Goal: Task Accomplishment & Management: Use online tool/utility

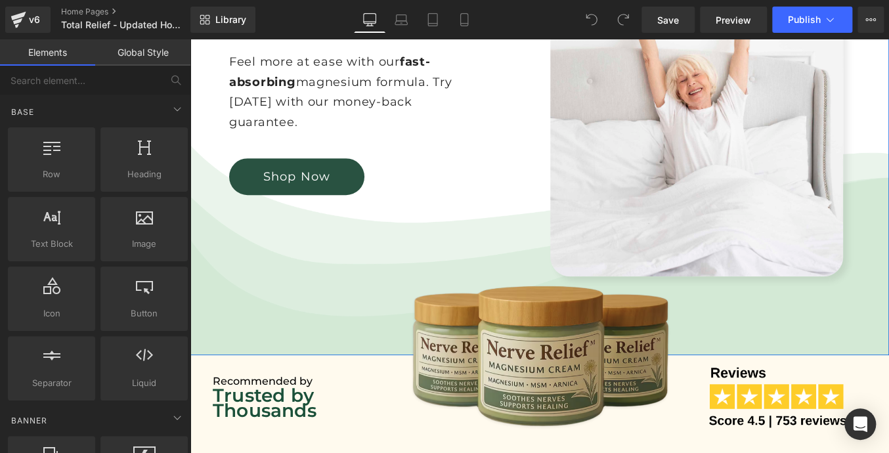
scroll to position [280, 0]
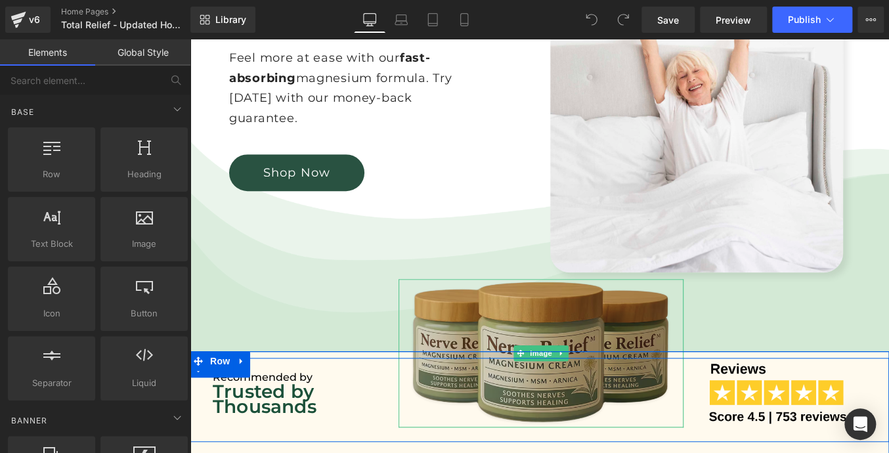
click at [527, 337] on img at bounding box center [541, 353] width 284 height 148
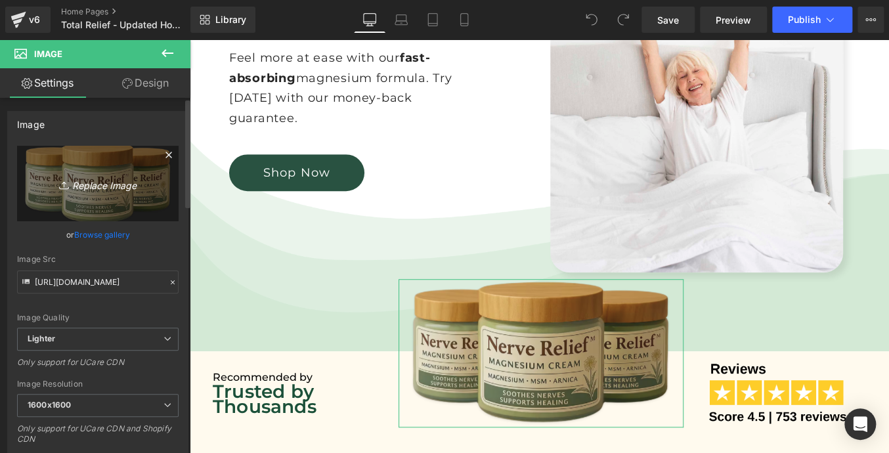
click at [106, 184] on icon "Replace Image" at bounding box center [97, 183] width 105 height 16
type input "C:\fakepath\total relief threee 1.png"
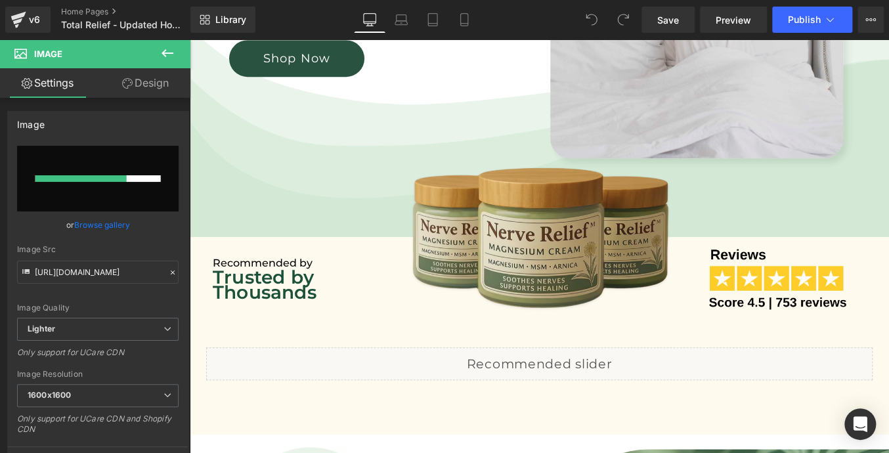
scroll to position [396, 0]
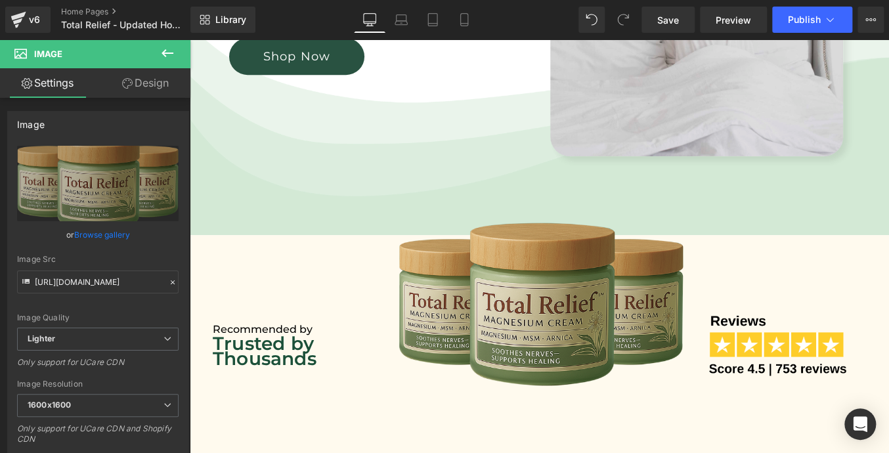
type input "[URL][DOMAIN_NAME]"
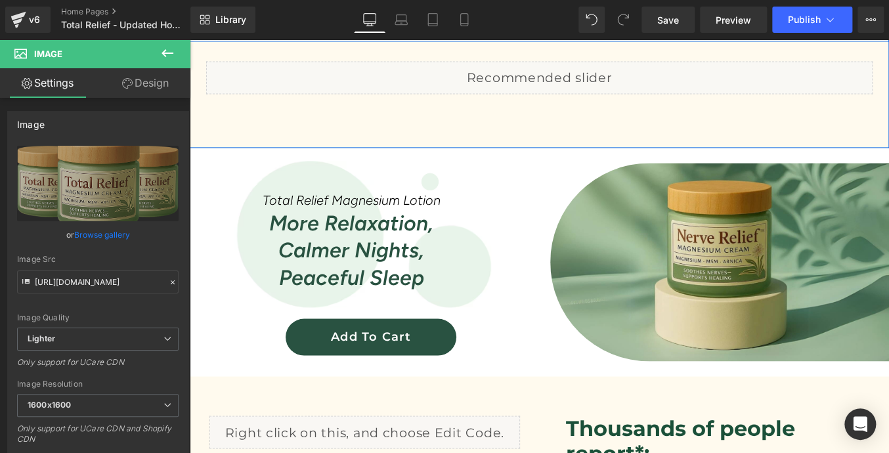
scroll to position [818, 0]
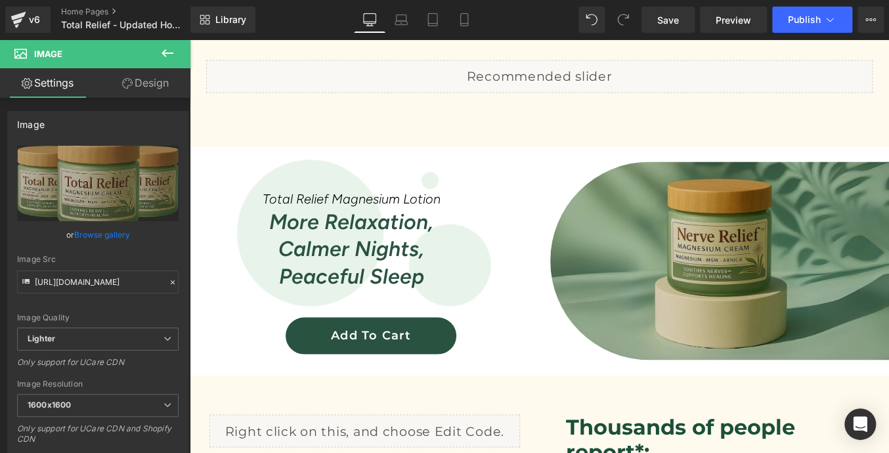
click at [710, 251] on img at bounding box center [719, 261] width 339 height 198
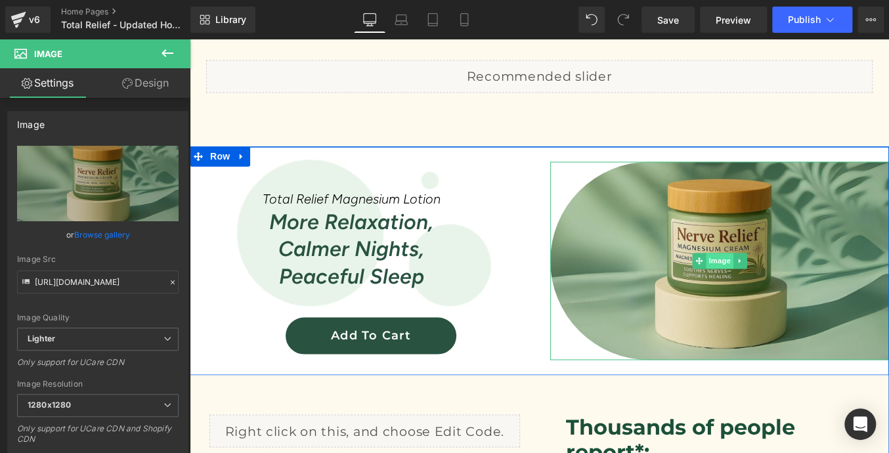
click at [724, 264] on span "Image" at bounding box center [720, 261] width 28 height 16
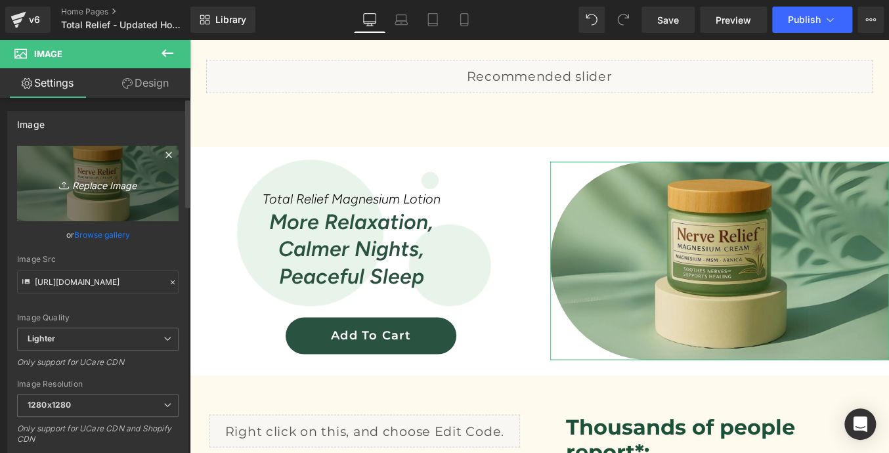
click at [92, 177] on icon "Replace Image" at bounding box center [97, 183] width 105 height 16
type input "C:\fakepath\Background.png"
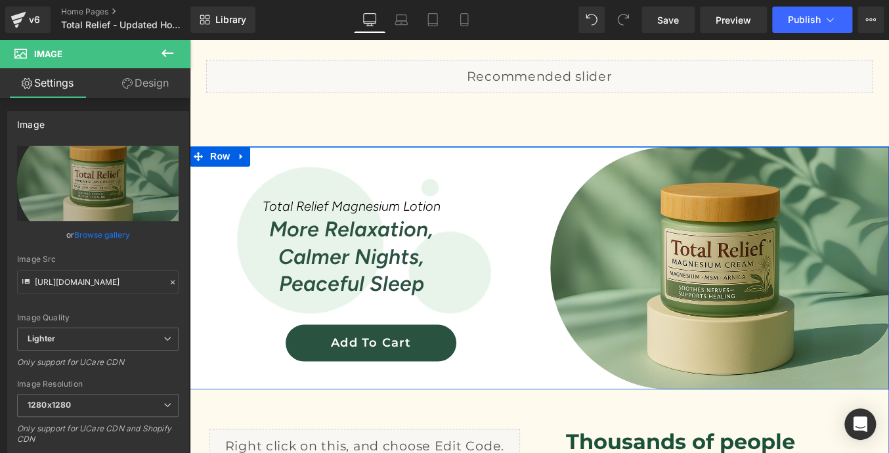
type input "https://ucarecdn.com/98a165f2-5b9a-43b9-99b4-db3a54d84872/-/format/auto/-/previ…"
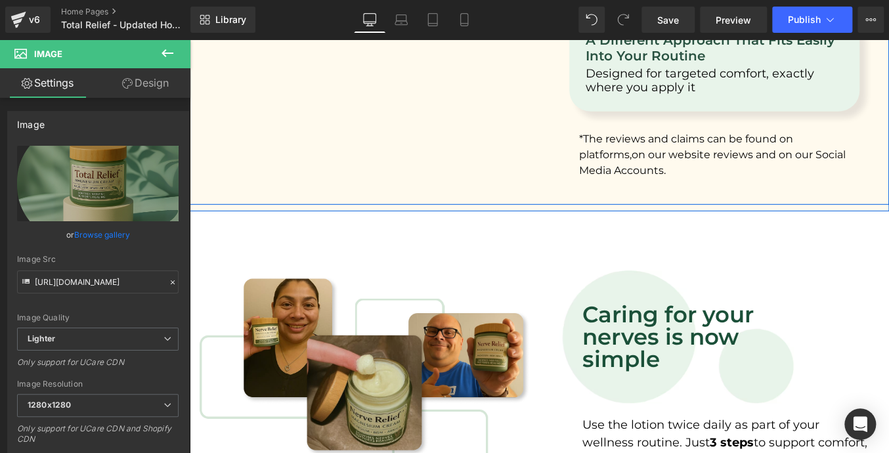
scroll to position [1577, 0]
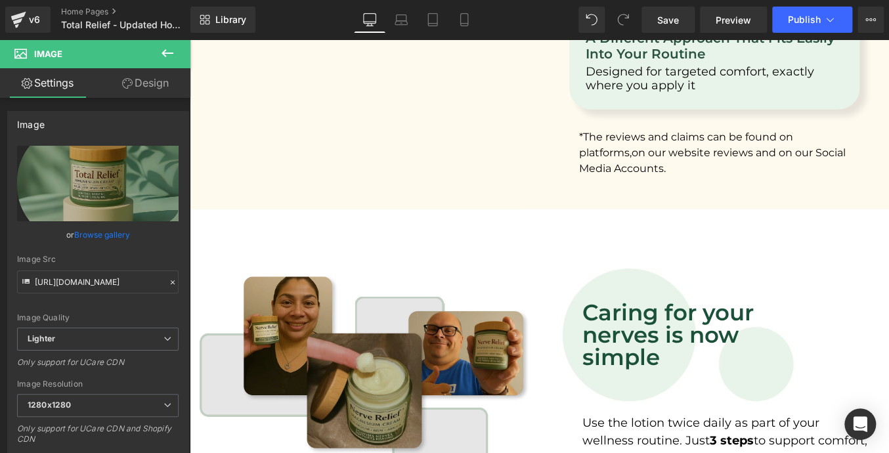
click at [307, 312] on img at bounding box center [365, 370] width 330 height 192
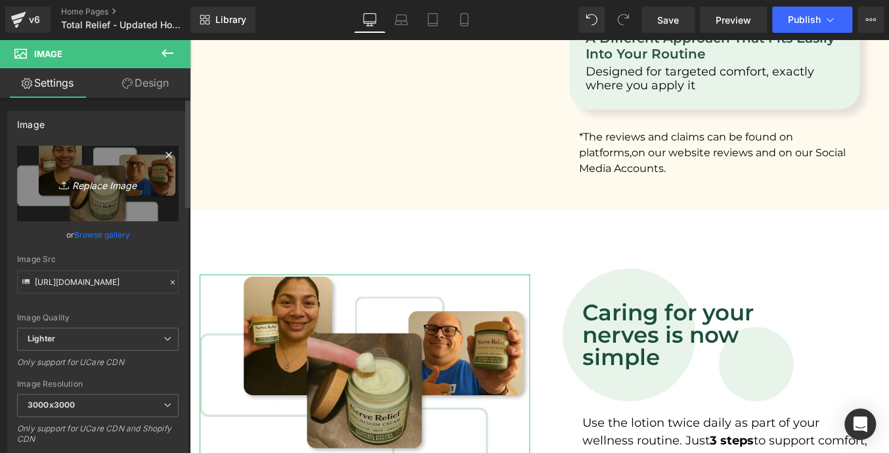
click at [108, 187] on icon "Replace Image" at bounding box center [97, 183] width 105 height 16
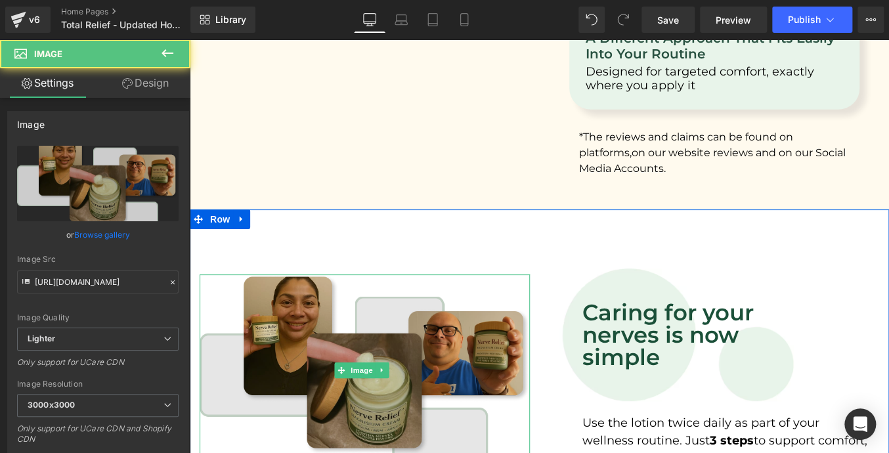
click at [288, 344] on img at bounding box center [365, 370] width 330 height 192
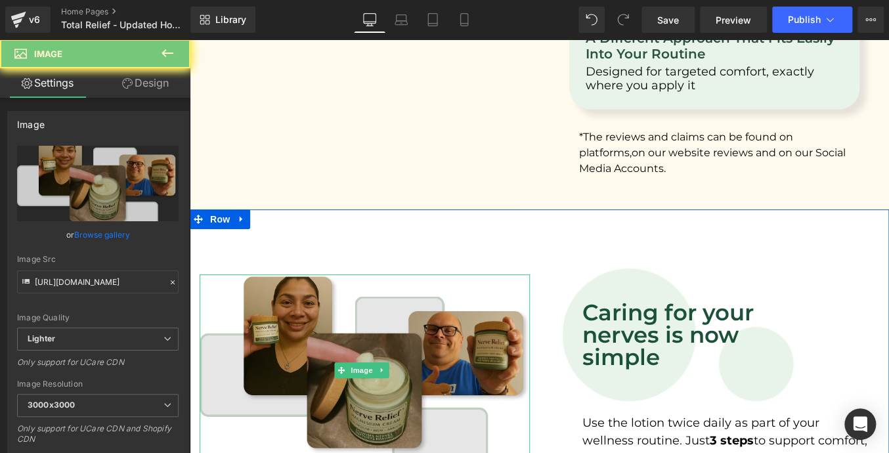
click at [288, 344] on img at bounding box center [365, 370] width 330 height 192
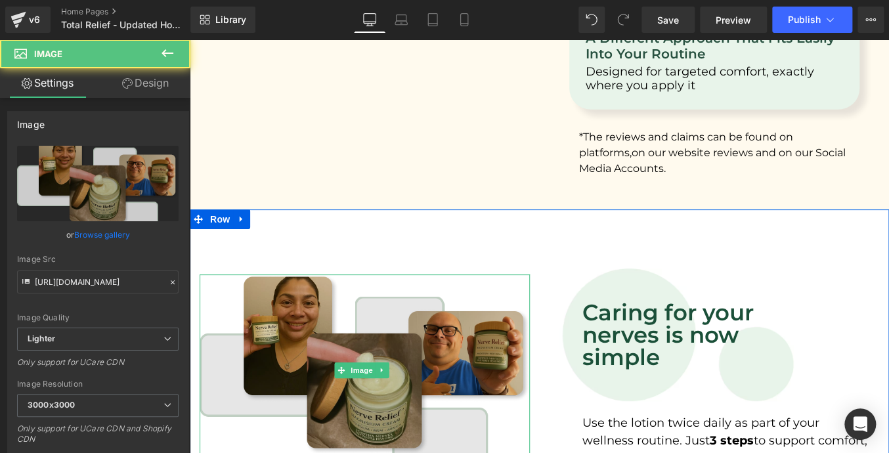
click at [366, 331] on img at bounding box center [365, 370] width 330 height 192
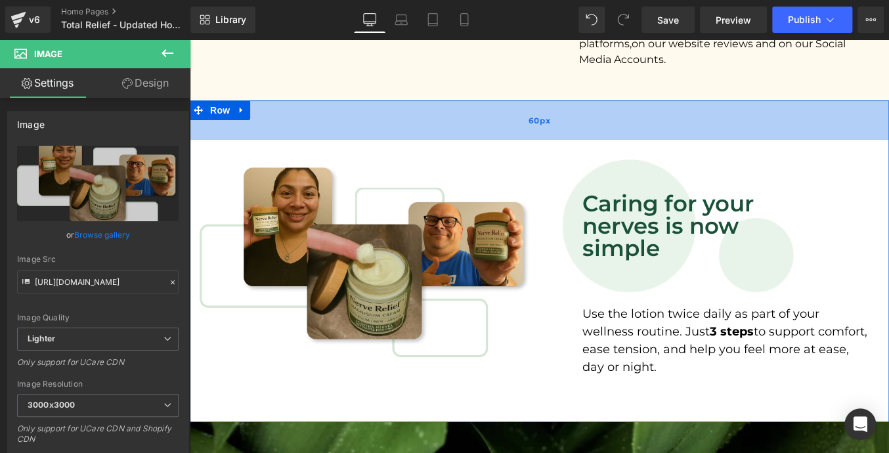
scroll to position [1686, 0]
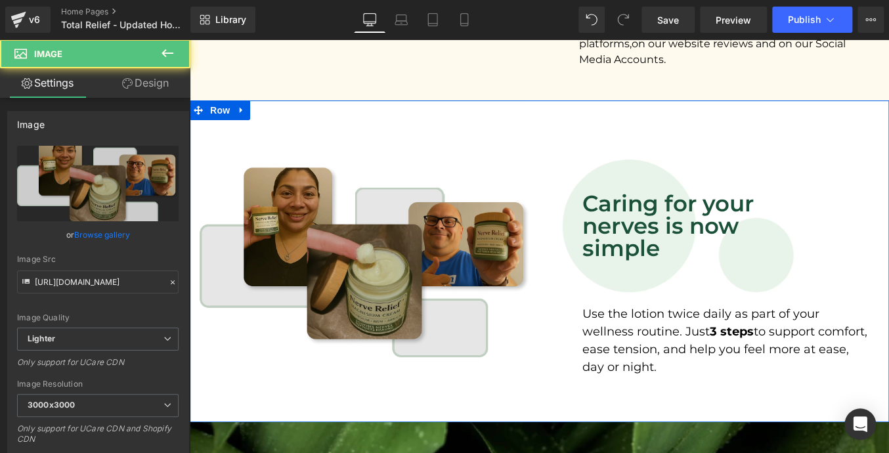
click at [360, 257] on div "Image" at bounding box center [365, 261] width 330 height 192
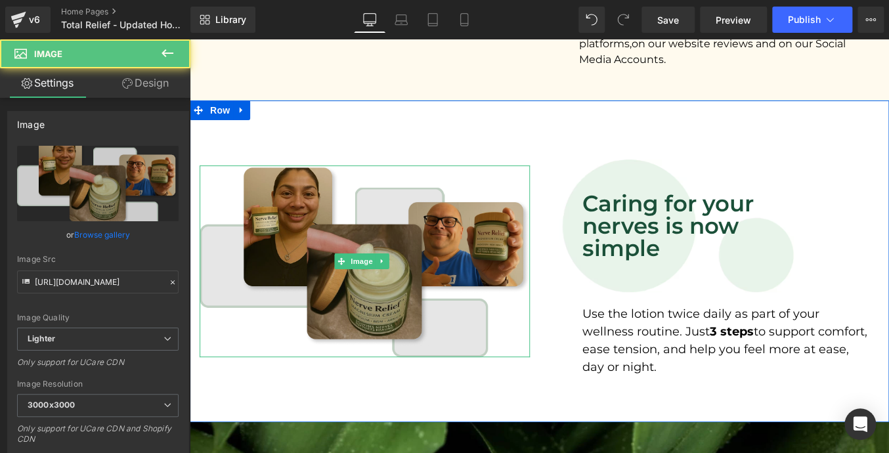
click at [360, 257] on span "Image" at bounding box center [363, 261] width 28 height 16
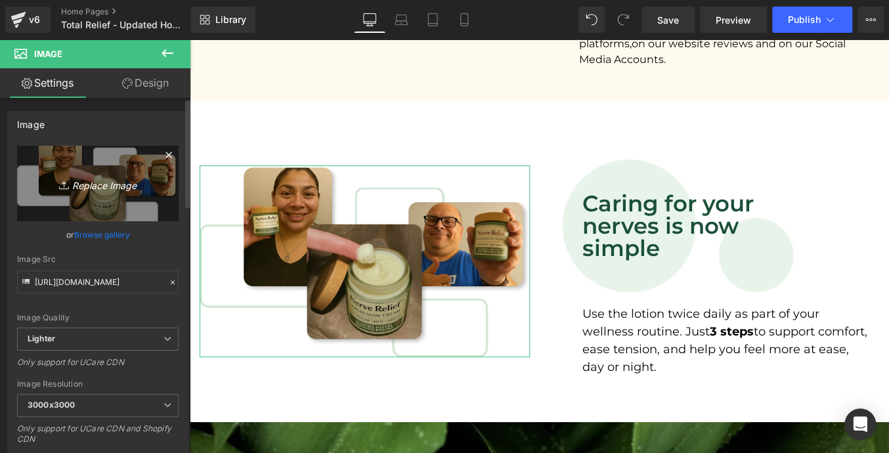
click at [101, 150] on link "Replace Image" at bounding box center [98, 183] width 162 height 75
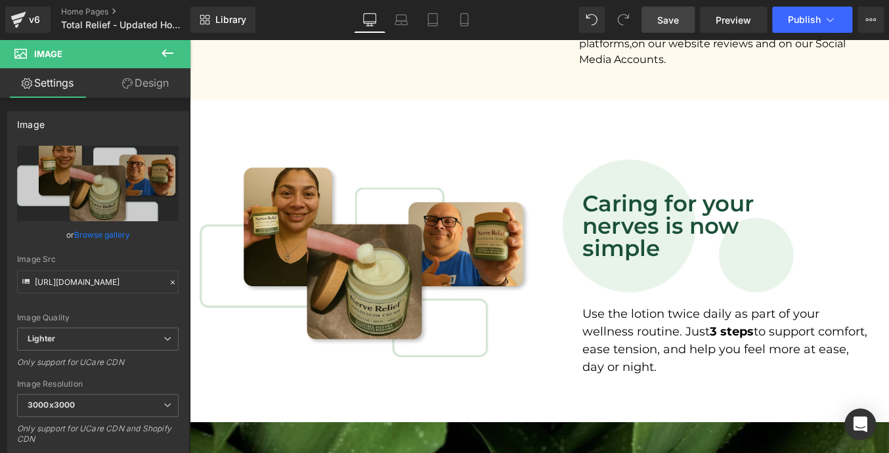
click at [668, 18] on span "Save" at bounding box center [668, 20] width 22 height 14
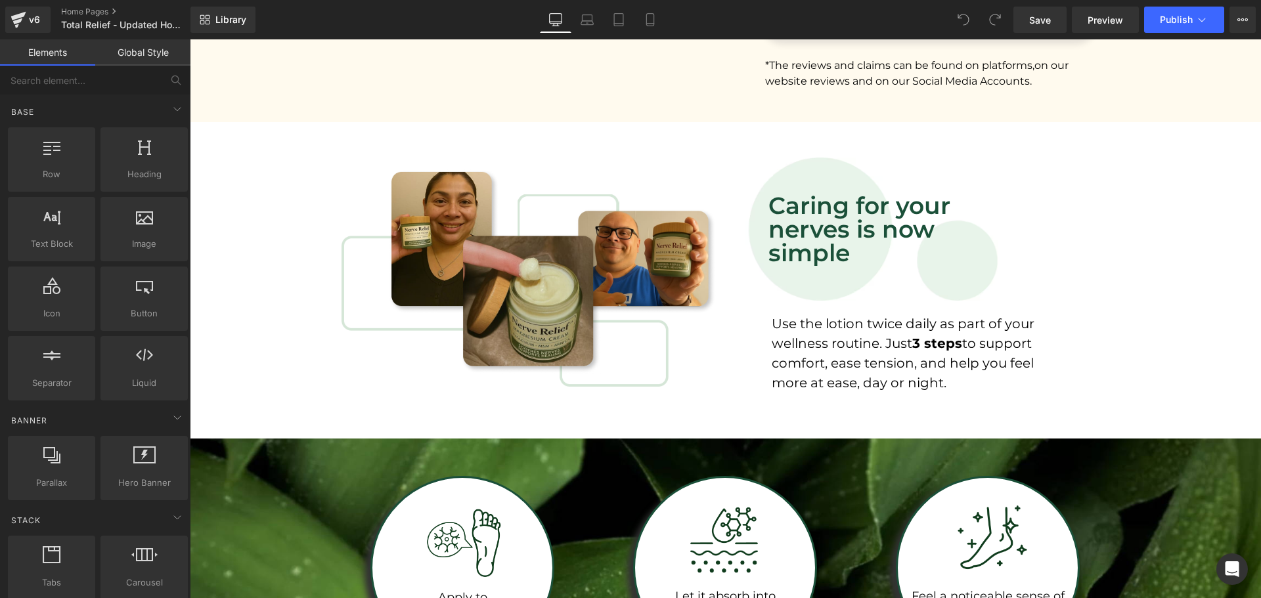
scroll to position [2057, 0]
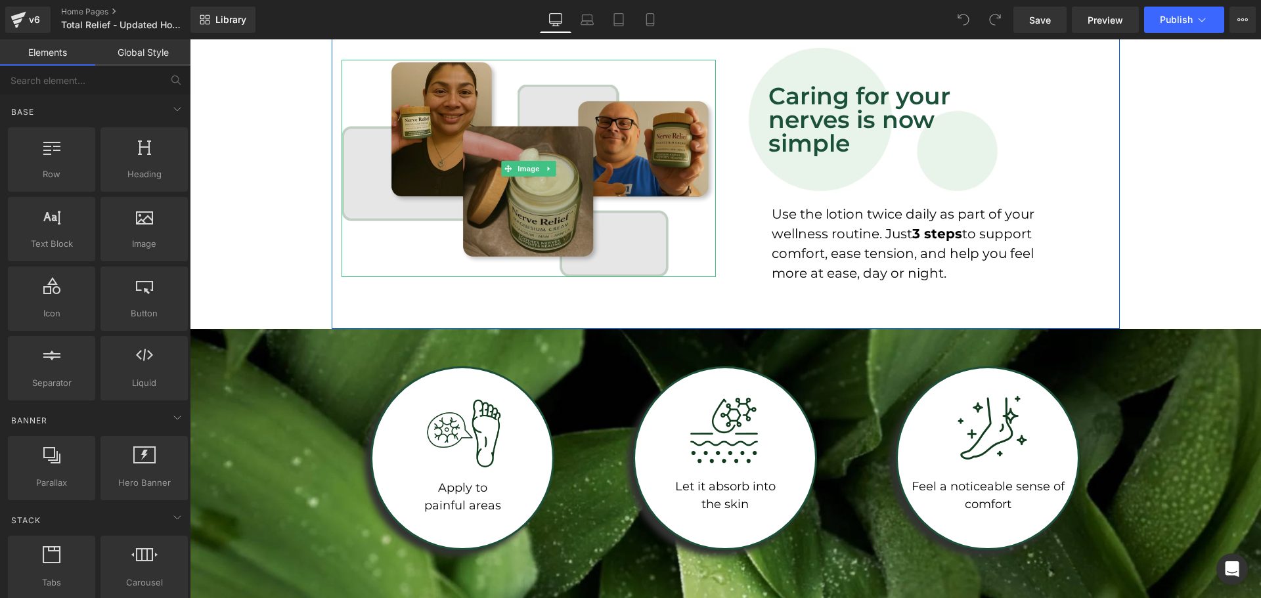
click at [498, 148] on img at bounding box center [528, 168] width 374 height 217
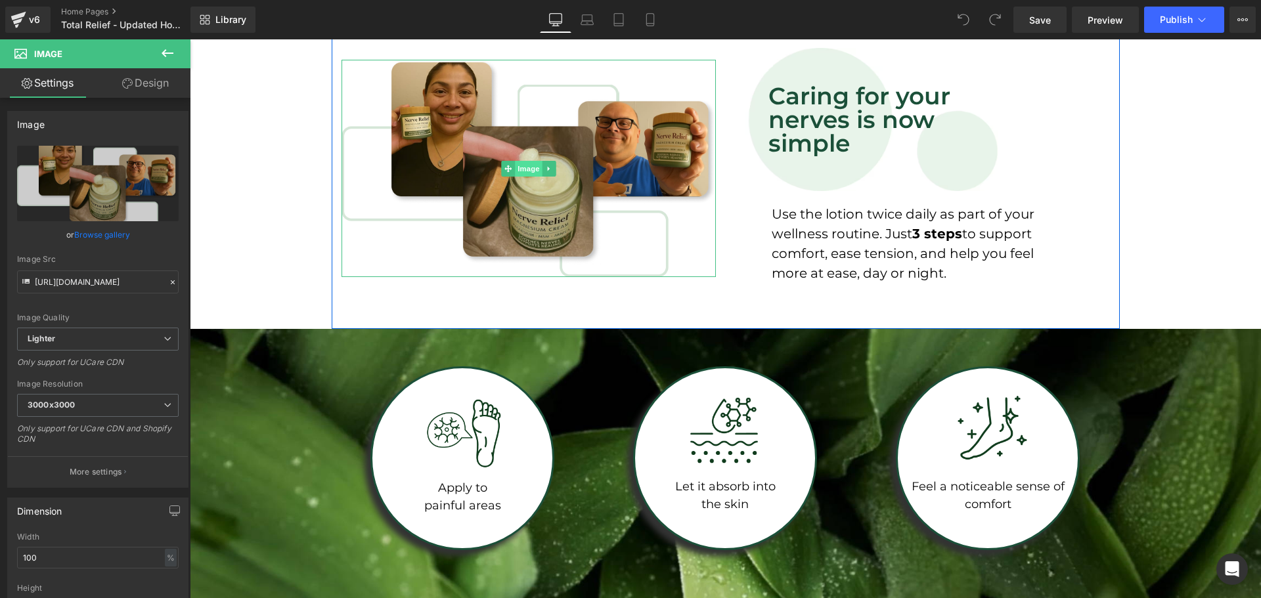
click at [522, 167] on span "Image" at bounding box center [529, 169] width 28 height 16
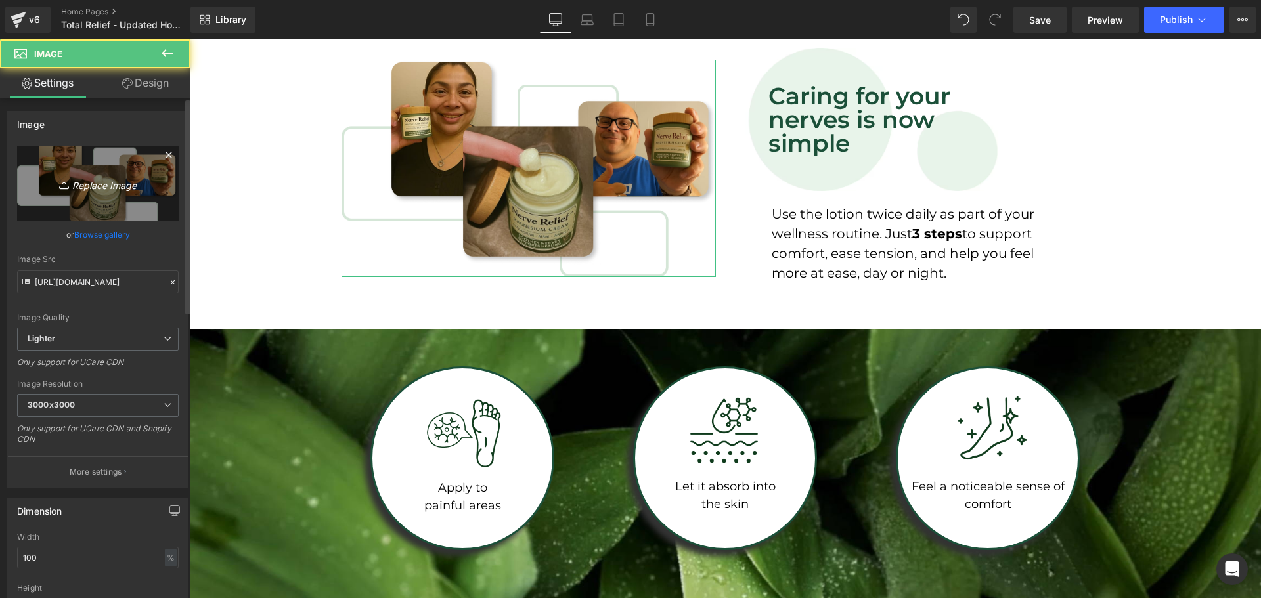
click at [111, 182] on icon "Replace Image" at bounding box center [97, 183] width 105 height 16
type input "C:\fakepath\Group 15.png"
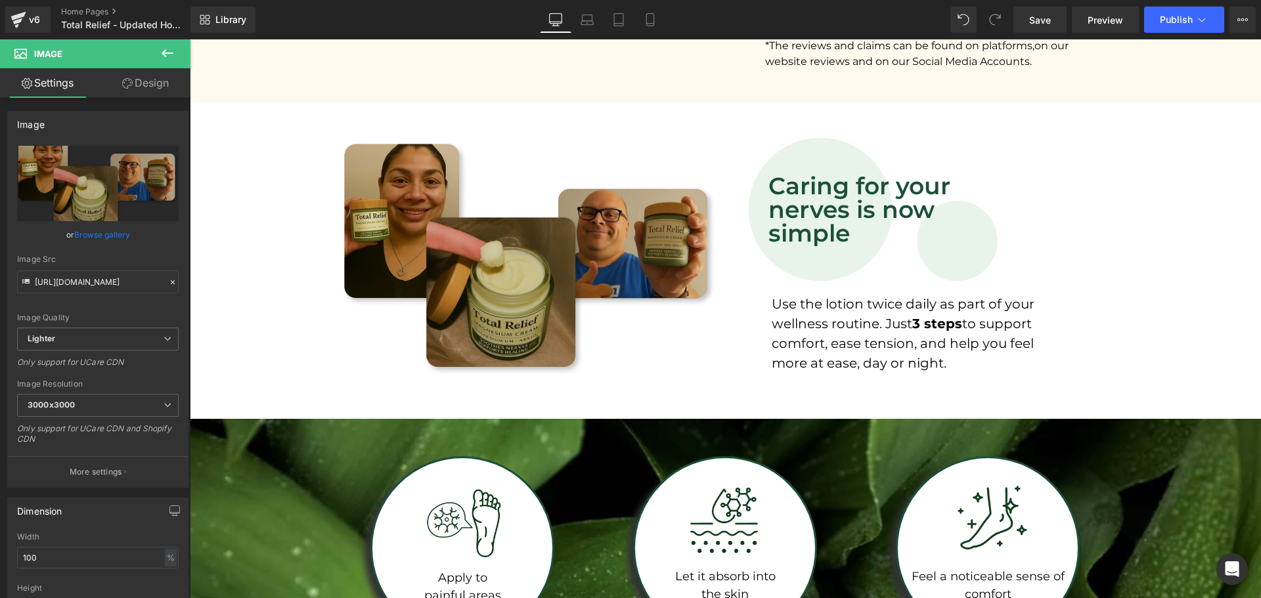
scroll to position [1970, 0]
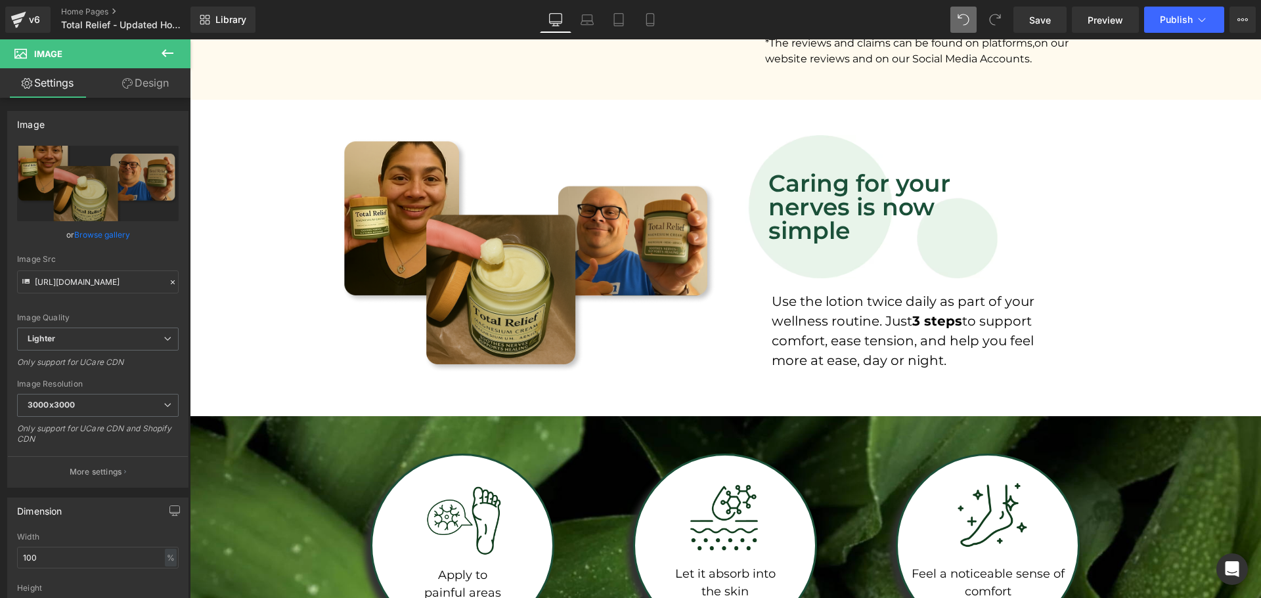
type input "https://ucarecdn.com/0564cb12-a346-4879-9d24-7934c8b943d1/-/format/auto/-/previ…"
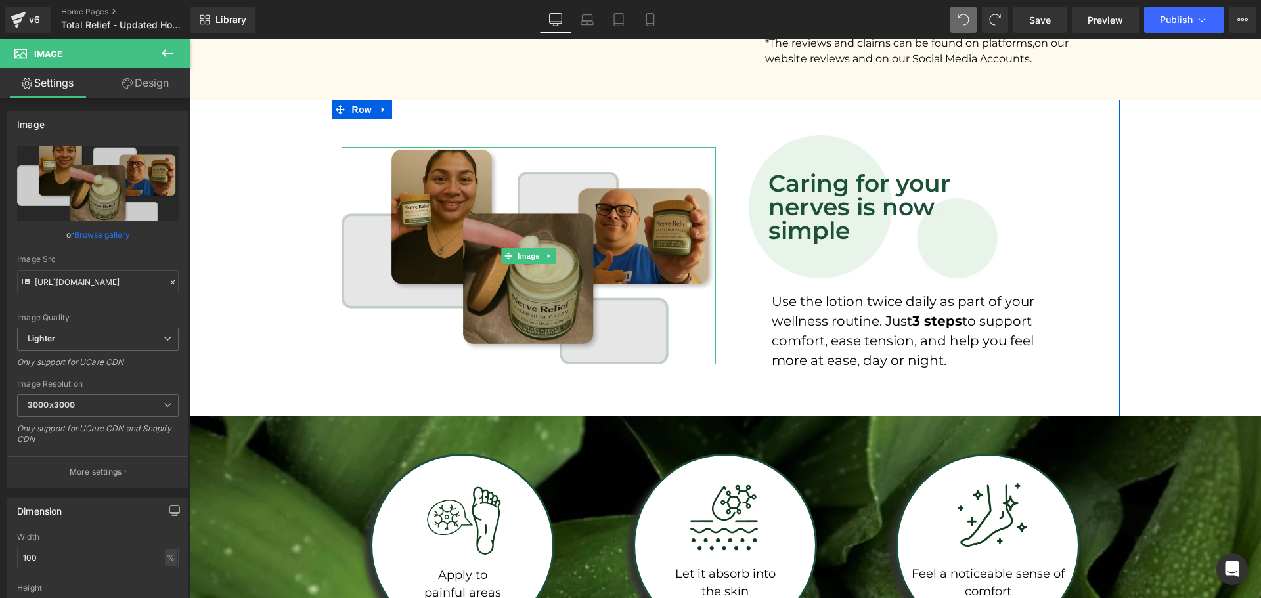
click at [546, 166] on img at bounding box center [528, 255] width 374 height 217
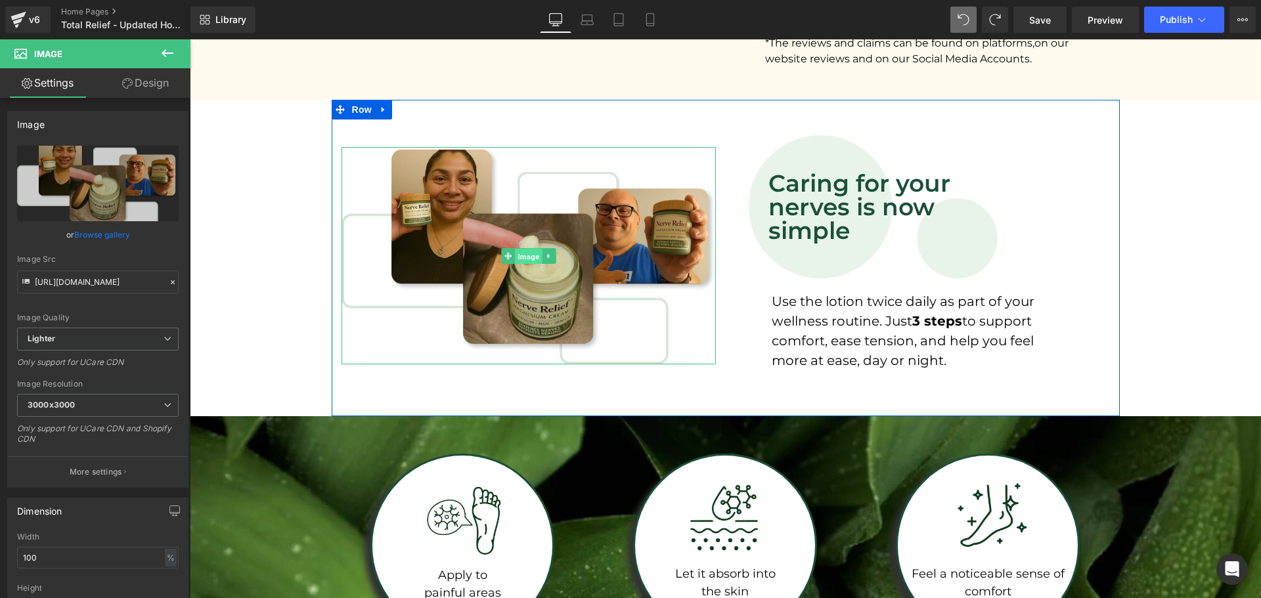
click at [515, 256] on span "Image" at bounding box center [529, 256] width 28 height 16
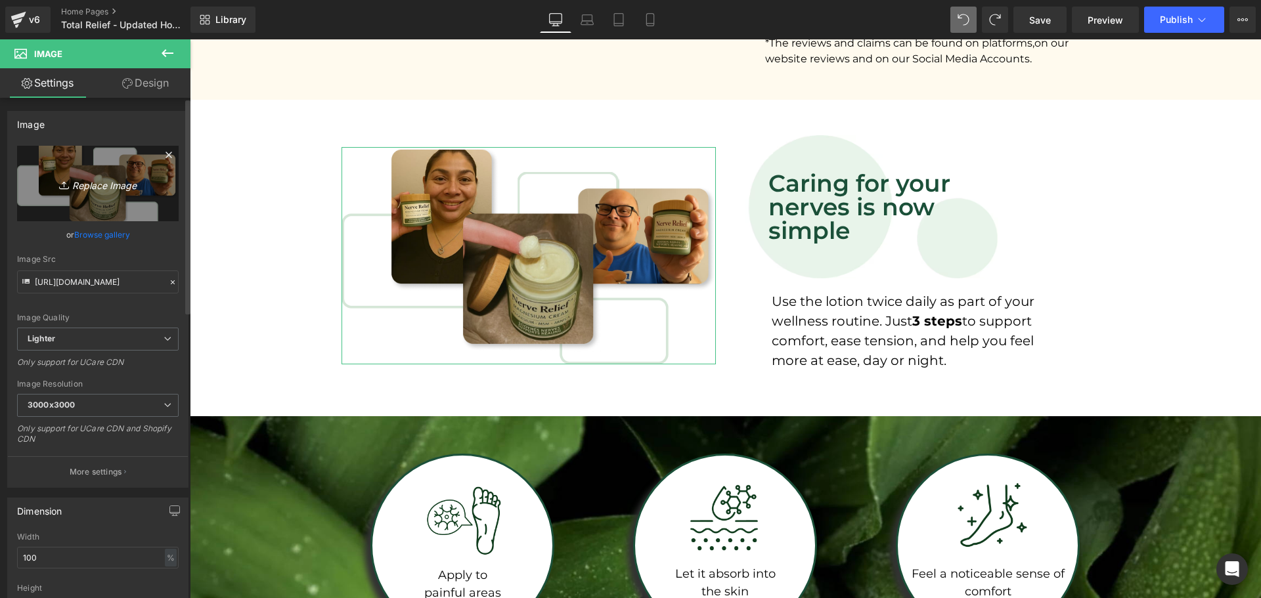
click at [95, 186] on icon "Replace Image" at bounding box center [97, 183] width 105 height 16
type input "C:\fakepath\Untitled design.png"
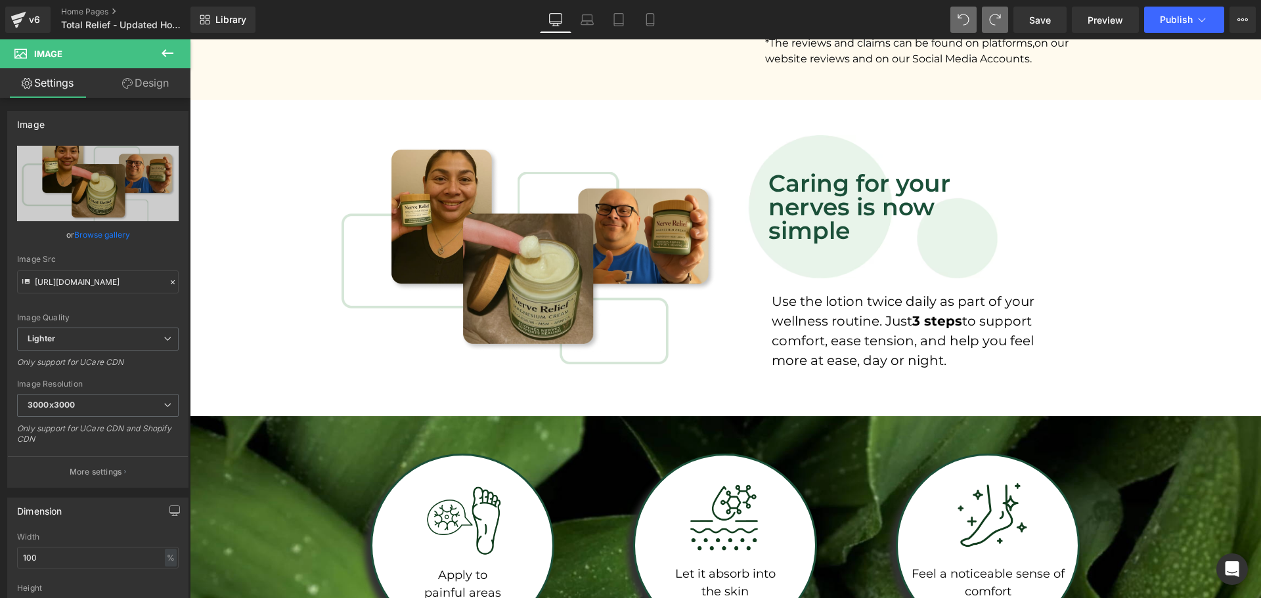
type input "https://ucarecdn.com/0564cb12-a346-4879-9d24-7934c8b943d1/-/format/auto/-/previ…"
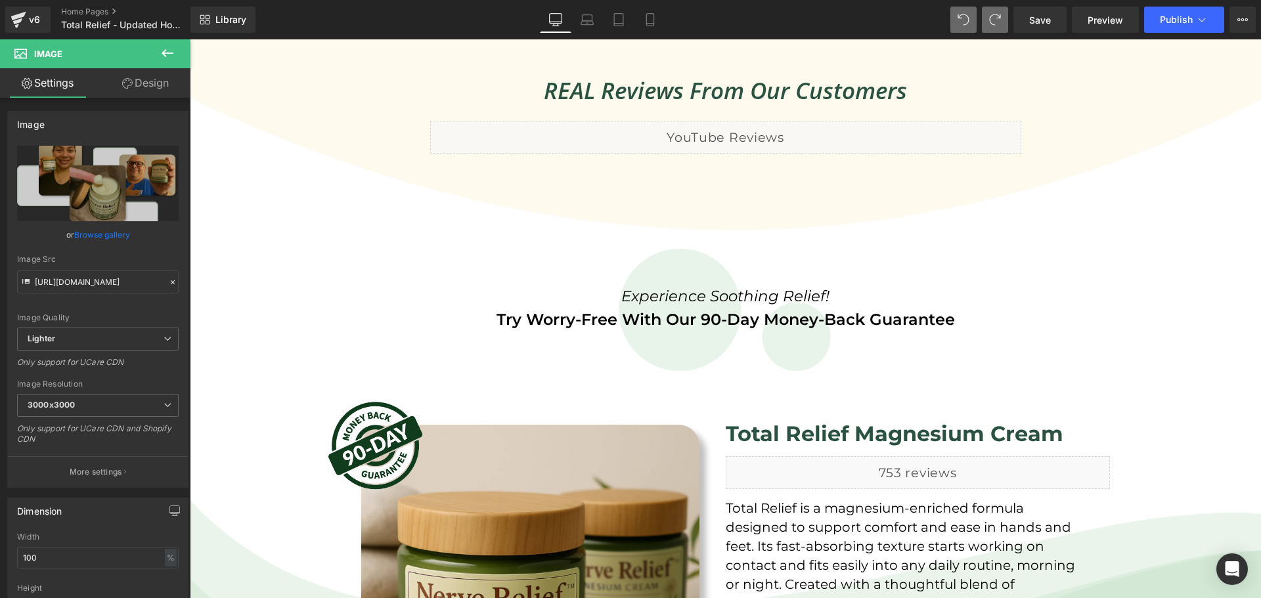
scroll to position [2845, 0]
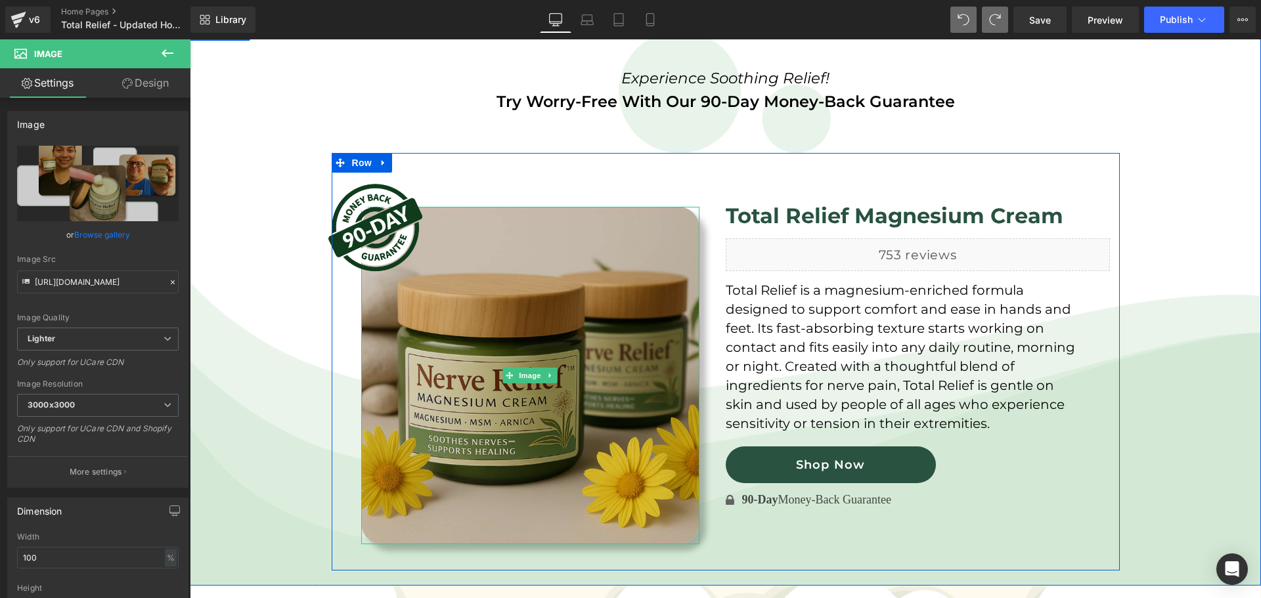
click at [548, 341] on img at bounding box center [530, 376] width 338 height 338
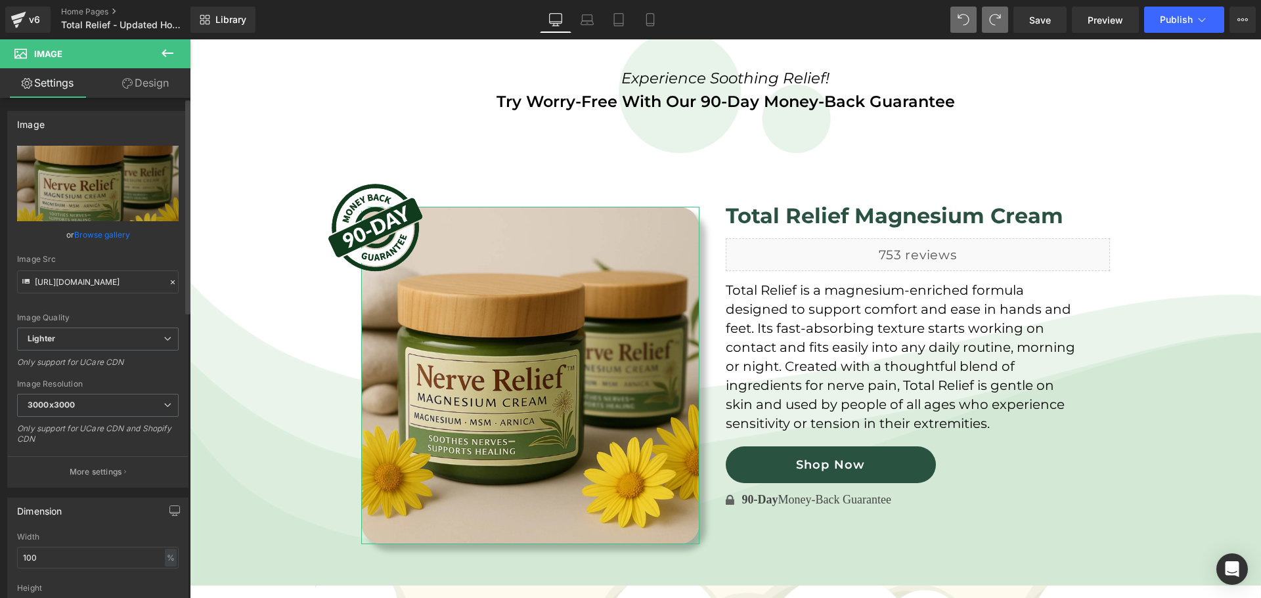
click at [112, 232] on link "Browse gallery" at bounding box center [102, 234] width 56 height 23
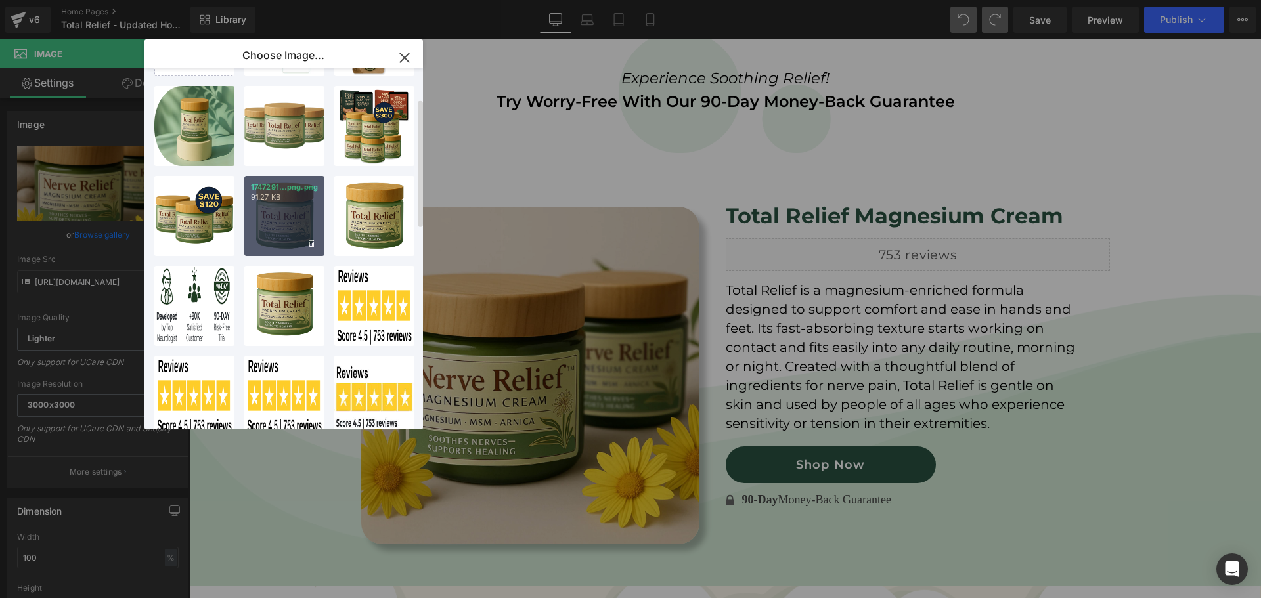
scroll to position [0, 0]
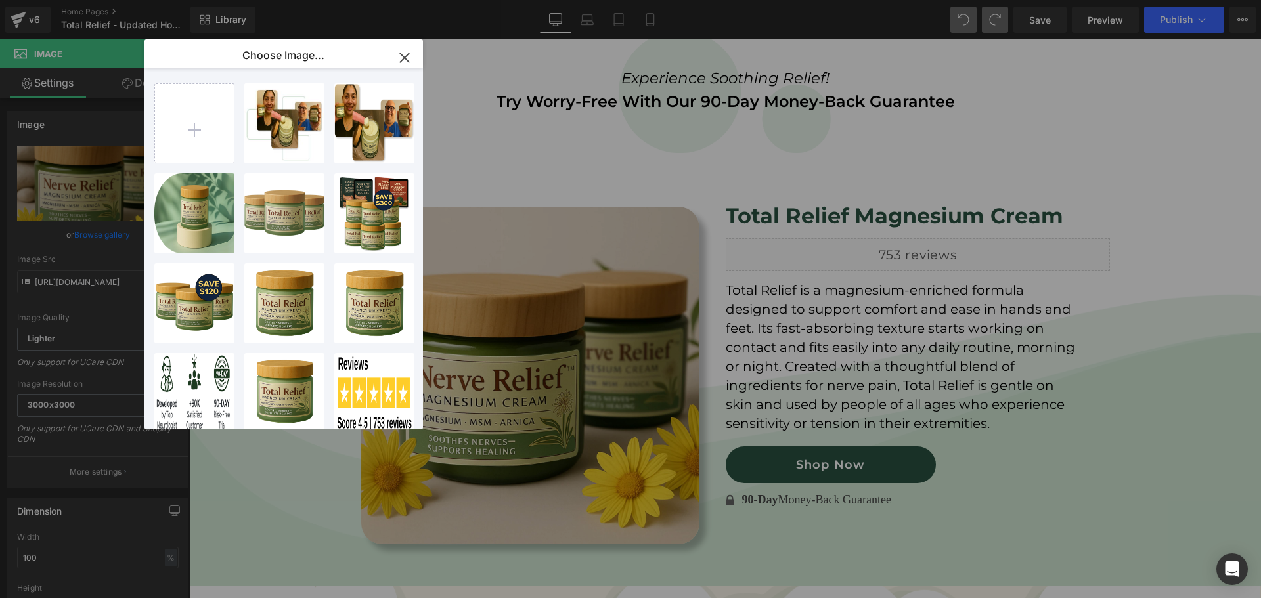
drag, startPoint x: 215, startPoint y: 22, endPoint x: 404, endPoint y: 62, distance: 193.8
click at [404, 62] on icon "button" at bounding box center [404, 57] width 21 height 21
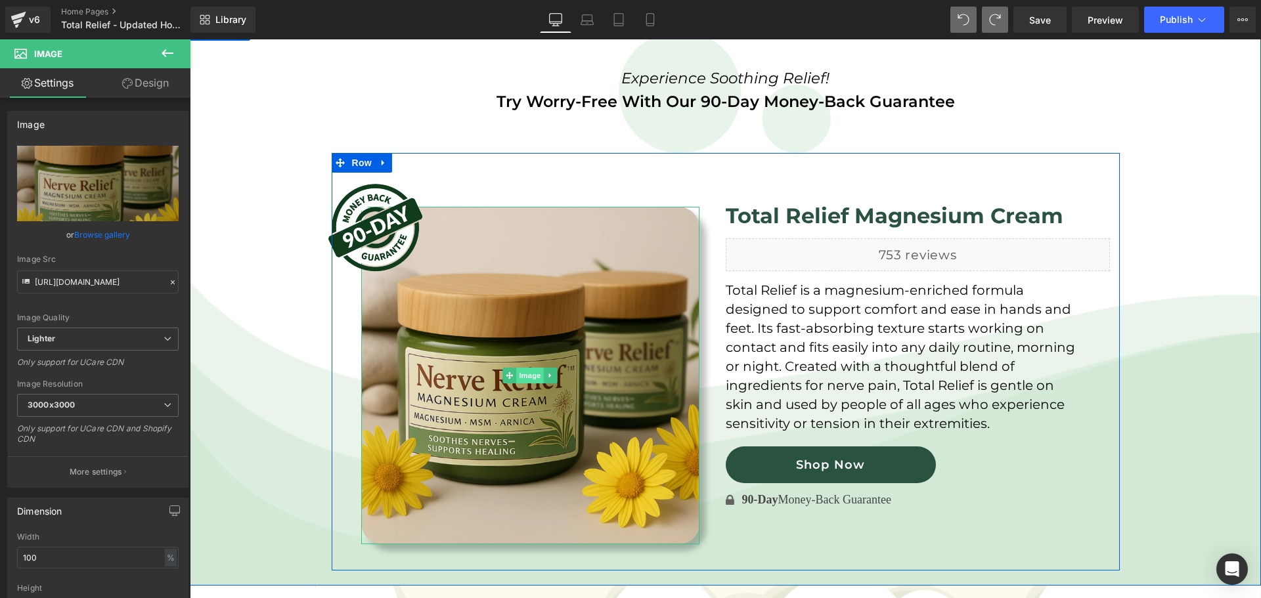
click at [519, 377] on span "Image" at bounding box center [530, 376] width 28 height 16
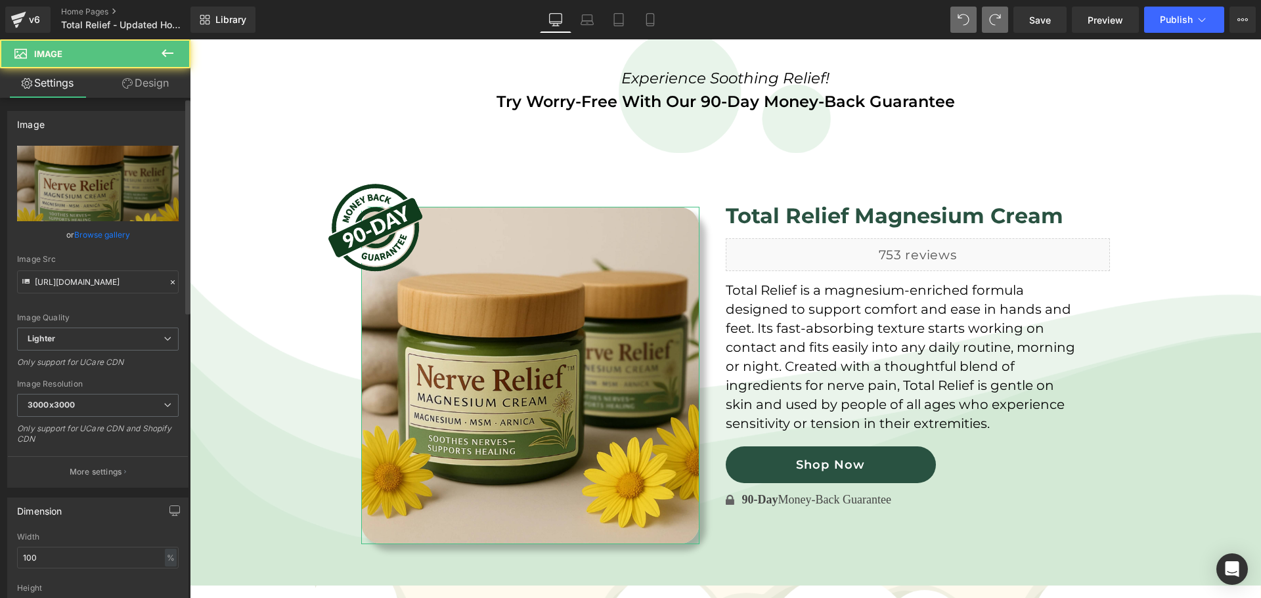
click at [112, 233] on link "Browse gallery" at bounding box center [102, 234] width 56 height 23
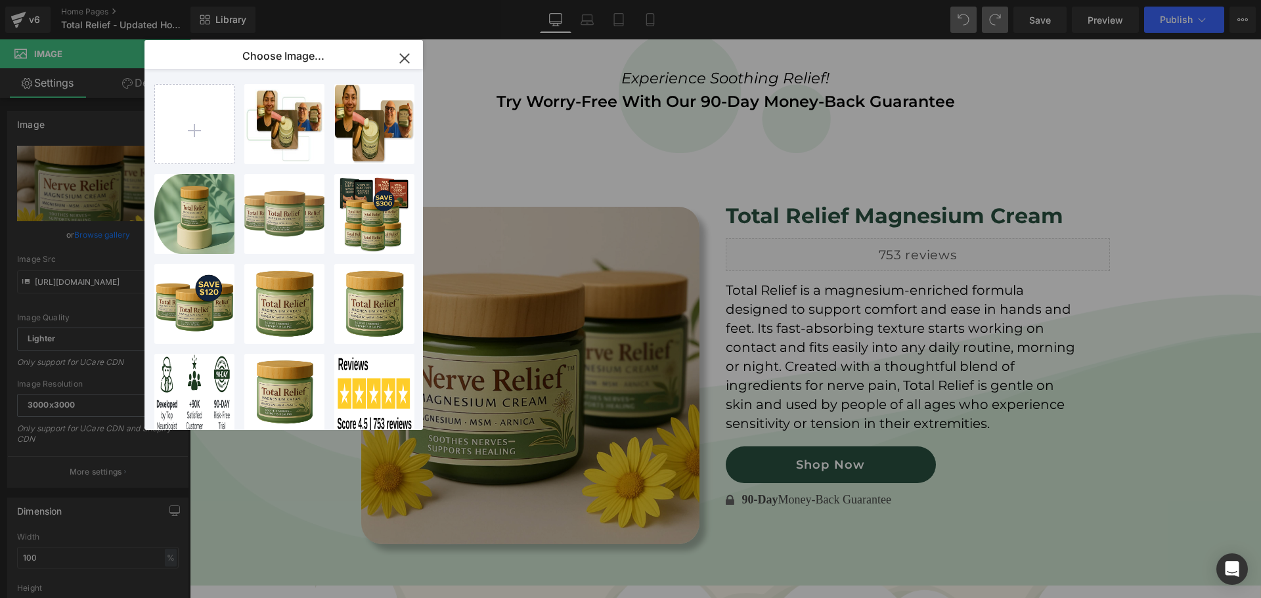
click at [410, 60] on icon "button" at bounding box center [404, 58] width 21 height 21
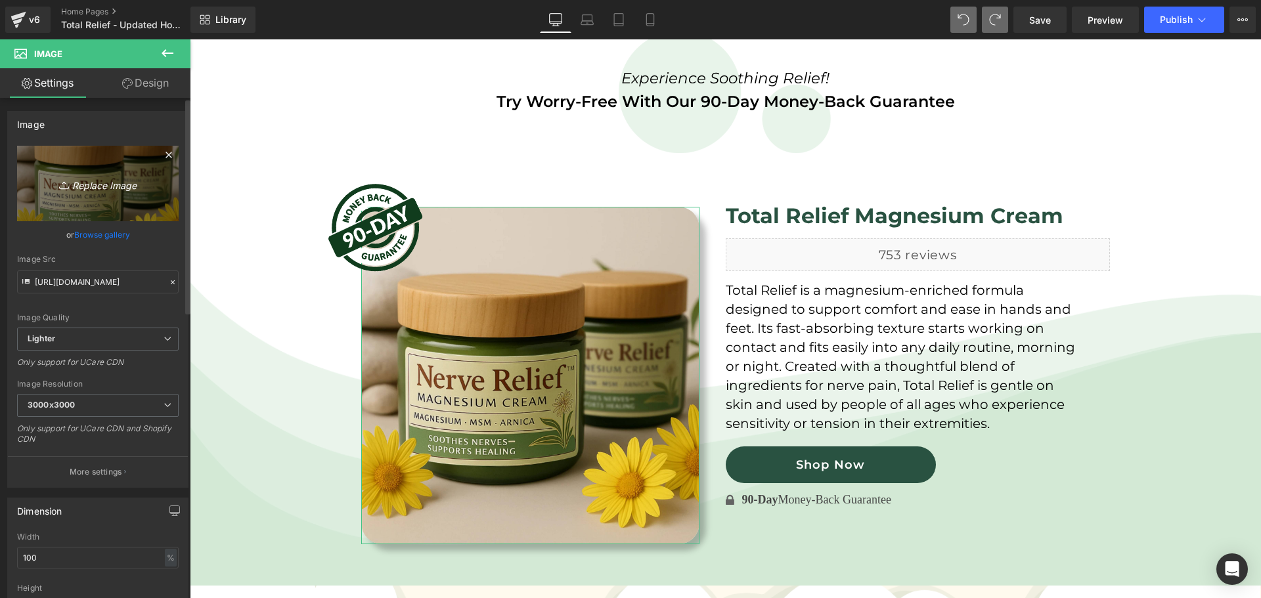
click at [83, 178] on icon "Replace Image" at bounding box center [97, 183] width 105 height 16
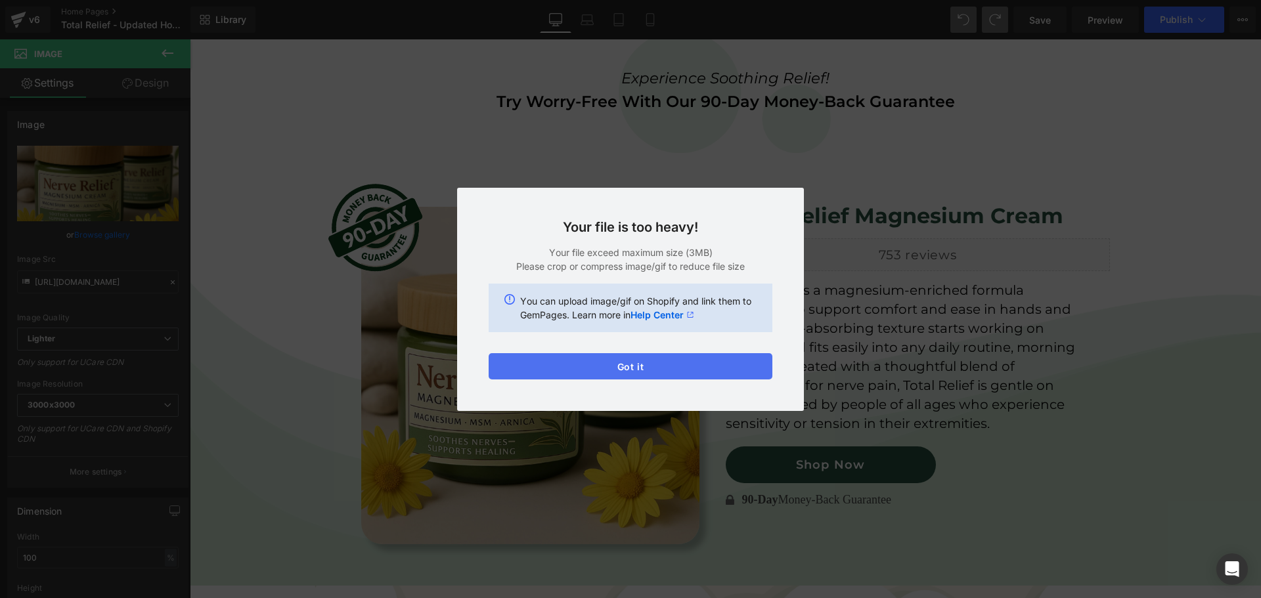
click at [629, 364] on button "Got it" at bounding box center [630, 366] width 284 height 26
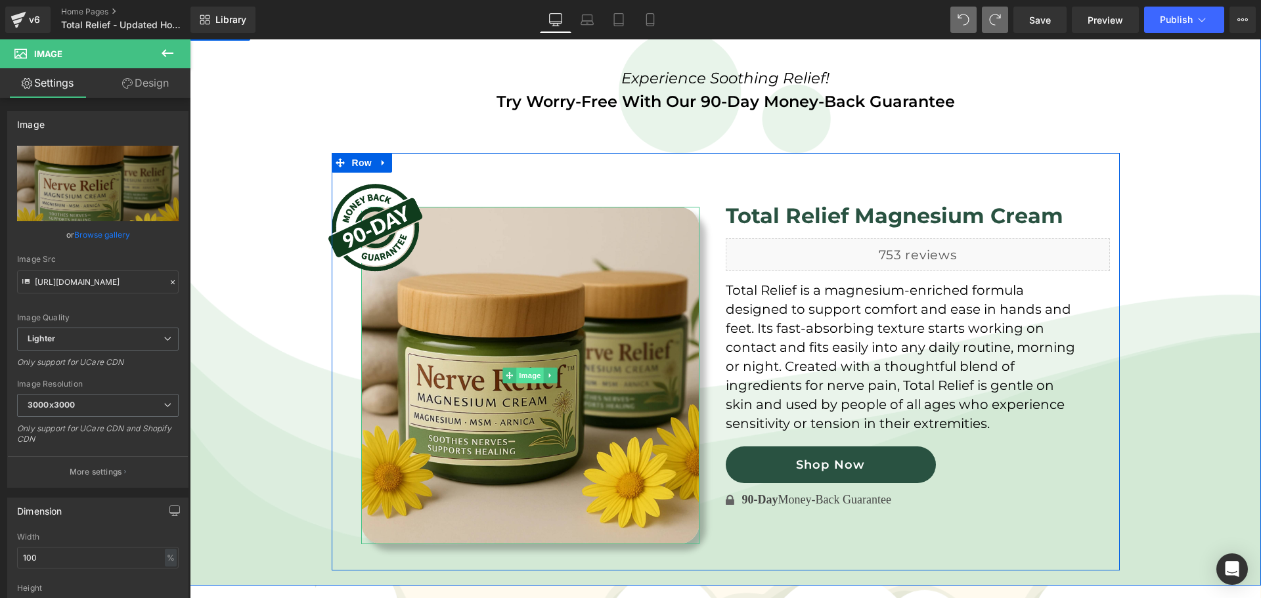
click at [521, 368] on span "Image" at bounding box center [530, 376] width 28 height 16
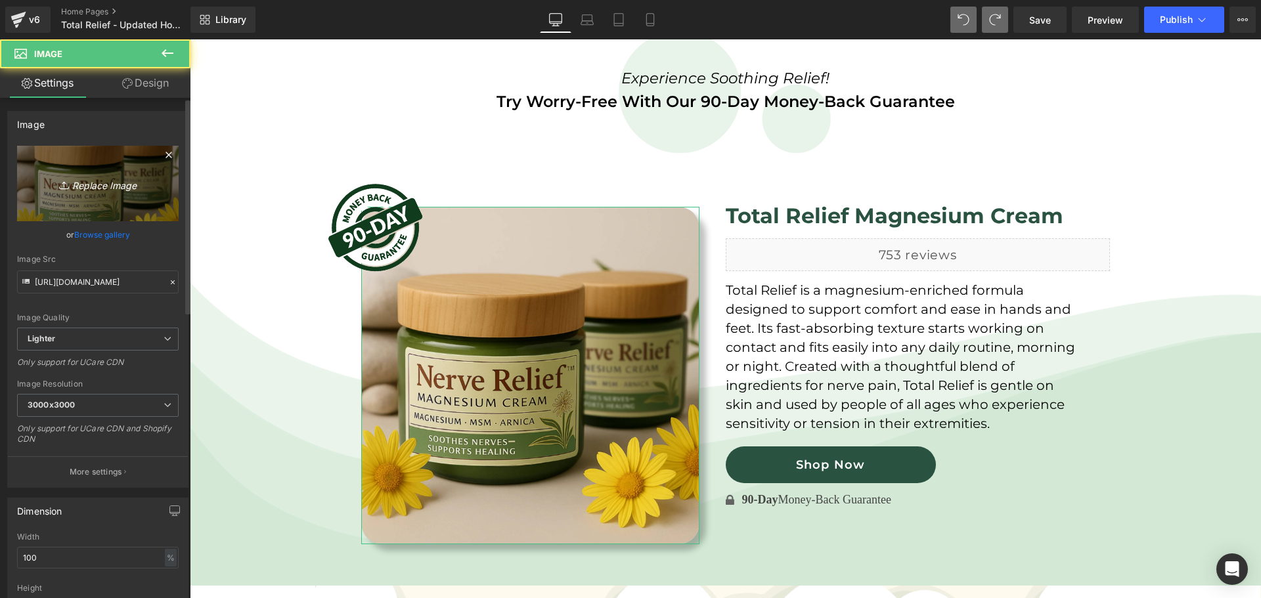
click at [100, 179] on icon "Replace Image" at bounding box center [97, 183] width 105 height 16
type input "C:\fakepath\home_page_images_3000x3000.png 1 (1).png"
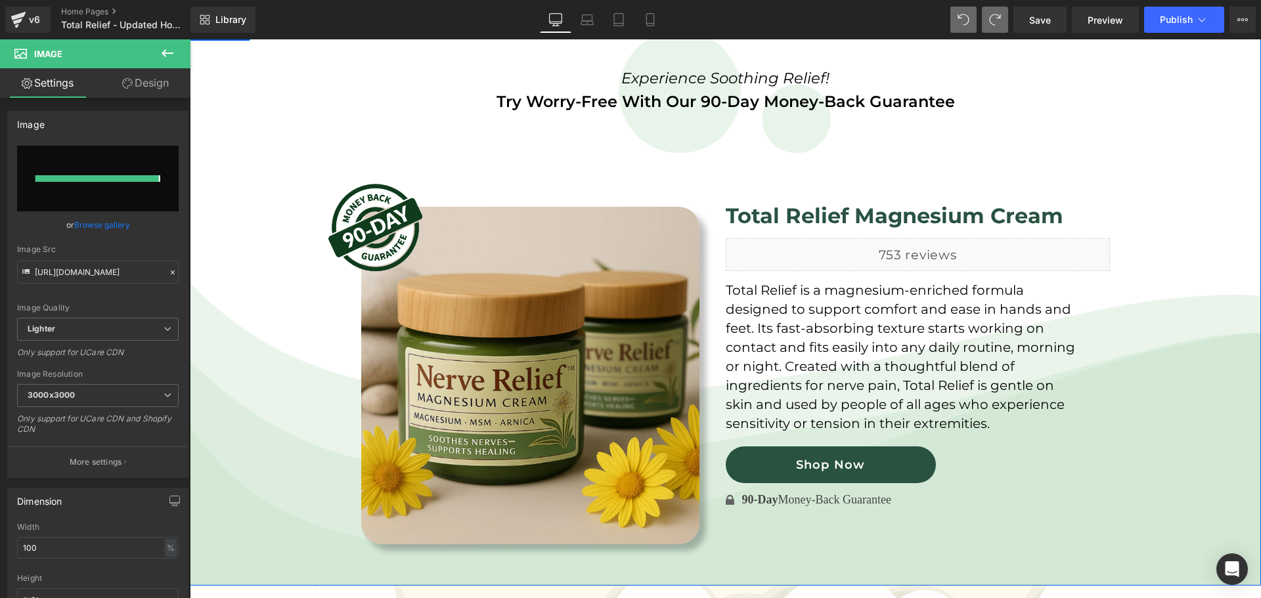
type input "https://ucarecdn.com/4c8fa6b1-3e9f-4644-a018-1d5e0505924f/-/format/auto/-/previ…"
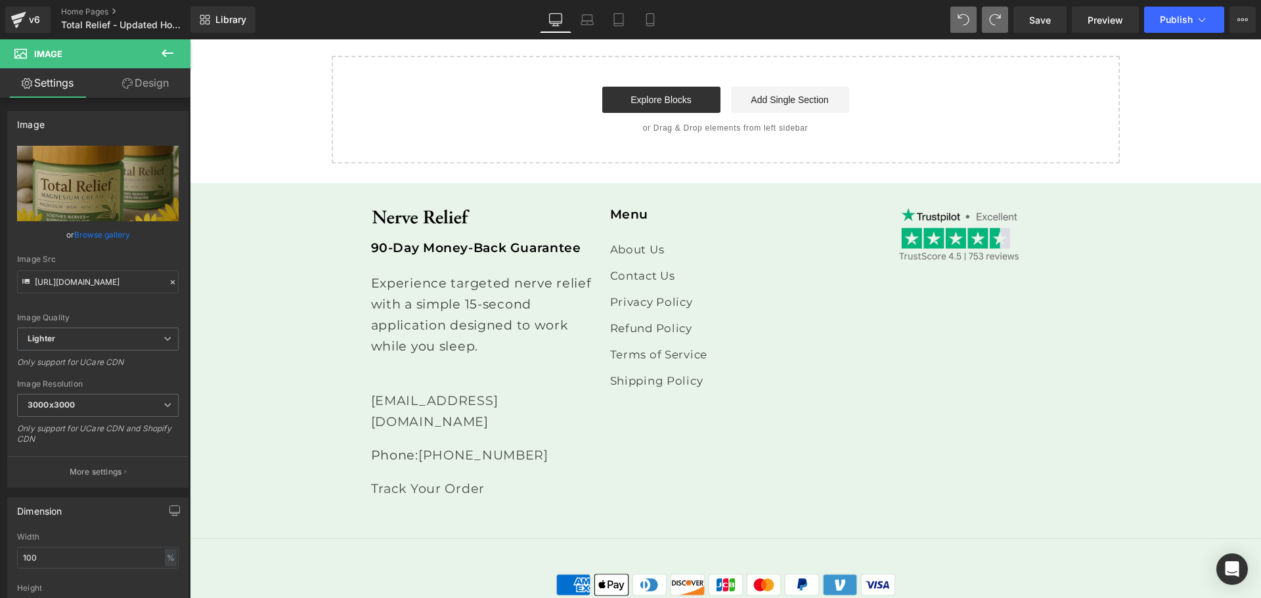
scroll to position [3656, 0]
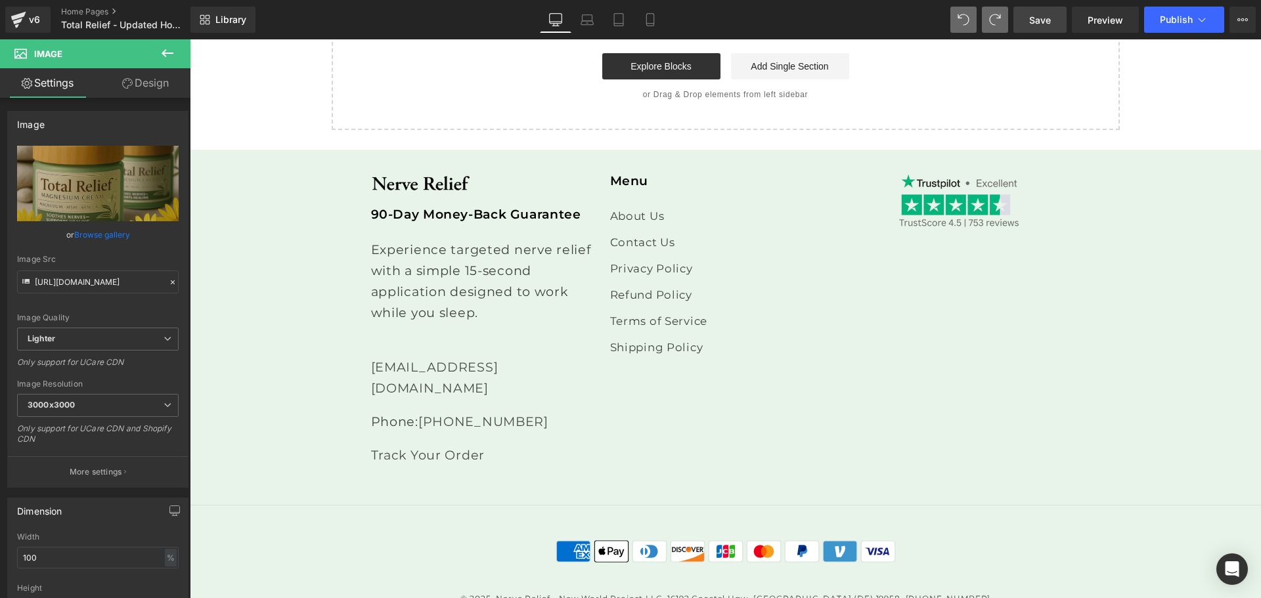
click at [1037, 16] on span "Save" at bounding box center [1040, 20] width 22 height 14
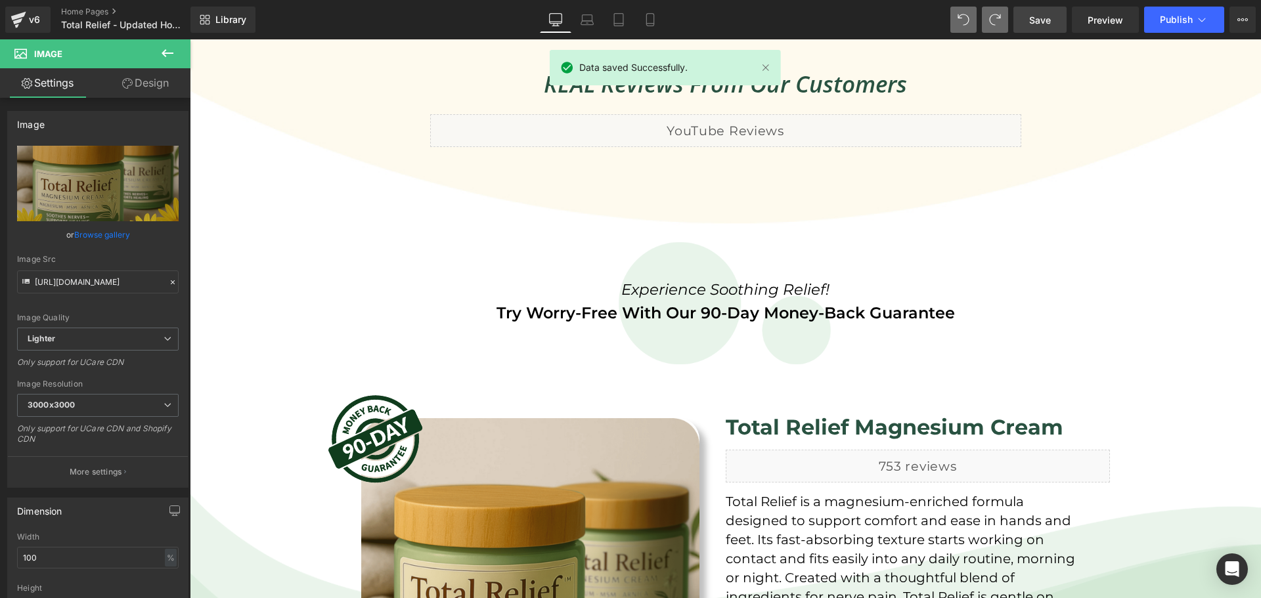
scroll to position [2518, 0]
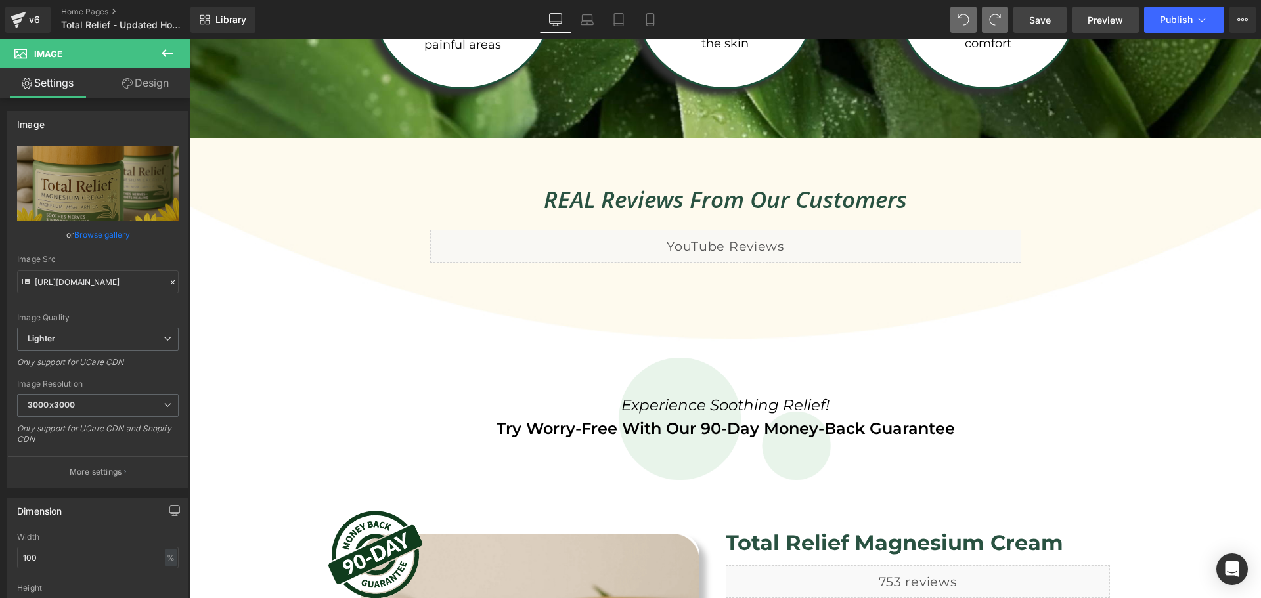
click at [1102, 15] on span "Preview" at bounding box center [1104, 20] width 35 height 14
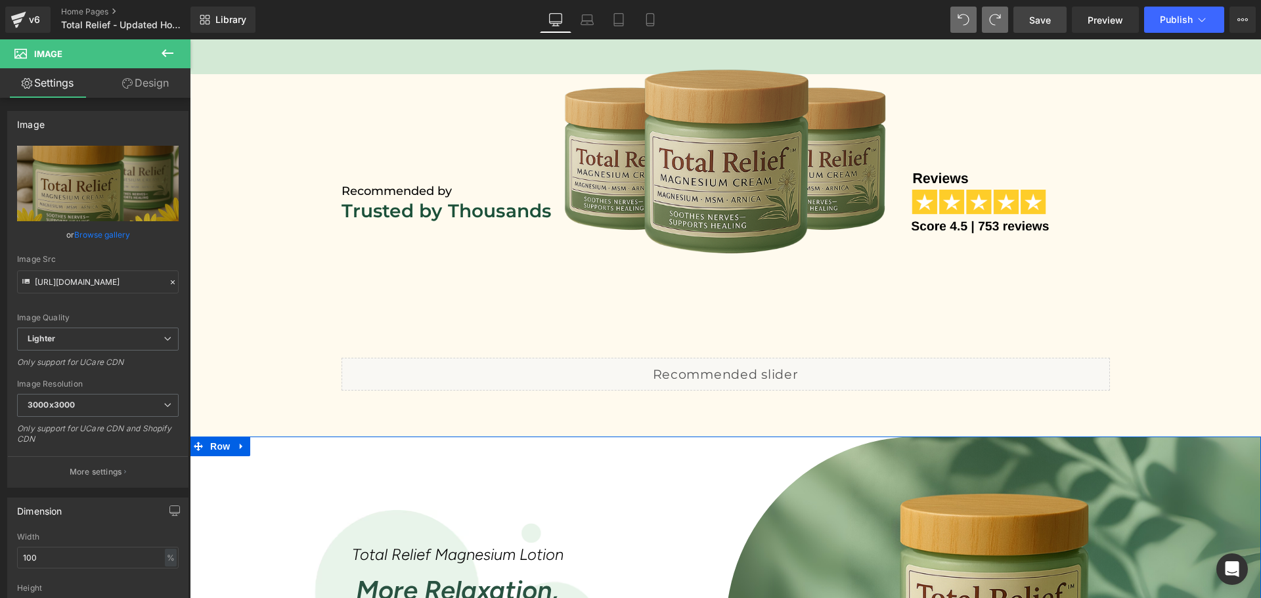
scroll to position [679, 0]
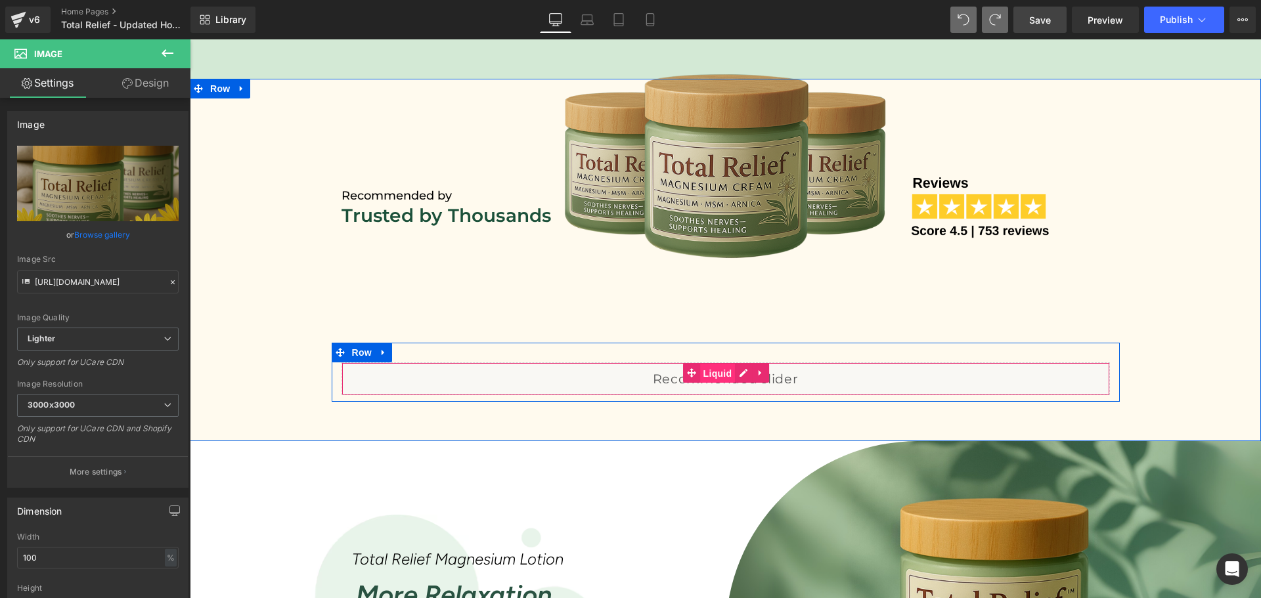
click at [714, 372] on span "Liquid" at bounding box center [717, 374] width 35 height 20
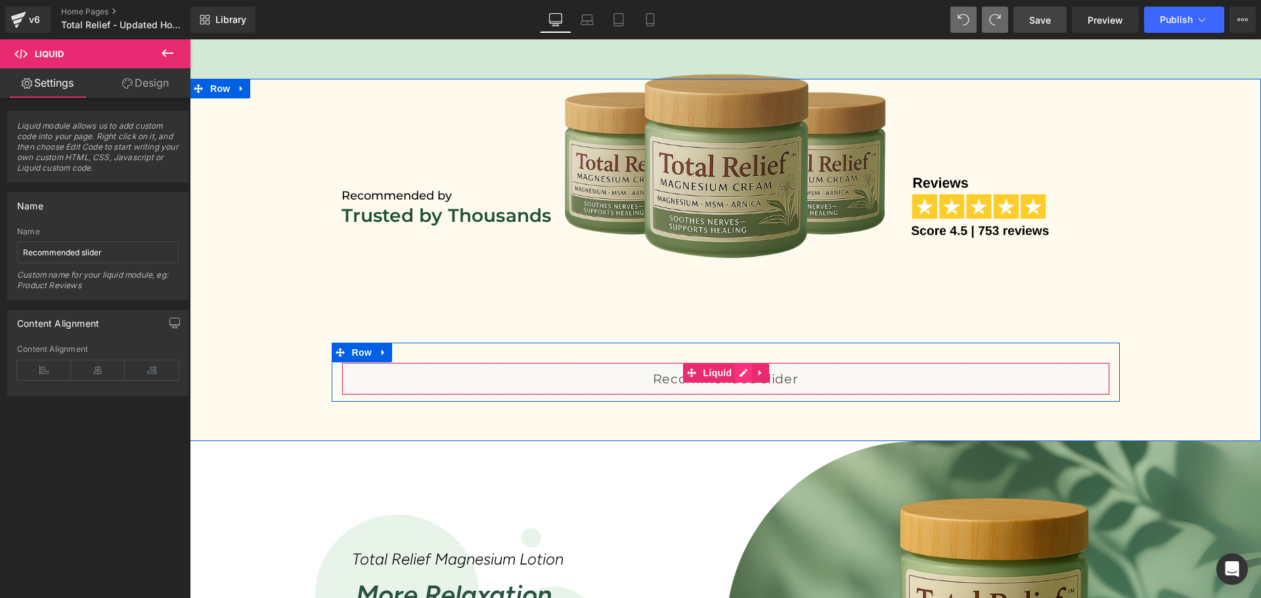
click at [743, 372] on div "Liquid" at bounding box center [725, 378] width 768 height 33
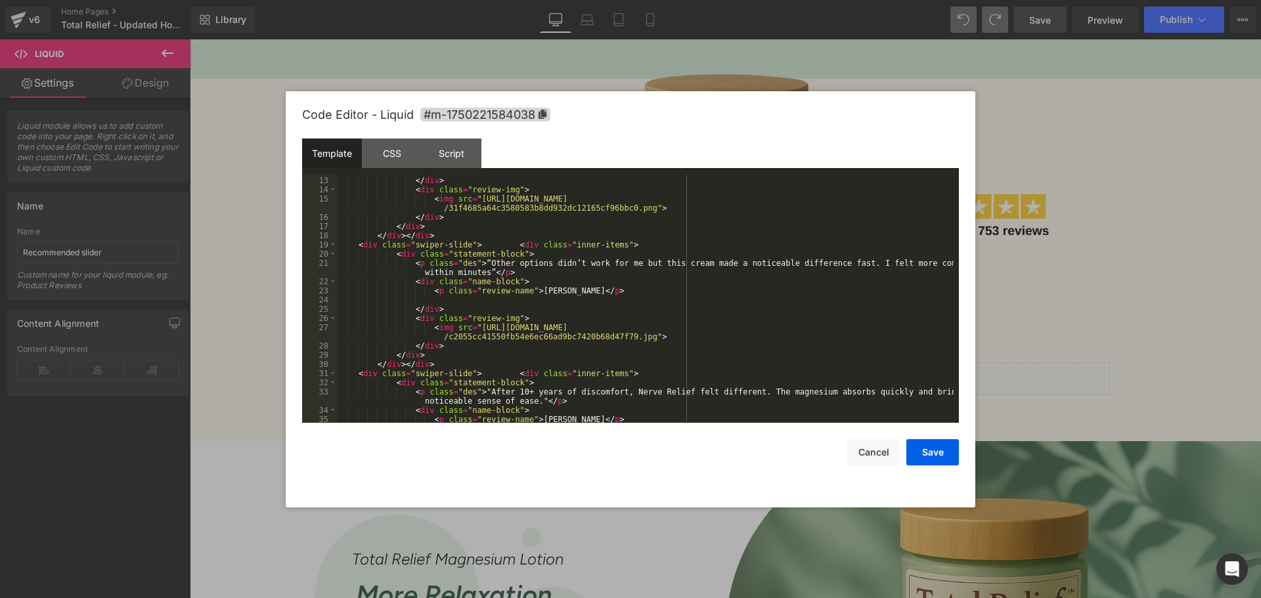
scroll to position [158, 0]
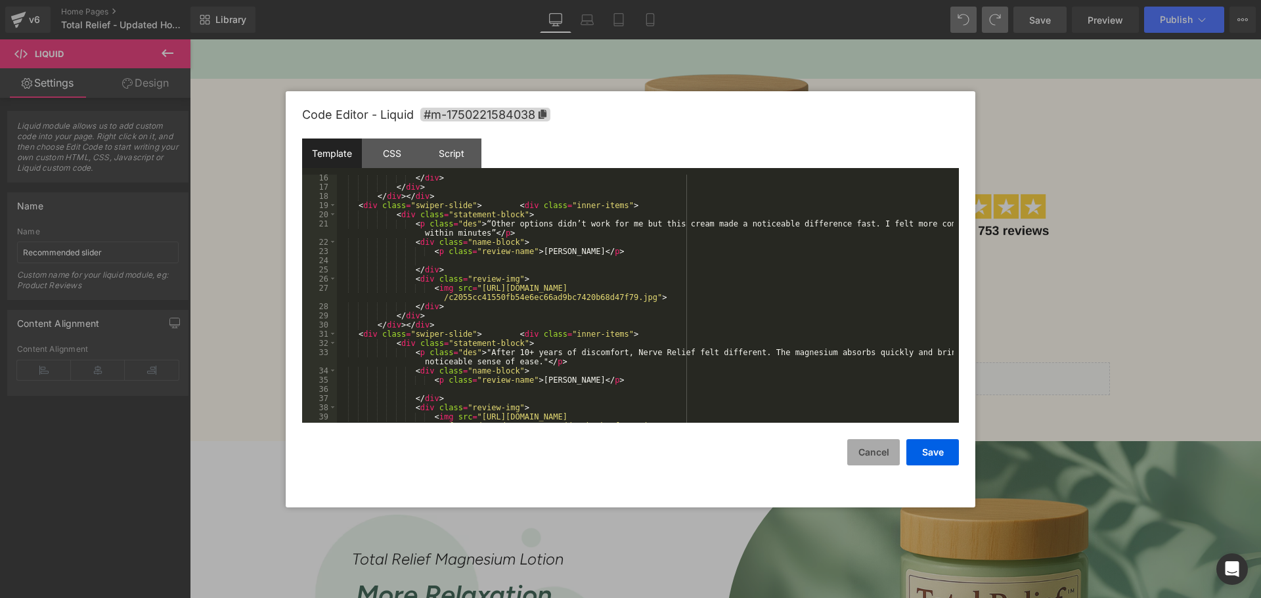
drag, startPoint x: 871, startPoint y: 448, endPoint x: 634, endPoint y: 391, distance: 243.6
click at [871, 448] on button "Cancel" at bounding box center [873, 452] width 53 height 26
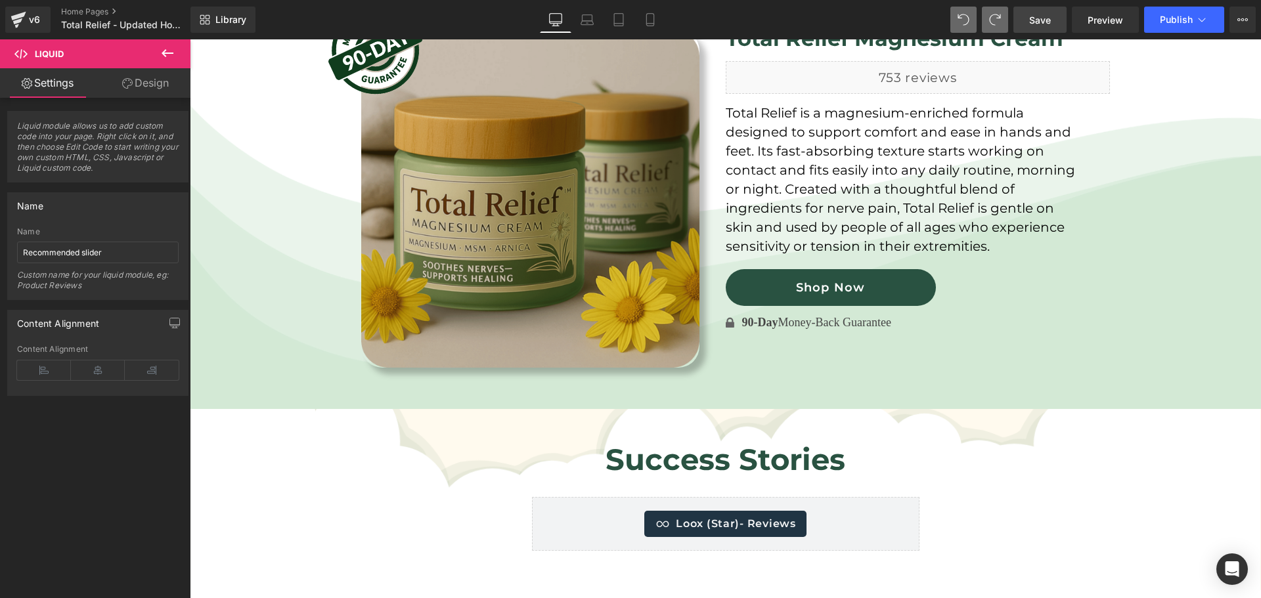
scroll to position [3086, 0]
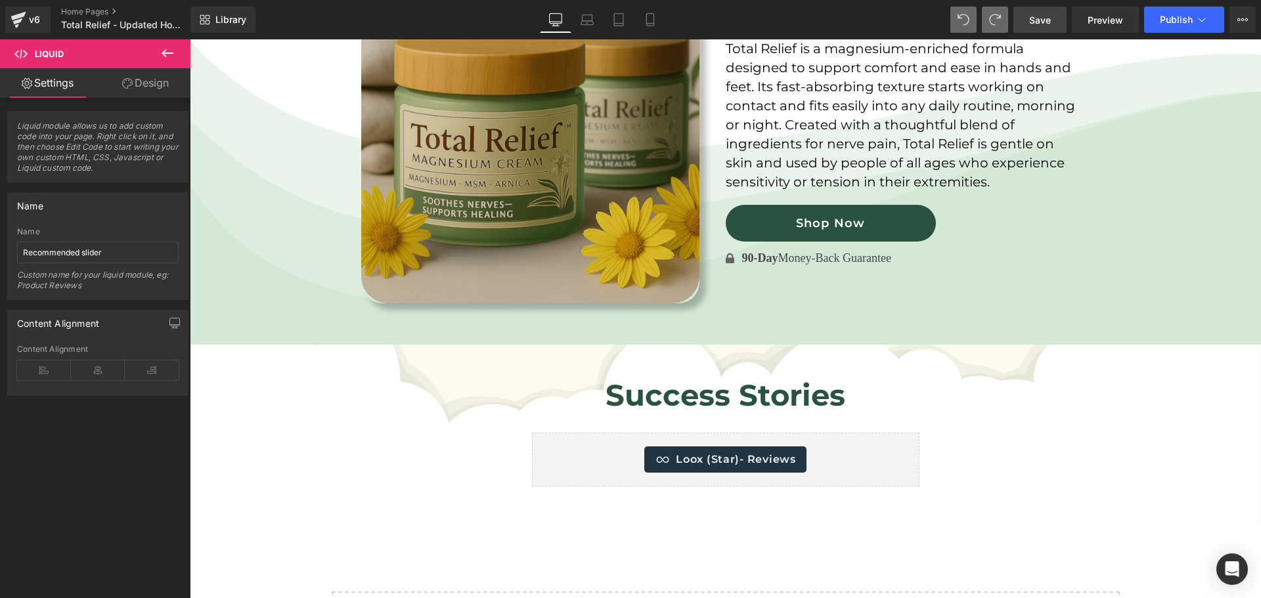
click at [565, 210] on img at bounding box center [530, 134] width 338 height 338
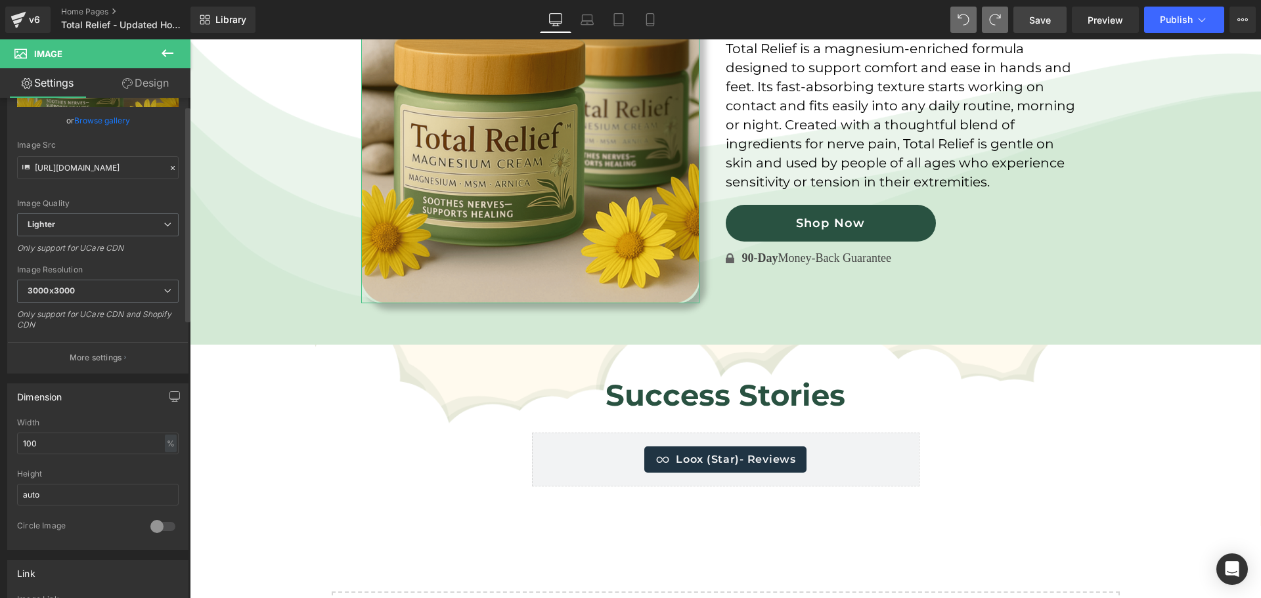
scroll to position [0, 0]
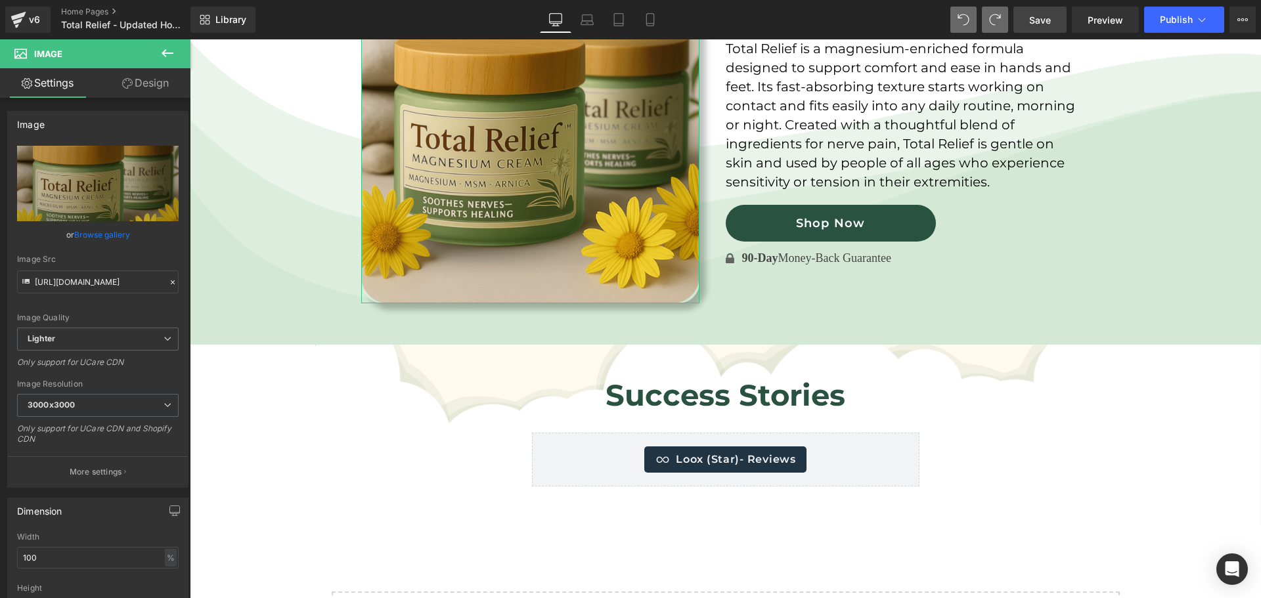
click at [129, 86] on icon at bounding box center [127, 83] width 11 height 11
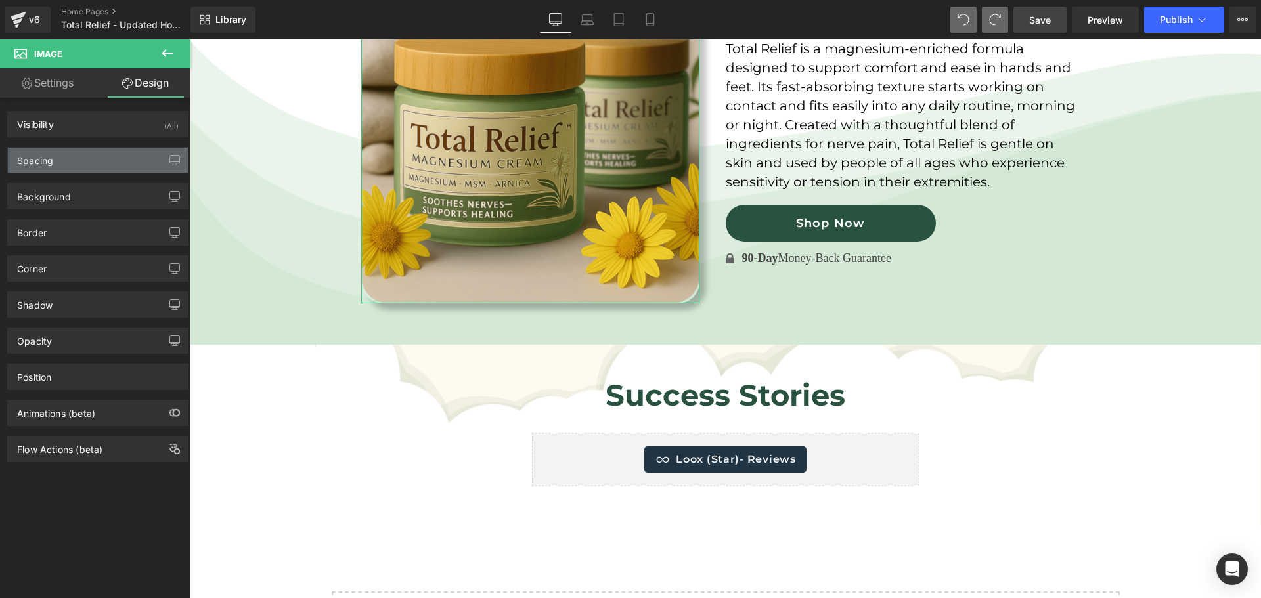
type input "none"
type input "0"
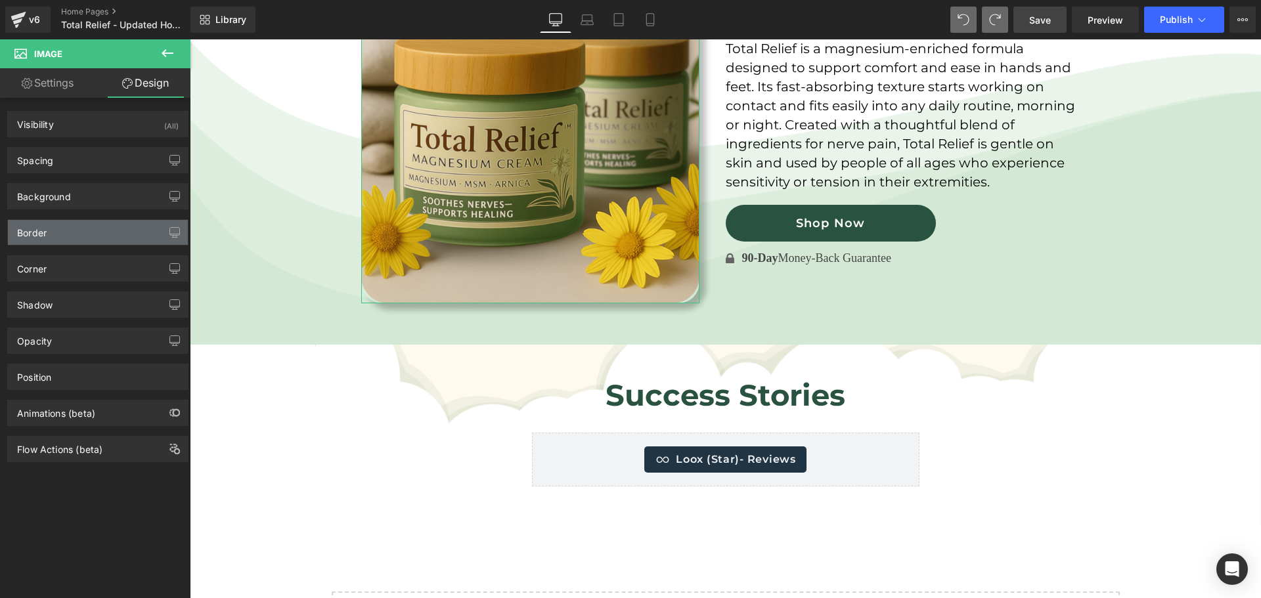
click at [58, 244] on div "Border" at bounding box center [98, 232] width 180 height 25
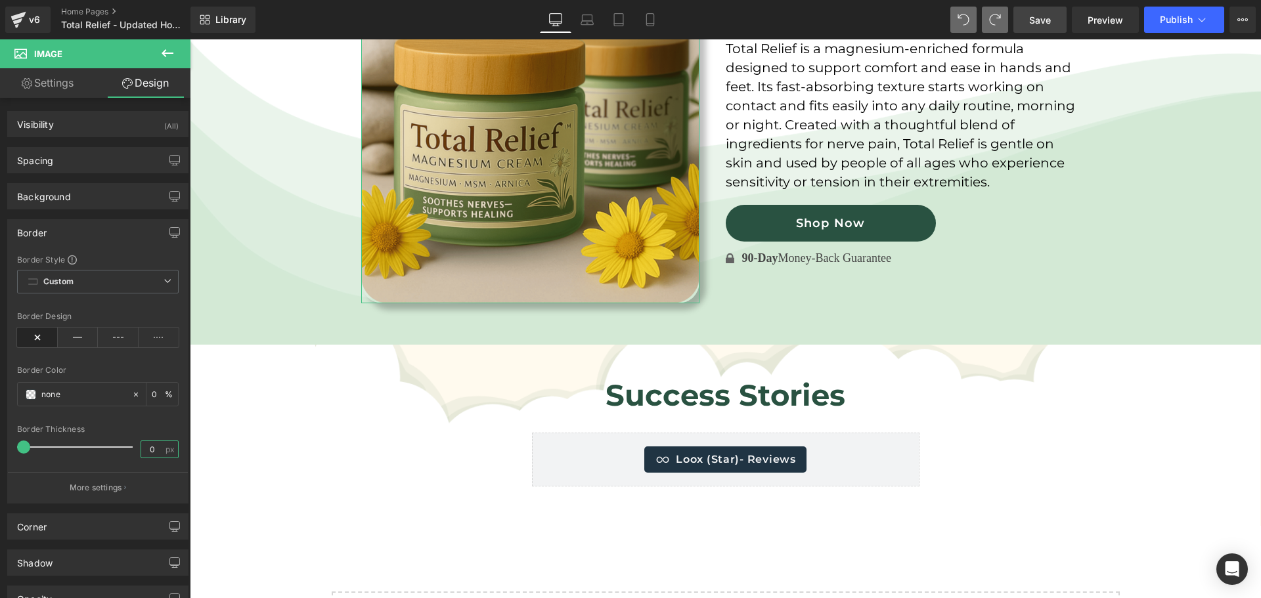
click at [152, 450] on input "0" at bounding box center [152, 449] width 23 height 16
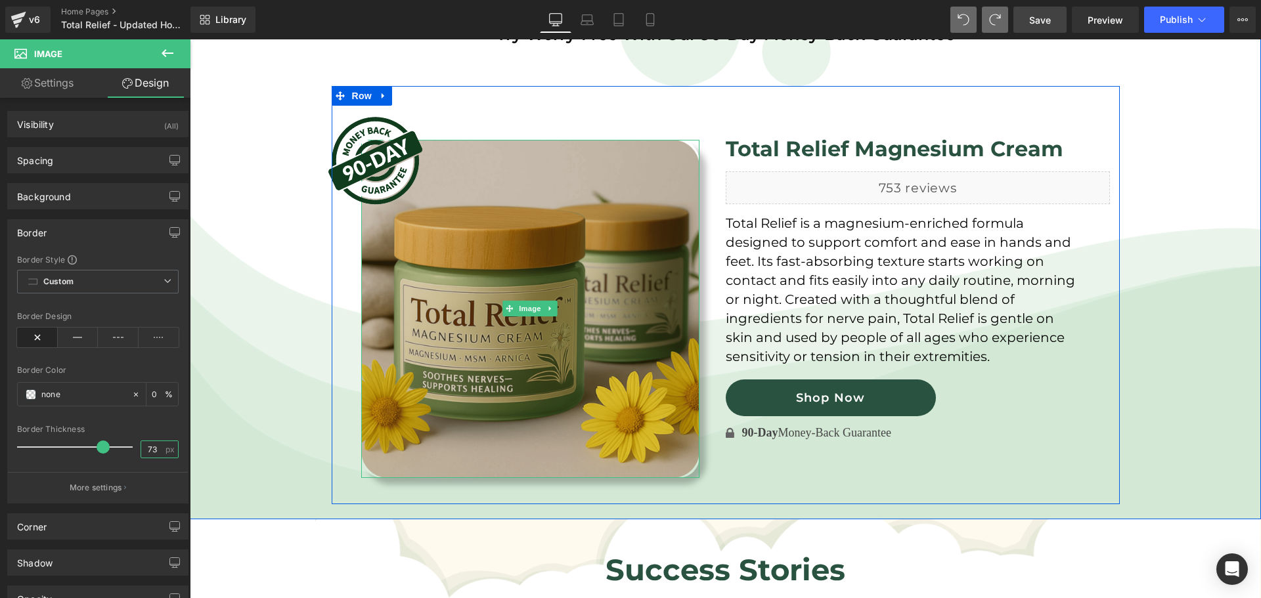
scroll to position [2955, 0]
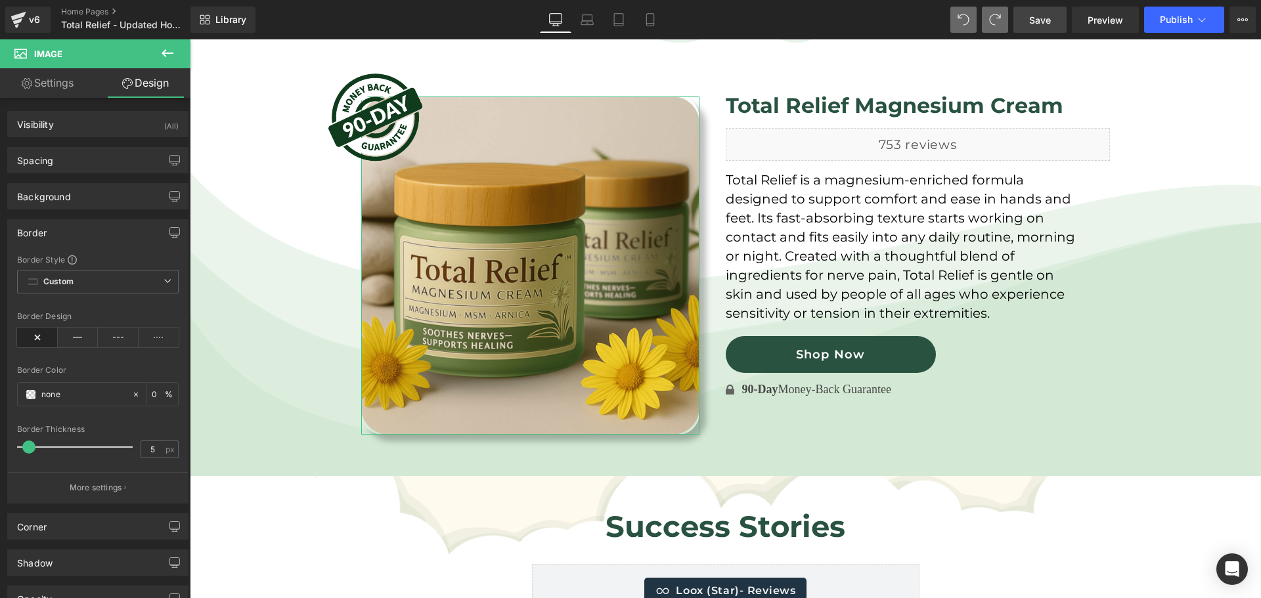
drag, startPoint x: 96, startPoint y: 444, endPoint x: 26, endPoint y: 441, distance: 70.3
click at [26, 441] on span at bounding box center [28, 447] width 13 height 13
type input "0"
drag, startPoint x: 30, startPoint y: 446, endPoint x: -6, endPoint y: 446, distance: 36.1
click at [0, 446] on html "Liquid You are previewing how the will restyle your page. You can not edit Elem…" at bounding box center [630, 299] width 1261 height 598
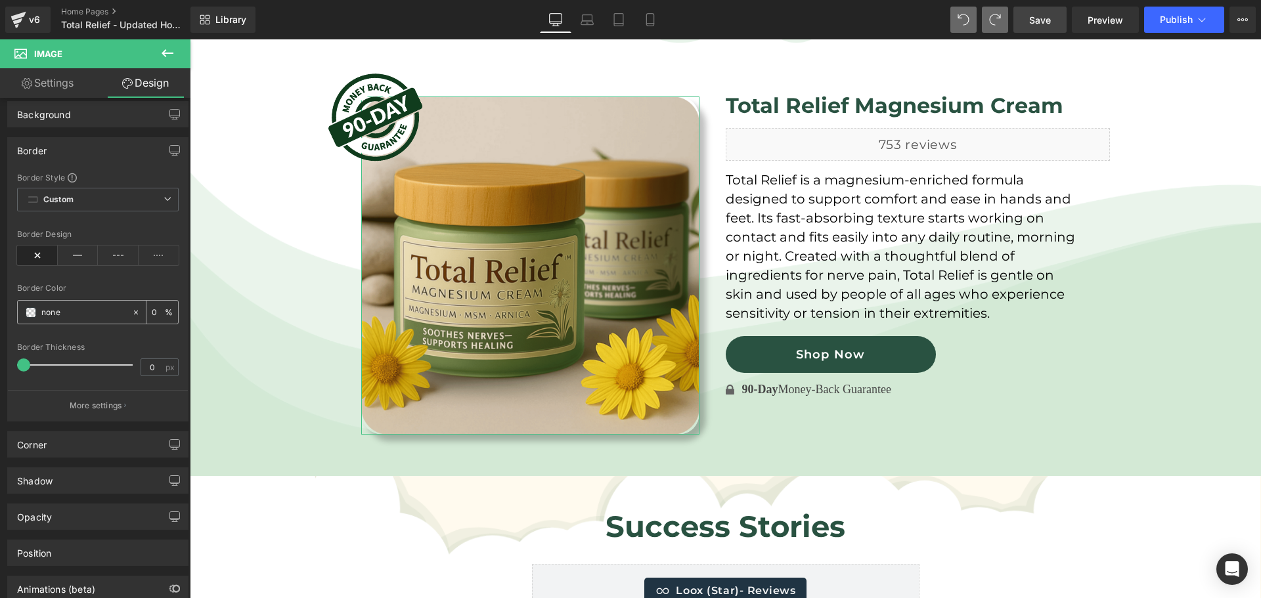
scroll to position [87, 0]
click at [78, 244] on icon at bounding box center [78, 250] width 41 height 20
click at [44, 246] on icon at bounding box center [37, 250] width 41 height 20
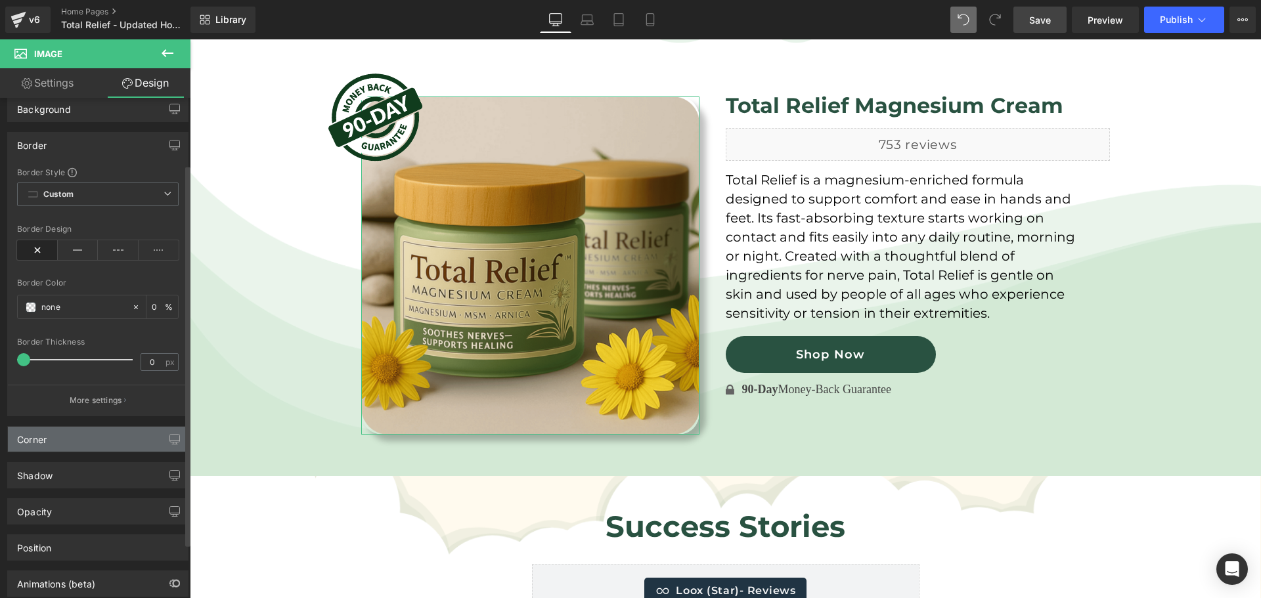
scroll to position [131, 0]
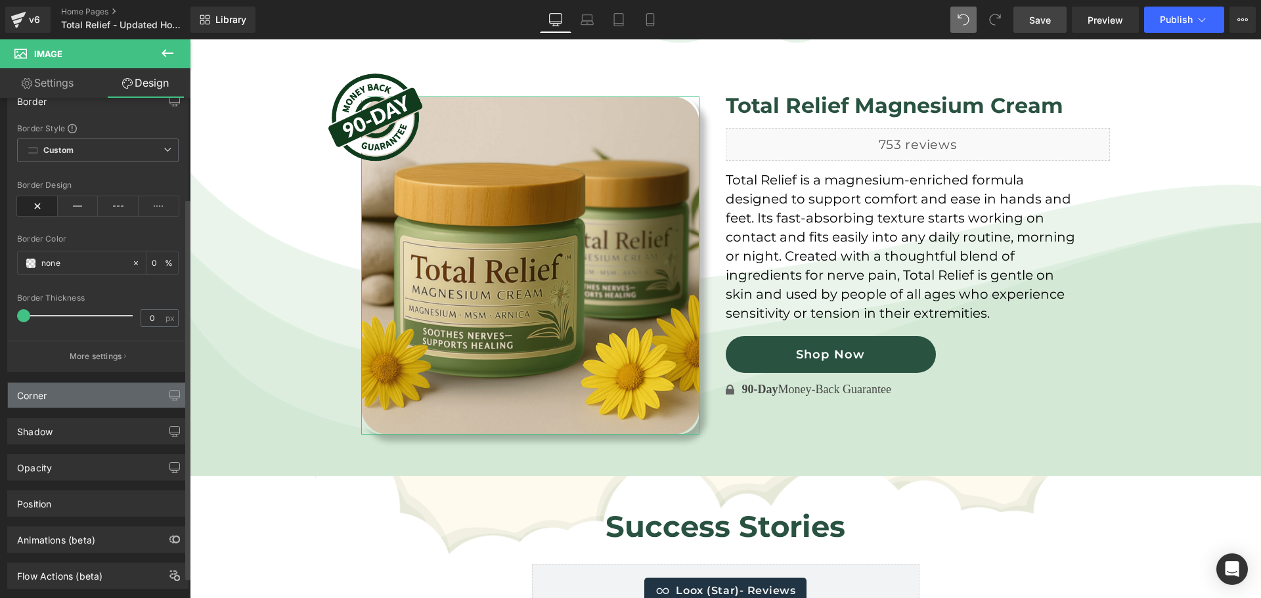
click at [104, 391] on div "Corner" at bounding box center [98, 395] width 180 height 25
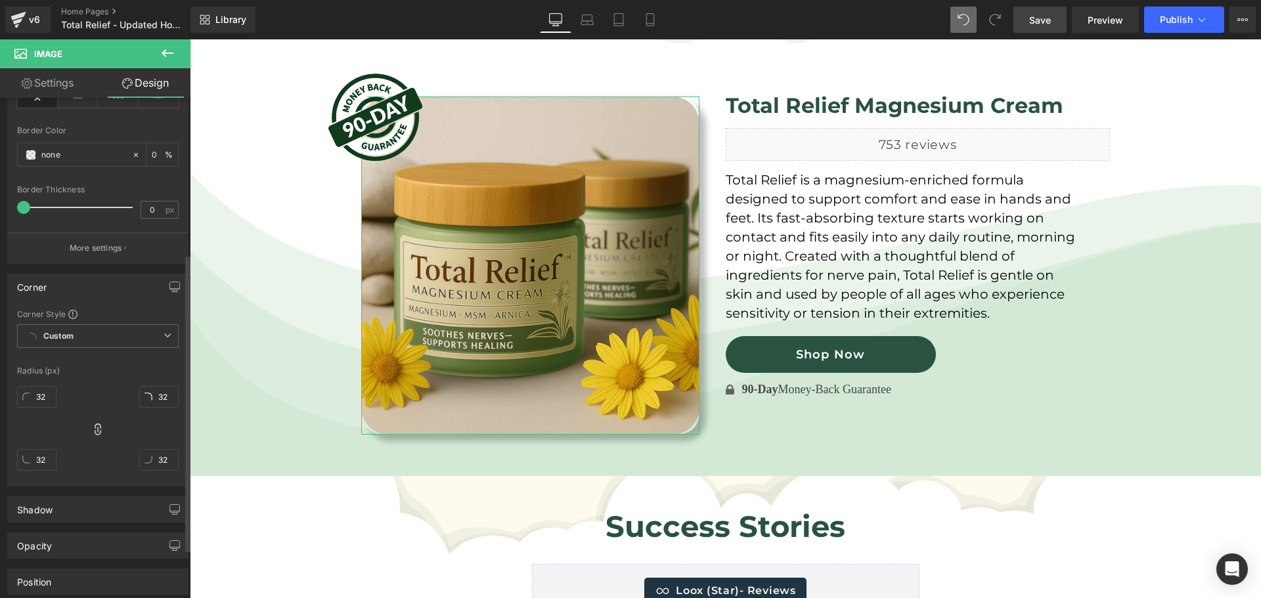
scroll to position [263, 0]
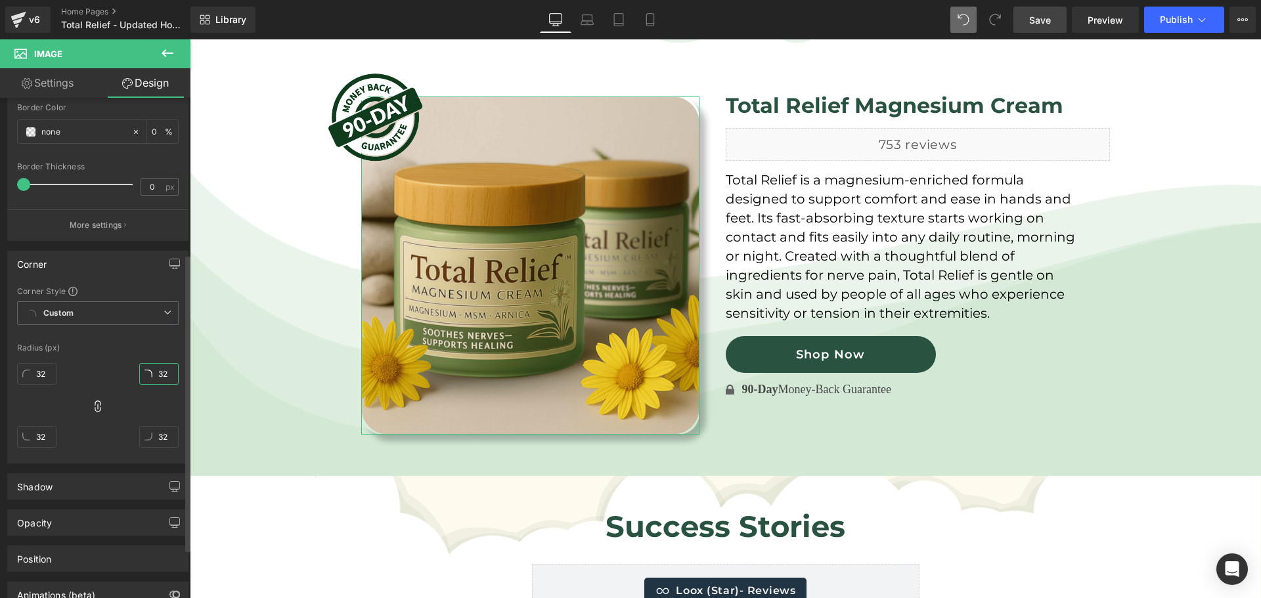
click at [156, 379] on input "32" at bounding box center [158, 374] width 39 height 22
type input "19"
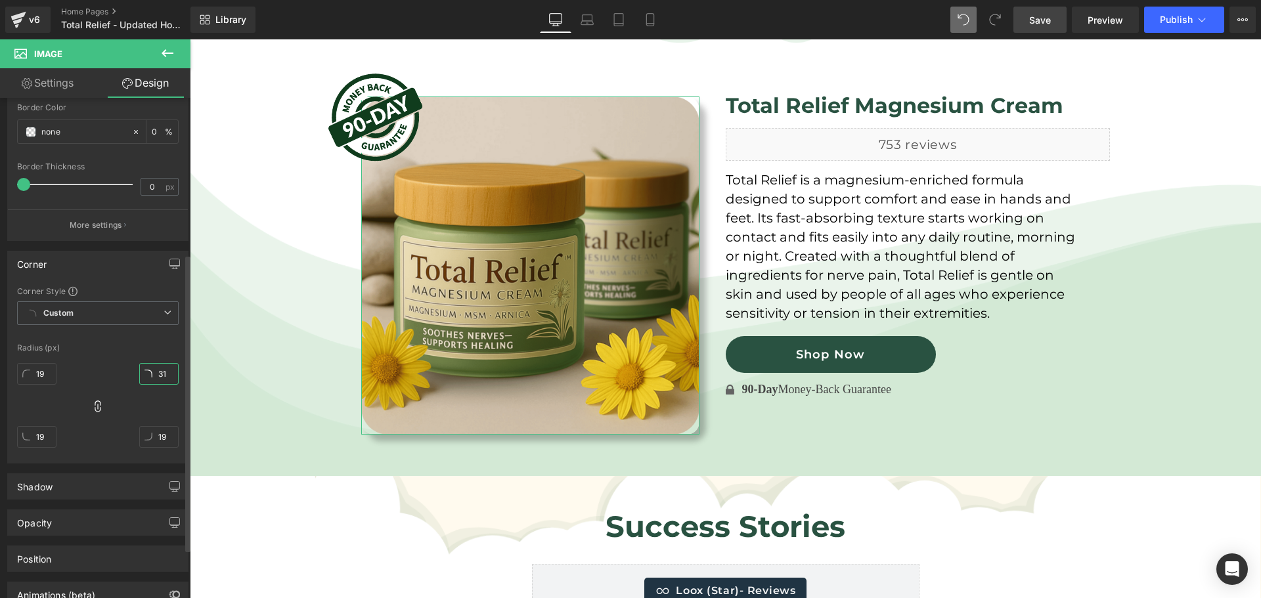
type input "32"
click at [96, 406] on icon at bounding box center [97, 406] width 13 height 13
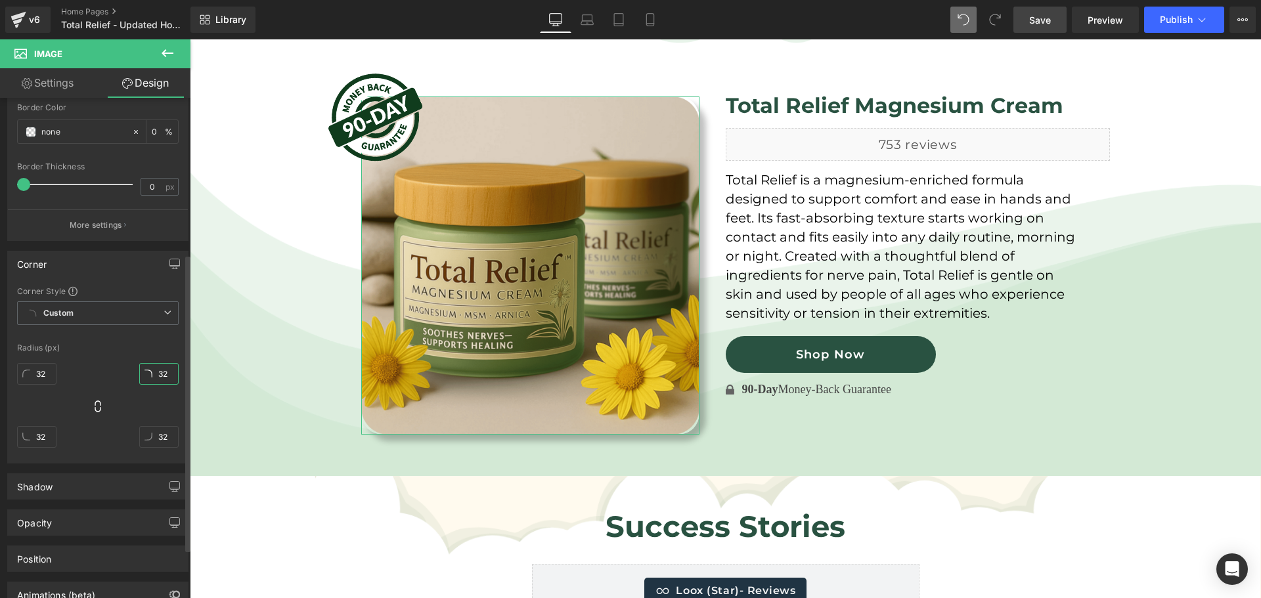
click at [159, 374] on input "32" at bounding box center [158, 374] width 39 height 22
click at [95, 407] on icon at bounding box center [97, 406] width 13 height 13
click at [158, 378] on input "32" at bounding box center [158, 374] width 39 height 22
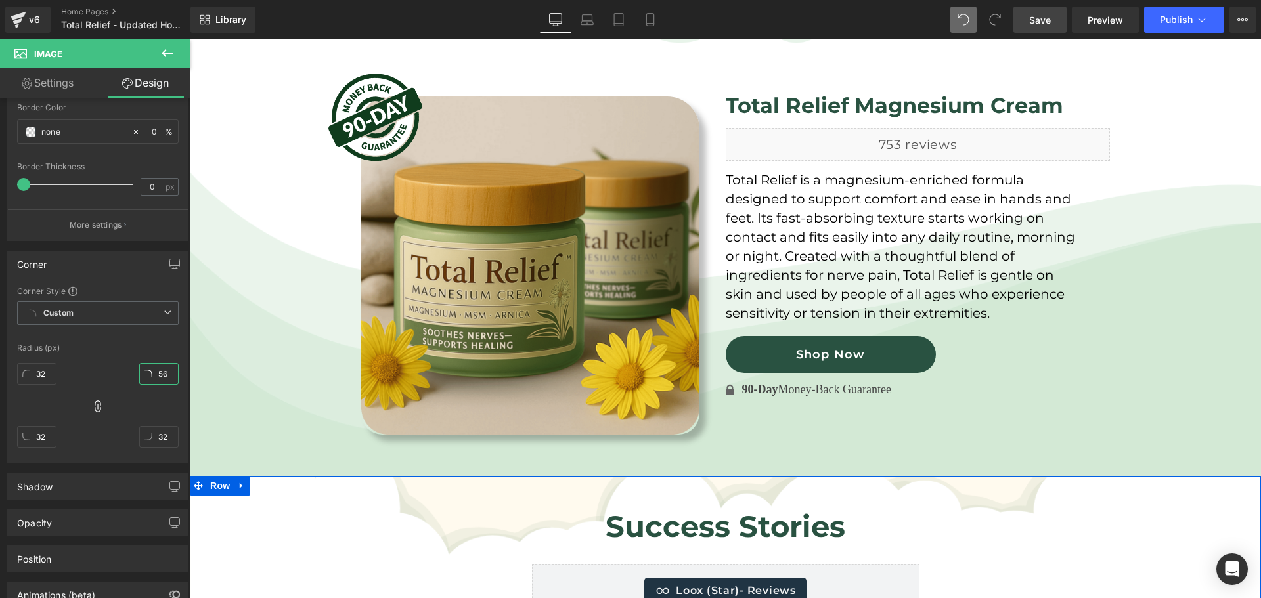
type input "57"
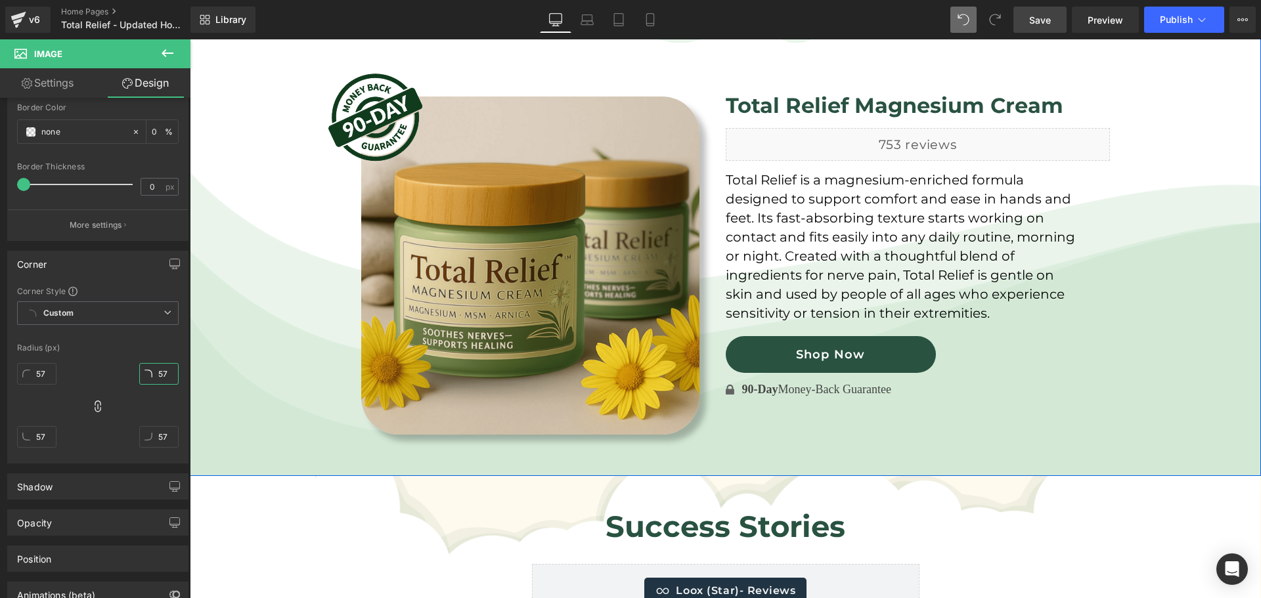
type input "56"
type input "55"
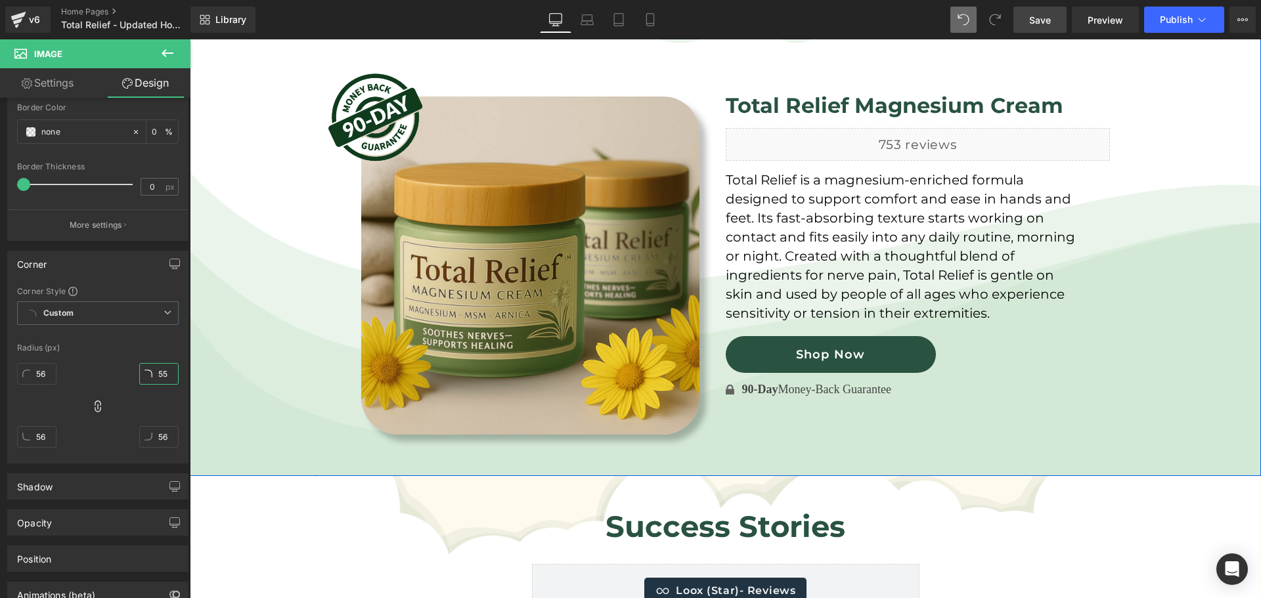
type input "55"
type input "54"
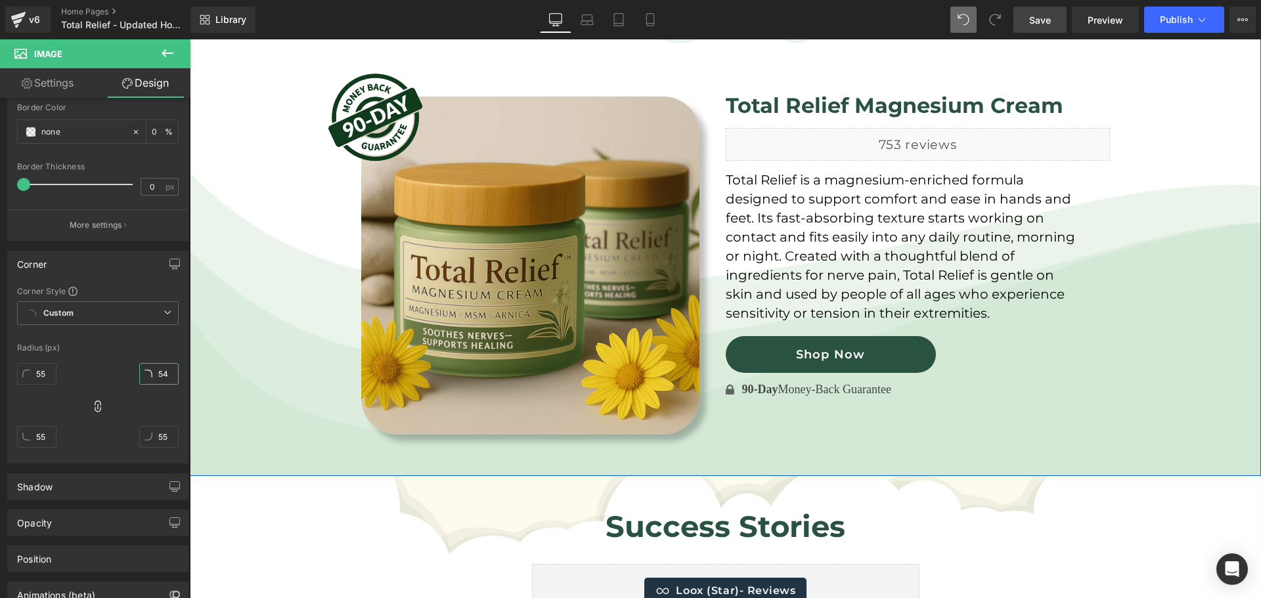
type input "53"
type input "54"
type input "53"
type input "52"
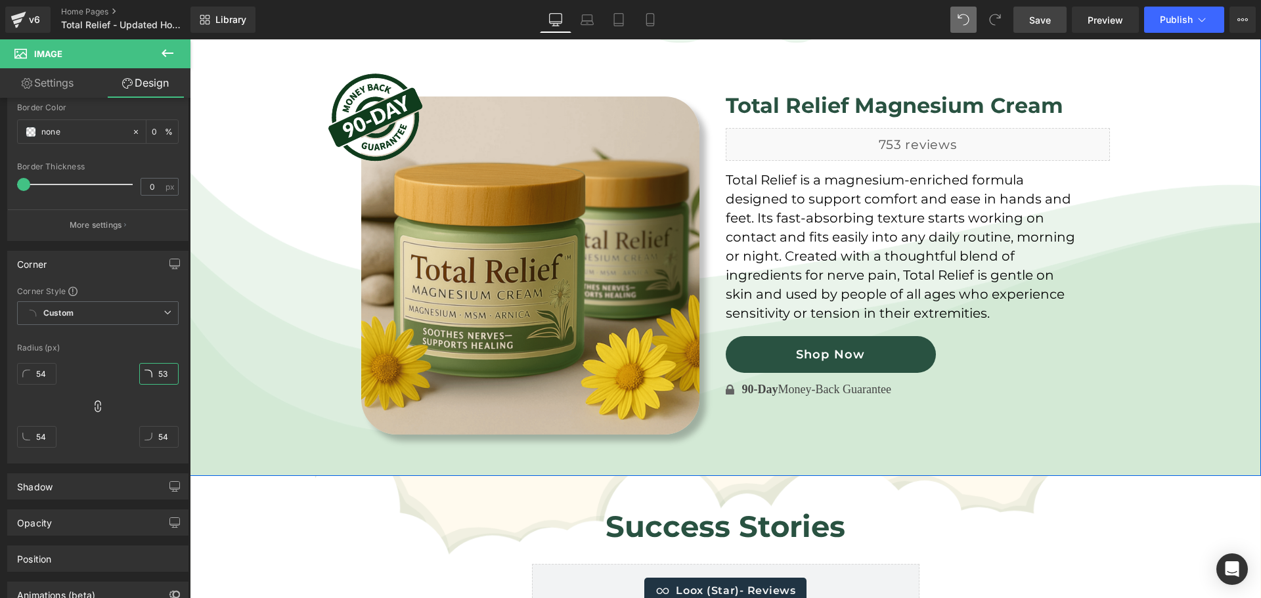
type input "53"
type input "51"
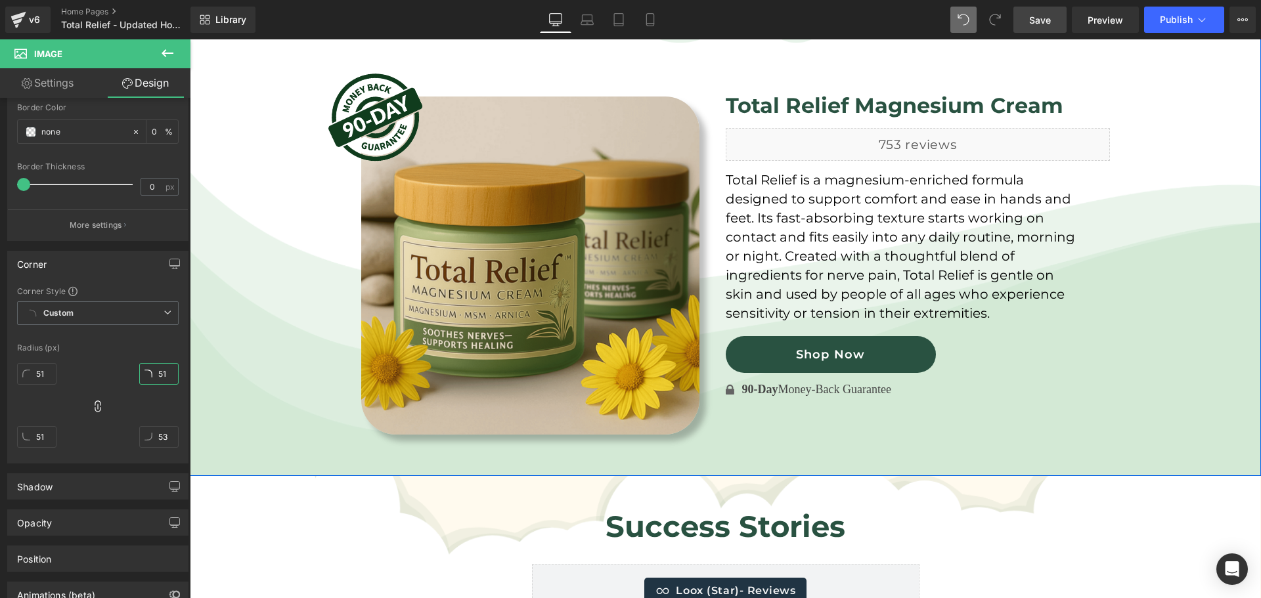
type input "51"
type input "50"
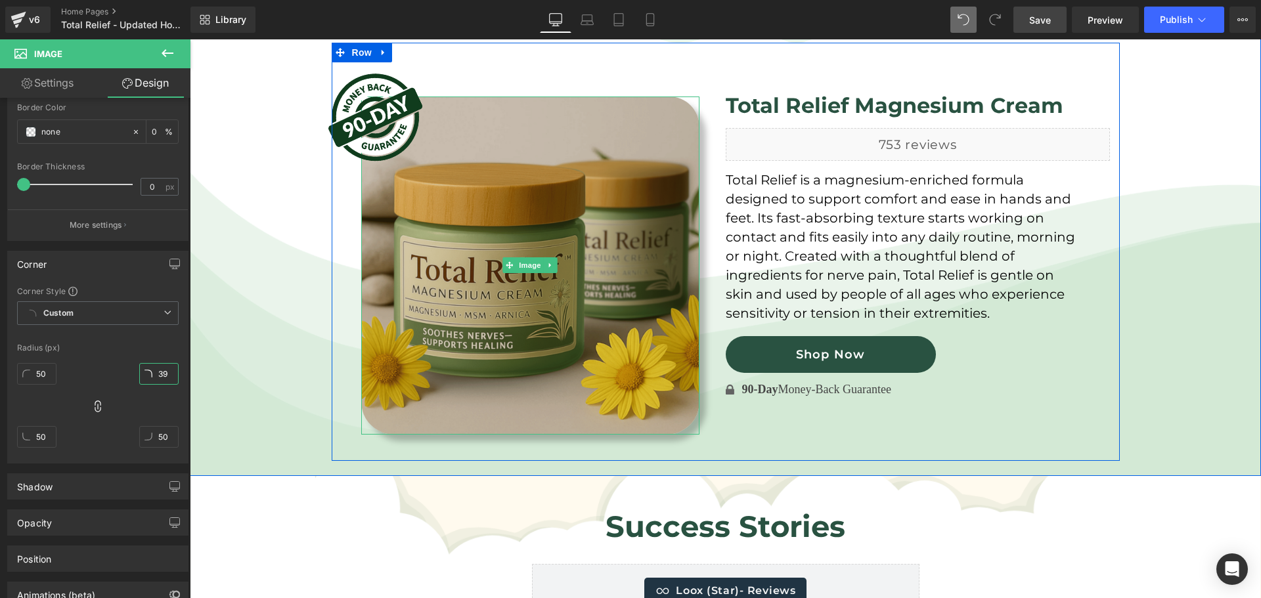
type input "38"
type input "39"
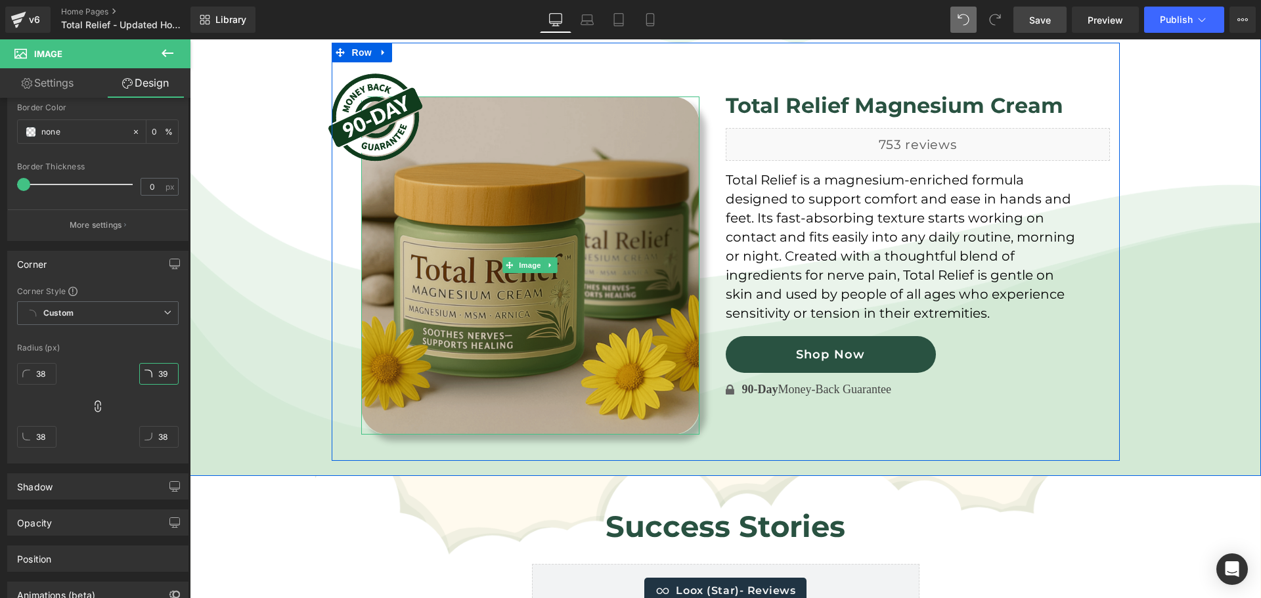
type input "39"
type input "40"
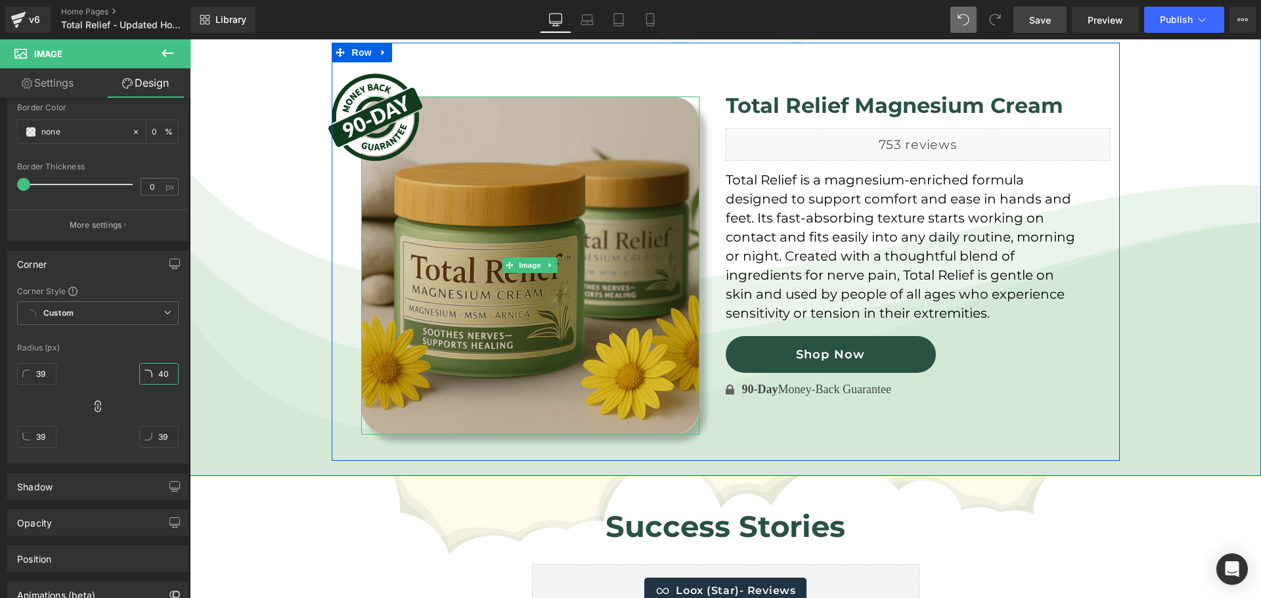
type input "40"
type input "41"
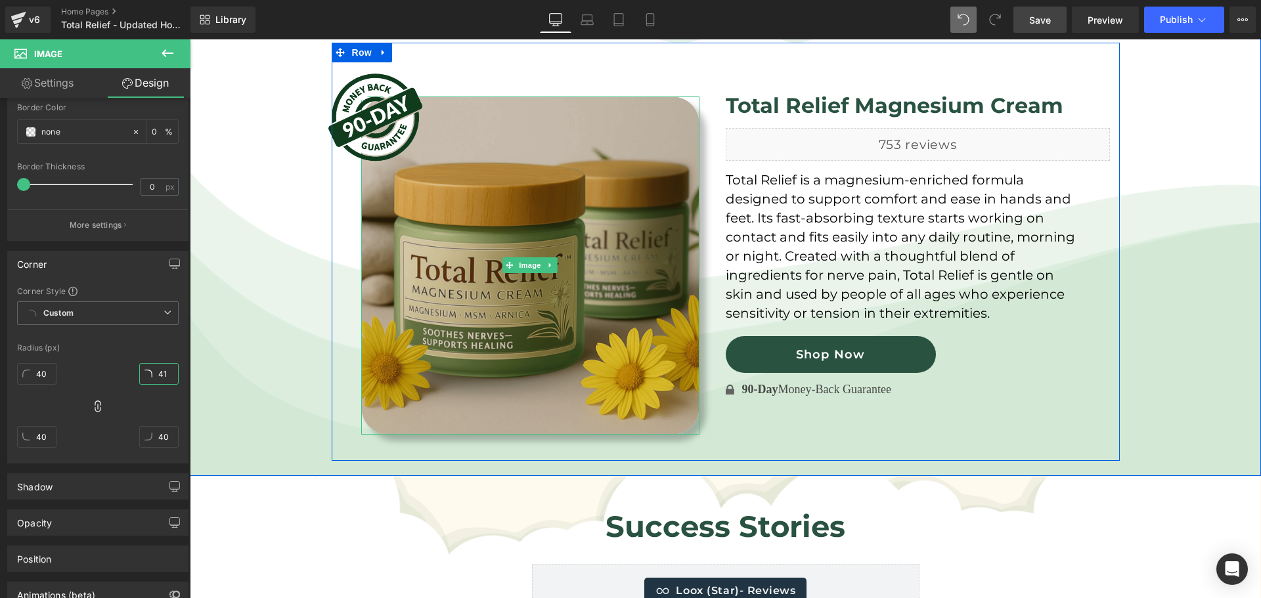
type input "41"
type input "42"
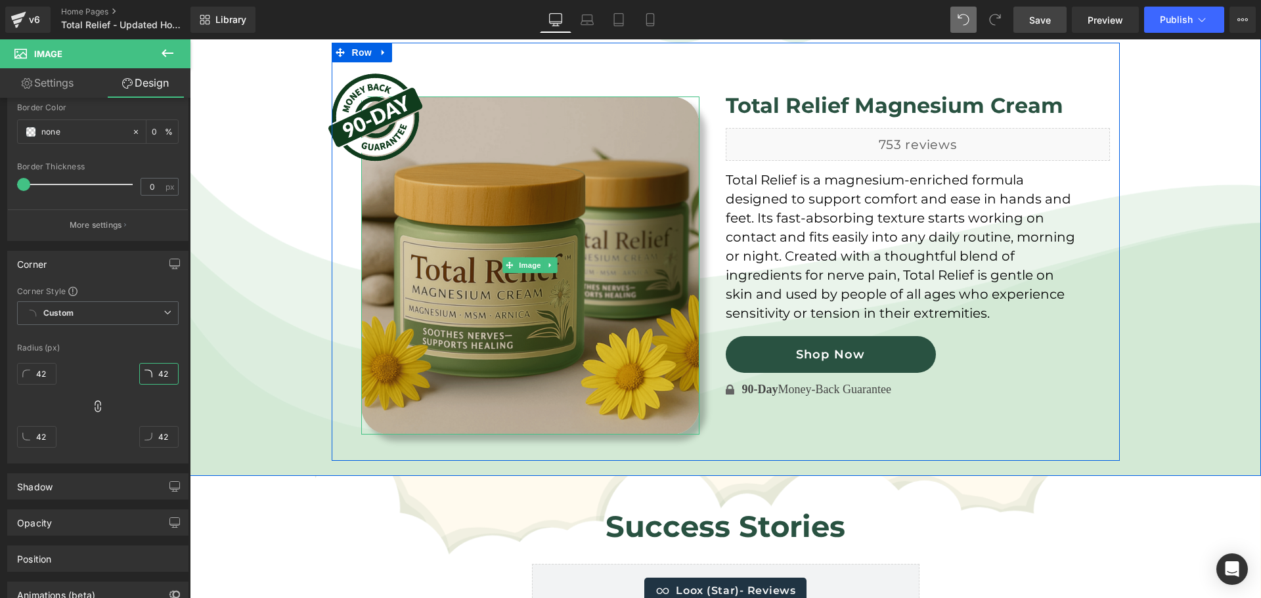
type input "43"
type input "44"
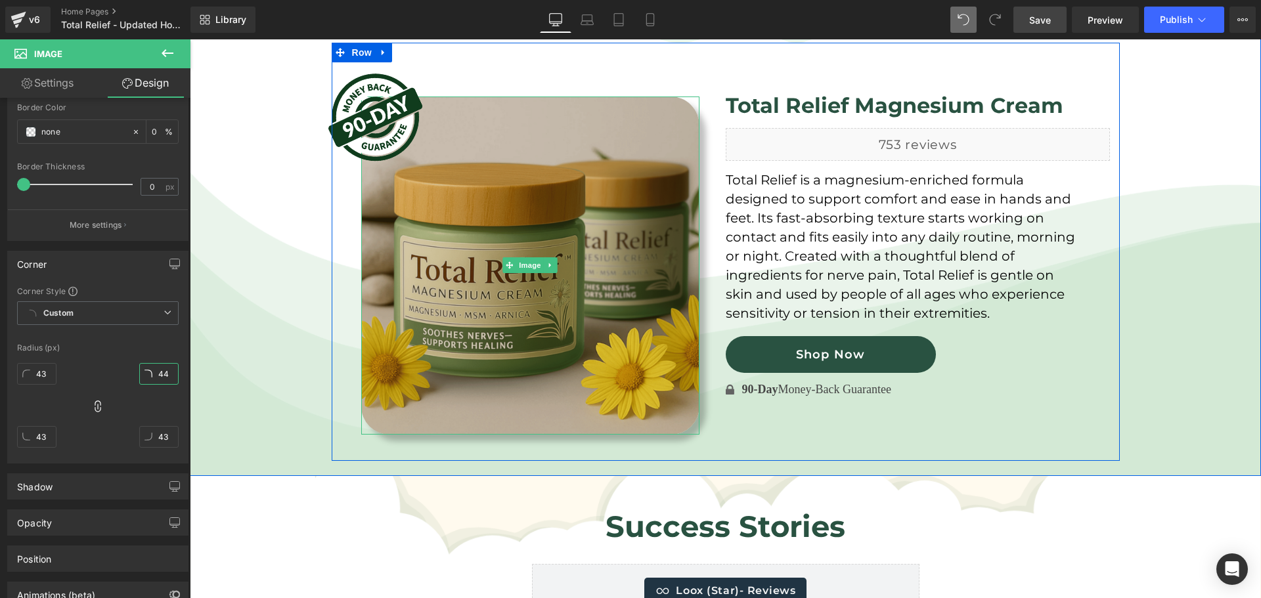
type input "44"
type input "45"
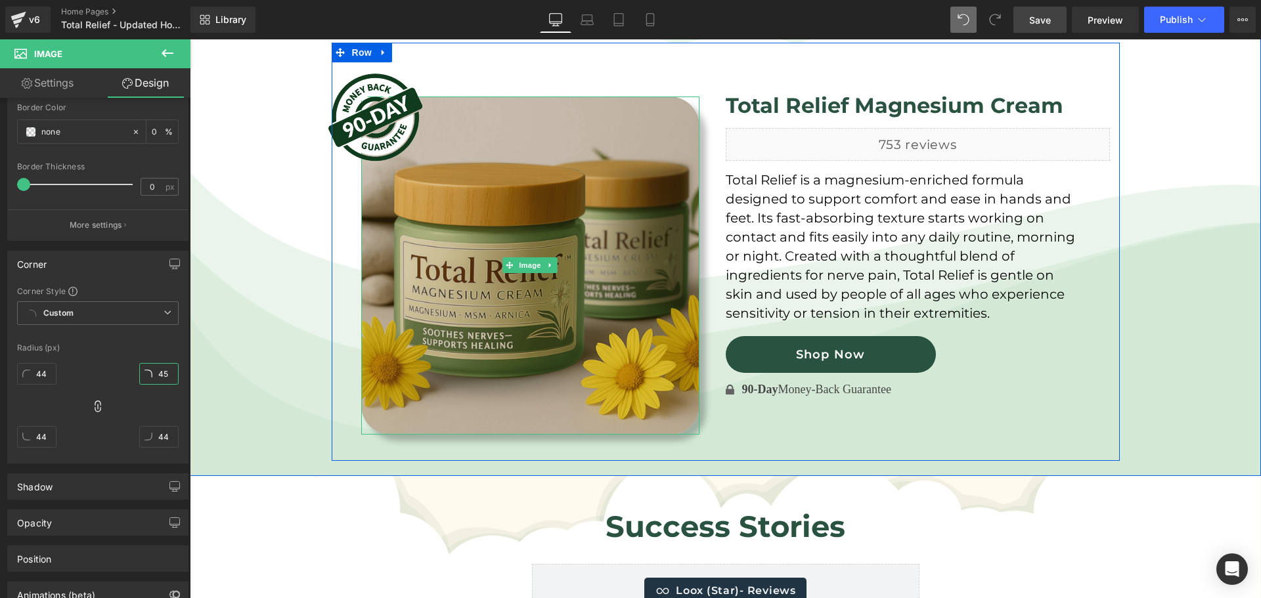
type input "45"
type input "46"
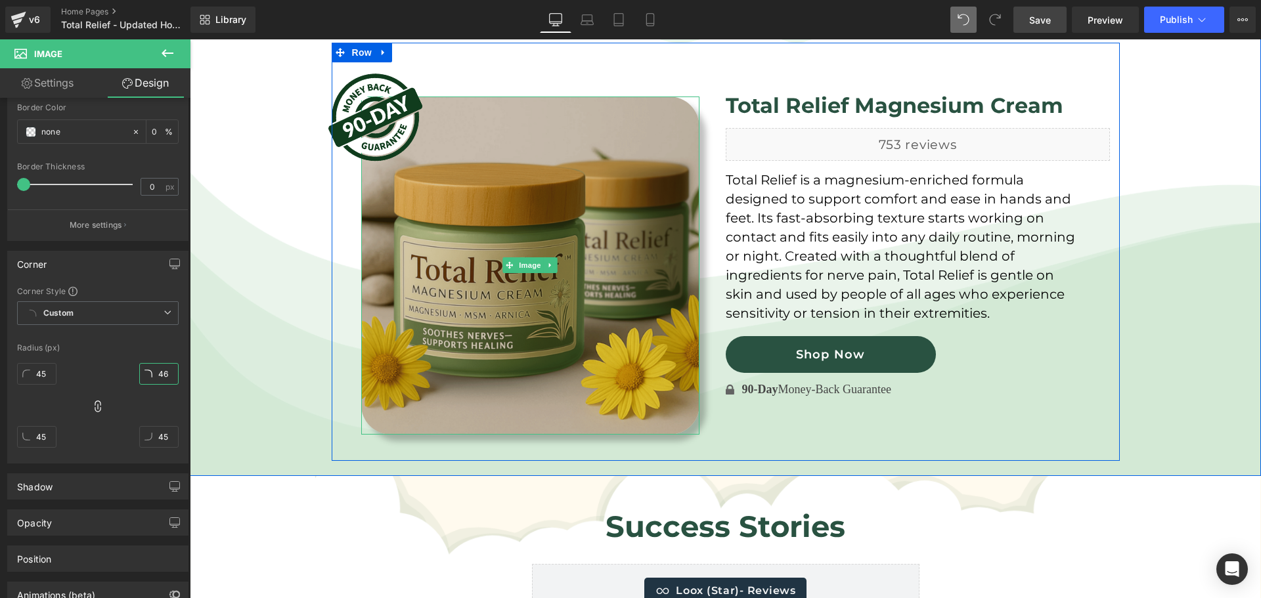
type input "46"
type input "47"
type input "48"
type input "47"
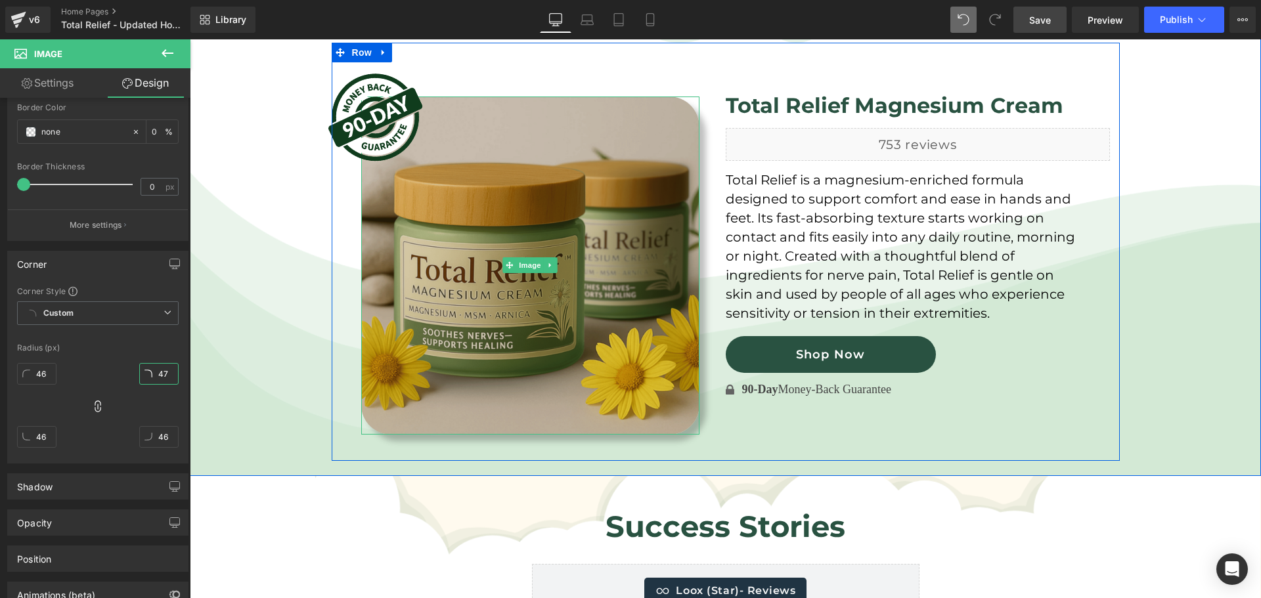
type input "47"
type input "48"
type input "49"
type input "48"
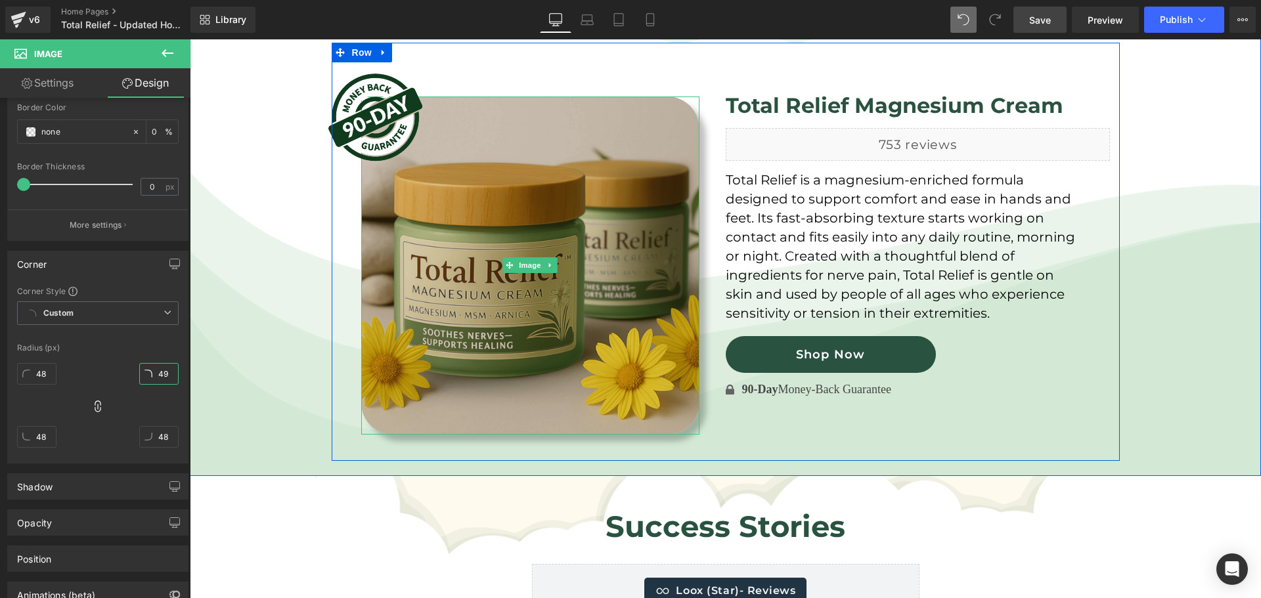
type input "49"
type input "50"
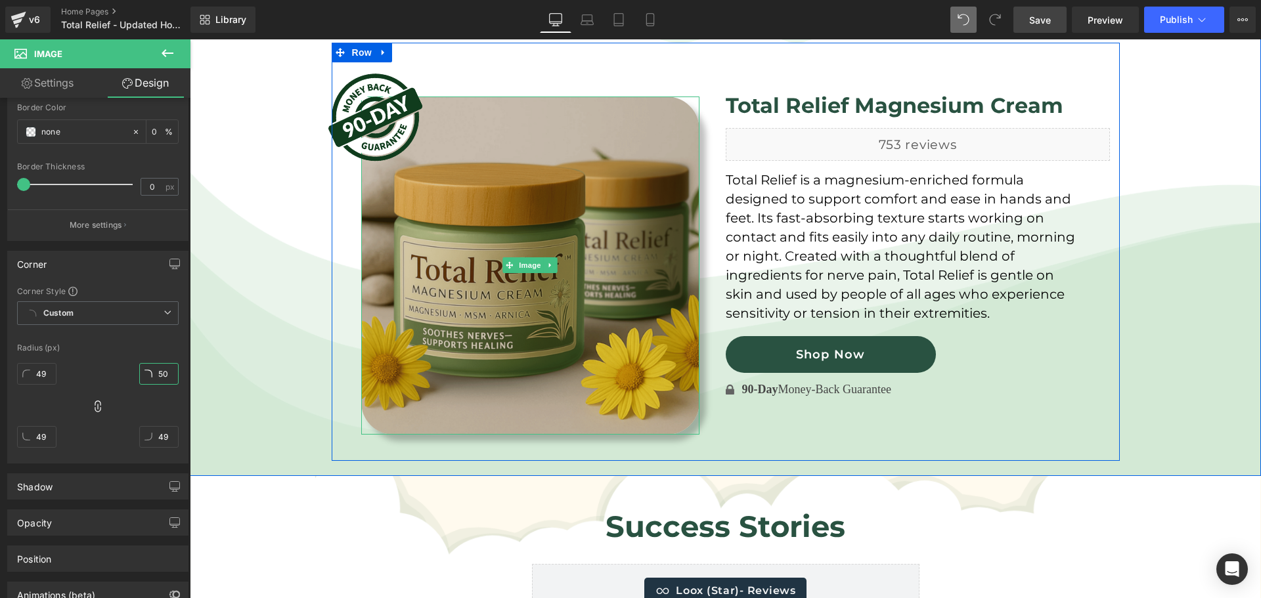
type input "50"
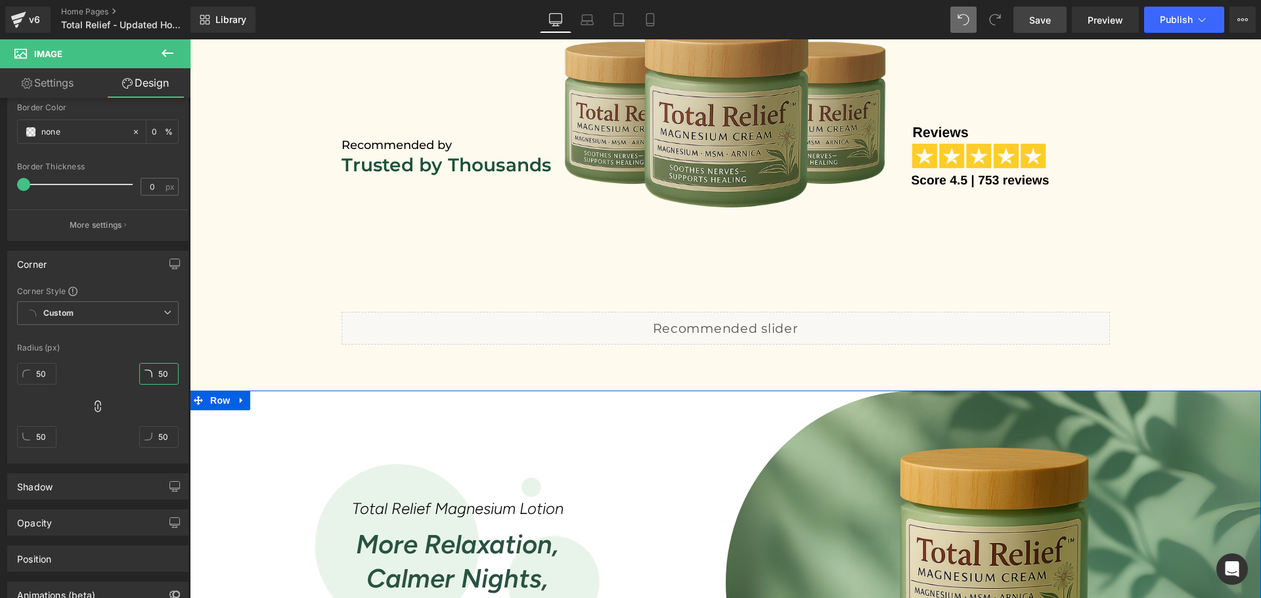
scroll to position [592, 0]
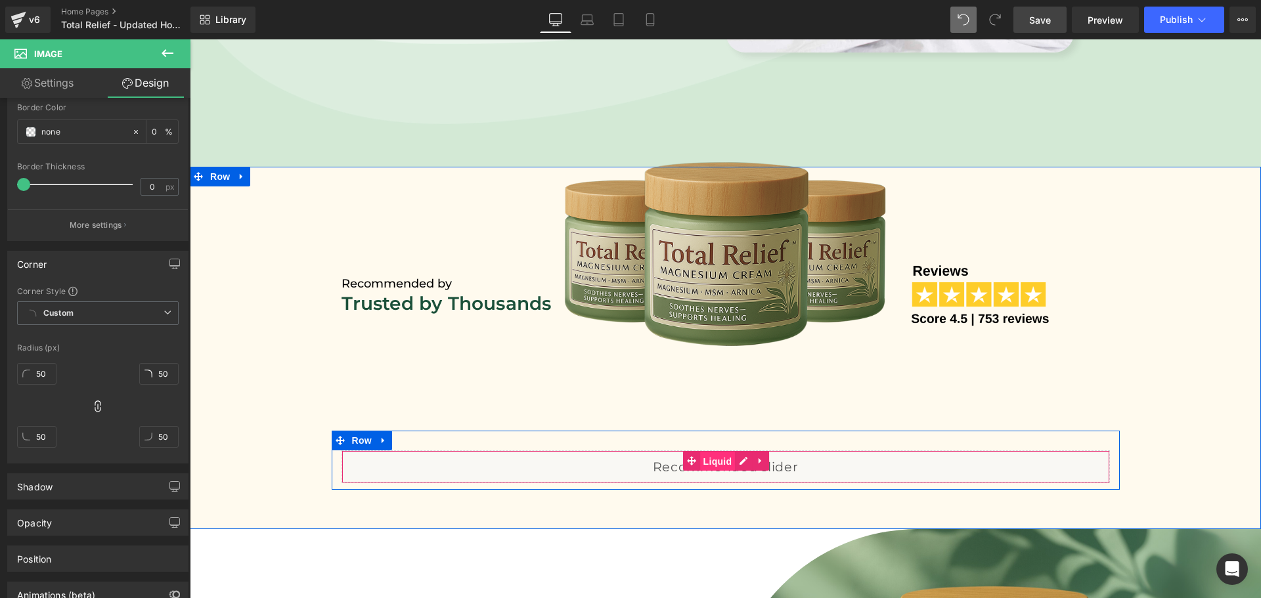
click at [716, 459] on span "Liquid" at bounding box center [717, 462] width 35 height 20
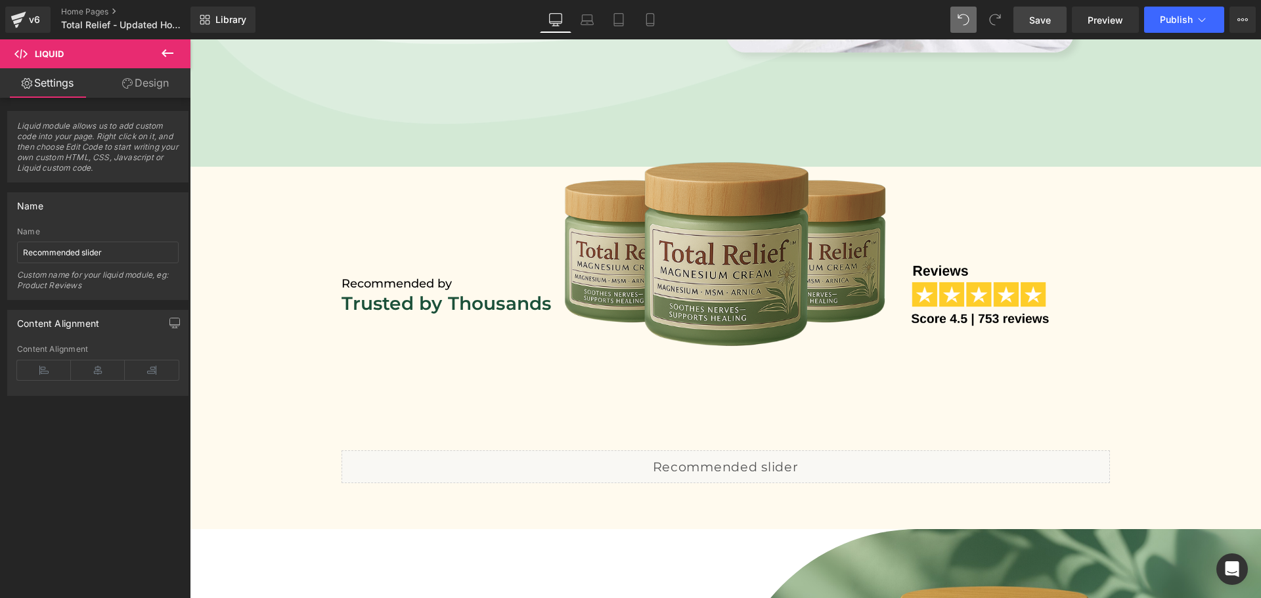
click at [1035, 23] on span "Save" at bounding box center [1040, 20] width 22 height 14
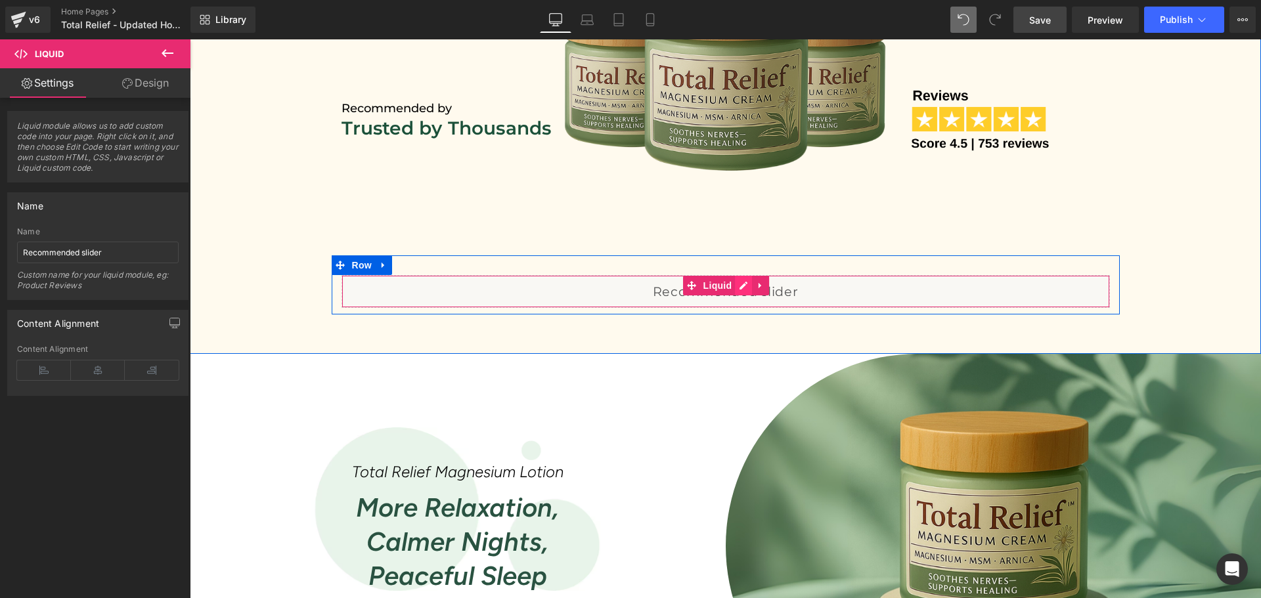
click at [742, 285] on div "Liquid" at bounding box center [725, 291] width 768 height 33
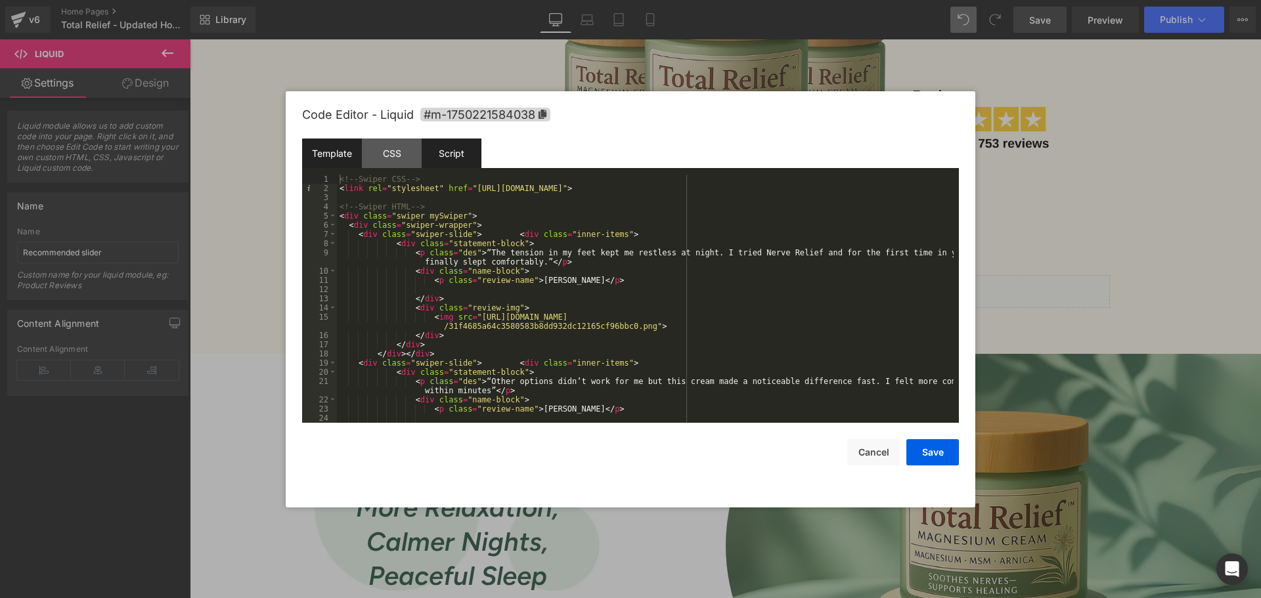
click at [467, 167] on div "Script" at bounding box center [451, 154] width 60 height 30
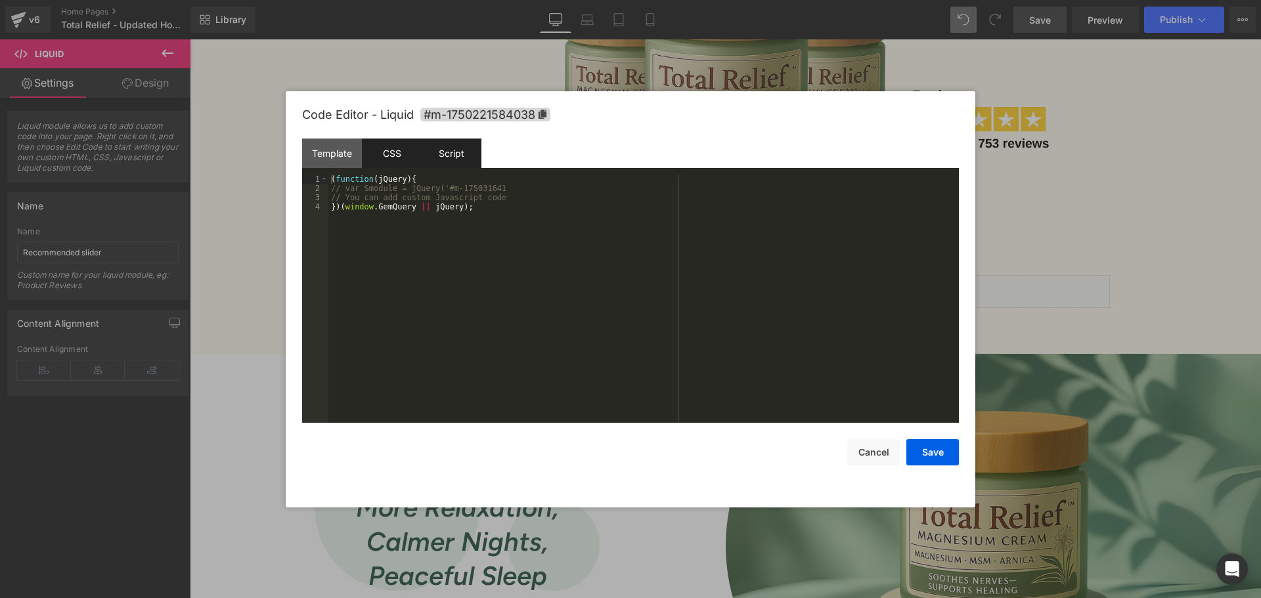
click at [402, 147] on div "CSS" at bounding box center [392, 154] width 60 height 30
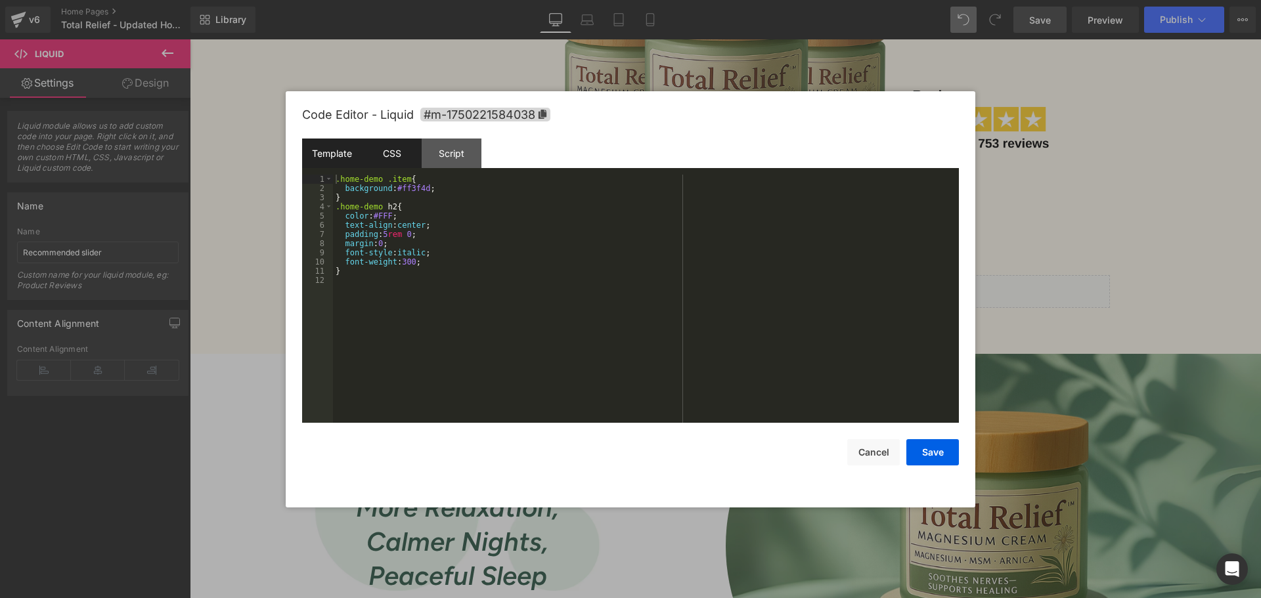
click at [332, 147] on div "Template" at bounding box center [332, 154] width 60 height 30
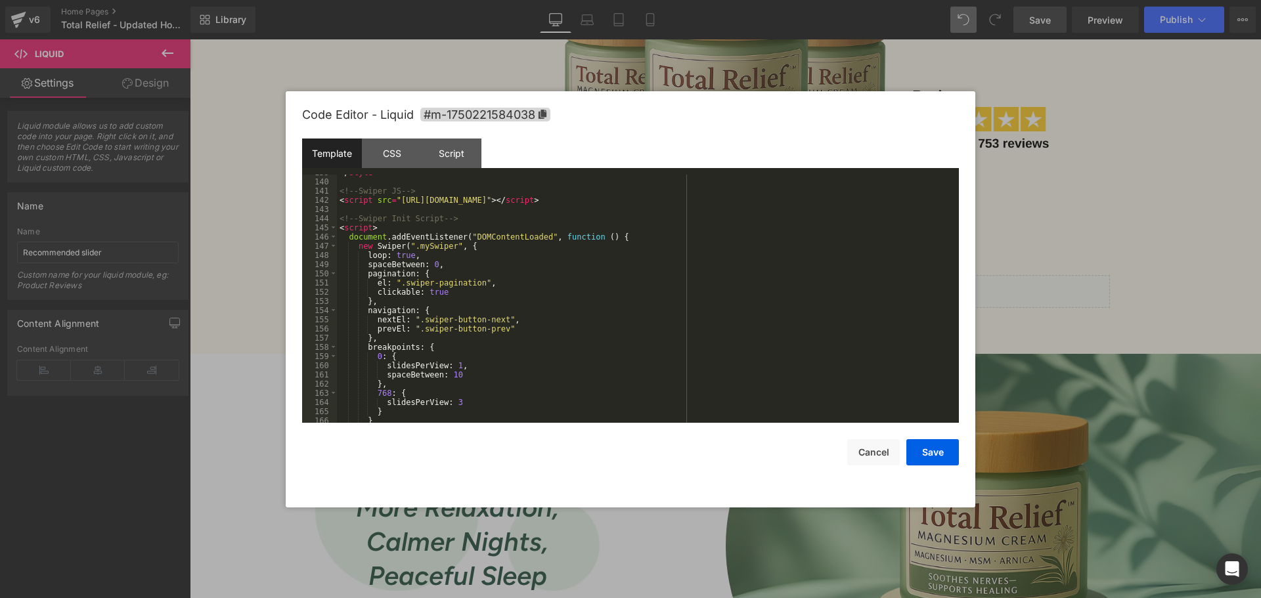
scroll to position [1388, 0]
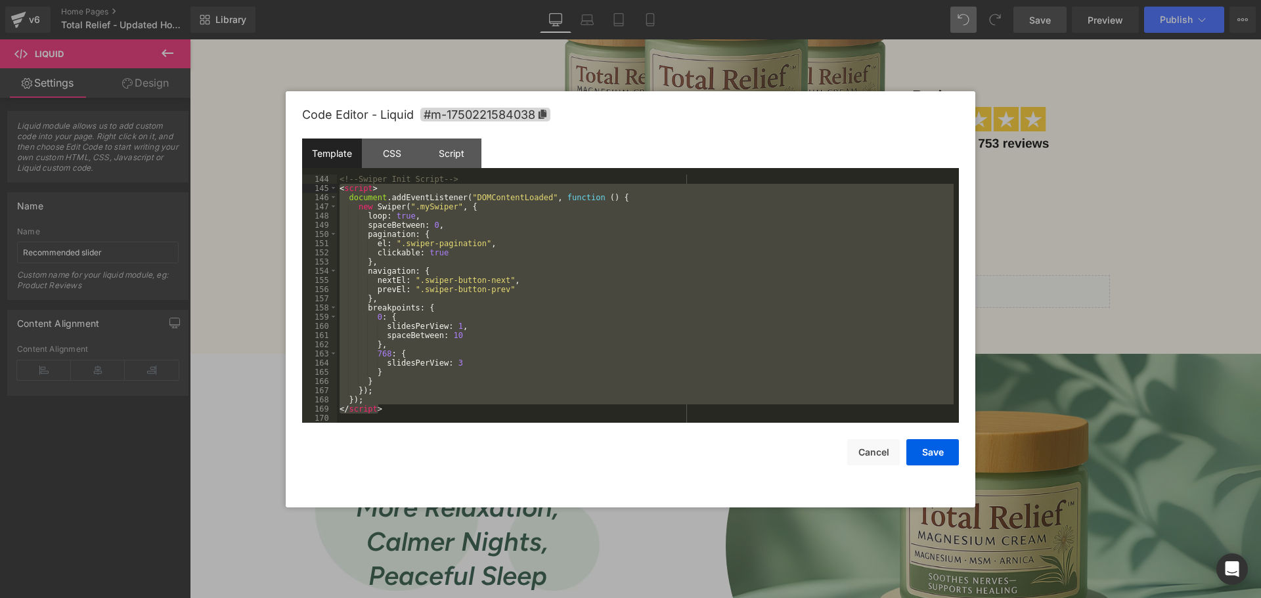
drag, startPoint x: 371, startPoint y: 357, endPoint x: 338, endPoint y: 187, distance: 173.2
click at [338, 187] on div "<!-- Swiper Init Script --> < script > document . addEventListener ( "DOMConten…" at bounding box center [645, 308] width 616 height 267
click at [452, 148] on div "Script" at bounding box center [451, 154] width 60 height 30
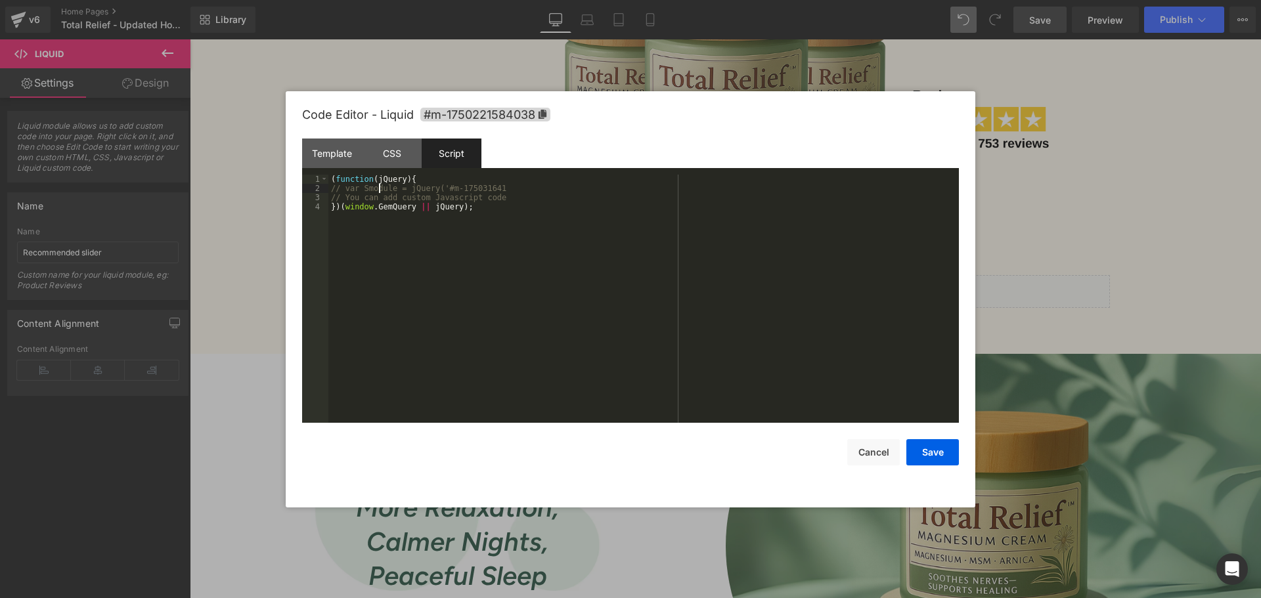
click at [377, 188] on div "( function ( jQuery ) { // var Smodule = jQuery('#m-175031641 // You can add cu…" at bounding box center [643, 308] width 630 height 267
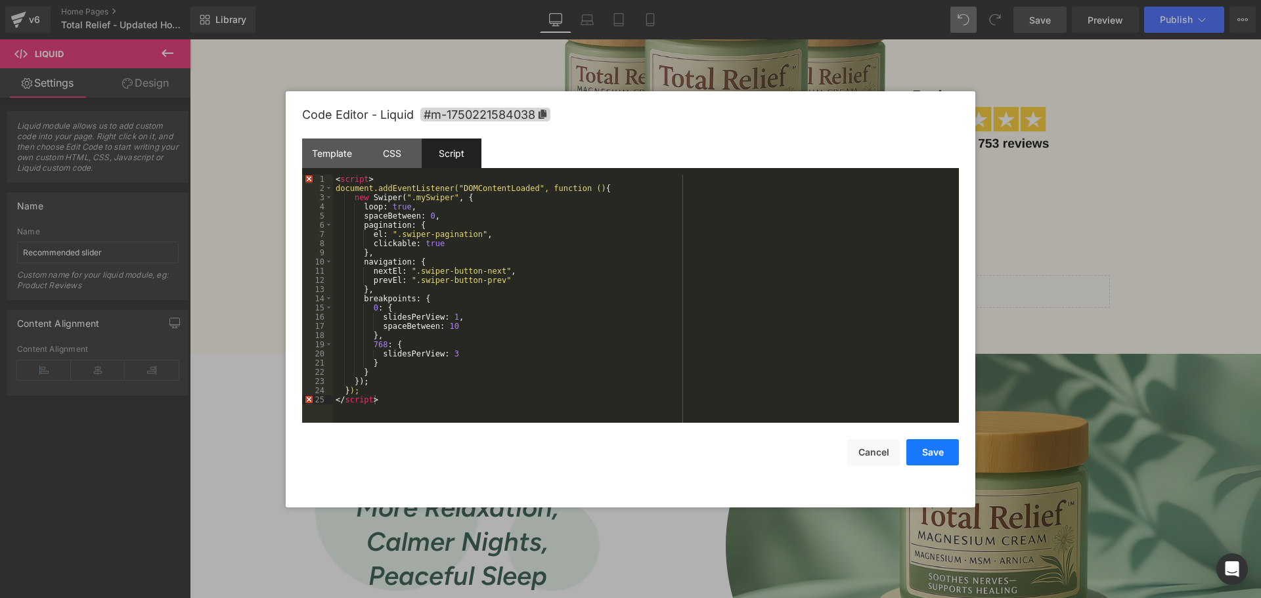
click at [943, 454] on button "Save" at bounding box center [932, 452] width 53 height 26
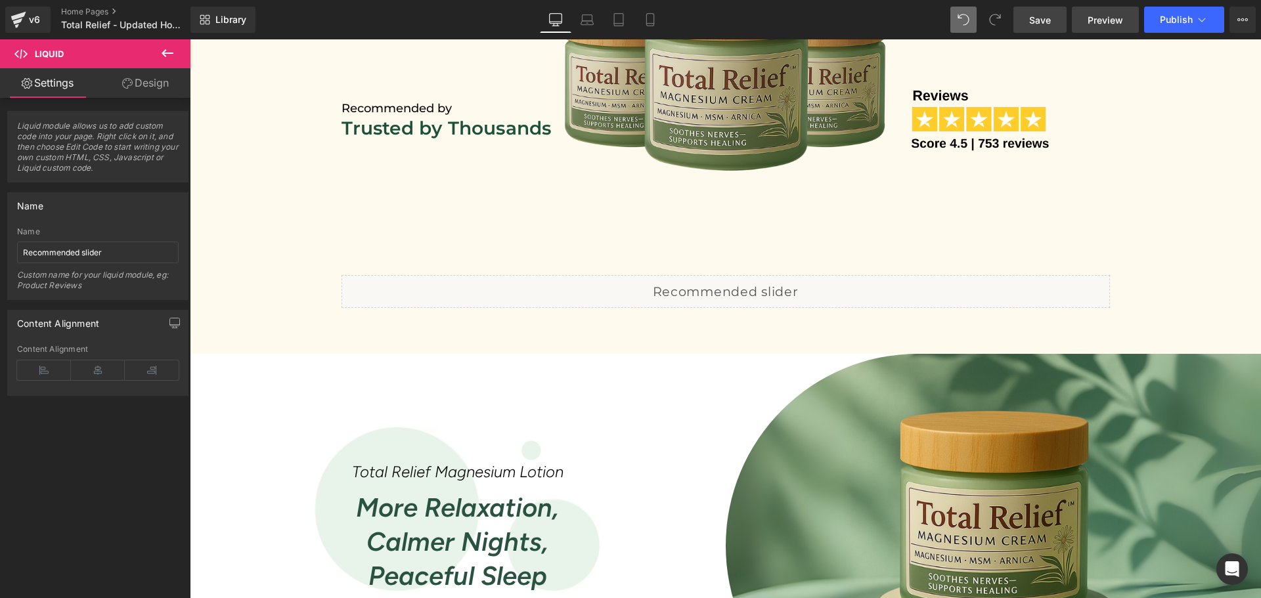
click at [1091, 22] on span "Preview" at bounding box center [1104, 20] width 35 height 14
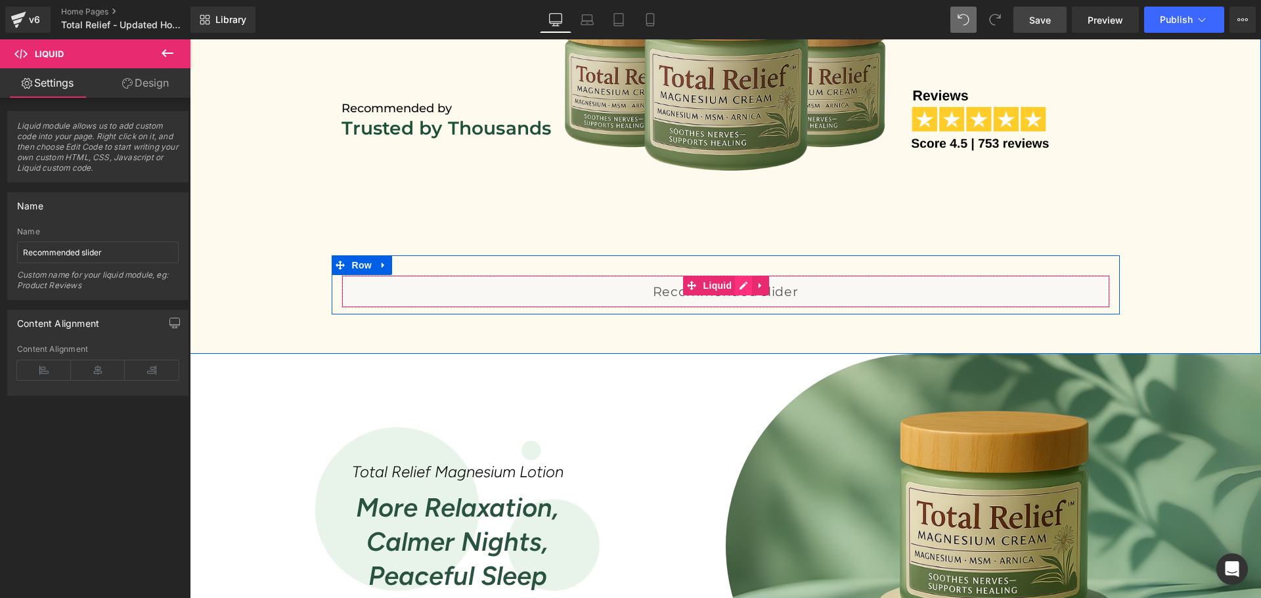
click at [740, 285] on div "Liquid" at bounding box center [725, 291] width 768 height 33
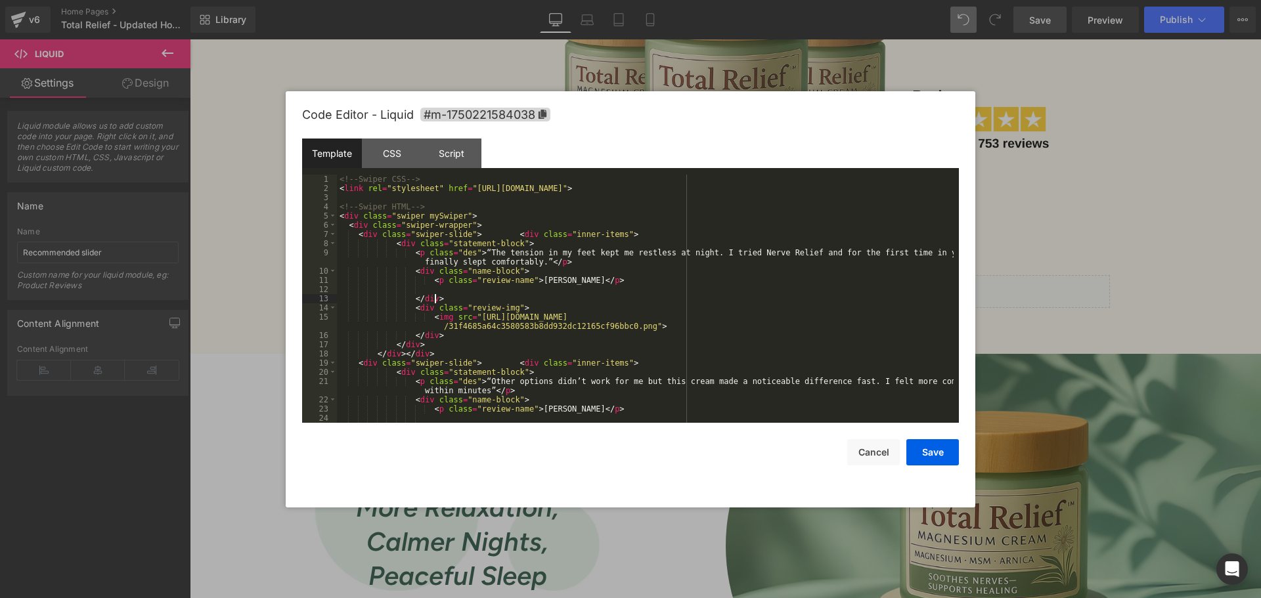
click at [435, 299] on div "<!-- Swiper CSS --> < link rel = "stylesheet" href = "https://cdn.jsdelivr.net/…" at bounding box center [645, 308] width 616 height 267
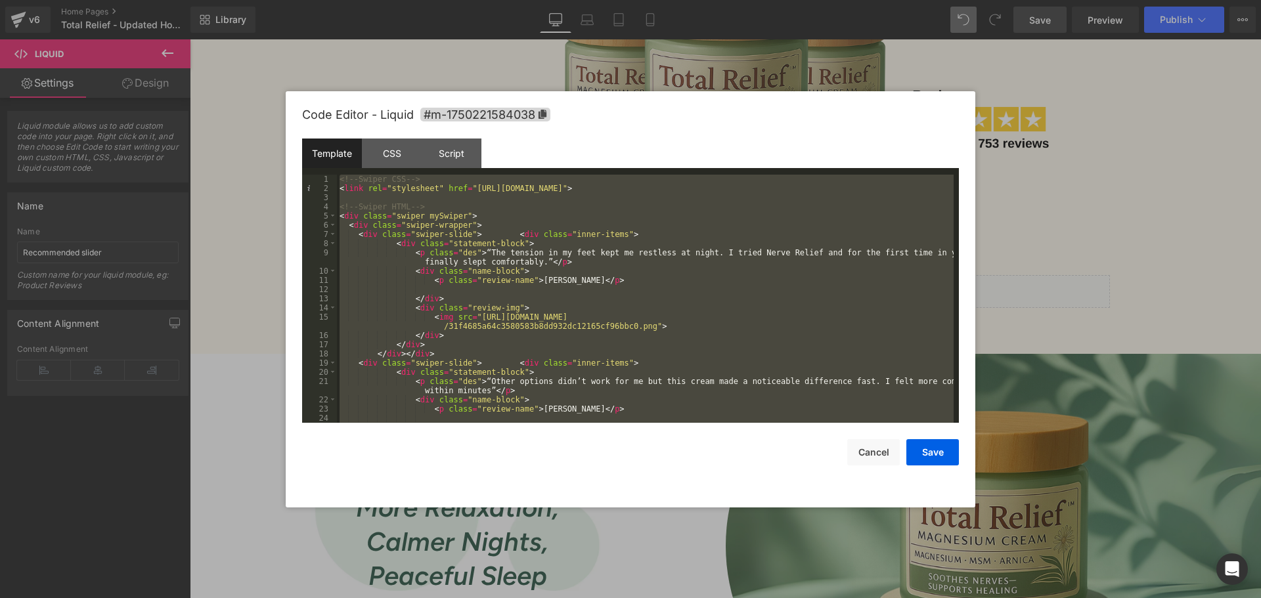
click at [496, 290] on div "<!-- Swiper CSS --> < link rel = "stylesheet" href = "https://cdn.jsdelivr.net/…" at bounding box center [645, 299] width 616 height 248
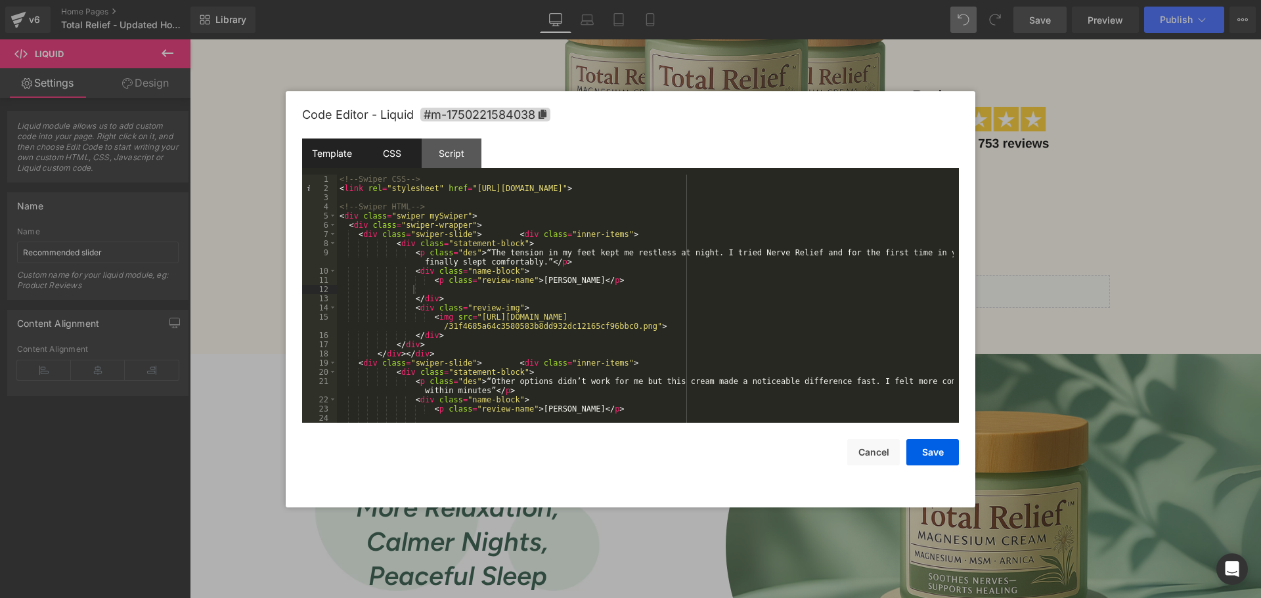
click at [386, 159] on div "CSS" at bounding box center [392, 154] width 60 height 30
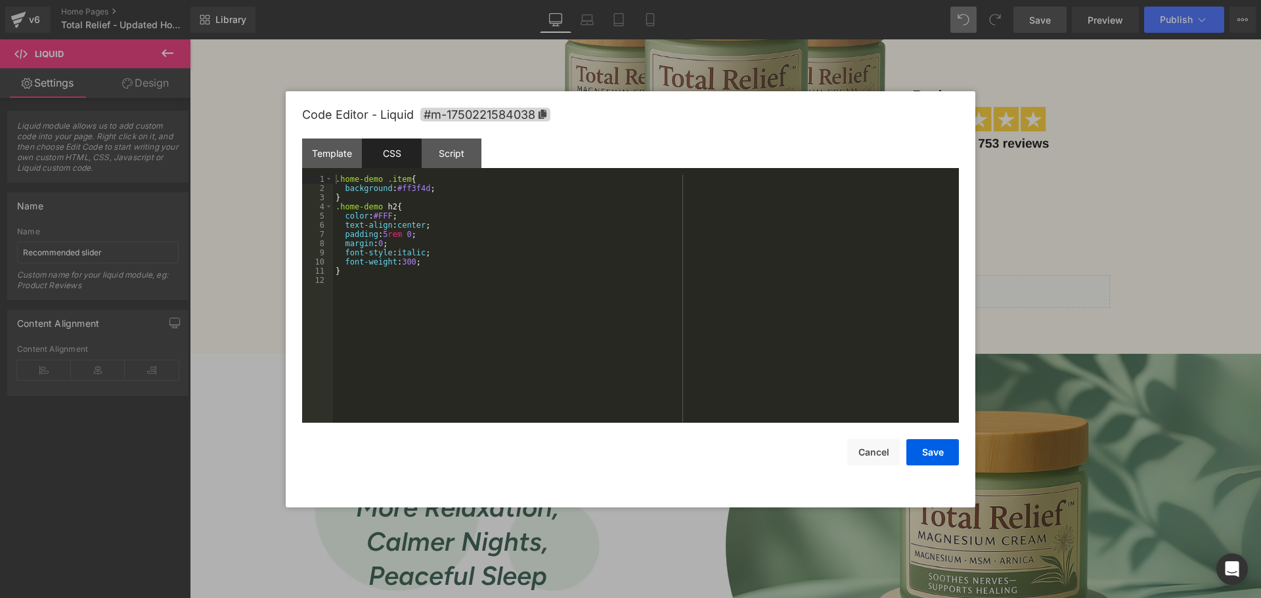
click at [491, 222] on div ".home-demo .item { background : #ff3f4d ; } .home-demo h2 { color : #FFF ; text…" at bounding box center [646, 308] width 626 height 267
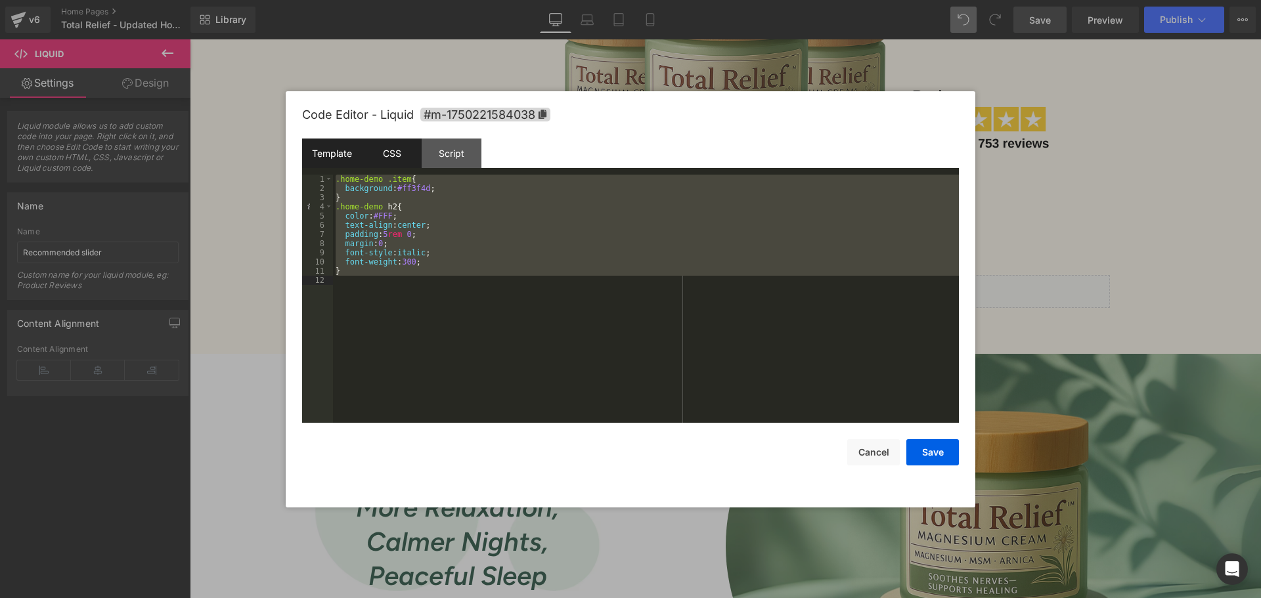
click at [346, 158] on div "Template" at bounding box center [332, 154] width 60 height 30
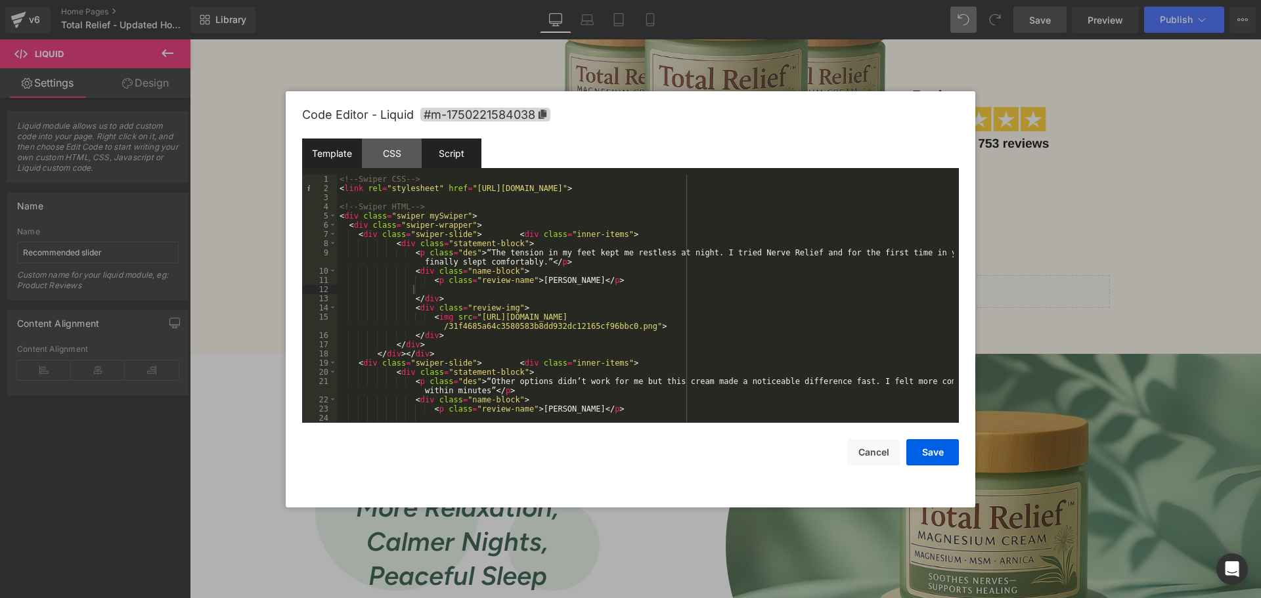
click at [435, 154] on div "Script" at bounding box center [451, 154] width 60 height 30
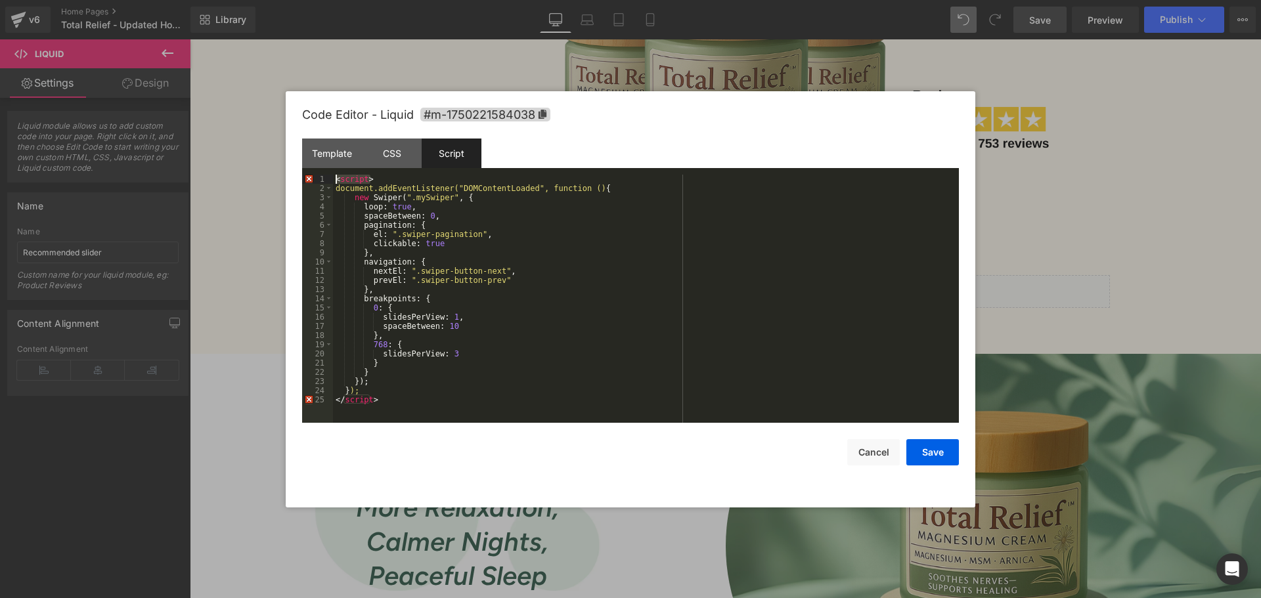
drag, startPoint x: 374, startPoint y: 177, endPoint x: 327, endPoint y: 176, distance: 46.6
click at [327, 176] on pre "1 2 3 4 5 6 7 8 9 10 11 12 13 14 15 16 17 18 19 20 21 22 23 24 25 < script > do…" at bounding box center [630, 299] width 657 height 248
click at [969, 16] on div at bounding box center [630, 299] width 1261 height 598
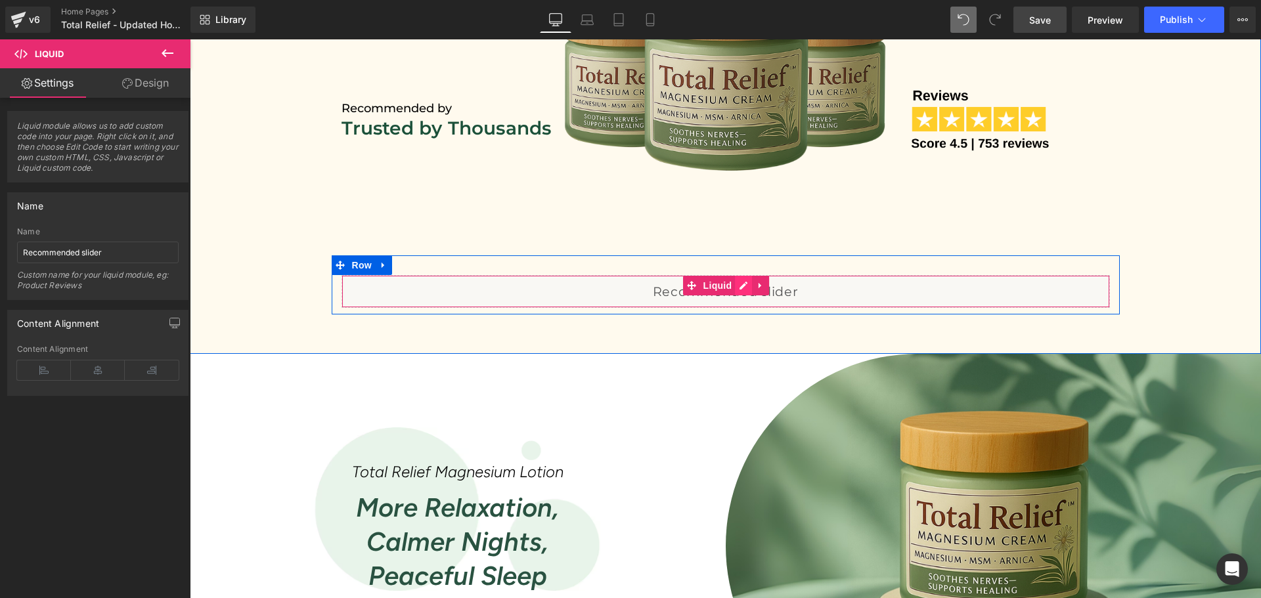
click at [742, 286] on div "Liquid" at bounding box center [725, 291] width 768 height 33
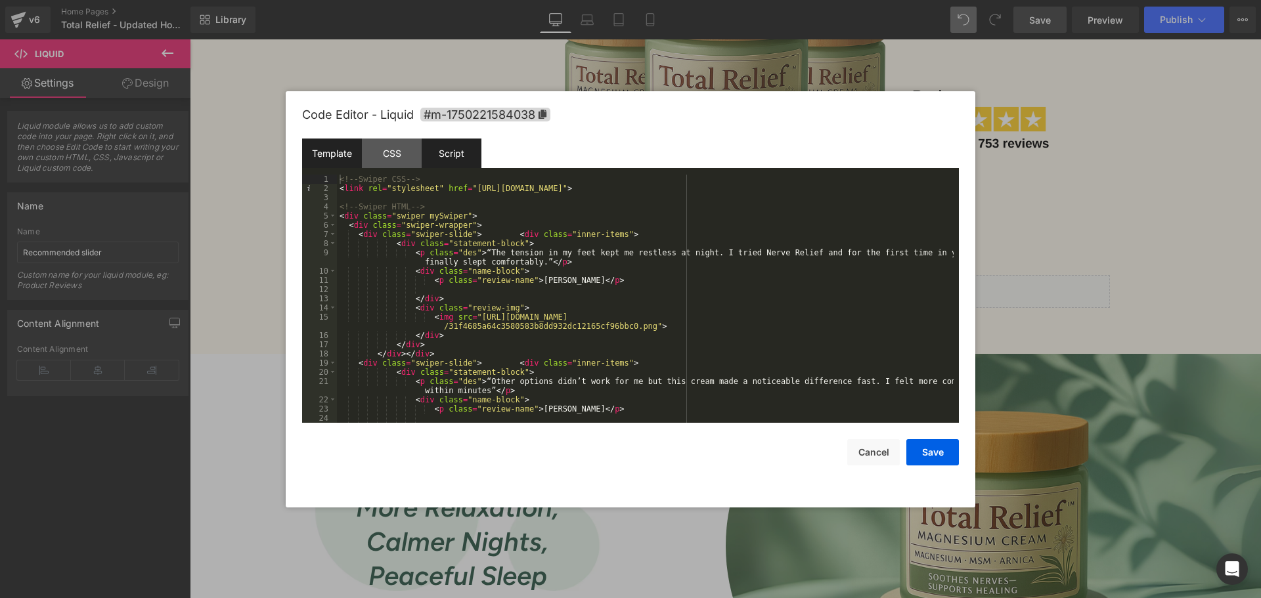
click at [450, 162] on div "Script" at bounding box center [451, 154] width 60 height 30
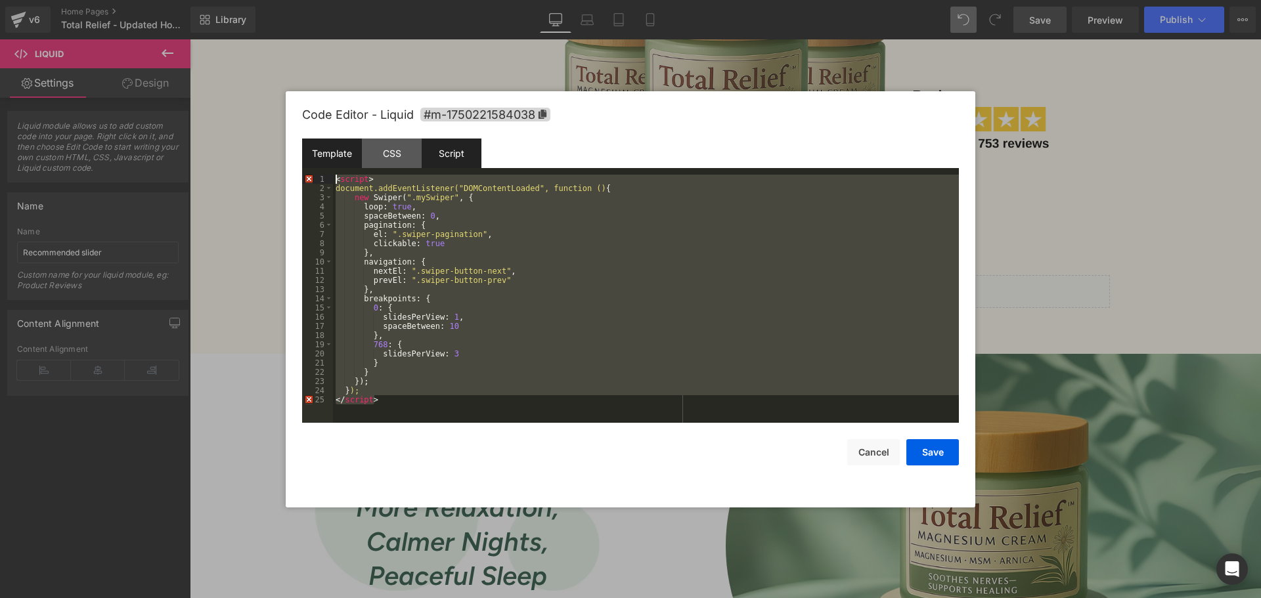
drag, startPoint x: 368, startPoint y: 383, endPoint x: 335, endPoint y: 167, distance: 219.0
click at [335, 167] on div "Template CSS Script Data 1 2 3 4 5 6 7 8 9 10 11 12 13 14 15 16 17 18 19 20 21 …" at bounding box center [630, 281] width 657 height 284
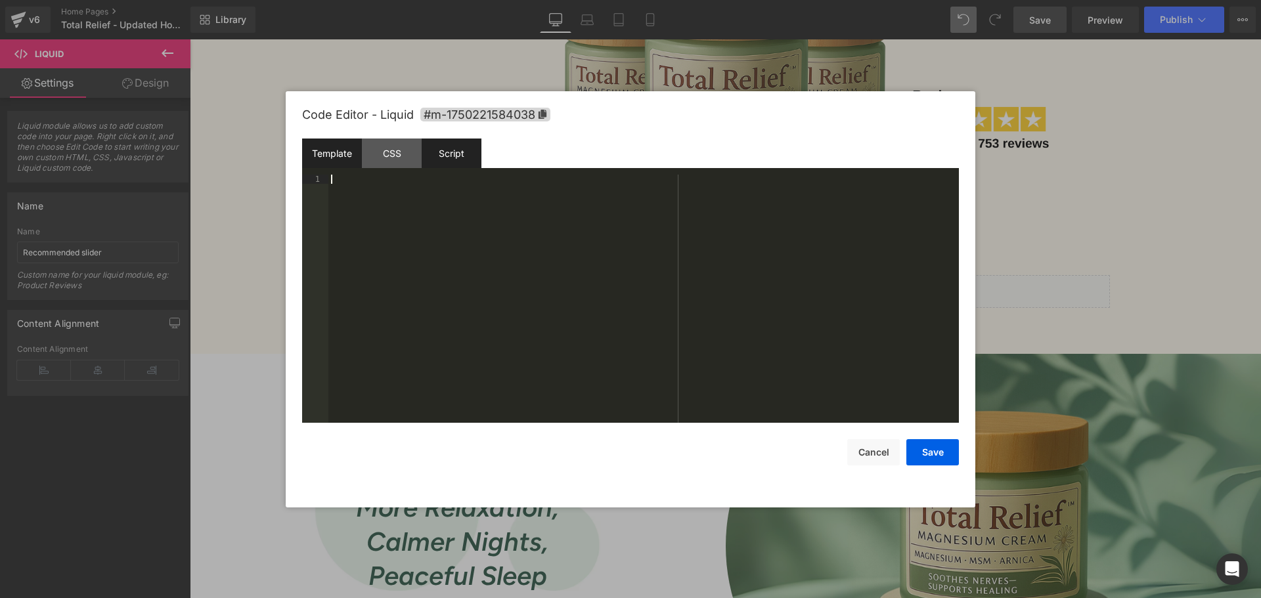
click at [336, 142] on div "Template" at bounding box center [332, 154] width 60 height 30
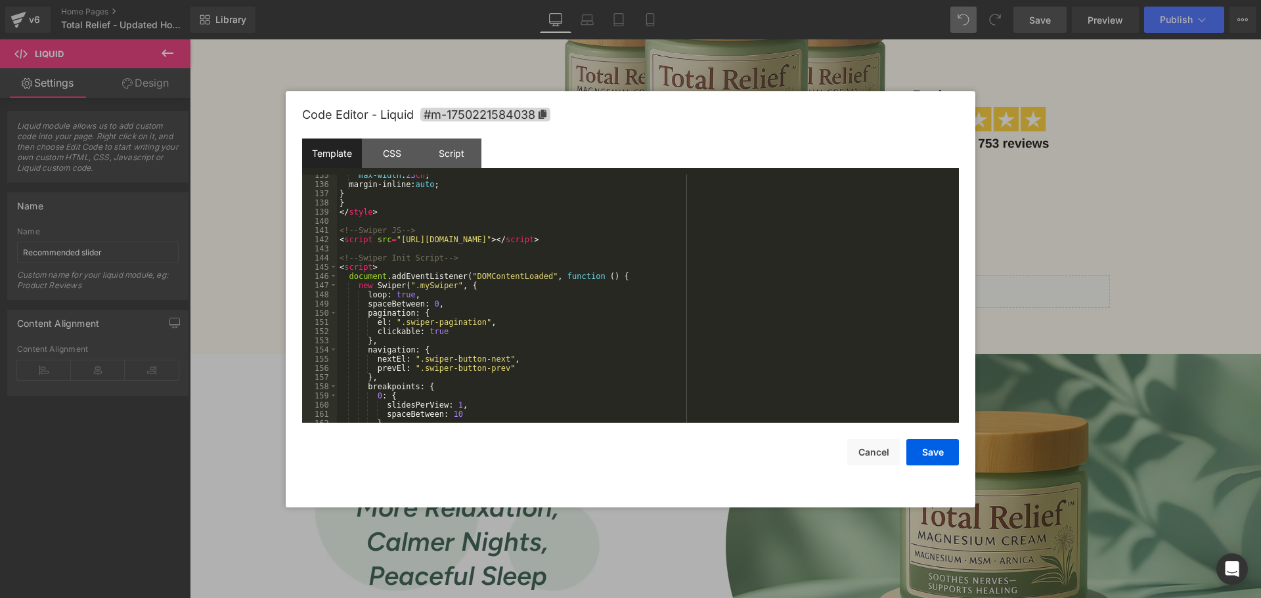
scroll to position [1309, 0]
drag, startPoint x: 645, startPoint y: 237, endPoint x: 337, endPoint y: 242, distance: 308.0
click at [337, 242] on div "max-width : 23 ch ; margin-inline: auto ; } } </ style > <!-- Swiper JS --> < s…" at bounding box center [645, 304] width 616 height 267
click at [653, 242] on div "max-width : 23 ch ; margin-inline: auto ; } } </ style > <!-- Swiper JS --> < s…" at bounding box center [645, 299] width 616 height 248
drag, startPoint x: 649, startPoint y: 237, endPoint x: 303, endPoint y: 235, distance: 346.0
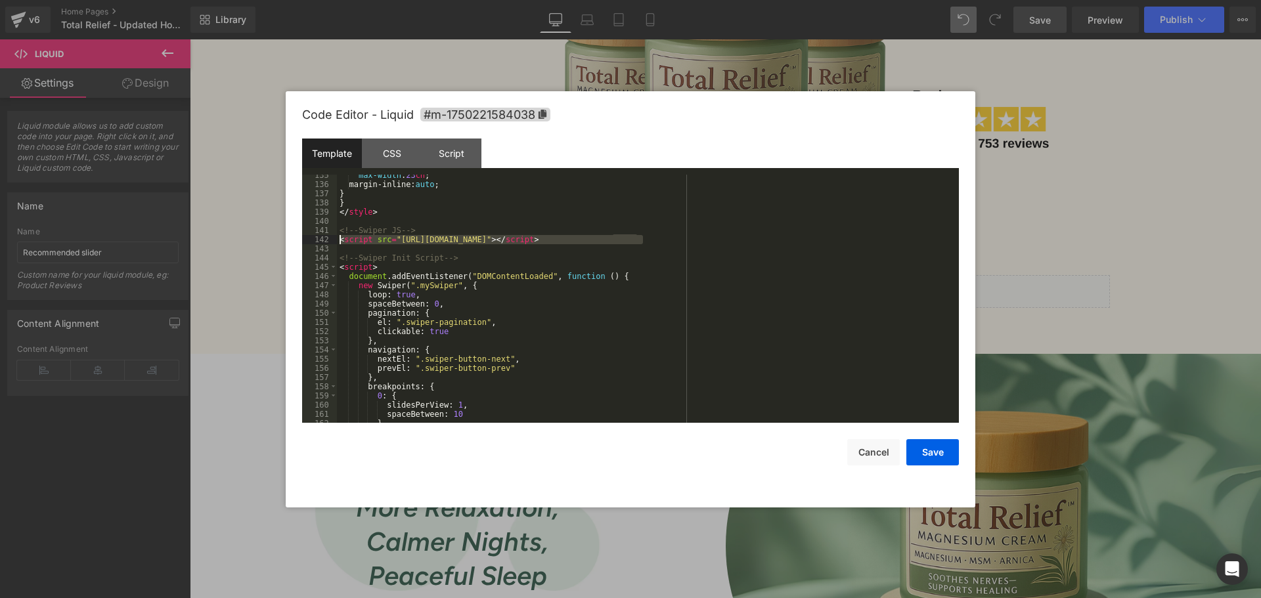
click at [303, 235] on pre "135 136 137 138 139 140 141 142 143 144 145 146 147 148 149 150 151 152 153 154…" at bounding box center [630, 299] width 657 height 248
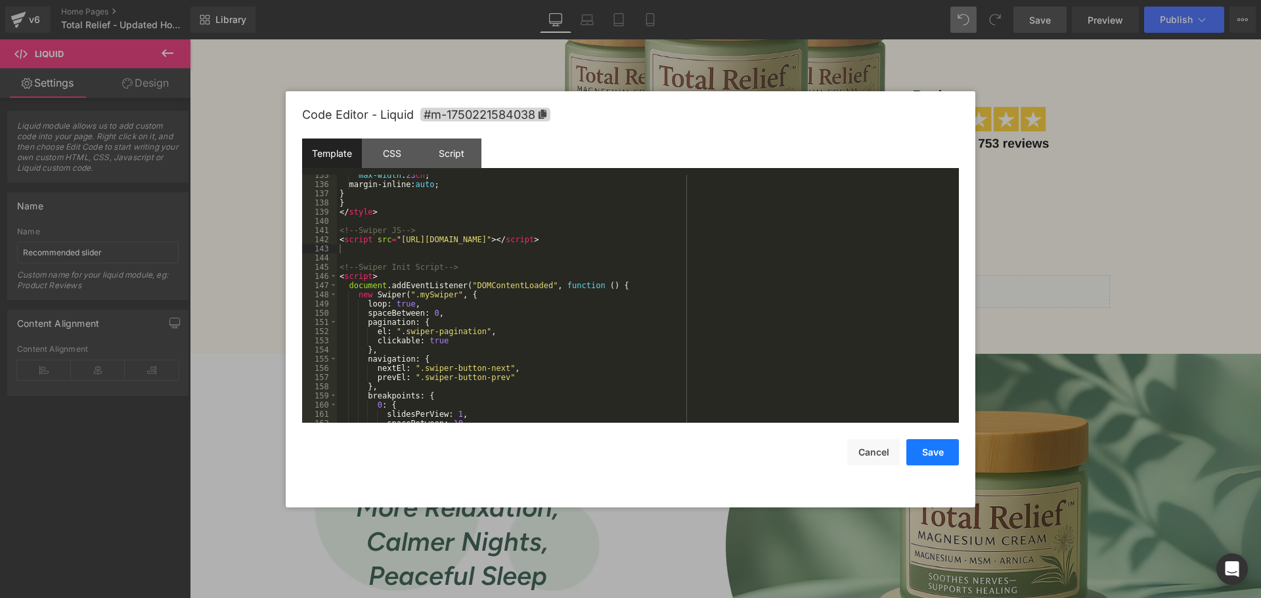
click at [926, 456] on button "Save" at bounding box center [932, 452] width 53 height 26
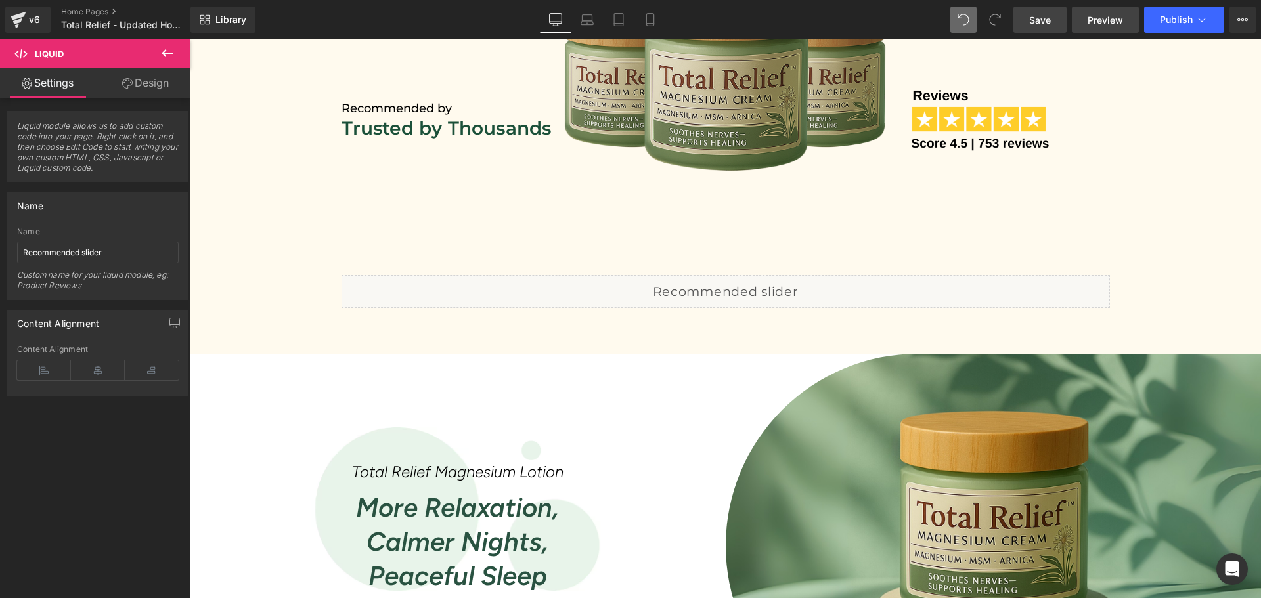
click at [1085, 24] on link "Preview" at bounding box center [1104, 20] width 67 height 26
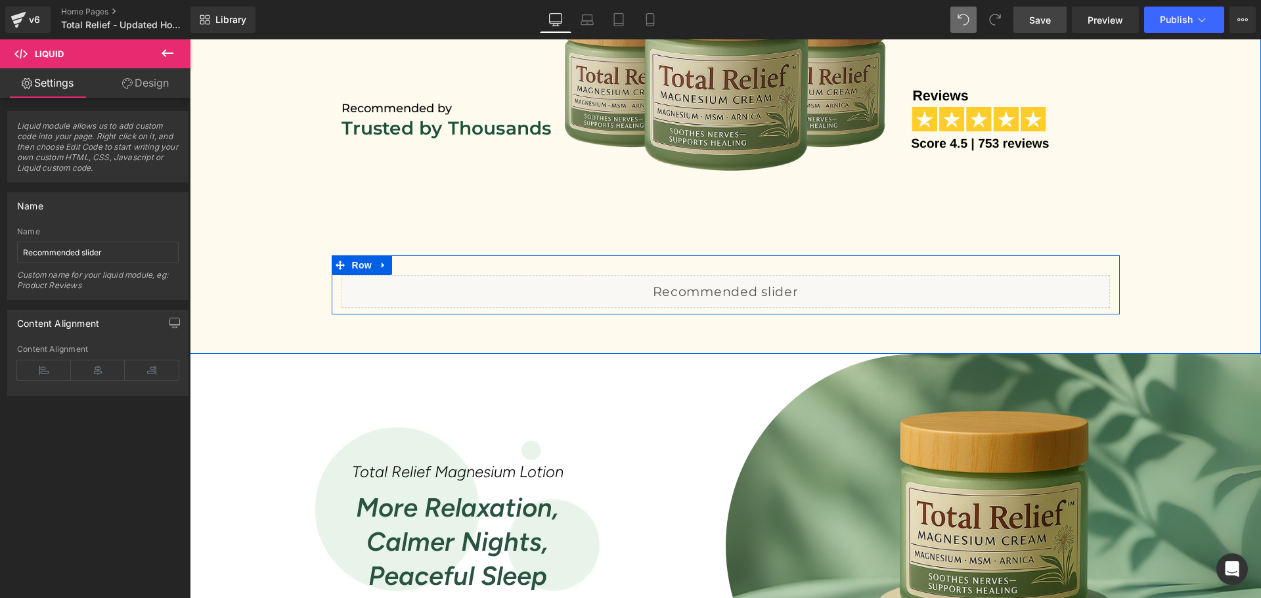
click at [741, 286] on div "Liquid" at bounding box center [725, 291] width 768 height 33
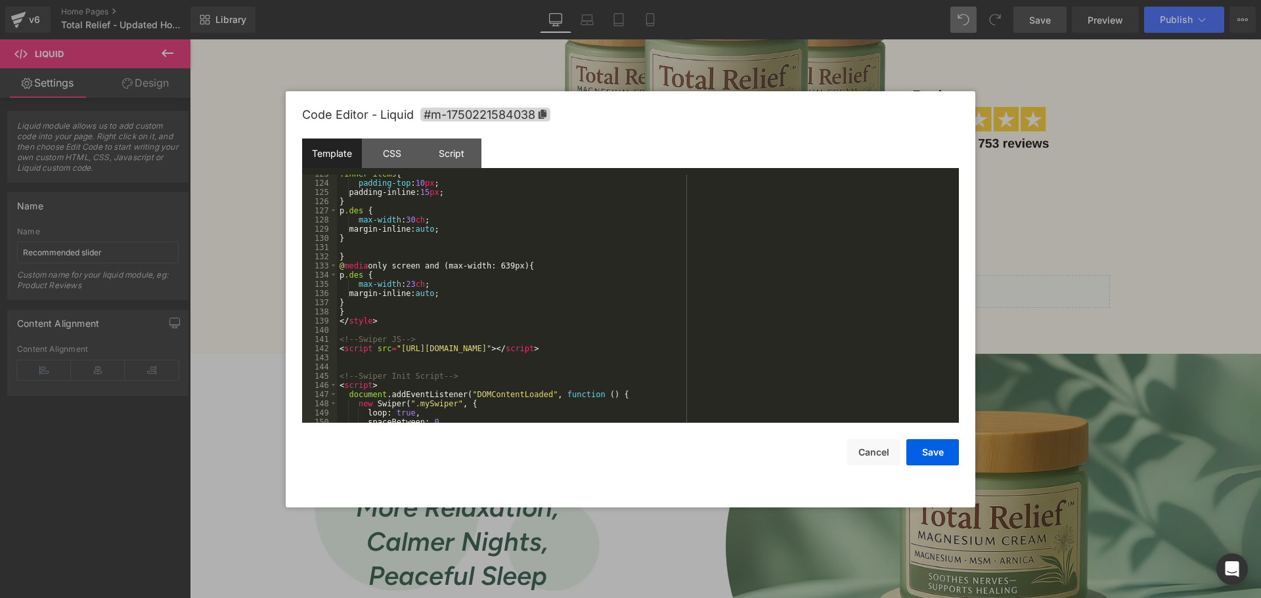
scroll to position [1240, 0]
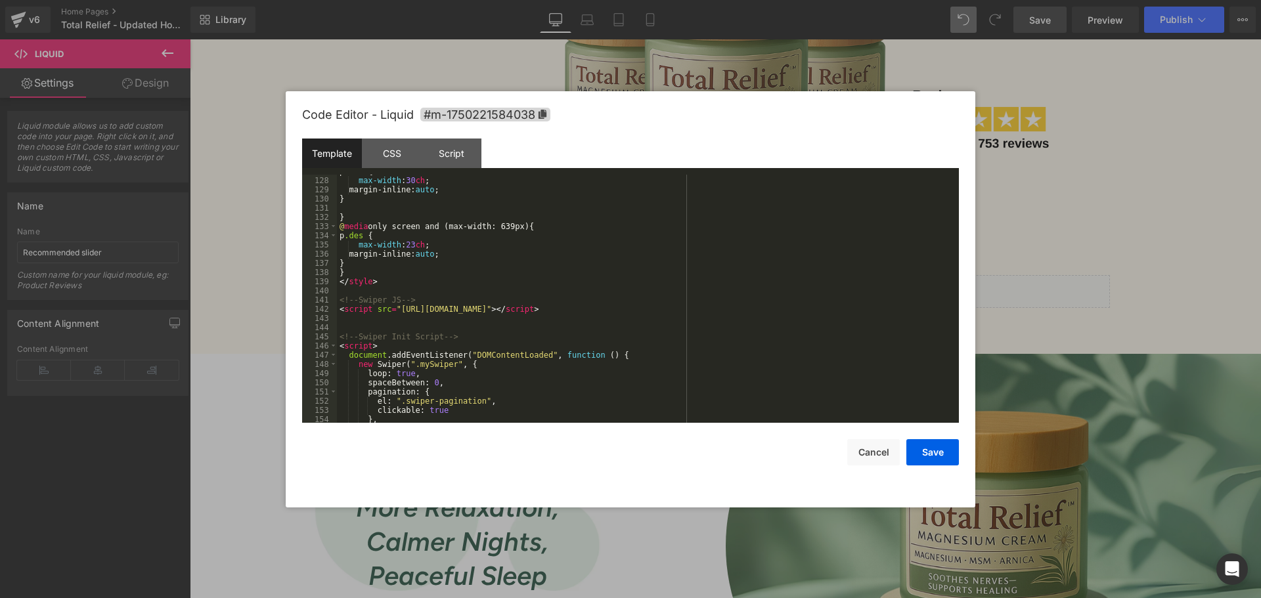
click at [563, 291] on div "p .des { max-width : 30 ch ; margin-inline: auto ; } } @ media only screen and …" at bounding box center [645, 300] width 616 height 267
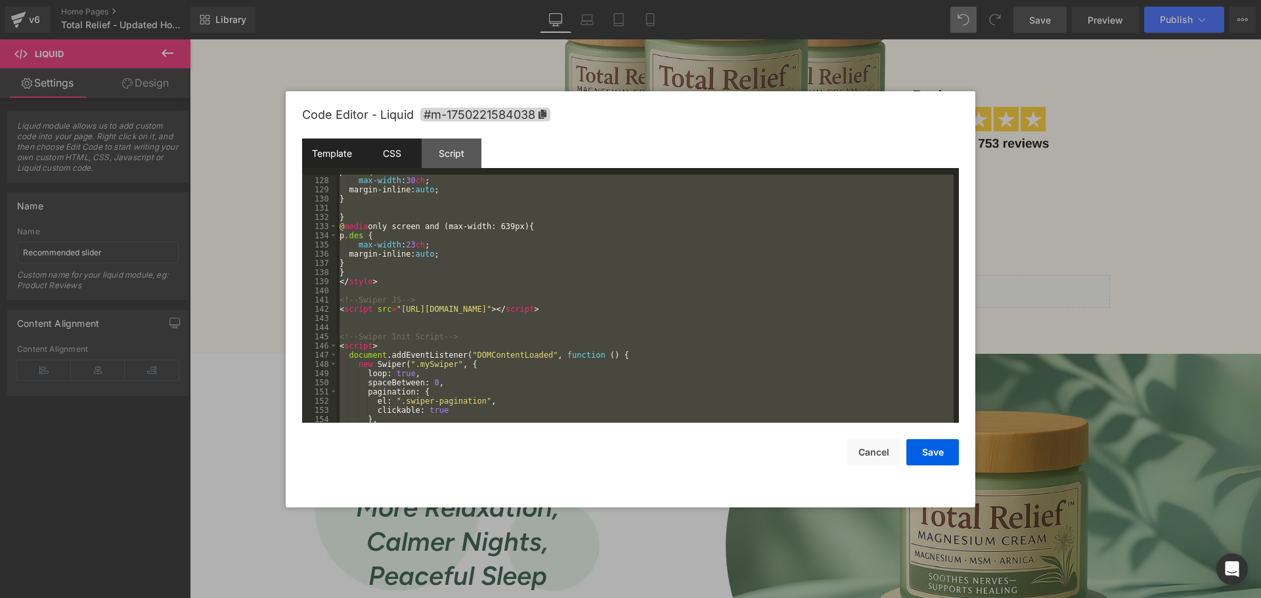
click at [407, 157] on div "CSS" at bounding box center [392, 154] width 60 height 30
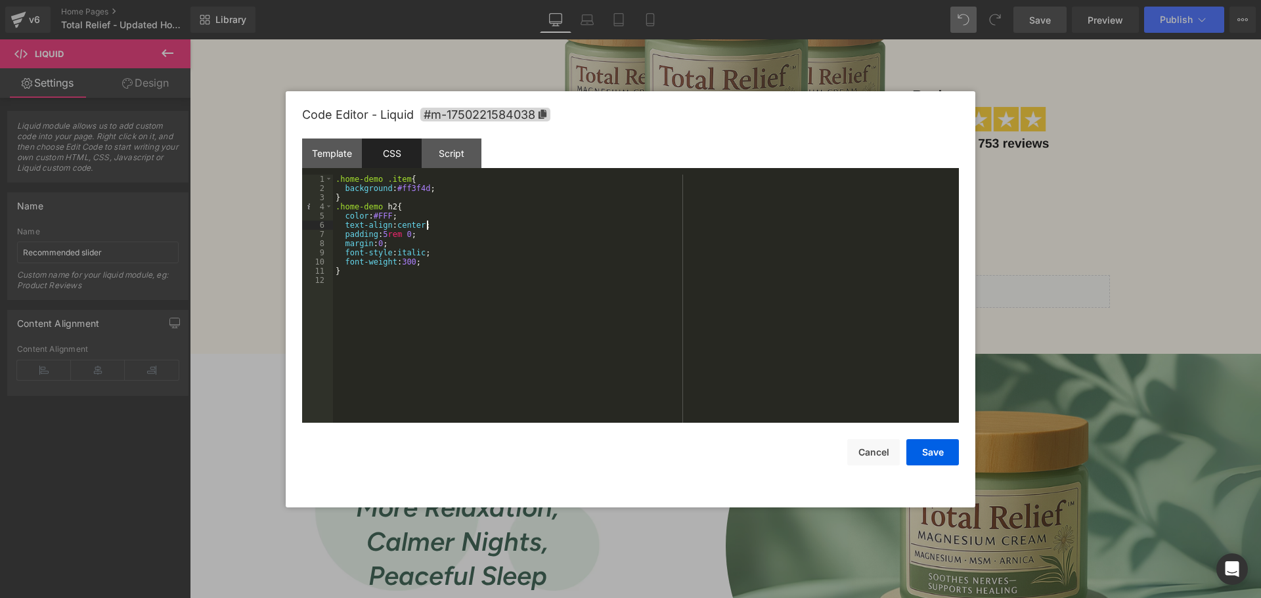
click at [459, 228] on div ".home-demo .item { background : #ff3f4d ; } .home-demo h2 { color : #FFF ; text…" at bounding box center [646, 308] width 626 height 267
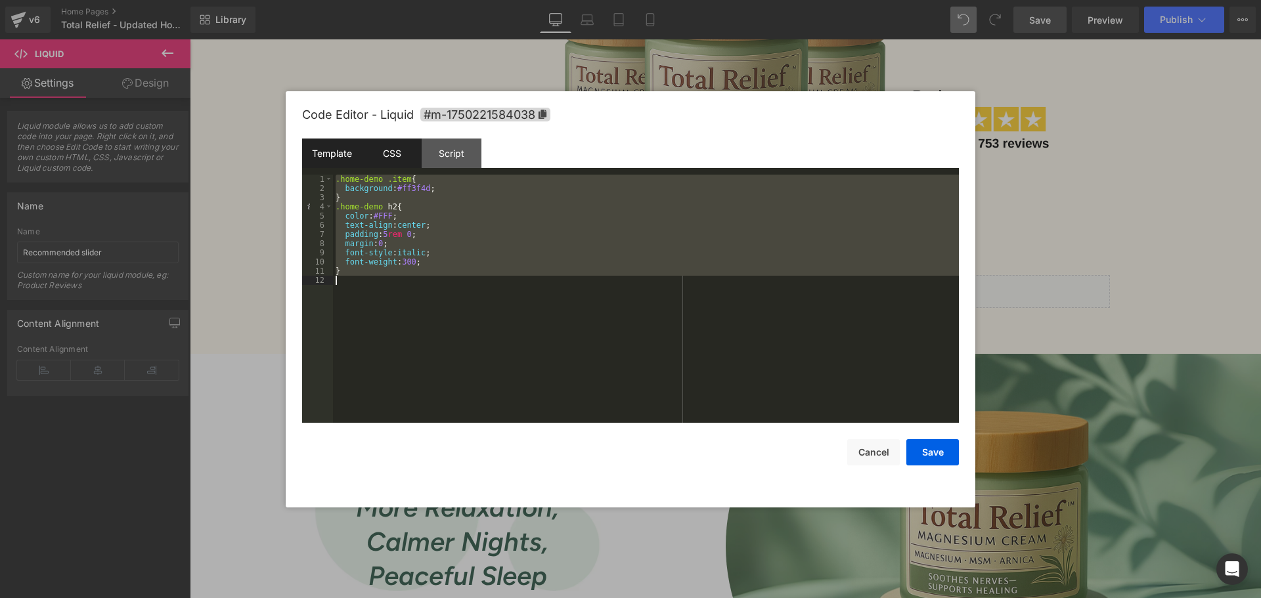
click at [347, 152] on div "Template" at bounding box center [332, 154] width 60 height 30
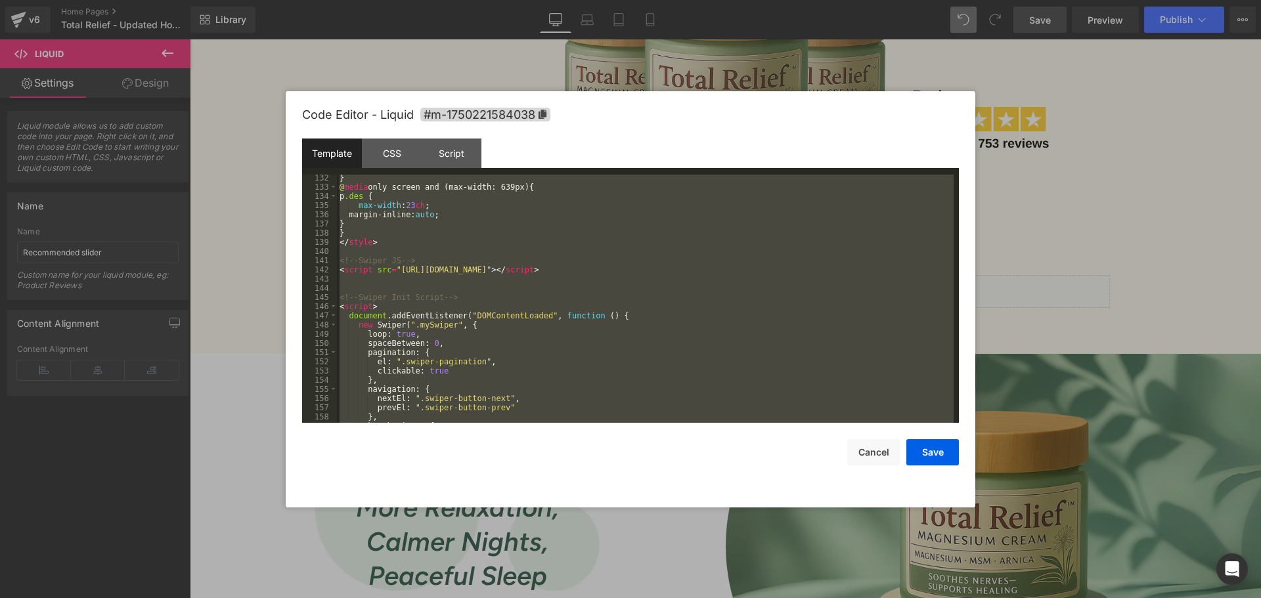
scroll to position [1397, 0]
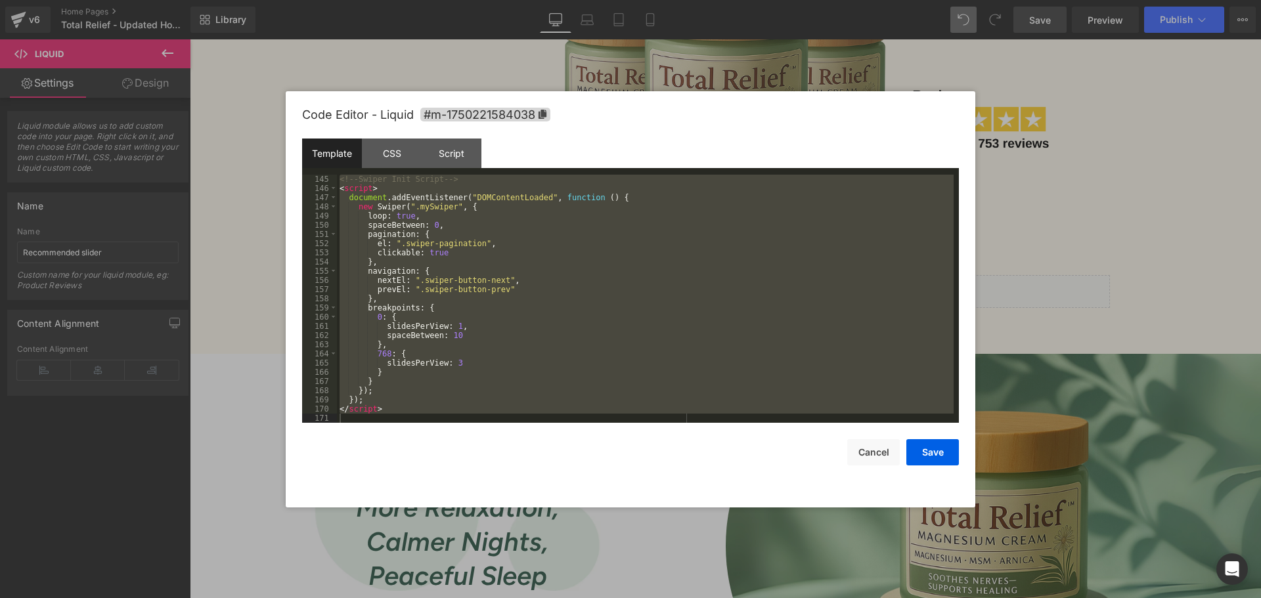
click at [593, 285] on div "<!-- Swiper Init Script --> < script > document . addEventListener ( "DOMConten…" at bounding box center [645, 299] width 616 height 248
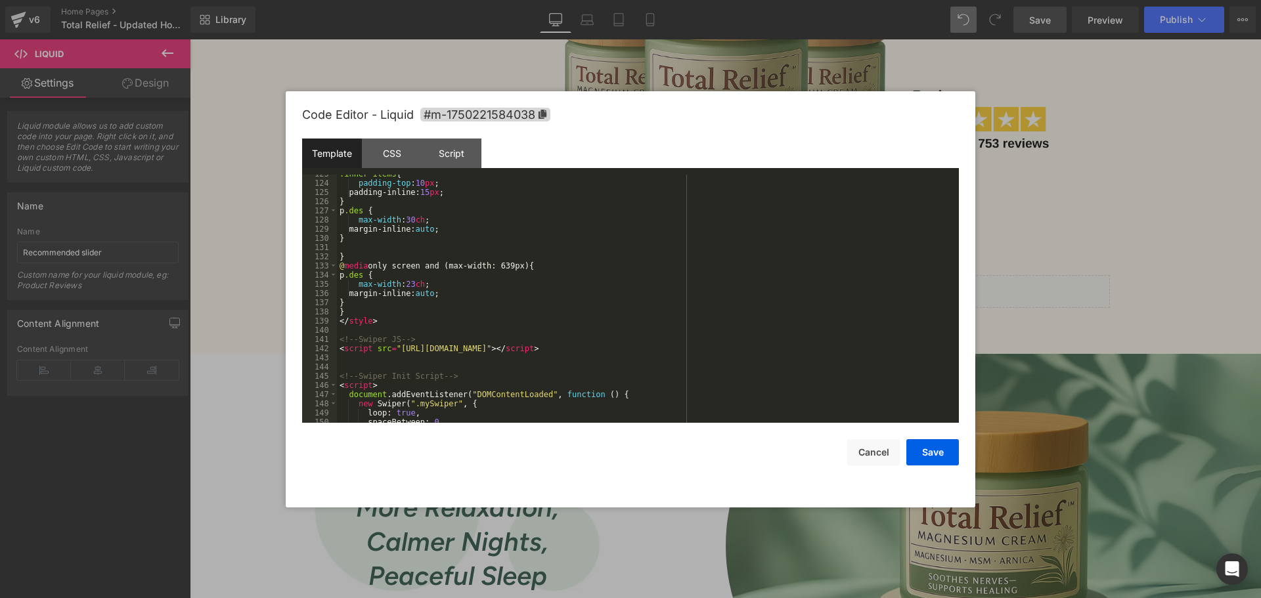
scroll to position [964, 0]
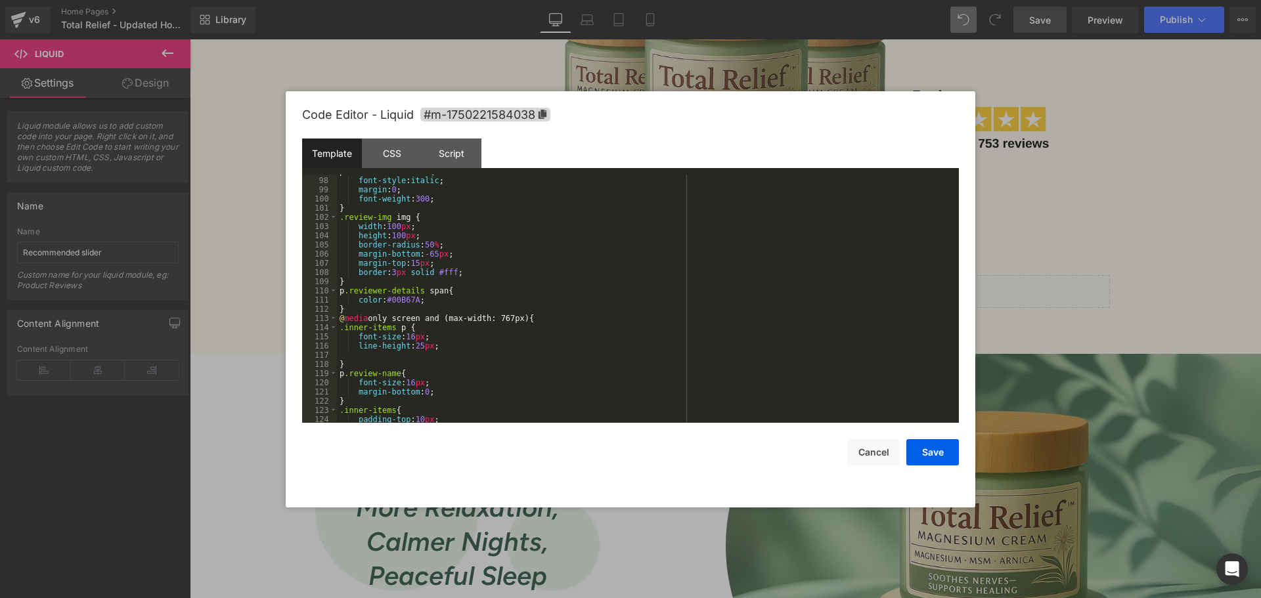
click at [496, 287] on div "p .reviewer-details { font-style : italic ; margin : 0 ; font-weight : 300 ; } …" at bounding box center [645, 300] width 616 height 267
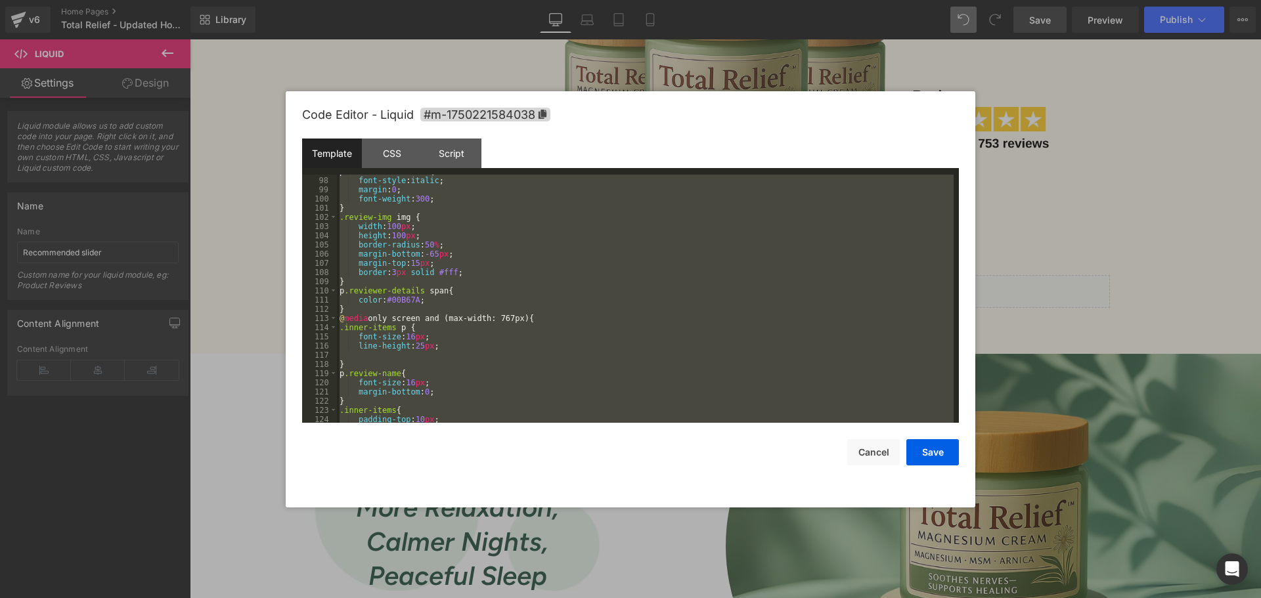
scroll to position [1599, 0]
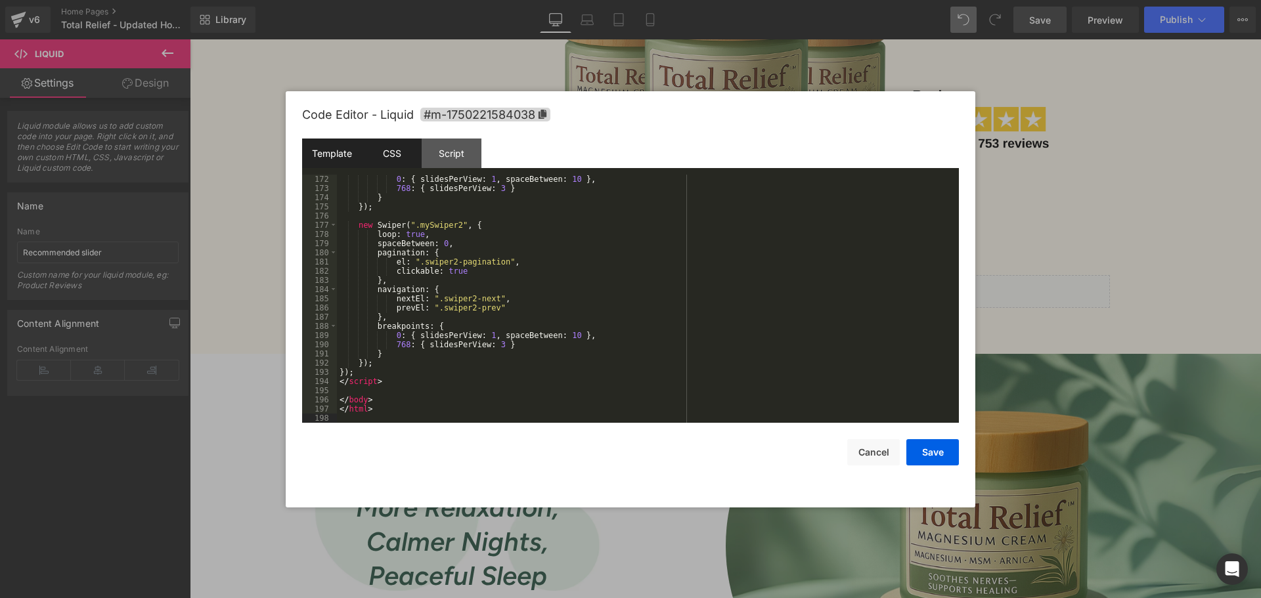
click at [400, 163] on div "CSS" at bounding box center [392, 154] width 60 height 30
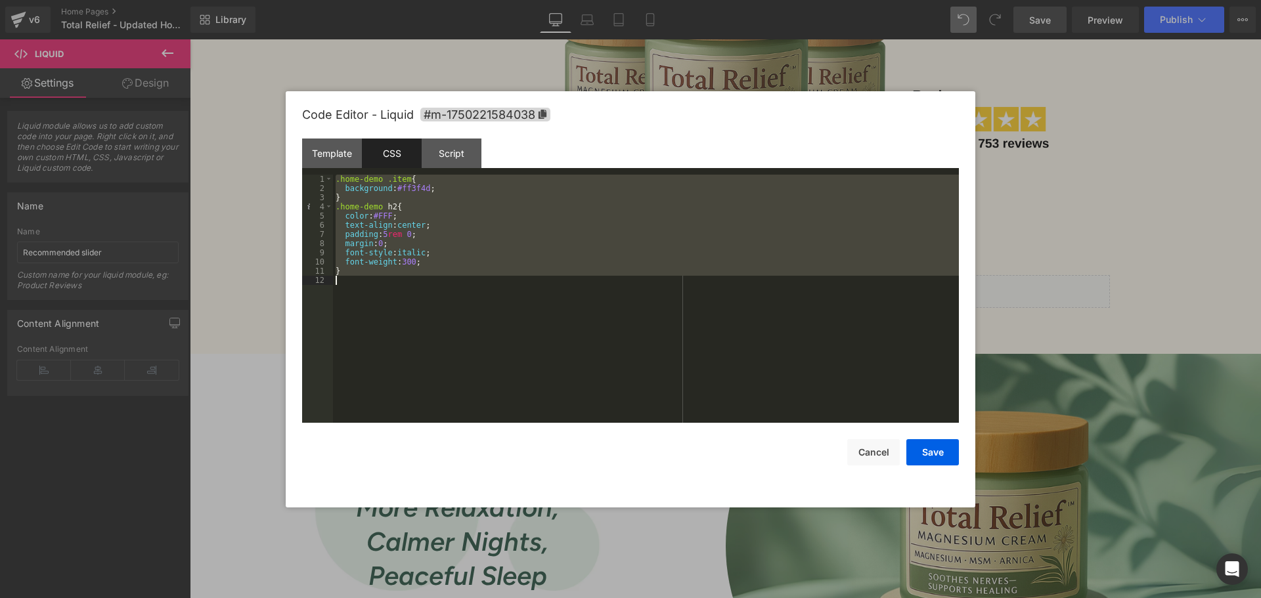
click at [437, 258] on div ".home-demo .item { background : #ff3f4d ; } .home-demo h2 { color : #FFF ; text…" at bounding box center [646, 299] width 626 height 248
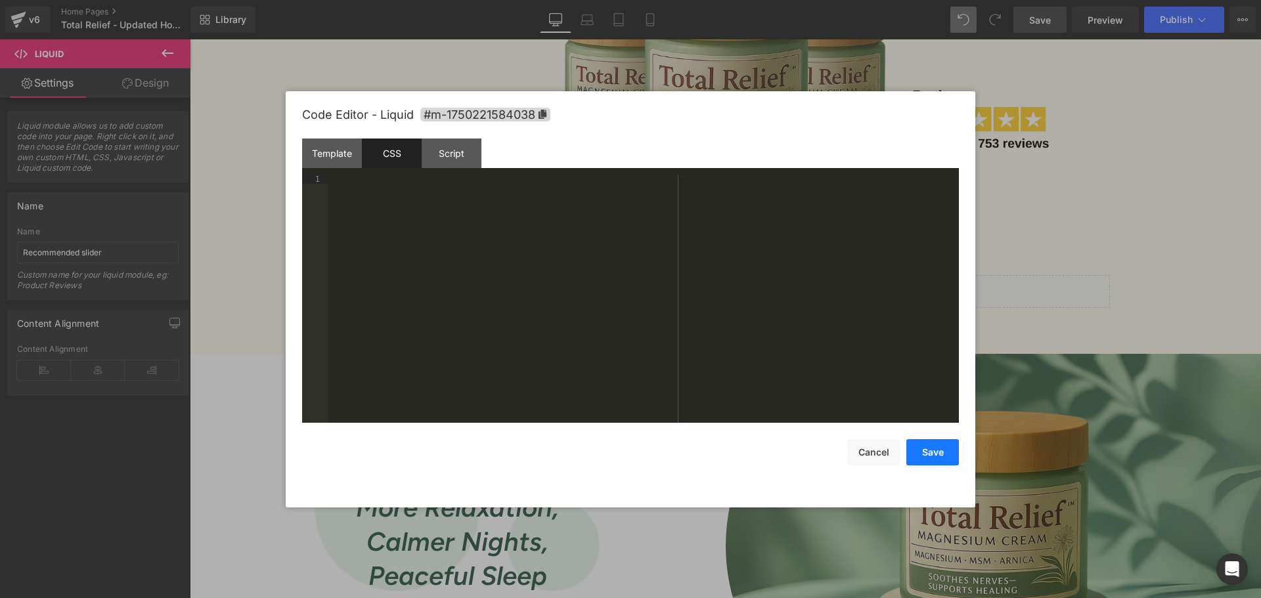
click at [945, 451] on button "Save" at bounding box center [932, 452] width 53 height 26
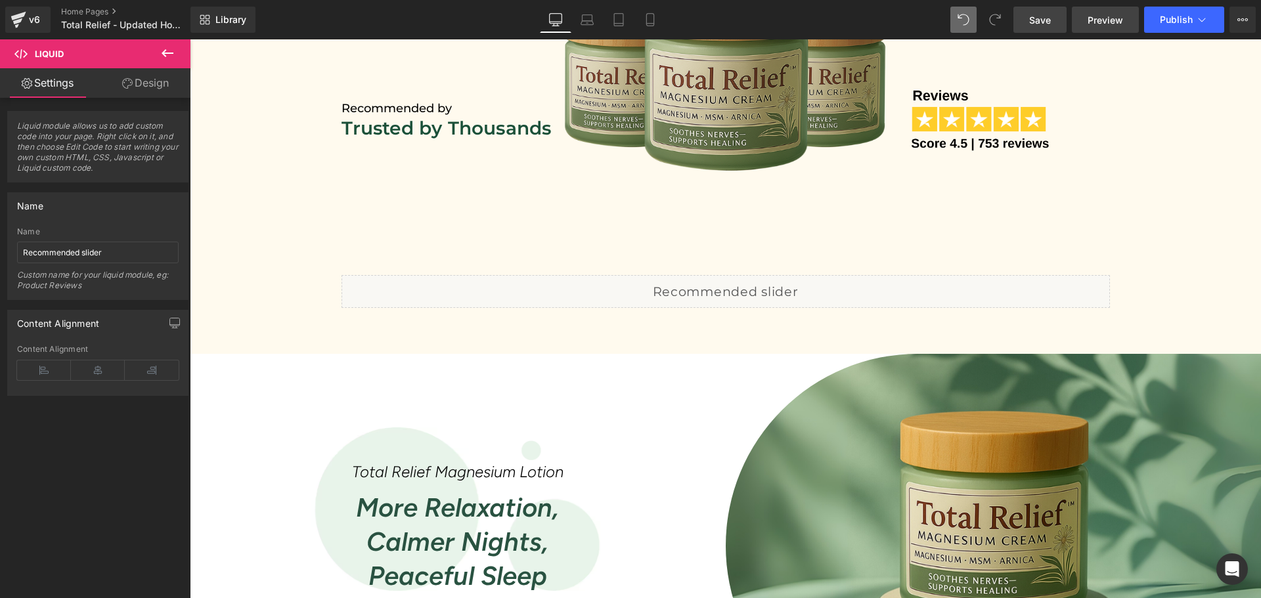
click at [1096, 16] on span "Preview" at bounding box center [1104, 20] width 35 height 14
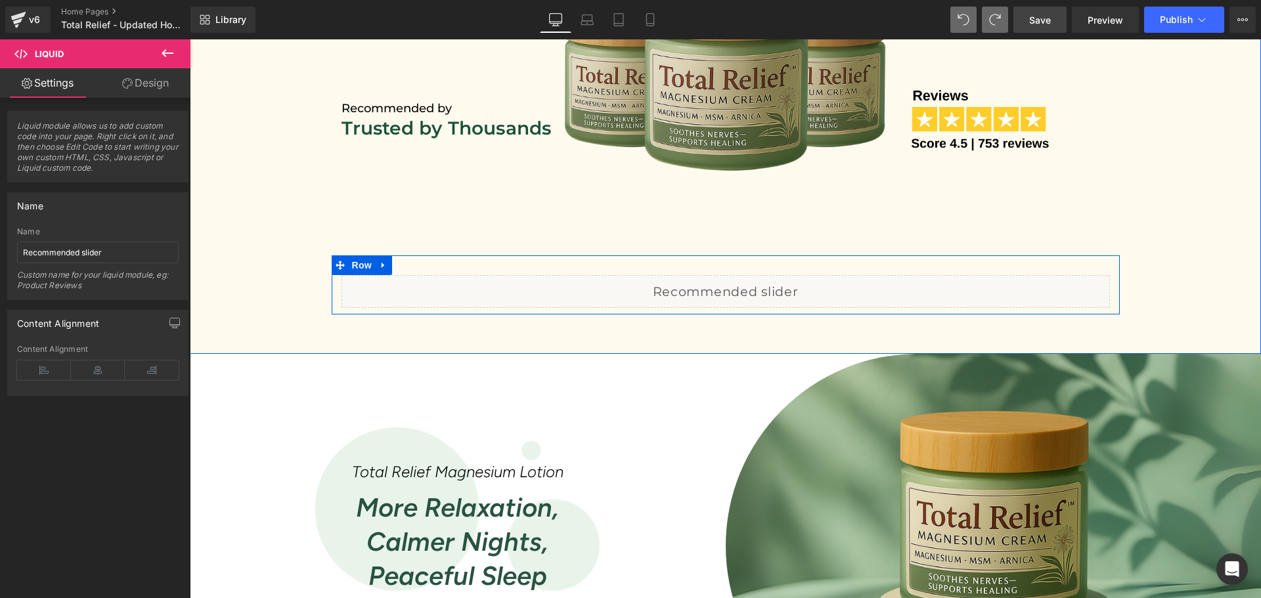
click at [733, 284] on div "Liquid" at bounding box center [725, 291] width 768 height 33
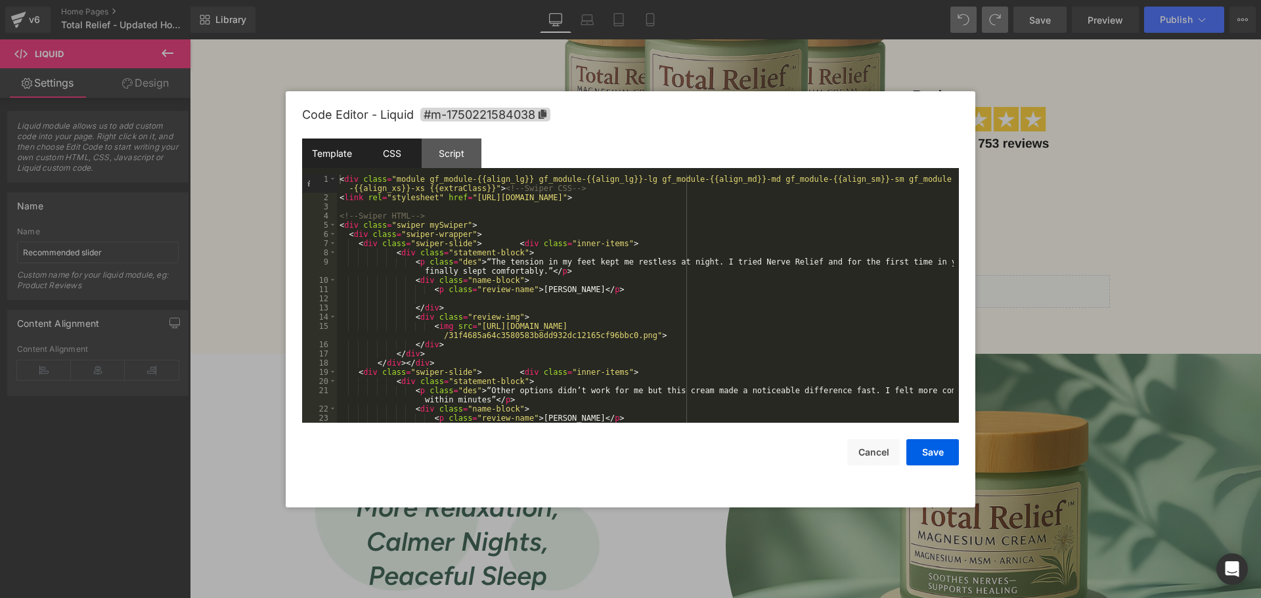
click at [376, 157] on div "CSS" at bounding box center [392, 154] width 60 height 30
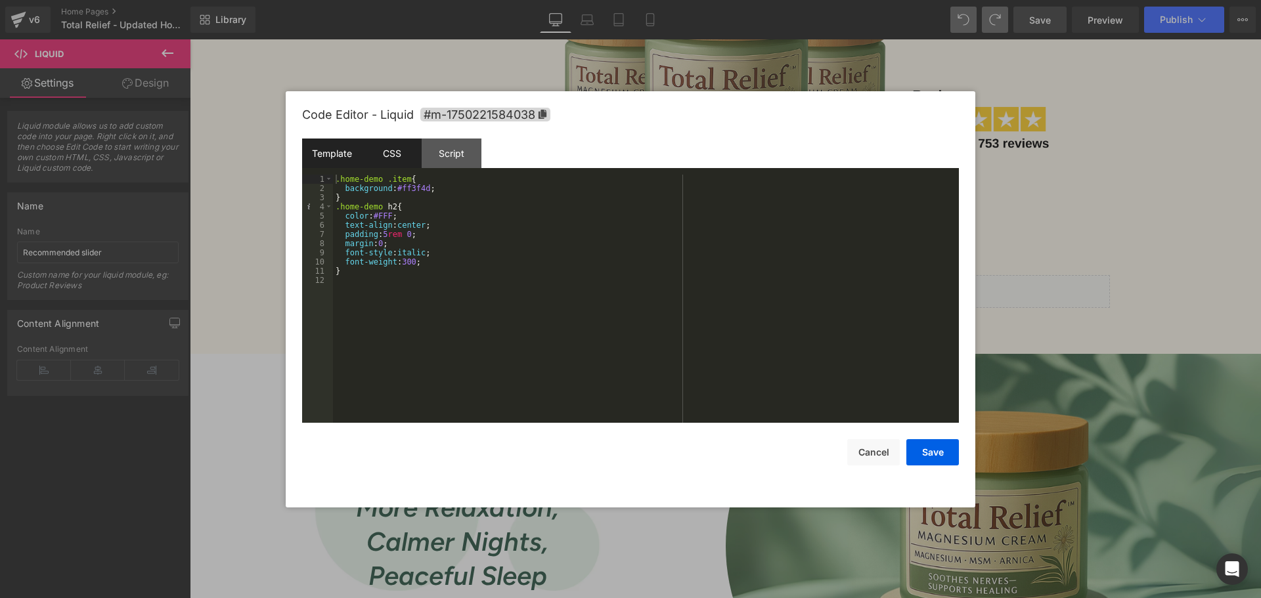
click at [335, 148] on div "Template" at bounding box center [332, 154] width 60 height 30
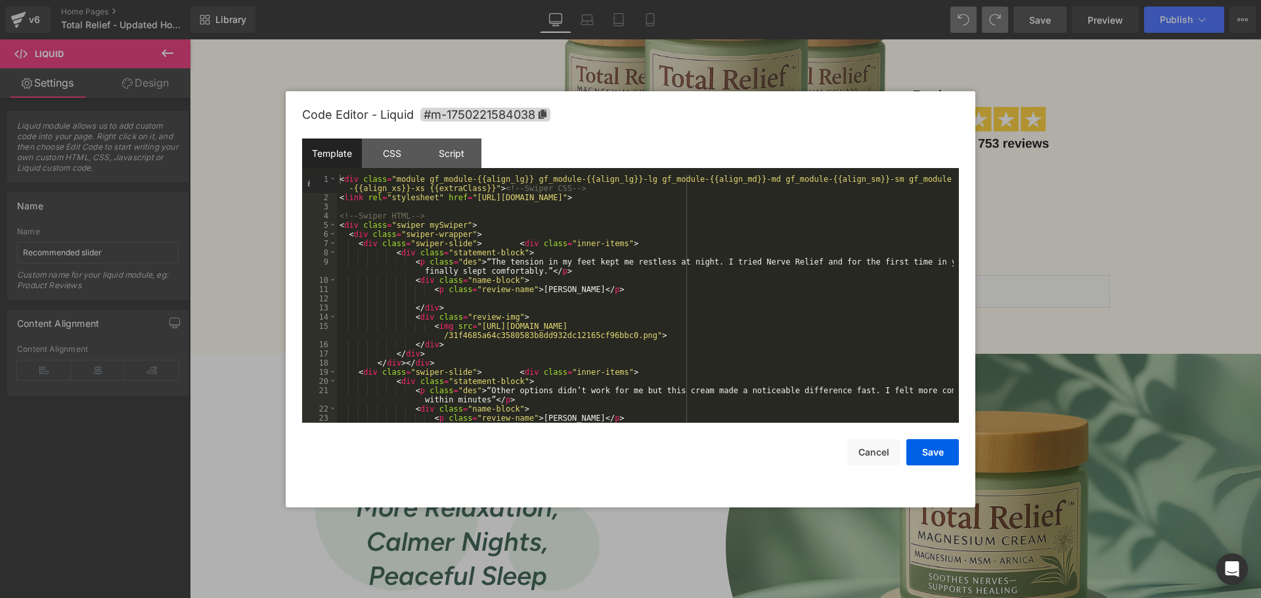
click at [517, 253] on div "< div class = "module gf_module-{{align_lg}} gf_module-{{align_lg}}-lg gf_modul…" at bounding box center [645, 313] width 616 height 276
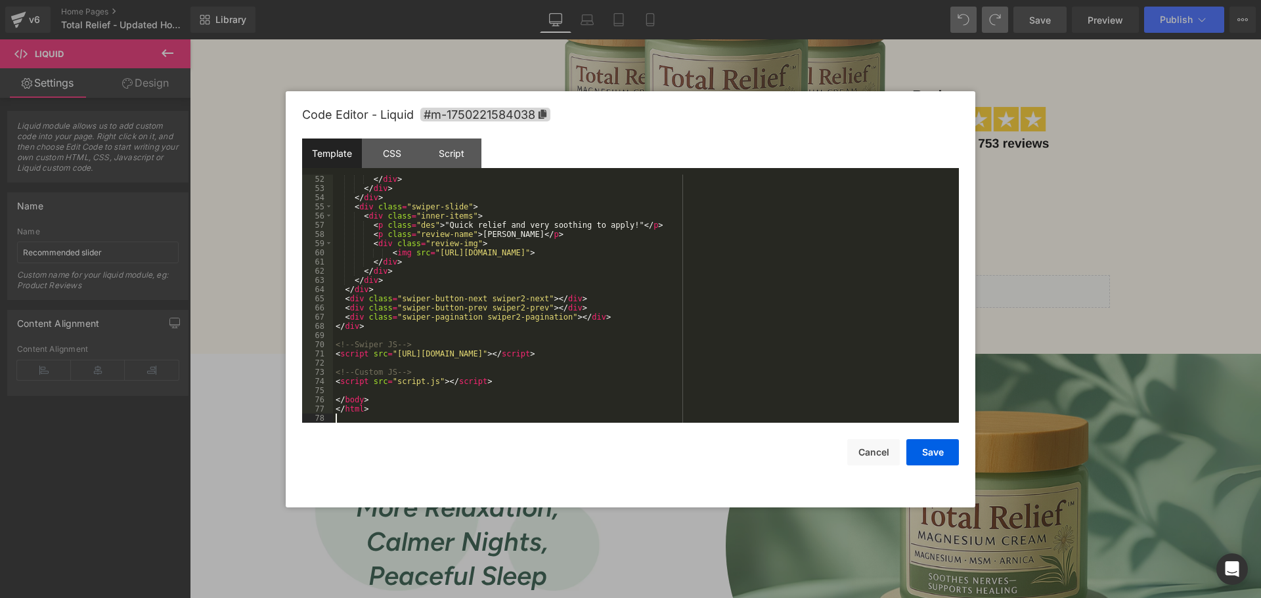
scroll to position [496, 0]
click at [396, 154] on div "CSS" at bounding box center [392, 154] width 60 height 30
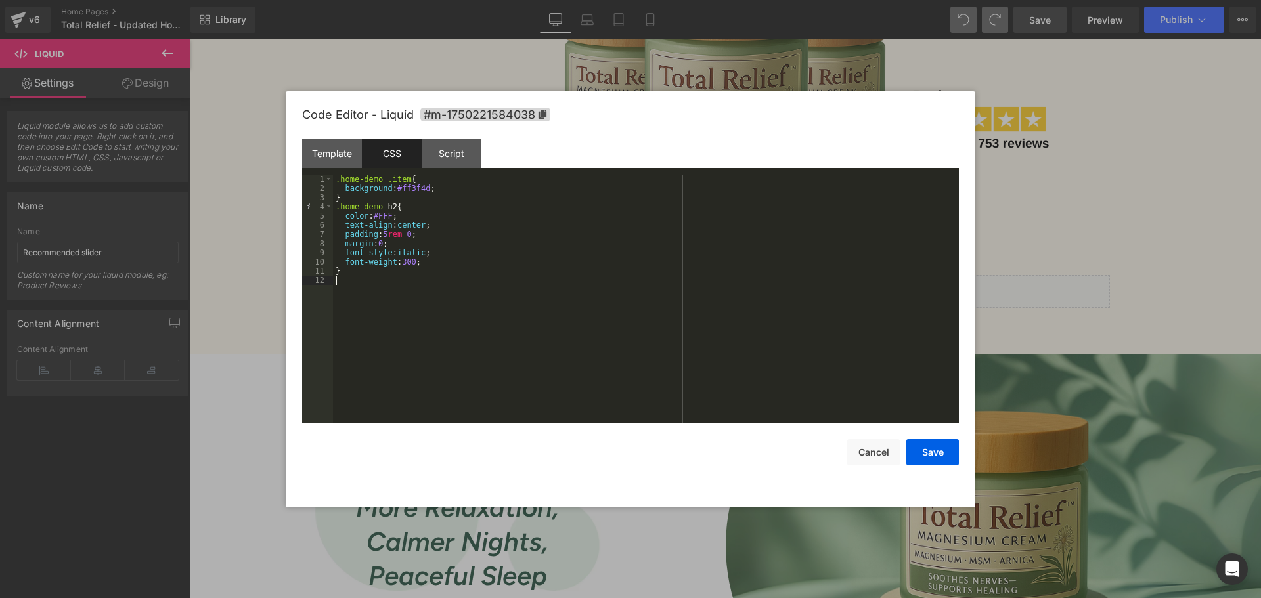
click at [536, 307] on div ".home-demo .item { background : #ff3f4d ; } .home-demo h2 { color : #FFF ; text…" at bounding box center [646, 308] width 626 height 267
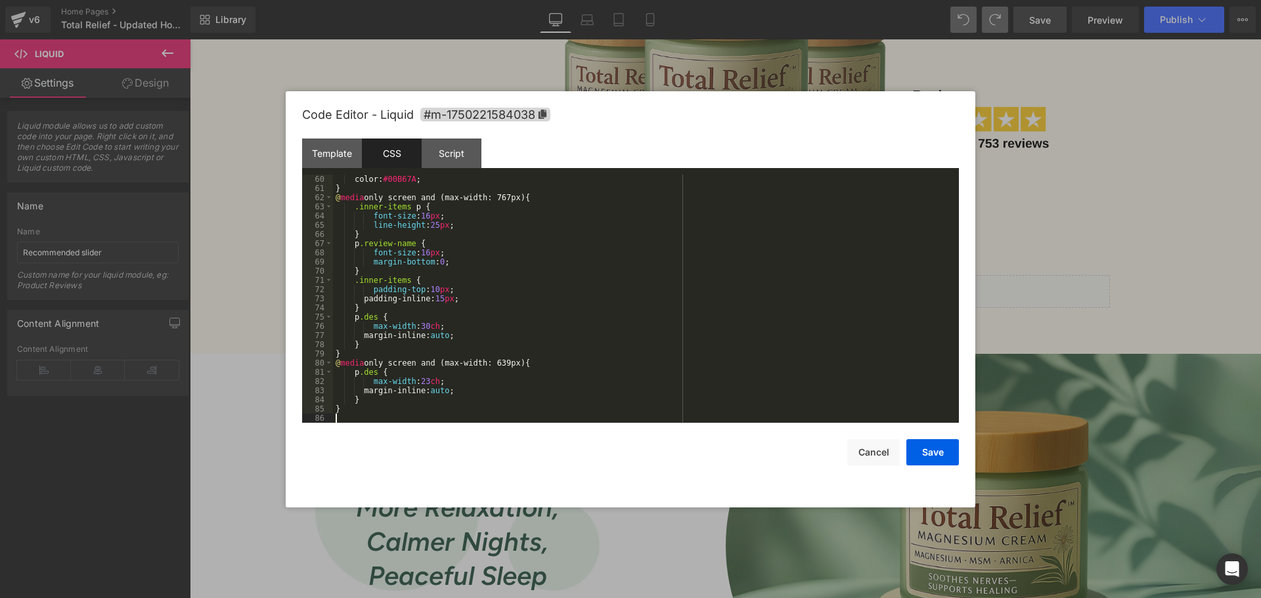
scroll to position [542, 0]
click at [946, 458] on button "Save" at bounding box center [932, 452] width 53 height 26
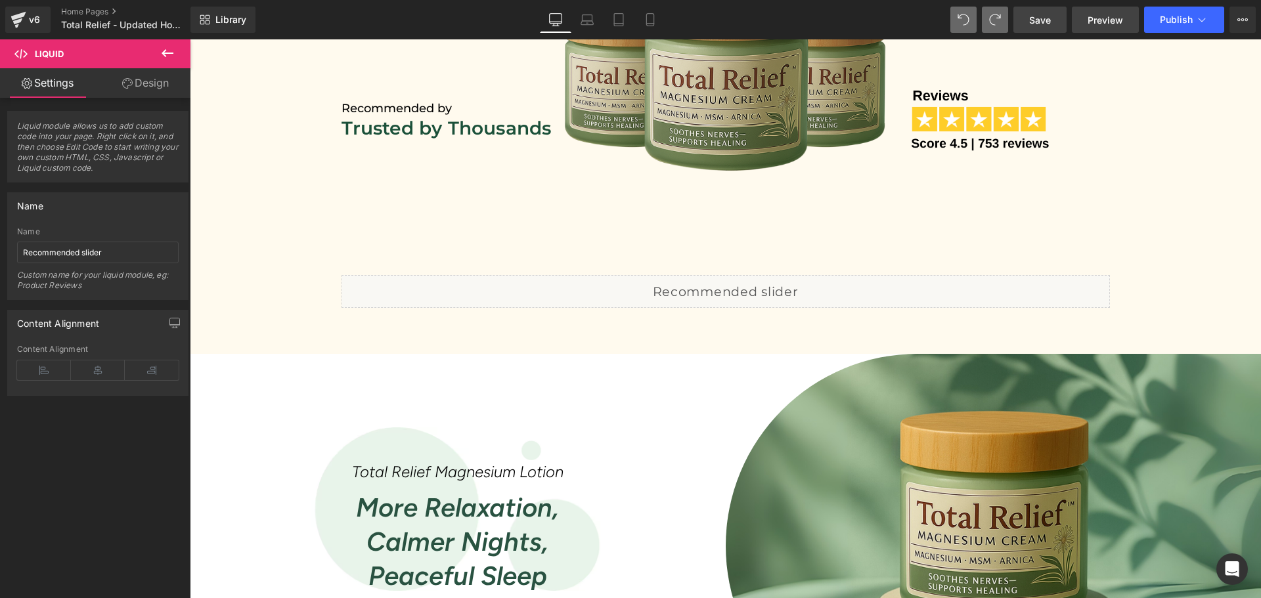
click at [1101, 24] on span "Preview" at bounding box center [1104, 20] width 35 height 14
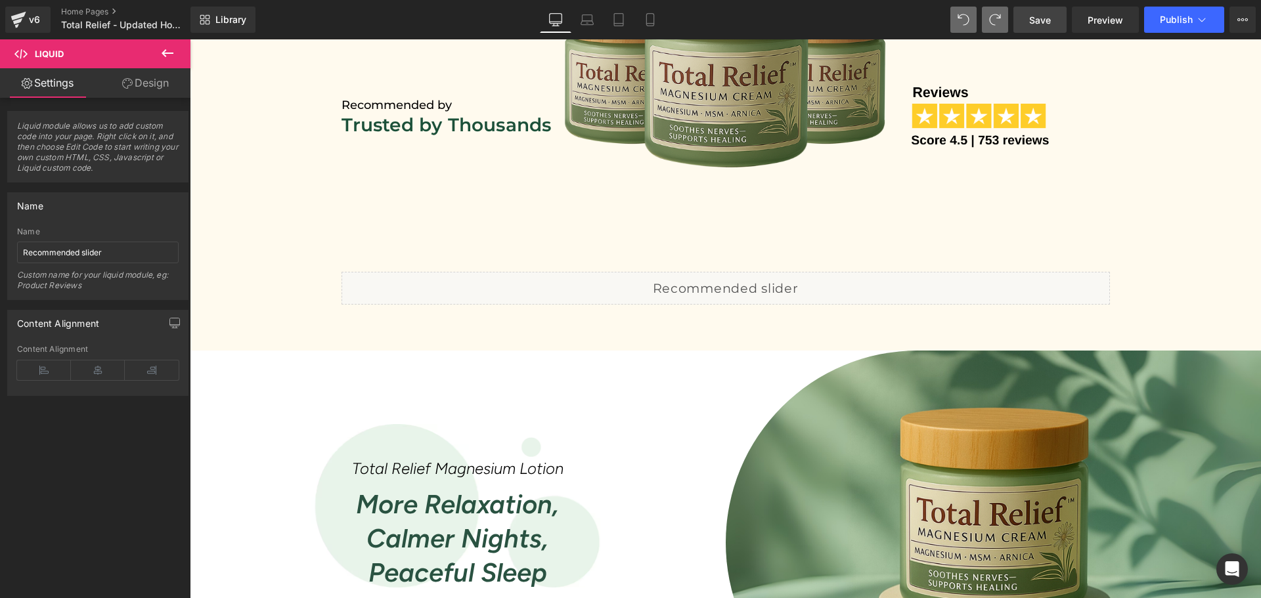
scroll to position [767, 0]
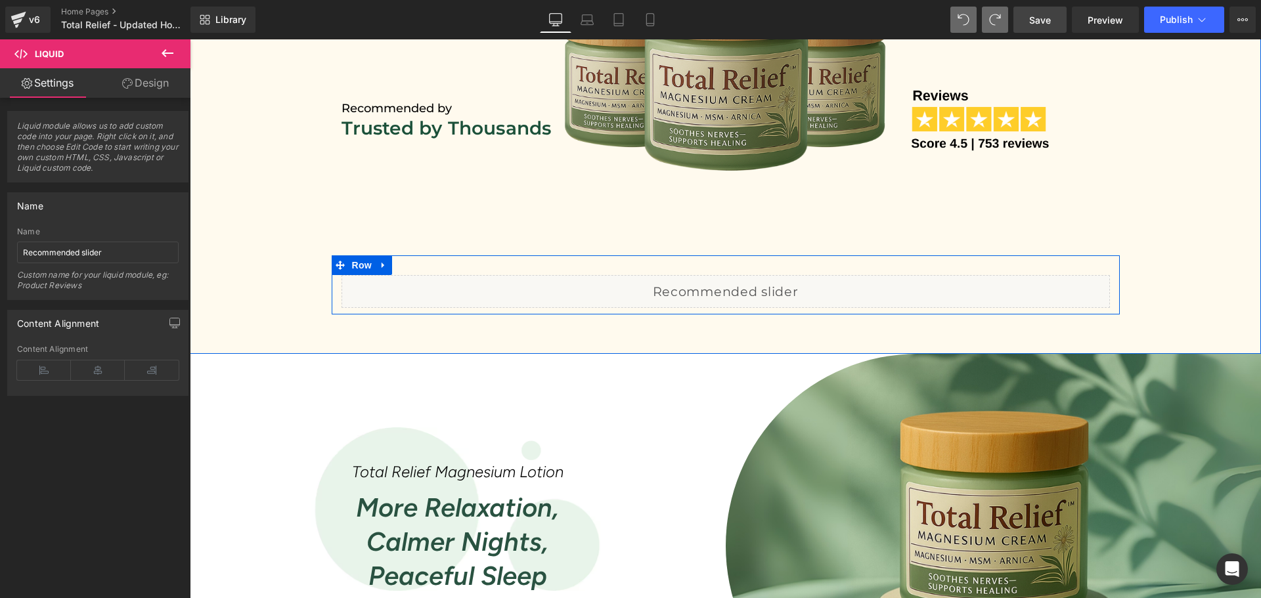
click at [742, 282] on div "Liquid" at bounding box center [725, 291] width 768 height 33
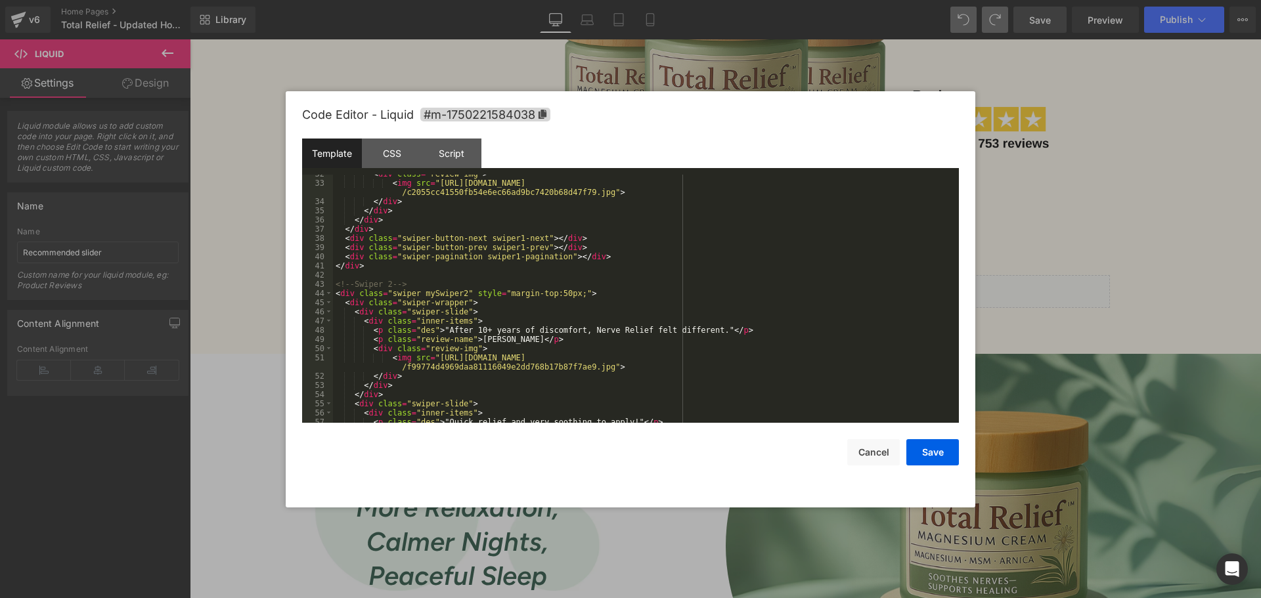
scroll to position [102, 0]
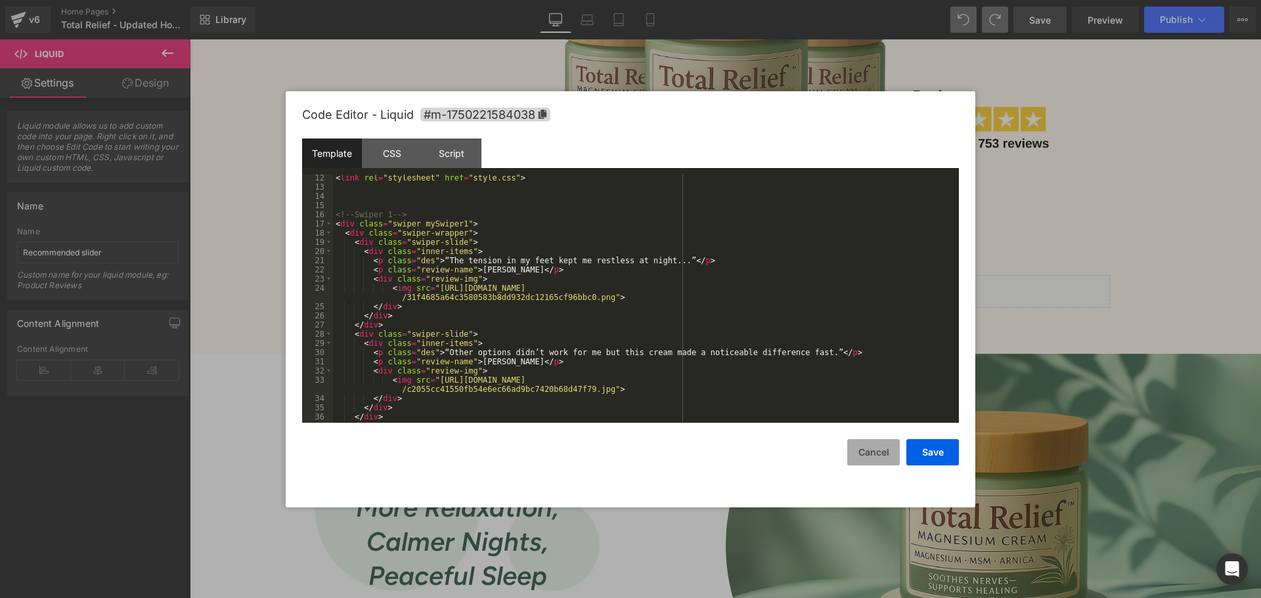
click at [867, 448] on button "Cancel" at bounding box center [873, 452] width 53 height 26
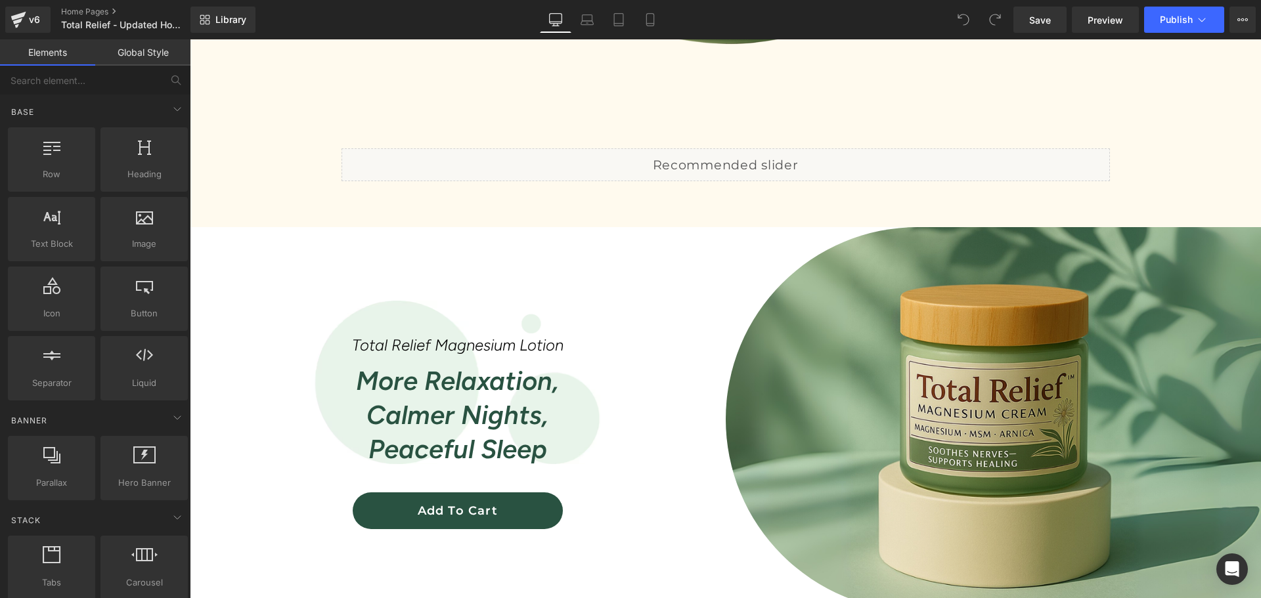
scroll to position [788, 0]
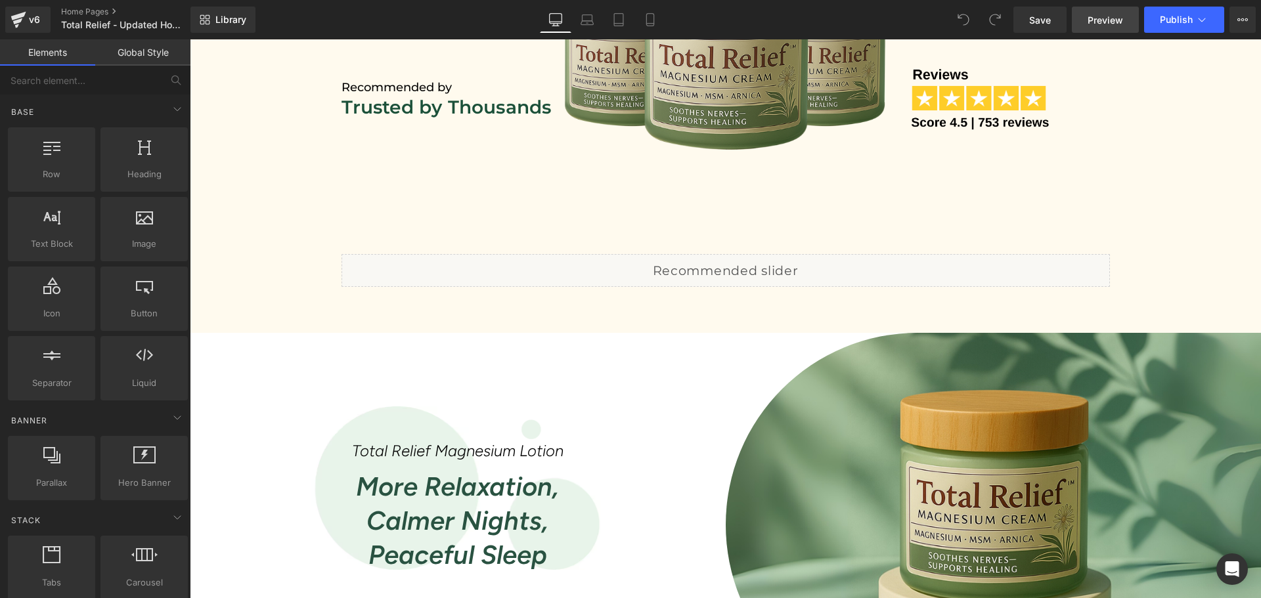
click at [1113, 30] on link "Preview" at bounding box center [1104, 20] width 67 height 26
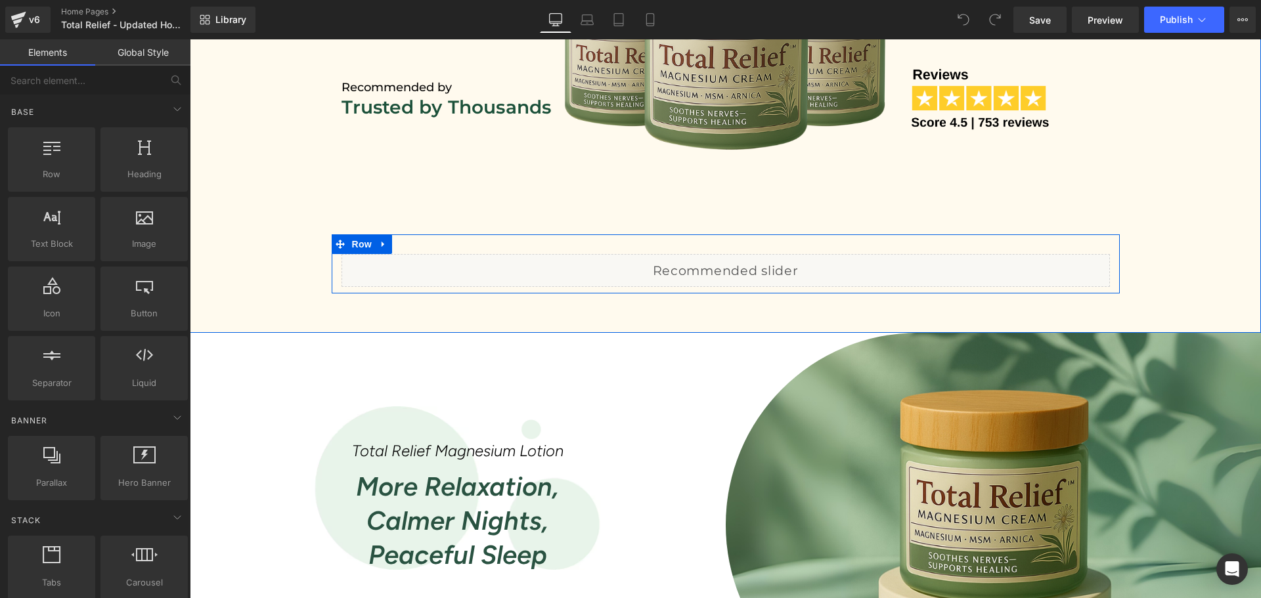
click at [740, 264] on div "Liquid" at bounding box center [725, 270] width 768 height 33
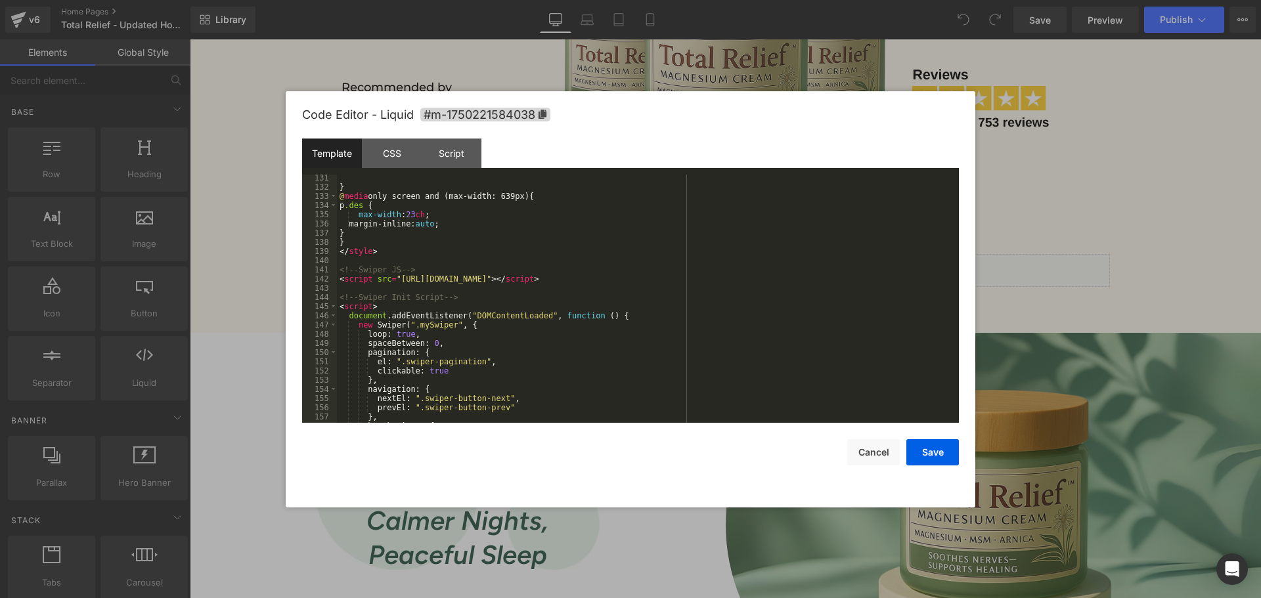
scroll to position [1230, 0]
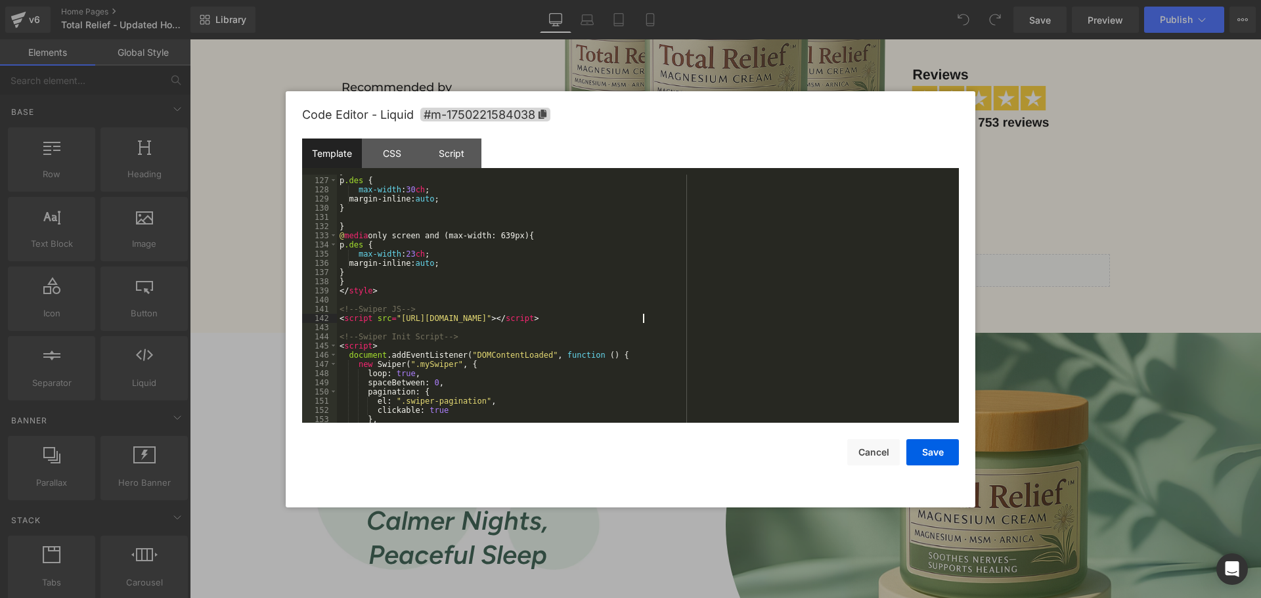
drag, startPoint x: 643, startPoint y: 319, endPoint x: 651, endPoint y: 317, distance: 8.8
click at [651, 317] on div "} p .des { max-width : 30 ch ; margin-inline: auto ; } } @ media only screen an…" at bounding box center [645, 300] width 616 height 267
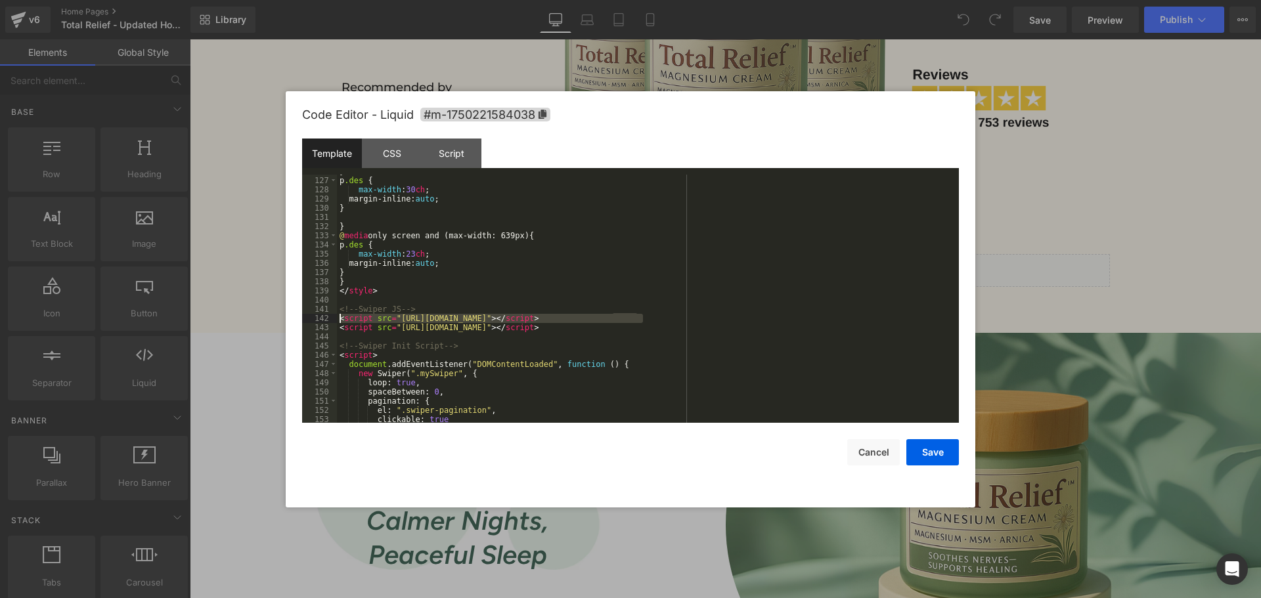
drag, startPoint x: 649, startPoint y: 318, endPoint x: 332, endPoint y: 320, distance: 317.8
click at [332, 320] on pre "126 127 128 129 130 131 132 133 134 135 136 137 138 139 140 141 142 143 144 145…" at bounding box center [630, 299] width 657 height 248
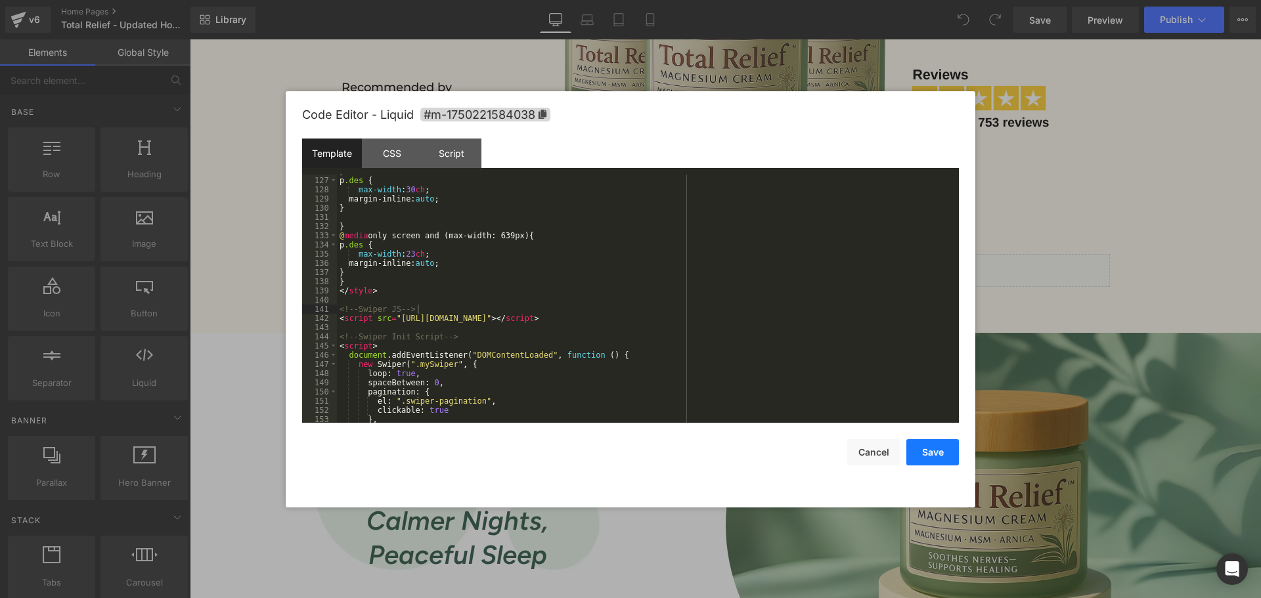
click at [916, 450] on button "Save" at bounding box center [932, 452] width 53 height 26
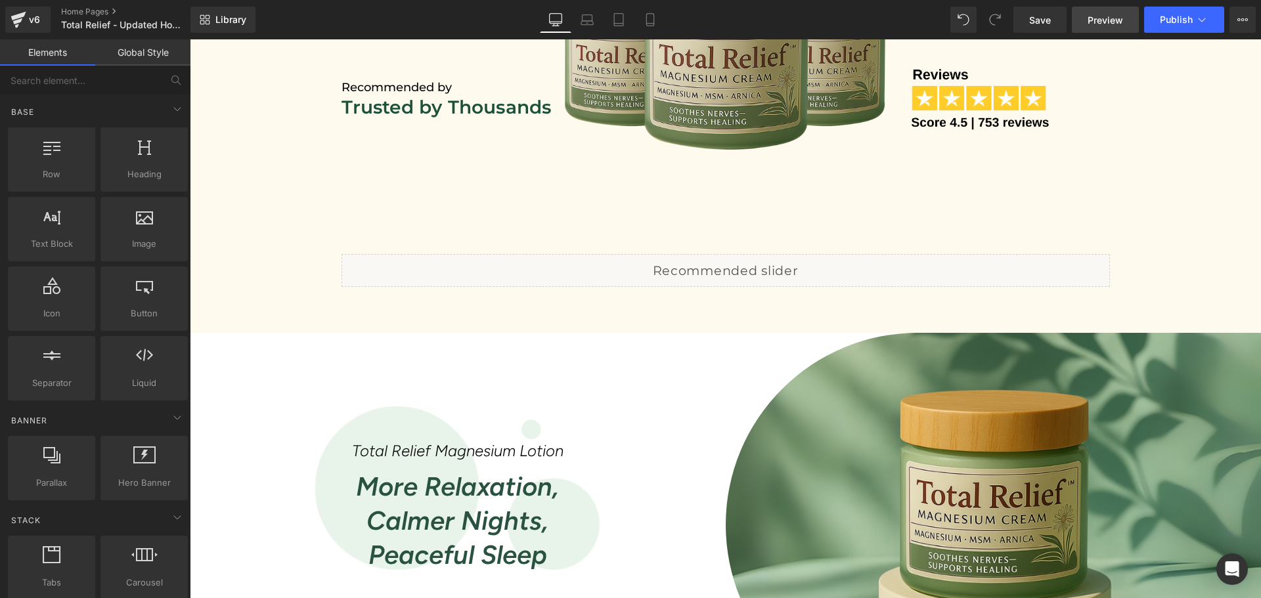
click at [1102, 22] on span "Preview" at bounding box center [1104, 20] width 35 height 14
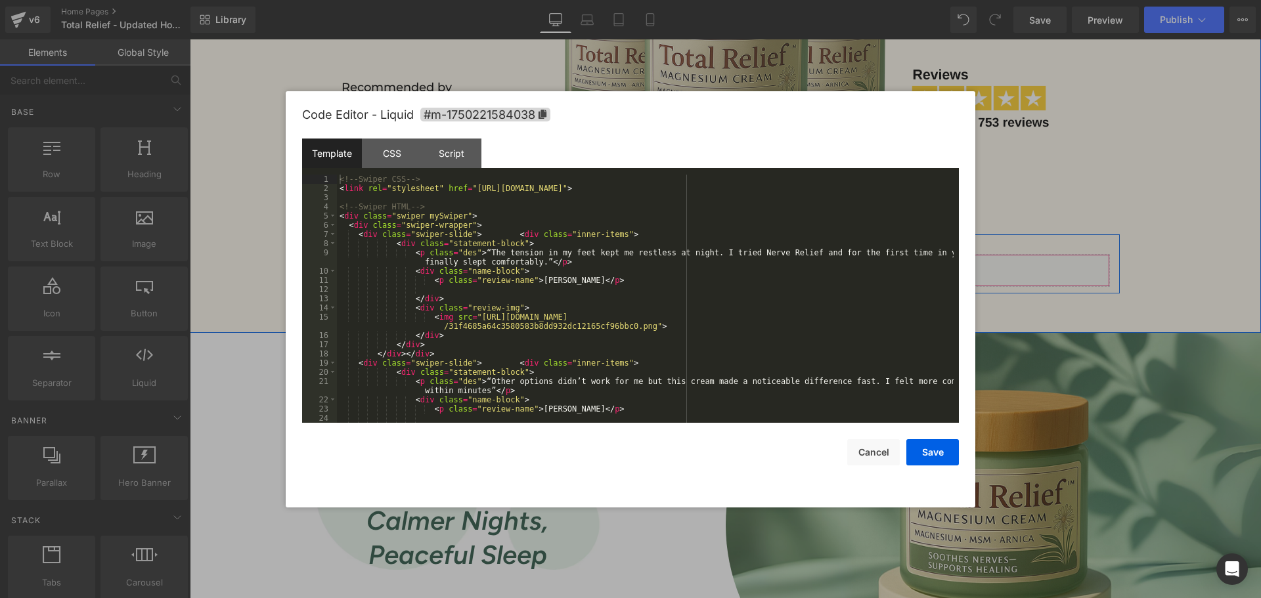
click at [739, 265] on icon at bounding box center [743, 265] width 9 height 10
click at [464, 158] on div "Script" at bounding box center [451, 154] width 60 height 30
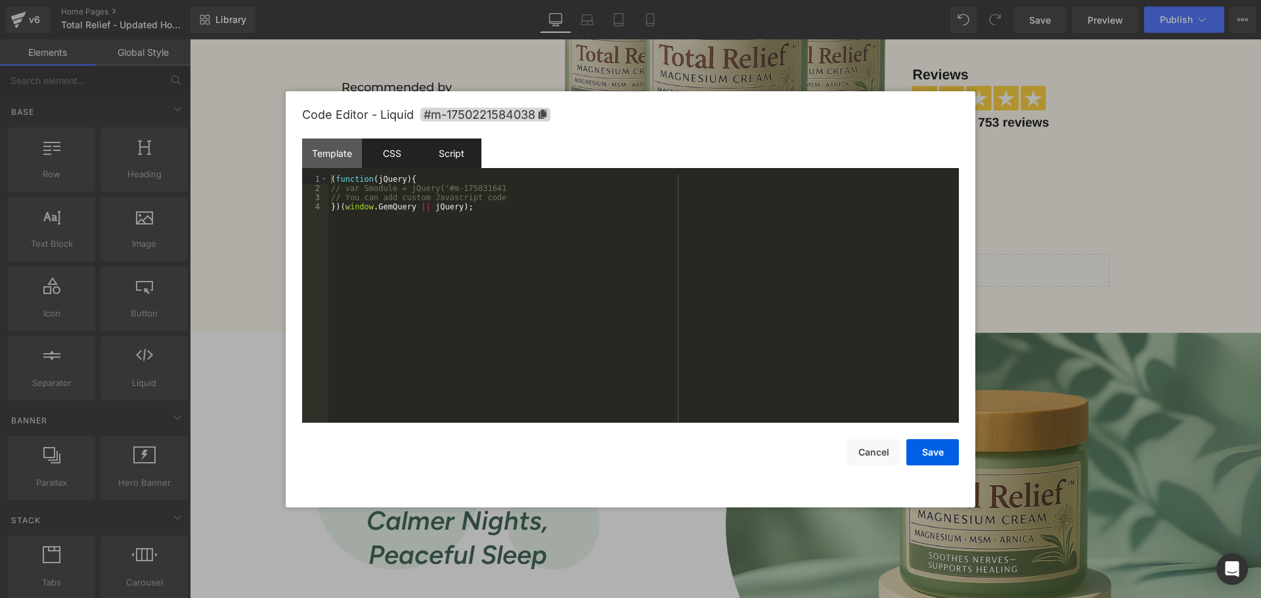
click at [393, 155] on div "CSS" at bounding box center [392, 154] width 60 height 30
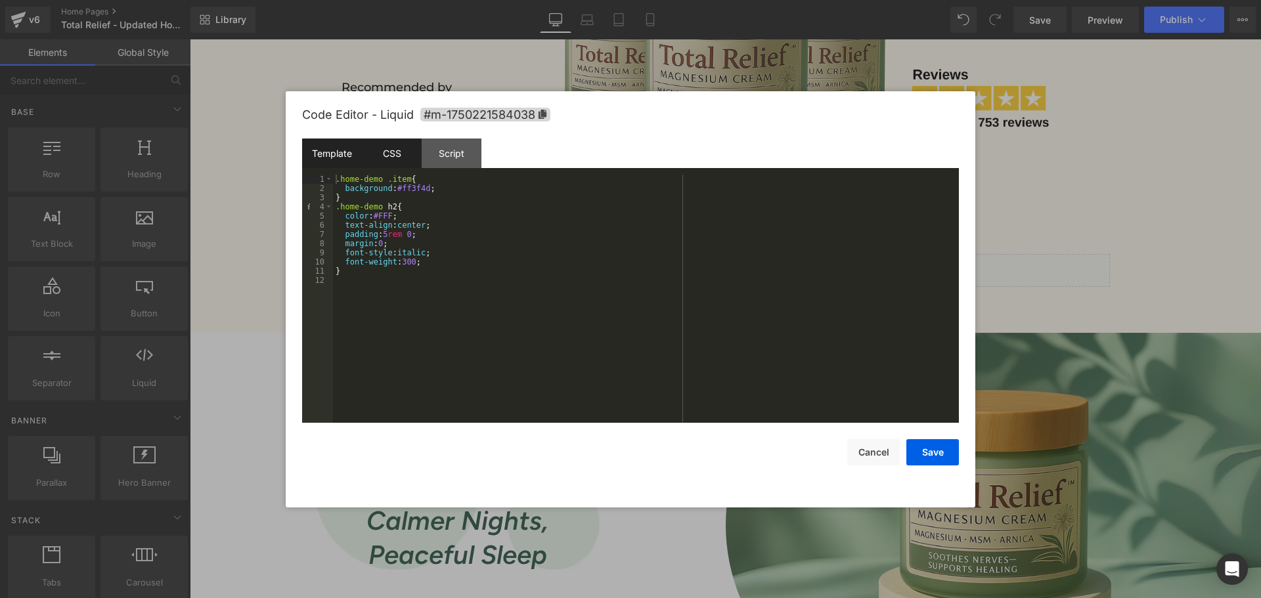
click at [317, 162] on div "Template" at bounding box center [332, 154] width 60 height 30
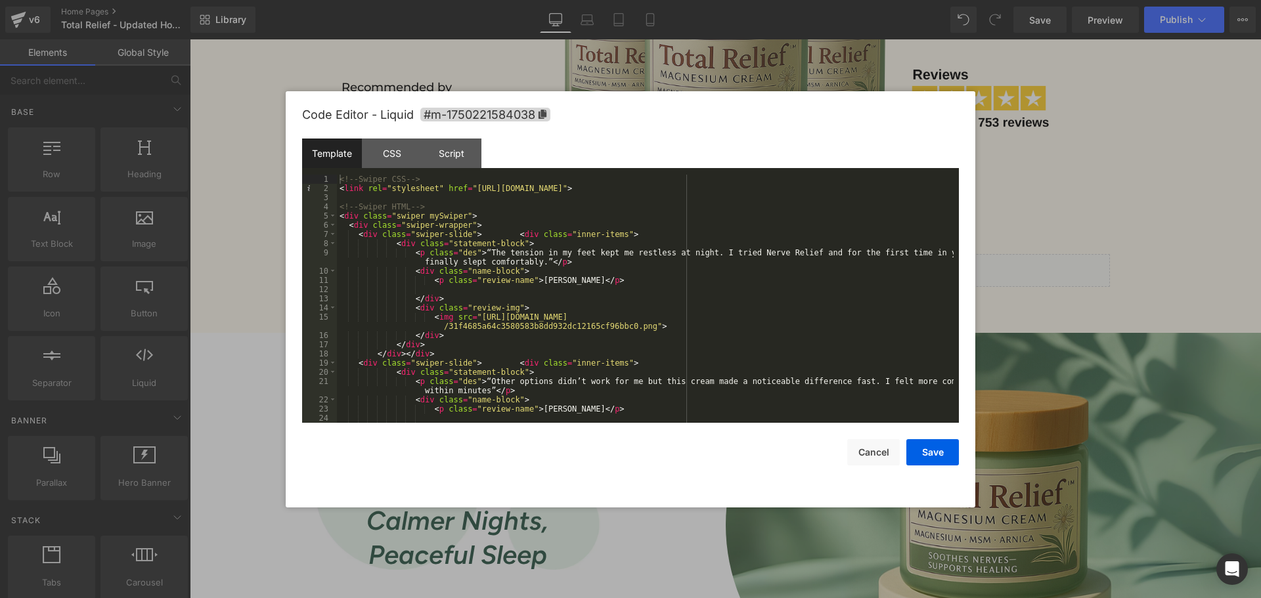
scroll to position [0, 0]
drag, startPoint x: 725, startPoint y: 188, endPoint x: 669, endPoint y: 193, distance: 56.6
click at [669, 193] on div "<!-- Swiper CSS --> < link rel = "stylesheet" href = "[URL][DOMAIN_NAME]" > <!-…" at bounding box center [645, 308] width 616 height 267
click at [744, 185] on div "<!-- Swiper CSS --> < link rel = "stylesheet" href = "[URL][DOMAIN_NAME]" > <!-…" at bounding box center [645, 299] width 616 height 248
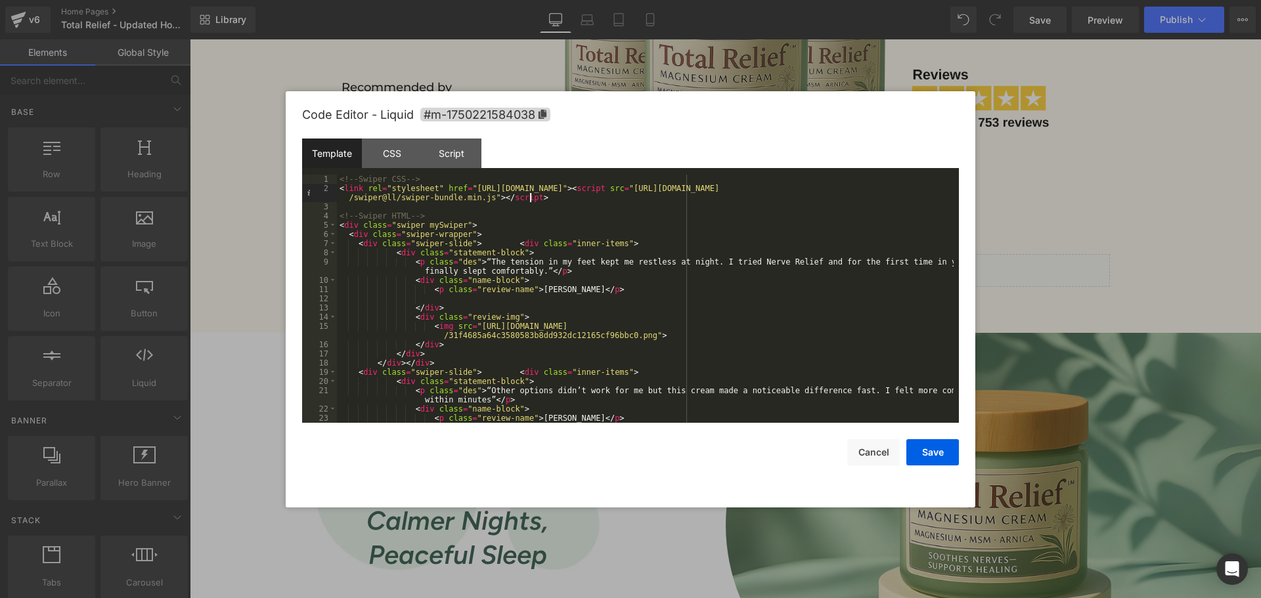
click at [781, 188] on div "<!-- Swiper CSS --> < link rel = "stylesheet" href = "https://cdn.jsdelivr.net/…" at bounding box center [645, 308] width 616 height 267
drag, startPoint x: 736, startPoint y: 191, endPoint x: 780, endPoint y: 188, distance: 44.1
click at [780, 188] on div "<!-- Swiper CSS --> < link rel = "stylesheet" href = "https://cdn.jsdelivr.net/…" at bounding box center [645, 308] width 616 height 267
drag, startPoint x: 739, startPoint y: 187, endPoint x: 464, endPoint y: 192, distance: 275.1
click at [464, 192] on div "<!-- Swiper CSS --> < link rel = "stylesheet" href = "https://cdn.jsdelivr.net/…" at bounding box center [645, 308] width 616 height 267
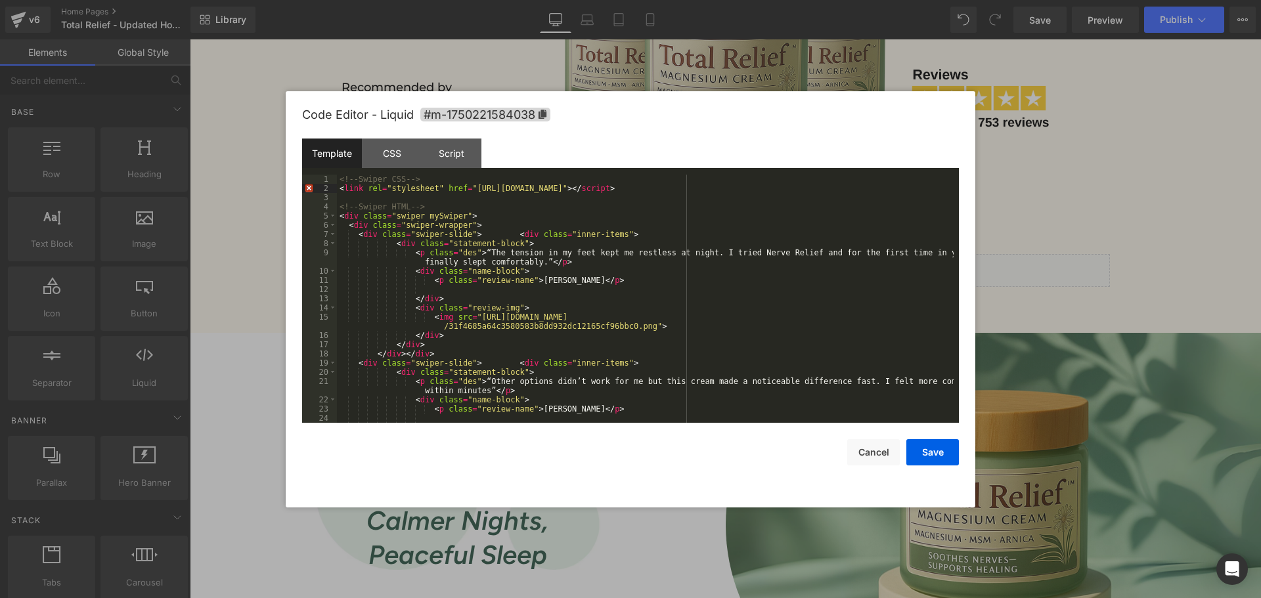
click at [781, 189] on div "<!-- Swiper CSS --> < link rel = "stylesheet" href = "https://cdn.jsdelivr.net/…" at bounding box center [645, 308] width 616 height 267
click at [936, 454] on button "Save" at bounding box center [932, 452] width 53 height 26
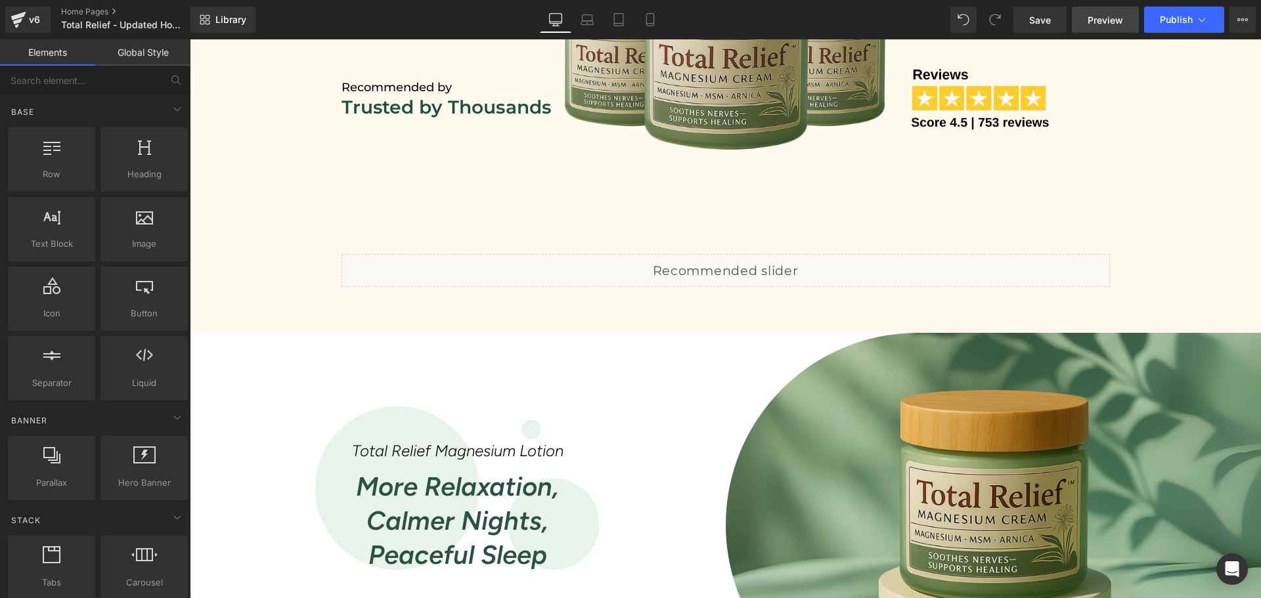
click at [1102, 20] on span "Preview" at bounding box center [1104, 20] width 35 height 14
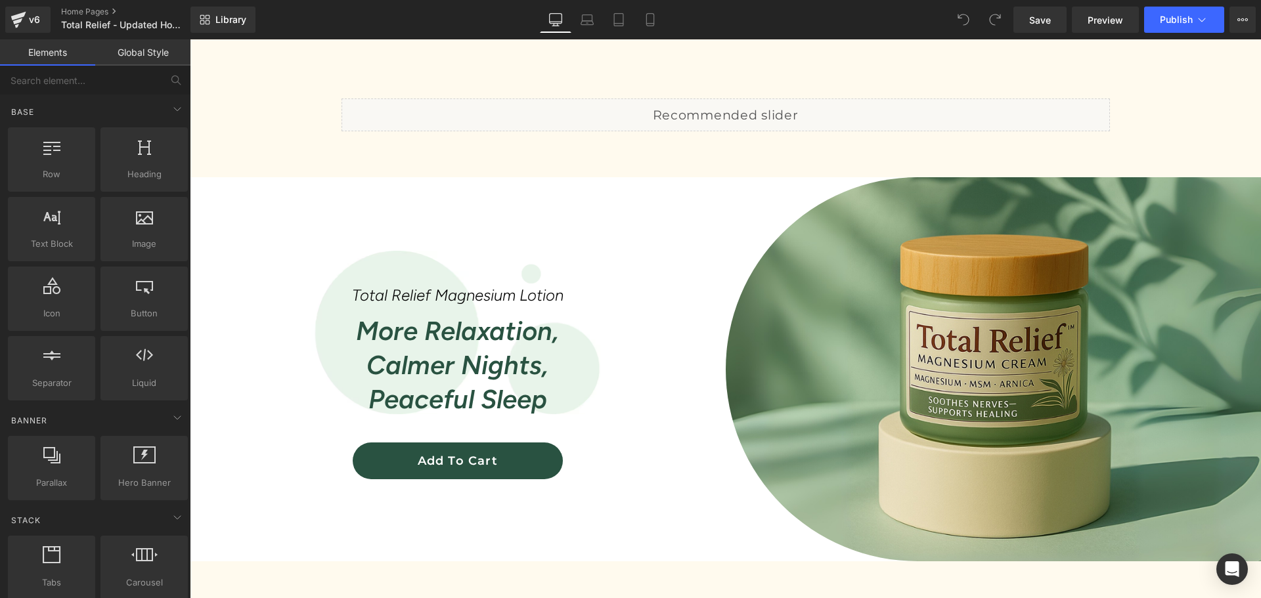
scroll to position [832, 0]
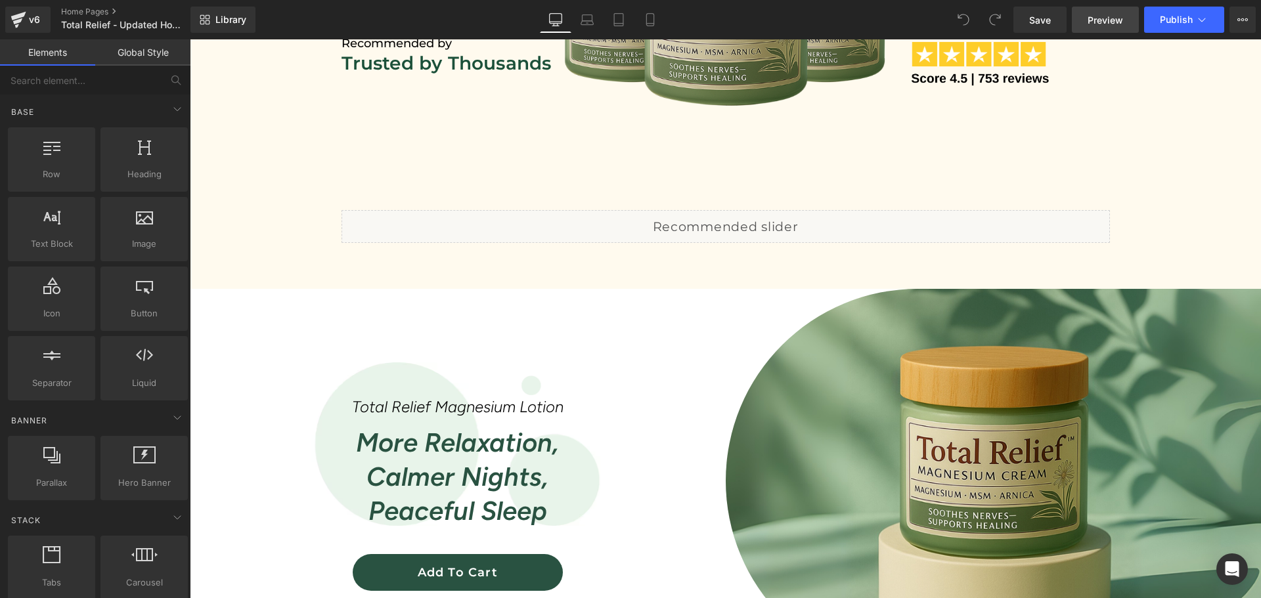
click at [1088, 24] on span "Preview" at bounding box center [1104, 20] width 35 height 14
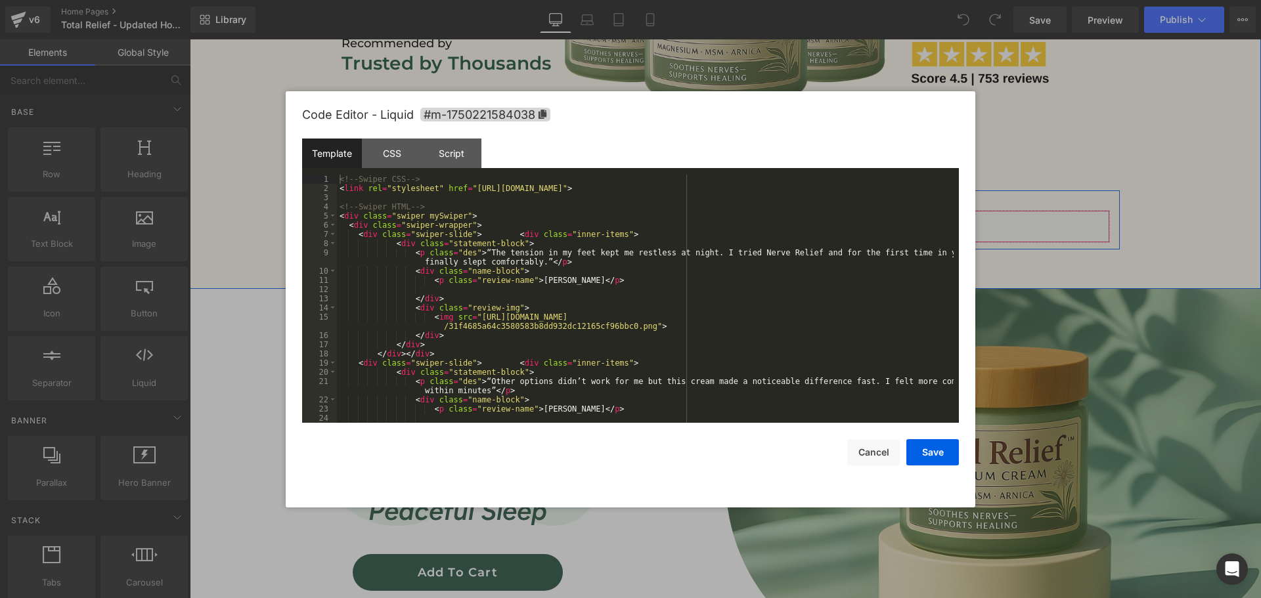
click at [741, 218] on div "Liquid" at bounding box center [725, 226] width 768 height 33
click at [384, 147] on div "CSS" at bounding box center [392, 154] width 60 height 30
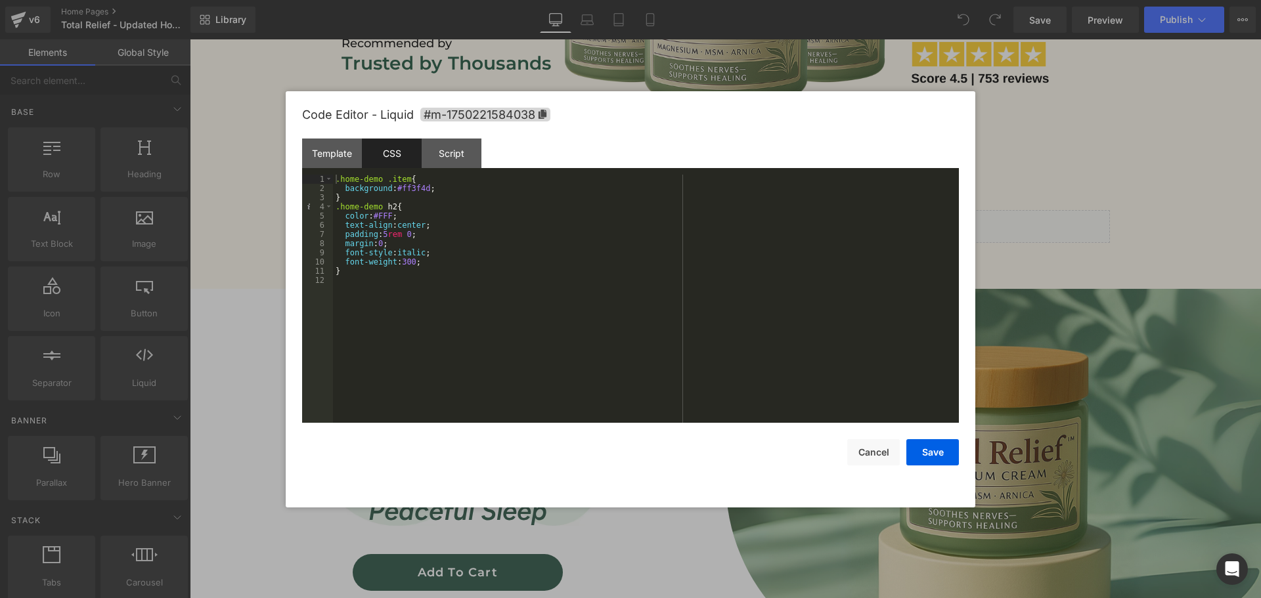
click at [342, 171] on div "Template CSS Script Data" at bounding box center [630, 157] width 657 height 36
click at [342, 163] on div "Template" at bounding box center [332, 154] width 60 height 30
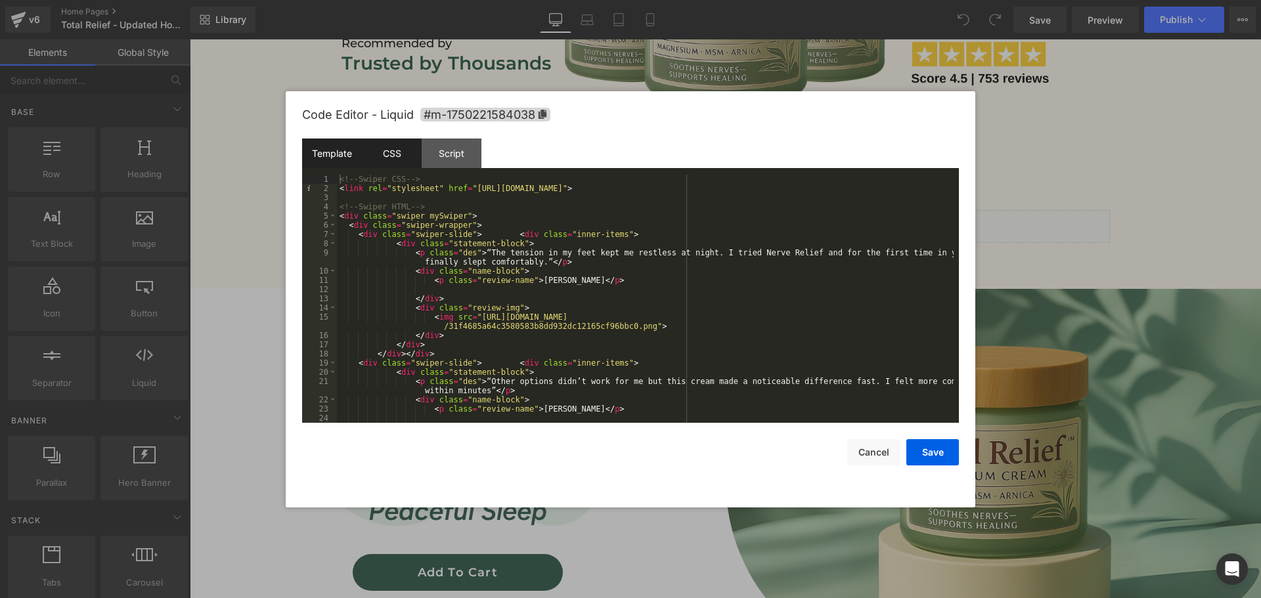
click at [395, 157] on div "CSS" at bounding box center [392, 154] width 60 height 30
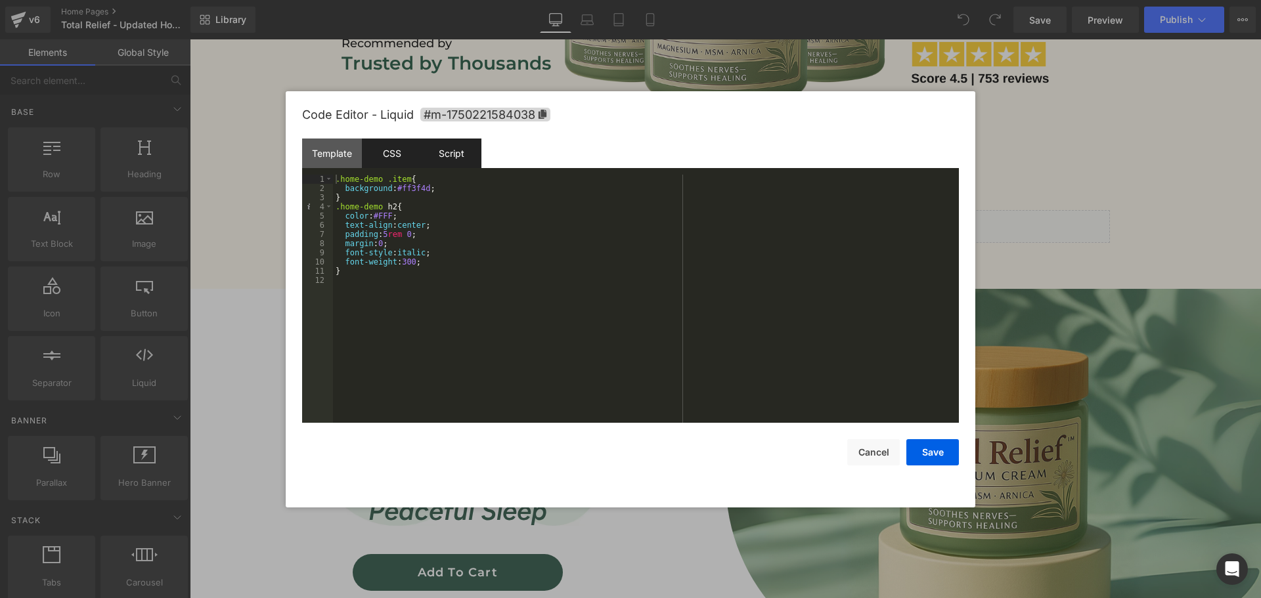
click at [458, 150] on div "Script" at bounding box center [451, 154] width 60 height 30
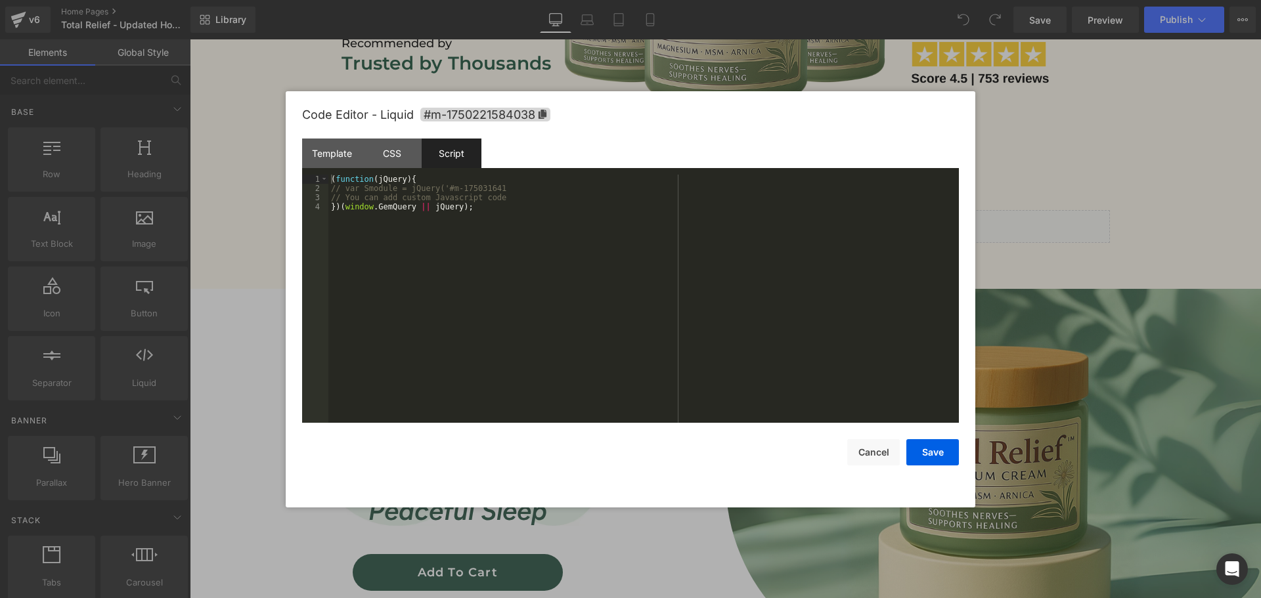
click at [374, 265] on div "( function ( jQuery ) { // var Smodule = jQuery('#m-175031641 // You can add cu…" at bounding box center [643, 308] width 630 height 267
click at [372, 157] on div "CSS" at bounding box center [392, 154] width 60 height 30
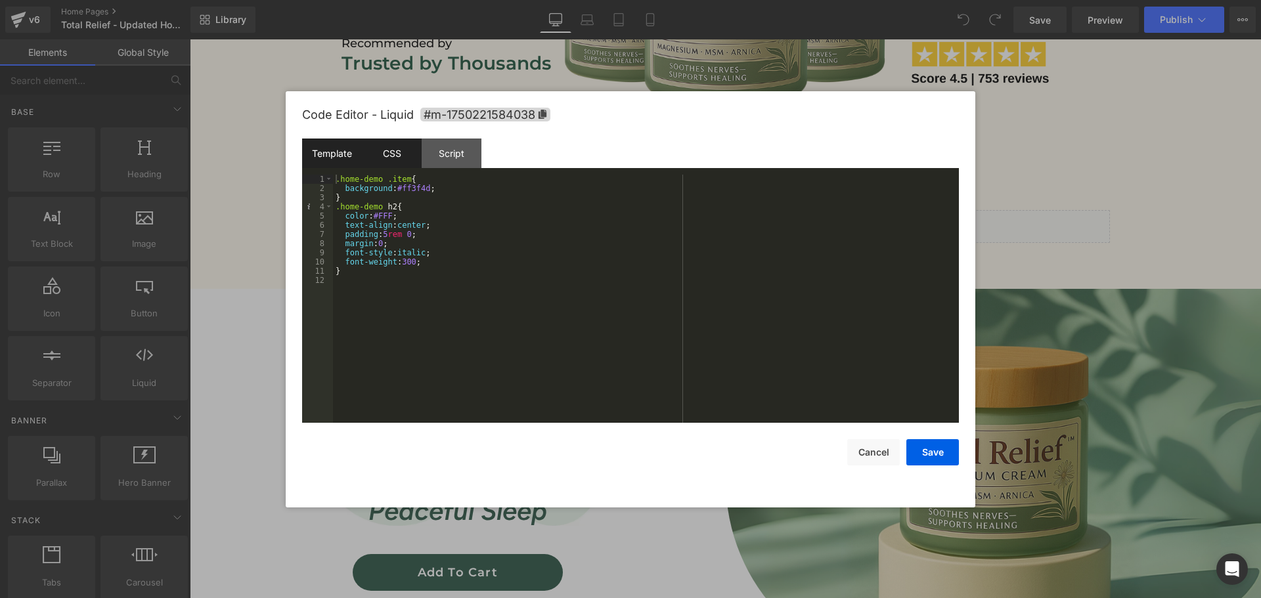
click at [338, 155] on div "Template" at bounding box center [332, 154] width 60 height 30
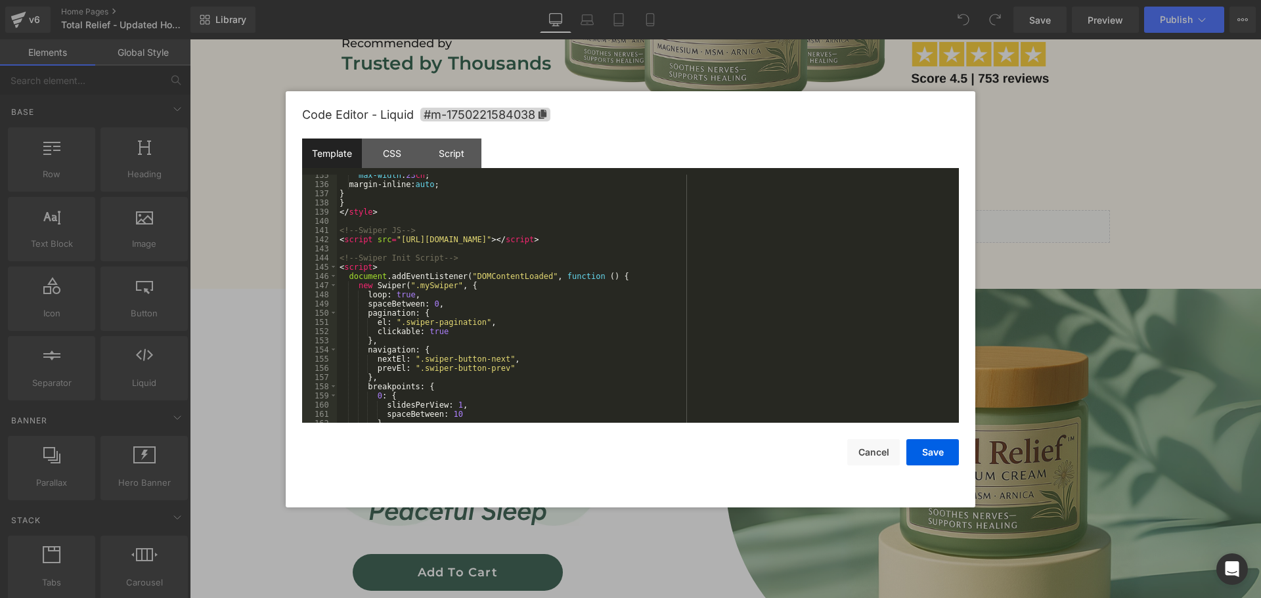
scroll to position [1270, 0]
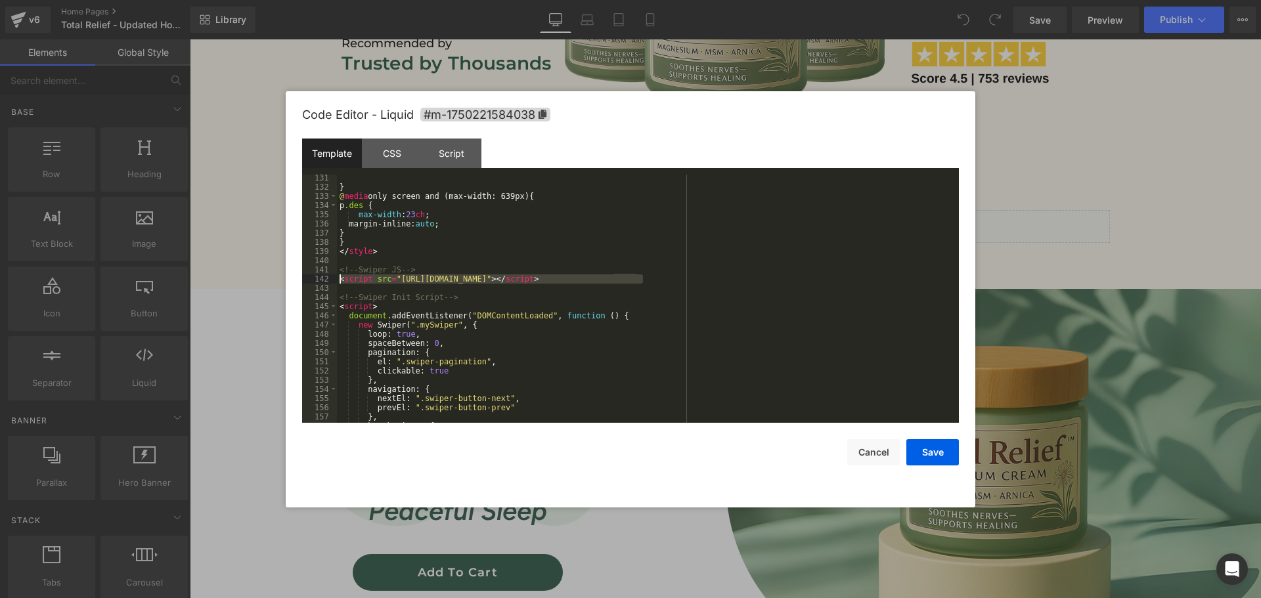
drag, startPoint x: 632, startPoint y: 279, endPoint x: 336, endPoint y: 278, distance: 295.4
click at [336, 278] on pre "131 132 133 134 135 136 137 138 139 140 141 142 143 144 145 146 147 148 149 150…" at bounding box center [630, 299] width 657 height 248
click at [458, 147] on div "Script" at bounding box center [451, 154] width 60 height 30
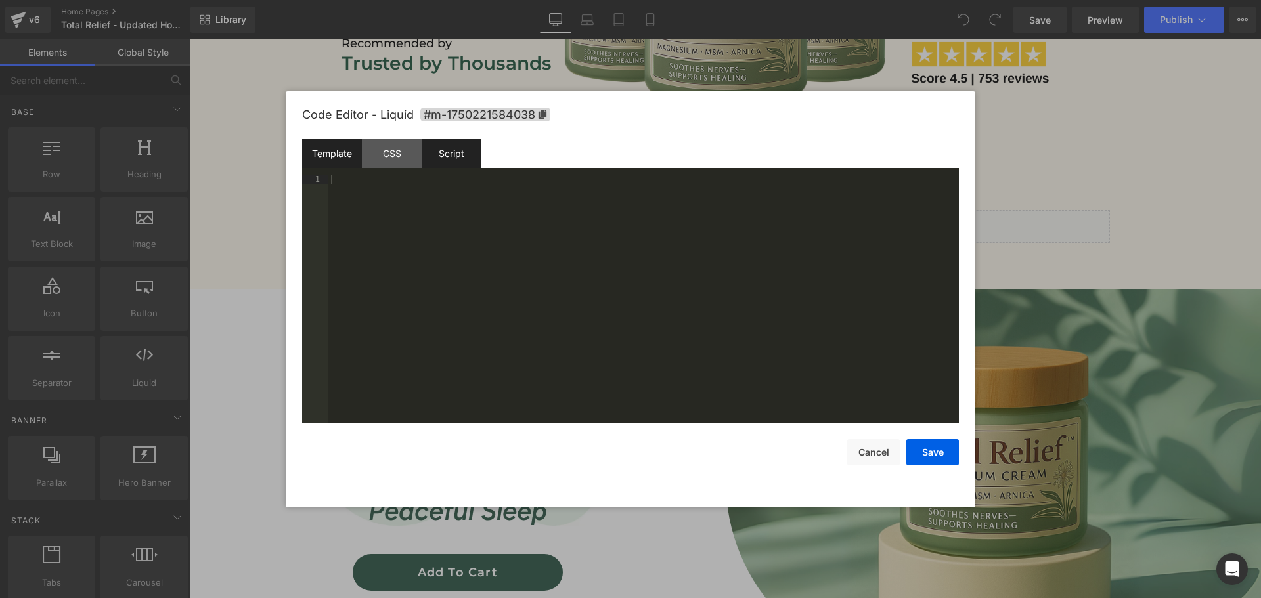
click at [355, 156] on div "Template" at bounding box center [332, 154] width 60 height 30
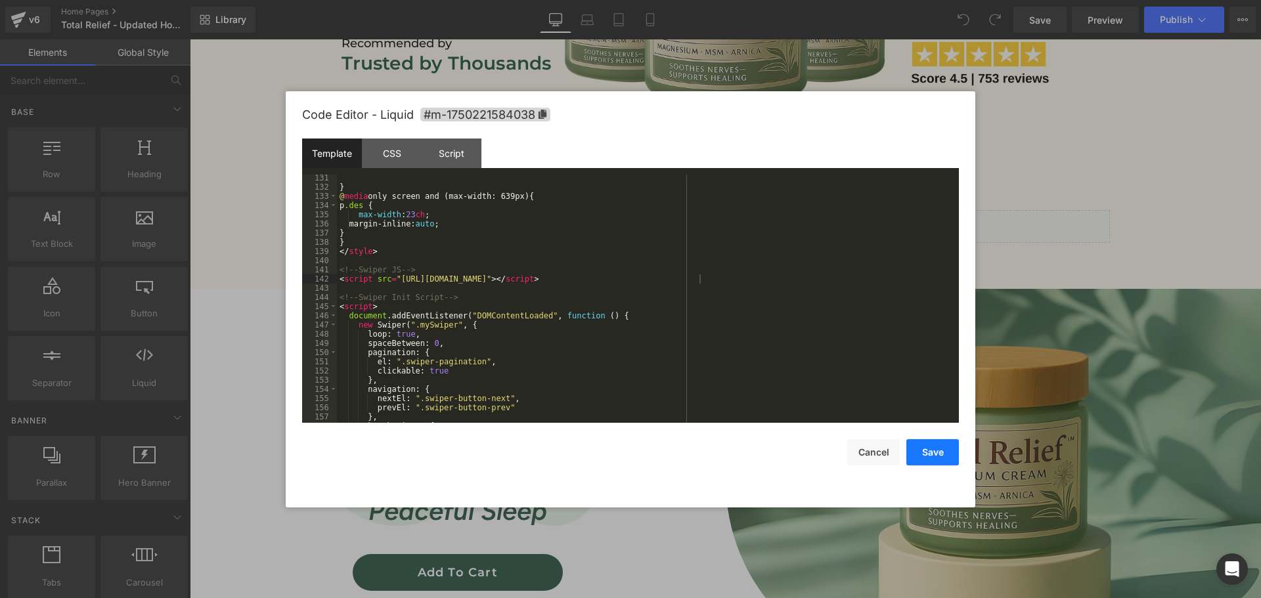
click at [916, 448] on button "Save" at bounding box center [932, 452] width 53 height 26
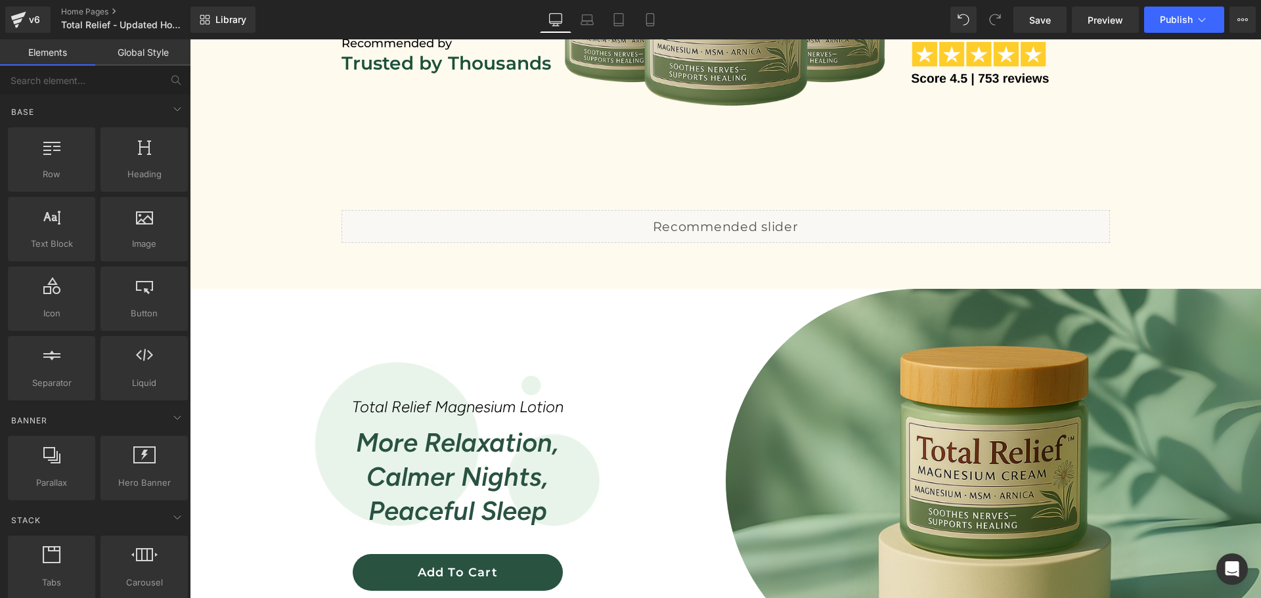
click at [1110, 5] on div "Library Desktop Desktop Laptop Tablet Mobile Save Preview Publish Scheduled Vie…" at bounding box center [725, 19] width 1070 height 39
click at [1110, 9] on link "Preview" at bounding box center [1104, 20] width 67 height 26
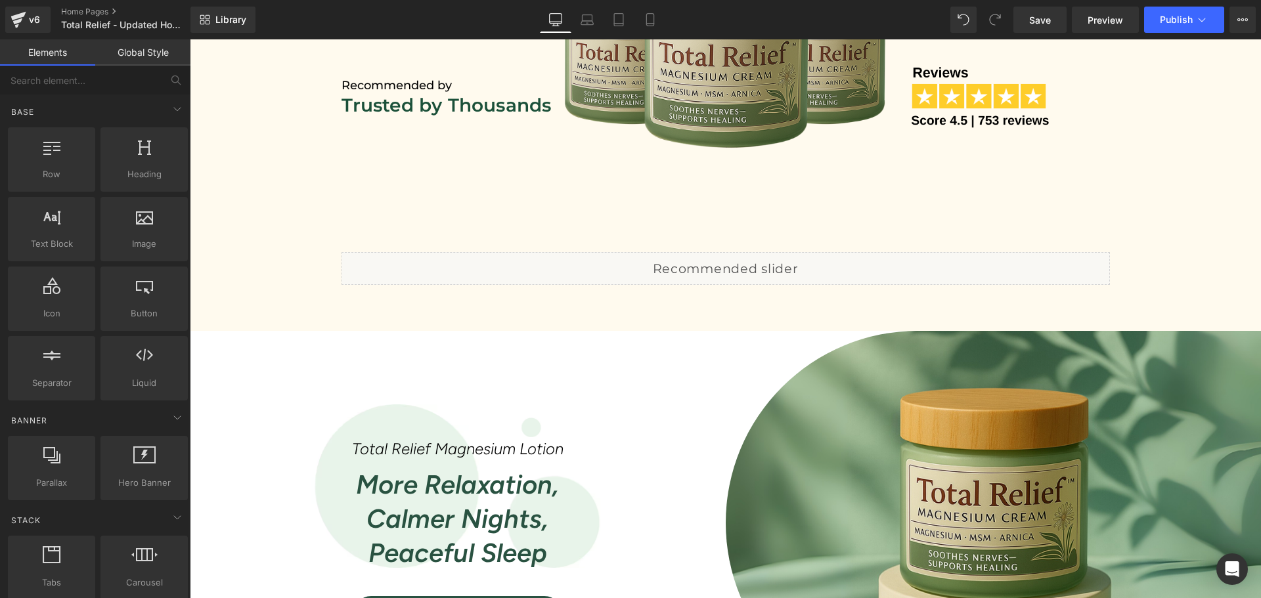
scroll to position [788, 0]
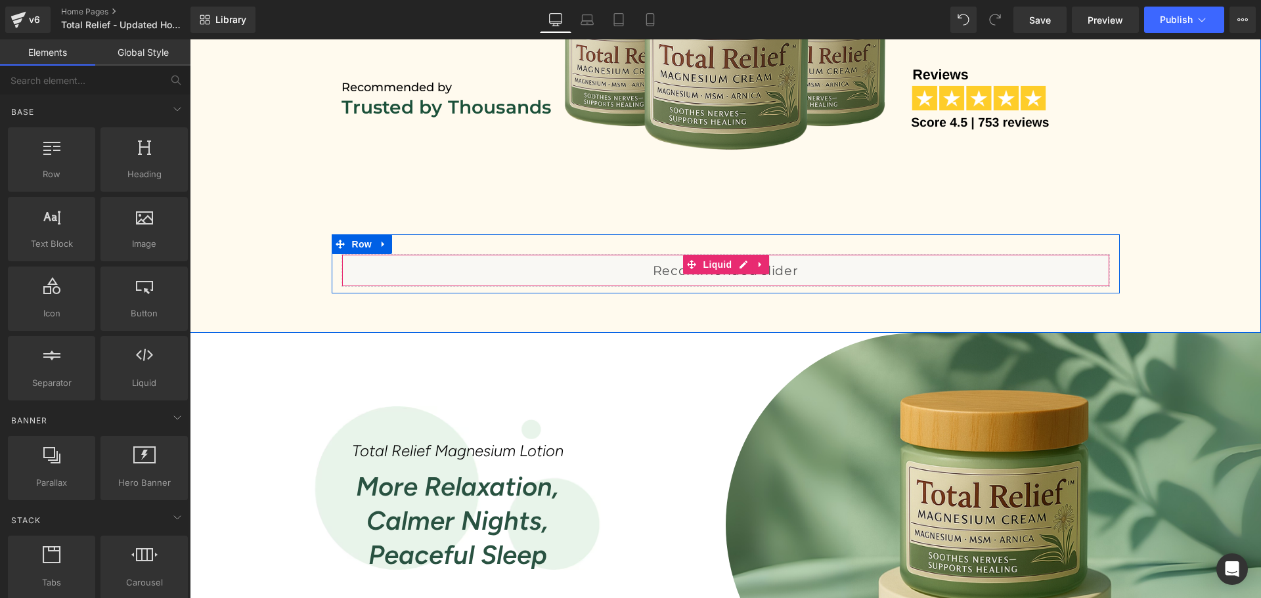
click at [738, 266] on div "Liquid" at bounding box center [725, 270] width 768 height 33
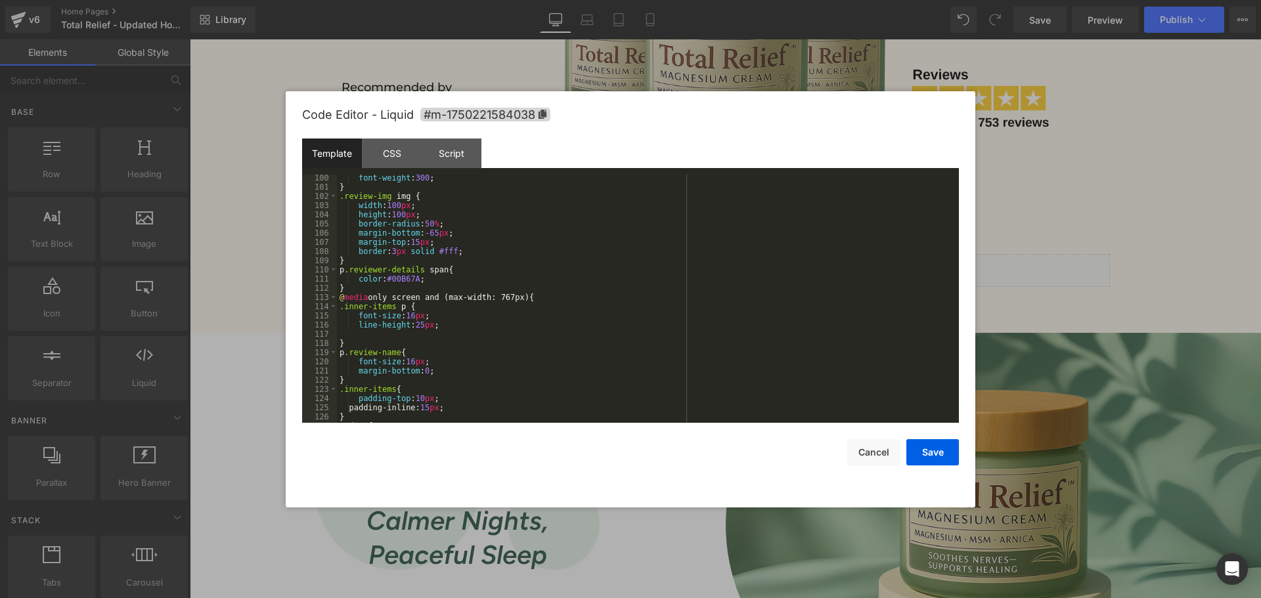
scroll to position [1261, 0]
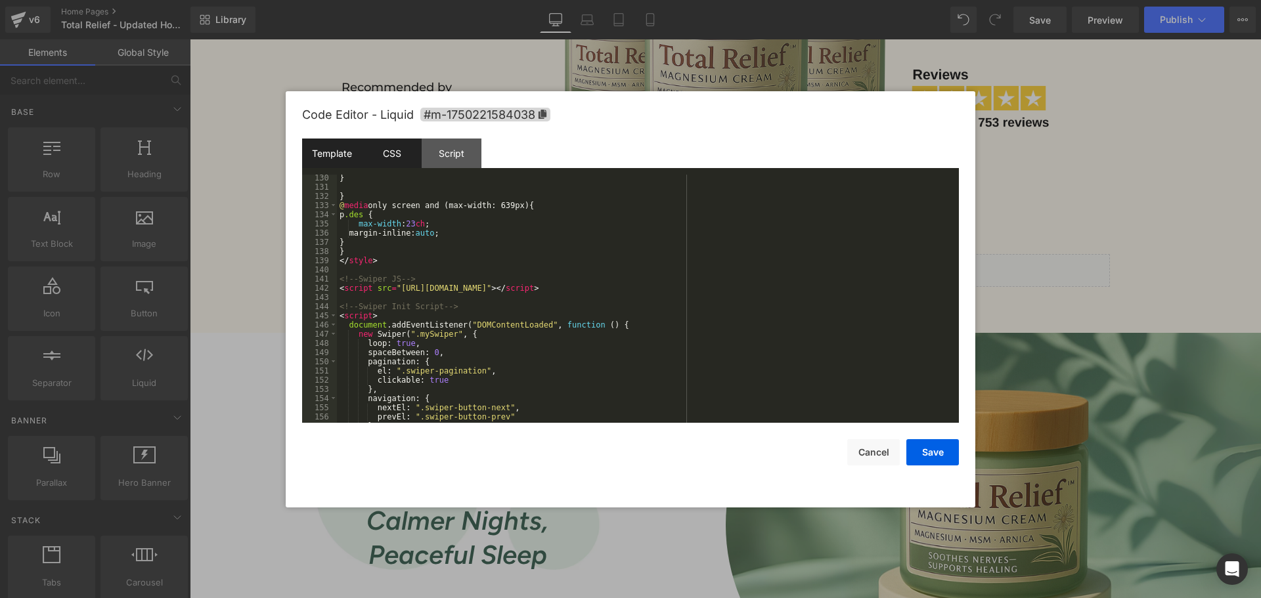
click at [400, 153] on div "CSS" at bounding box center [392, 154] width 60 height 30
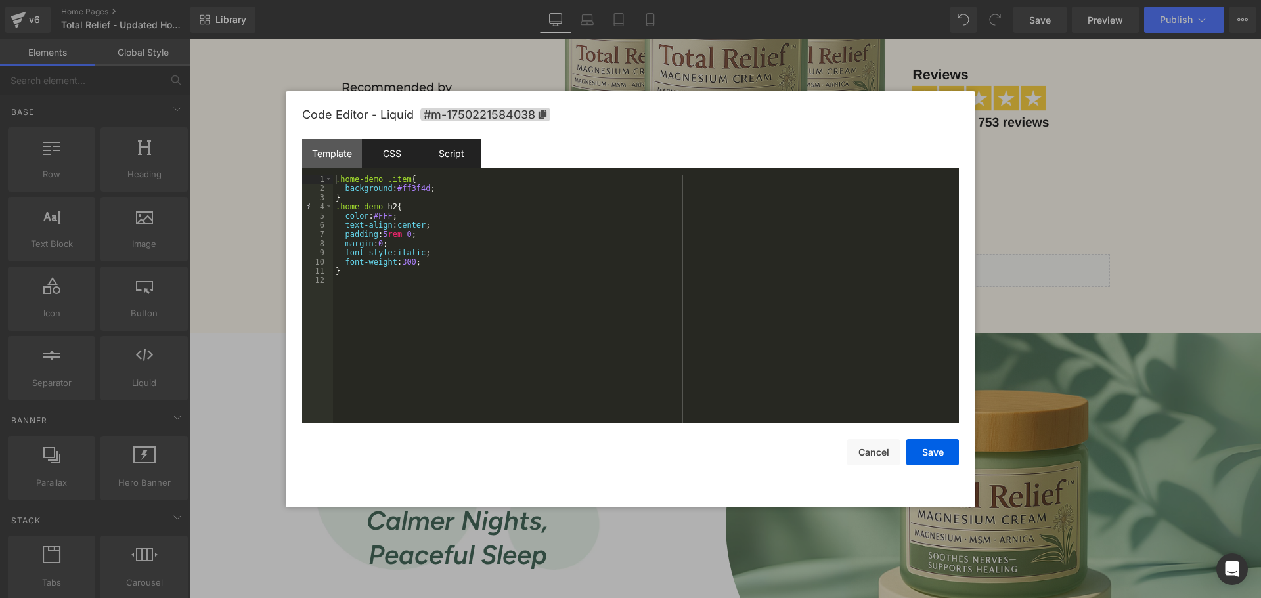
click at [453, 152] on div "Script" at bounding box center [451, 154] width 60 height 30
click at [376, 150] on div "CSS" at bounding box center [392, 154] width 60 height 30
click at [343, 160] on div "Template" at bounding box center [332, 154] width 60 height 30
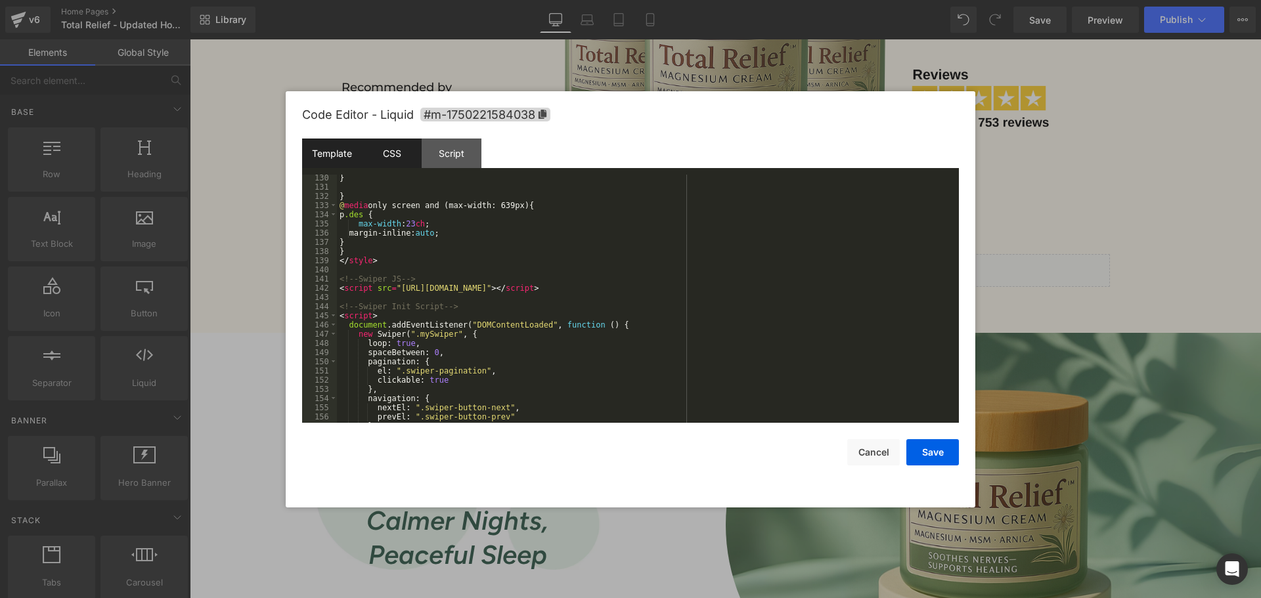
click at [393, 143] on div "CSS" at bounding box center [392, 154] width 60 height 30
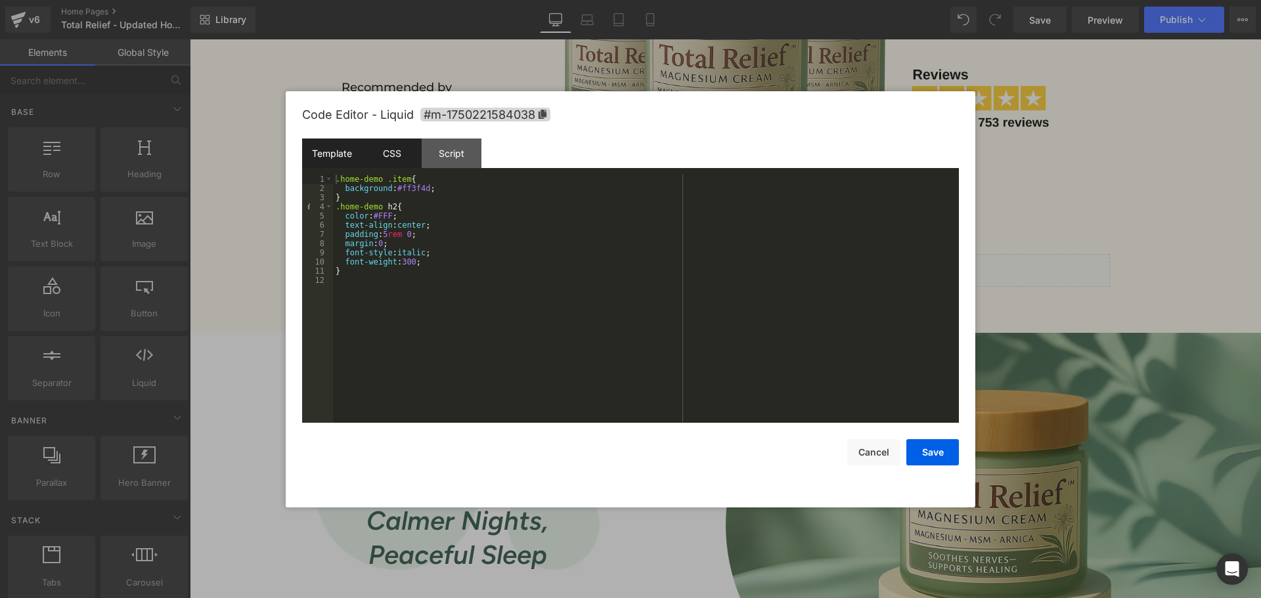
click at [345, 165] on div "Template" at bounding box center [332, 154] width 60 height 30
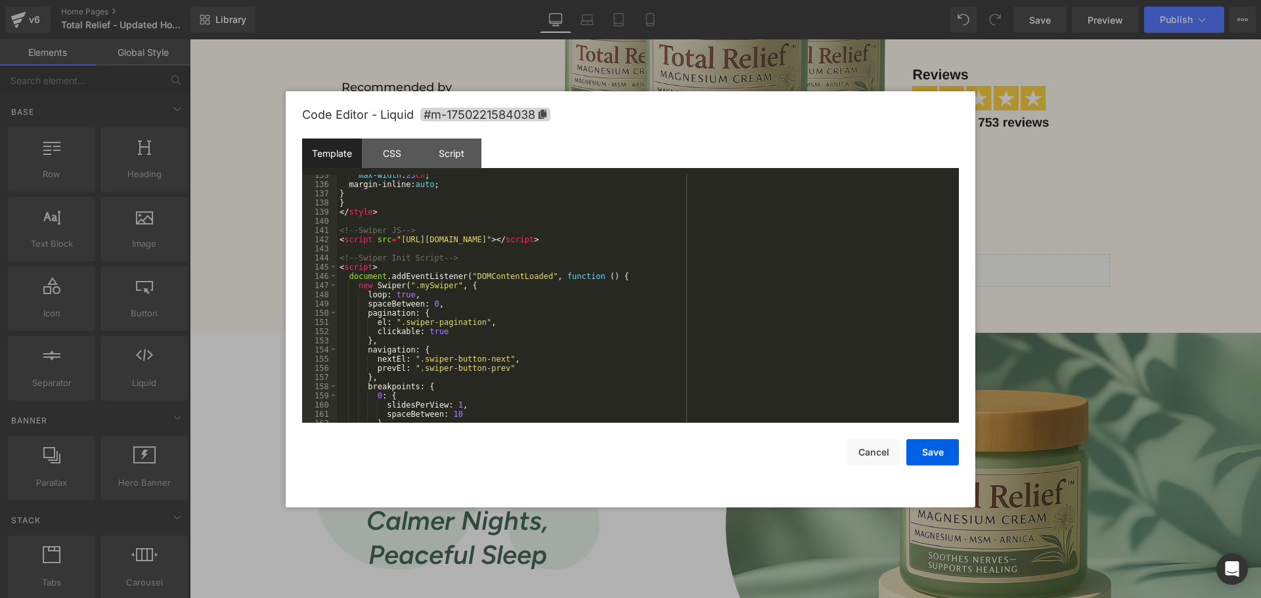
scroll to position [1270, 0]
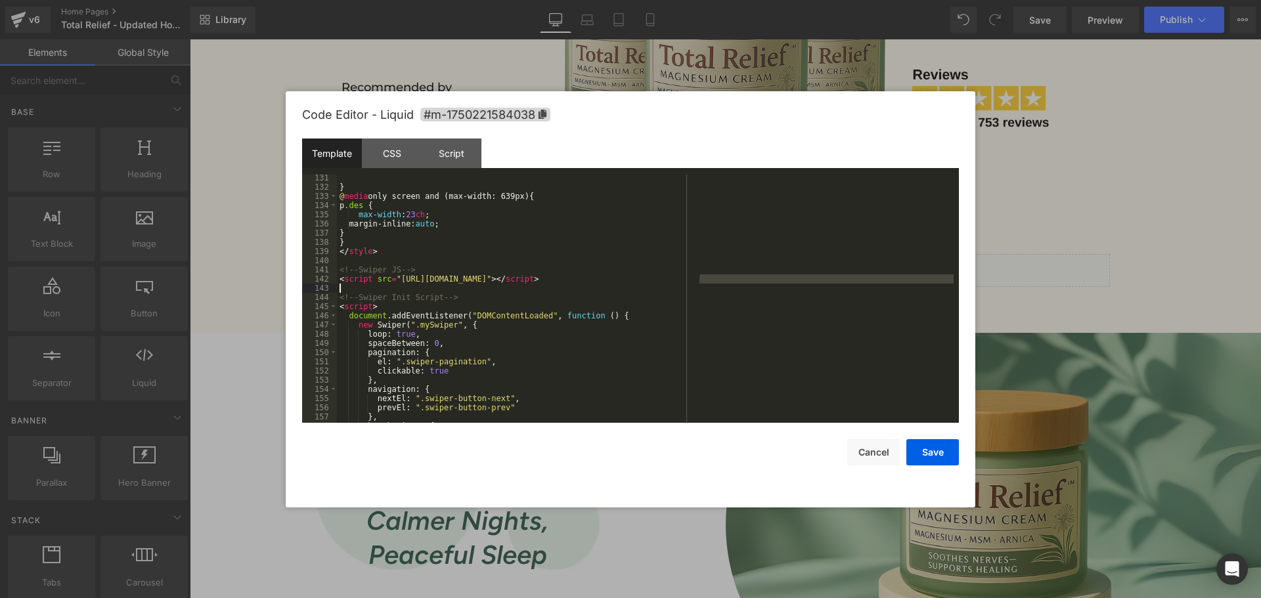
drag, startPoint x: 698, startPoint y: 278, endPoint x: 343, endPoint y: 285, distance: 354.6
click at [343, 285] on div "} @ media only screen and (max-width: 639px) { p .des { max-width : 23 ch ; mar…" at bounding box center [645, 306] width 616 height 267
click at [710, 279] on div "} @ media only screen and (max-width: 639px) { p .des { max-width : 23 ch ; mar…" at bounding box center [645, 299] width 616 height 248
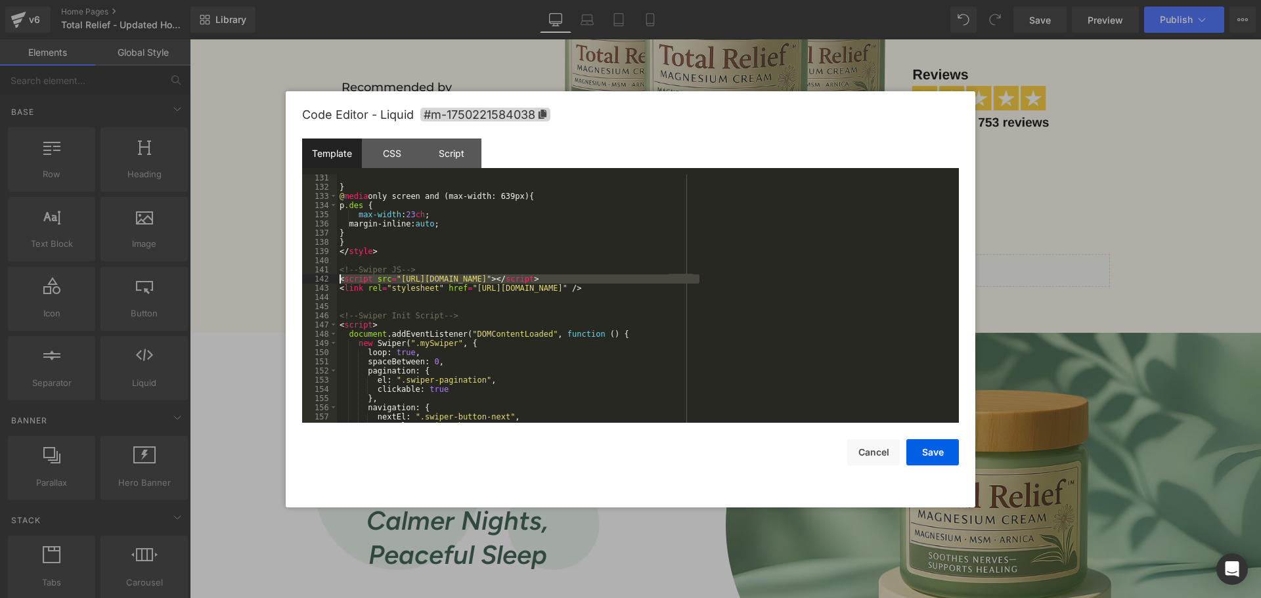
drag, startPoint x: 656, startPoint y: 272, endPoint x: 326, endPoint y: 279, distance: 330.3
click at [326, 279] on pre "131 132 133 134 135 136 137 138 139 140 141 142 143 144 145 146 147 148 149 150…" at bounding box center [630, 299] width 657 height 248
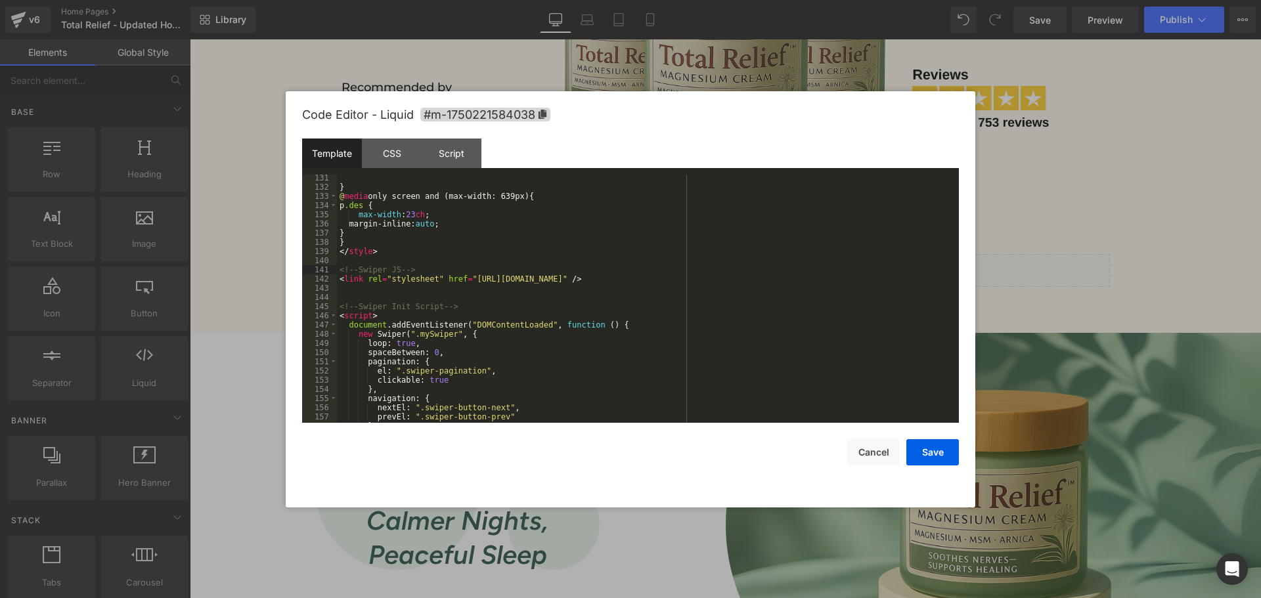
click at [765, 282] on div "} @ media only screen and (max-width: 639px) { p .des { max-width : 23 ch ; mar…" at bounding box center [645, 306] width 616 height 267
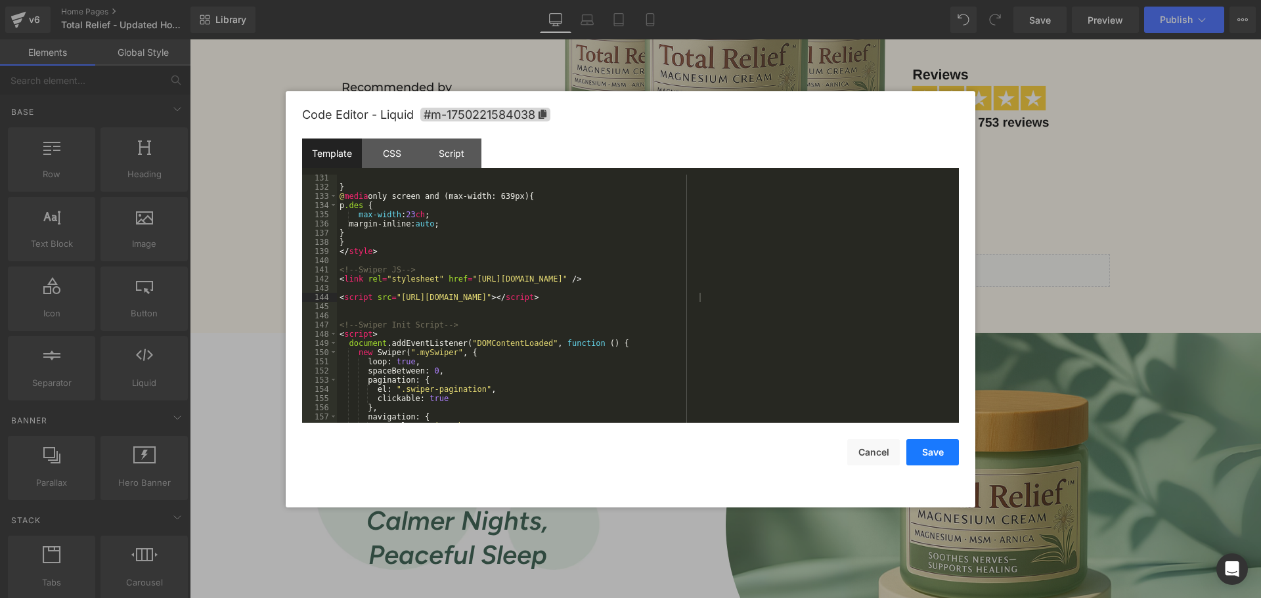
click at [926, 447] on button "Save" at bounding box center [932, 452] width 53 height 26
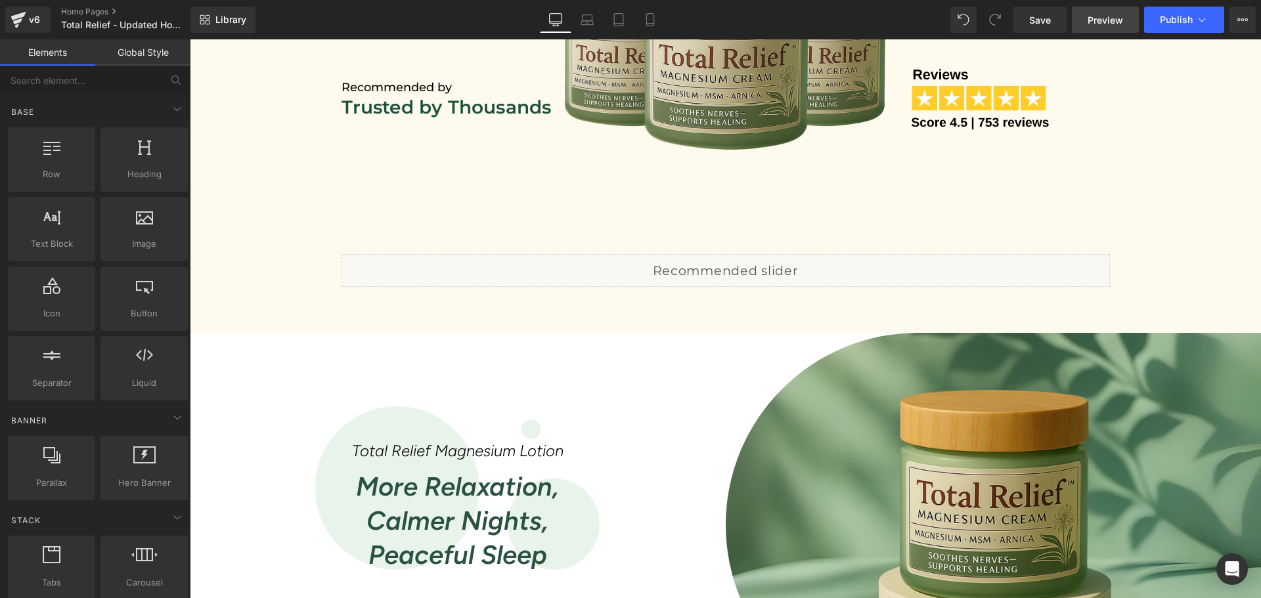
click at [1100, 25] on span "Preview" at bounding box center [1104, 20] width 35 height 14
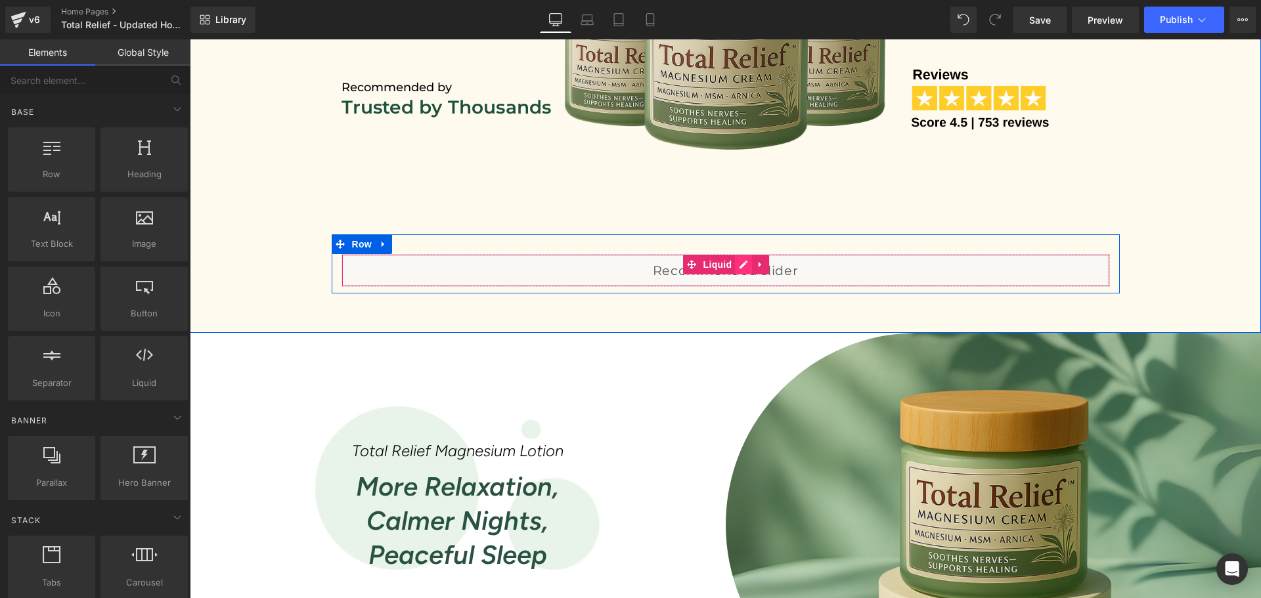
click at [743, 262] on div "Liquid" at bounding box center [725, 270] width 768 height 33
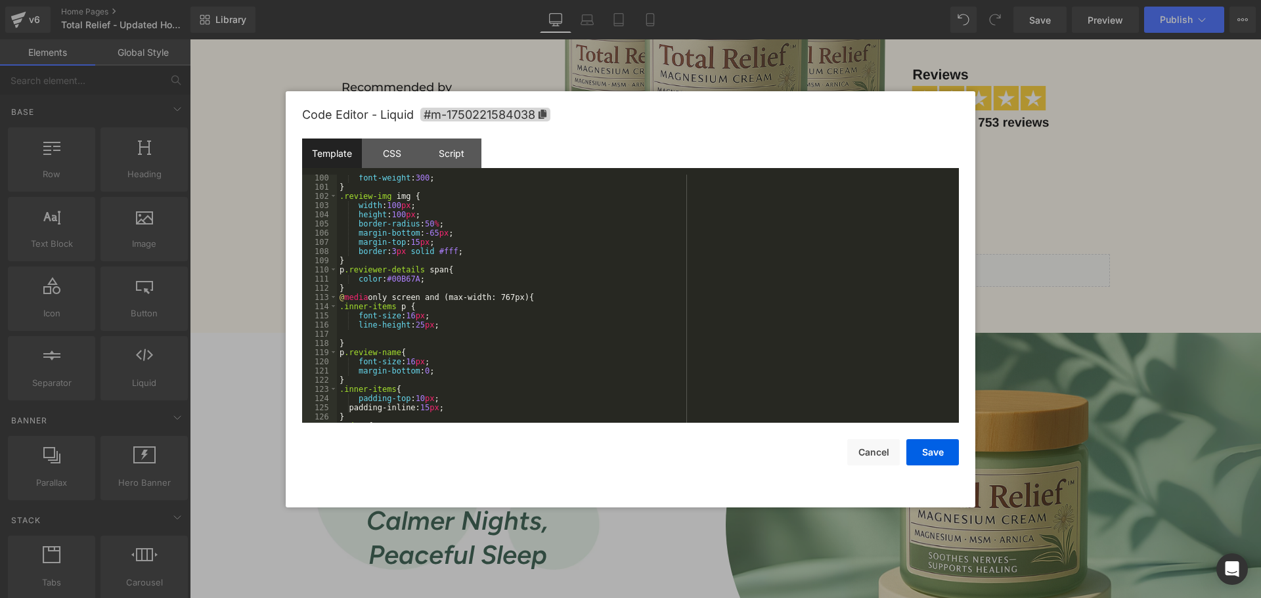
scroll to position [985, 0]
click at [435, 161] on div "Script" at bounding box center [451, 154] width 60 height 30
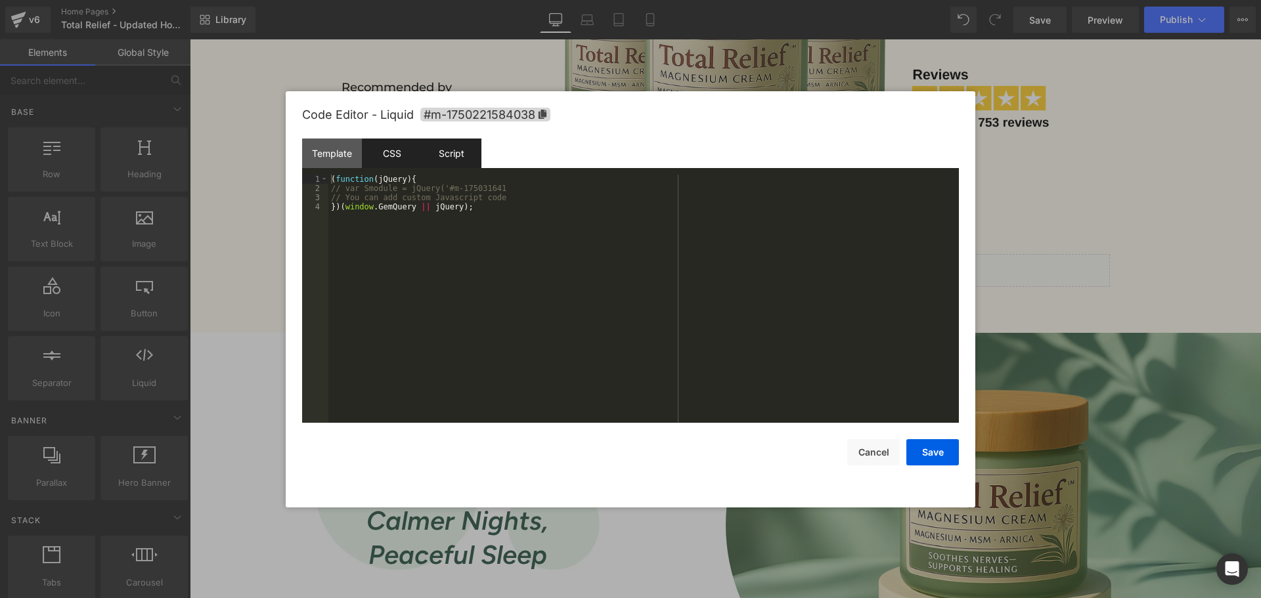
click at [393, 150] on div "CSS" at bounding box center [392, 154] width 60 height 30
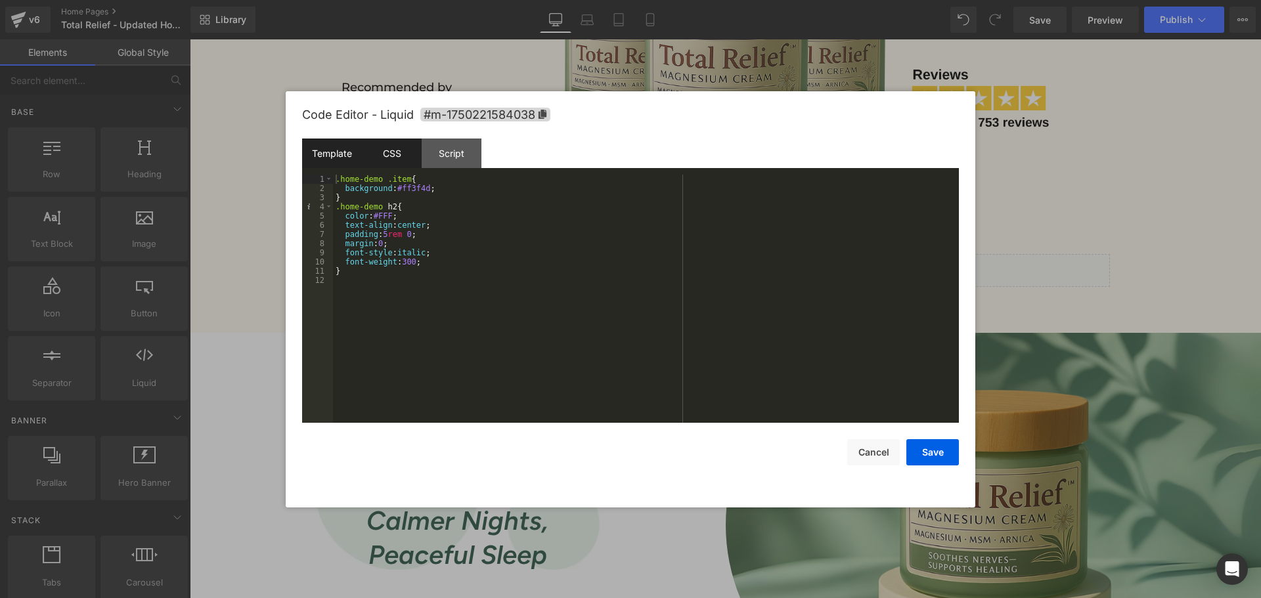
click at [330, 154] on div "Template" at bounding box center [332, 154] width 60 height 30
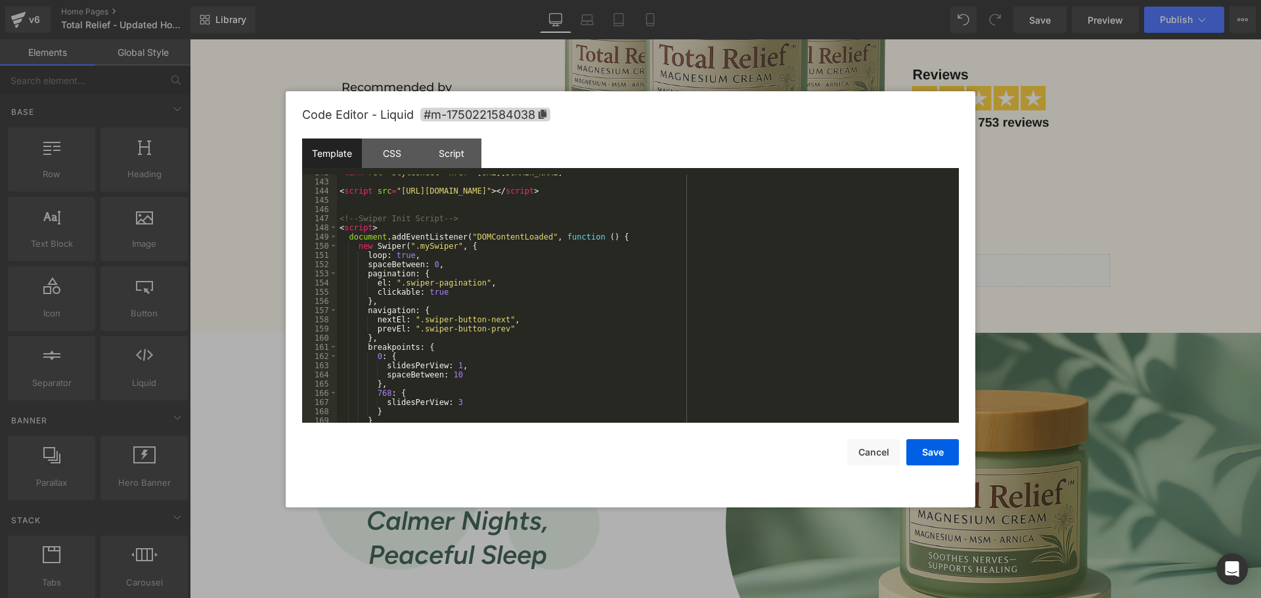
scroll to position [1258, 0]
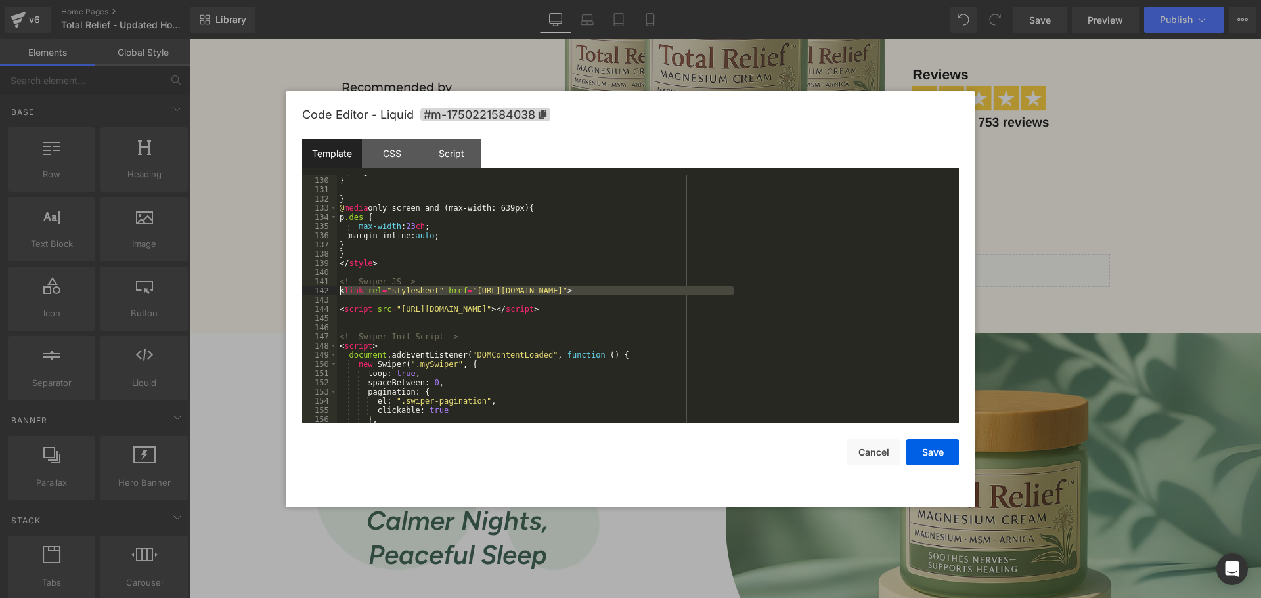
drag, startPoint x: 741, startPoint y: 288, endPoint x: 334, endPoint y: 293, distance: 407.7
click at [334, 293] on pre "129 130 131 132 133 134 135 136 137 138 139 140 141 142 143 144 145 146 147 148…" at bounding box center [630, 299] width 657 height 248
click at [939, 460] on button "Save" at bounding box center [932, 452] width 53 height 26
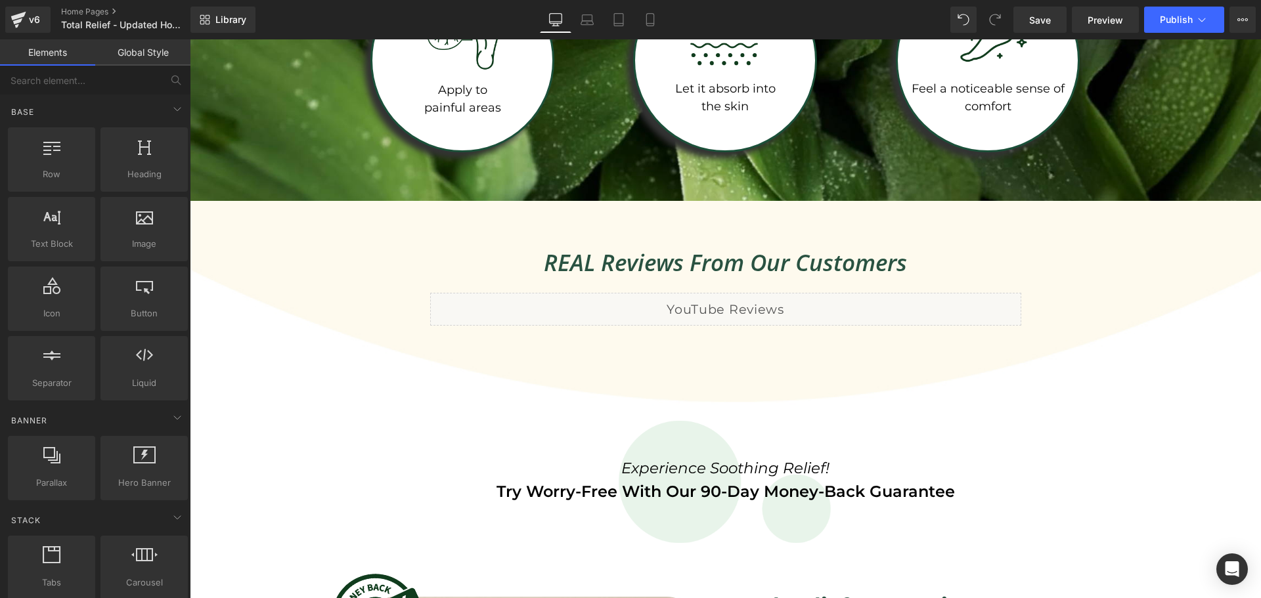
scroll to position [2451, 0]
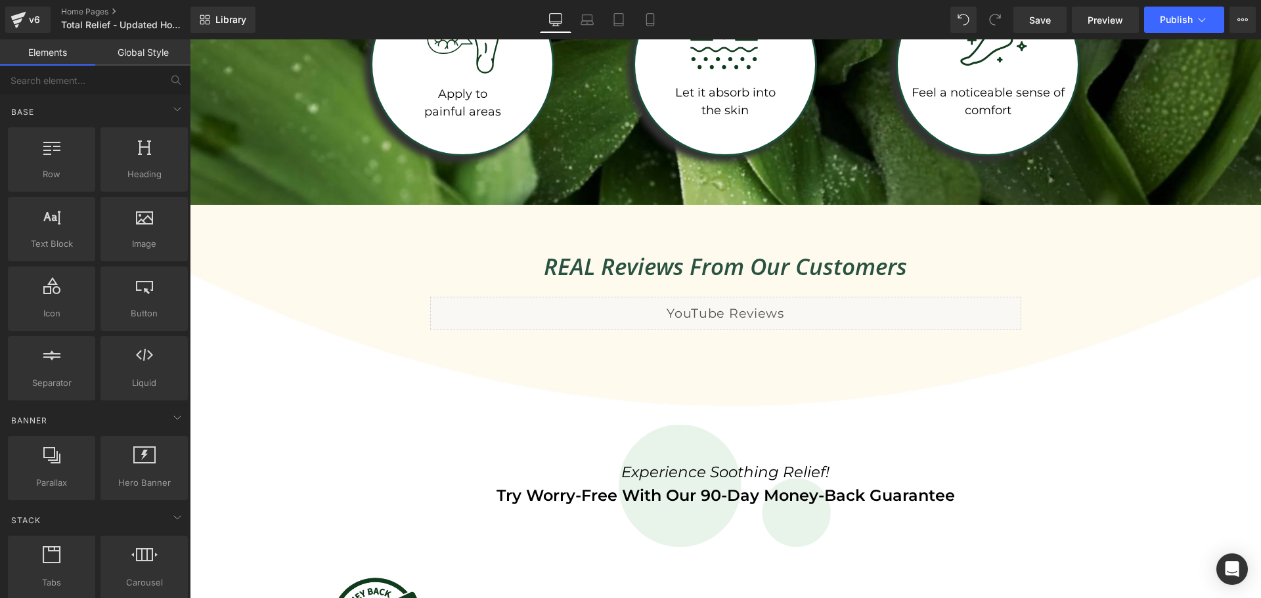
click at [738, 313] on div "Liquid" at bounding box center [725, 313] width 591 height 33
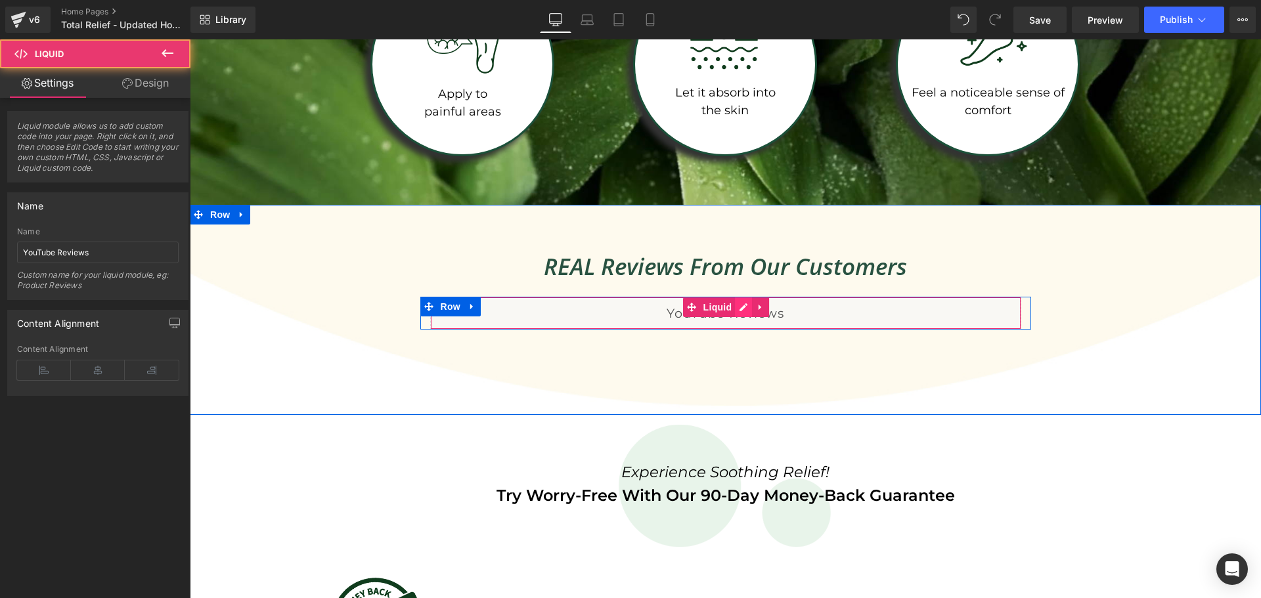
click at [738, 309] on div "Liquid" at bounding box center [725, 313] width 591 height 33
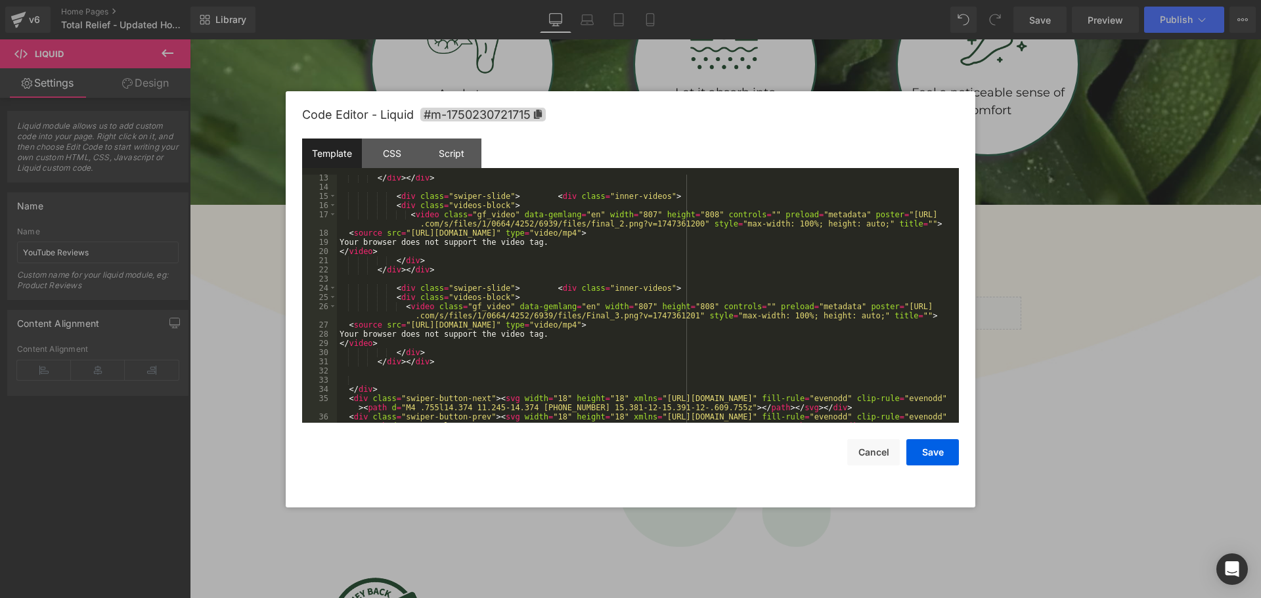
scroll to position [0, 0]
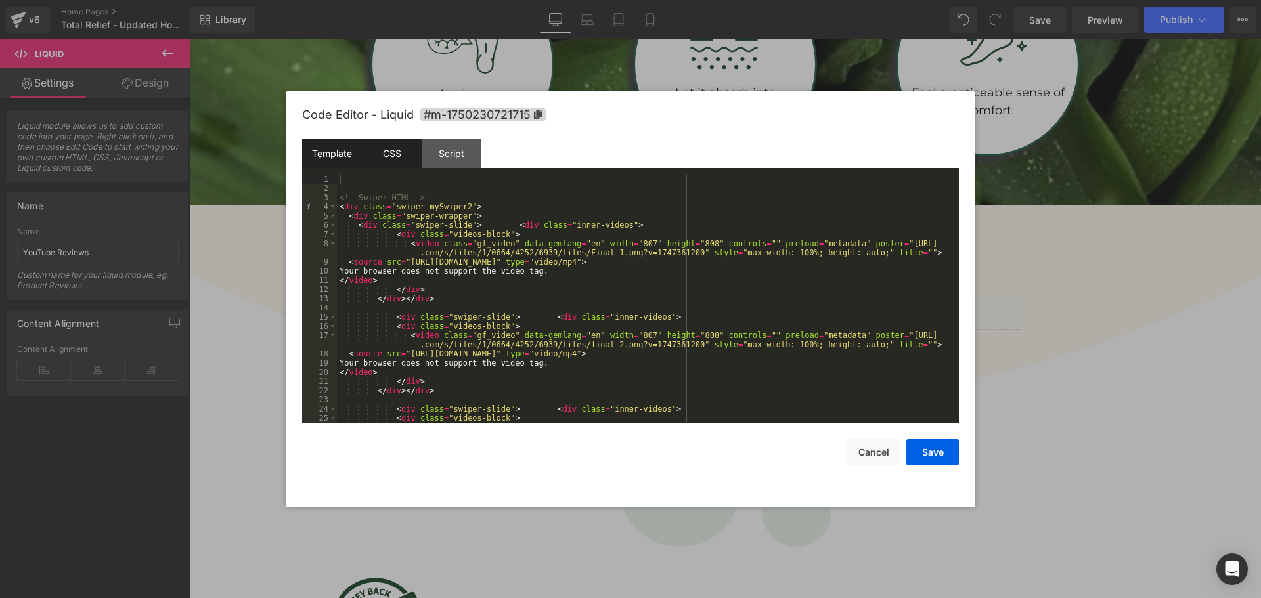
click at [381, 154] on div "CSS" at bounding box center [392, 154] width 60 height 30
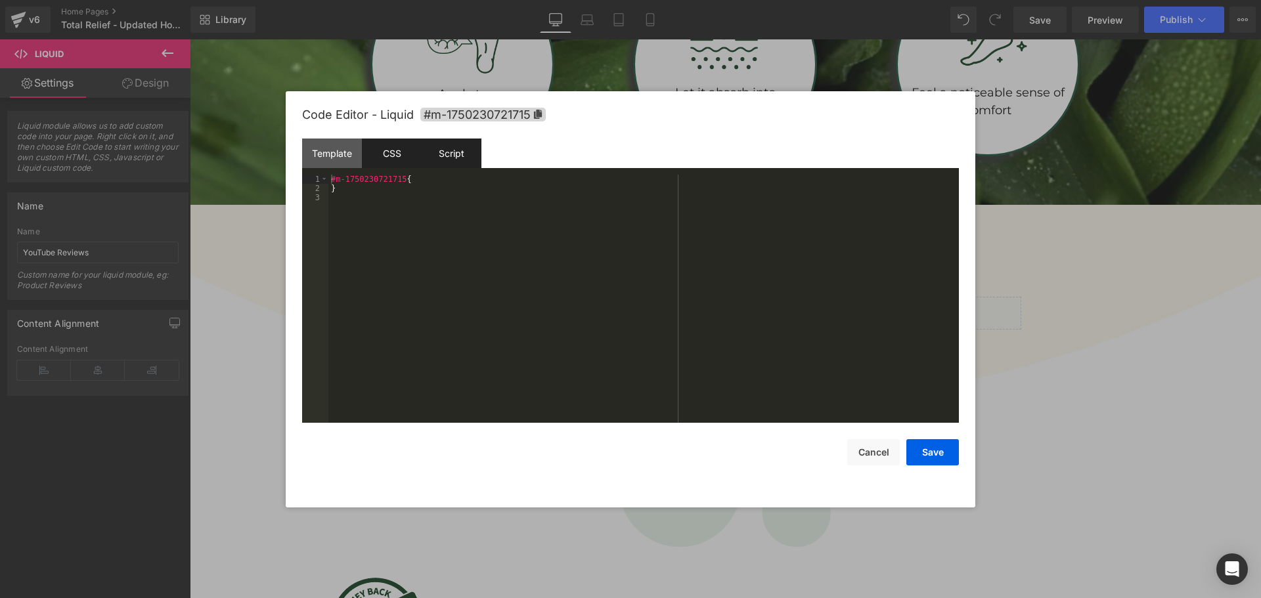
click at [451, 154] on div "Script" at bounding box center [451, 154] width 60 height 30
click at [377, 157] on div "CSS" at bounding box center [392, 154] width 60 height 30
click at [345, 152] on div "Template" at bounding box center [332, 154] width 60 height 30
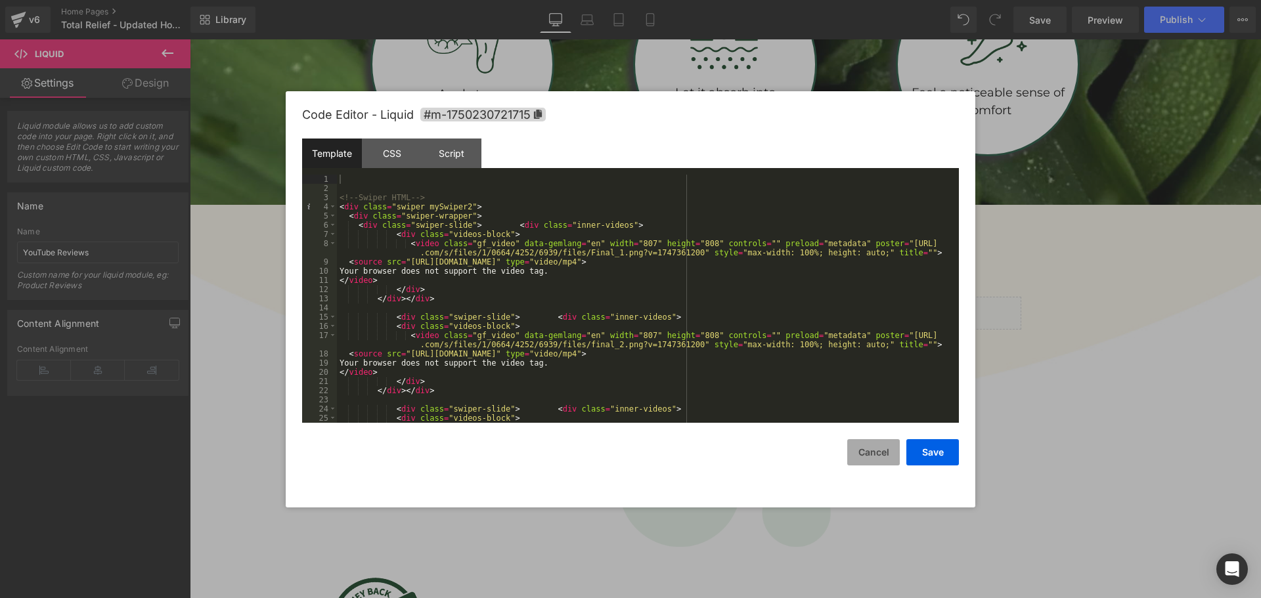
click at [868, 451] on button "Cancel" at bounding box center [873, 452] width 53 height 26
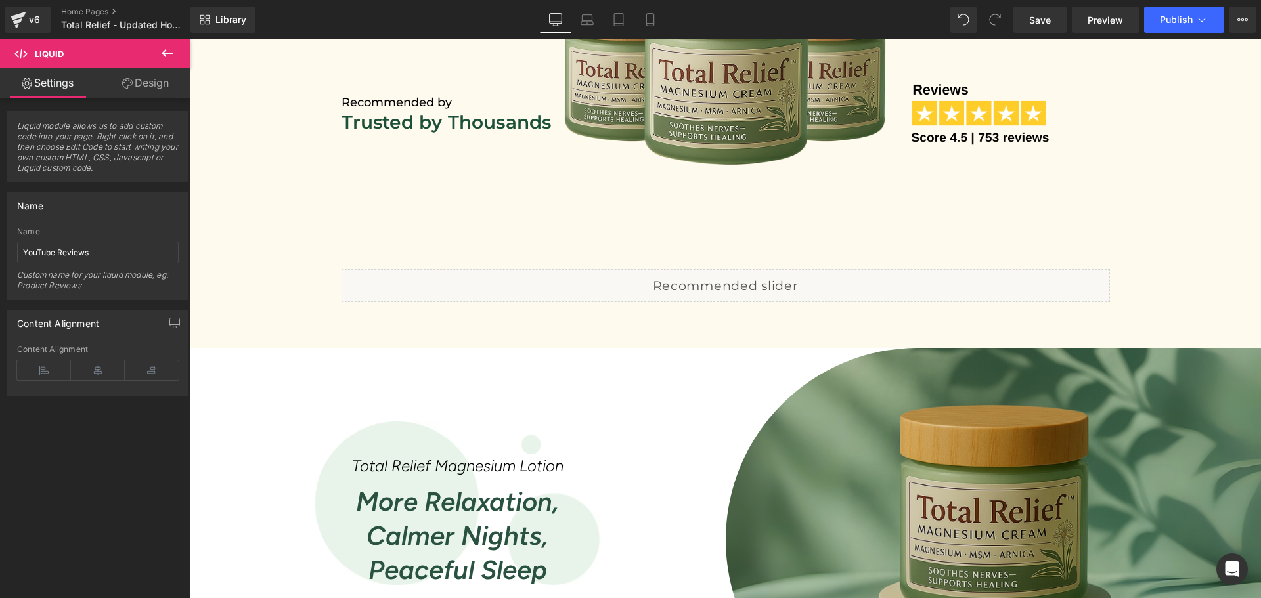
scroll to position [701, 0]
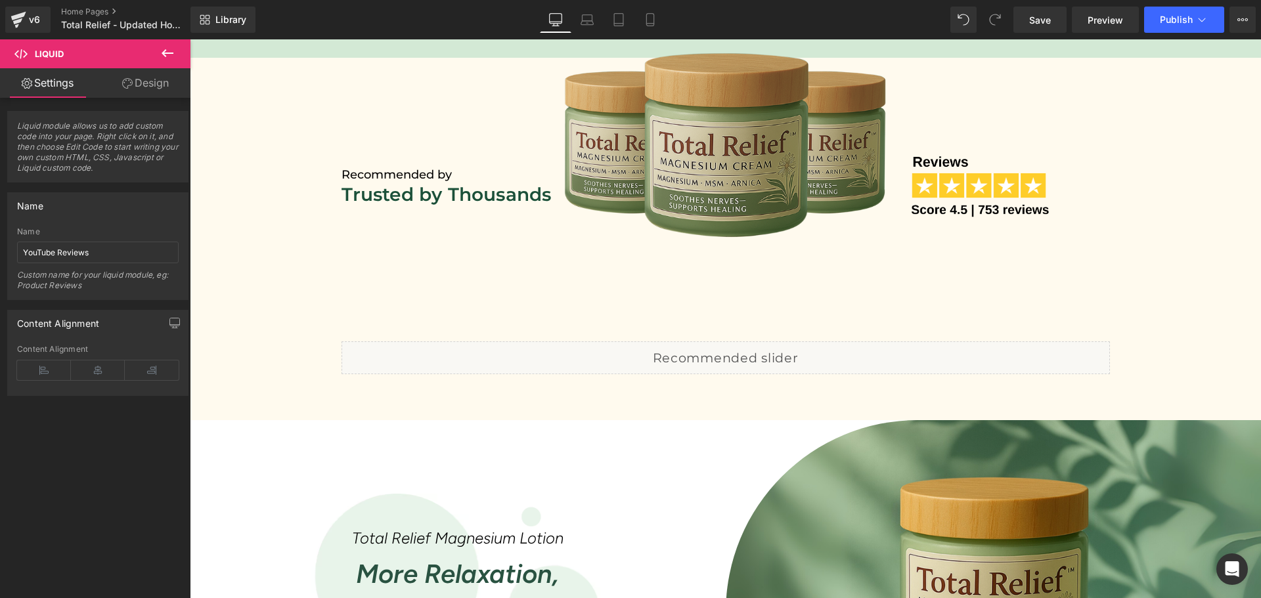
click at [740, 356] on div "Liquid" at bounding box center [725, 357] width 768 height 33
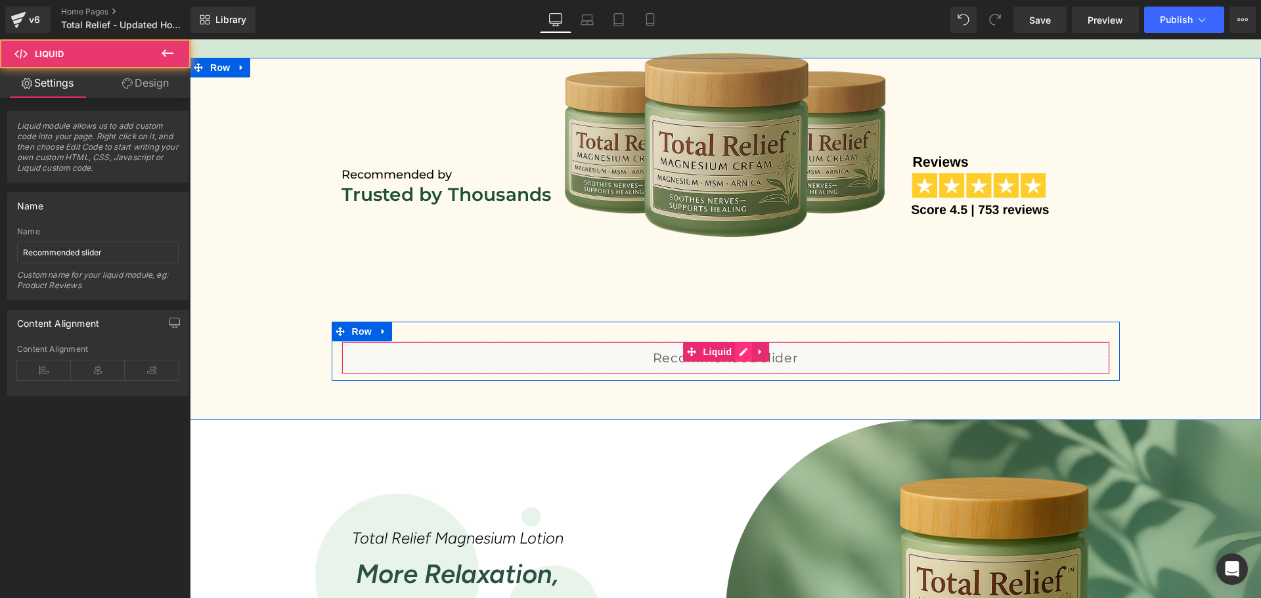
click at [740, 356] on div "Liquid" at bounding box center [725, 357] width 768 height 33
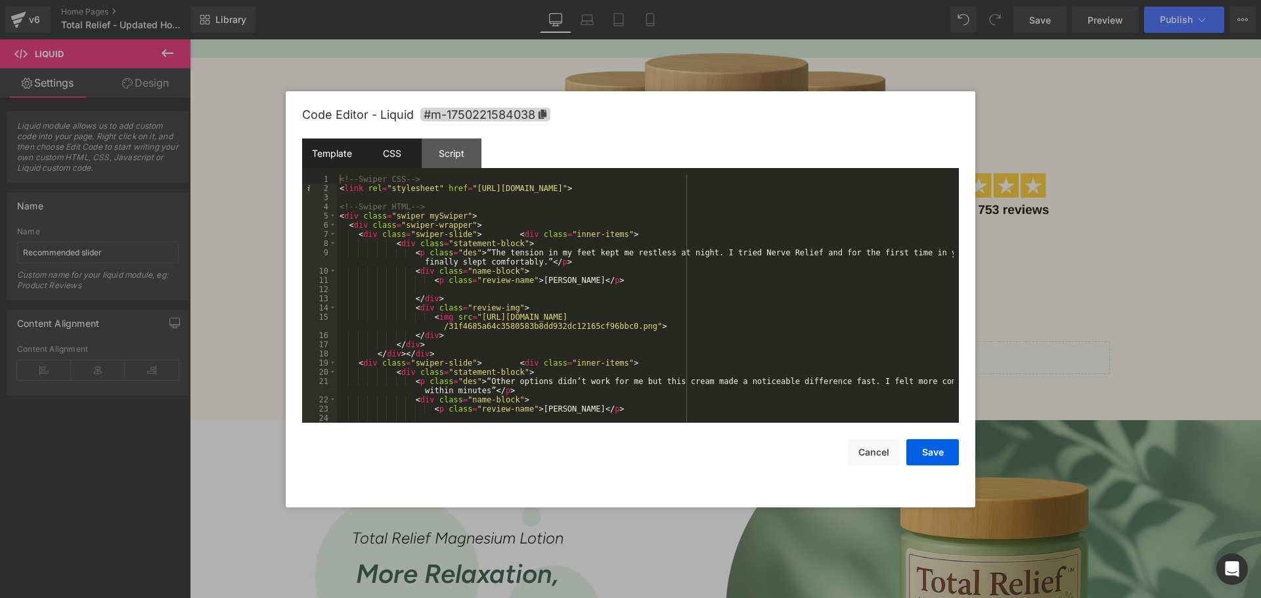
click at [406, 154] on div "CSS" at bounding box center [392, 154] width 60 height 30
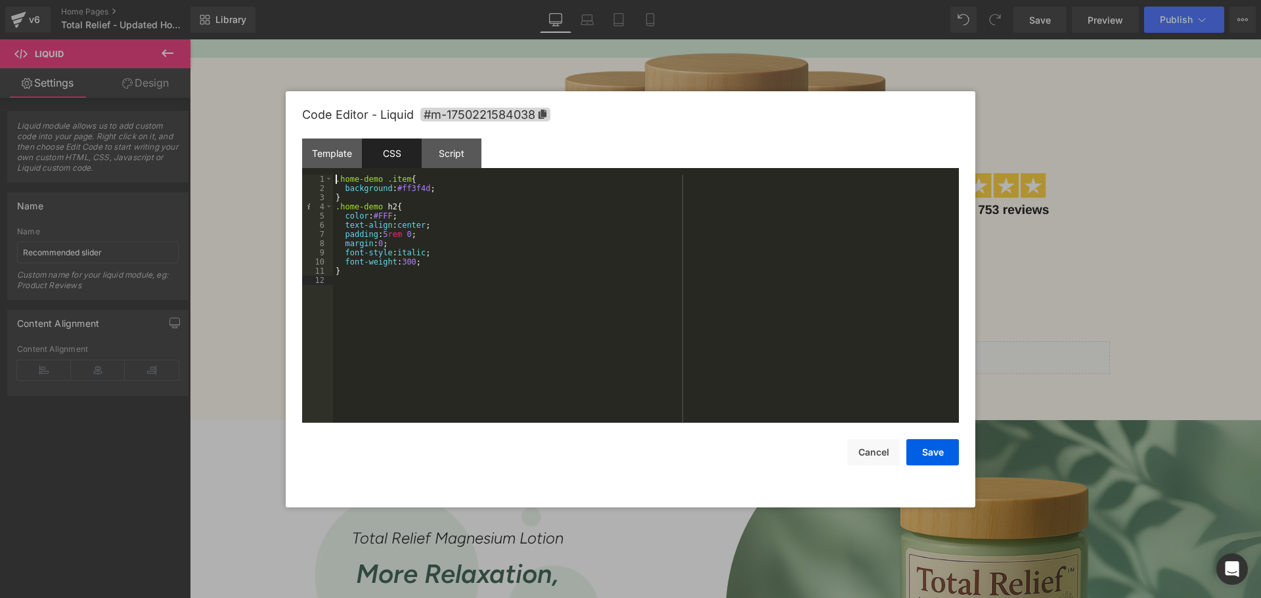
click at [465, 316] on div ".home-demo .item { background : #ff3f4d ; } .home-demo h2 { color : #FFF ; text…" at bounding box center [646, 308] width 626 height 267
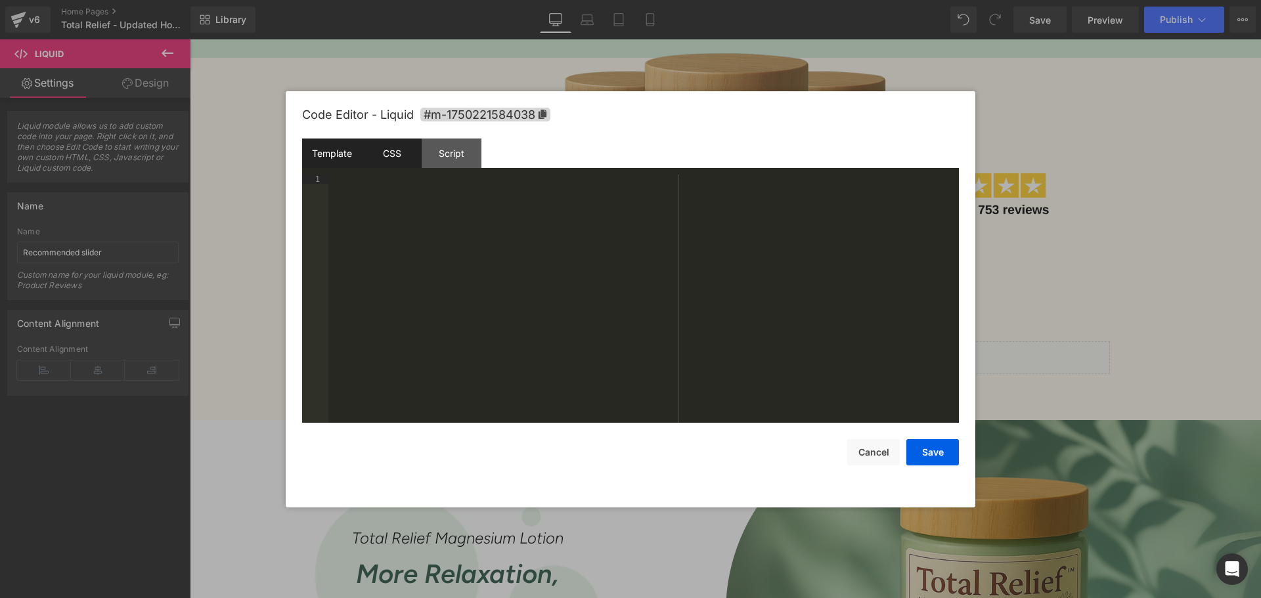
click at [344, 157] on div "Template" at bounding box center [332, 154] width 60 height 30
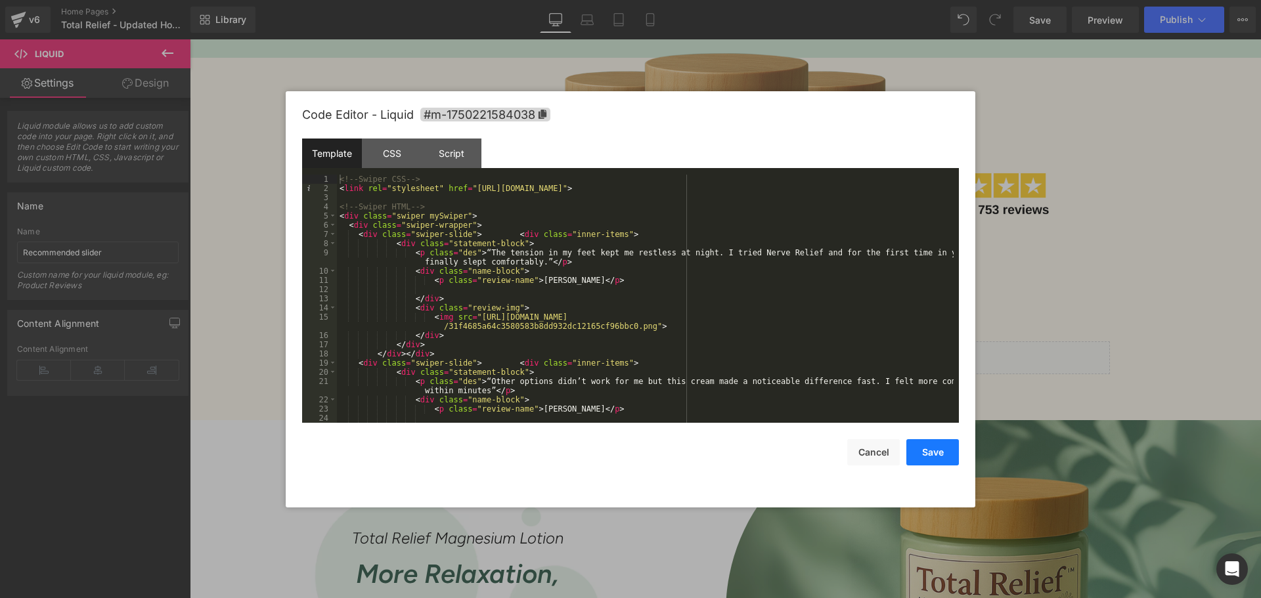
click at [932, 451] on button "Save" at bounding box center [932, 452] width 53 height 26
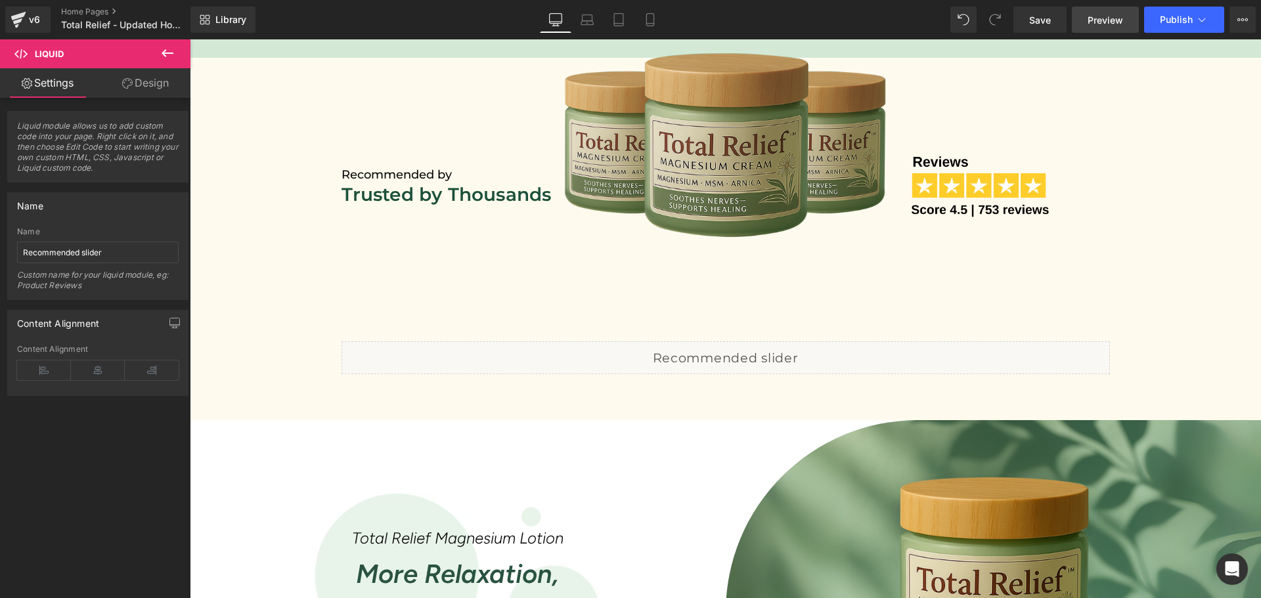
click at [1100, 23] on span "Preview" at bounding box center [1104, 20] width 35 height 14
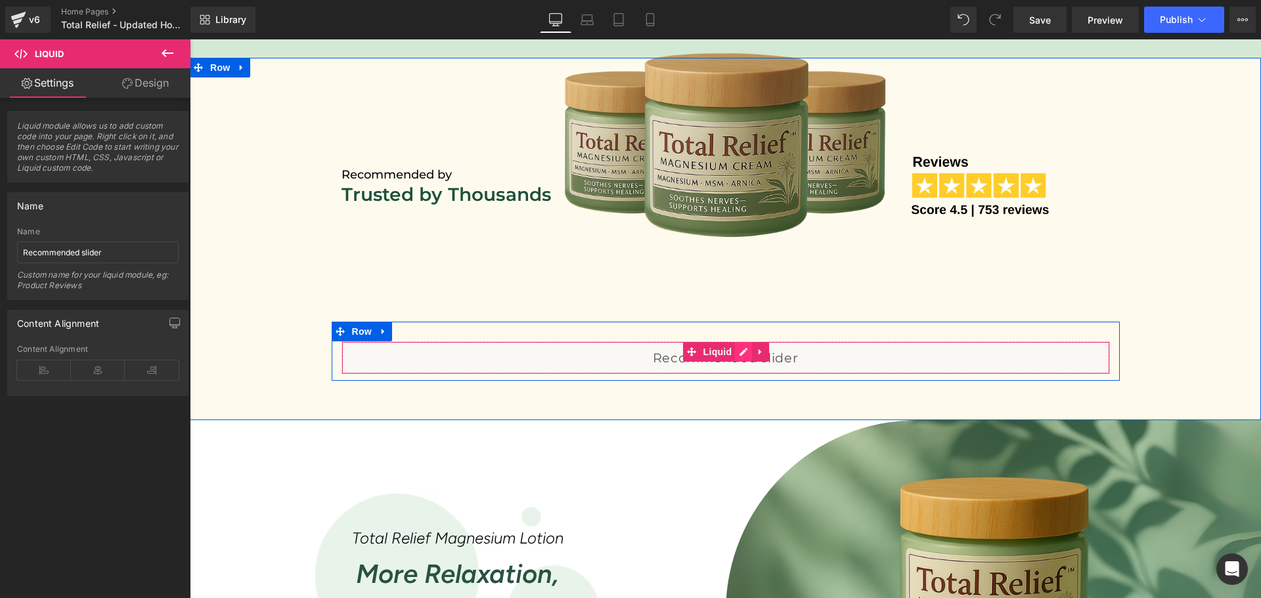
click at [733, 353] on div "Liquid" at bounding box center [725, 357] width 768 height 33
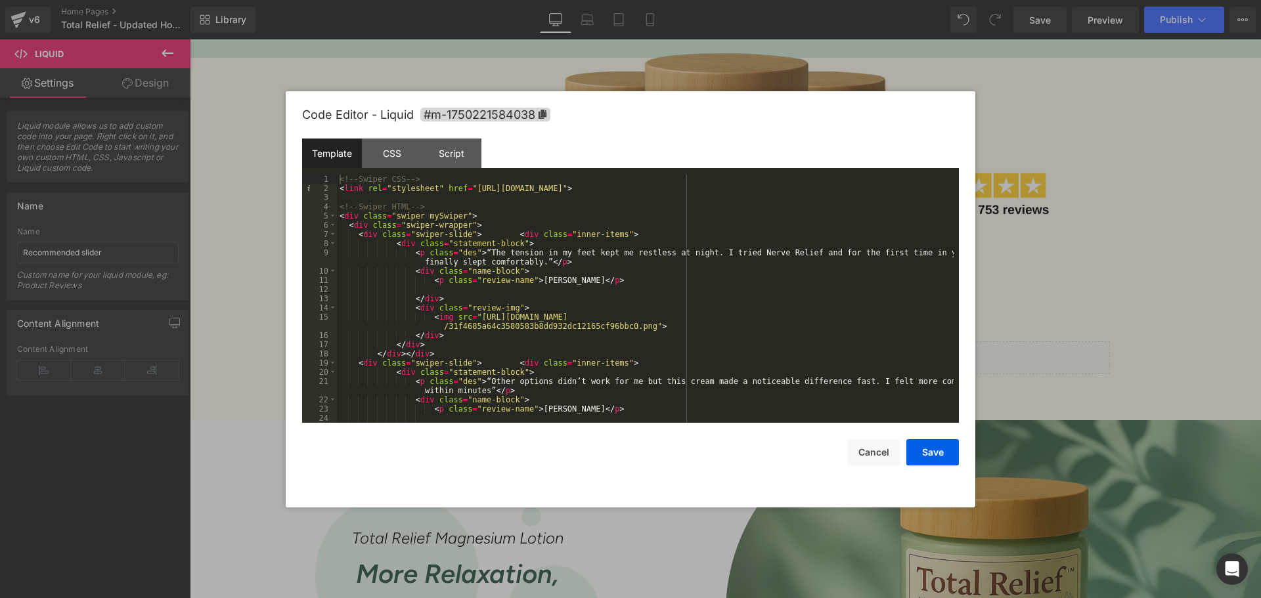
click at [762, 187] on div "<!-- Swiper CSS --> < link rel = "stylesheet" href = "https://cdn.jsdelivr.net/…" at bounding box center [645, 308] width 616 height 267
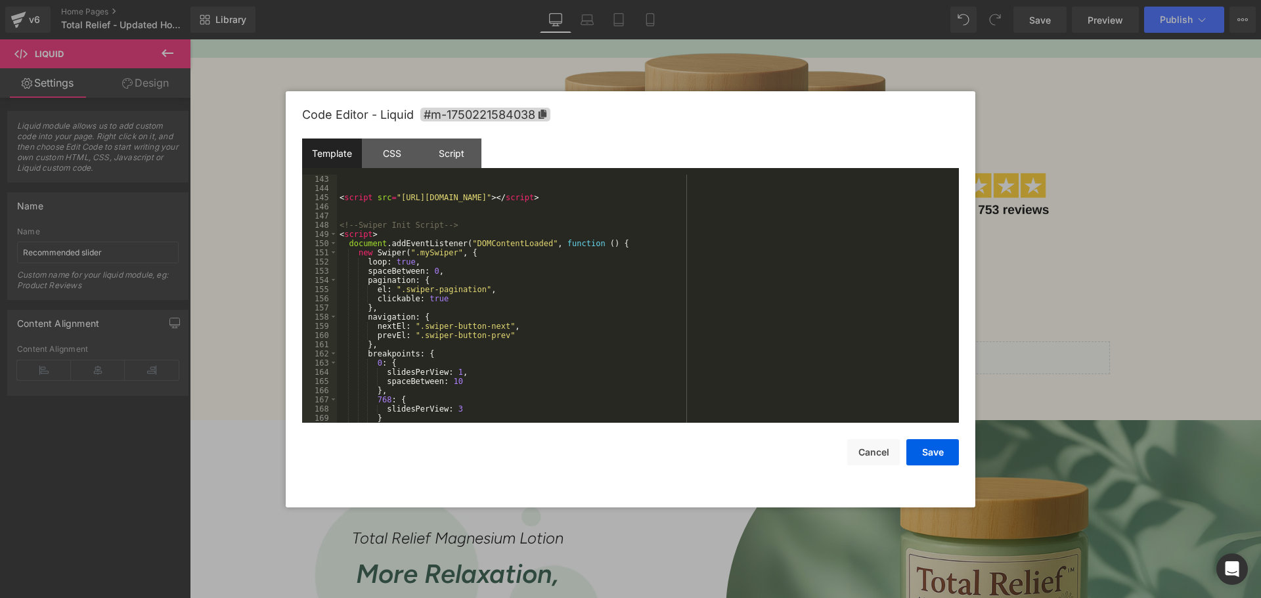
scroll to position [1339, 0]
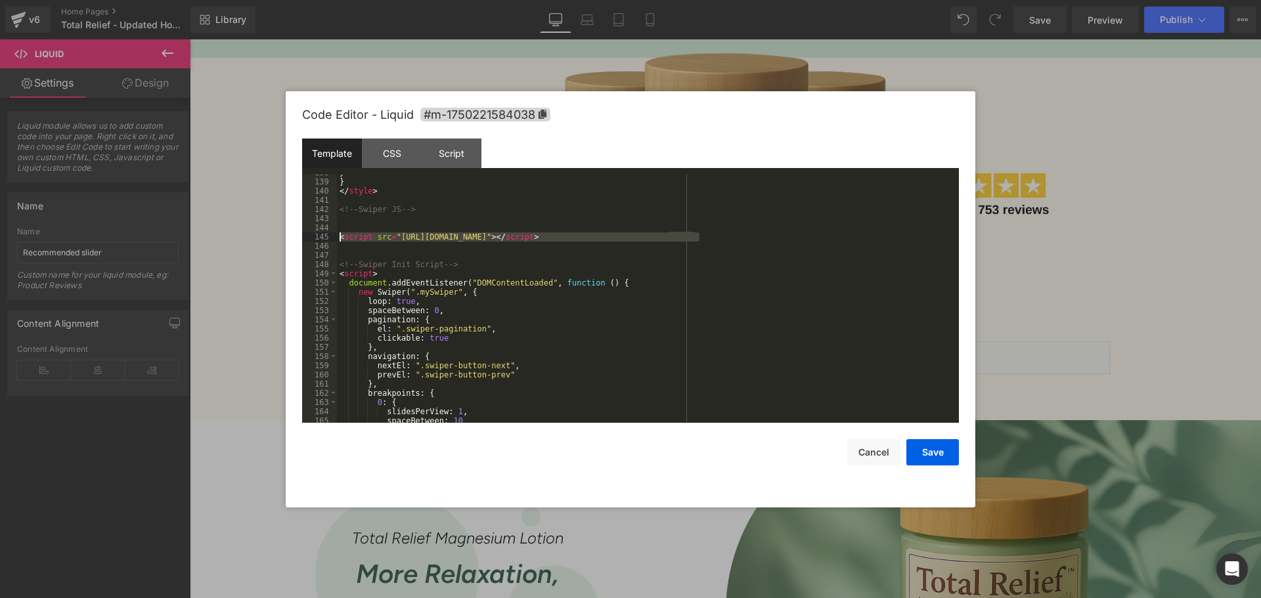
drag, startPoint x: 636, startPoint y: 238, endPoint x: 330, endPoint y: 239, distance: 306.6
click at [330, 239] on pre "138 139 140 141 142 143 144 145 146 147 148 149 150 151 152 153 154 155 156 157…" at bounding box center [630, 299] width 657 height 248
click at [941, 454] on button "Save" at bounding box center [932, 452] width 53 height 26
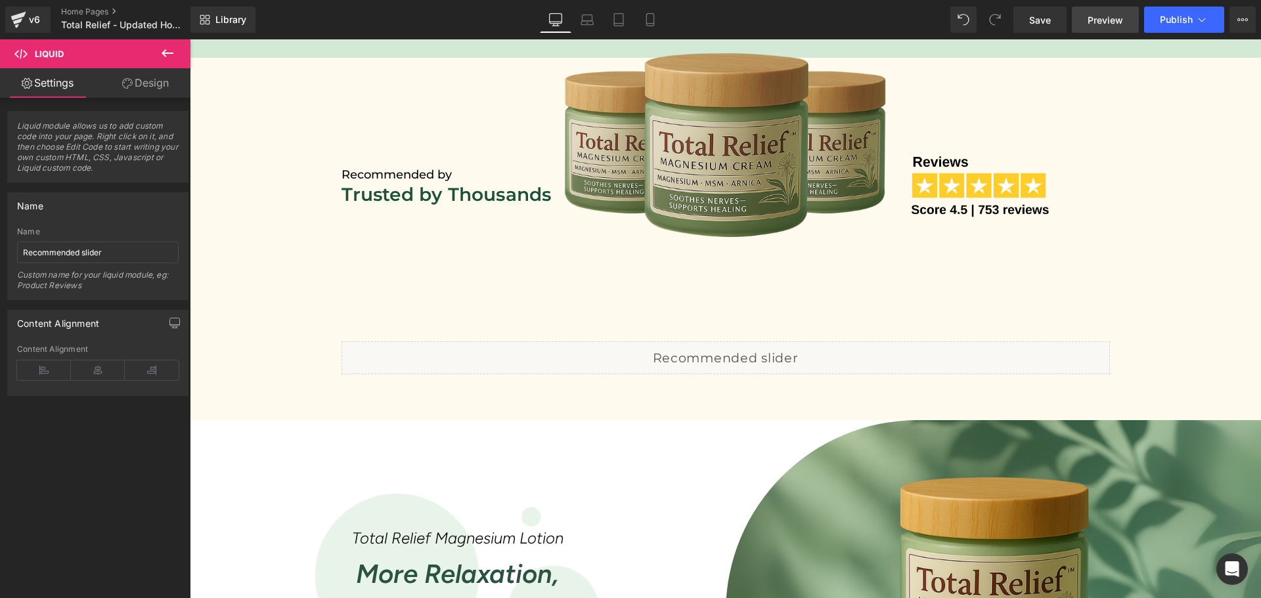
click at [1098, 24] on span "Preview" at bounding box center [1104, 20] width 35 height 14
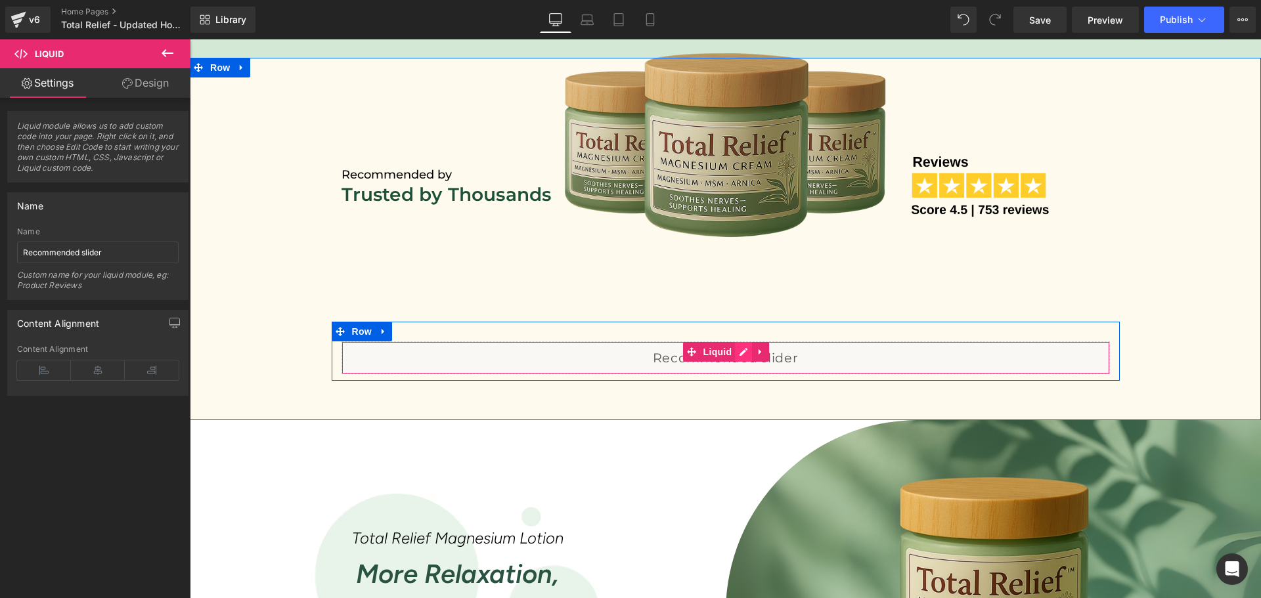
click at [737, 347] on div "Liquid" at bounding box center [725, 357] width 768 height 33
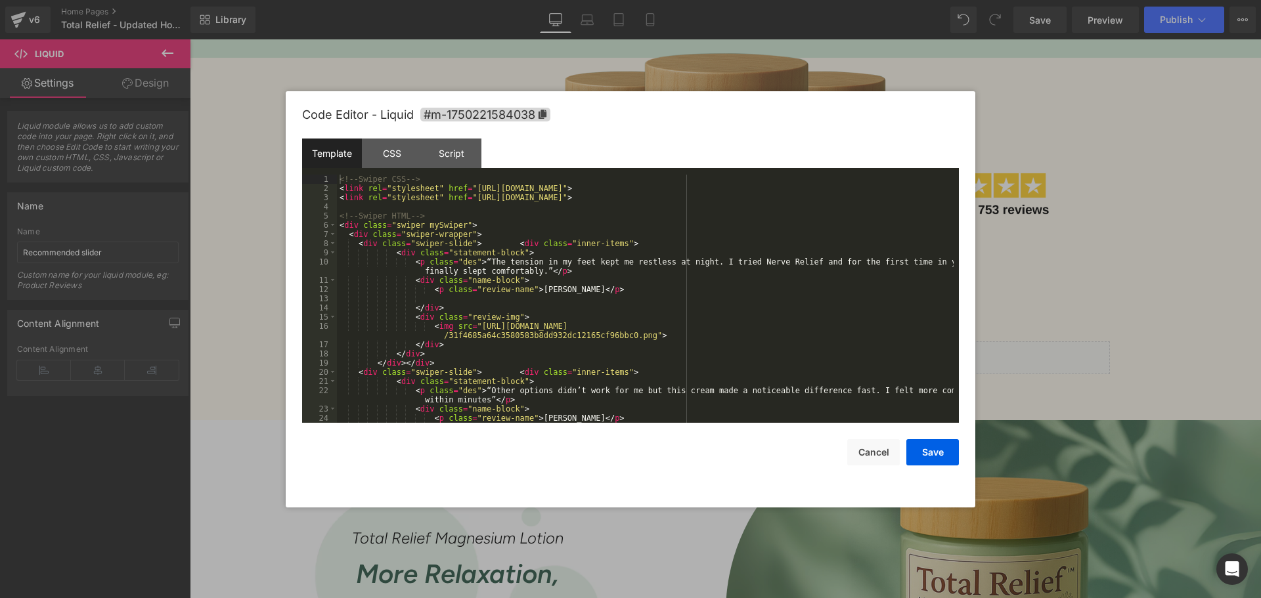
click at [619, 311] on div "<!-- Swiper CSS --> < link rel = "stylesheet" href = "https://cdn.jsdelivr.net/…" at bounding box center [645, 308] width 616 height 267
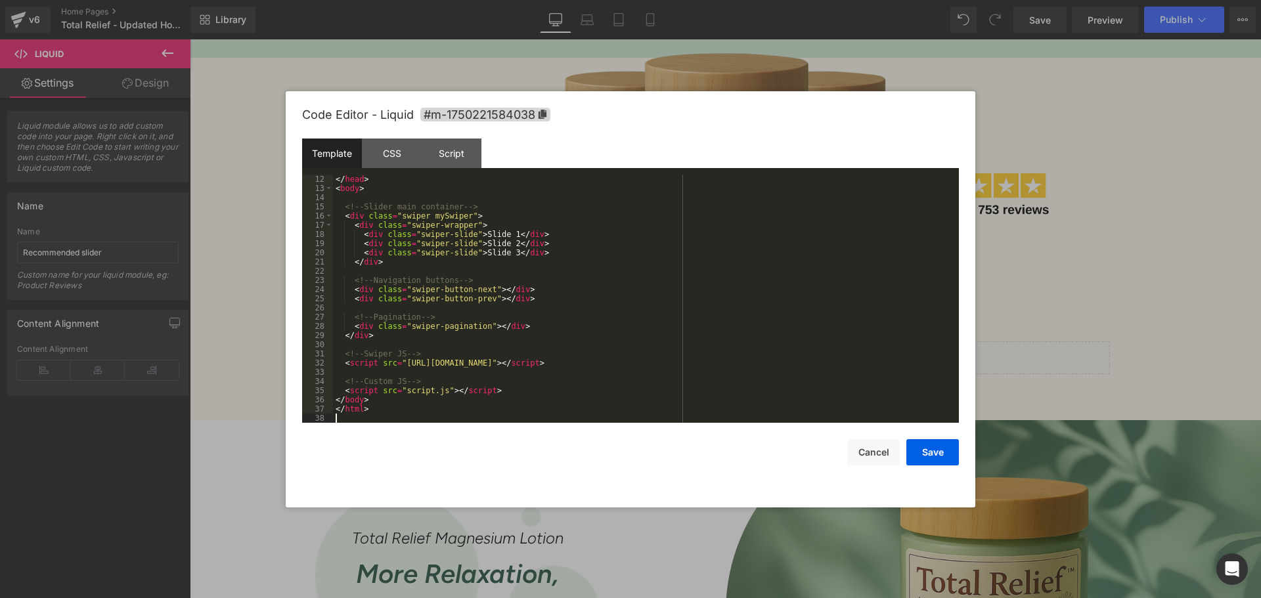
scroll to position [101, 0]
click at [399, 154] on div "CSS" at bounding box center [392, 154] width 60 height 30
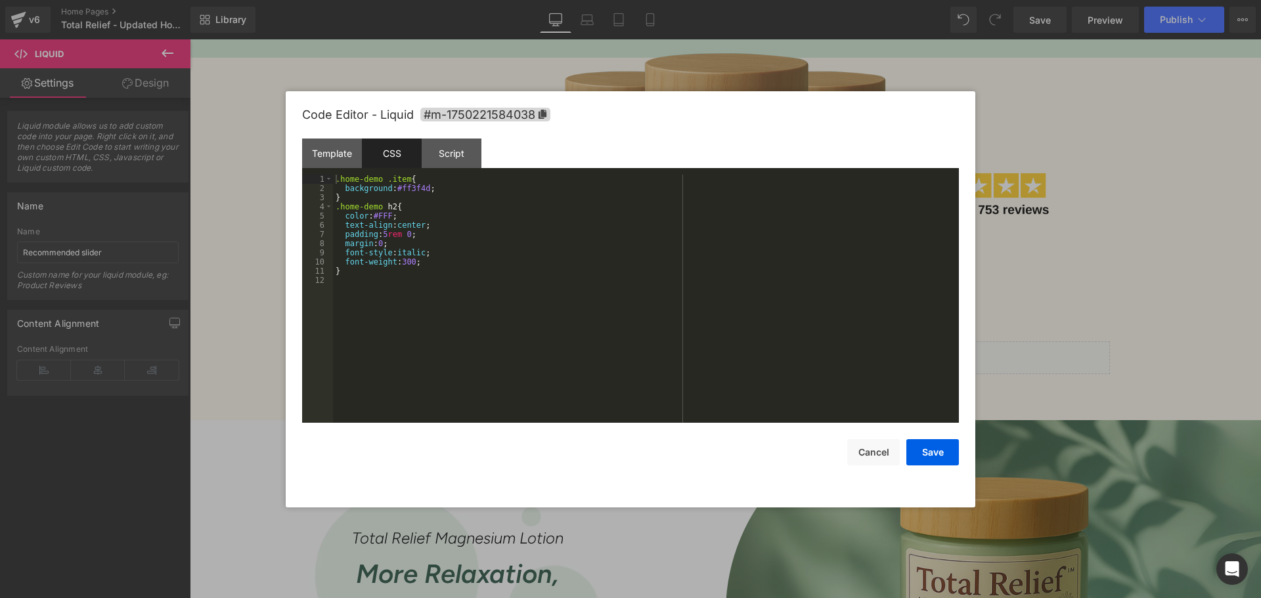
click at [580, 234] on div ".home-demo .item { background : #ff3f4d ; } .home-demo h2 { color : #FFF ; text…" at bounding box center [646, 308] width 626 height 267
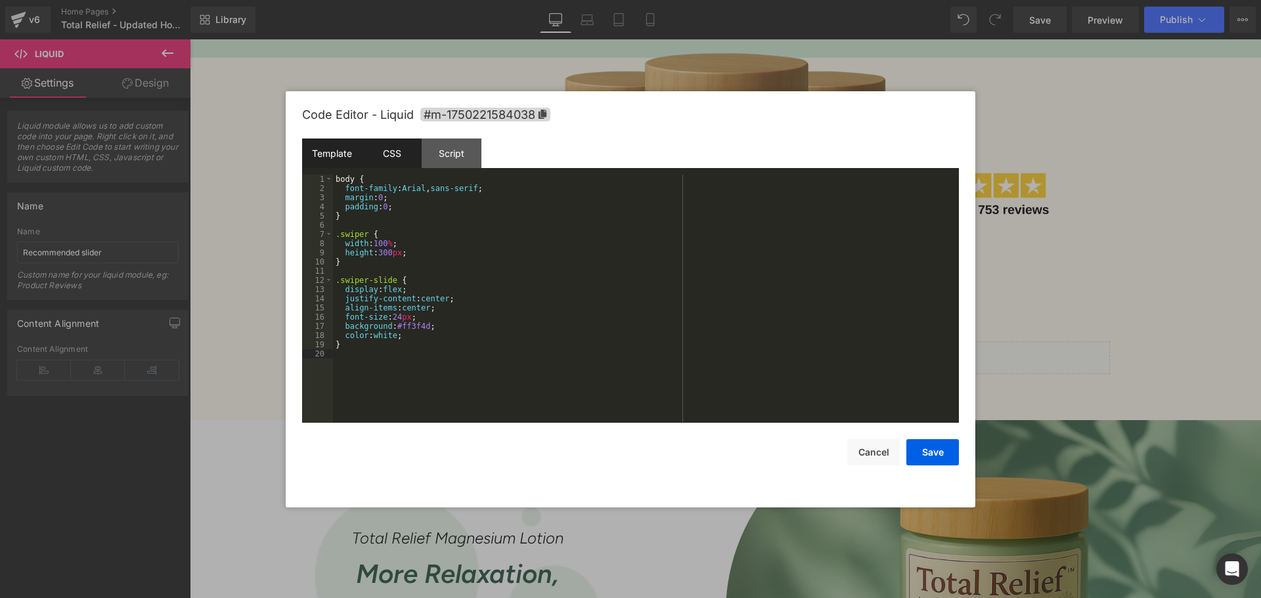
click at [348, 152] on div "Template" at bounding box center [332, 154] width 60 height 30
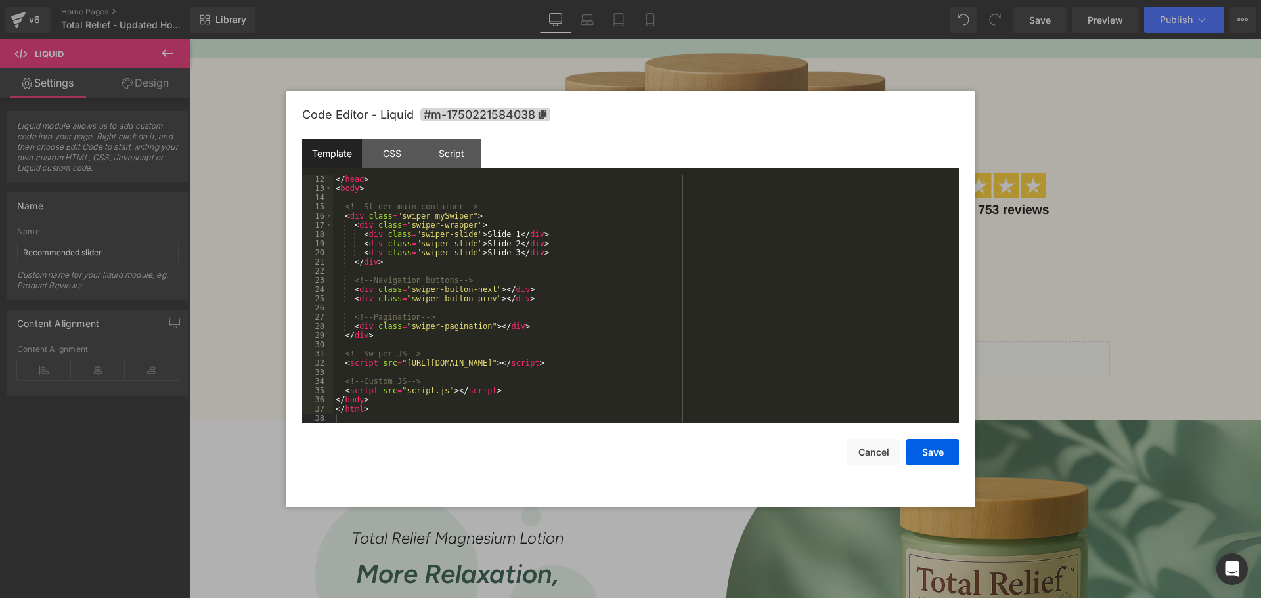
click at [396, 410] on div "</ head > < body > <!-- Slider main container --> < div class = "swiper mySwipe…" at bounding box center [643, 308] width 620 height 267
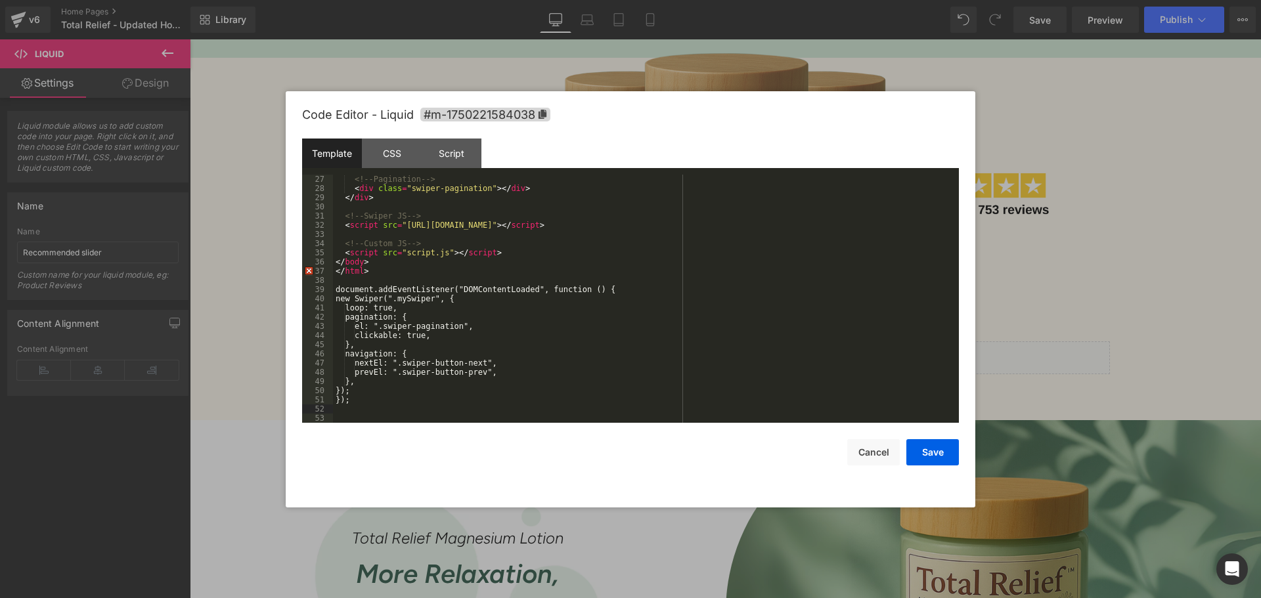
scroll to position [119, 0]
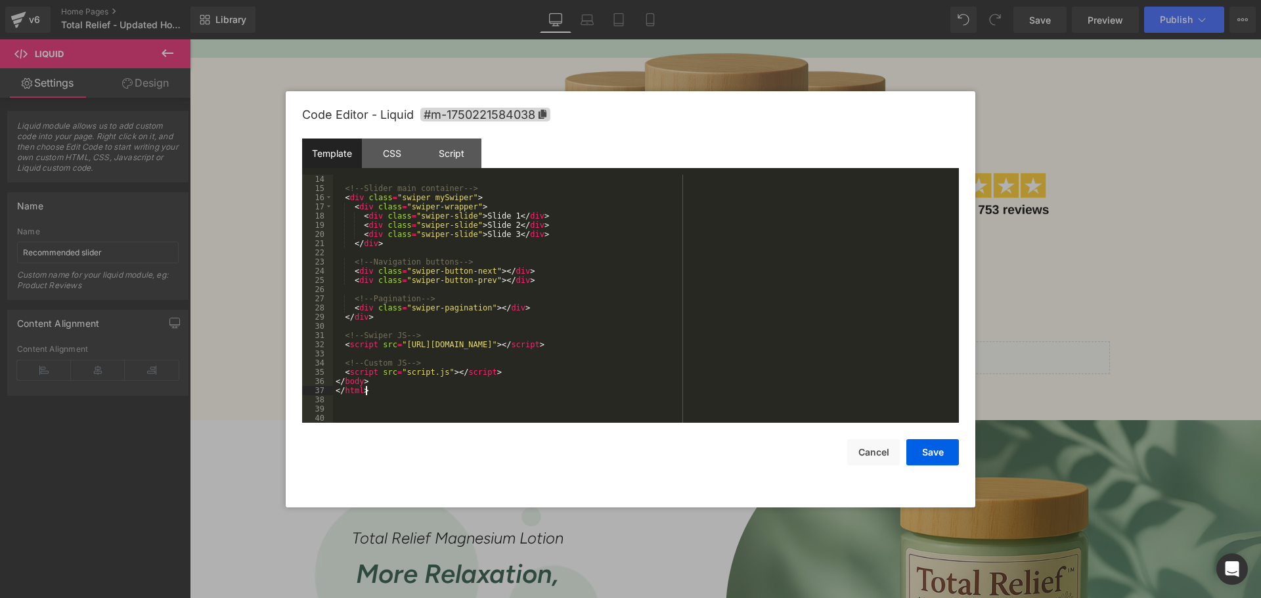
click at [435, 388] on div "<!-- Slider main container --> < div class = "swiper mySwiper" > < div class = …" at bounding box center [643, 308] width 620 height 267
click at [525, 371] on div "<!-- Slider main container --> < div class = "swiper mySwiper" > < div class = …" at bounding box center [643, 308] width 620 height 267
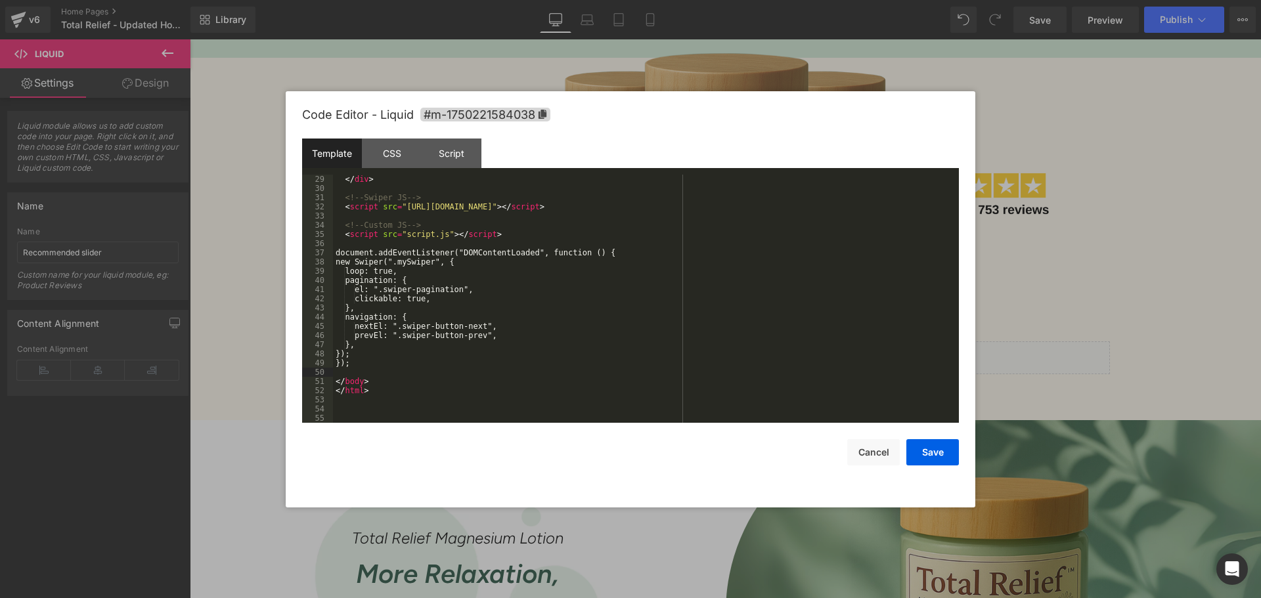
scroll to position [138, 0]
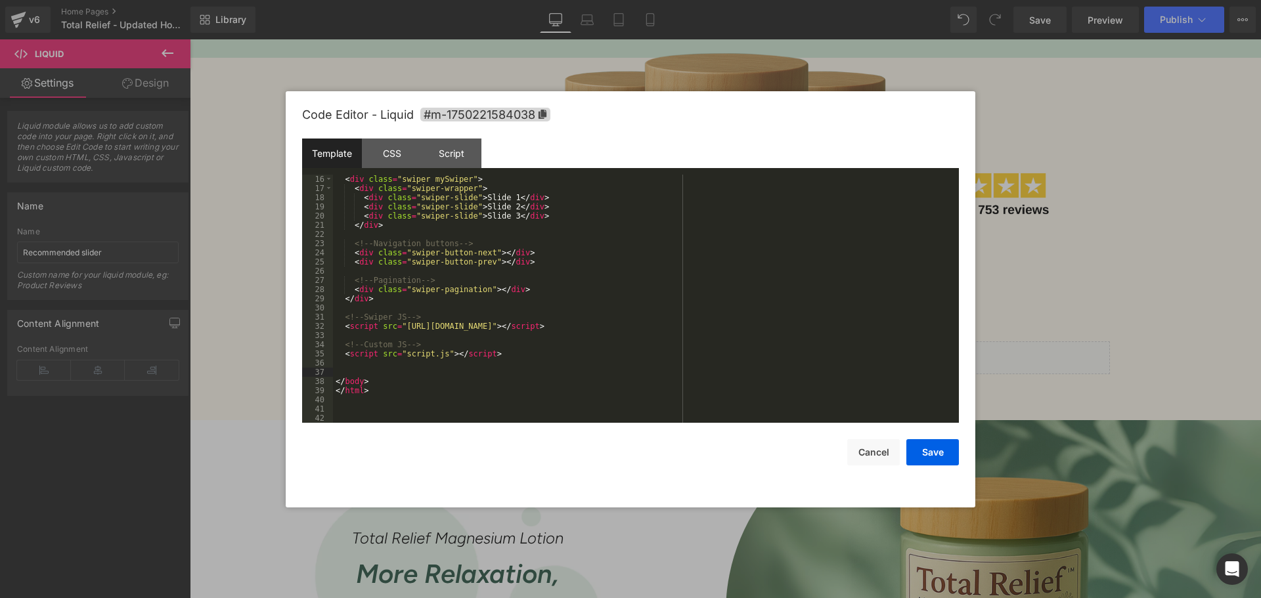
click at [382, 379] on div "< div class = "swiper mySwiper" > < div class = "swiper-wrapper" > < div class …" at bounding box center [643, 308] width 620 height 267
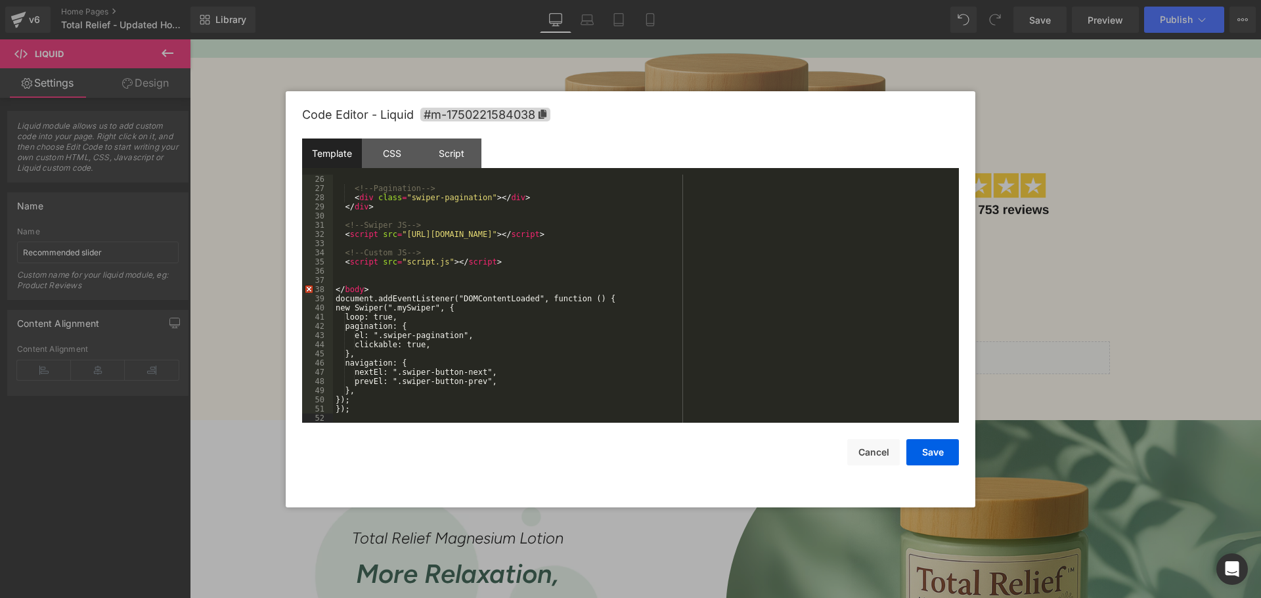
scroll to position [147, 0]
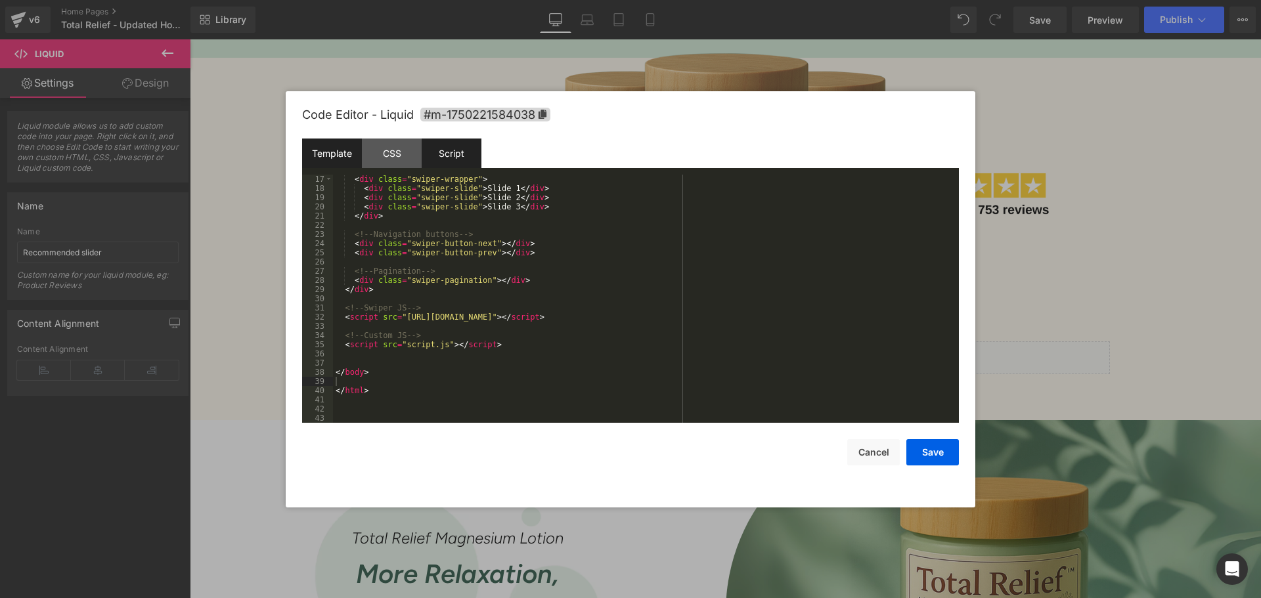
click at [467, 160] on div "Script" at bounding box center [451, 154] width 60 height 30
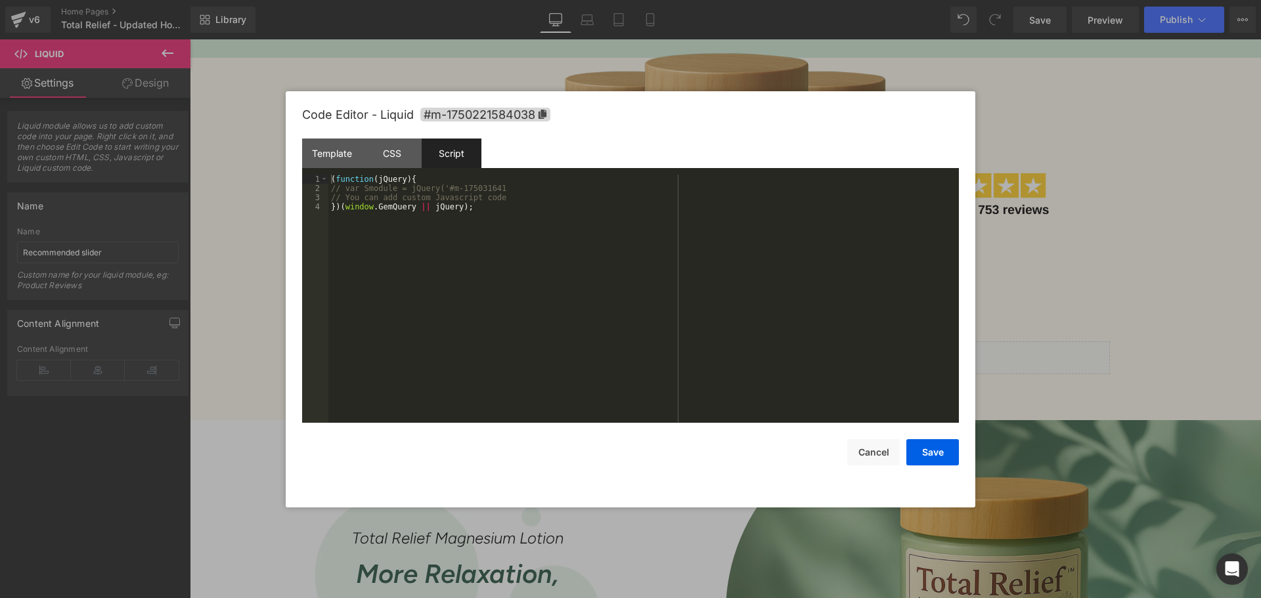
click at [479, 220] on div "( function ( jQuery ) { // var Smodule = jQuery('#m-175031641 // You can add cu…" at bounding box center [643, 308] width 630 height 267
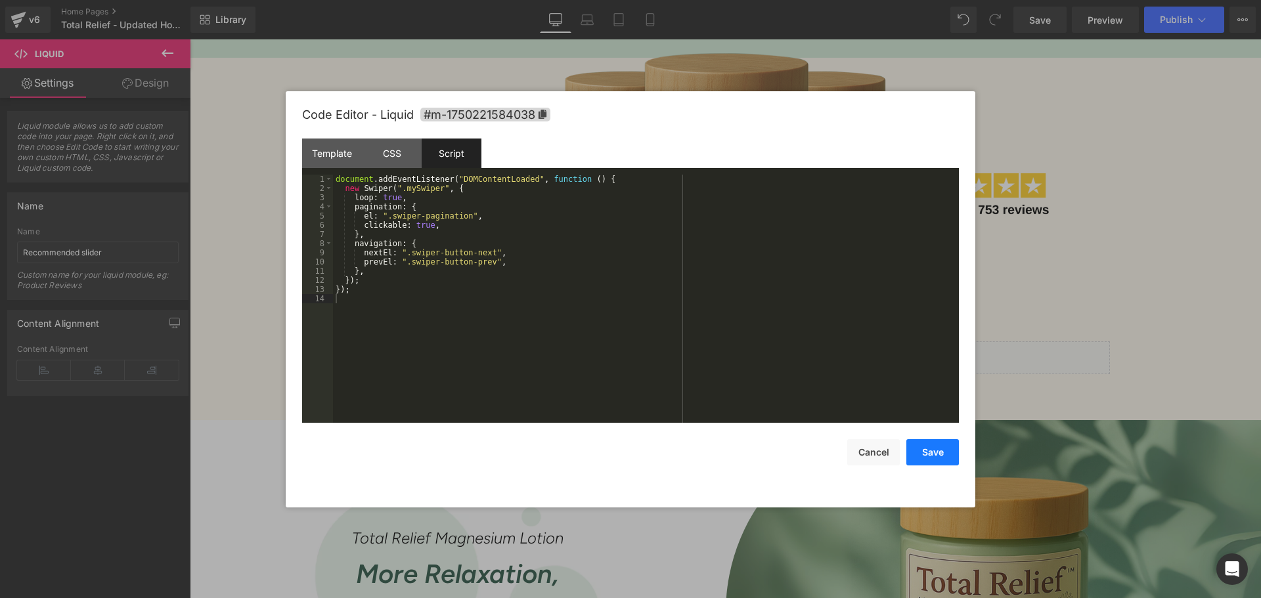
click at [924, 448] on button "Save" at bounding box center [932, 452] width 53 height 26
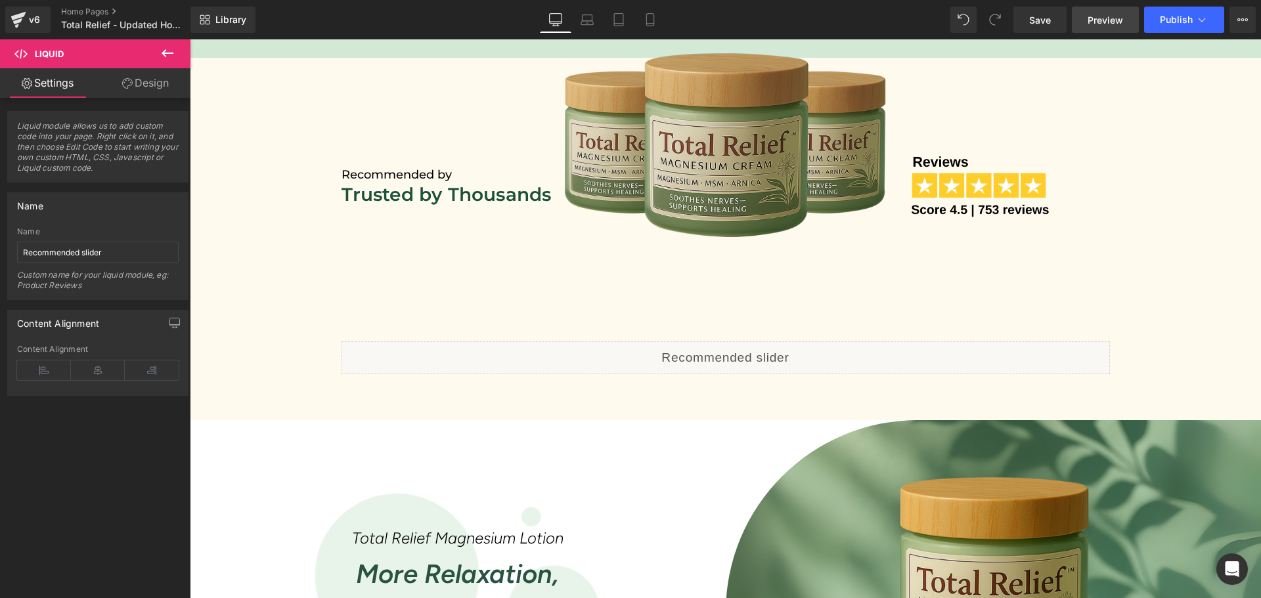
click at [1115, 28] on link "Preview" at bounding box center [1104, 20] width 67 height 26
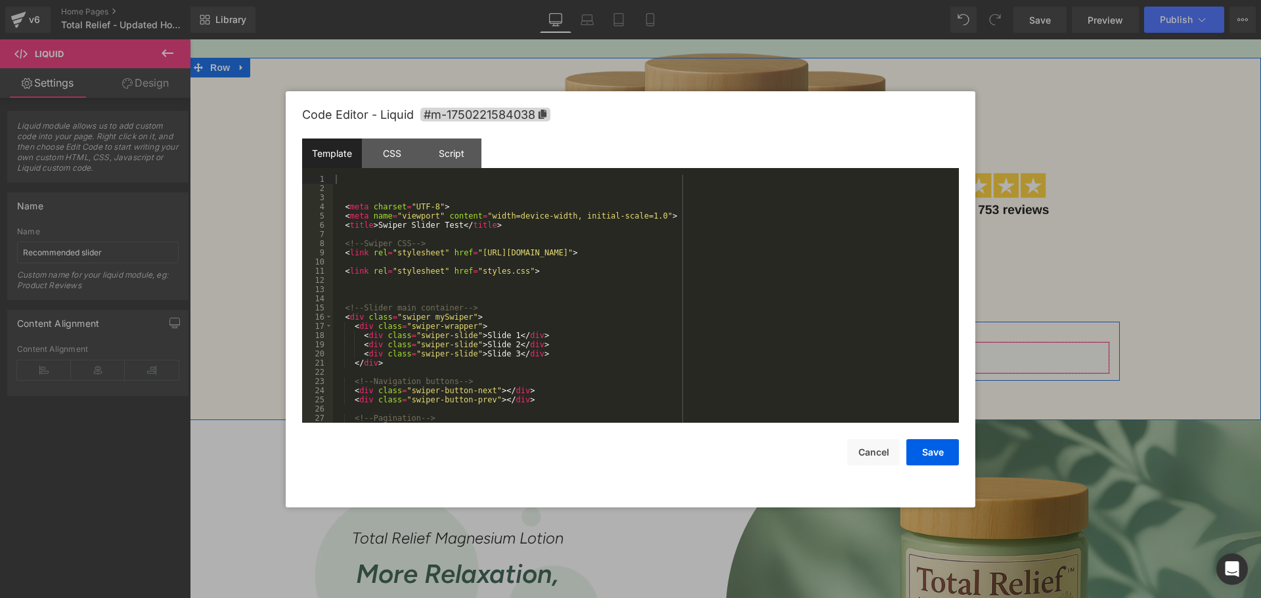
click at [736, 349] on div "Liquid" at bounding box center [725, 357] width 768 height 33
click at [450, 148] on div "Script" at bounding box center [451, 154] width 60 height 30
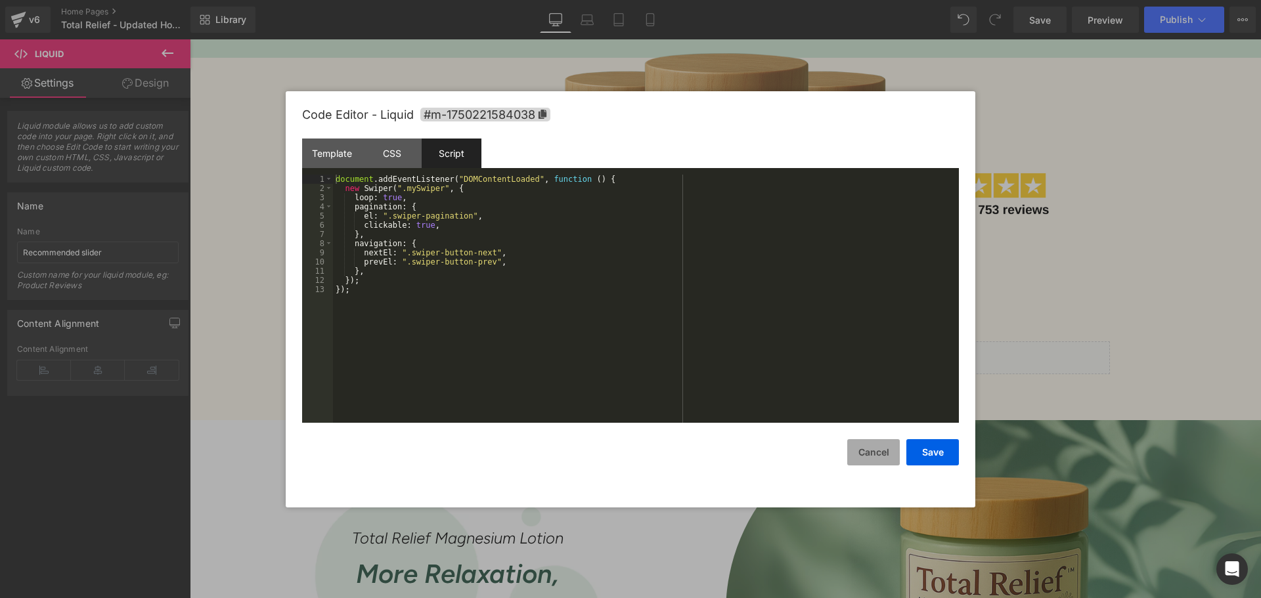
click at [878, 456] on button "Cancel" at bounding box center [873, 452] width 53 height 26
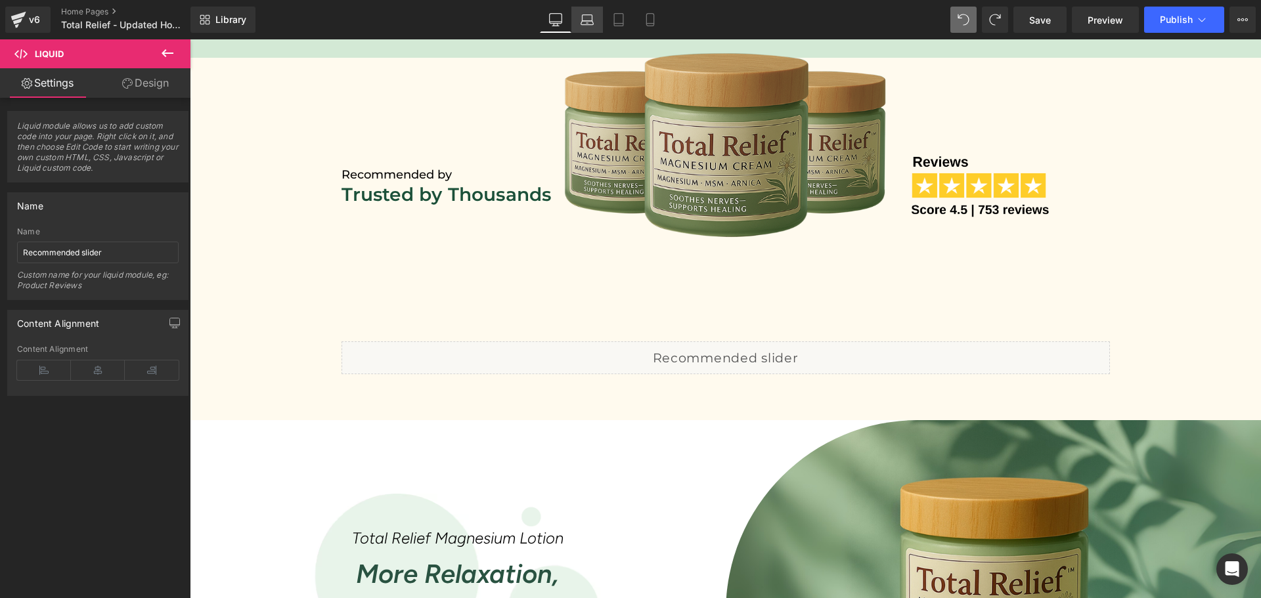
click at [572, 17] on link "Laptop" at bounding box center [587, 20] width 32 height 26
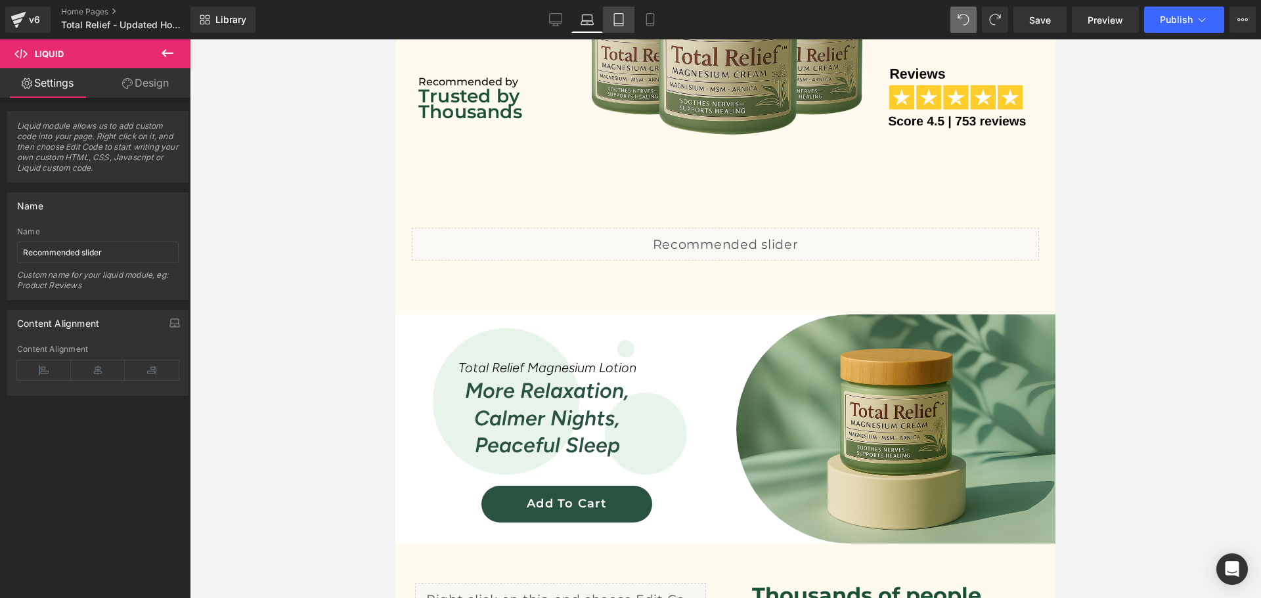
click at [614, 11] on link "Tablet" at bounding box center [619, 20] width 32 height 26
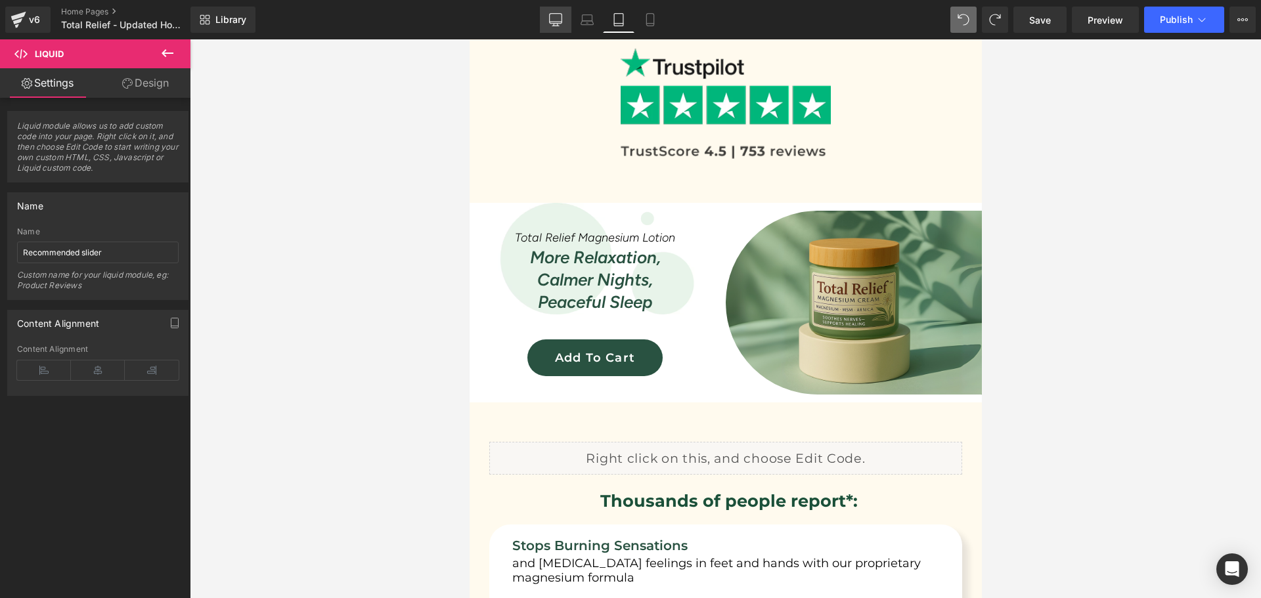
click at [566, 21] on link "Desktop" at bounding box center [556, 20] width 32 height 26
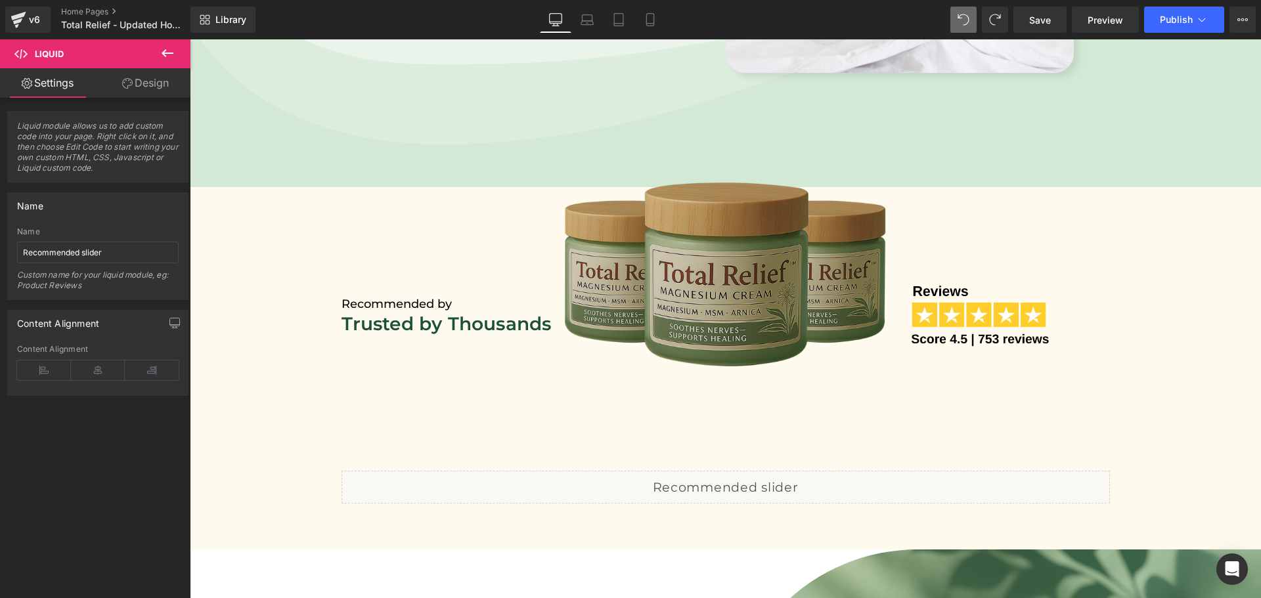
scroll to position [454, 0]
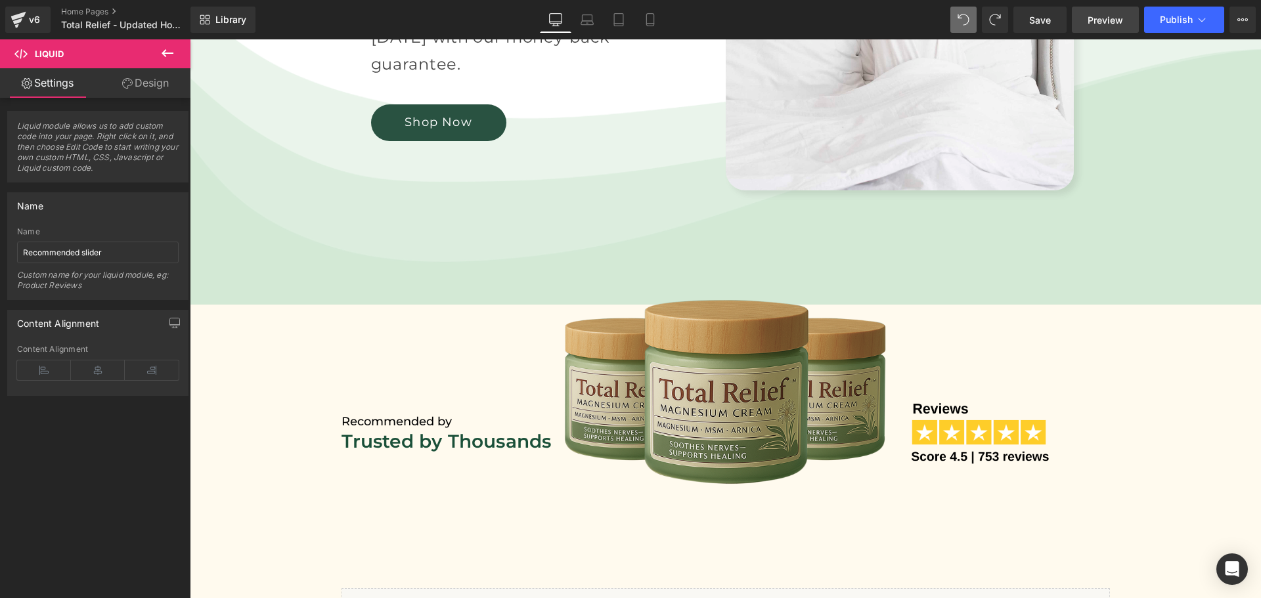
click at [1104, 28] on link "Preview" at bounding box center [1104, 20] width 67 height 26
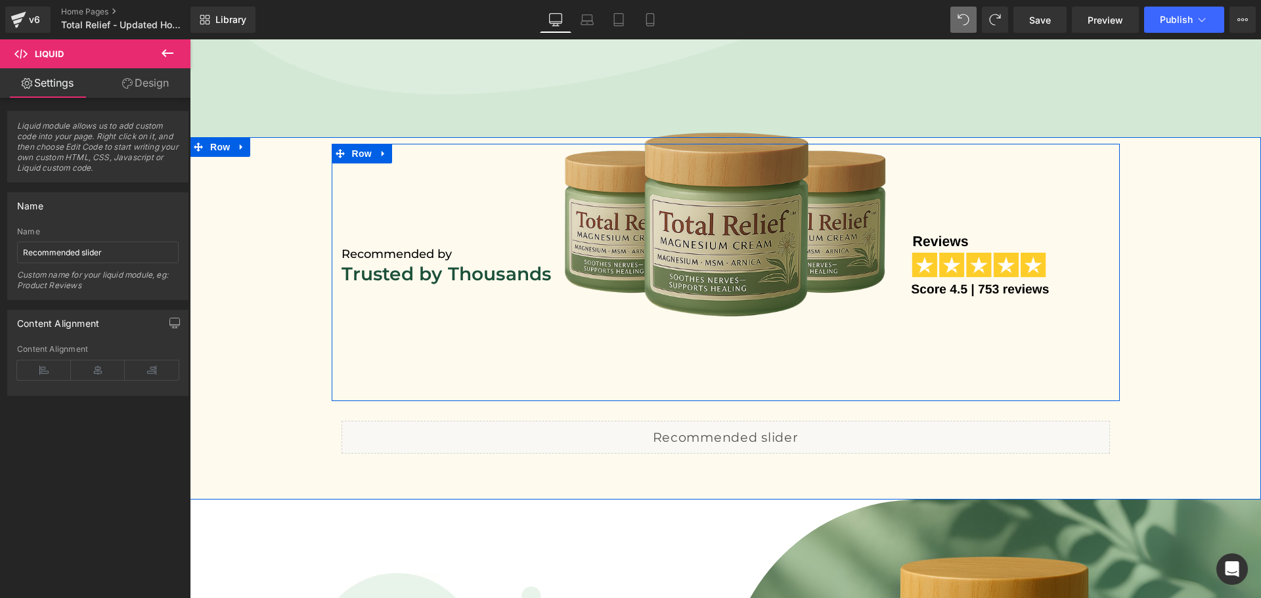
scroll to position [629, 0]
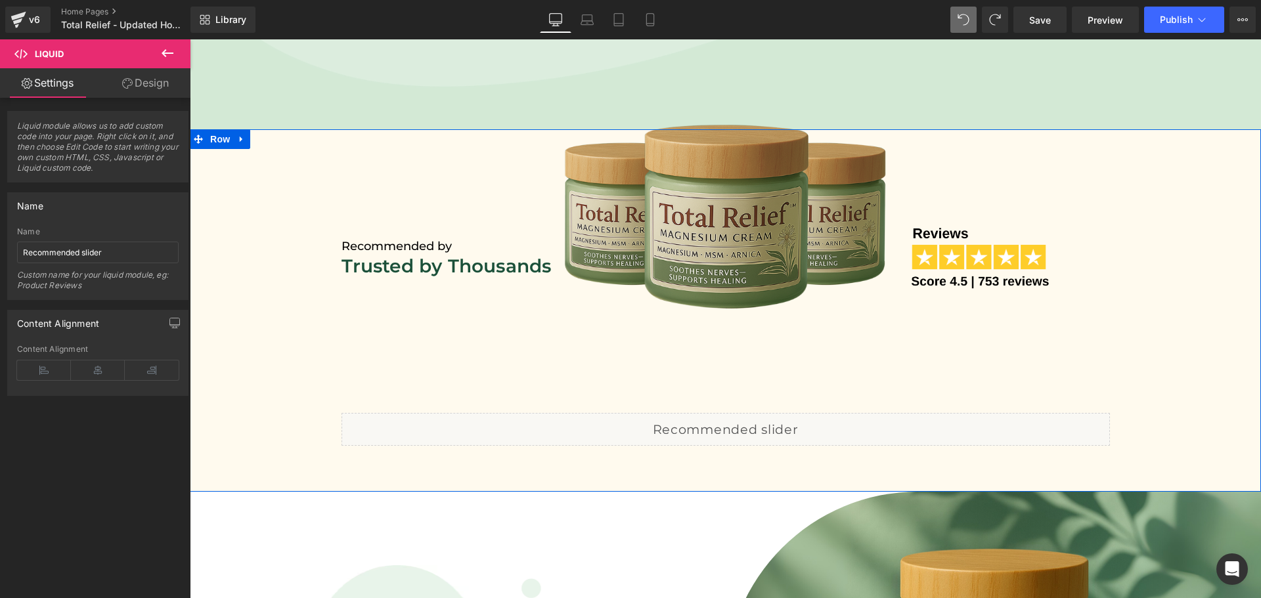
click at [739, 426] on div "Liquid" at bounding box center [725, 429] width 768 height 33
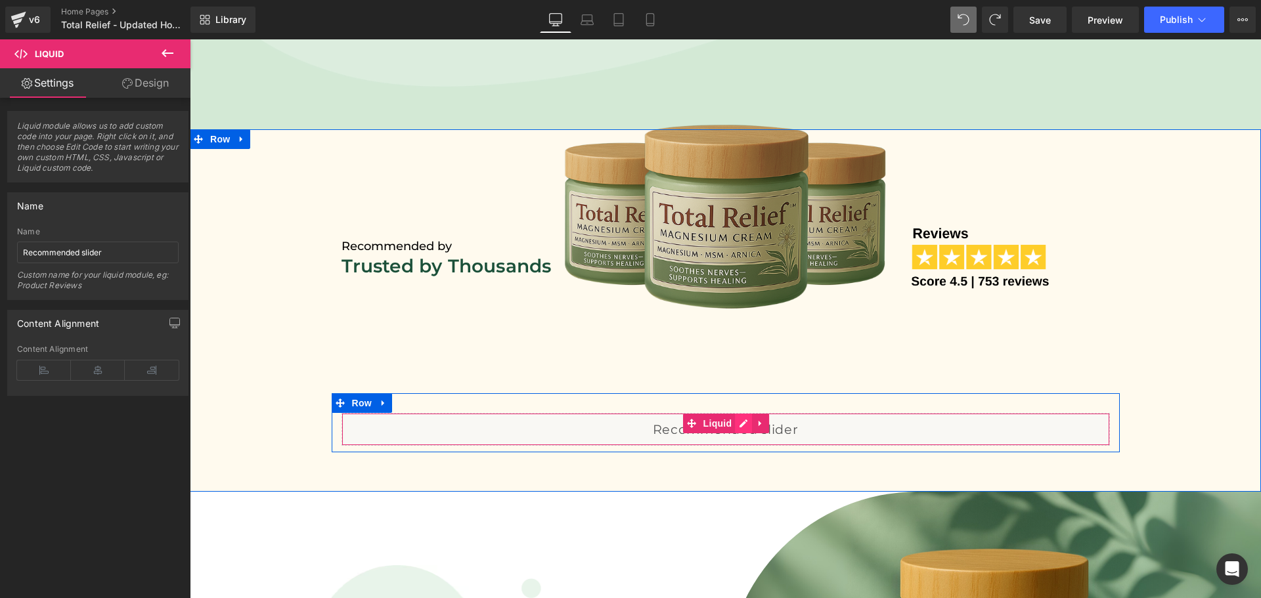
click at [743, 420] on div "Liquid" at bounding box center [725, 429] width 768 height 33
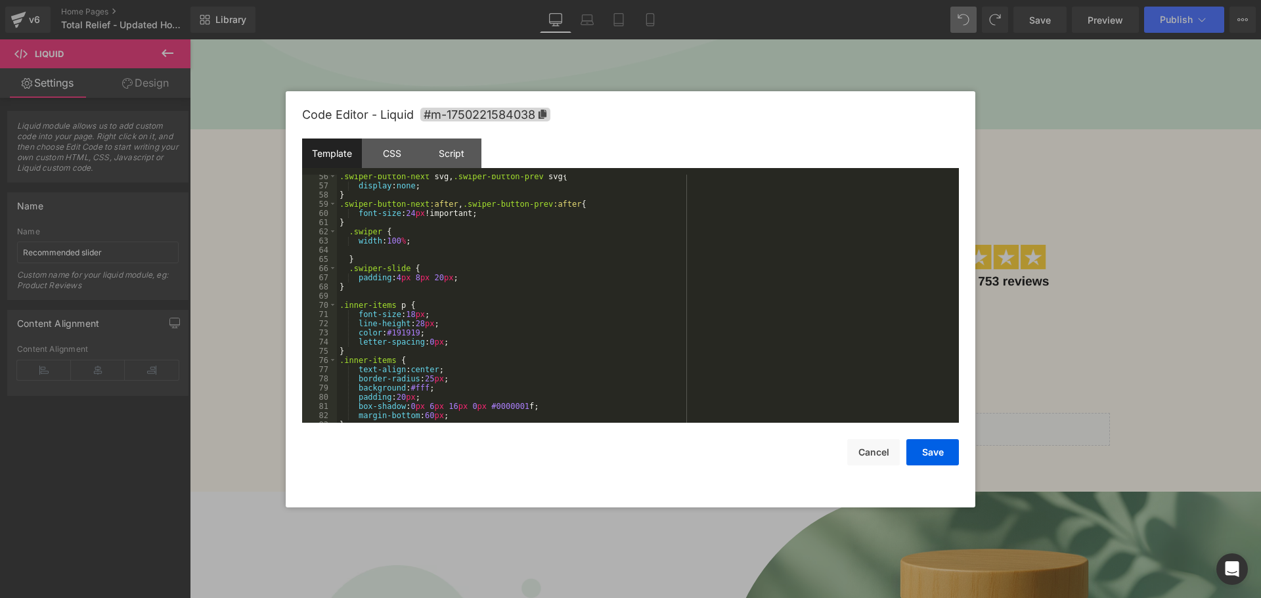
scroll to position [827, 0]
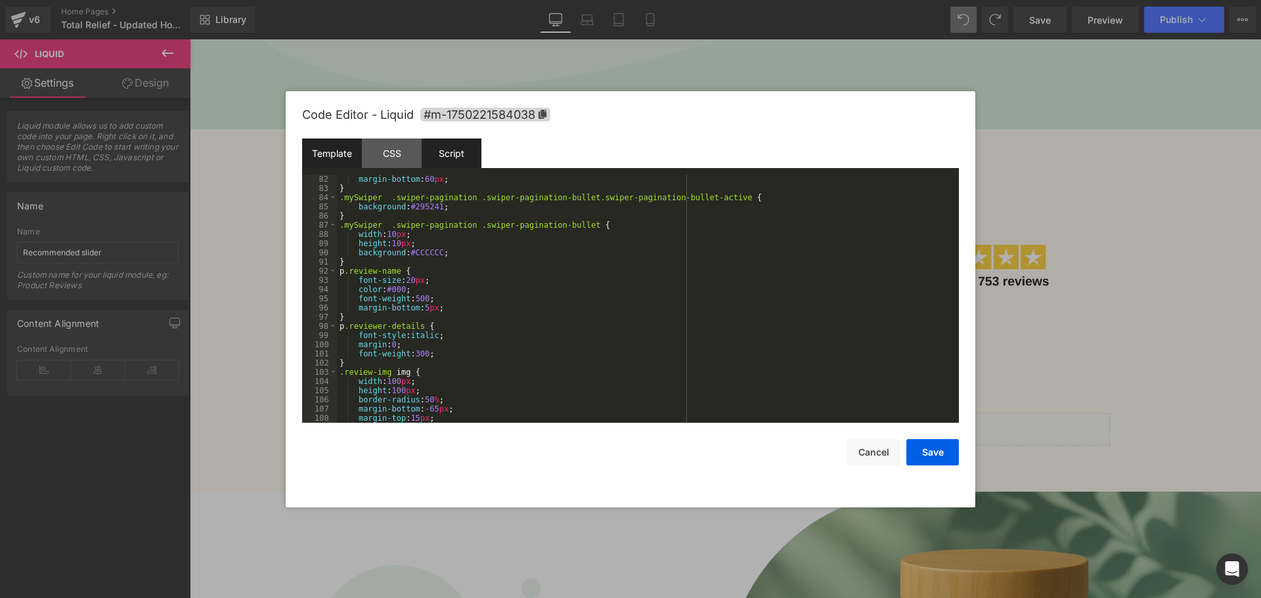
click at [426, 153] on div "Script" at bounding box center [451, 154] width 60 height 30
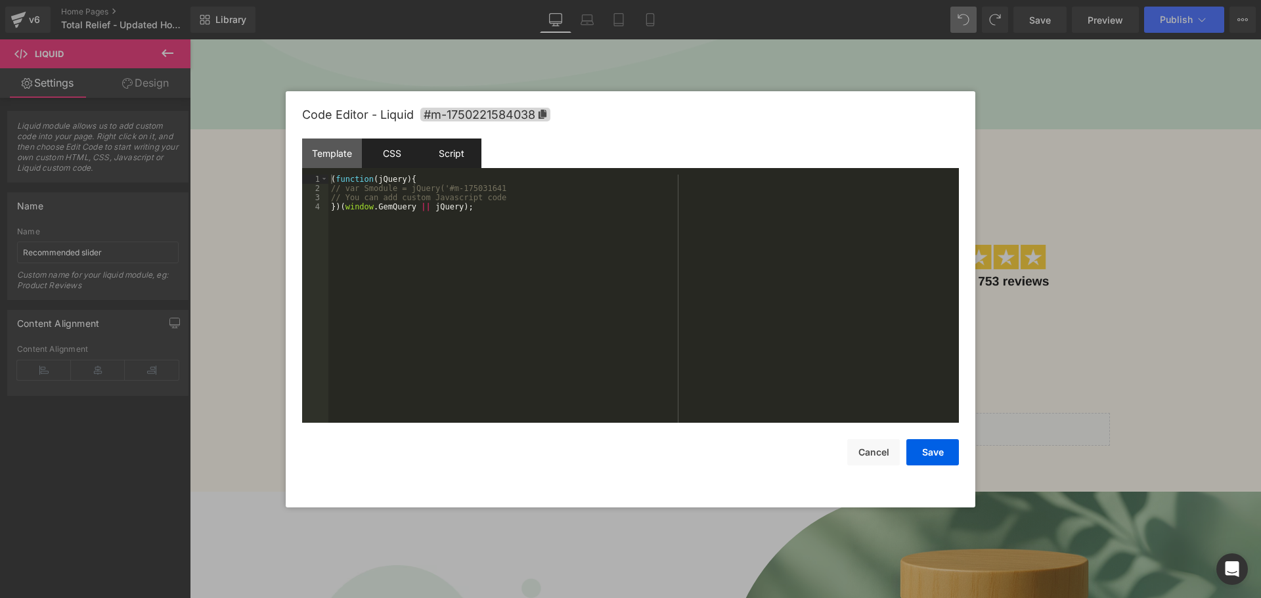
click at [396, 155] on div "CSS" at bounding box center [392, 154] width 60 height 30
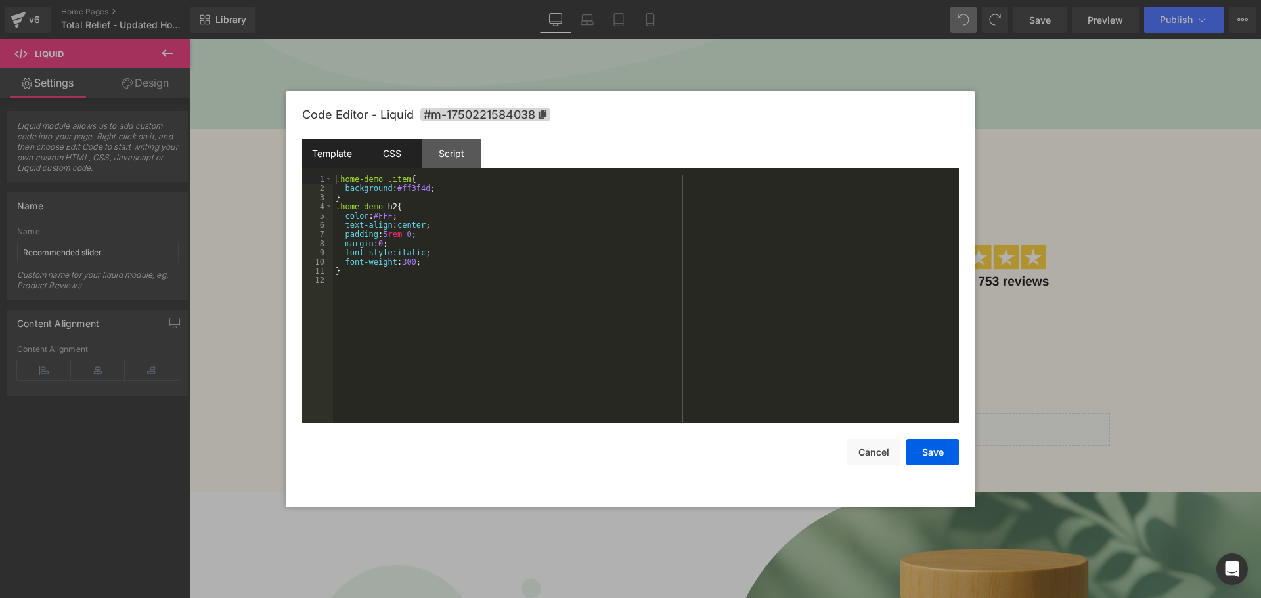
click at [357, 155] on div "Template" at bounding box center [332, 154] width 60 height 30
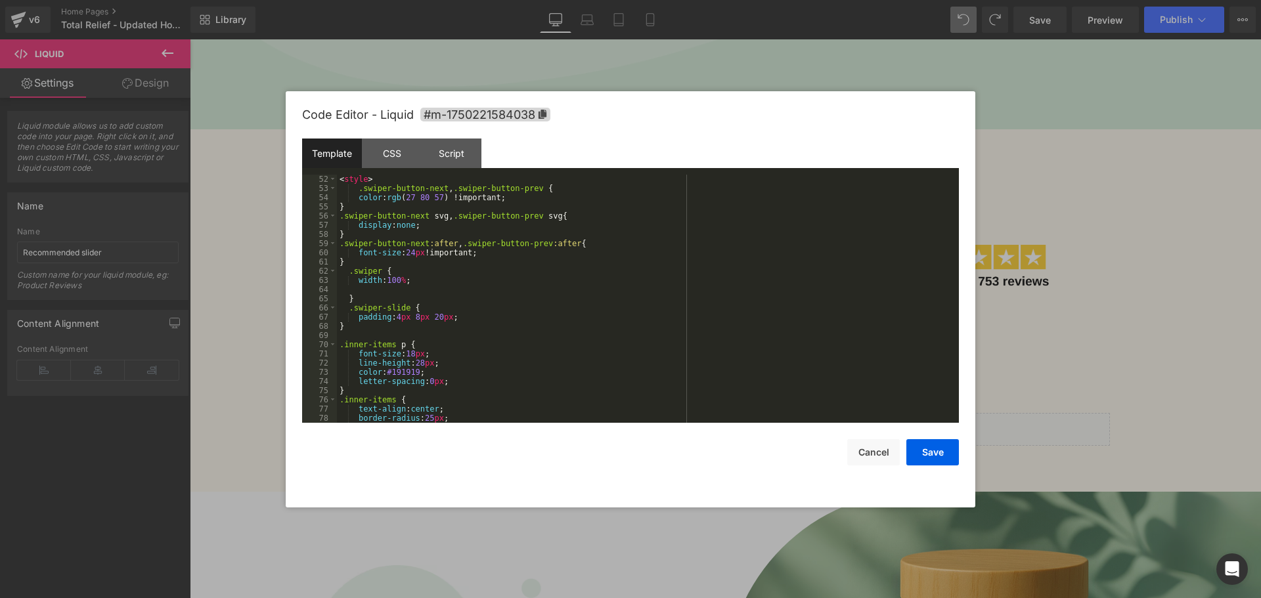
scroll to position [551, 0]
click at [851, 447] on button "Cancel" at bounding box center [873, 452] width 53 height 26
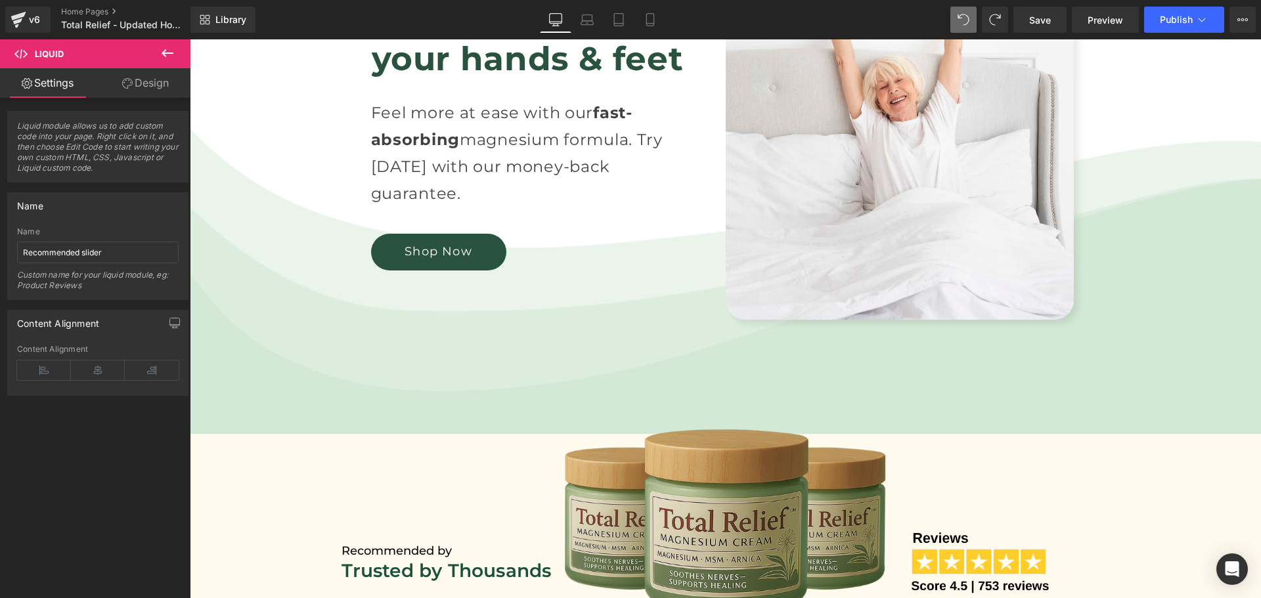
scroll to position [410, 0]
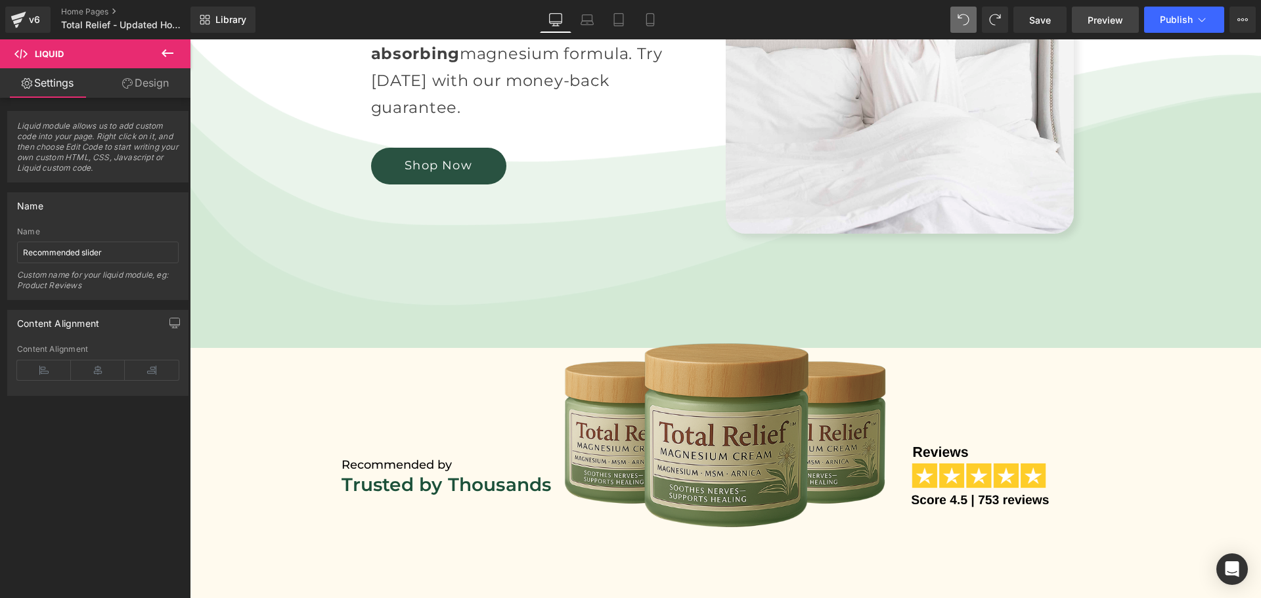
click at [1111, 18] on span "Preview" at bounding box center [1104, 20] width 35 height 14
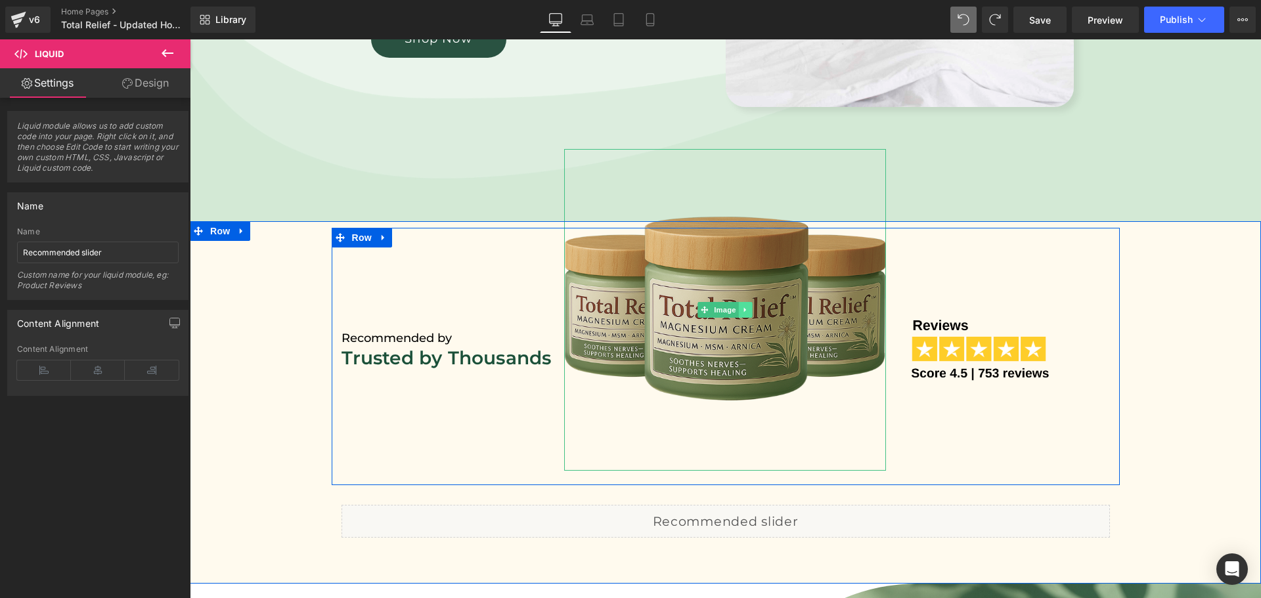
scroll to position [542, 0]
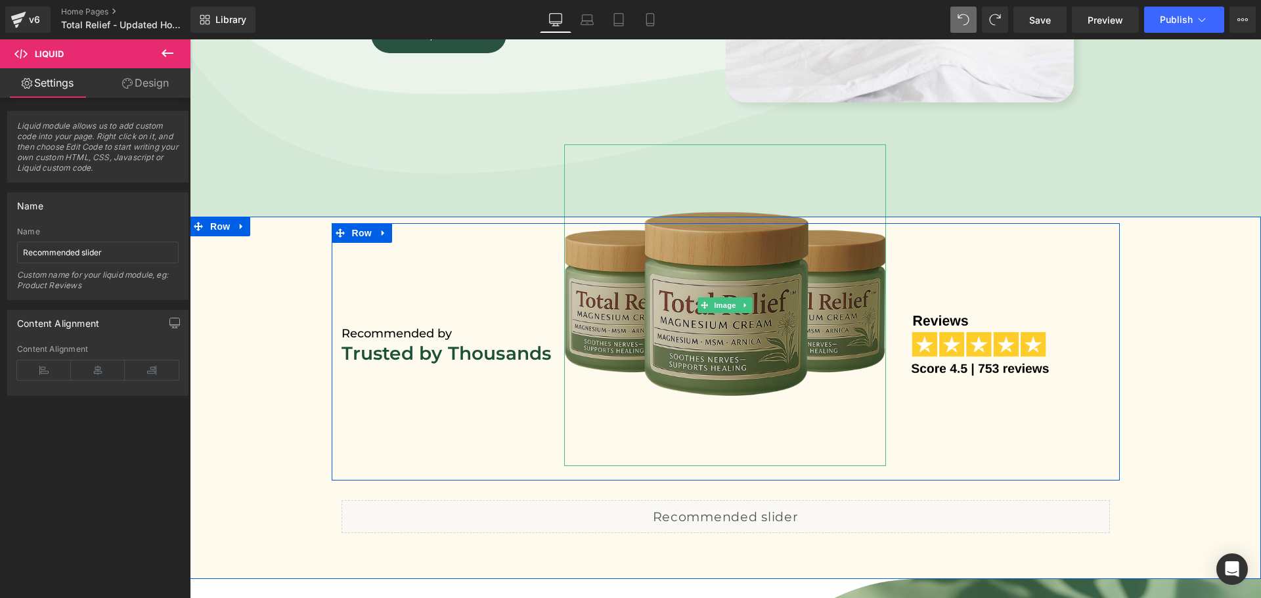
click at [731, 275] on img at bounding box center [725, 305] width 322 height 322
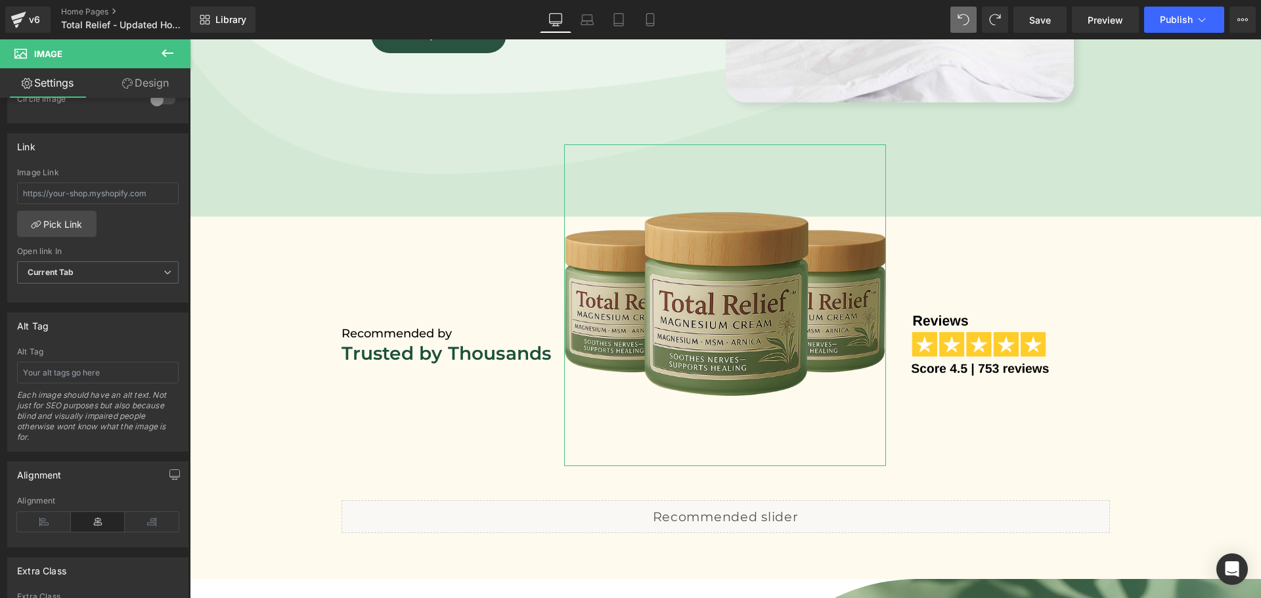
scroll to position [525, 0]
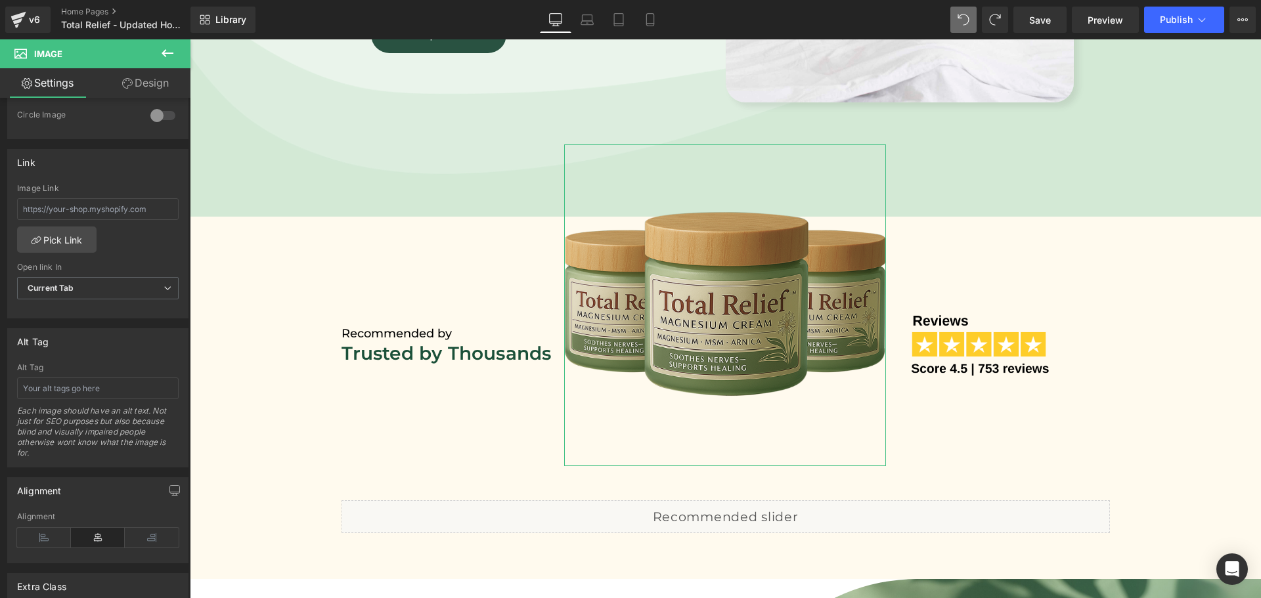
drag, startPoint x: 148, startPoint y: 75, endPoint x: 81, endPoint y: 152, distance: 101.5
click at [148, 75] on link "Design" at bounding box center [145, 83] width 95 height 30
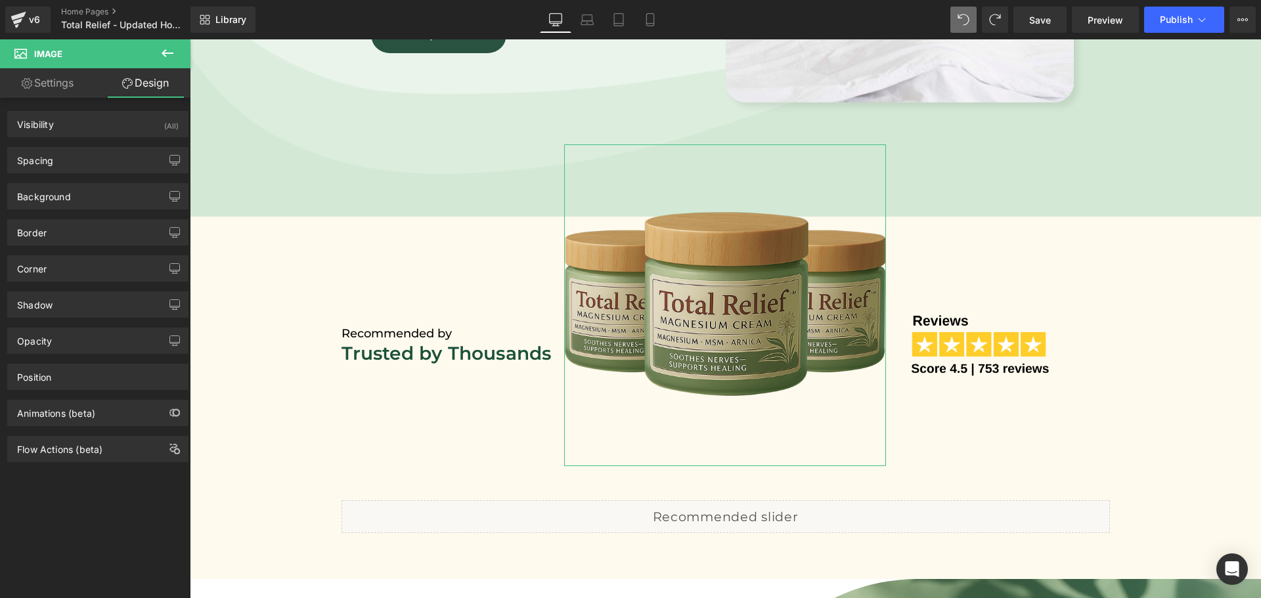
type input "-120"
type input "-60"
type input "0"
type input "-60"
type input "0"
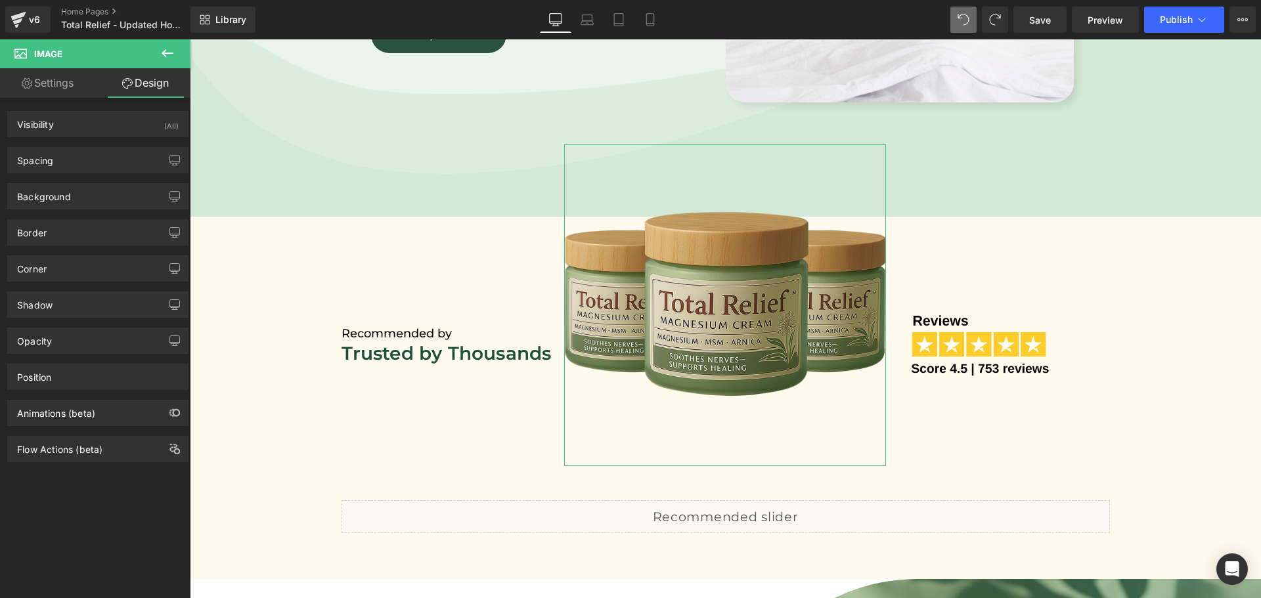
type input "0"
click at [77, 154] on div "Spacing" at bounding box center [98, 160] width 180 height 25
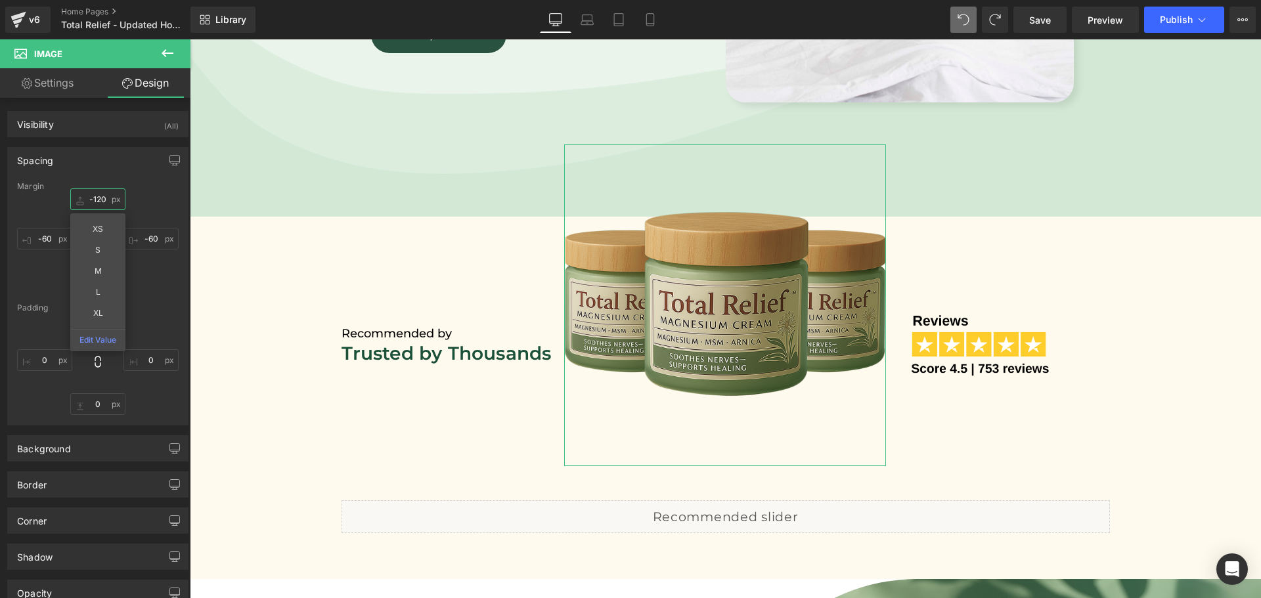
click at [105, 198] on input "-120" at bounding box center [97, 199] width 55 height 22
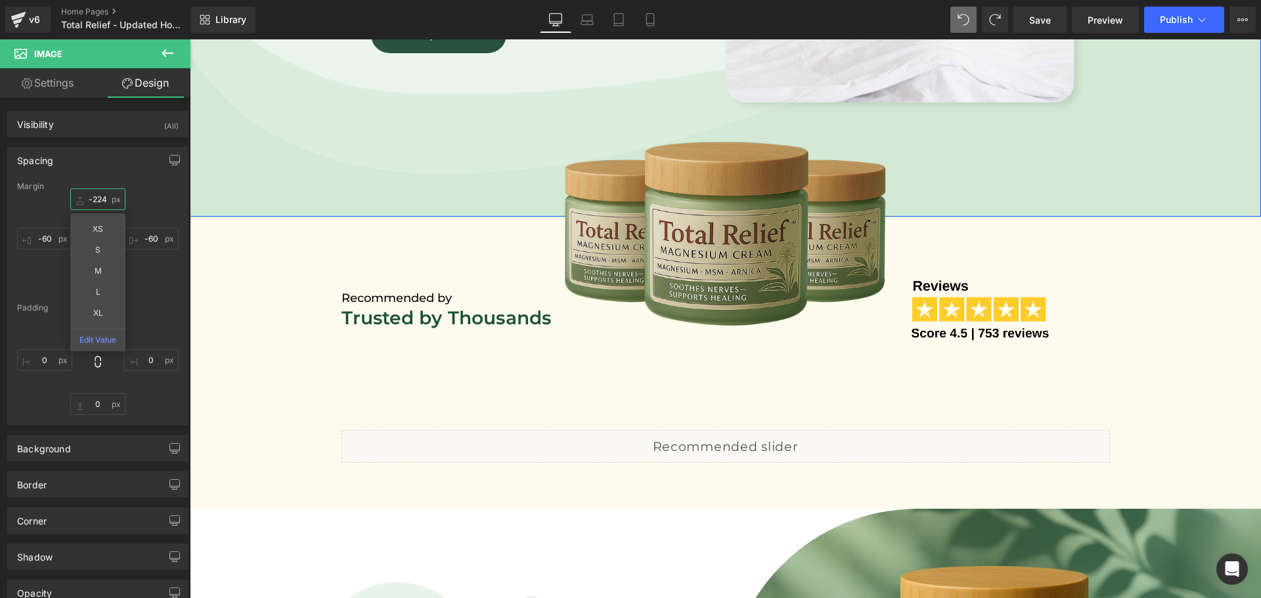
type input "-223"
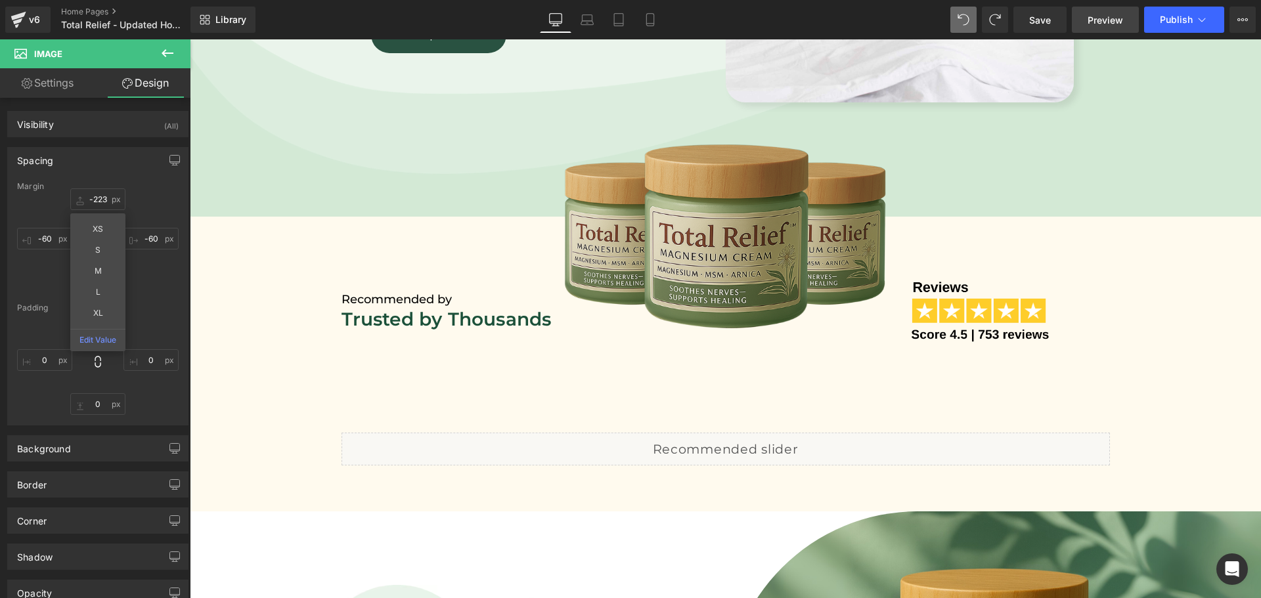
click at [1096, 25] on span "Preview" at bounding box center [1104, 20] width 35 height 14
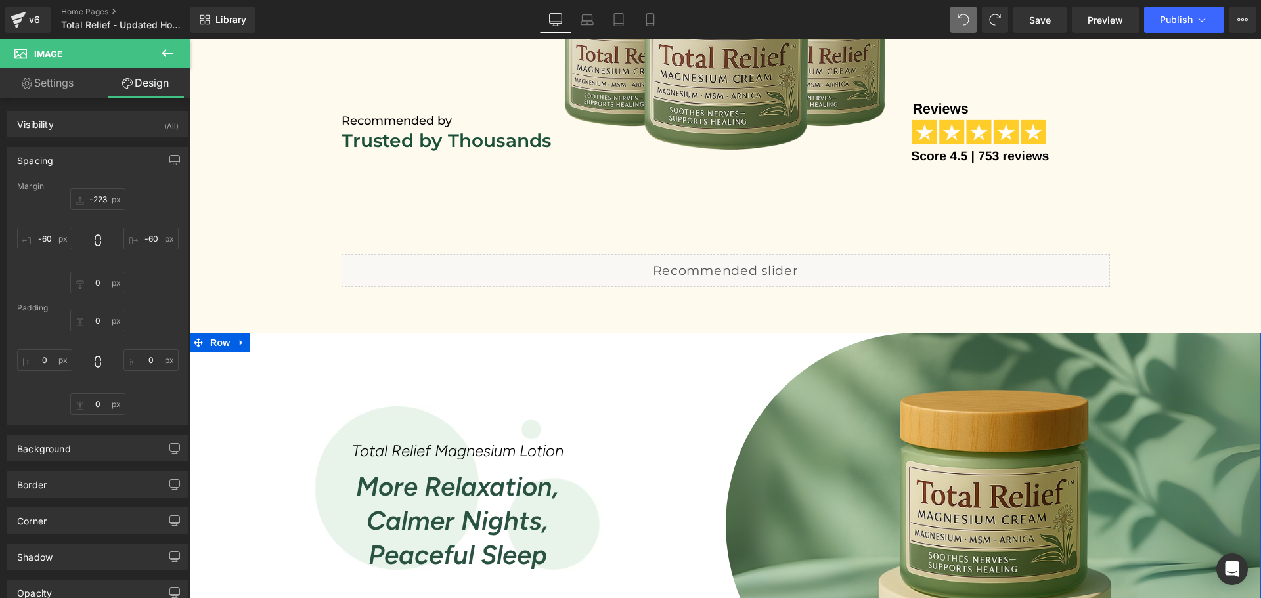
scroll to position [629, 0]
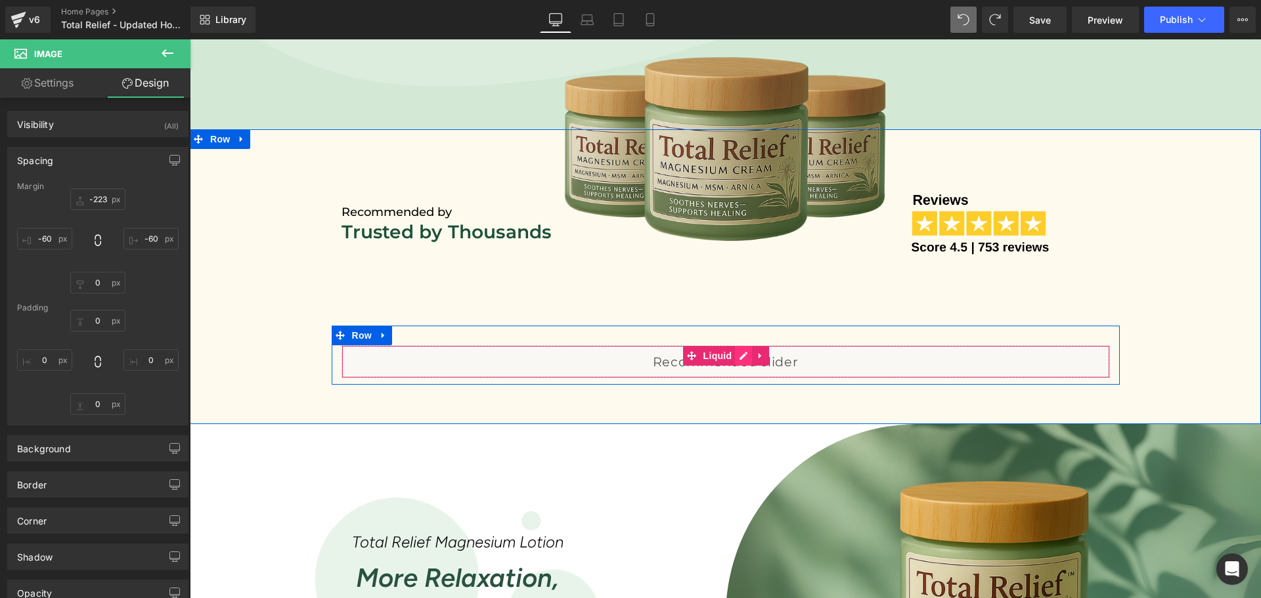
click at [739, 358] on div "Liquid" at bounding box center [725, 361] width 768 height 33
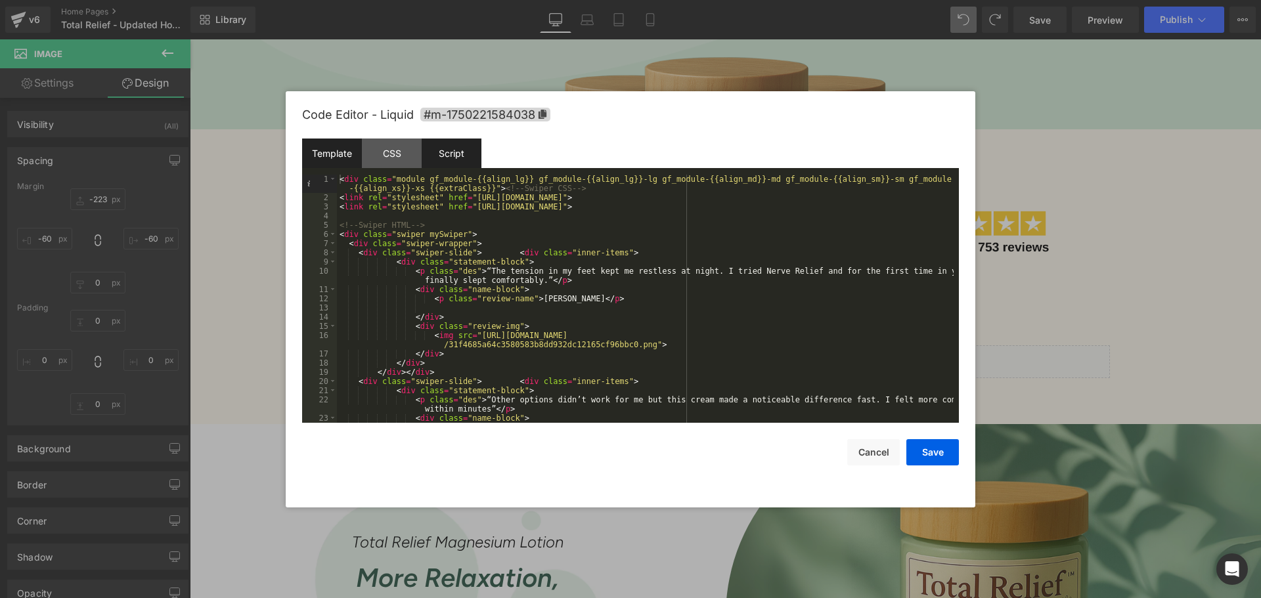
click at [441, 151] on div "Script" at bounding box center [451, 154] width 60 height 30
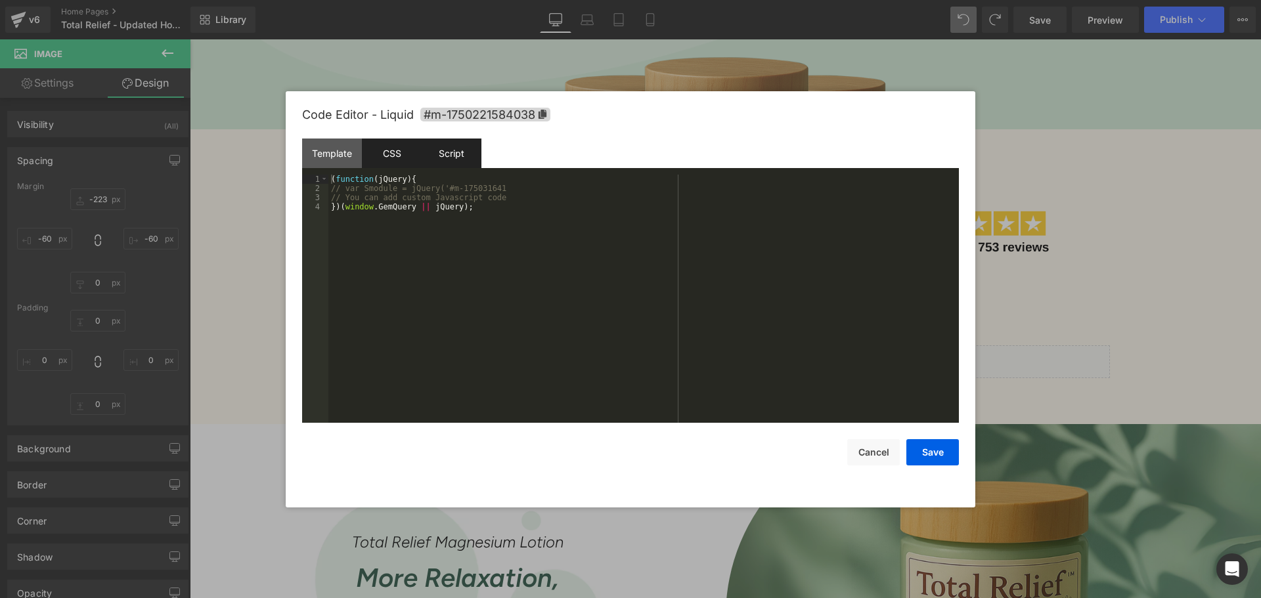
click at [391, 150] on div "CSS" at bounding box center [392, 154] width 60 height 30
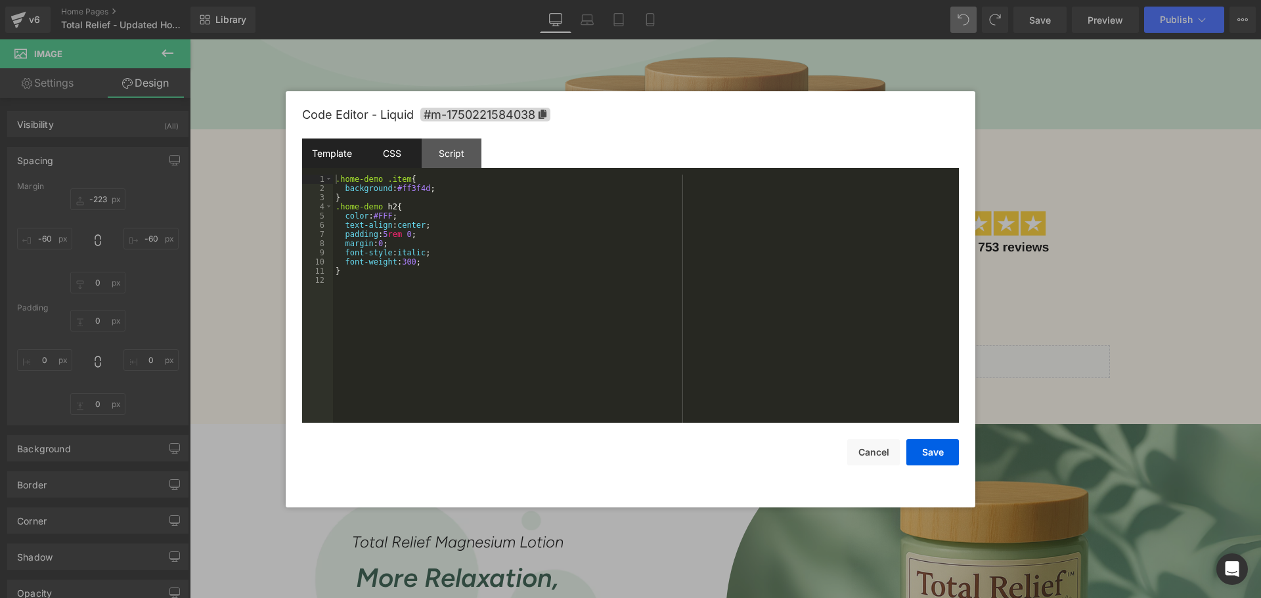
click at [332, 150] on div "Template" at bounding box center [332, 154] width 60 height 30
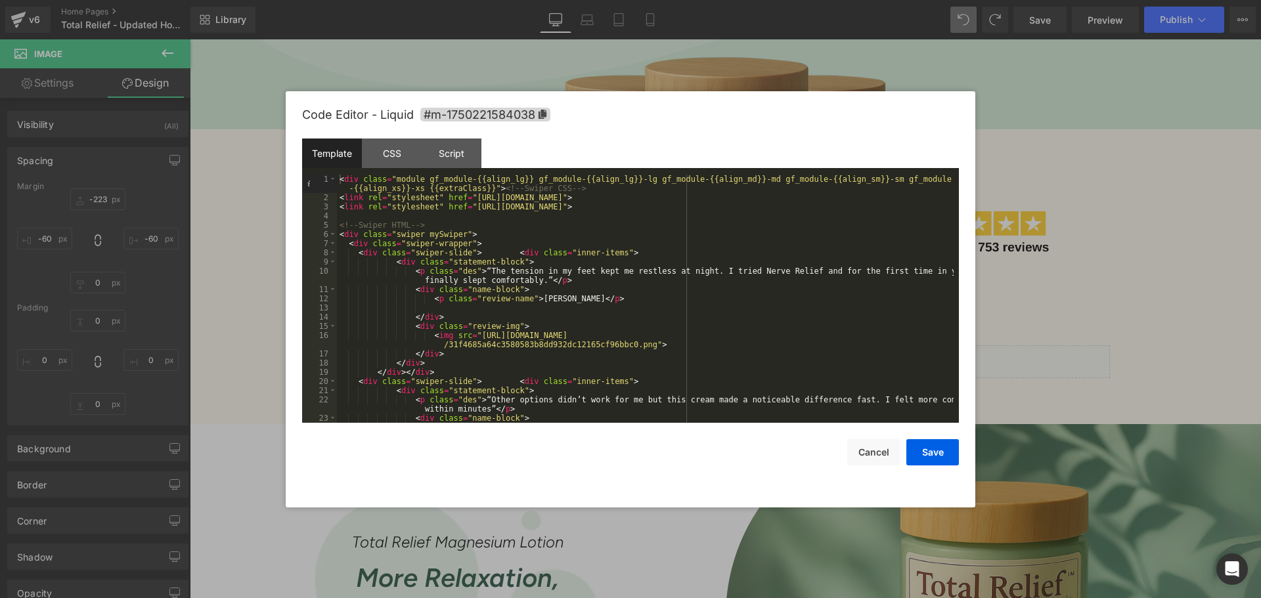
click at [591, 249] on div "< div class = "module gf_module-{{align_lg}} gf_module-{{align_lg}}-lg gf_modul…" at bounding box center [645, 313] width 616 height 276
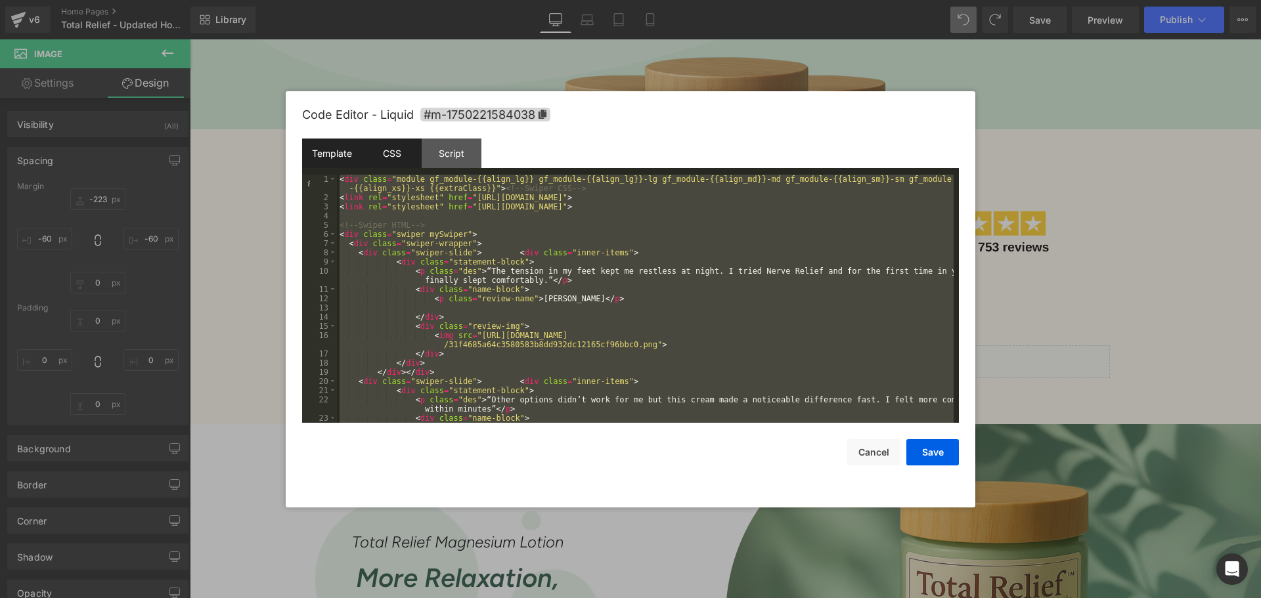
click at [392, 154] on div "CSS" at bounding box center [392, 154] width 60 height 30
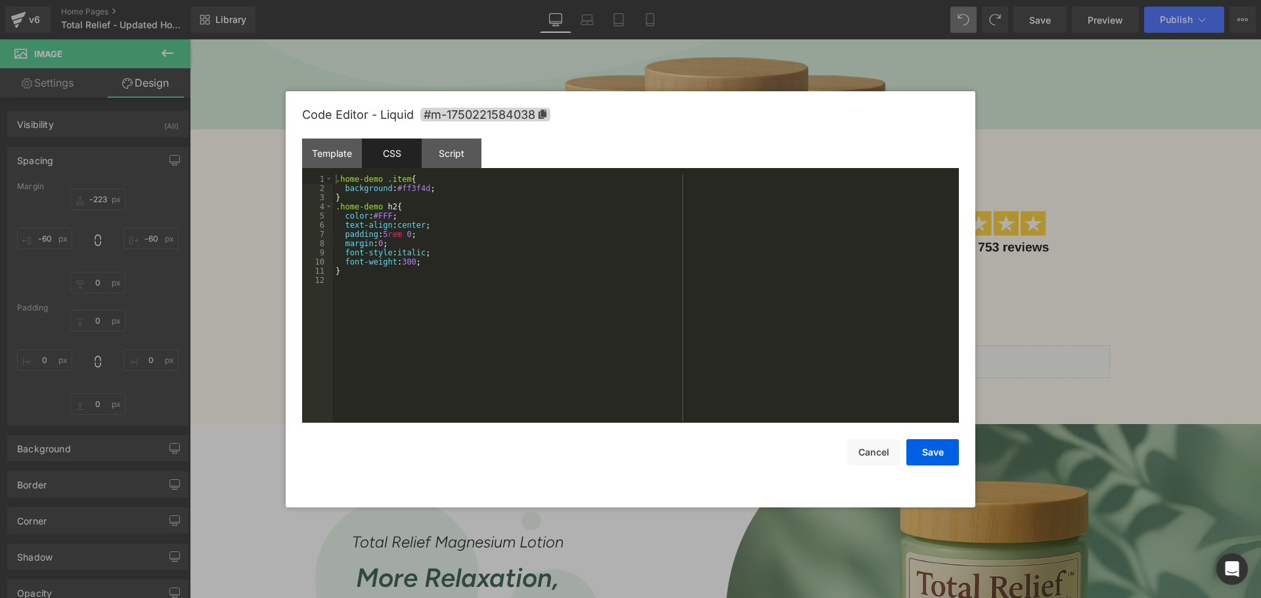
click at [546, 256] on div ".home-demo .item { background : #ff3f4d ; } .home-demo h2 { color : #FFF ; text…" at bounding box center [646, 308] width 626 height 267
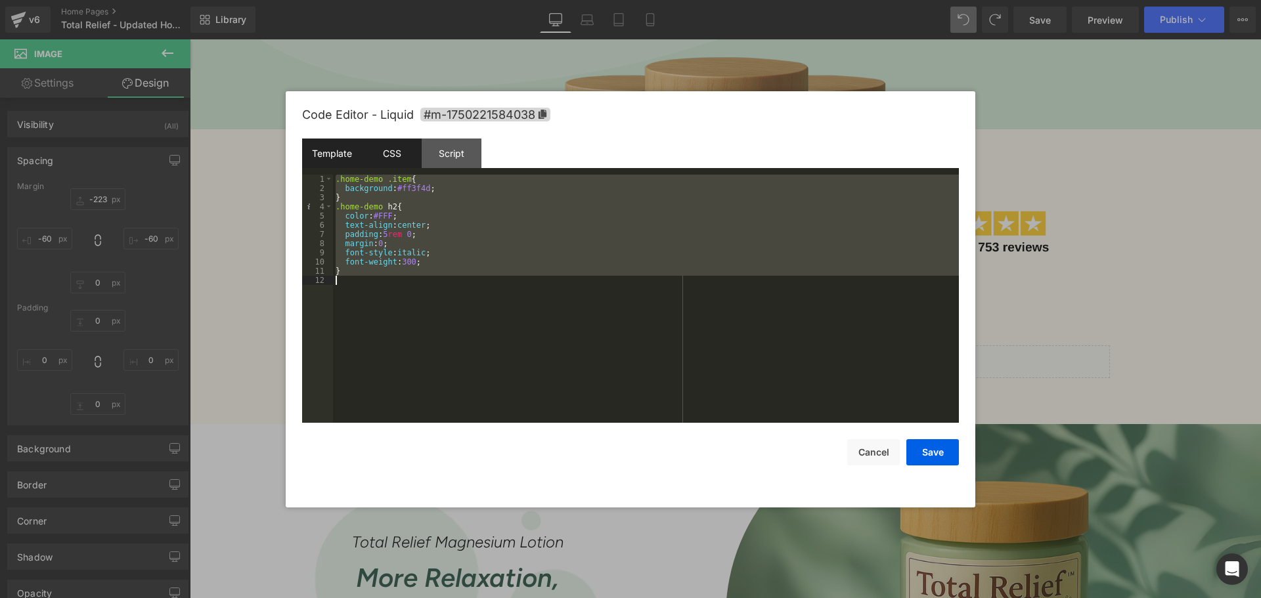
click at [337, 150] on div "Template" at bounding box center [332, 154] width 60 height 30
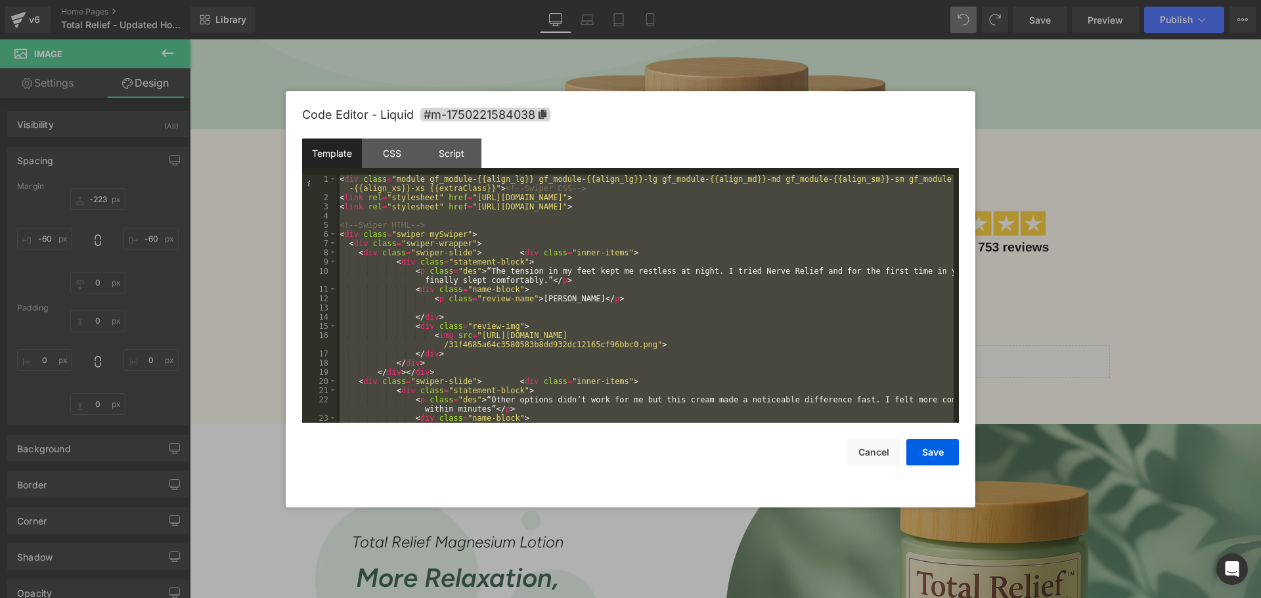
click at [599, 297] on div "< div class = "module gf_module-{{align_lg}} gf_module-{{align_lg}}-lg gf_modul…" at bounding box center [645, 299] width 616 height 248
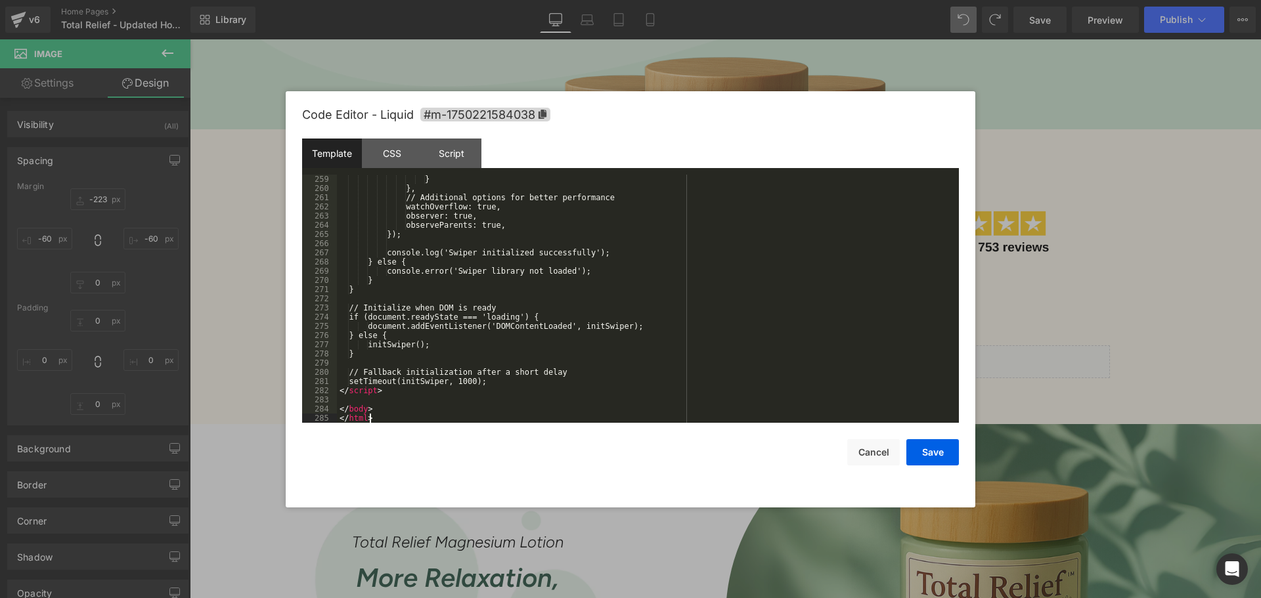
scroll to position [2426, 0]
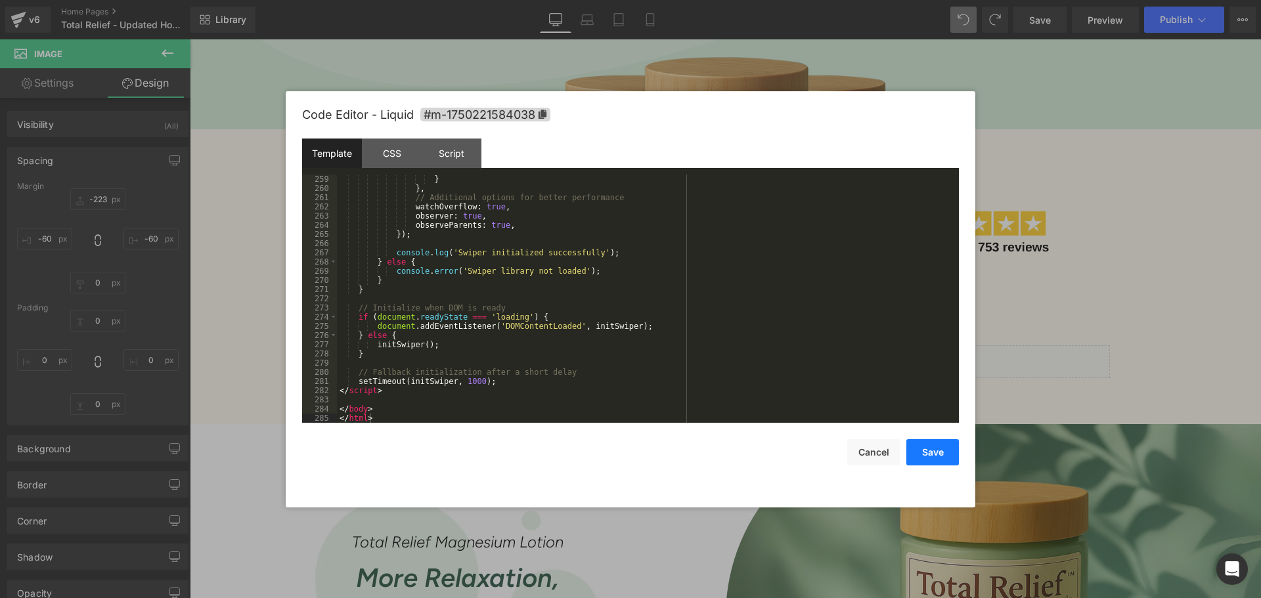
click at [952, 455] on button "Save" at bounding box center [932, 452] width 53 height 26
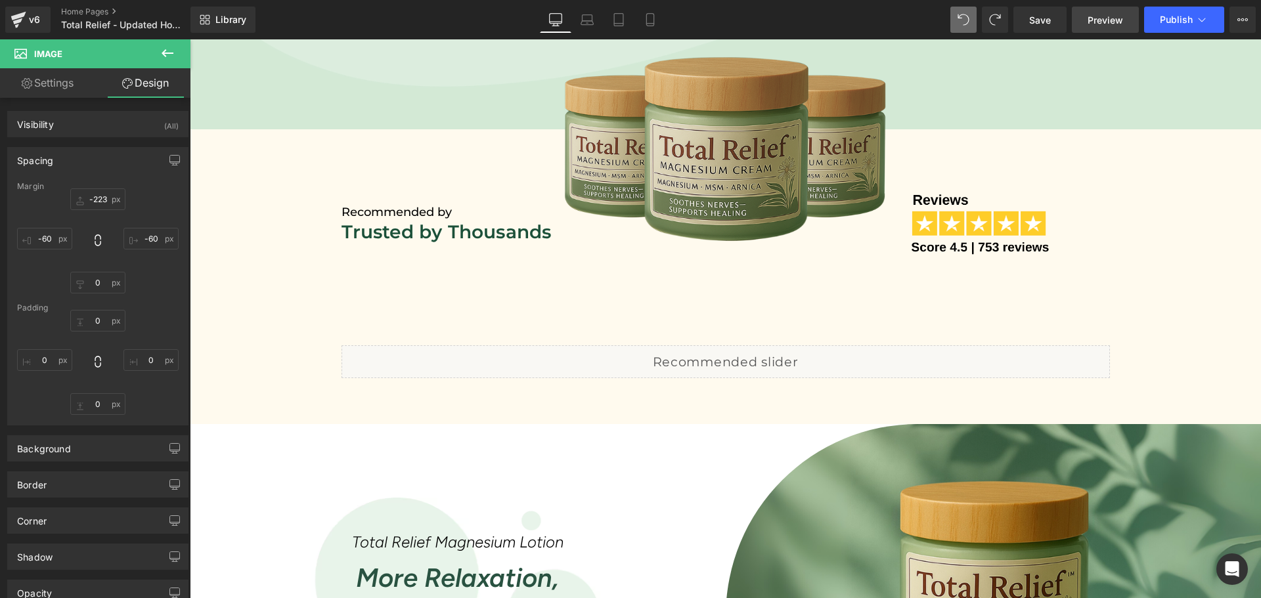
click at [1094, 24] on span "Preview" at bounding box center [1104, 20] width 35 height 14
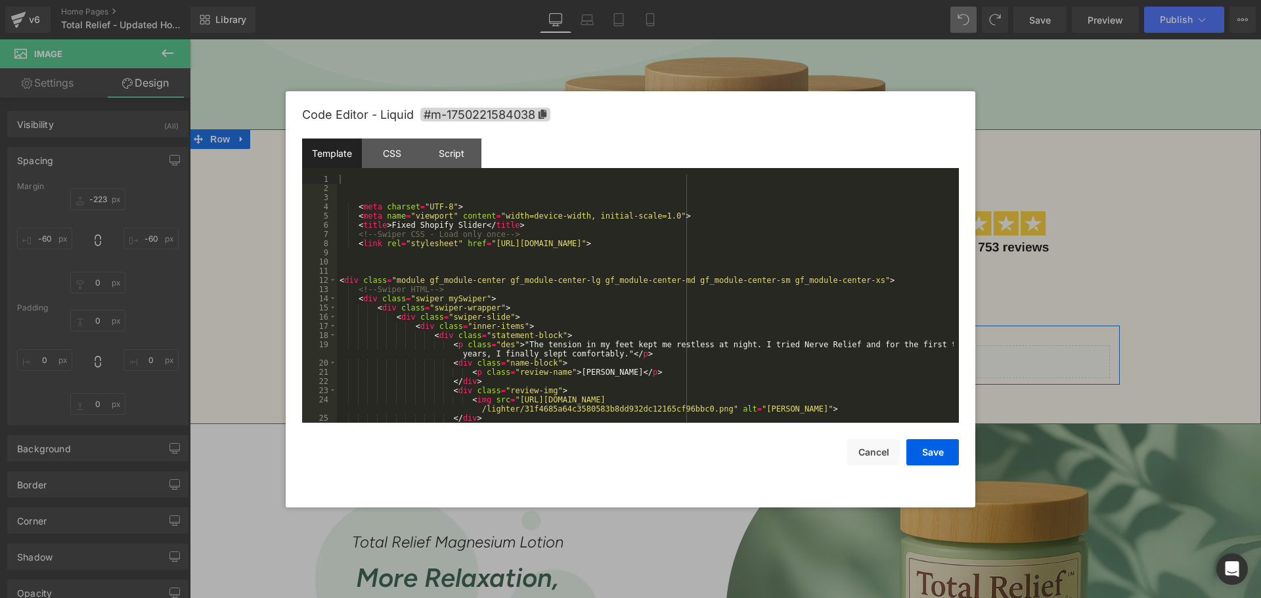
click at [739, 354] on div "Liquid" at bounding box center [725, 361] width 768 height 33
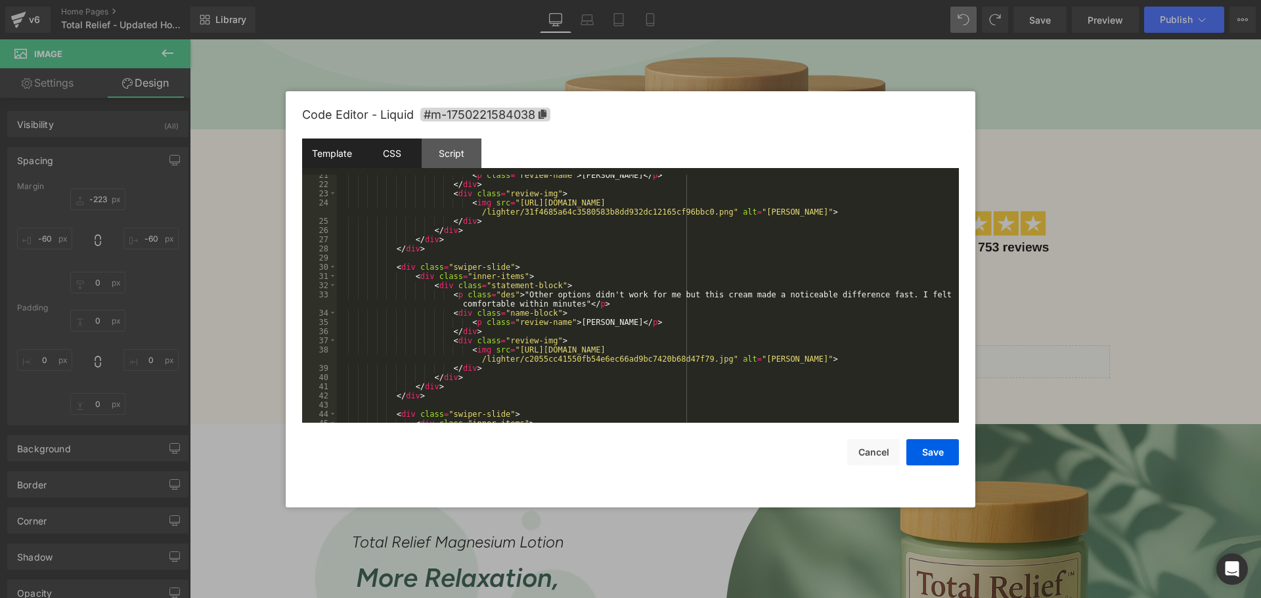
click at [397, 158] on div "CSS" at bounding box center [392, 154] width 60 height 30
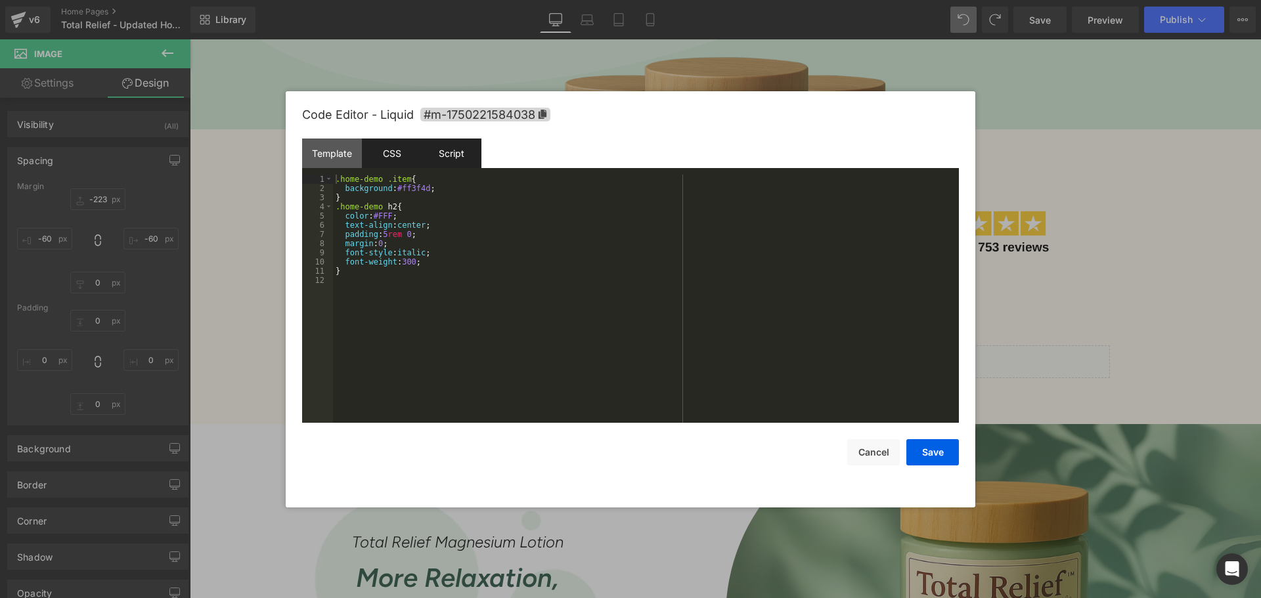
click at [437, 149] on div "Script" at bounding box center [451, 154] width 60 height 30
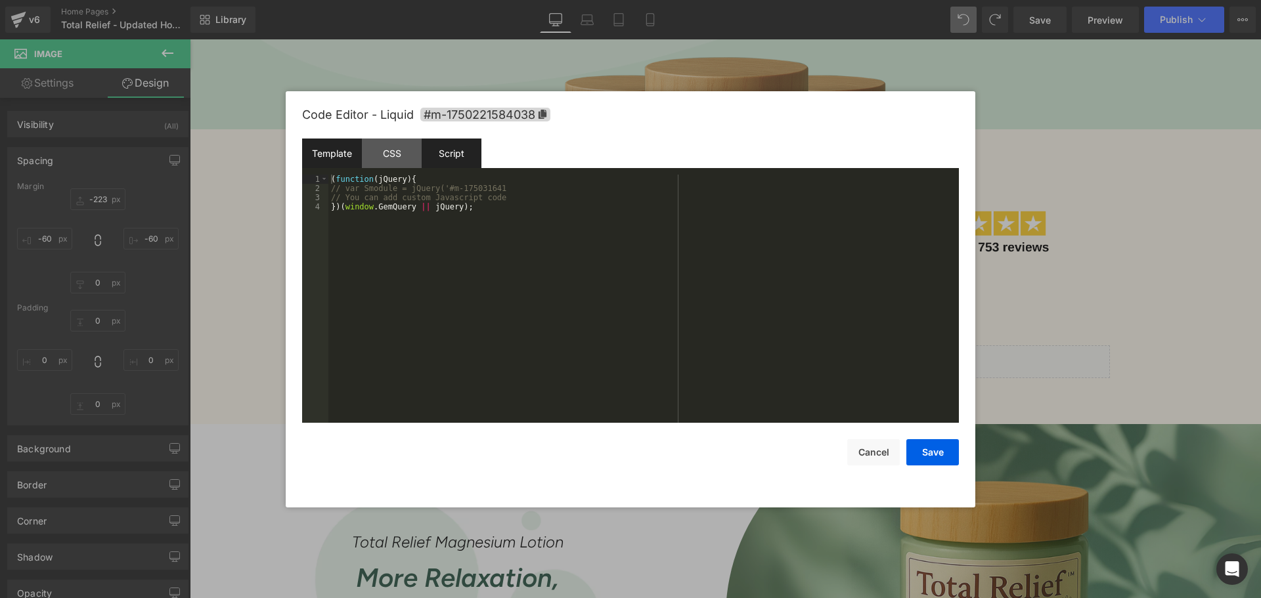
click at [338, 153] on div "Template" at bounding box center [332, 154] width 60 height 30
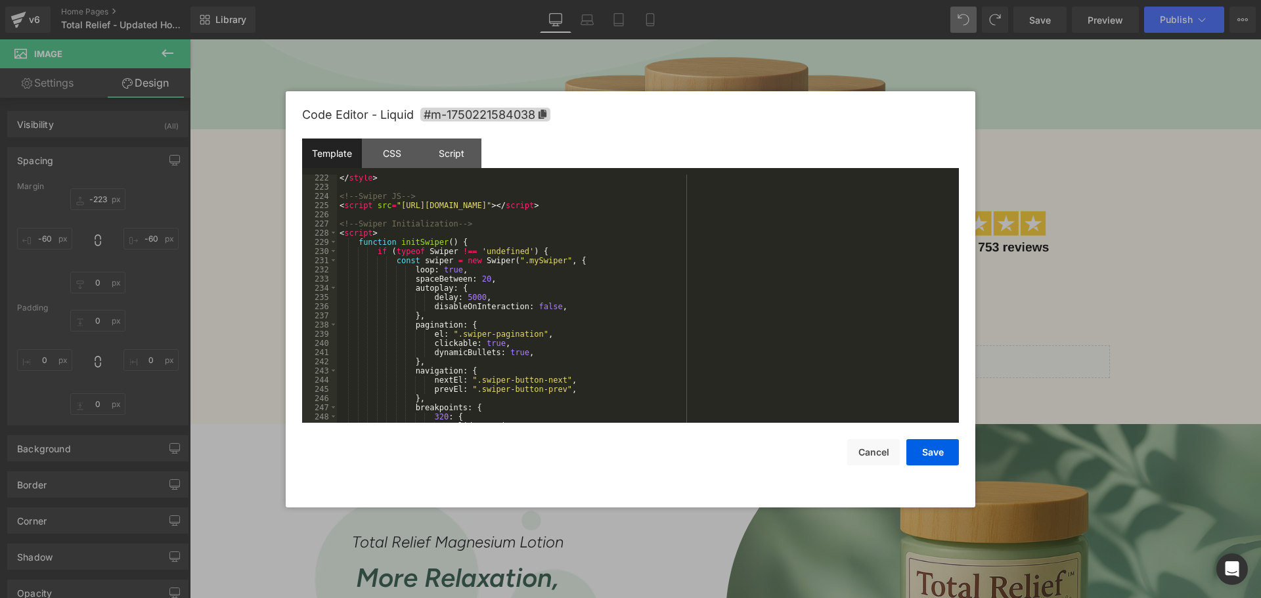
scroll to position [2088, 0]
click at [859, 449] on button "Cancel" at bounding box center [873, 452] width 53 height 26
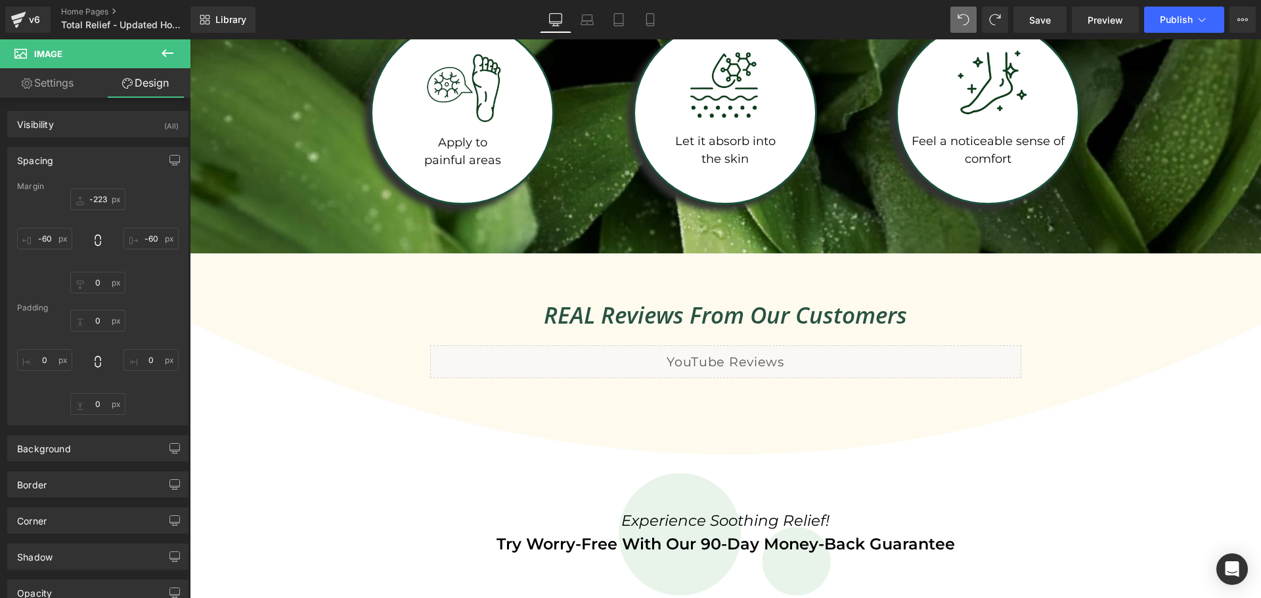
scroll to position [2423, 0]
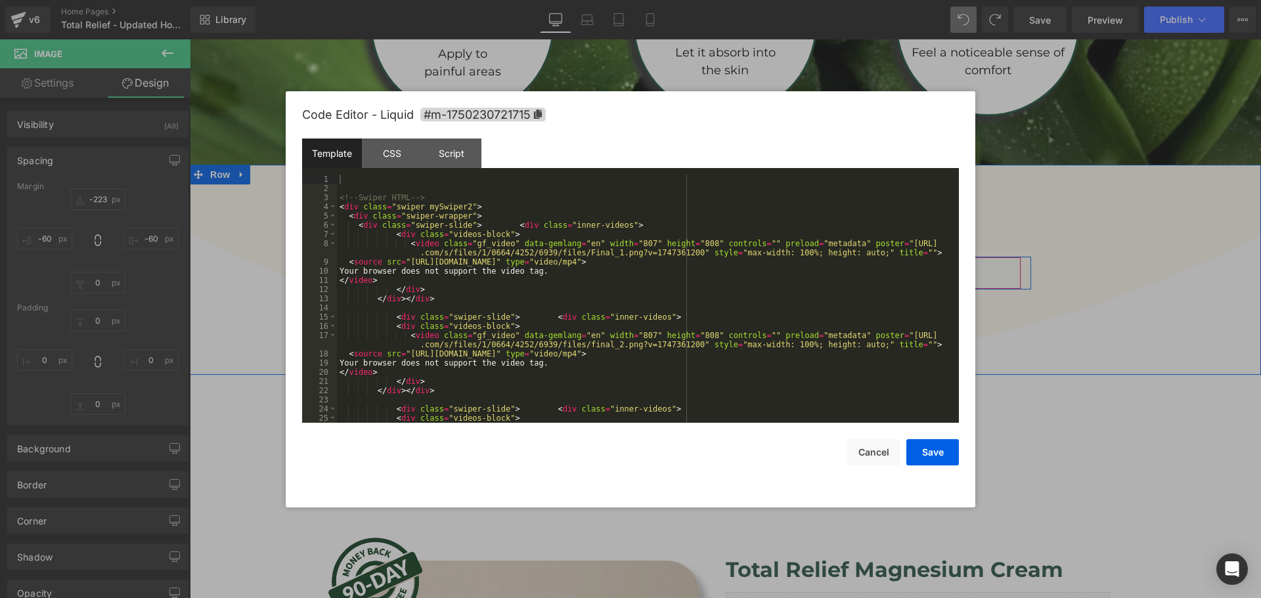
click at [737, 263] on div "Liquid" at bounding box center [725, 273] width 591 height 33
click at [446, 148] on div "Script" at bounding box center [451, 154] width 60 height 30
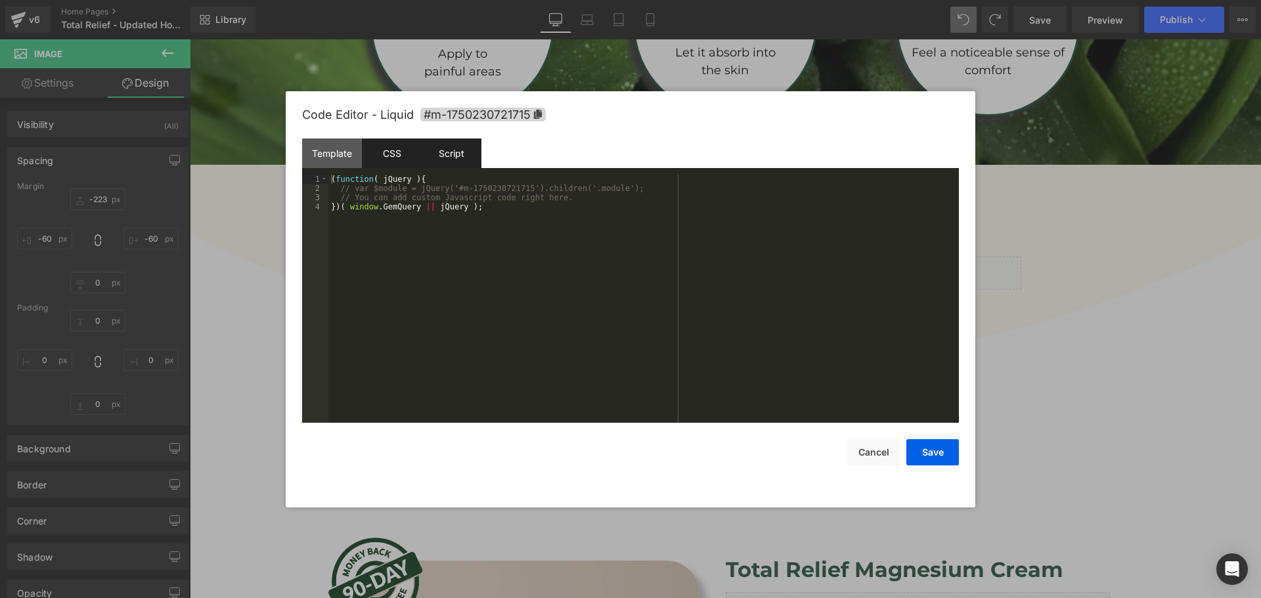
click at [379, 152] on div "CSS" at bounding box center [392, 154] width 60 height 30
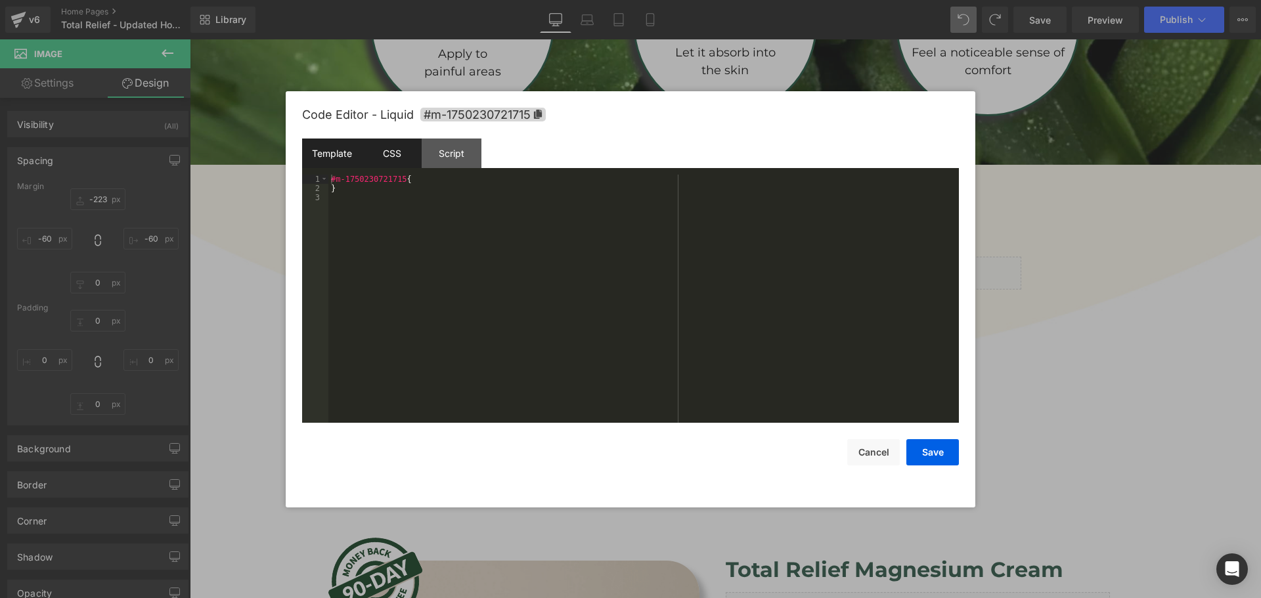
click at [349, 152] on div "Template" at bounding box center [332, 154] width 60 height 30
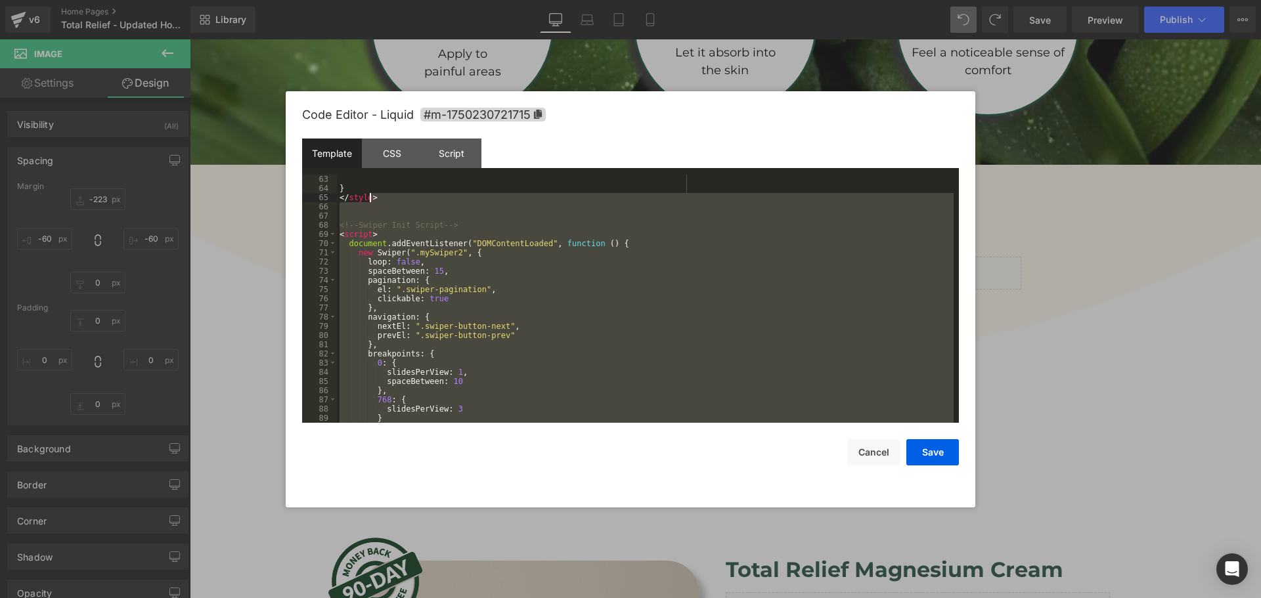
scroll to position [616, 0]
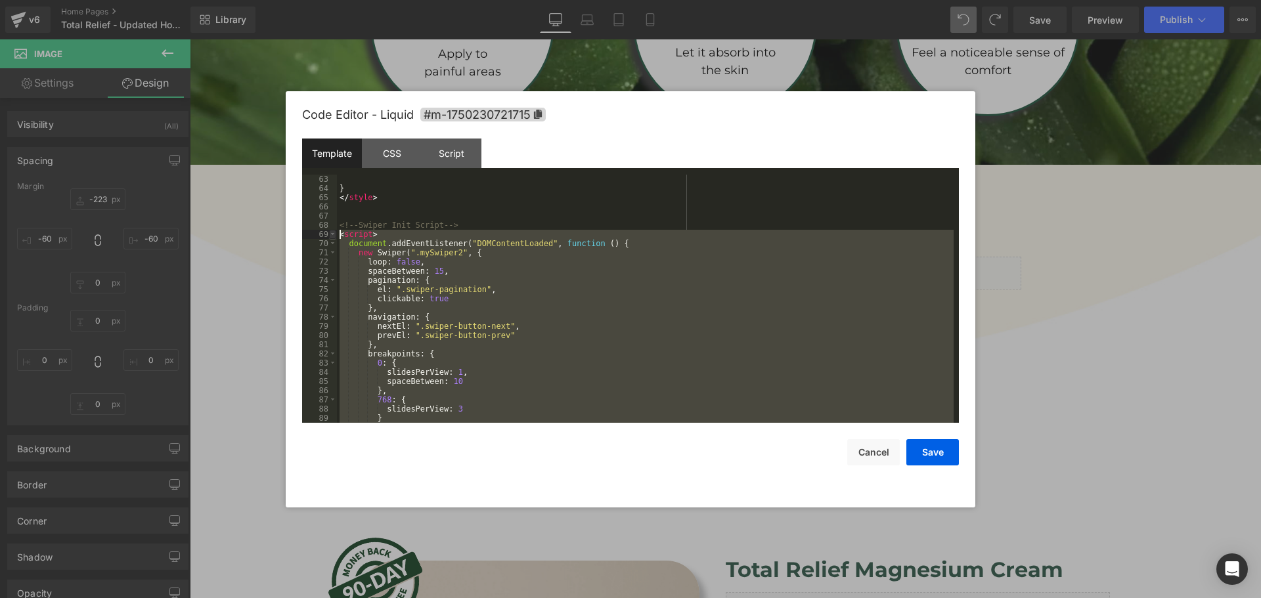
drag, startPoint x: 395, startPoint y: 404, endPoint x: 334, endPoint y: 232, distance: 183.1
click at [334, 232] on pre "63 64 65 66 67 68 69 70 71 72 73 74 75 76 77 78 79 80 81 82 83 84 85 86 87 88 8…" at bounding box center [630, 299] width 657 height 248
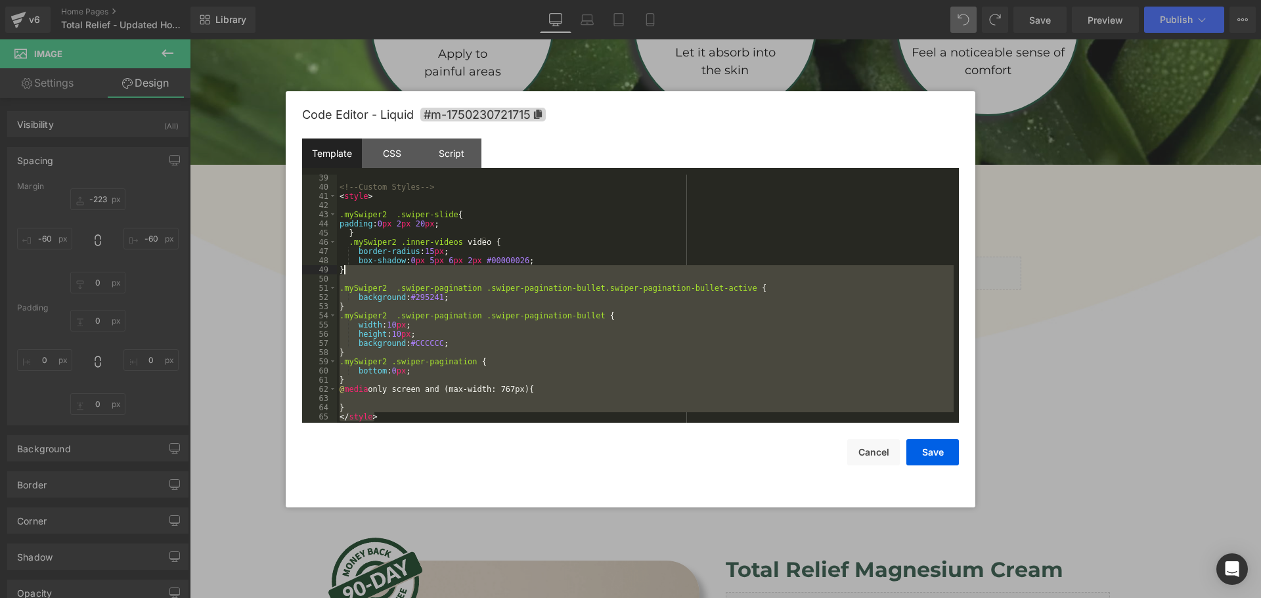
scroll to position [357, 0]
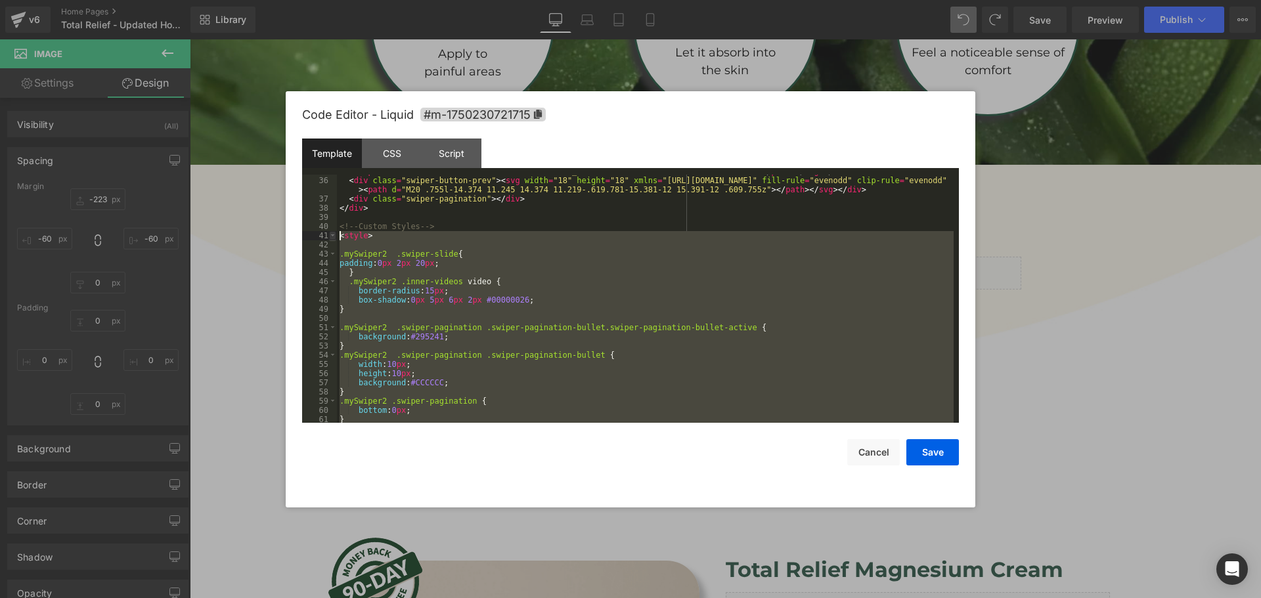
drag, startPoint x: 383, startPoint y: 373, endPoint x: 334, endPoint y: 233, distance: 148.5
click at [334, 233] on pre "35 36 37 38 39 40 41 42 43 44 45 46 47 48 49 50 51 52 53 54 55 56 57 58 59 60 6…" at bounding box center [630, 299] width 657 height 248
click at [871, 450] on button "Cancel" at bounding box center [873, 452] width 53 height 26
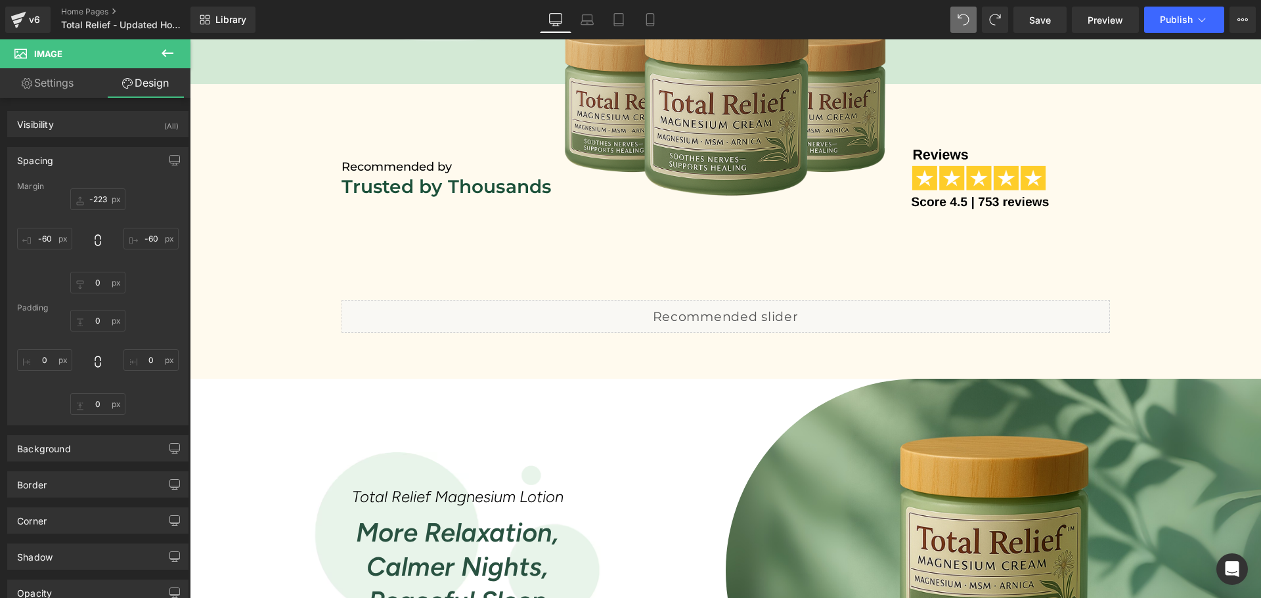
scroll to position [673, 0]
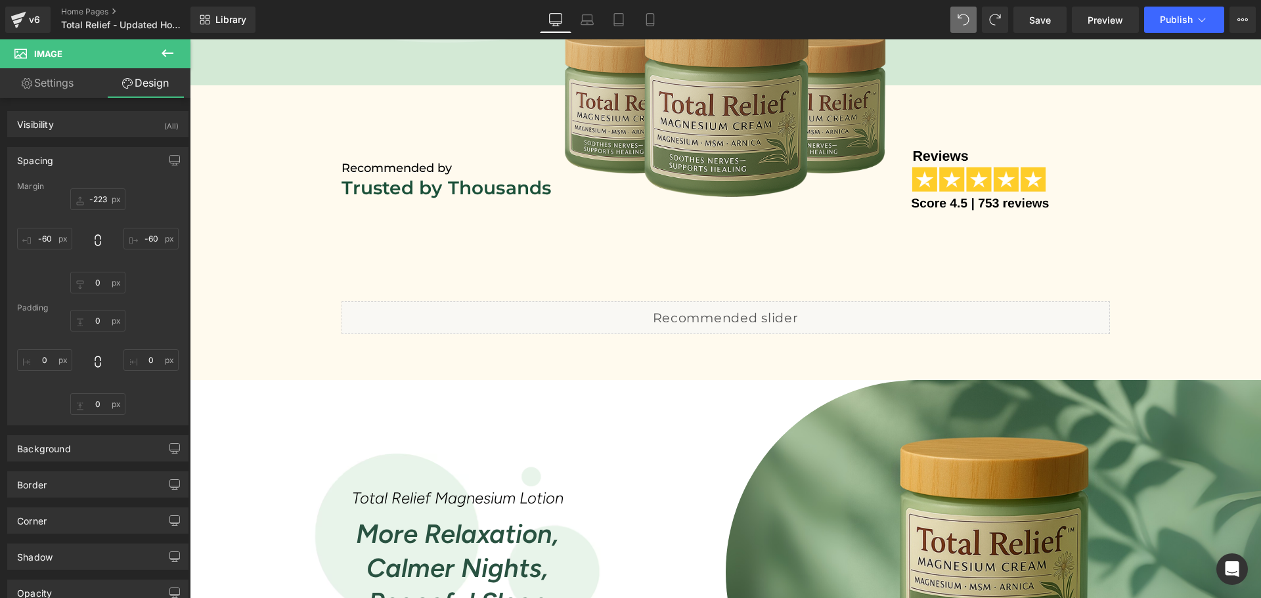
click at [735, 312] on div "Liquid" at bounding box center [725, 317] width 768 height 33
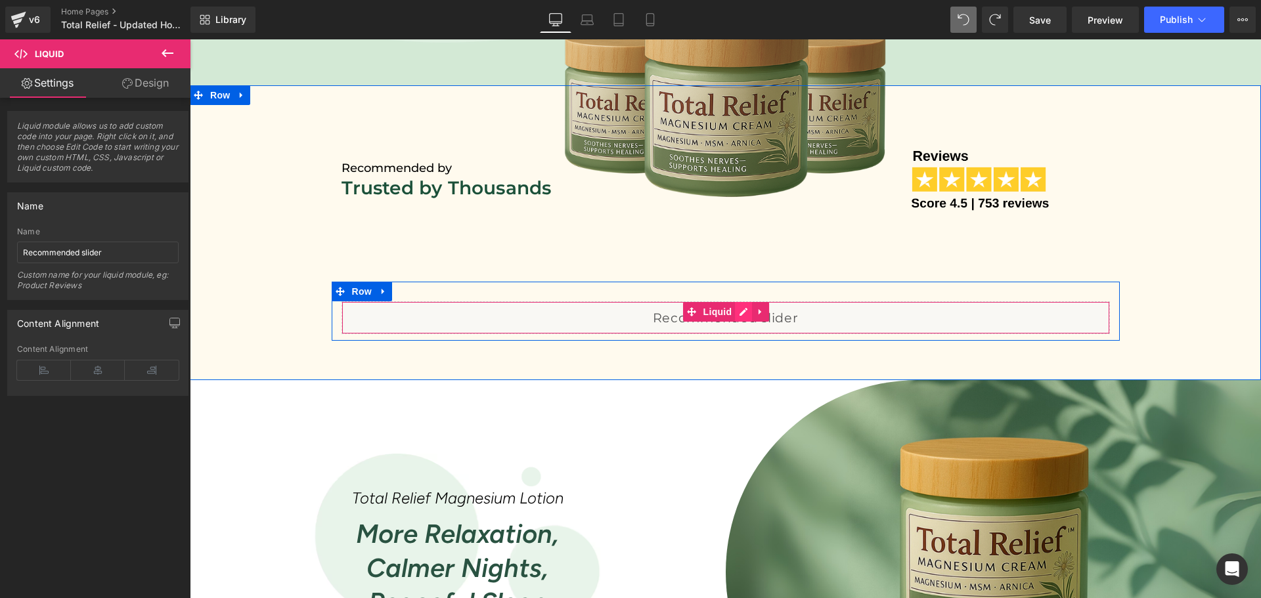
click at [740, 309] on icon at bounding box center [743, 312] width 8 height 8
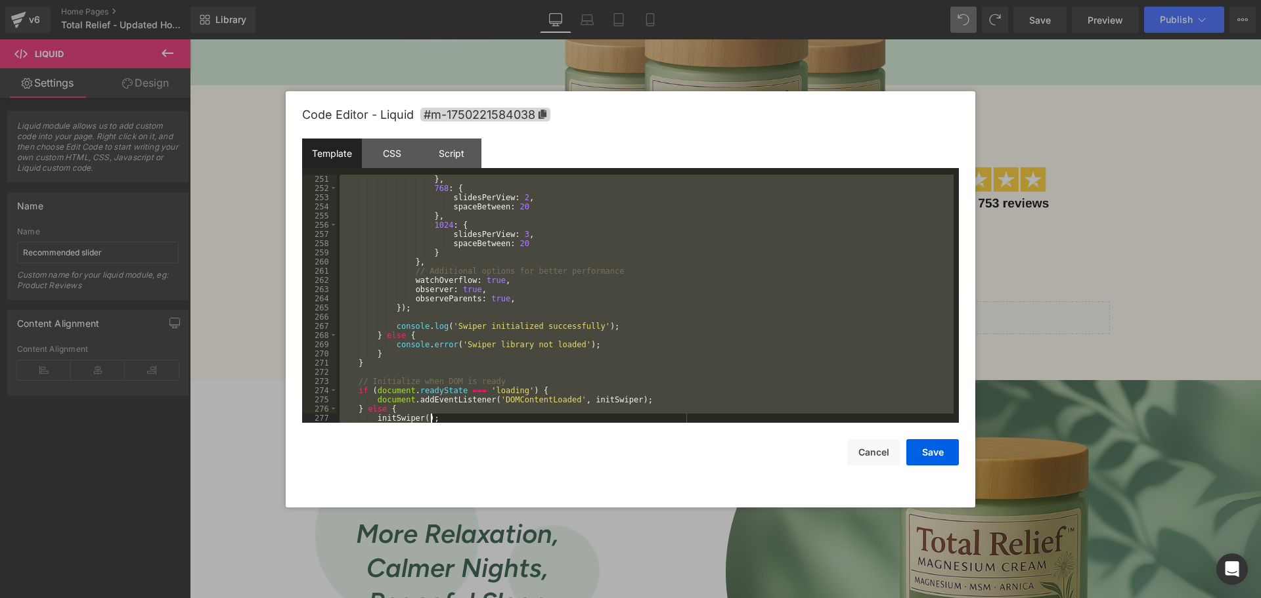
scroll to position [2426, 0]
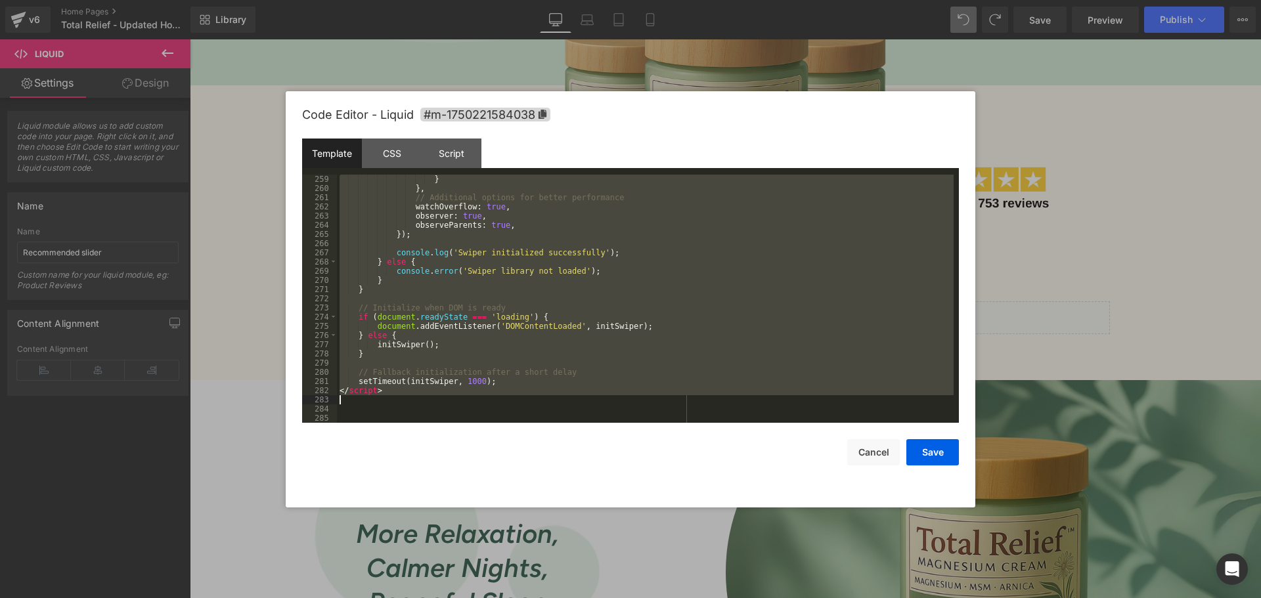
drag, startPoint x: 340, startPoint y: 284, endPoint x: 615, endPoint y: 399, distance: 297.8
click at [615, 399] on div "} } , // Additional options for better performance watchOverflow : true , obser…" at bounding box center [645, 308] width 616 height 267
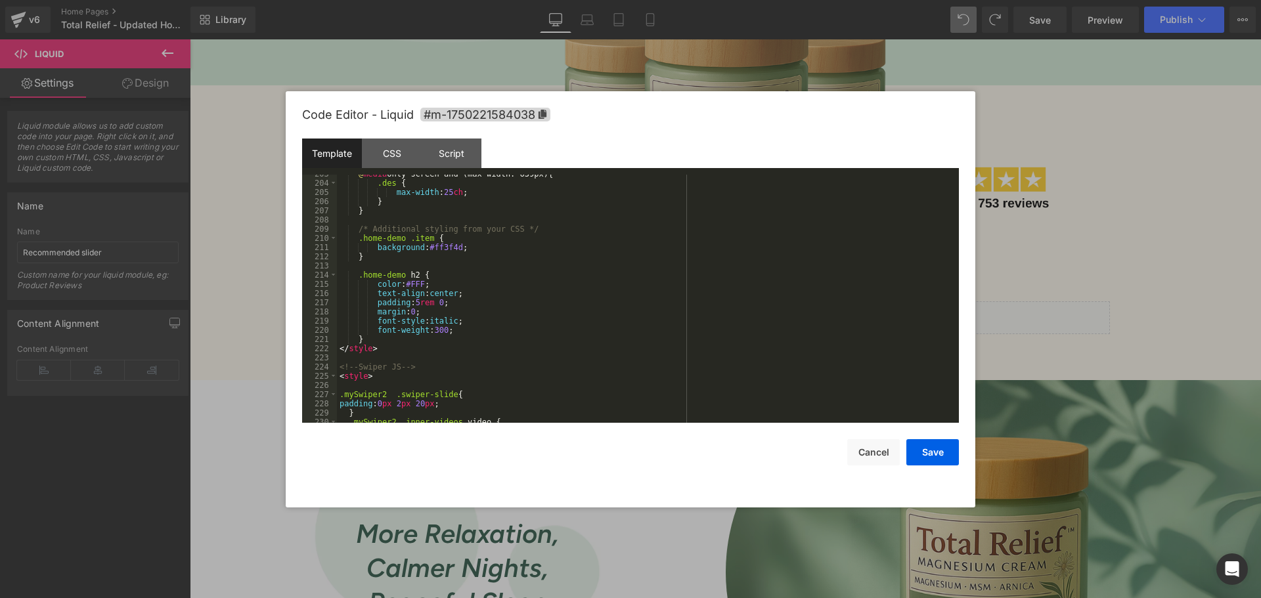
scroll to position [2114, 0]
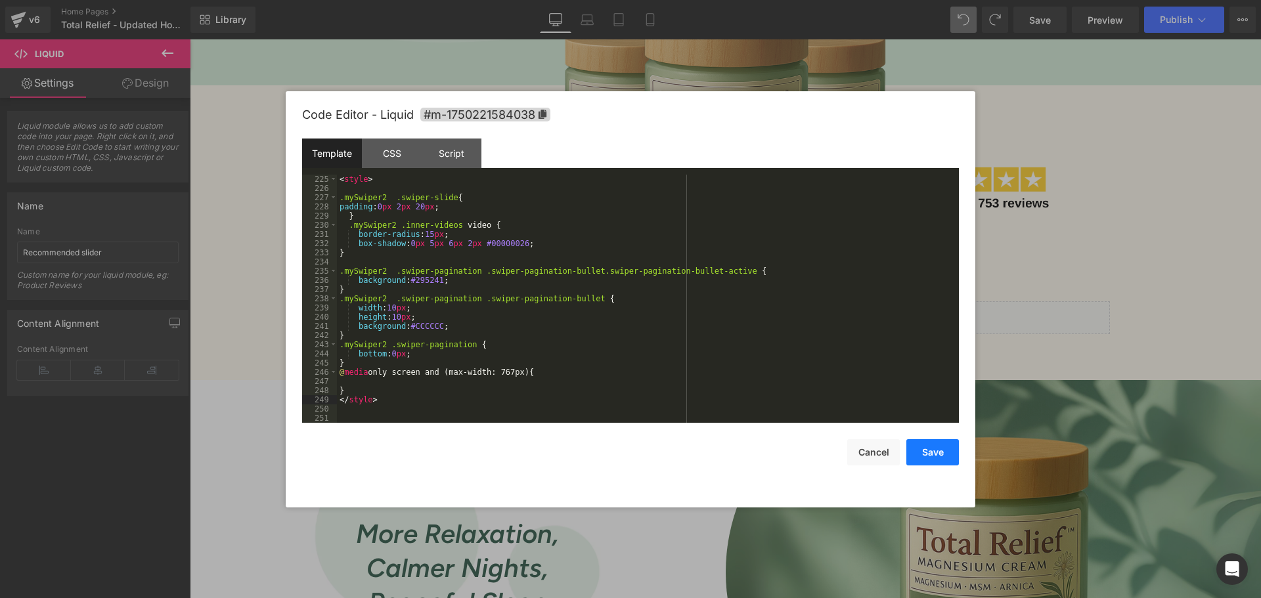
click at [943, 448] on button "Save" at bounding box center [932, 452] width 53 height 26
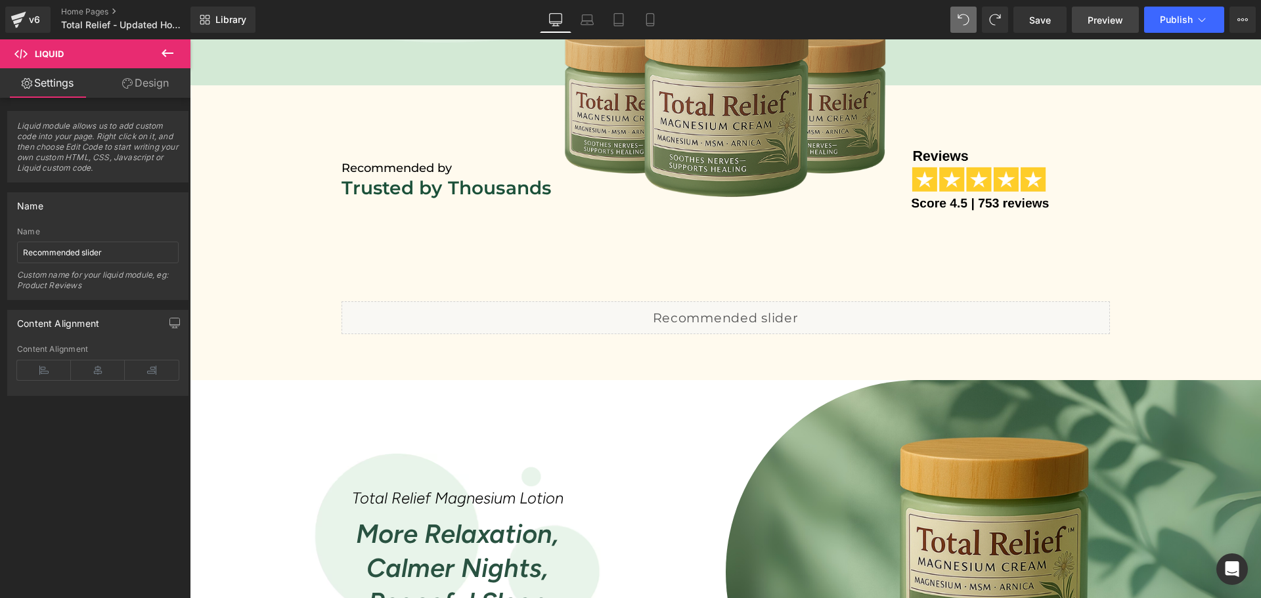
click at [1110, 20] on span "Preview" at bounding box center [1104, 20] width 35 height 14
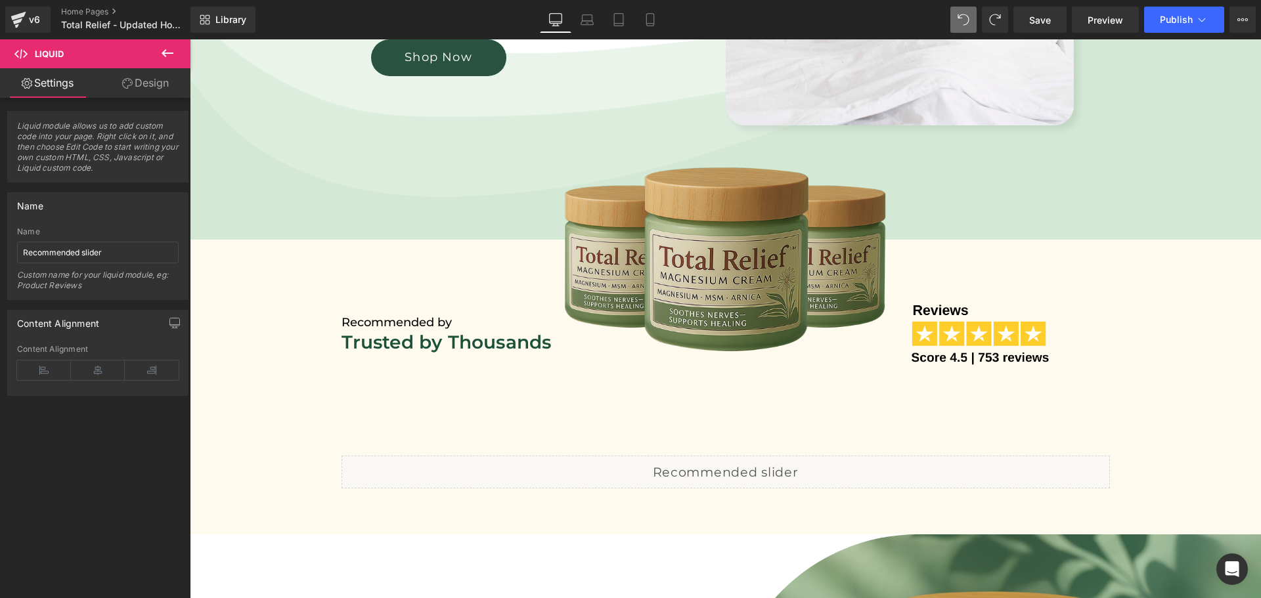
scroll to position [542, 0]
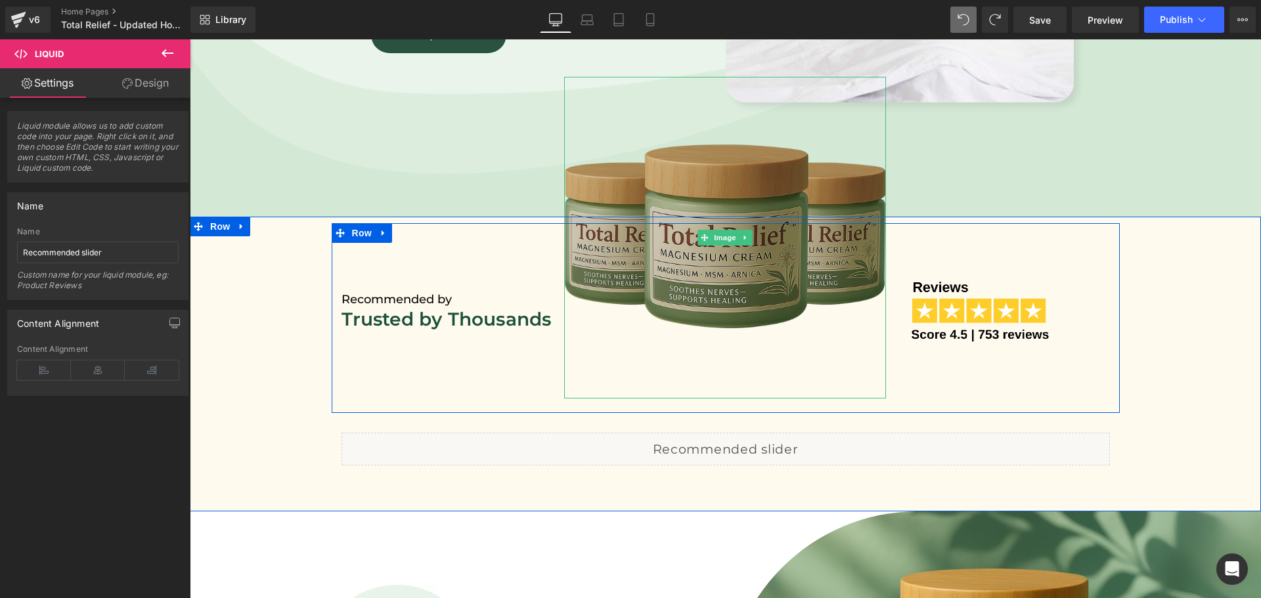
click at [749, 177] on img at bounding box center [725, 238] width 322 height 322
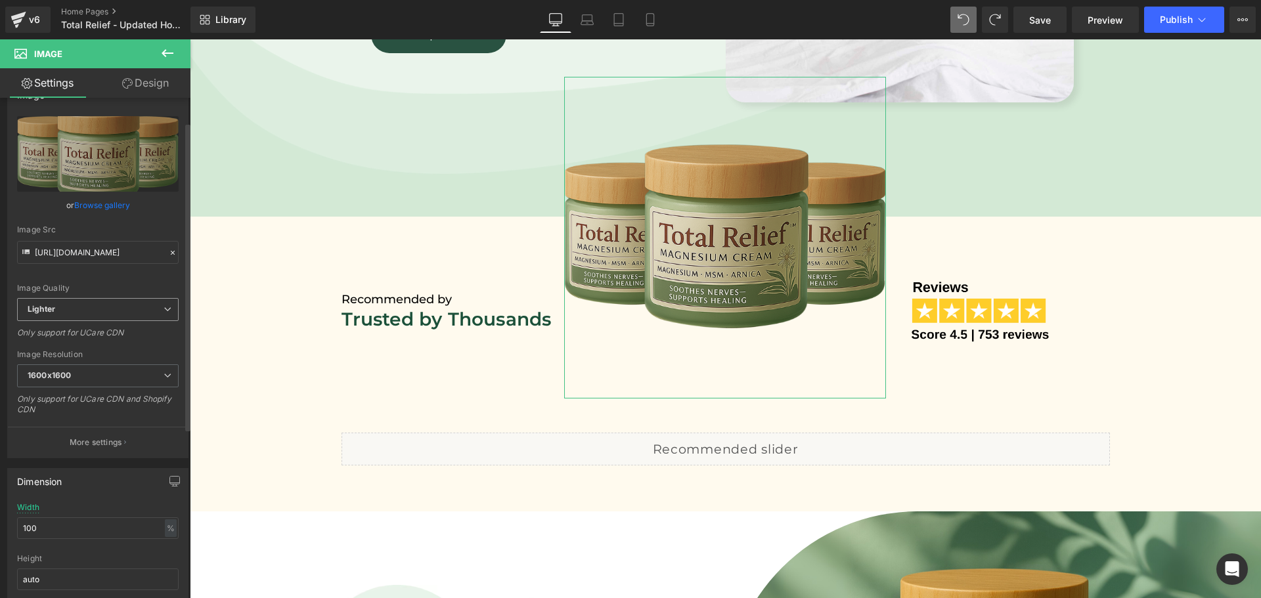
scroll to position [44, 0]
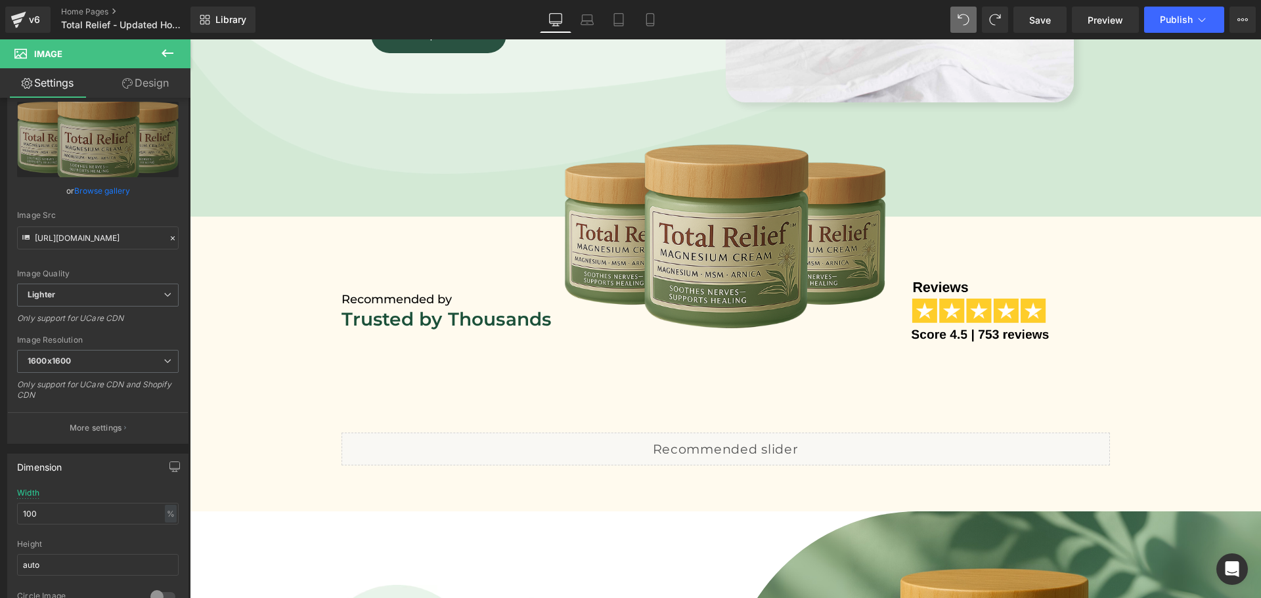
click at [161, 53] on icon at bounding box center [168, 53] width 16 height 16
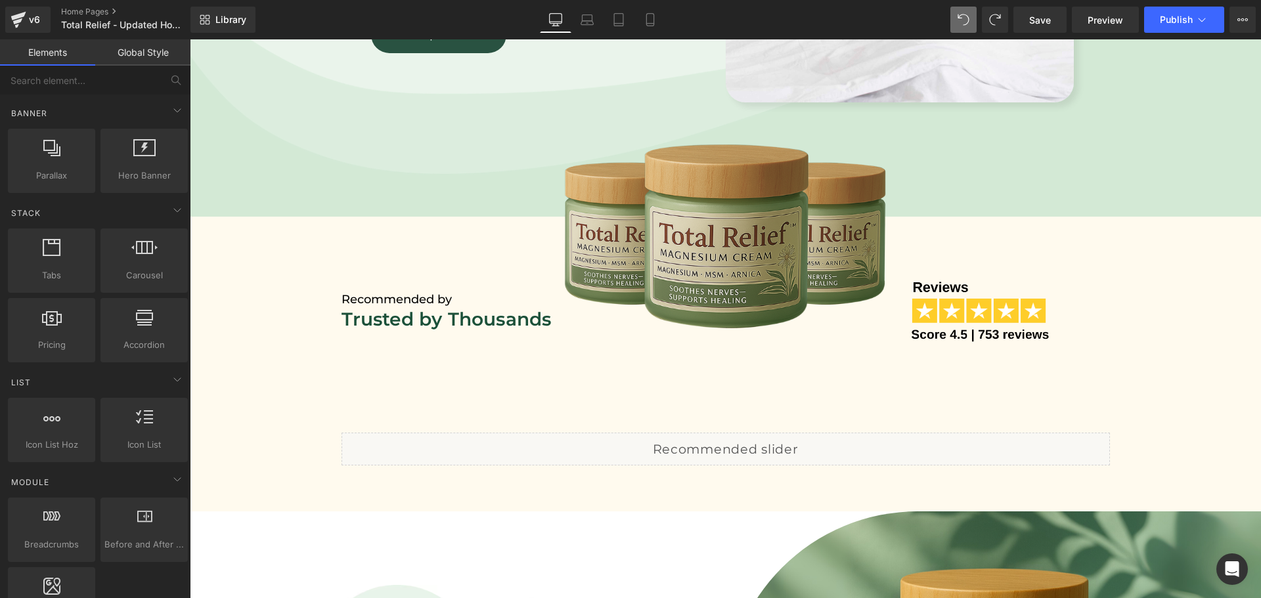
scroll to position [350, 0]
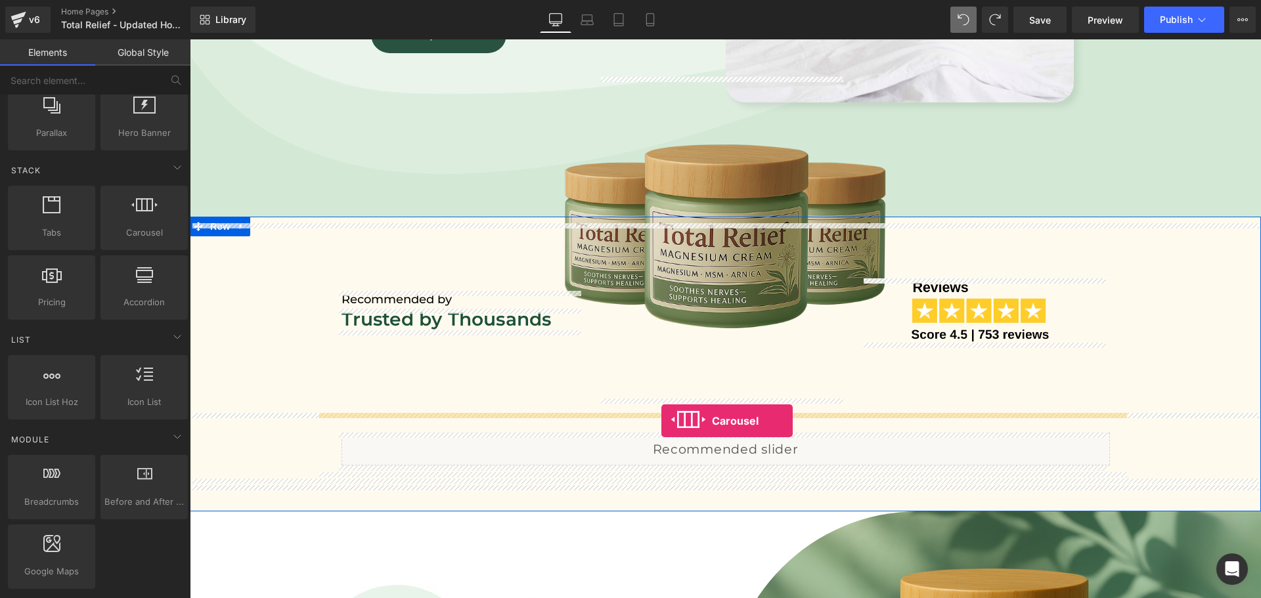
drag, startPoint x: 328, startPoint y: 257, endPoint x: 661, endPoint y: 421, distance: 371.7
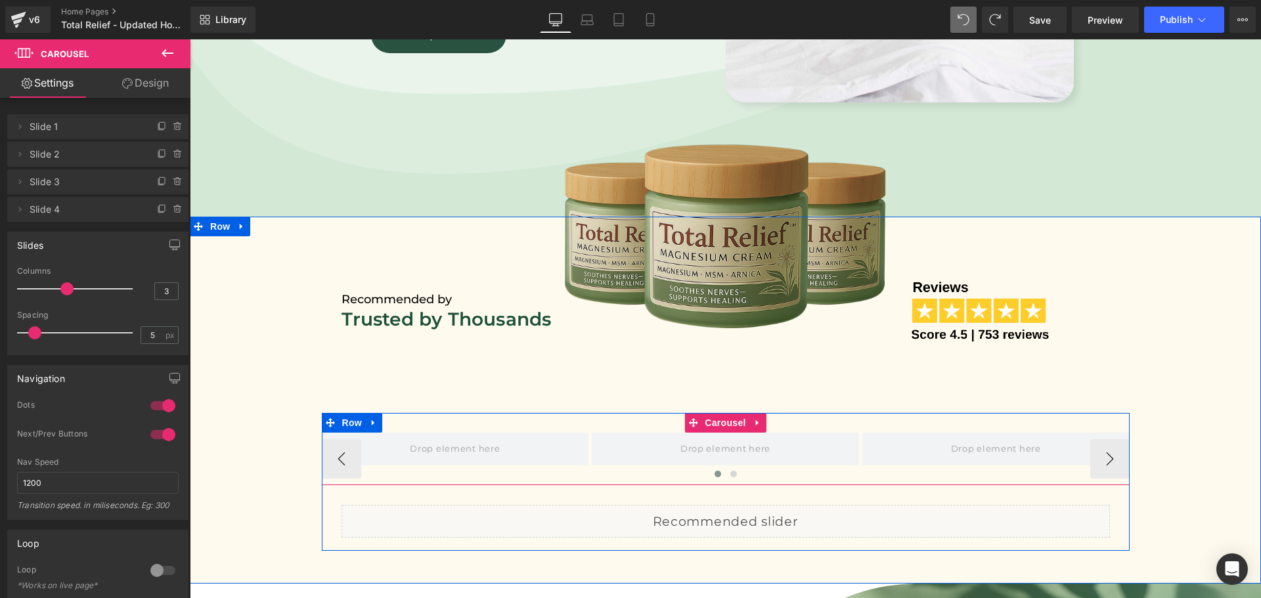
click at [1102, 468] on div at bounding box center [726, 475] width 808 height 21
click at [1102, 454] on button "›" at bounding box center [1109, 458] width 39 height 39
click at [464, 445] on span at bounding box center [455, 449] width 99 height 21
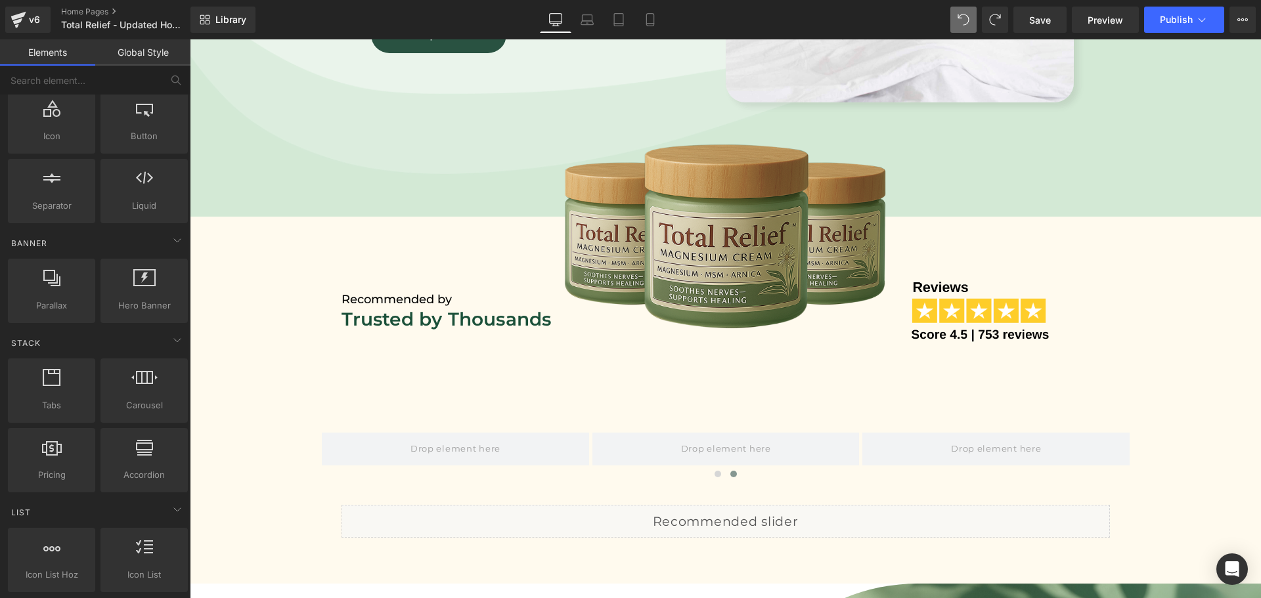
scroll to position [131, 0]
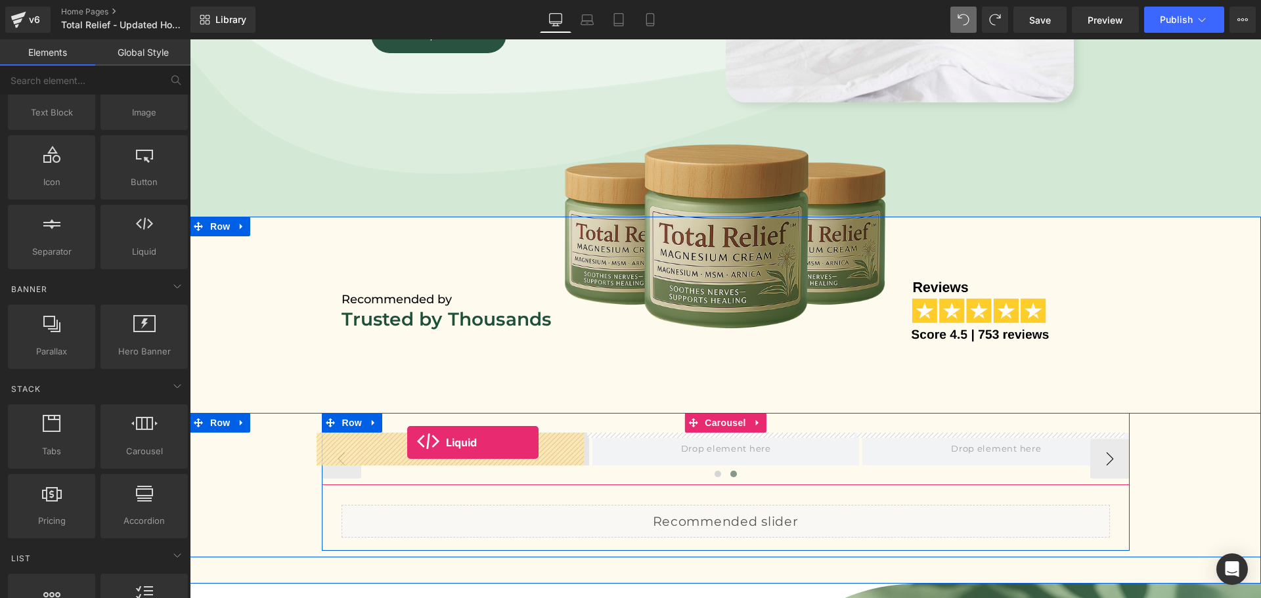
drag, startPoint x: 330, startPoint y: 280, endPoint x: 407, endPoint y: 442, distance: 179.7
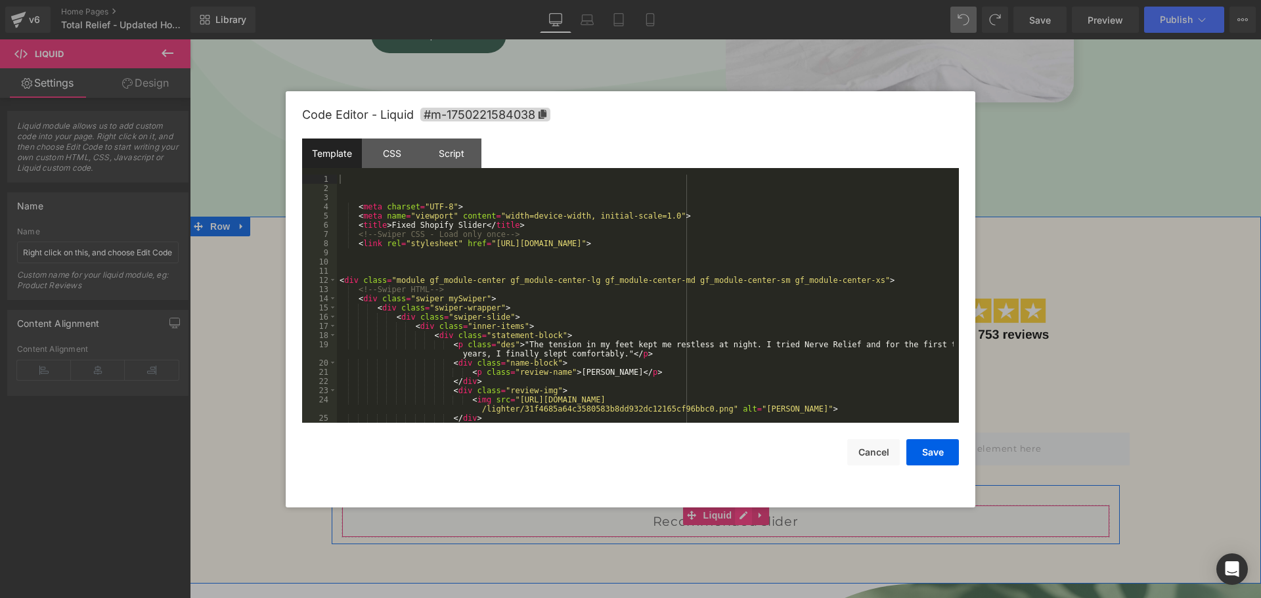
click at [741, 515] on div "Liquid" at bounding box center [725, 521] width 768 height 33
click at [873, 454] on button "Cancel" at bounding box center [873, 452] width 53 height 26
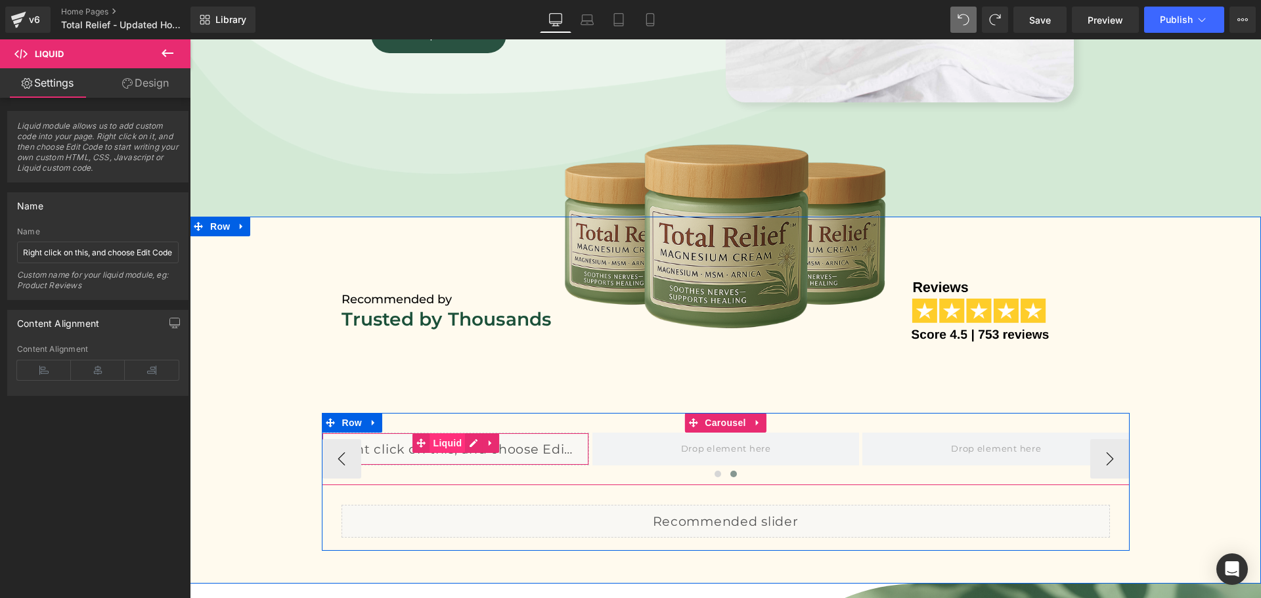
click at [442, 442] on span "Liquid" at bounding box center [447, 443] width 35 height 20
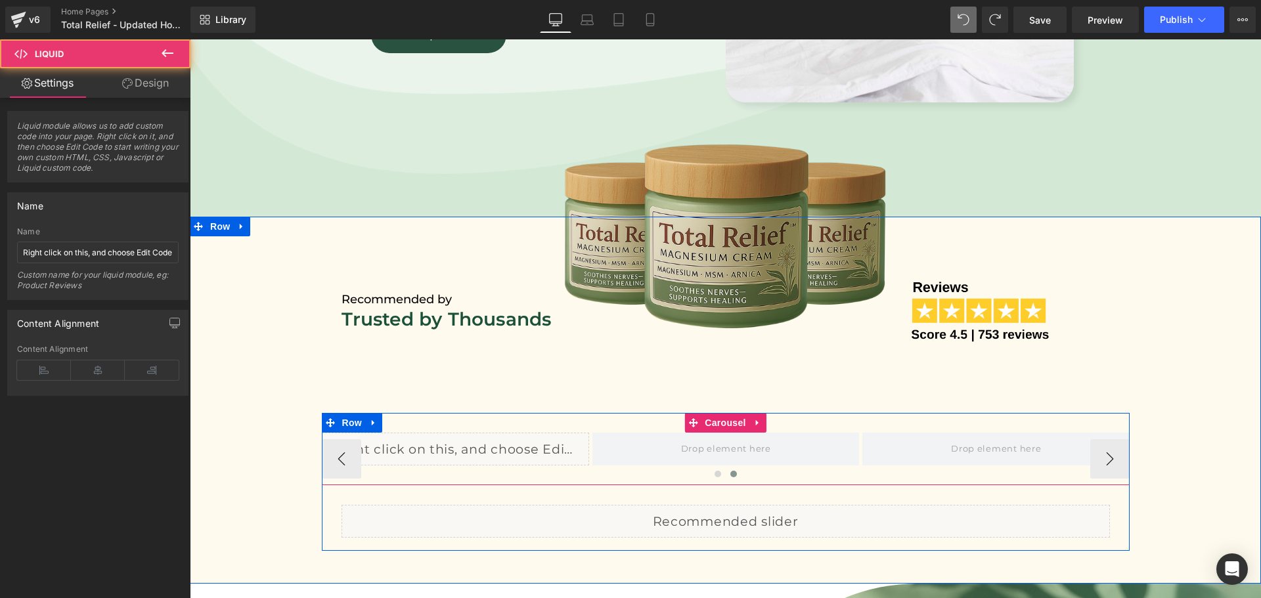
click at [465, 437] on div "Liquid" at bounding box center [455, 449] width 267 height 33
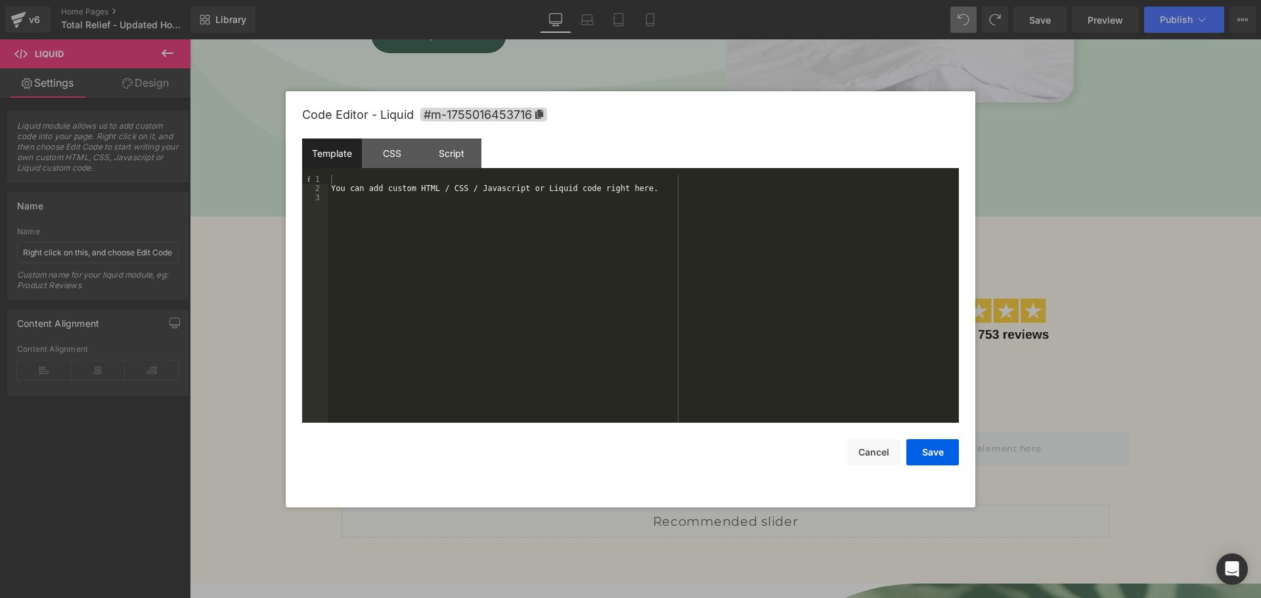
click at [345, 152] on div "Template" at bounding box center [332, 154] width 60 height 30
click at [424, 225] on div "You can add custom HTML / CSS / Javascript or Liquid code right here." at bounding box center [643, 308] width 630 height 267
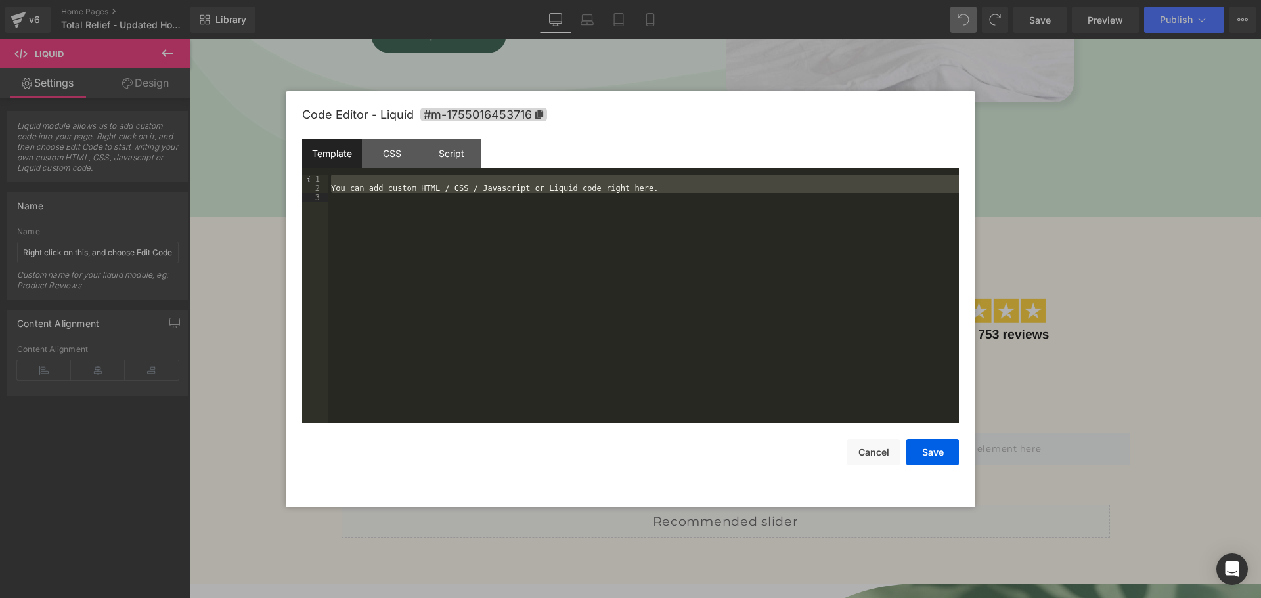
scroll to position [744, 0]
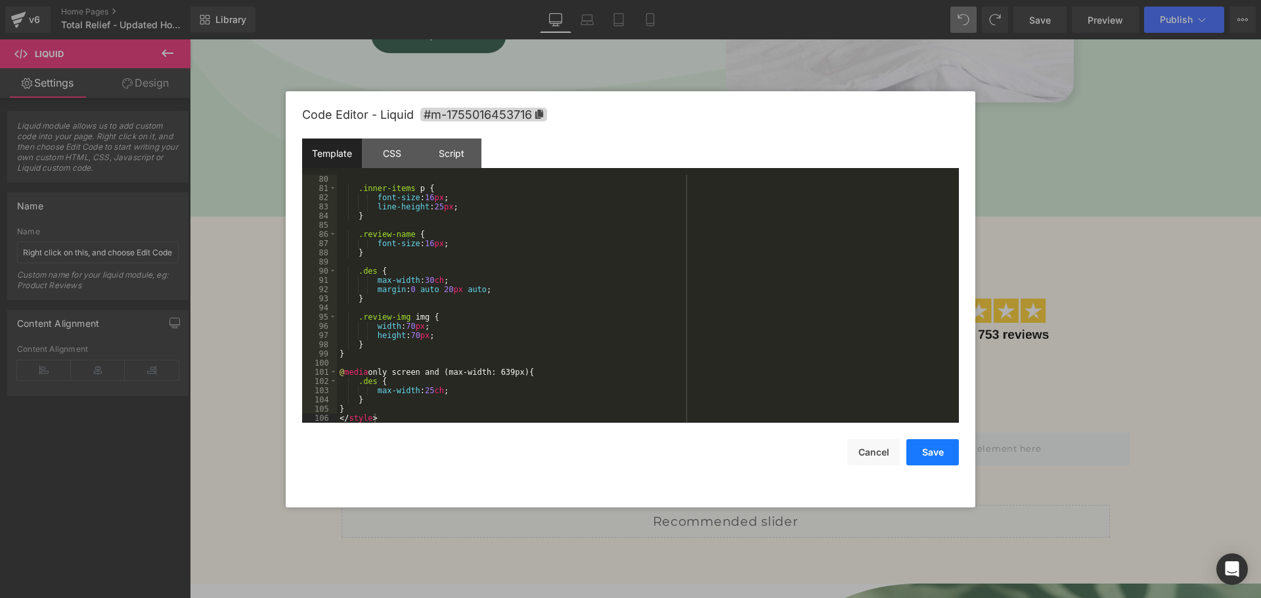
click at [924, 458] on button "Save" at bounding box center [932, 452] width 53 height 26
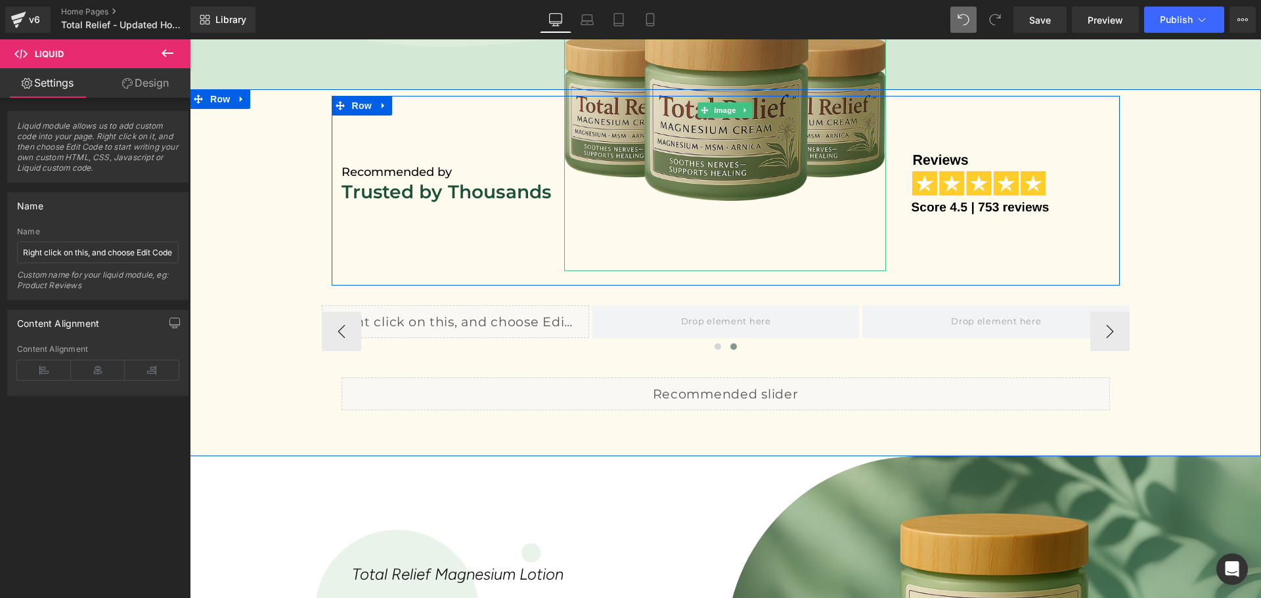
scroll to position [673, 0]
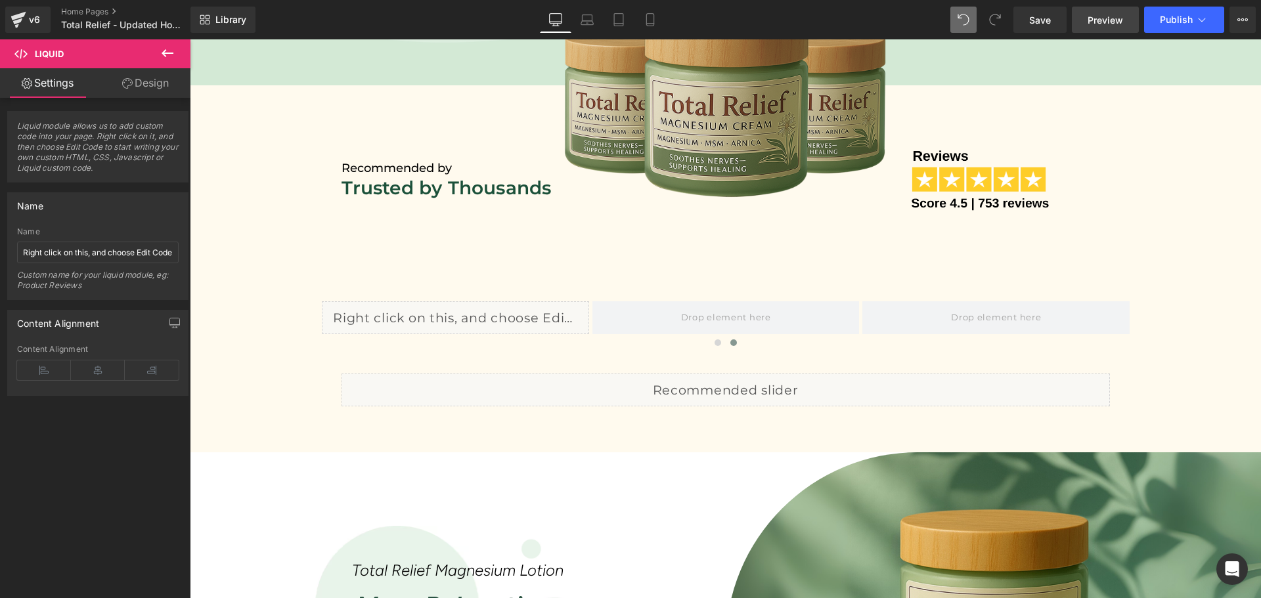
click at [1095, 22] on span "Preview" at bounding box center [1104, 20] width 35 height 14
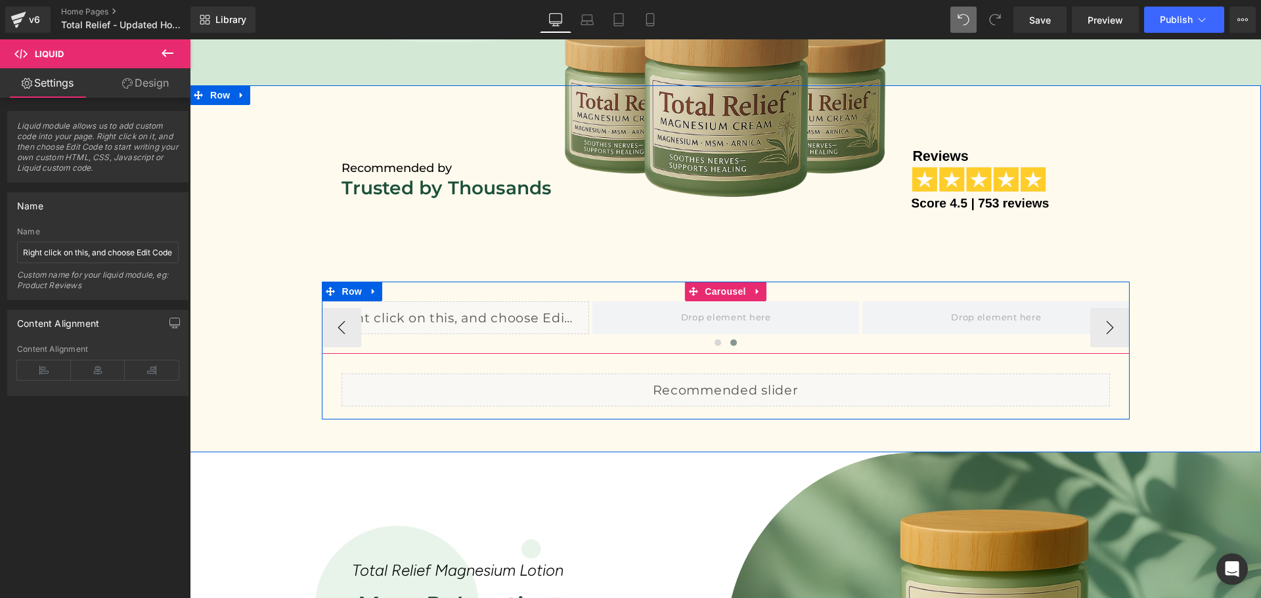
click at [818, 287] on div "Liquid ‹ › Carousel" at bounding box center [726, 318] width 808 height 72
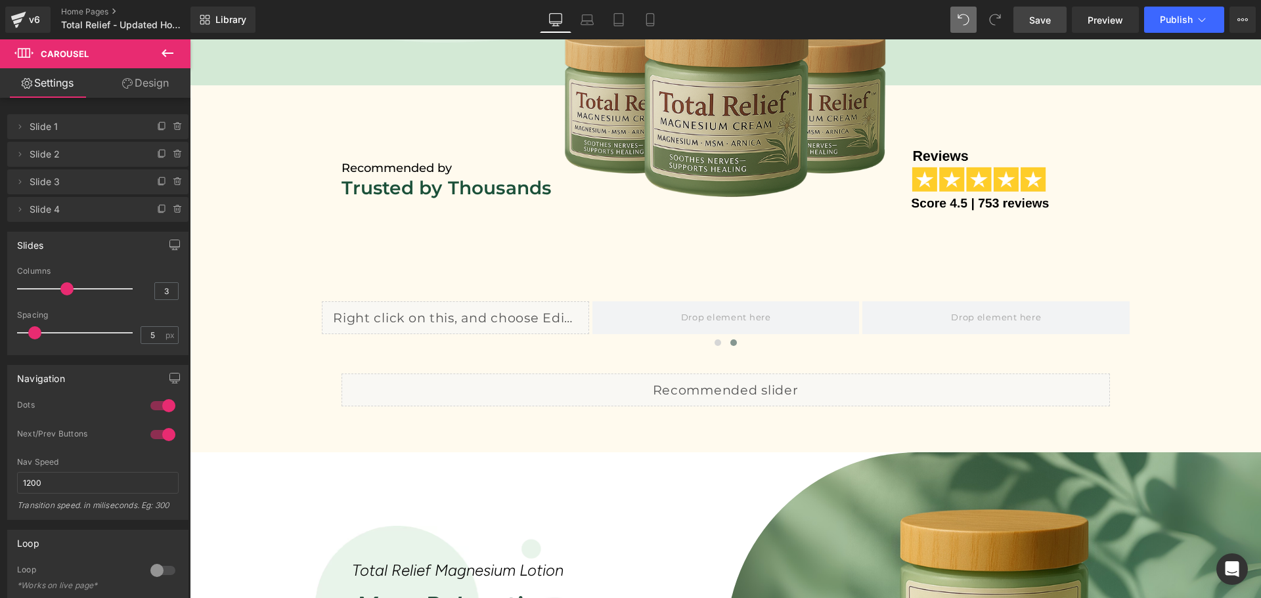
click at [1039, 26] on span "Save" at bounding box center [1040, 20] width 22 height 14
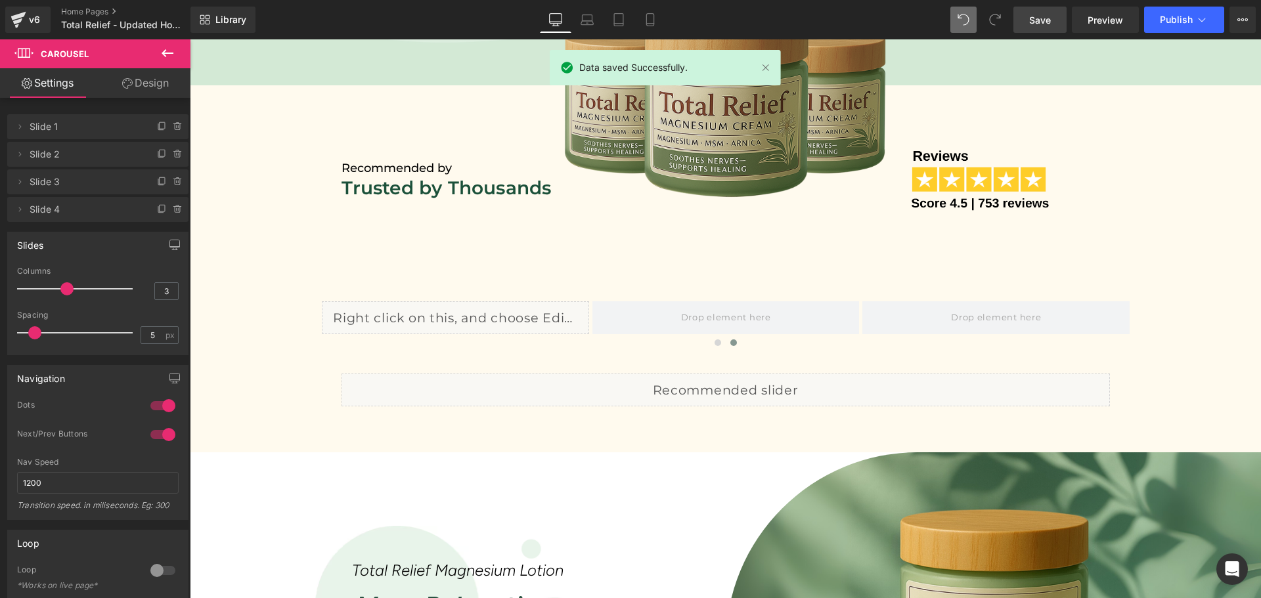
drag, startPoint x: 1091, startPoint y: 18, endPoint x: 1001, endPoint y: 1, distance: 92.2
click at [1091, 18] on span "Preview" at bounding box center [1104, 20] width 35 height 14
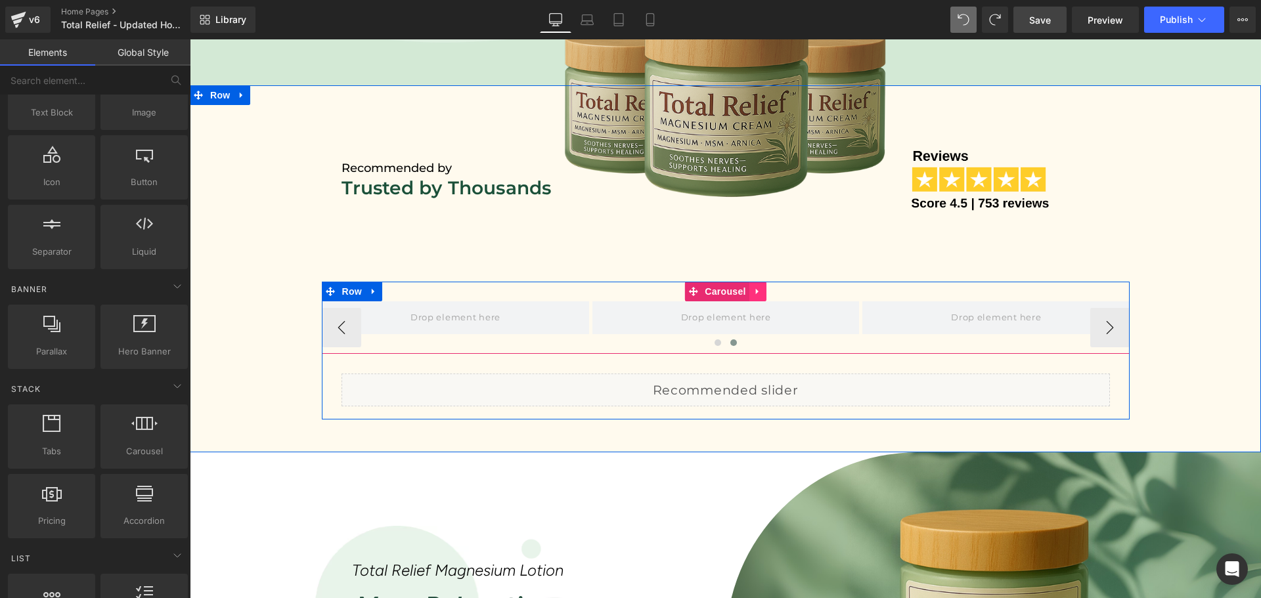
click at [758, 293] on link at bounding box center [757, 292] width 17 height 20
click at [762, 292] on icon at bounding box center [766, 291] width 9 height 9
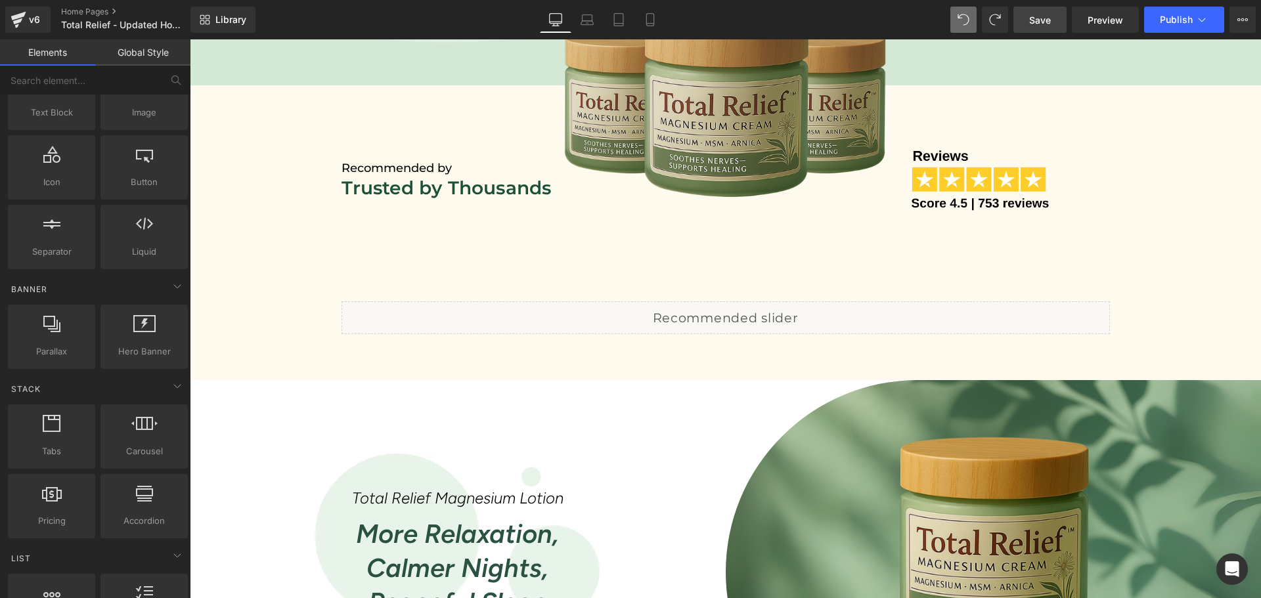
click at [1030, 16] on span "Save" at bounding box center [1040, 20] width 22 height 14
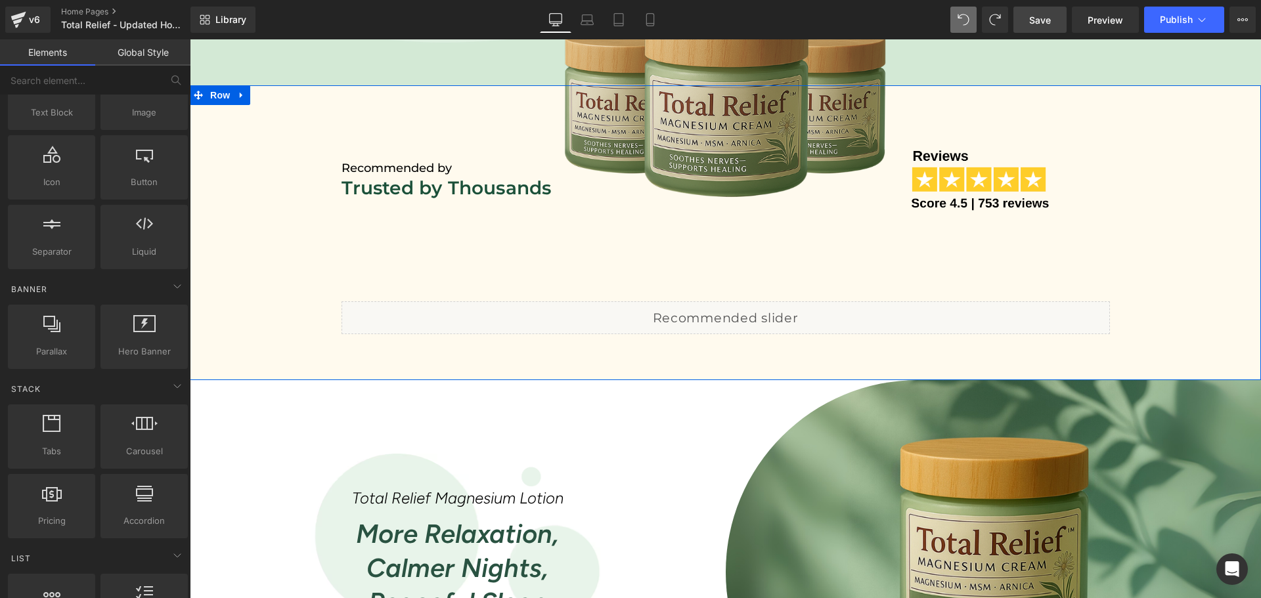
click at [727, 314] on div "Liquid" at bounding box center [725, 317] width 768 height 33
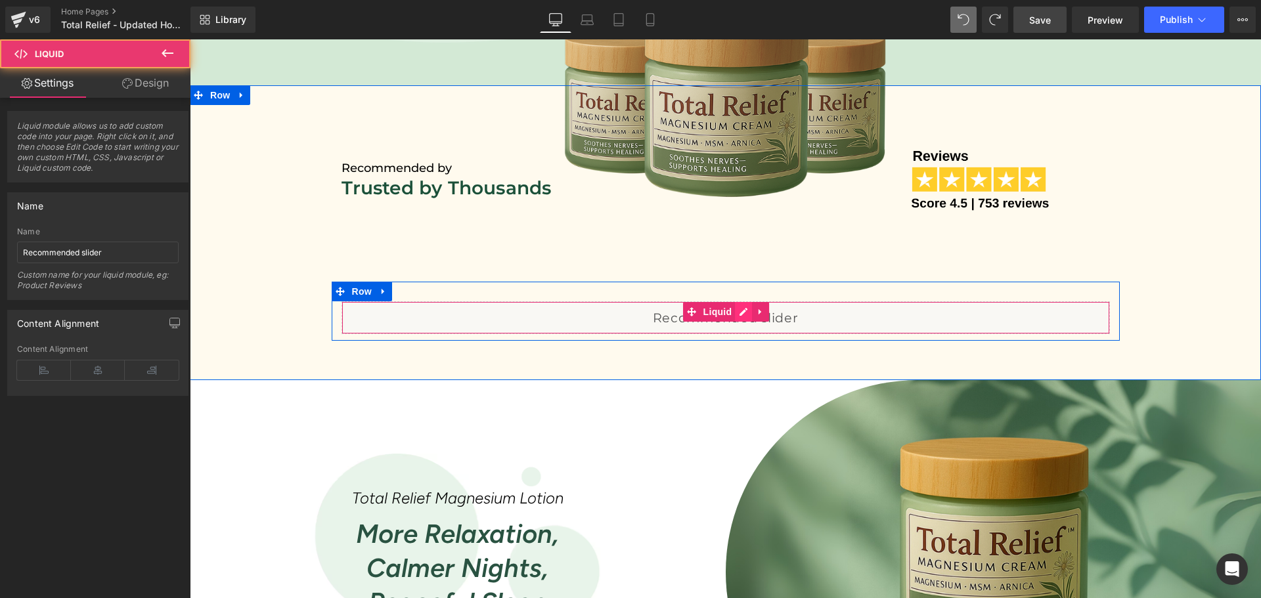
click at [732, 311] on div "Liquid" at bounding box center [725, 317] width 768 height 33
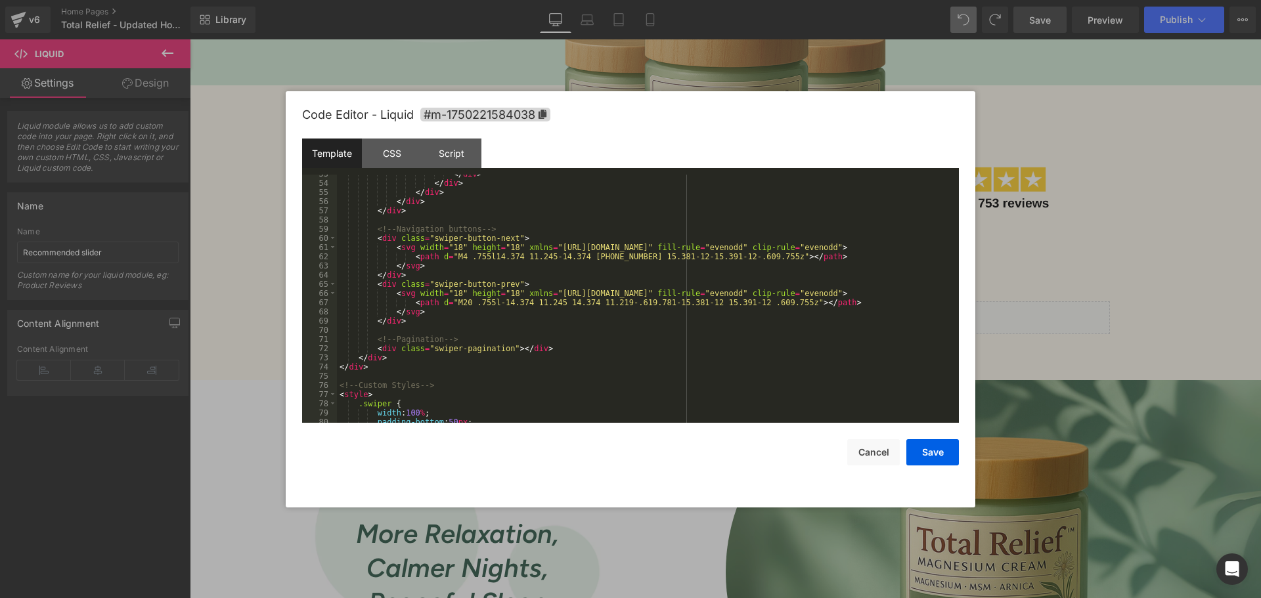
scroll to position [381, 0]
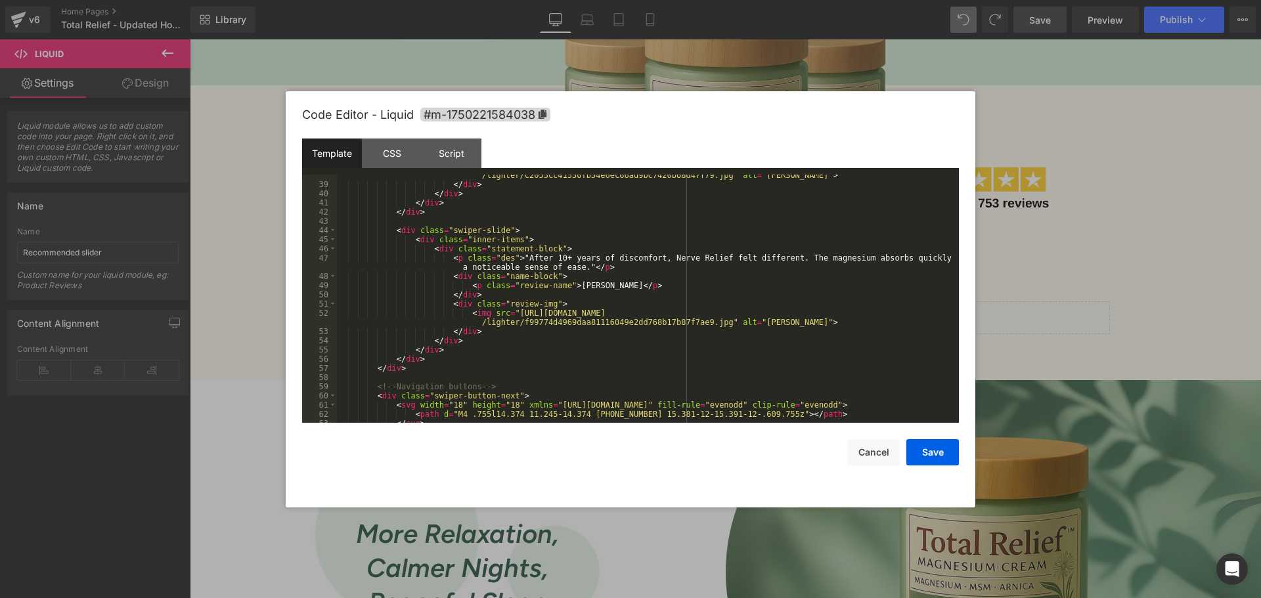
click at [859, 437] on div "Save Cancel" at bounding box center [630, 444] width 657 height 43
click at [862, 445] on button "Cancel" at bounding box center [873, 452] width 53 height 26
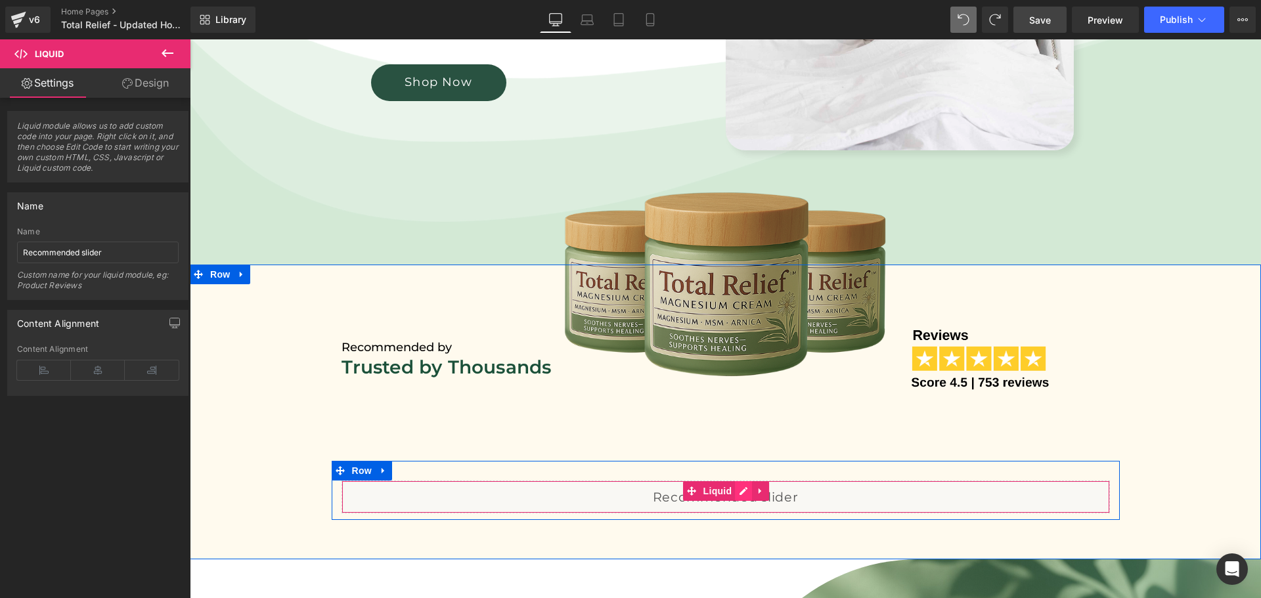
scroll to position [629, 0]
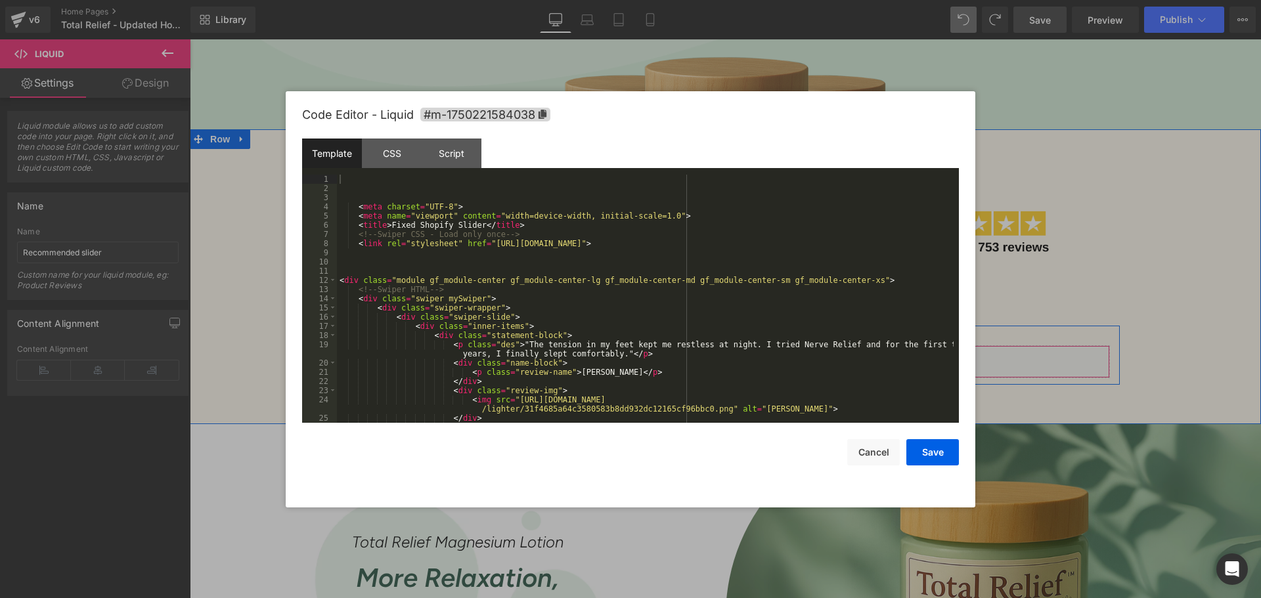
click at [743, 353] on div "Liquid" at bounding box center [725, 361] width 768 height 33
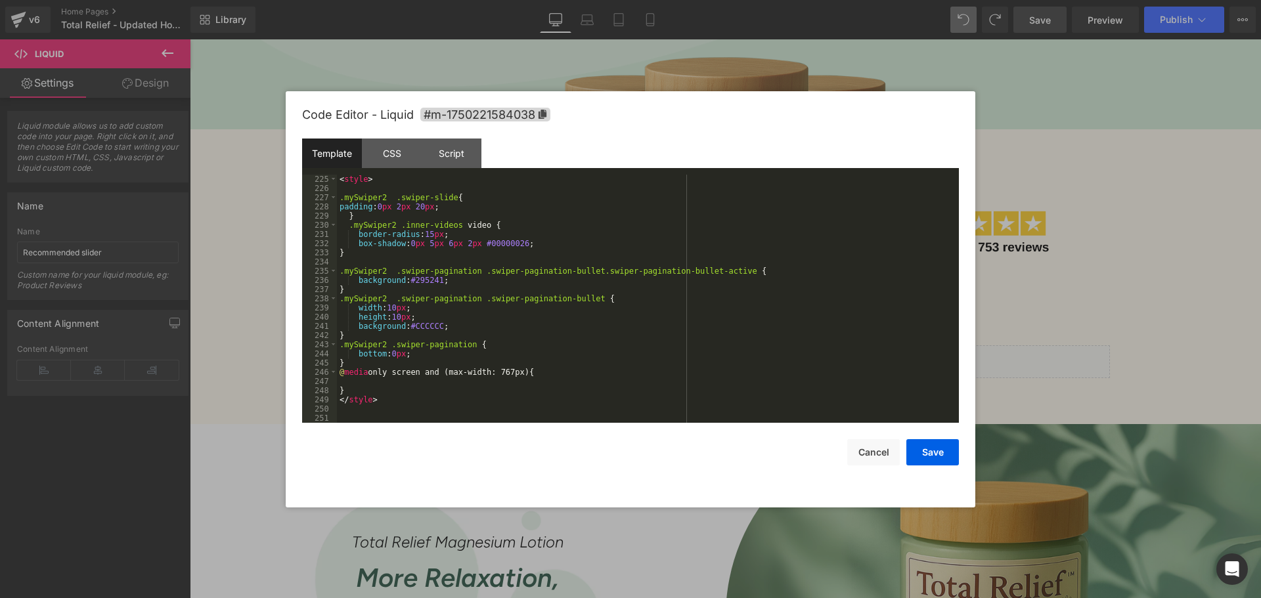
scroll to position [2114, 0]
click at [962, 18] on div at bounding box center [630, 299] width 1261 height 598
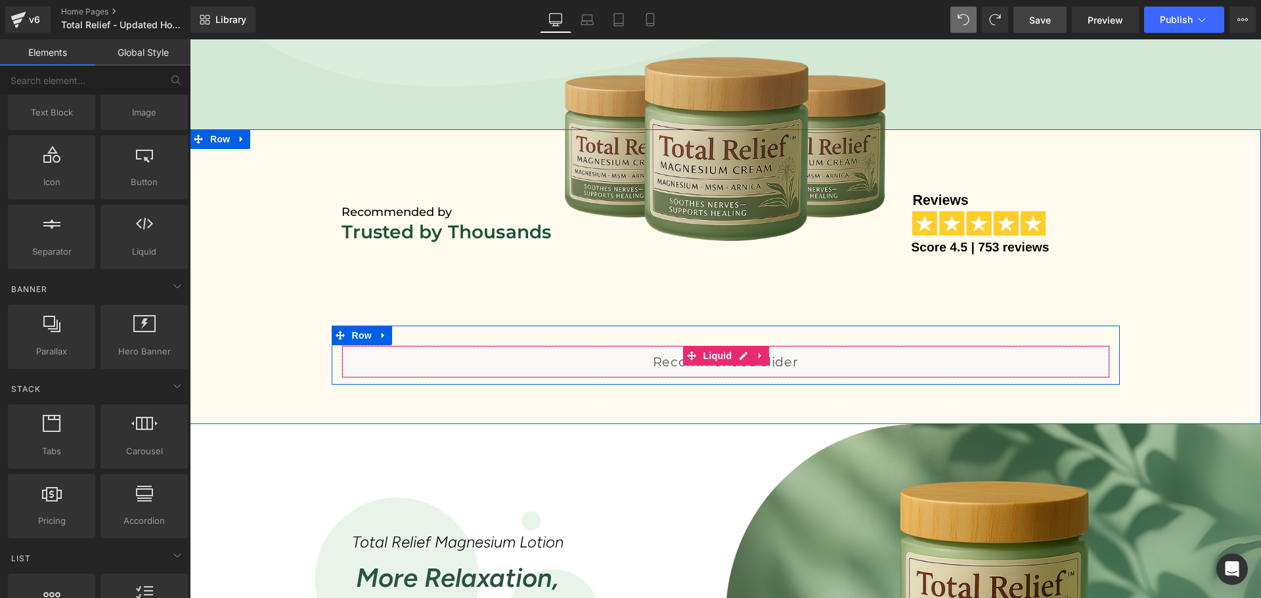
click at [743, 349] on div "Liquid" at bounding box center [725, 361] width 768 height 33
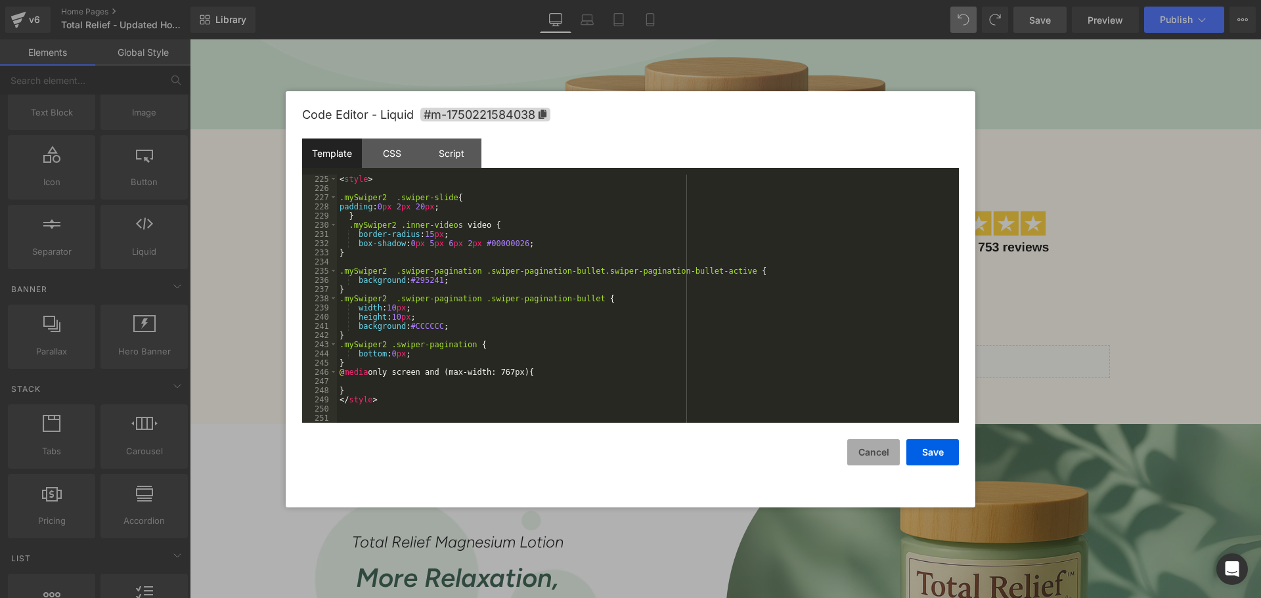
drag, startPoint x: 878, startPoint y: 446, endPoint x: 720, endPoint y: 286, distance: 224.7
click at [878, 446] on button "Cancel" at bounding box center [873, 452] width 53 height 26
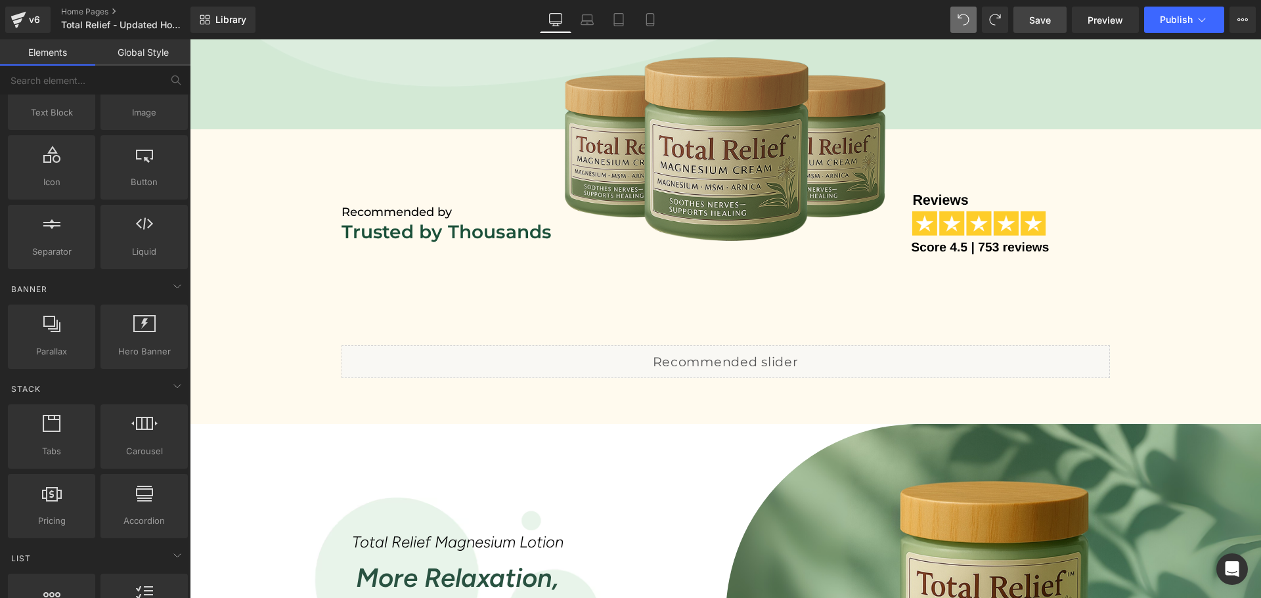
click at [967, 37] on div "Library Desktop Desktop Laptop Tablet Mobile Save Preview Publish Scheduled Vie…" at bounding box center [725, 19] width 1070 height 39
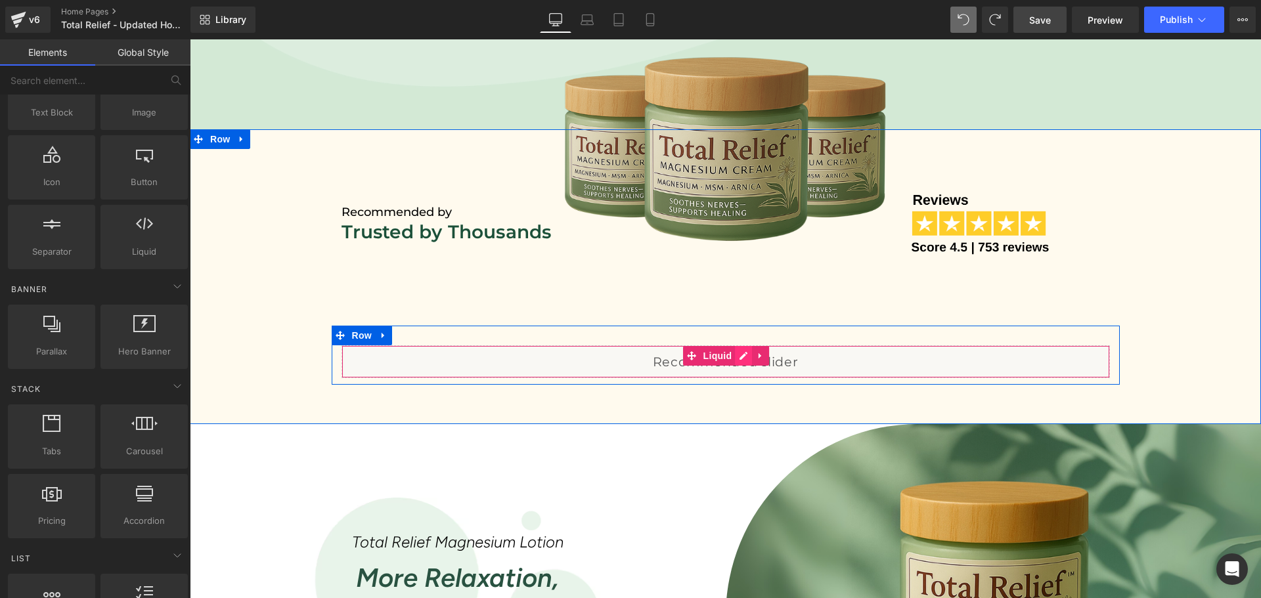
click at [741, 356] on div "Liquid" at bounding box center [725, 361] width 768 height 33
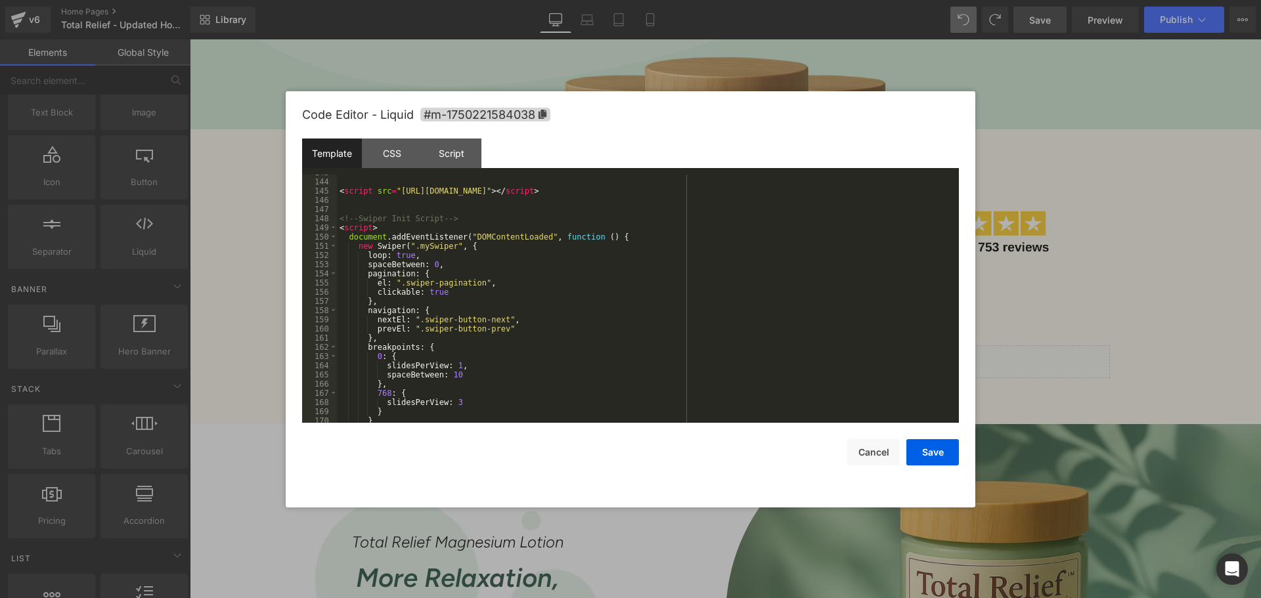
scroll to position [1325, 0]
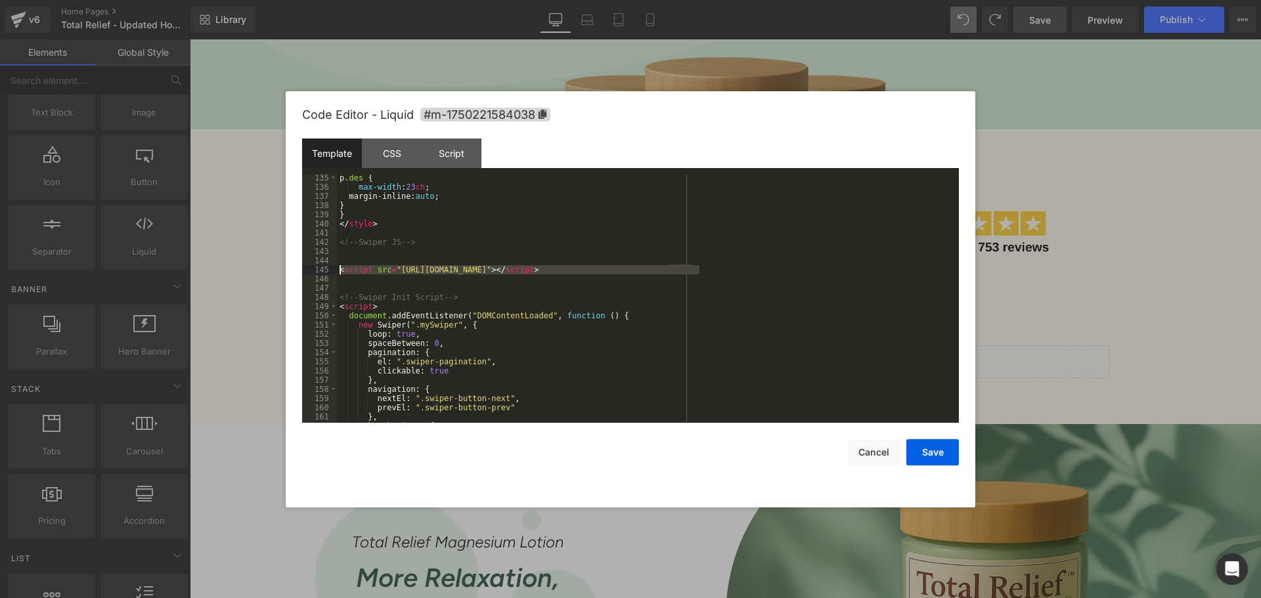
drag, startPoint x: 724, startPoint y: 269, endPoint x: 284, endPoint y: 265, distance: 439.9
click at [284, 265] on body "Liquid You are previewing how the will restyle your page. You can not edit Elem…" at bounding box center [630, 299] width 1261 height 598
click at [942, 455] on button "Save" at bounding box center [932, 452] width 53 height 26
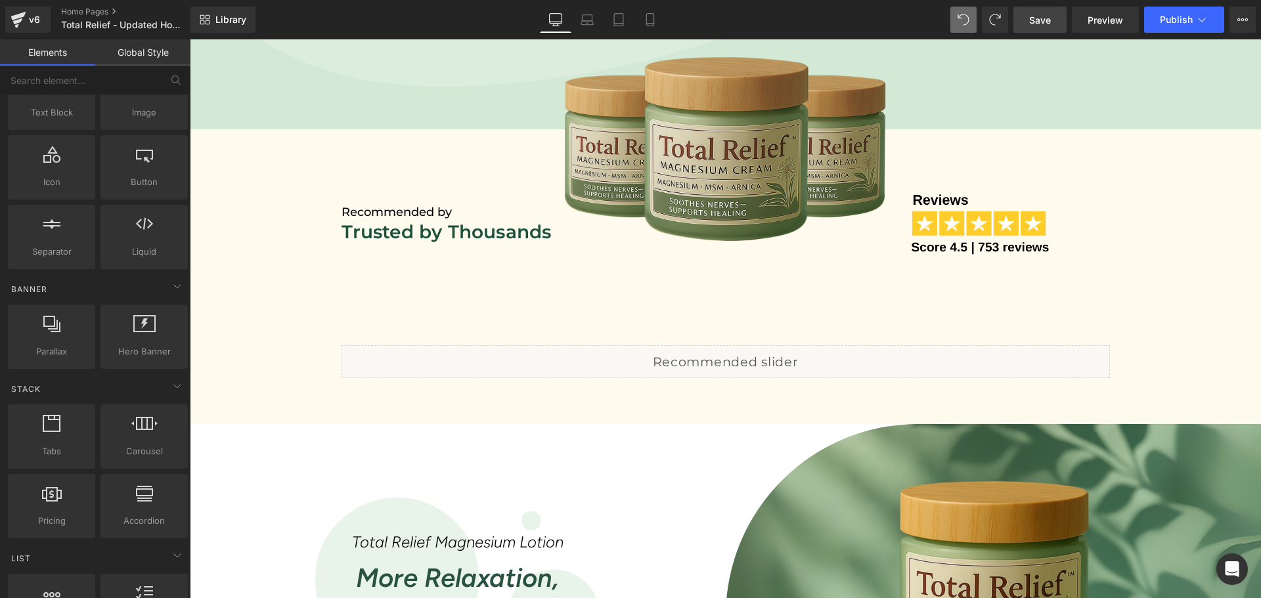
click at [1029, 17] on span "Save" at bounding box center [1040, 20] width 22 height 14
click at [1096, 16] on span "Preview" at bounding box center [1104, 20] width 35 height 14
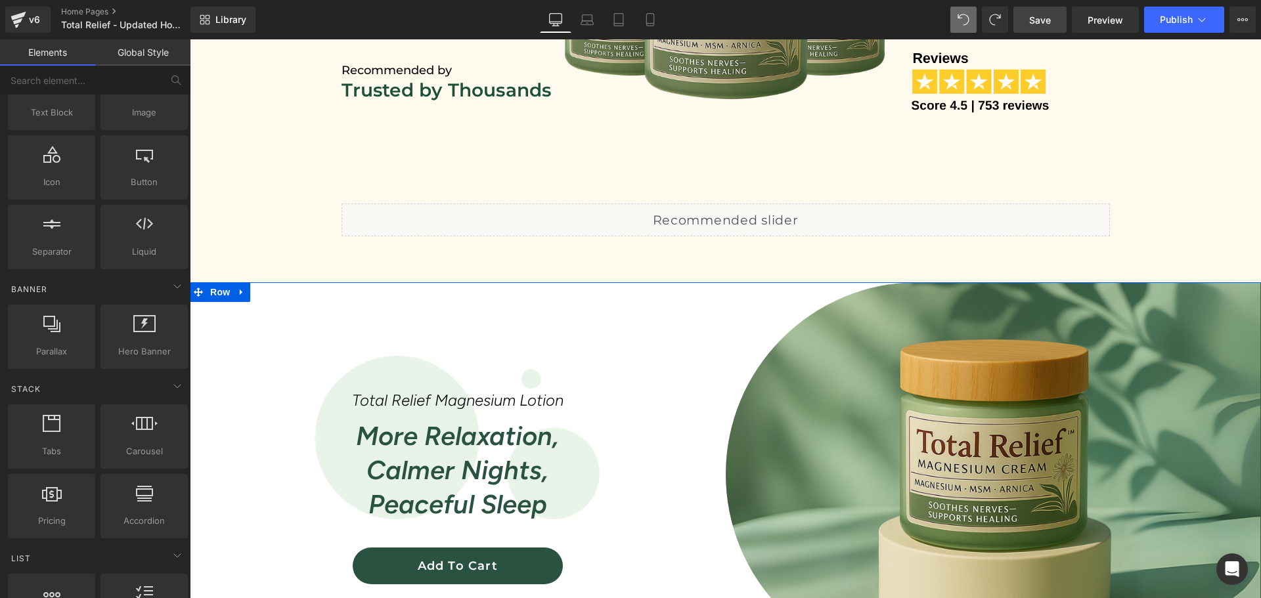
scroll to position [716, 0]
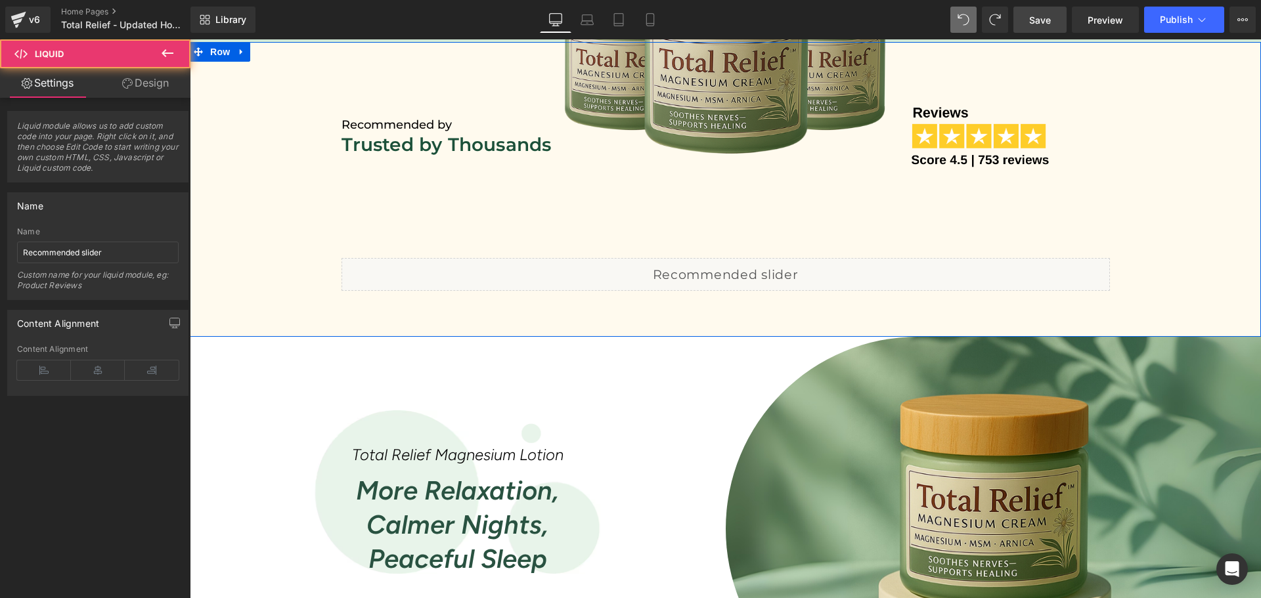
click at [715, 273] on div "Liquid" at bounding box center [725, 274] width 768 height 33
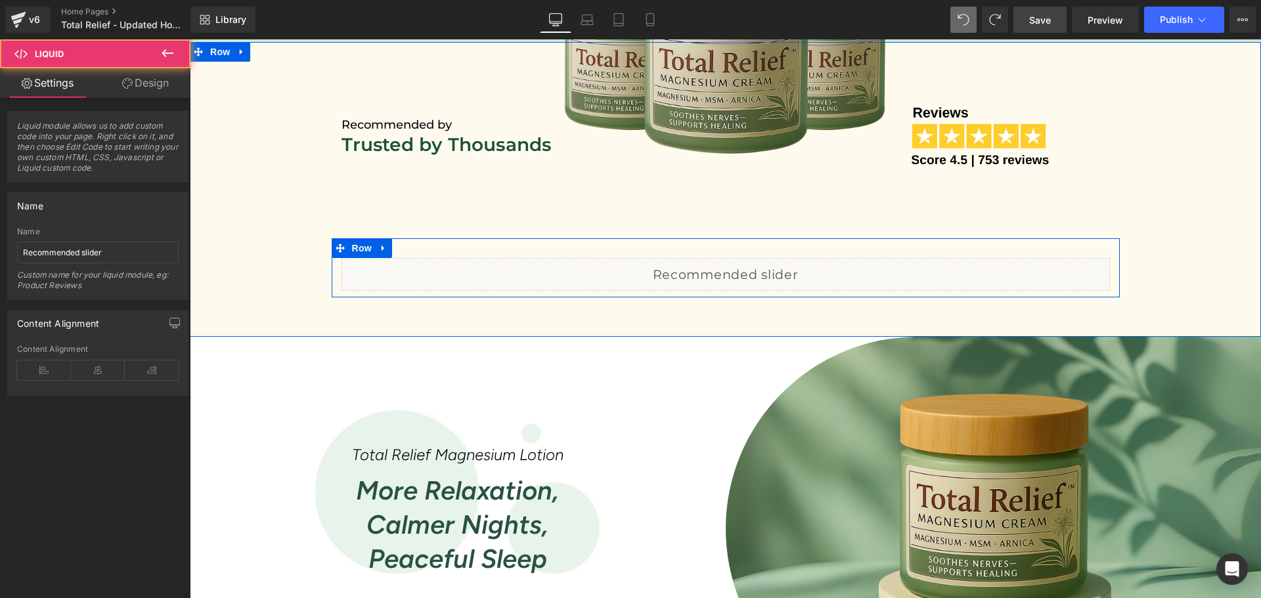
click at [734, 265] on div "Liquid" at bounding box center [725, 274] width 768 height 33
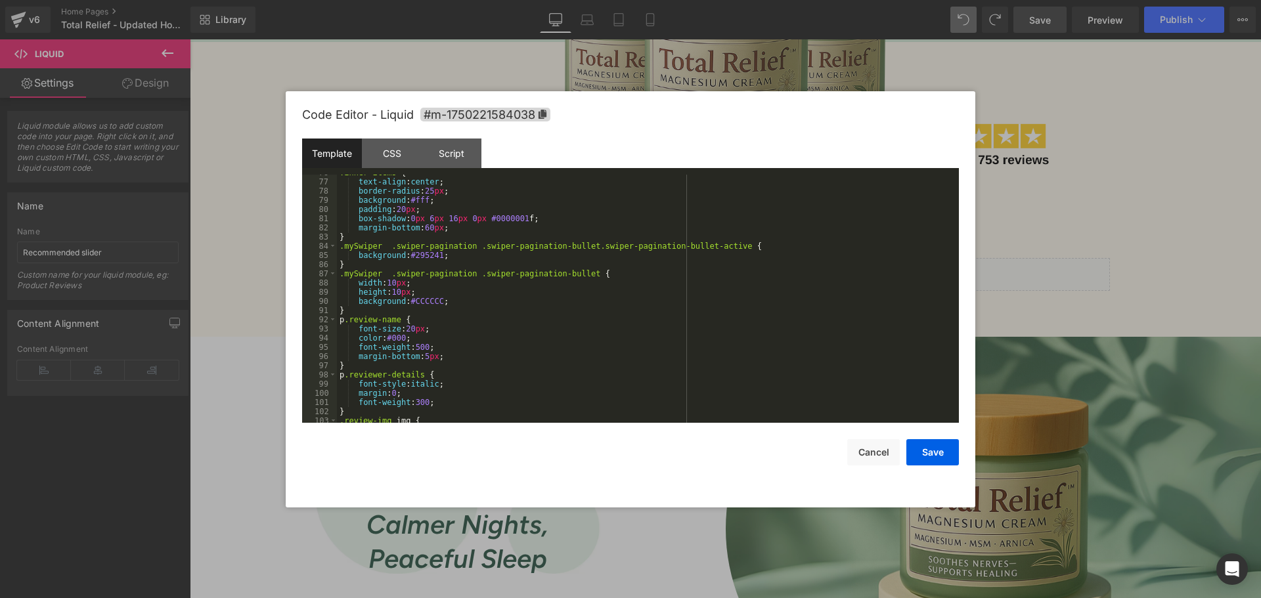
scroll to position [788, 0]
click at [865, 463] on button "Cancel" at bounding box center [873, 452] width 53 height 26
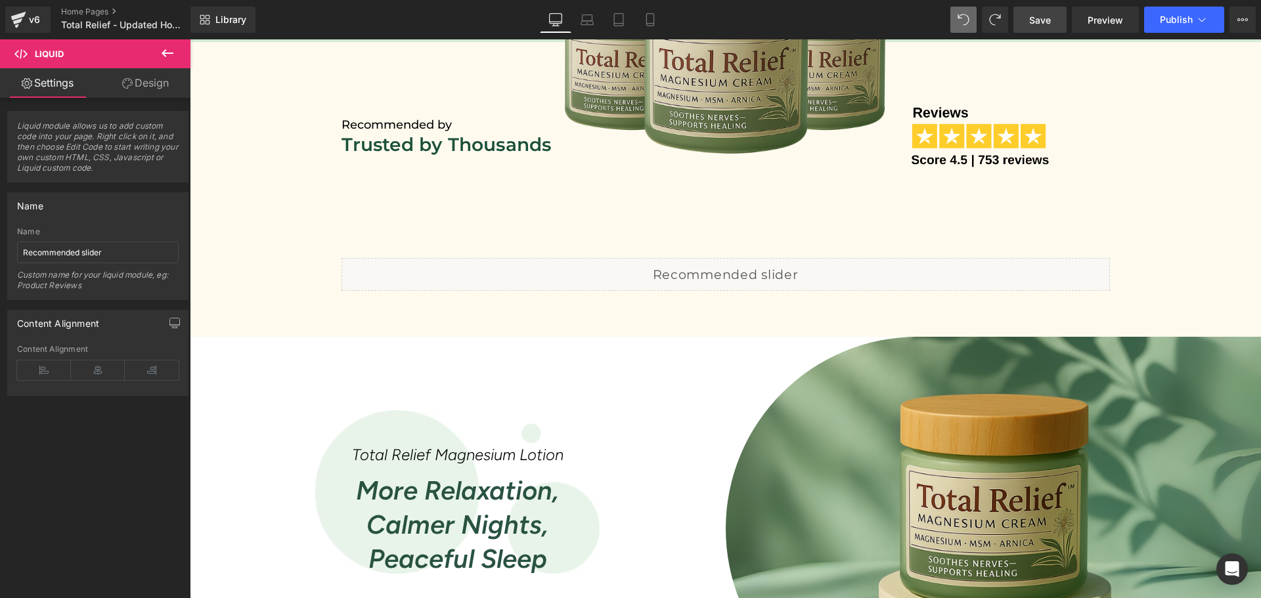
click at [164, 50] on icon at bounding box center [168, 53] width 16 height 16
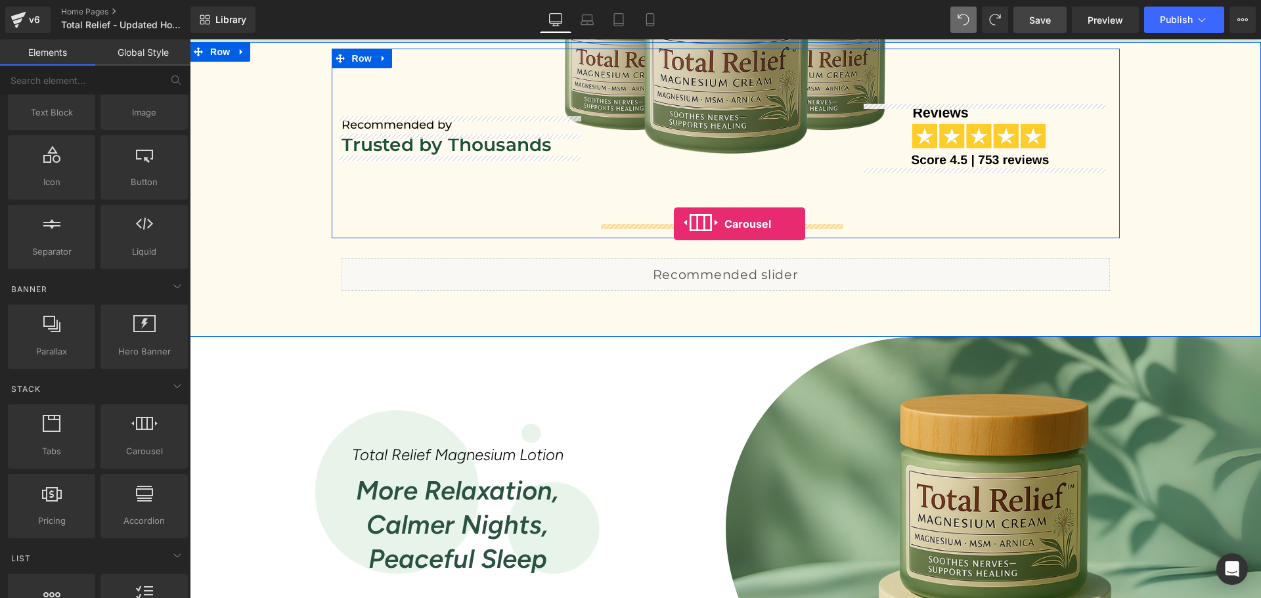
drag, startPoint x: 324, startPoint y: 471, endPoint x: 674, endPoint y: 224, distance: 428.2
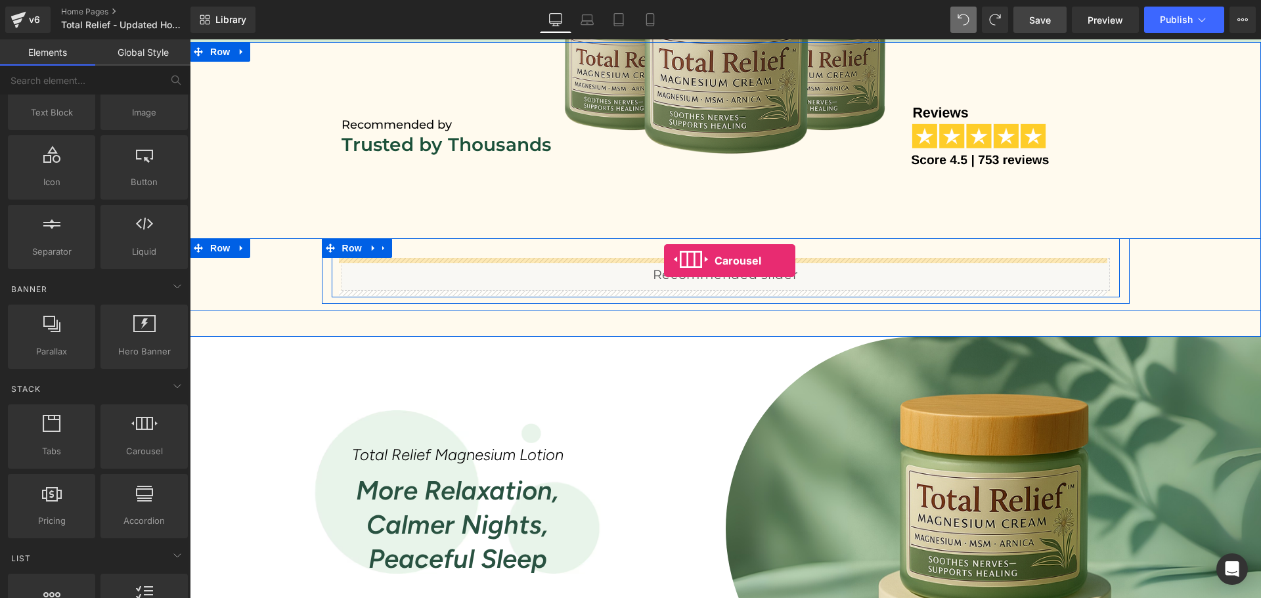
drag, startPoint x: 332, startPoint y: 470, endPoint x: 664, endPoint y: 261, distance: 392.1
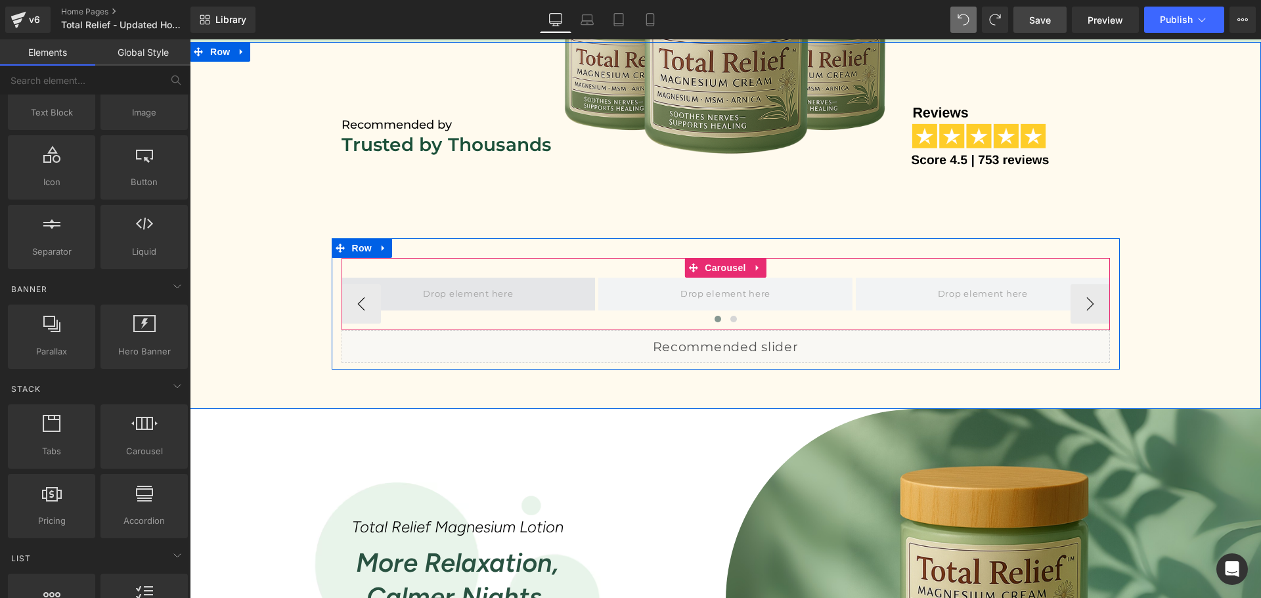
click at [451, 293] on span at bounding box center [467, 294] width 99 height 21
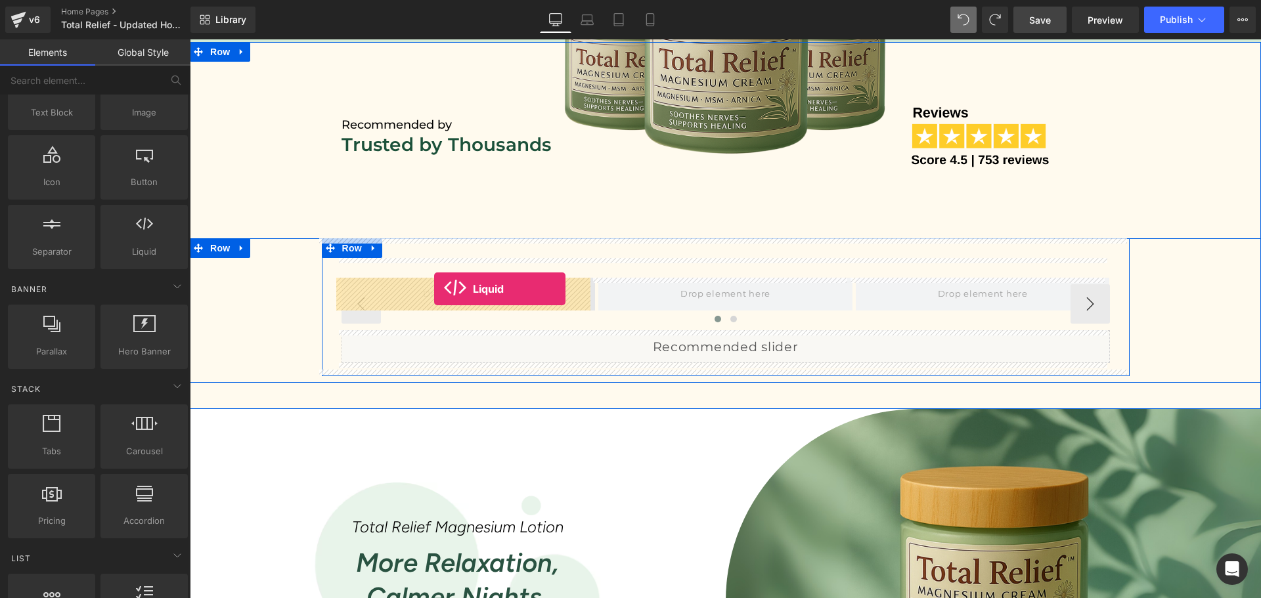
drag, startPoint x: 341, startPoint y: 279, endPoint x: 434, endPoint y: 289, distance: 93.1
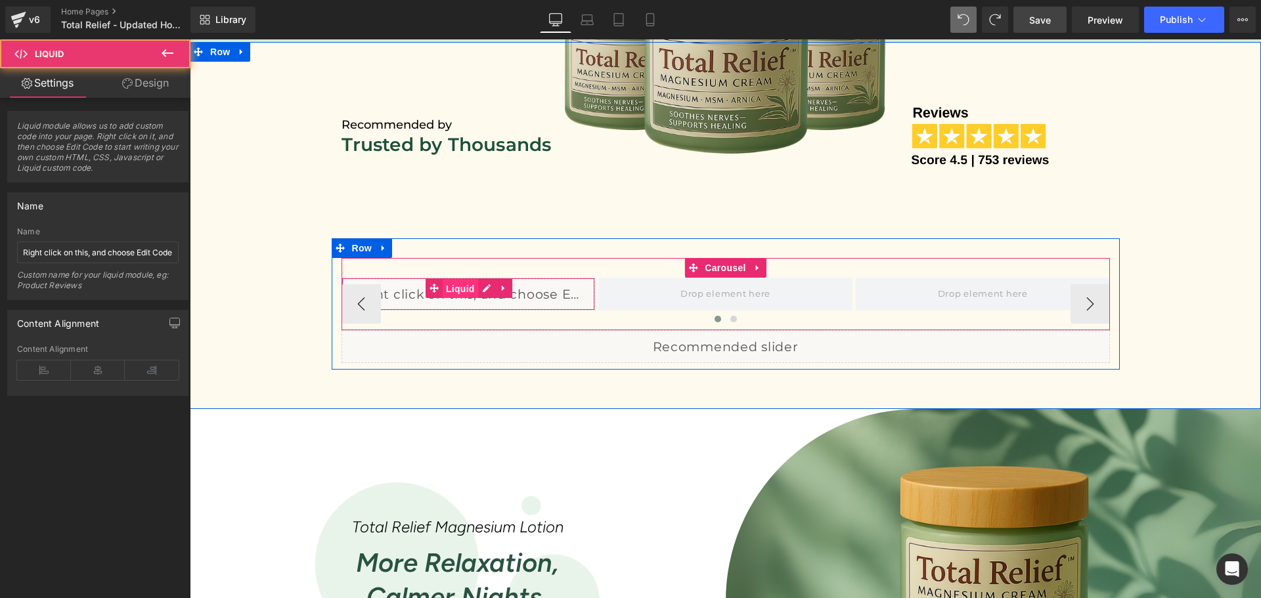
click at [452, 297] on span "Liquid" at bounding box center [459, 289] width 35 height 20
click at [479, 286] on div "Liquid" at bounding box center [468, 294] width 254 height 33
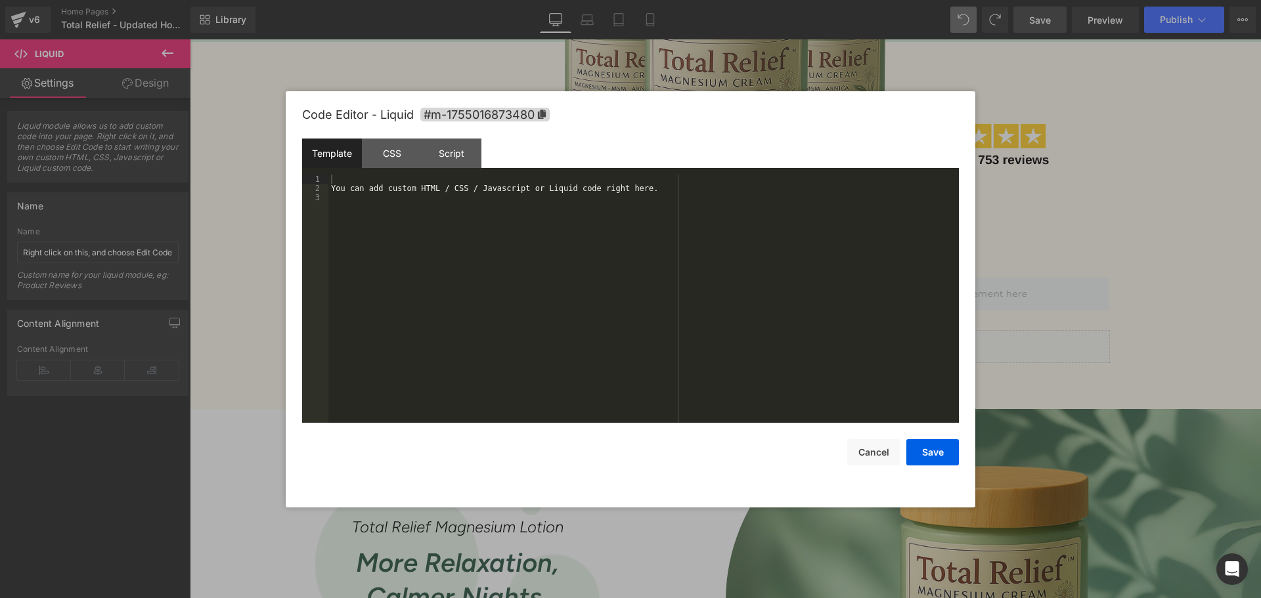
click at [441, 222] on div "You can add custom HTML / CSS / Javascript or Liquid code right here." at bounding box center [643, 308] width 630 height 267
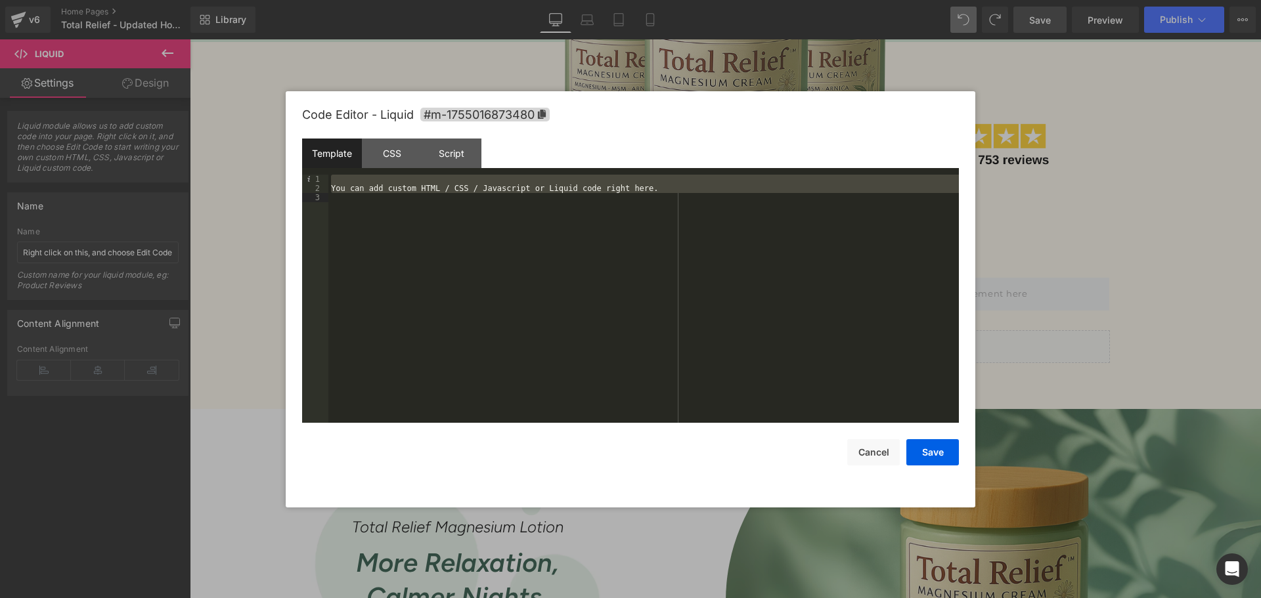
scroll to position [1195, 0]
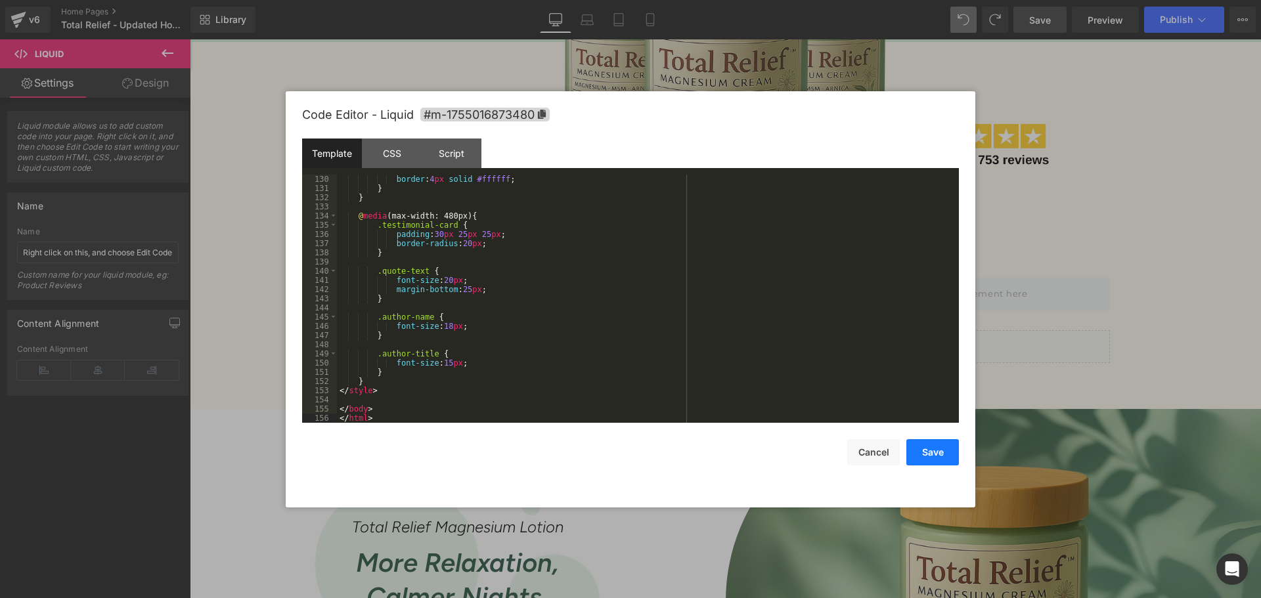
click at [940, 452] on button "Save" at bounding box center [932, 452] width 53 height 26
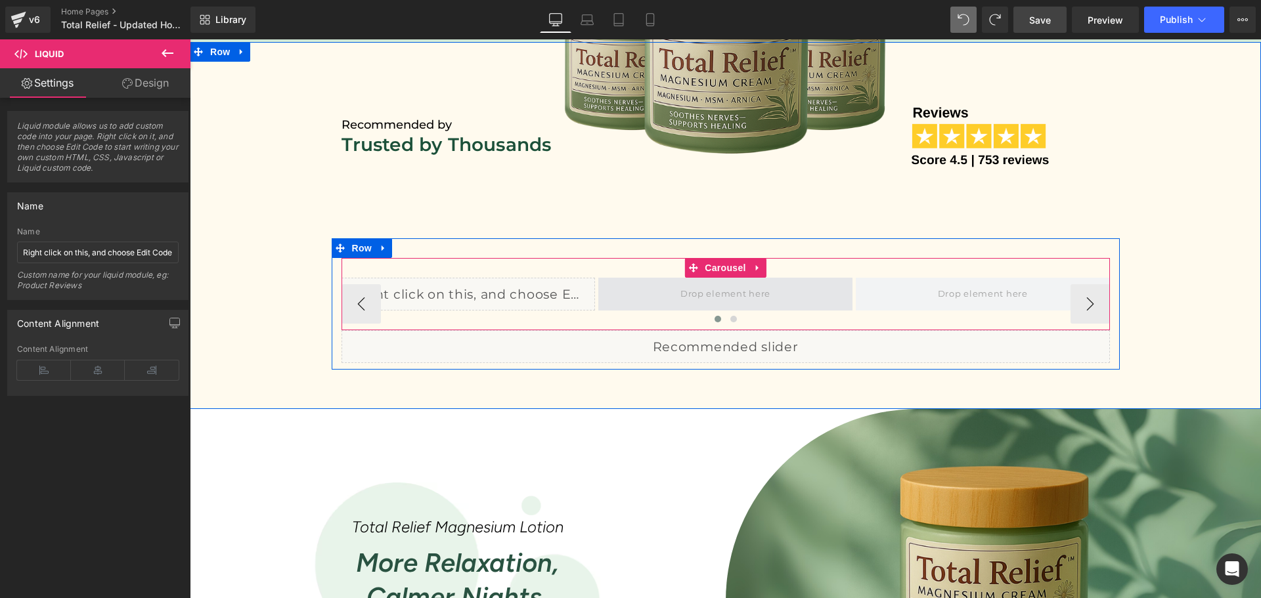
click at [708, 286] on span at bounding box center [725, 294] width 99 height 21
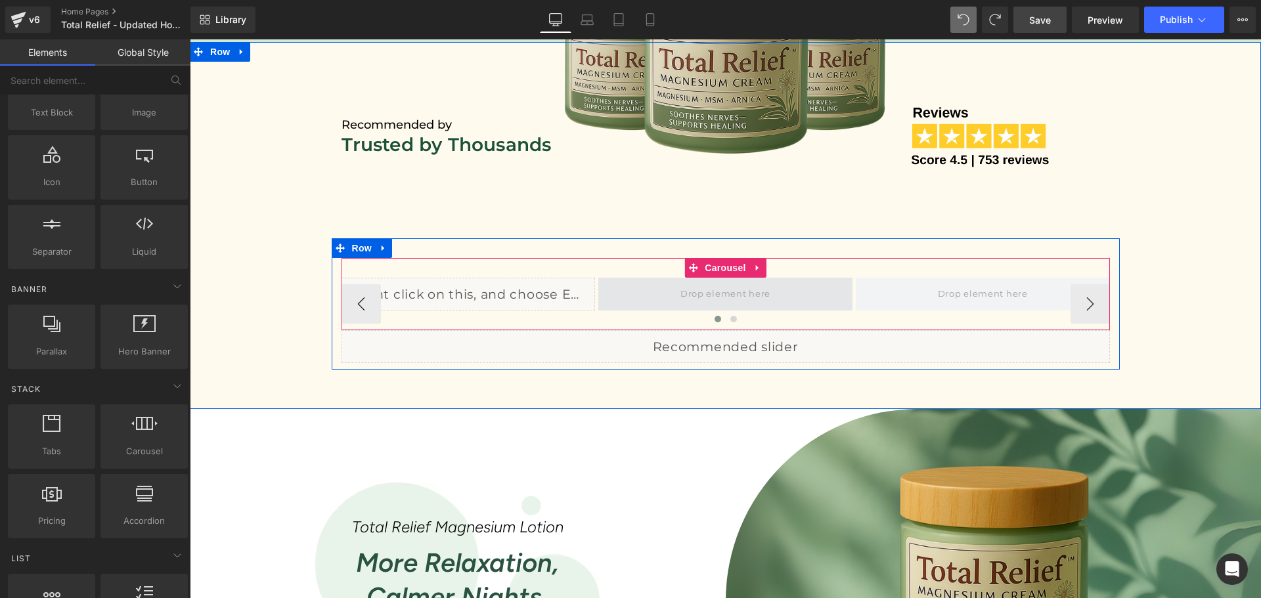
click at [735, 295] on span at bounding box center [725, 294] width 99 height 21
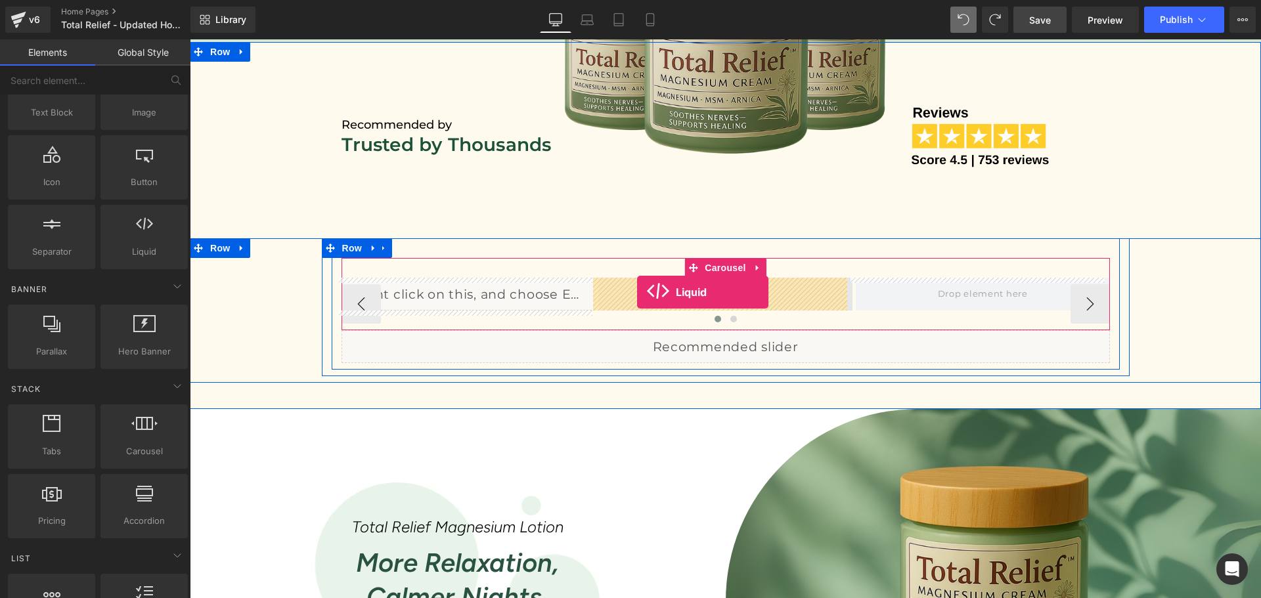
drag, startPoint x: 364, startPoint y: 298, endPoint x: 637, endPoint y: 292, distance: 272.5
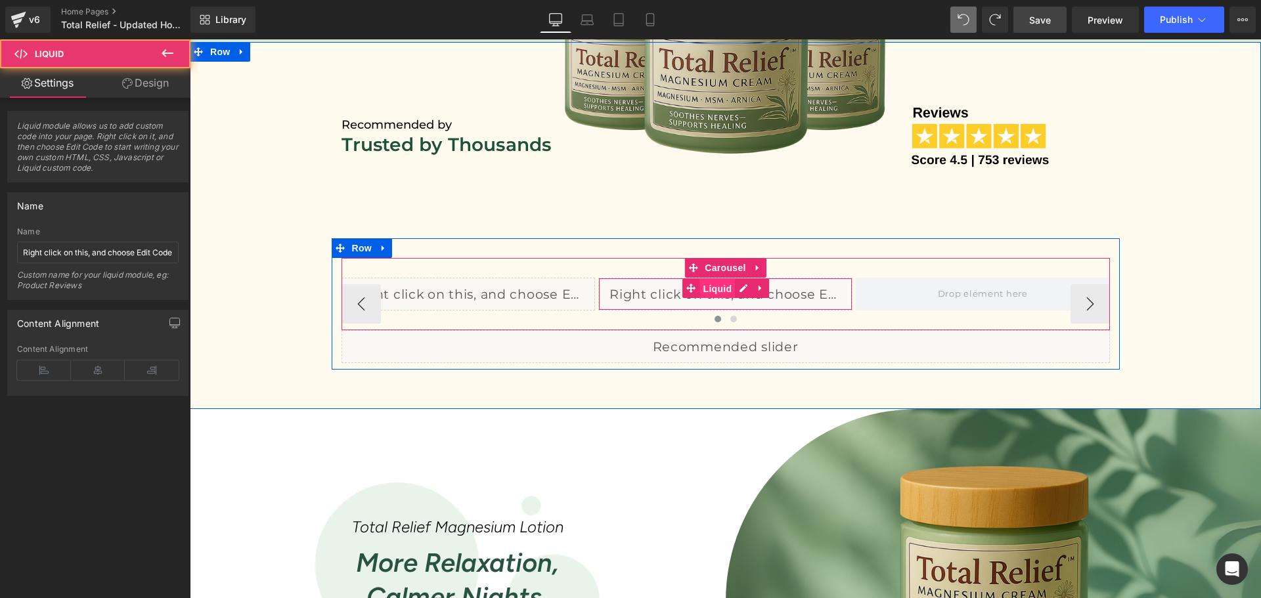
click at [718, 290] on span "Liquid" at bounding box center [717, 289] width 35 height 20
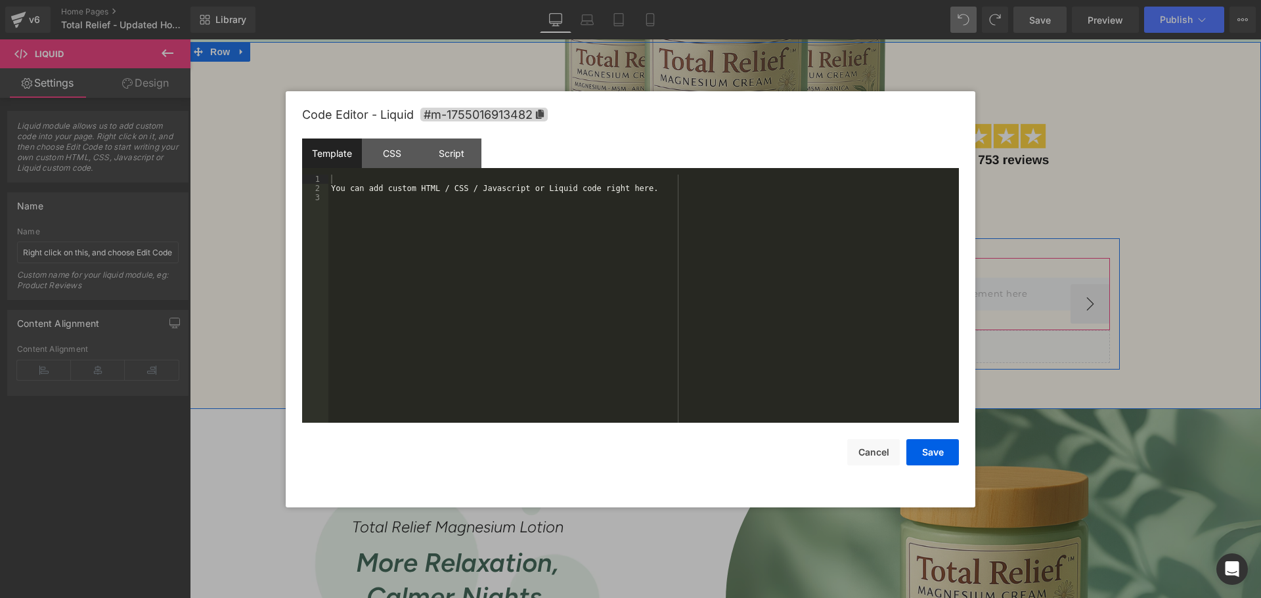
click at [737, 290] on div "Liquid" at bounding box center [725, 294] width 254 height 33
click at [433, 257] on div "You can add custom HTML / CSS / Javascript or Liquid code right here." at bounding box center [643, 308] width 630 height 267
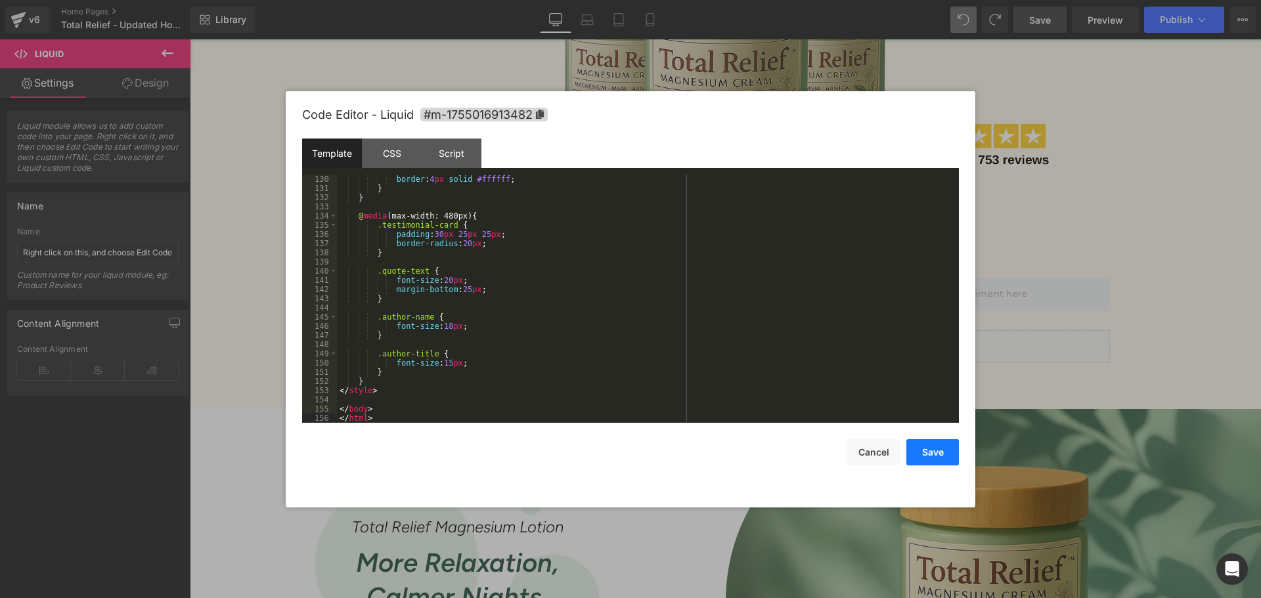
click at [941, 448] on button "Save" at bounding box center [932, 452] width 53 height 26
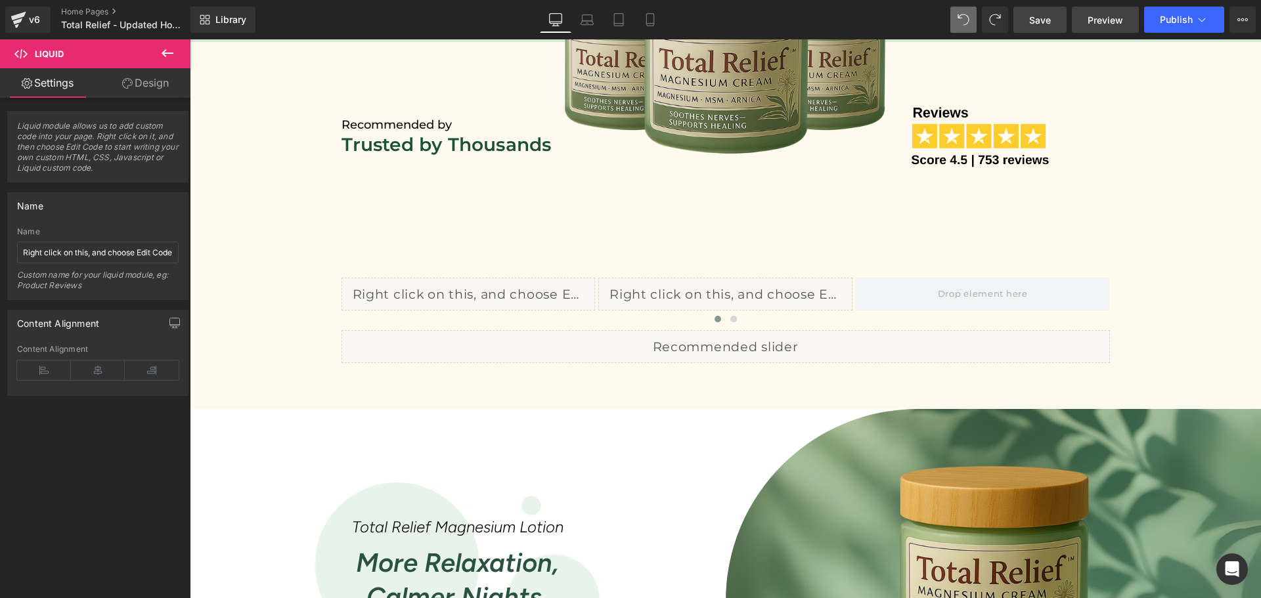
click at [1085, 16] on link "Preview" at bounding box center [1104, 20] width 67 height 26
click at [1044, 18] on span "Save" at bounding box center [1040, 20] width 22 height 14
click at [1101, 18] on span "Preview" at bounding box center [1104, 20] width 35 height 14
click at [91, 366] on icon at bounding box center [98, 370] width 54 height 20
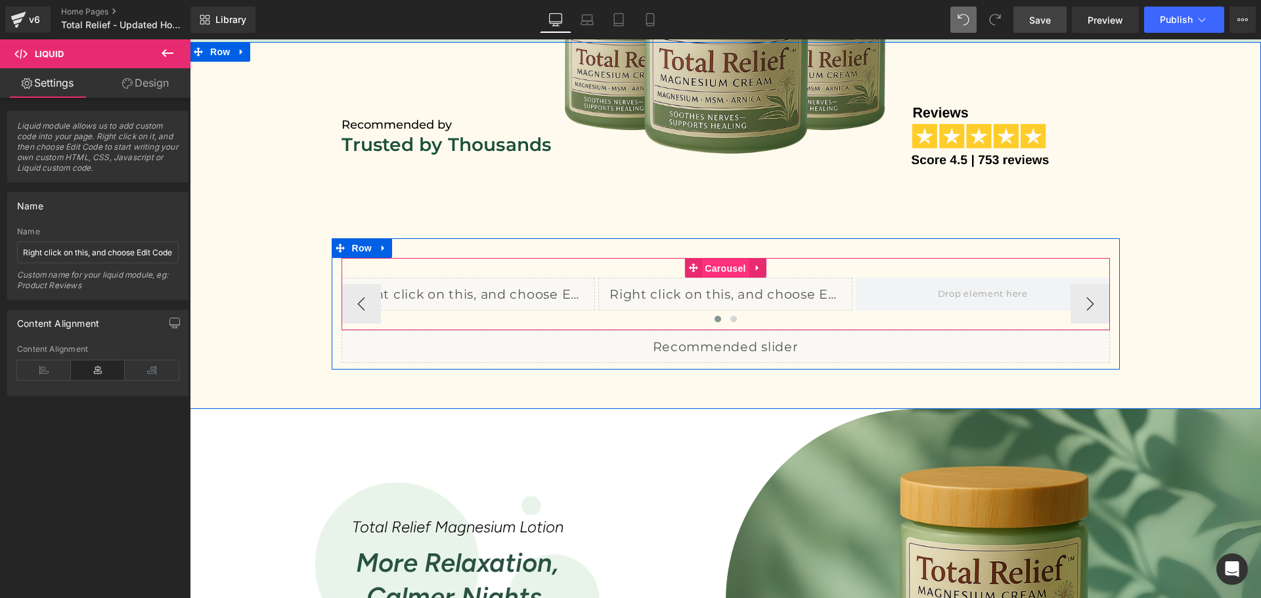
click at [712, 267] on span "Carousel" at bounding box center [724, 269] width 47 height 20
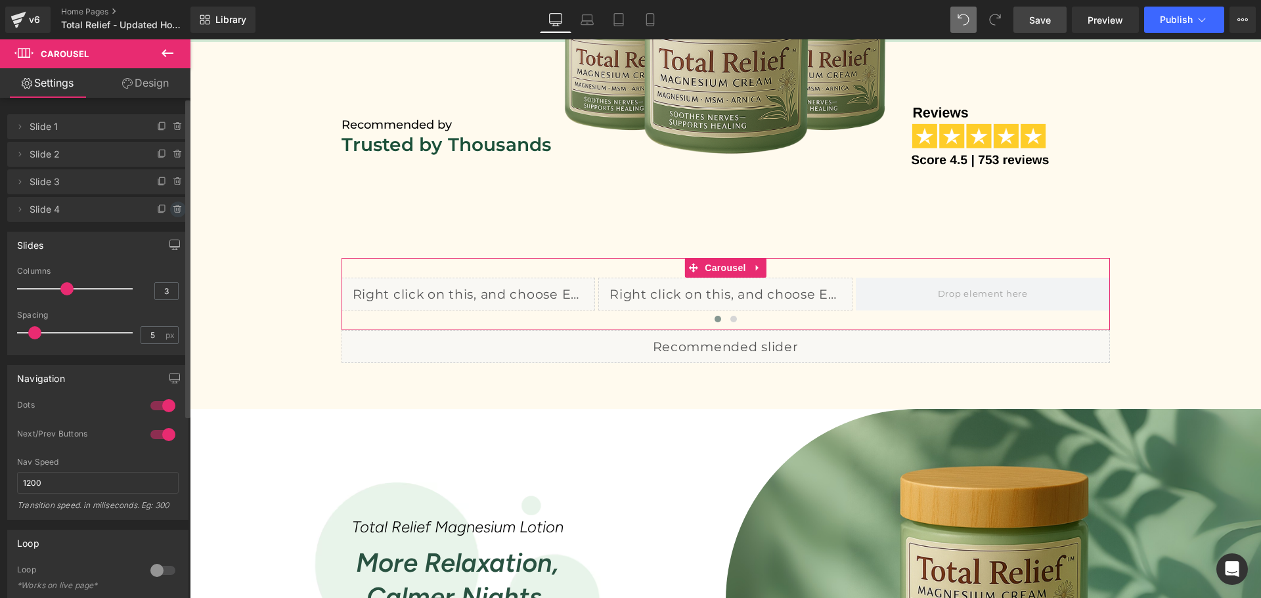
click at [173, 211] on icon at bounding box center [178, 209] width 11 height 11
click at [155, 215] on button "Delete" at bounding box center [163, 210] width 41 height 17
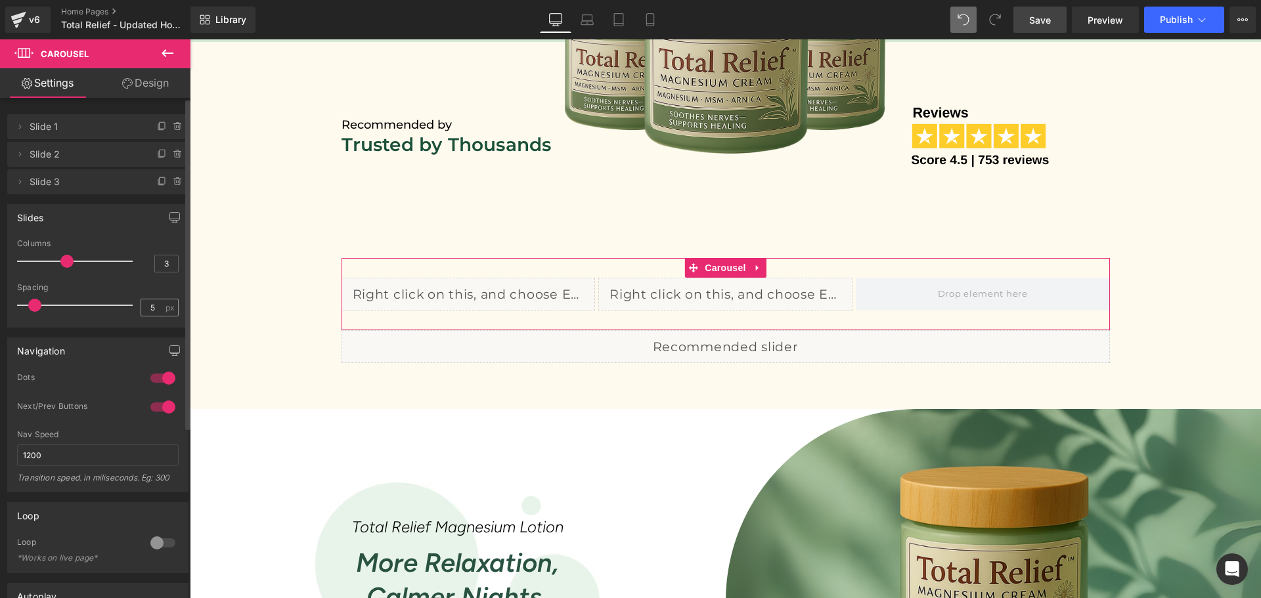
scroll to position [1, 0]
click at [79, 453] on input "1200" at bounding box center [98, 455] width 162 height 22
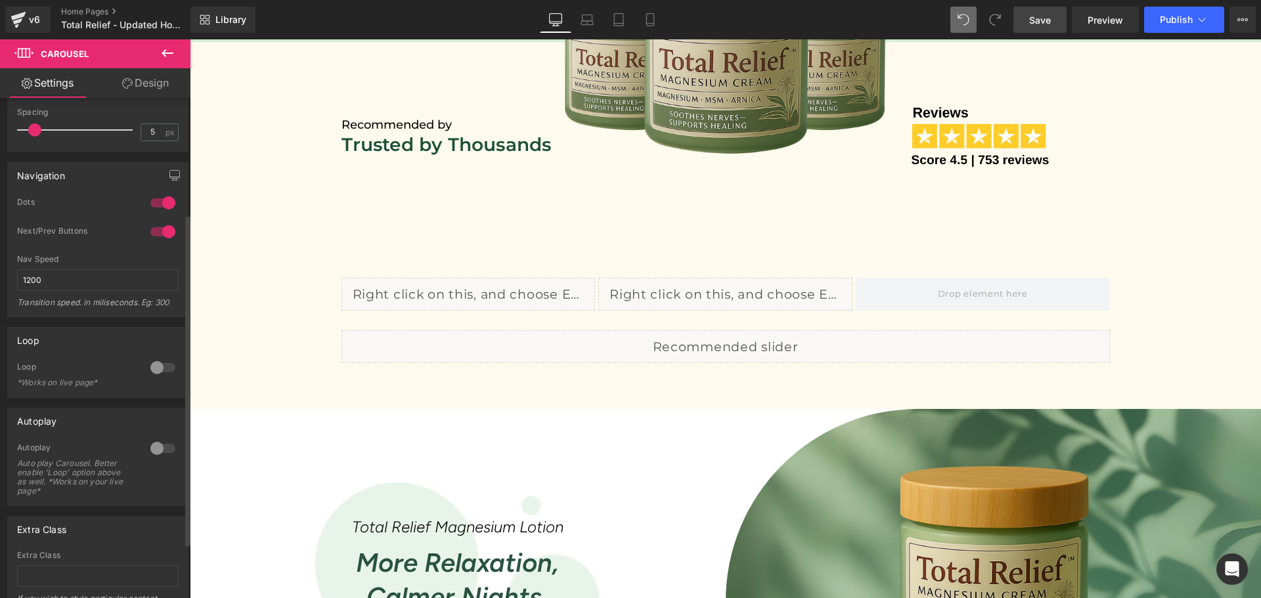
click at [160, 358] on div at bounding box center [163, 367] width 32 height 21
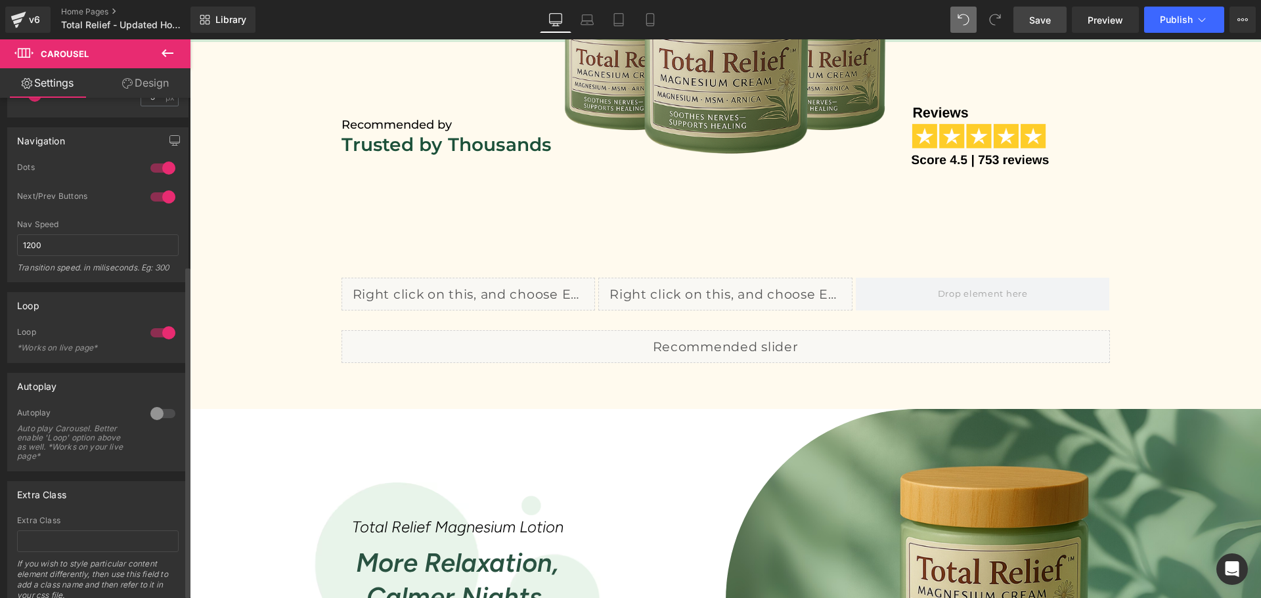
scroll to position [259, 0]
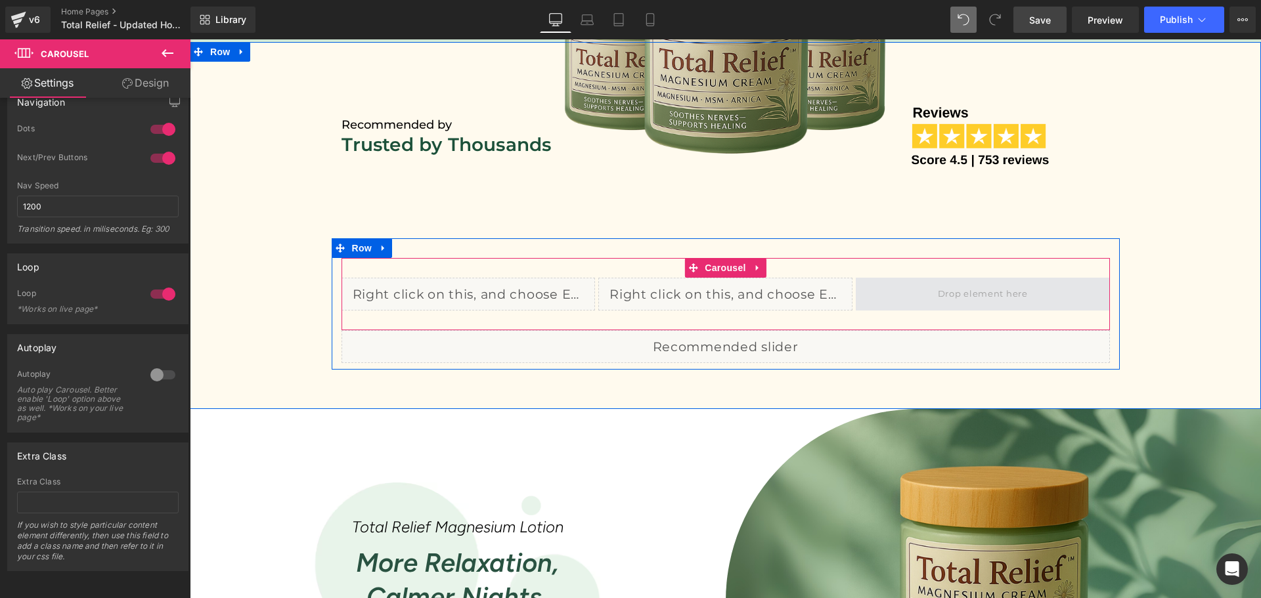
click at [970, 291] on span at bounding box center [982, 294] width 99 height 21
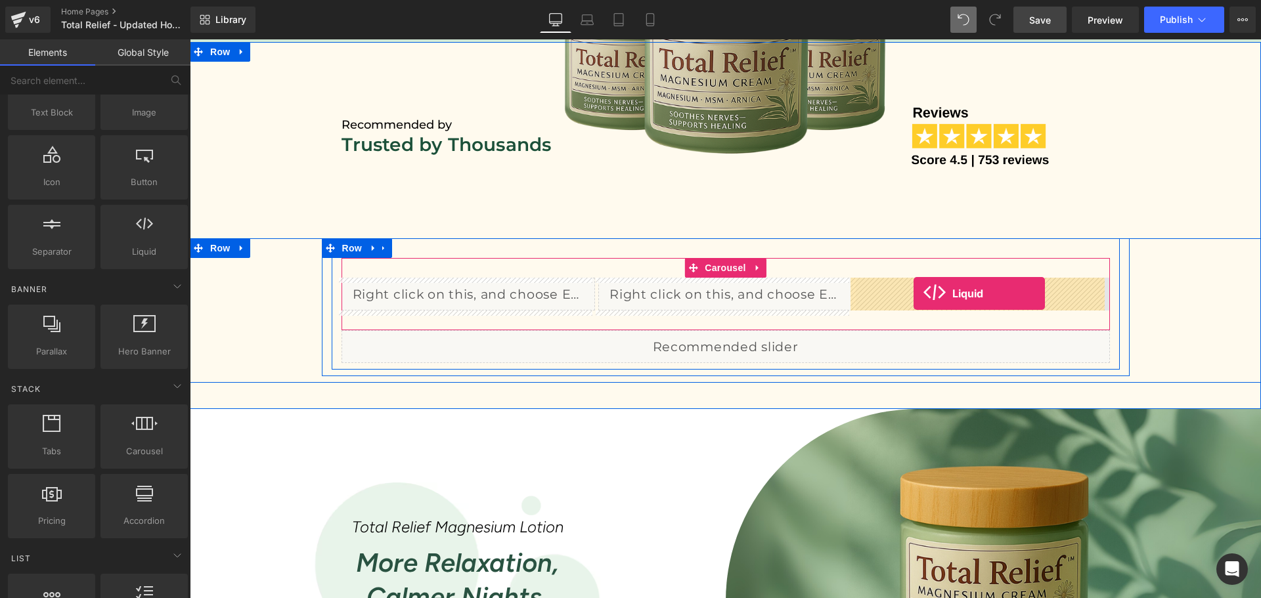
drag, startPoint x: 334, startPoint y: 259, endPoint x: 914, endPoint y: 294, distance: 581.4
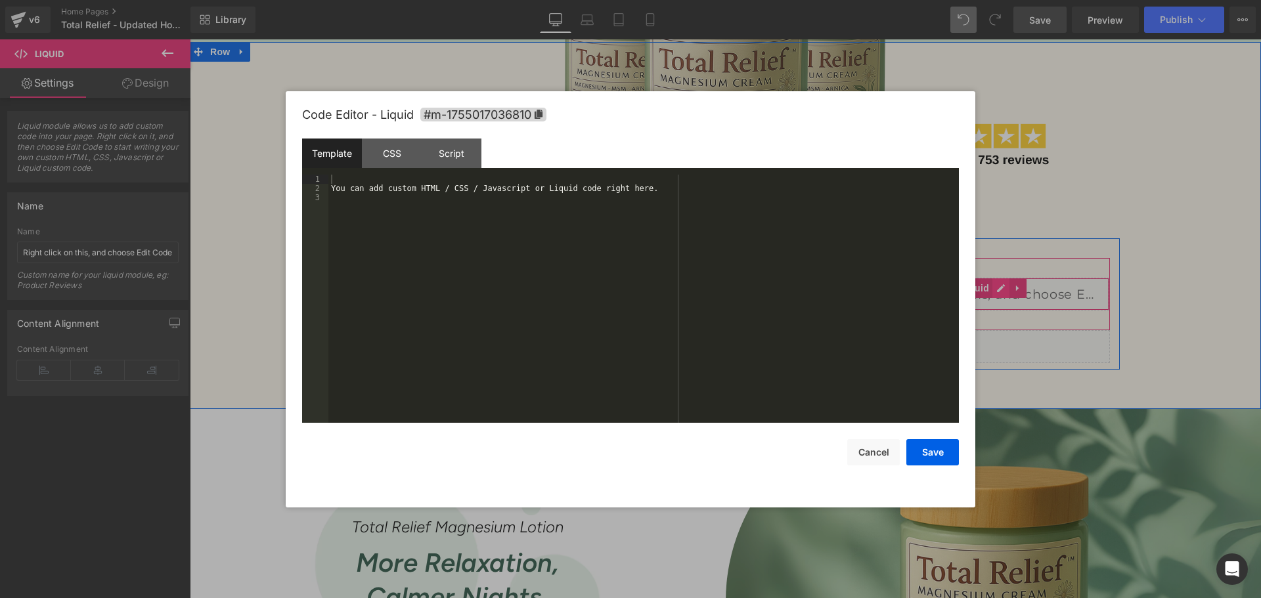
click at [990, 284] on div "Liquid" at bounding box center [982, 294] width 254 height 33
click at [454, 235] on div "You can add custom HTML / CSS / Javascript or Liquid code right here." at bounding box center [643, 308] width 630 height 267
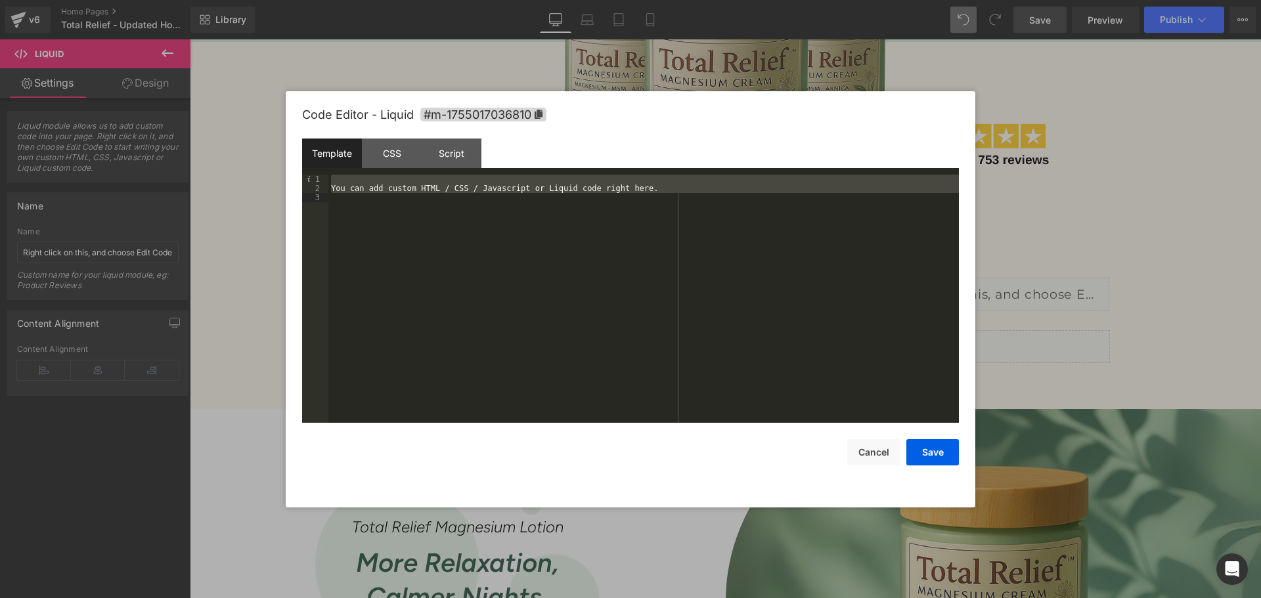
scroll to position [1195, 0]
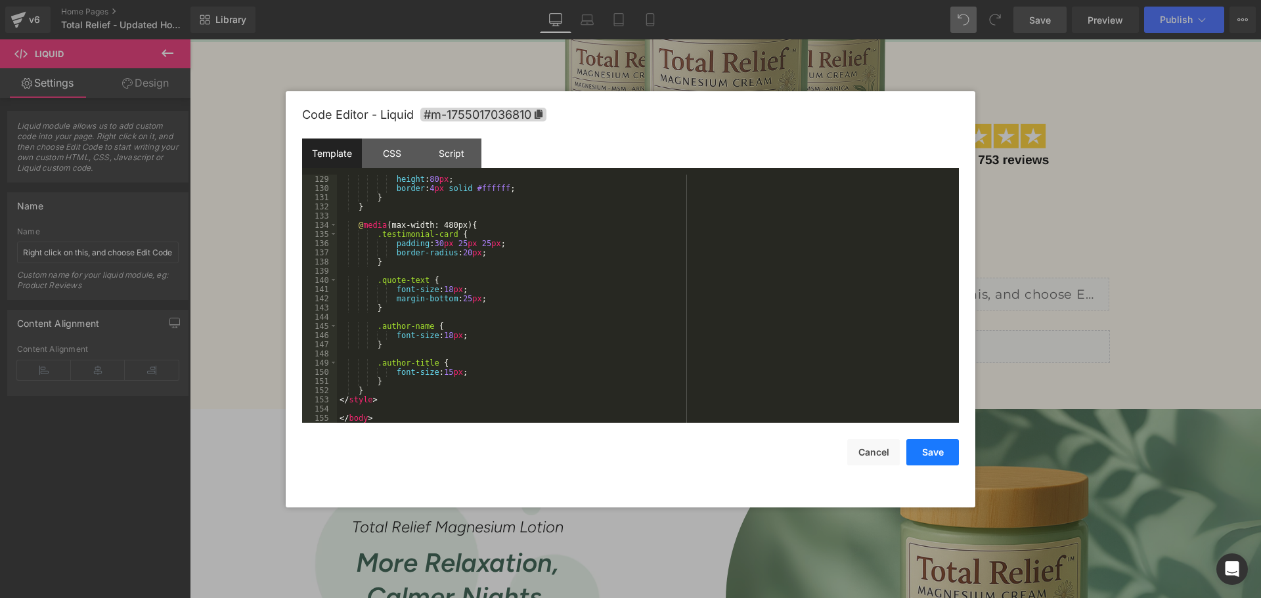
click at [939, 446] on button "Save" at bounding box center [932, 452] width 53 height 26
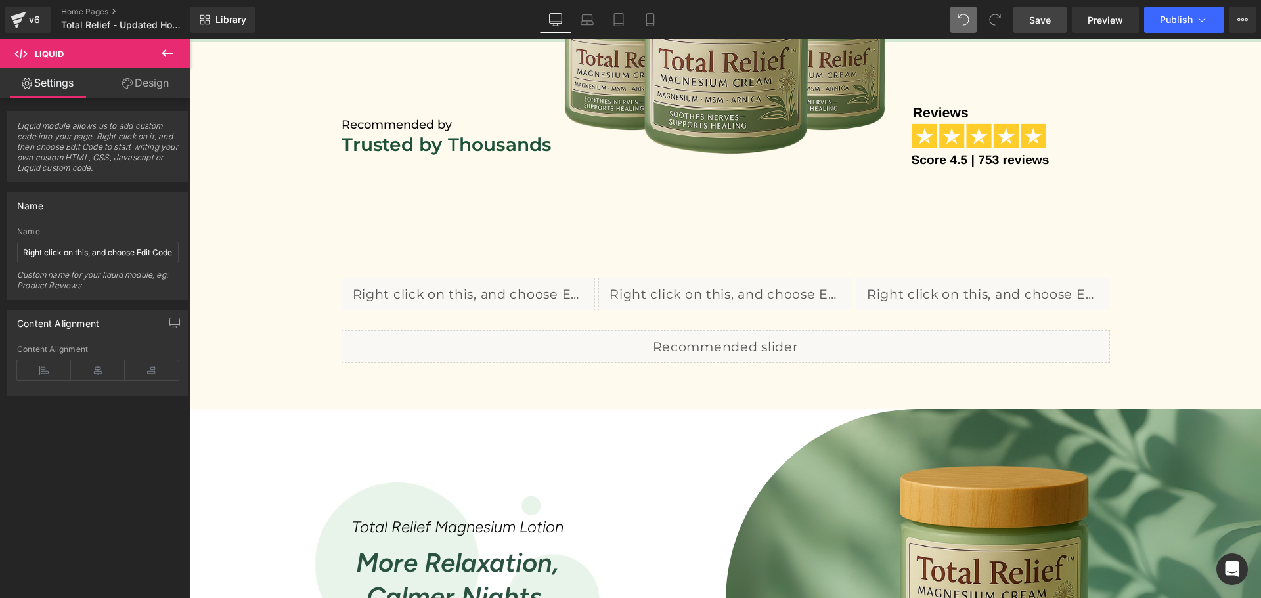
click at [1039, 26] on span "Save" at bounding box center [1040, 20] width 22 height 14
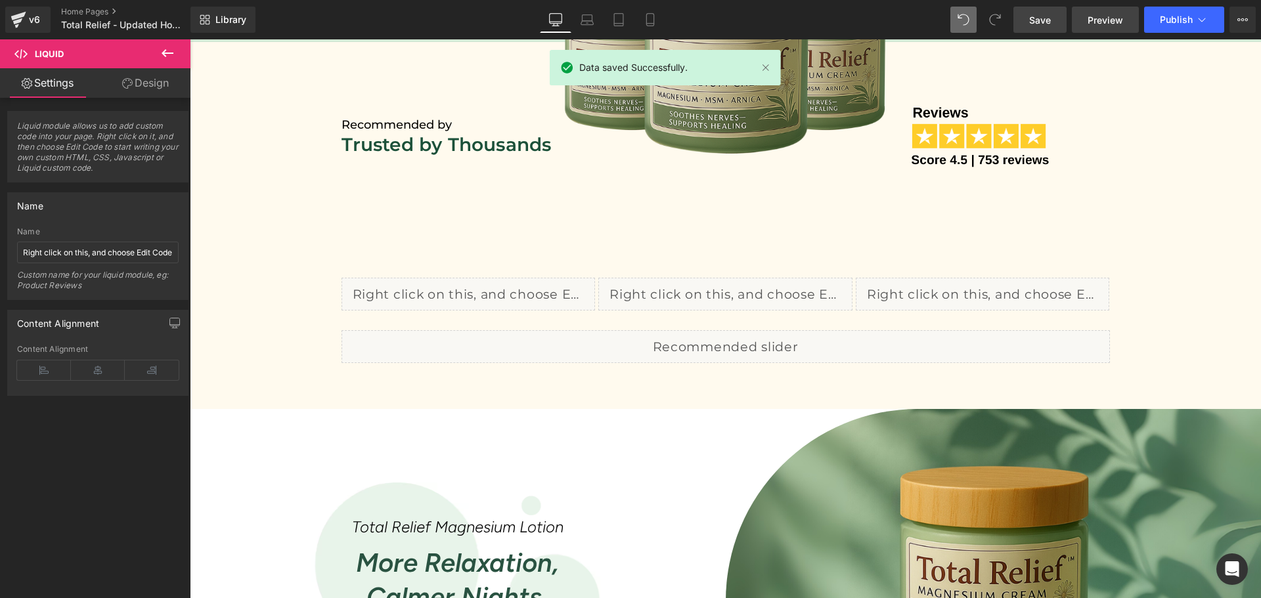
click at [1108, 14] on span "Preview" at bounding box center [1104, 20] width 35 height 14
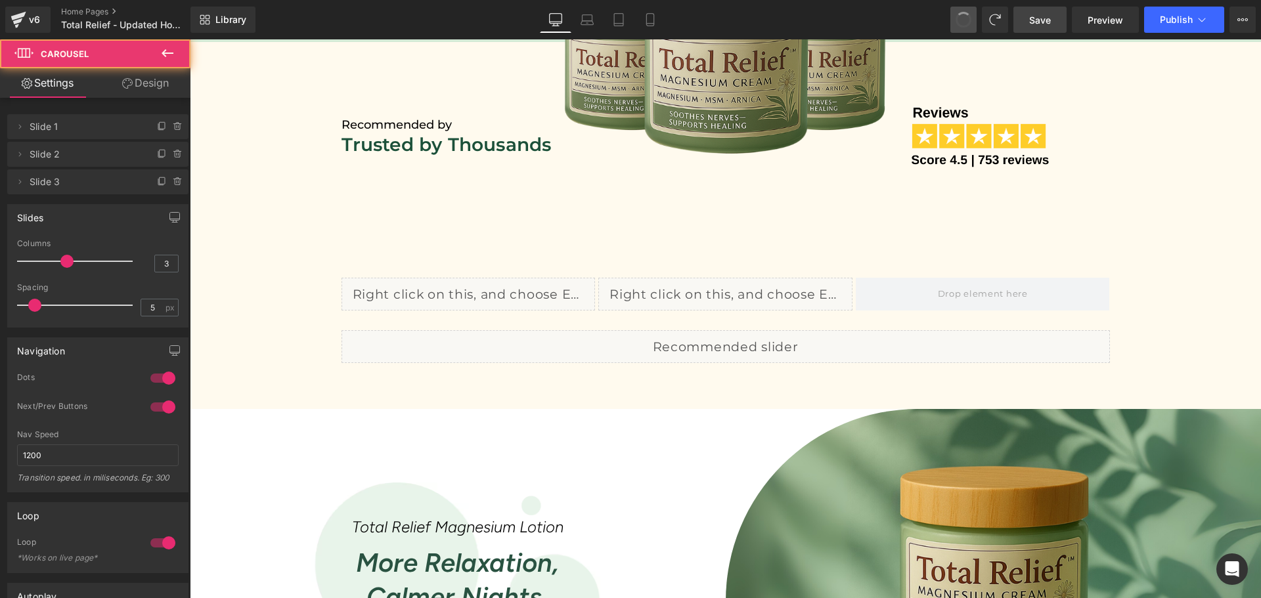
click at [960, 20] on span at bounding box center [963, 20] width 22 height 22
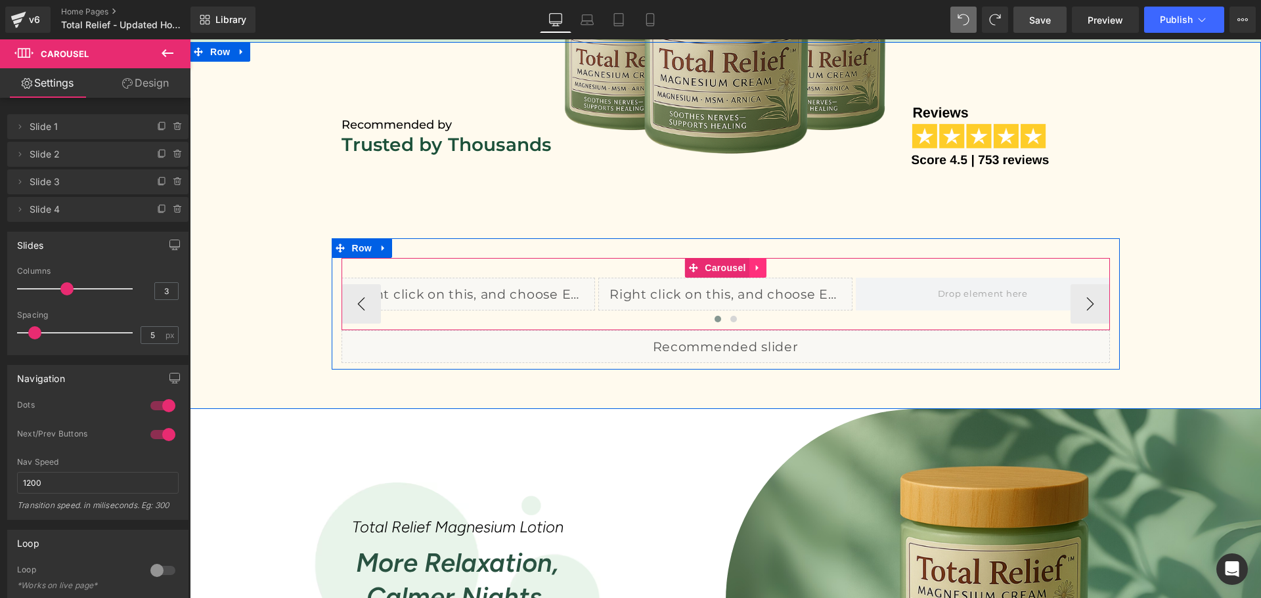
click at [753, 270] on icon at bounding box center [757, 268] width 9 height 10
click at [762, 269] on icon at bounding box center [766, 267] width 9 height 9
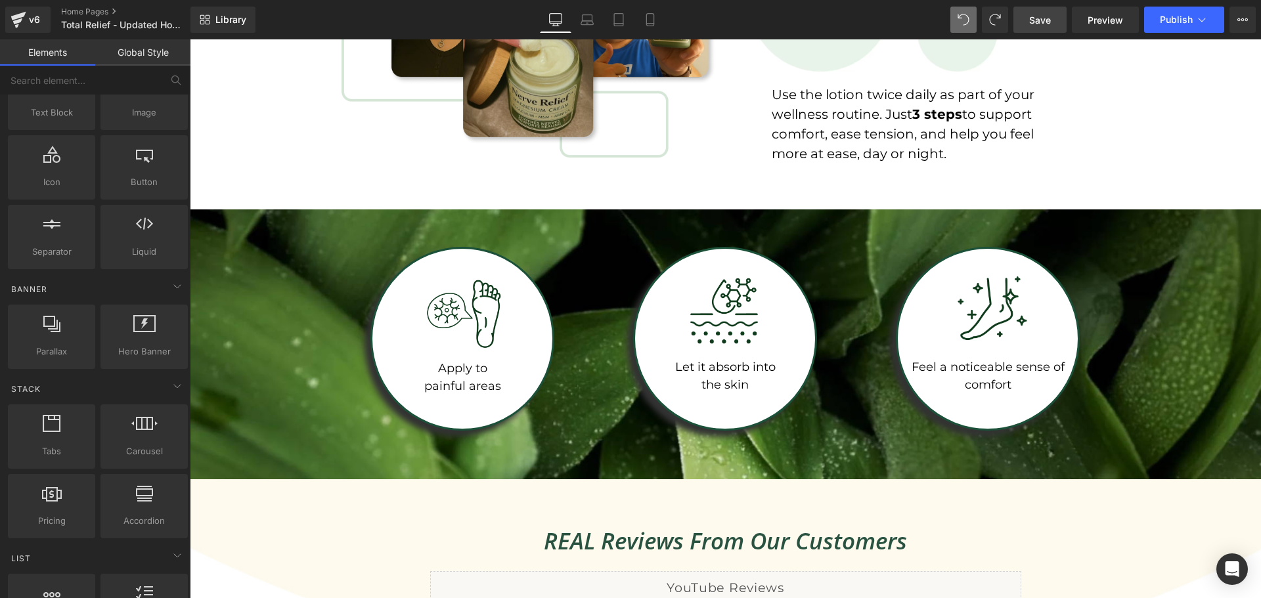
scroll to position [2249, 0]
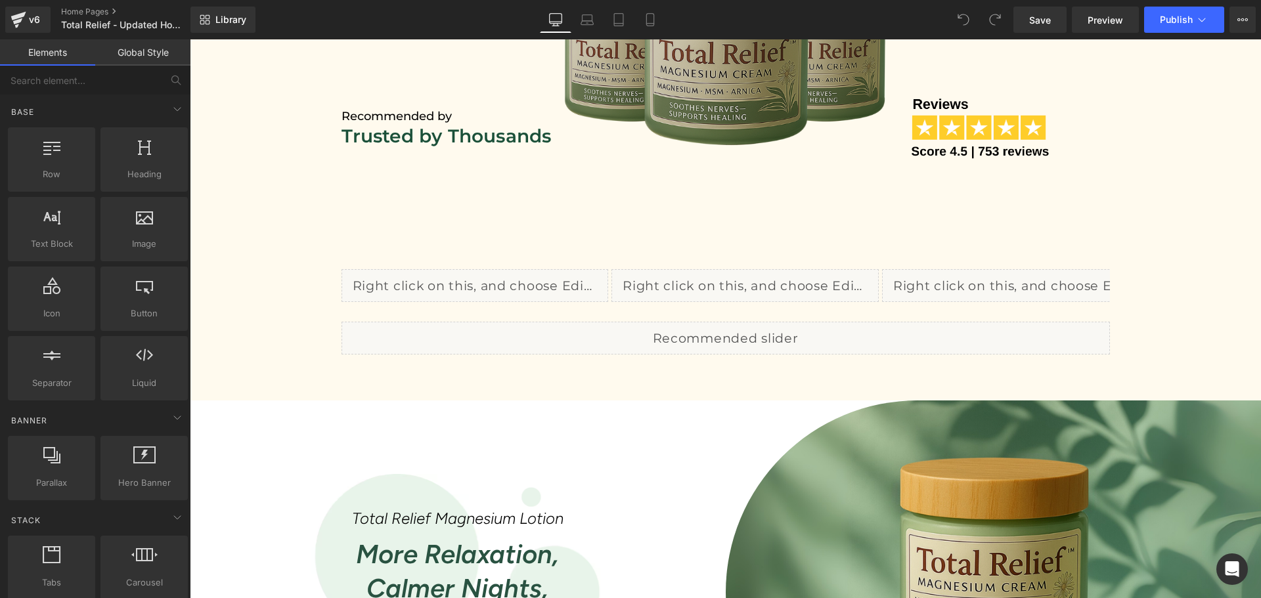
scroll to position [832, 0]
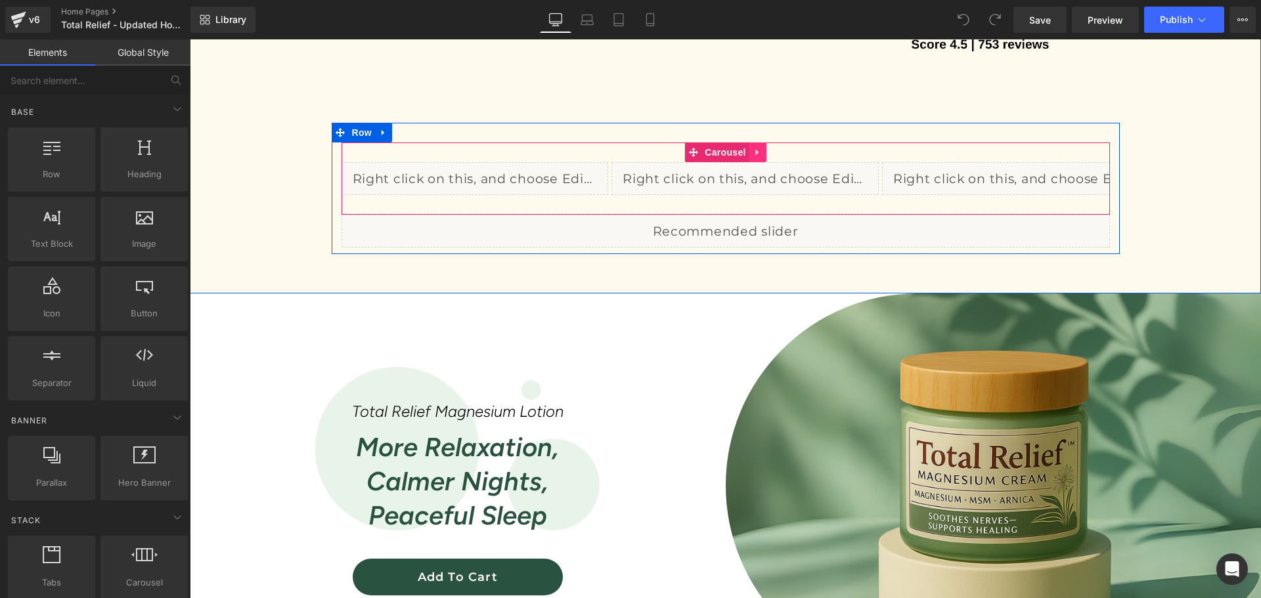
click at [749, 154] on link at bounding box center [757, 152] width 17 height 20
click at [762, 150] on icon at bounding box center [766, 152] width 9 height 9
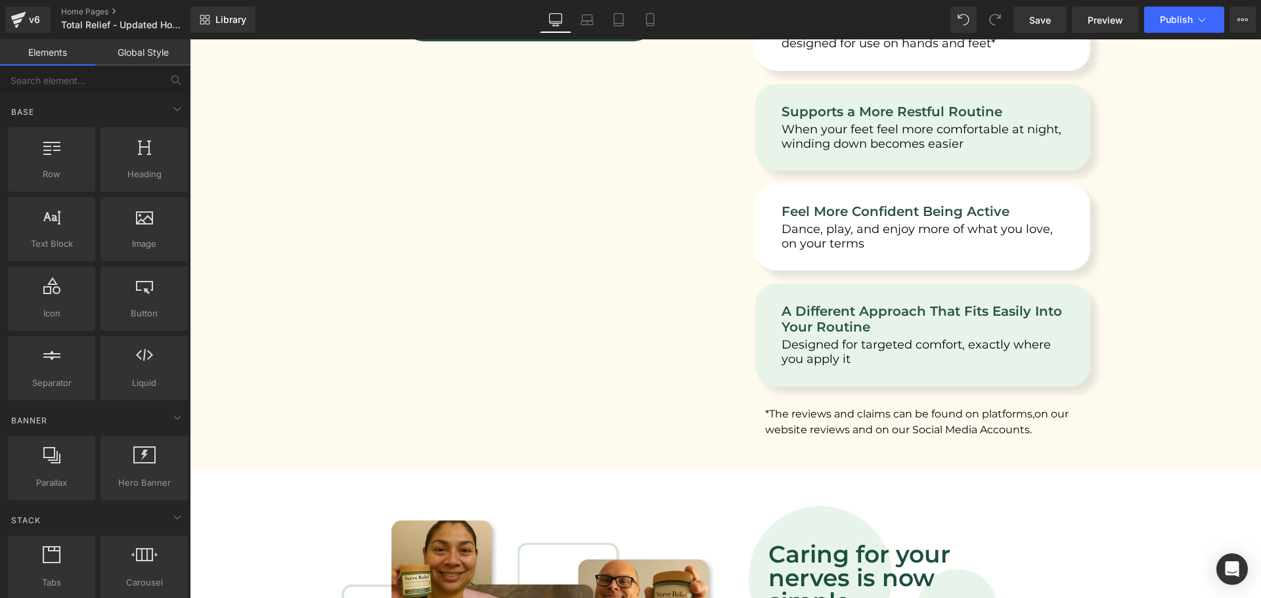
scroll to position [1312, 0]
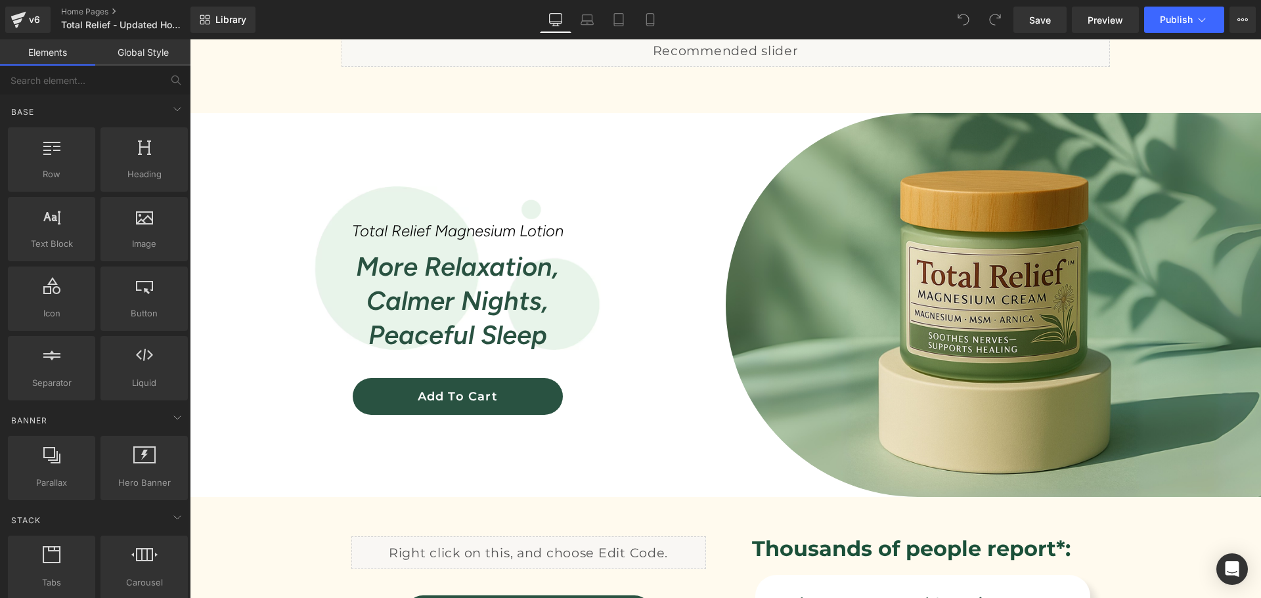
scroll to position [875, 0]
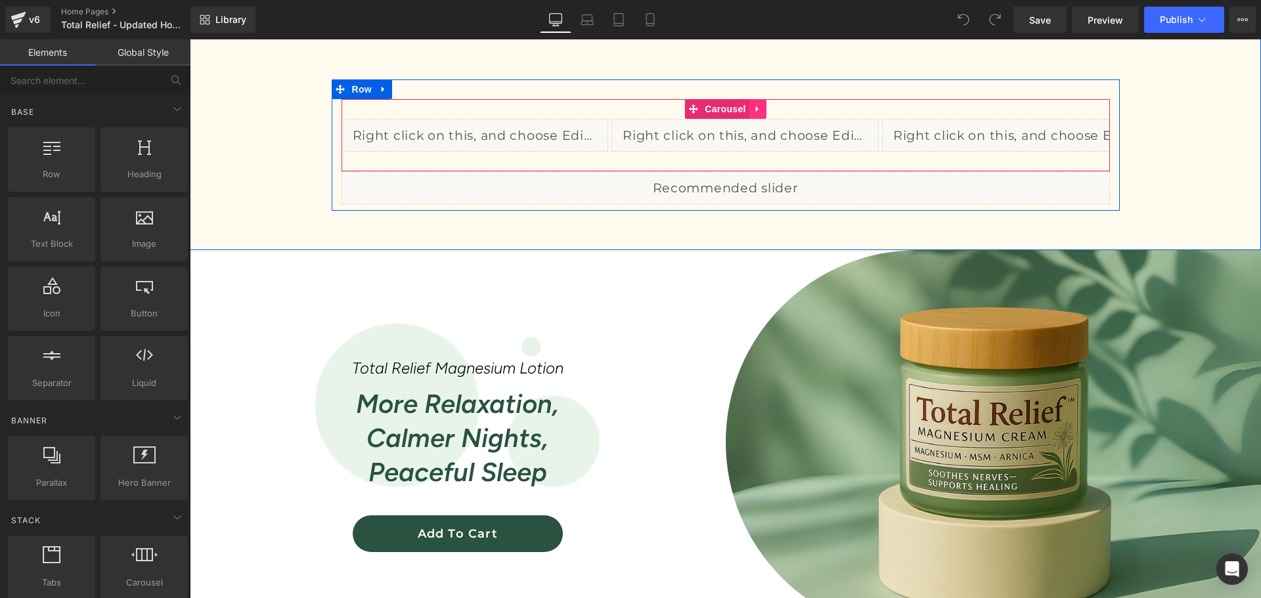
click at [749, 101] on link at bounding box center [757, 109] width 17 height 20
click at [760, 114] on link at bounding box center [766, 109] width 17 height 20
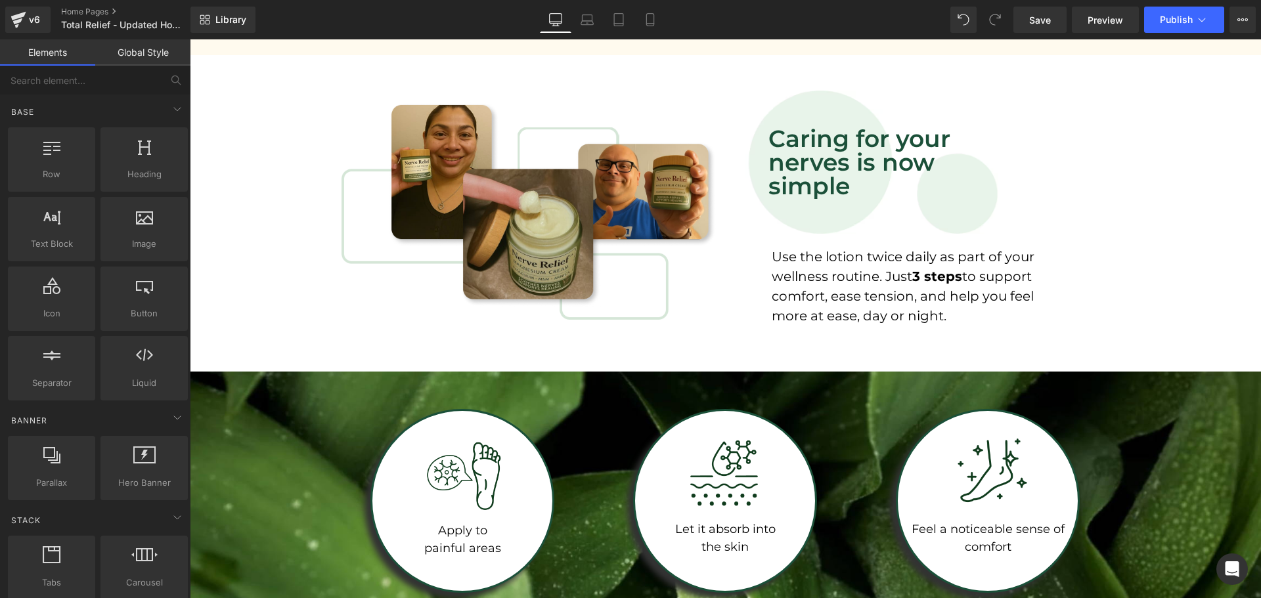
scroll to position [2057, 0]
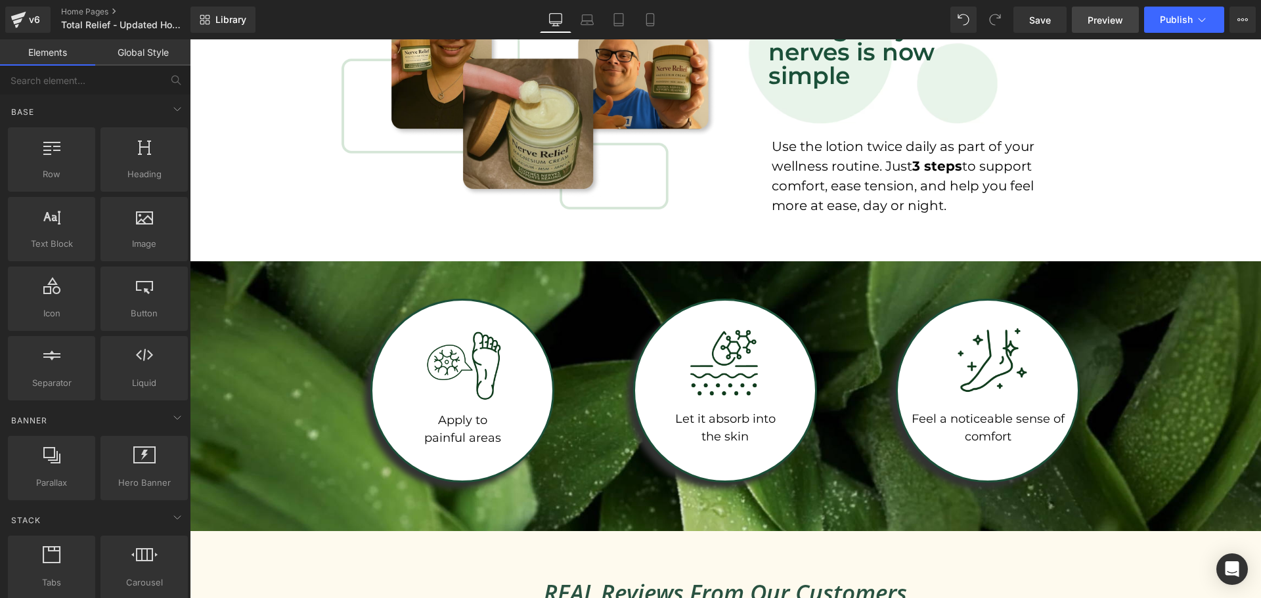
click at [1092, 23] on span "Preview" at bounding box center [1104, 20] width 35 height 14
click at [1021, 27] on link "Save" at bounding box center [1039, 20] width 53 height 26
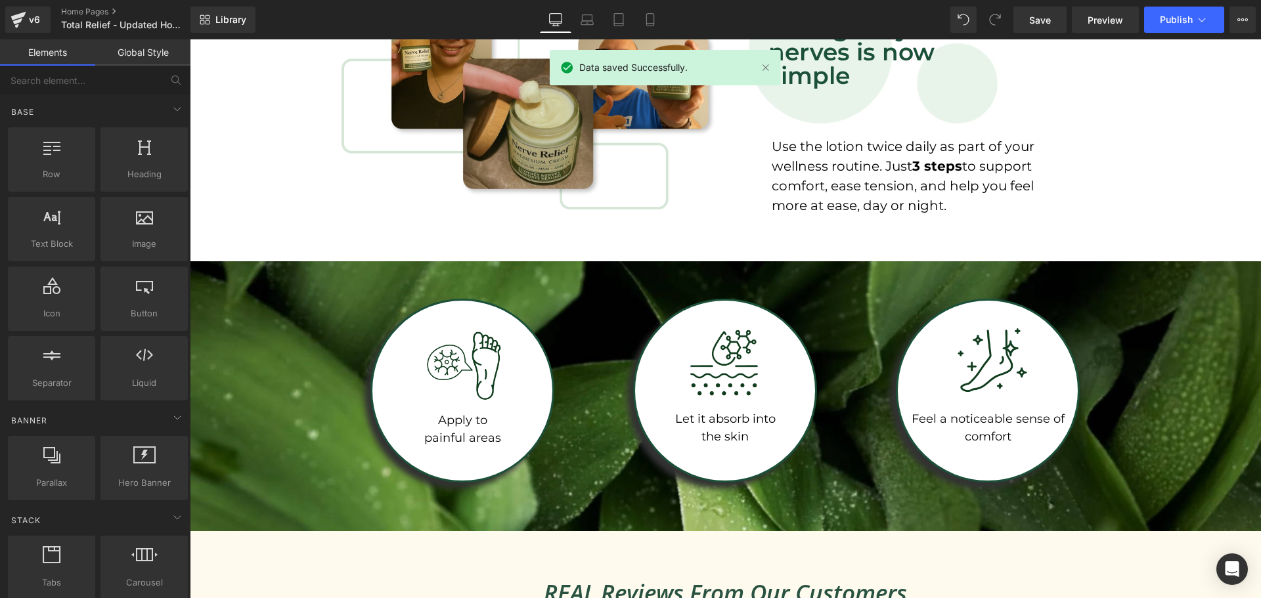
click at [1096, 21] on span "Preview" at bounding box center [1104, 20] width 35 height 14
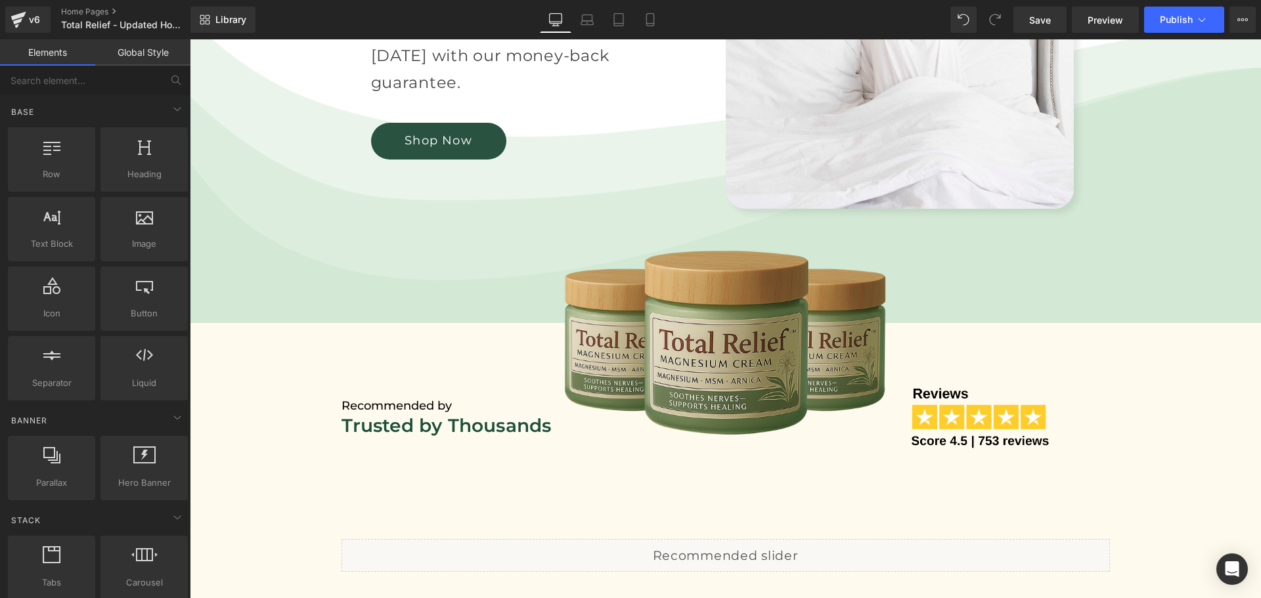
scroll to position [569, 0]
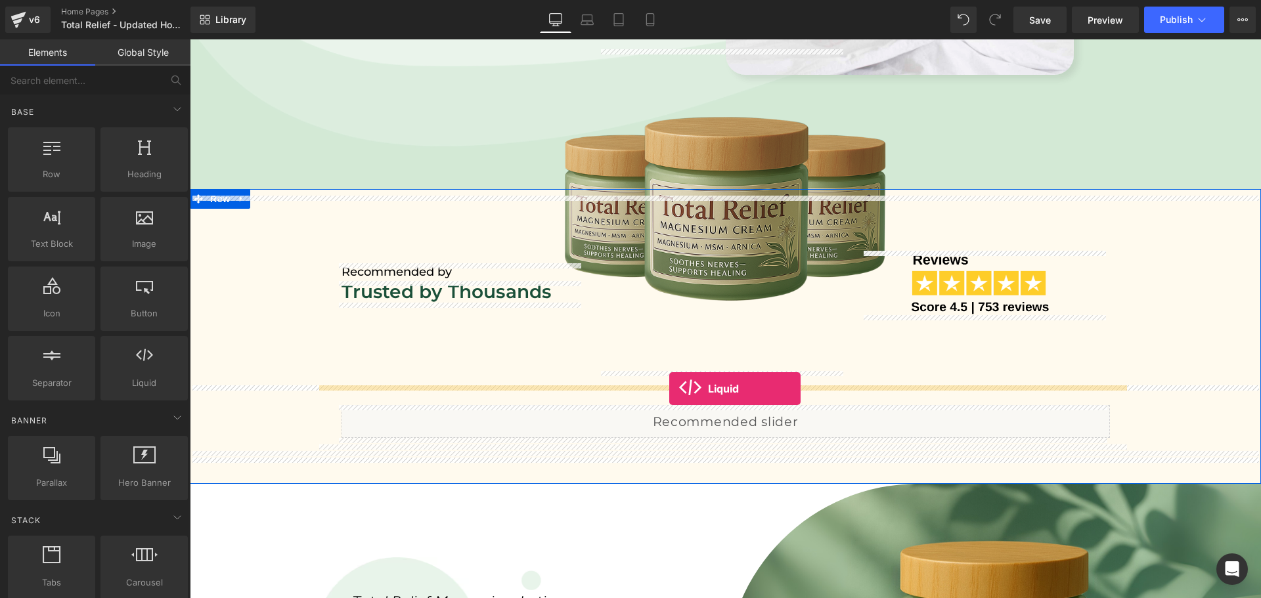
drag, startPoint x: 328, startPoint y: 401, endPoint x: 669, endPoint y: 389, distance: 341.6
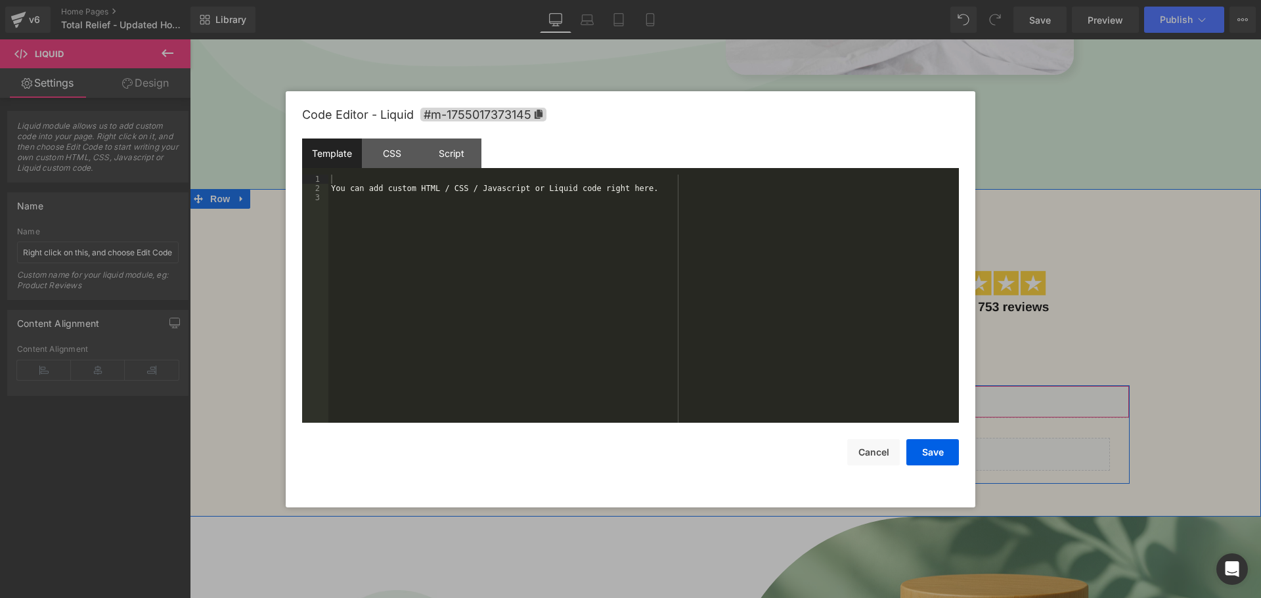
click at [735, 400] on div "Liquid" at bounding box center [726, 401] width 808 height 33
click at [507, 221] on div "You can add custom HTML / CSS / Javascript or Liquid code right here." at bounding box center [643, 308] width 630 height 267
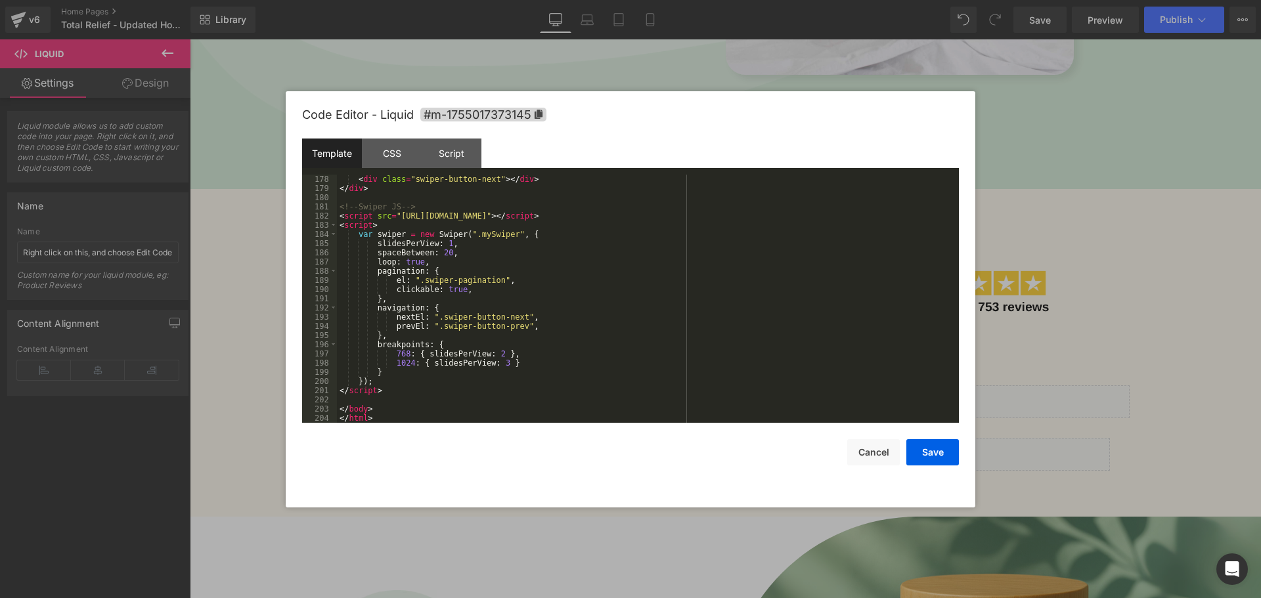
scroll to position [1673, 0]
click at [937, 451] on button "Save" at bounding box center [932, 452] width 53 height 26
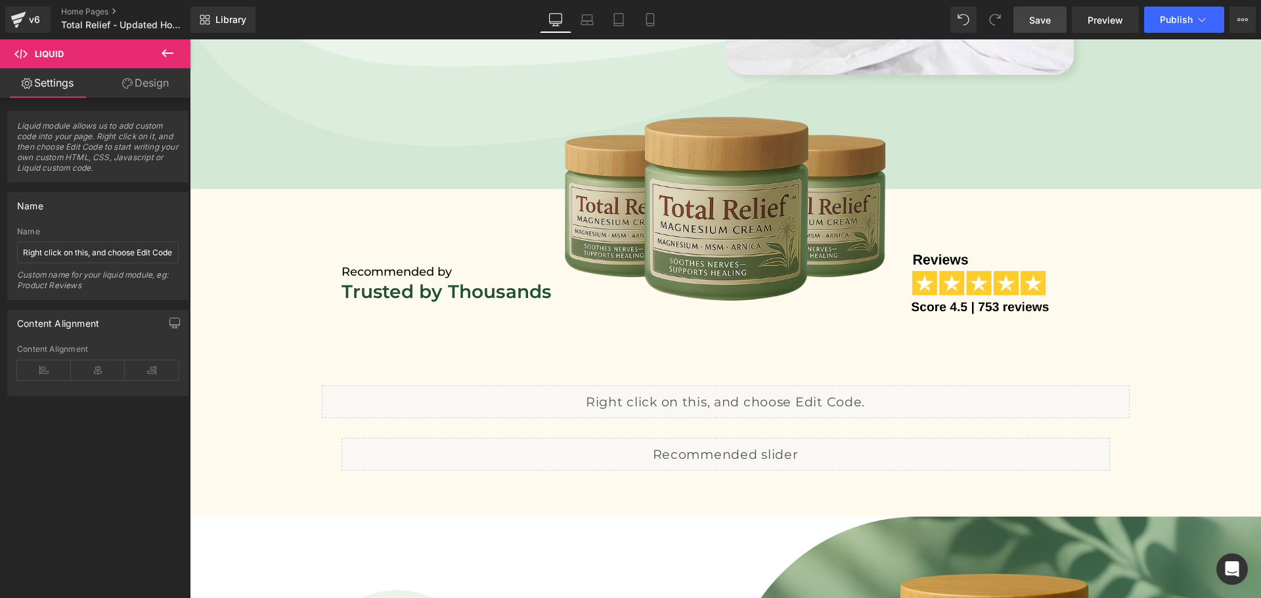
click at [1046, 18] on span "Save" at bounding box center [1040, 20] width 22 height 14
click at [1098, 24] on span "Preview" at bounding box center [1104, 20] width 35 height 14
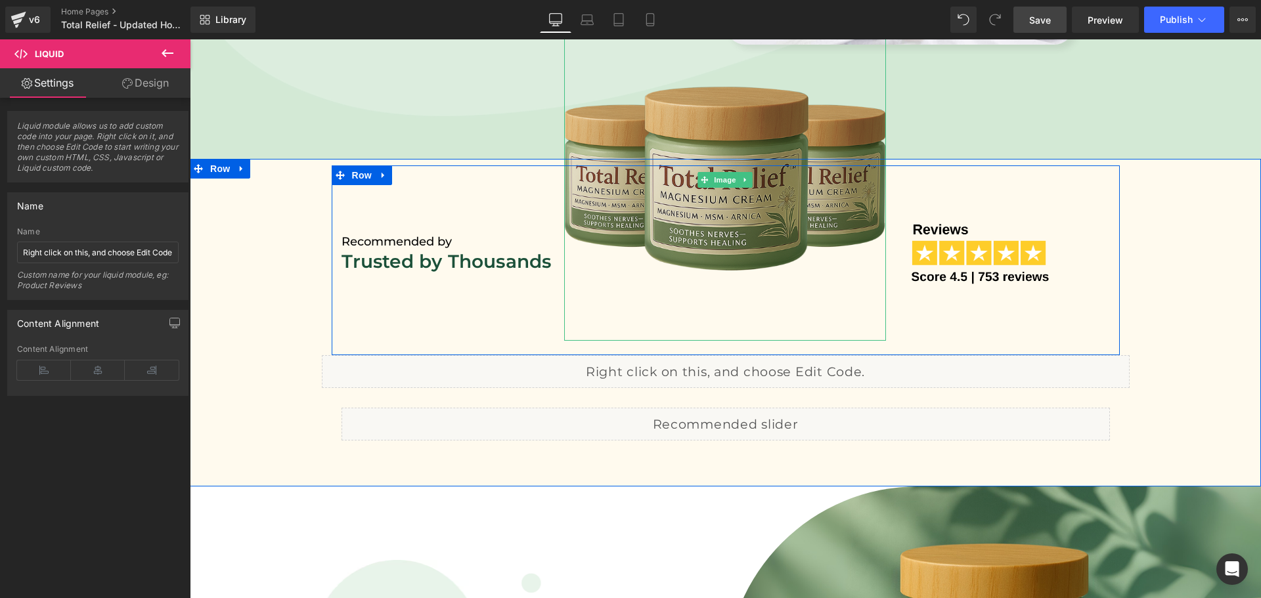
scroll to position [613, 0]
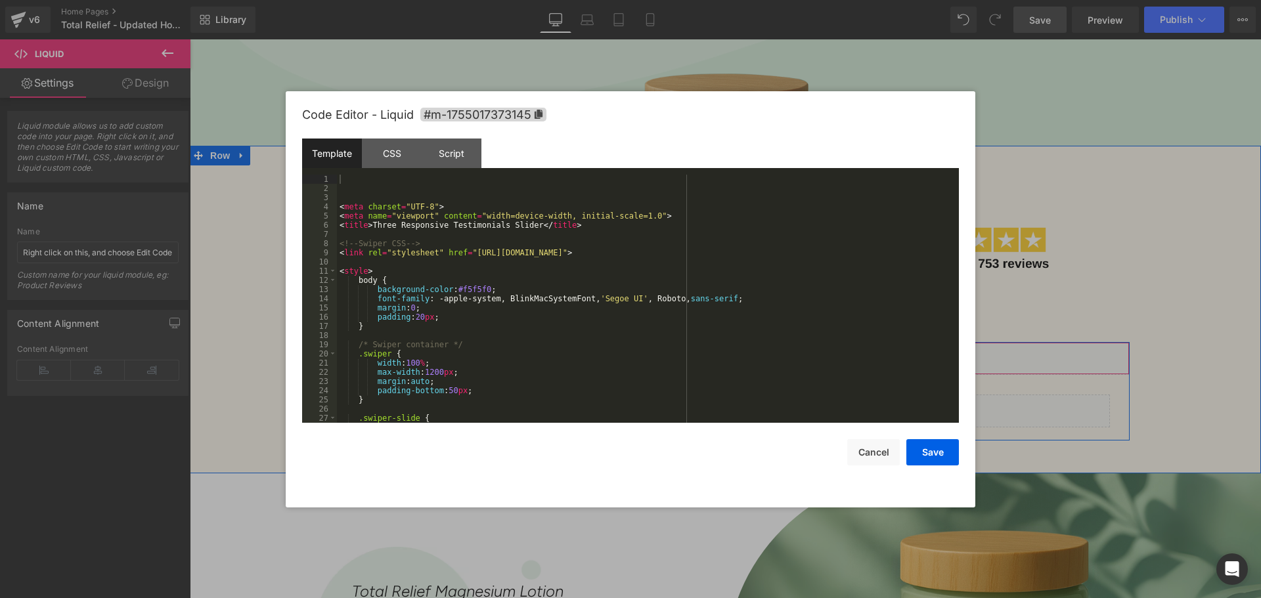
click at [735, 352] on div "Liquid" at bounding box center [726, 358] width 808 height 33
drag, startPoint x: 670, startPoint y: 256, endPoint x: 330, endPoint y: 252, distance: 339.4
click at [330, 252] on pre "1 2 3 4 5 6 7 8 9 10 11 12 13 14 15 16 17 18 19 20 21 22 23 24 25 26 27 28 < me…" at bounding box center [630, 299] width 657 height 248
click at [884, 454] on button "Cancel" at bounding box center [873, 452] width 53 height 26
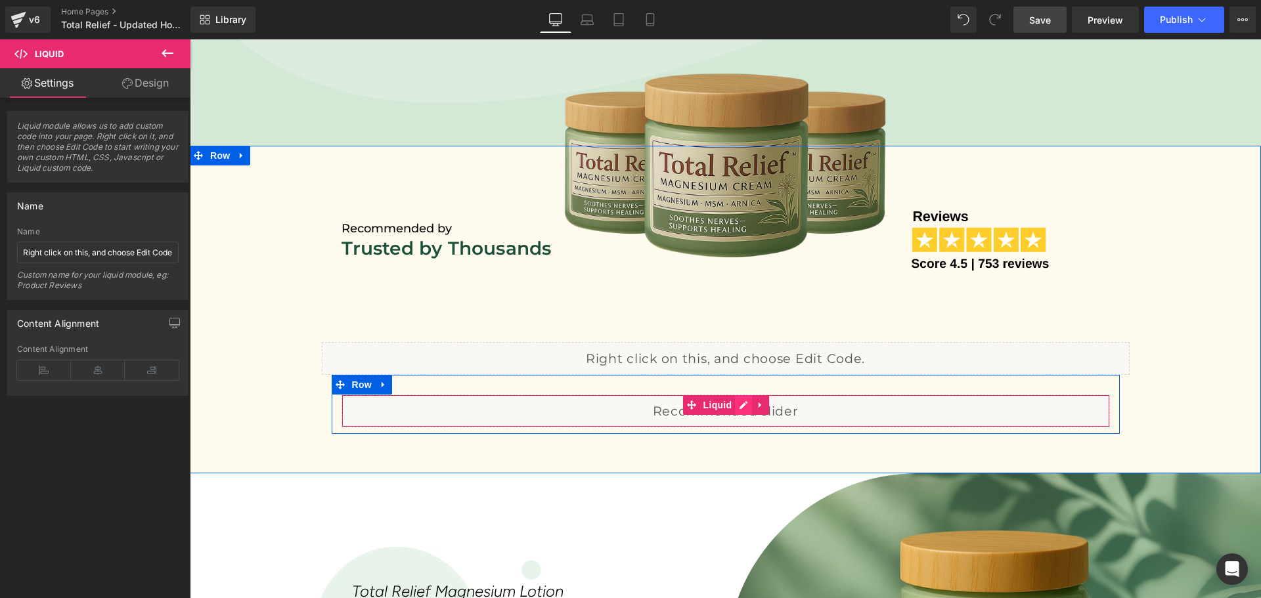
click at [733, 400] on div "Liquid" at bounding box center [725, 411] width 768 height 33
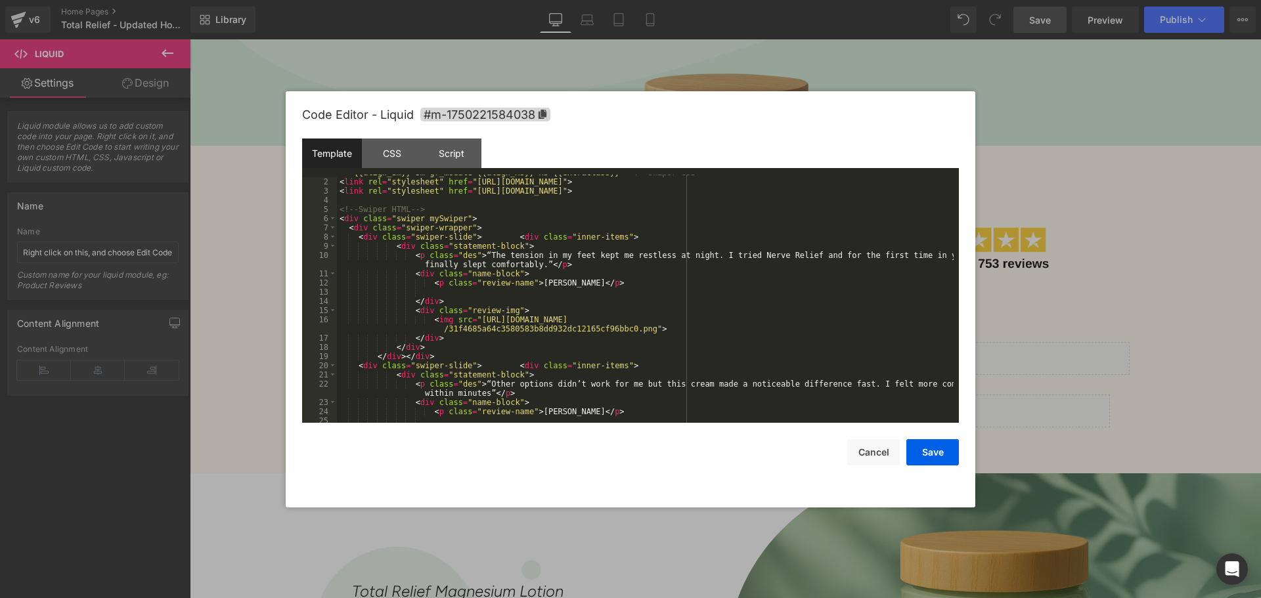
scroll to position [0, 0]
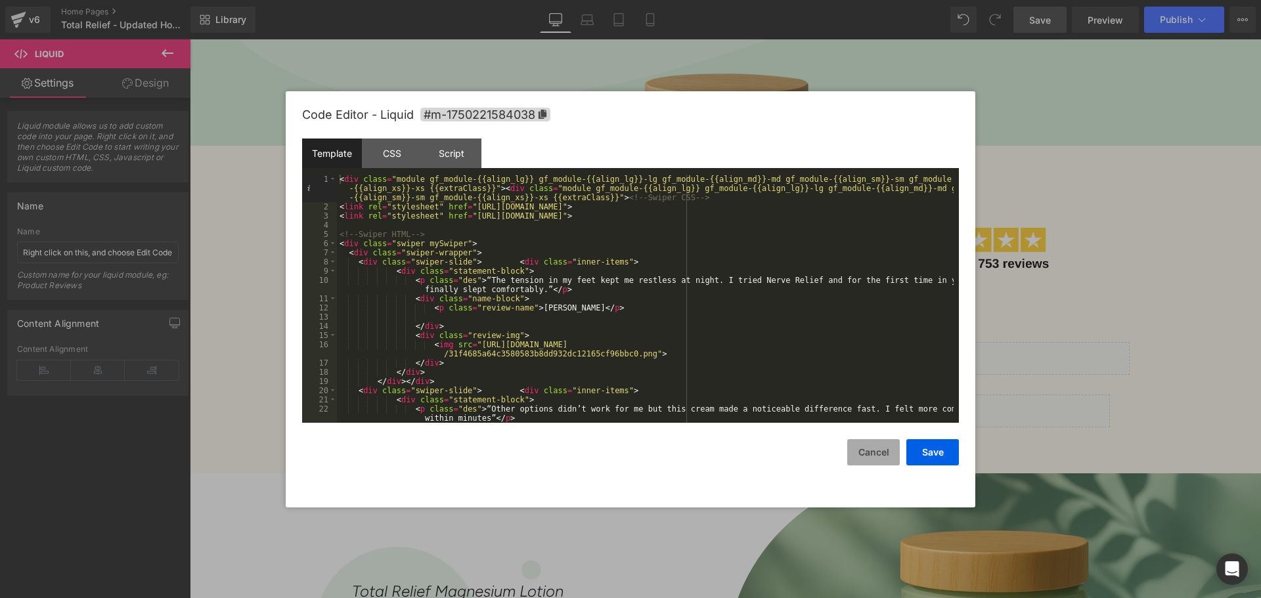
click at [857, 454] on button "Cancel" at bounding box center [873, 452] width 53 height 26
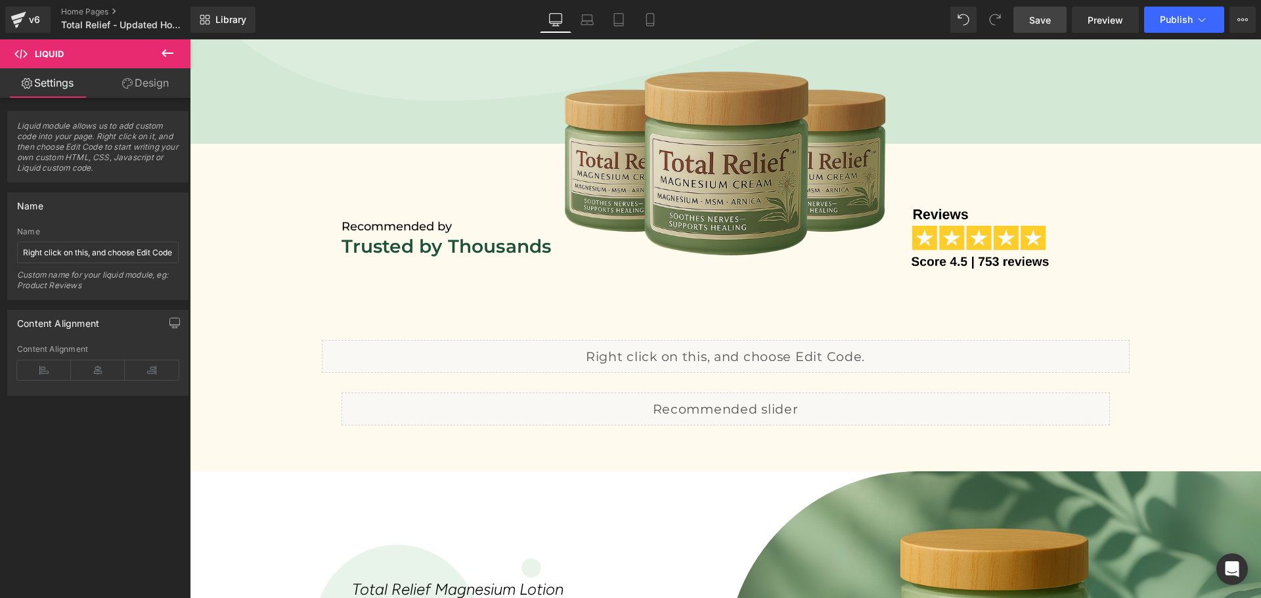
scroll to position [613, 0]
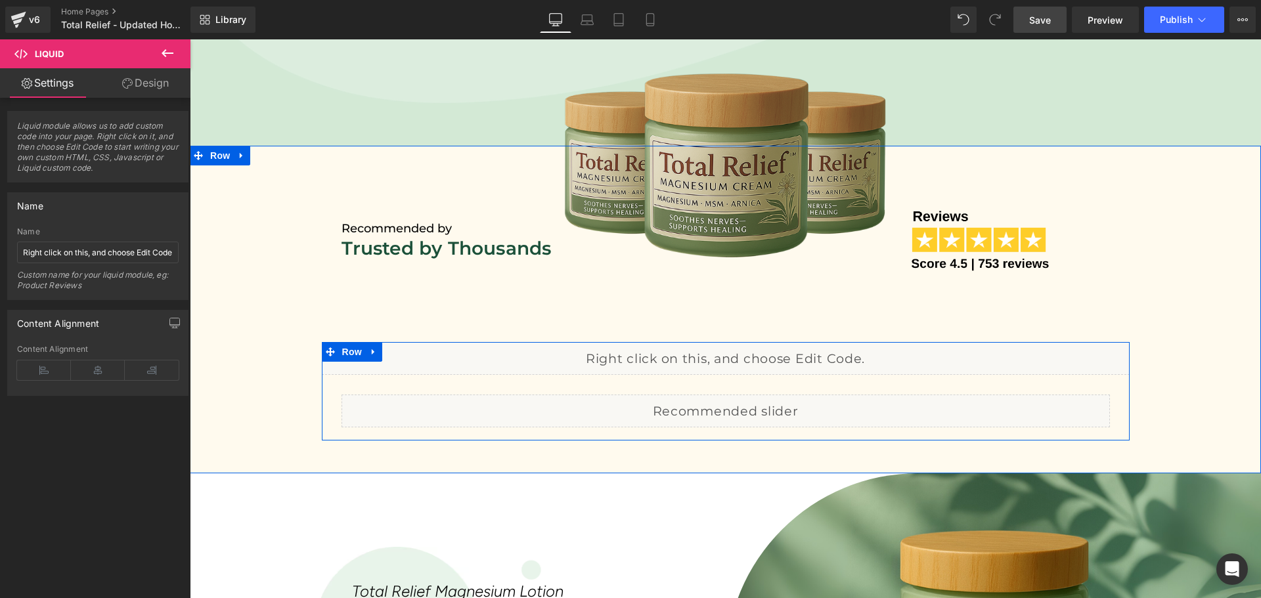
click at [743, 348] on div "Liquid" at bounding box center [726, 358] width 808 height 33
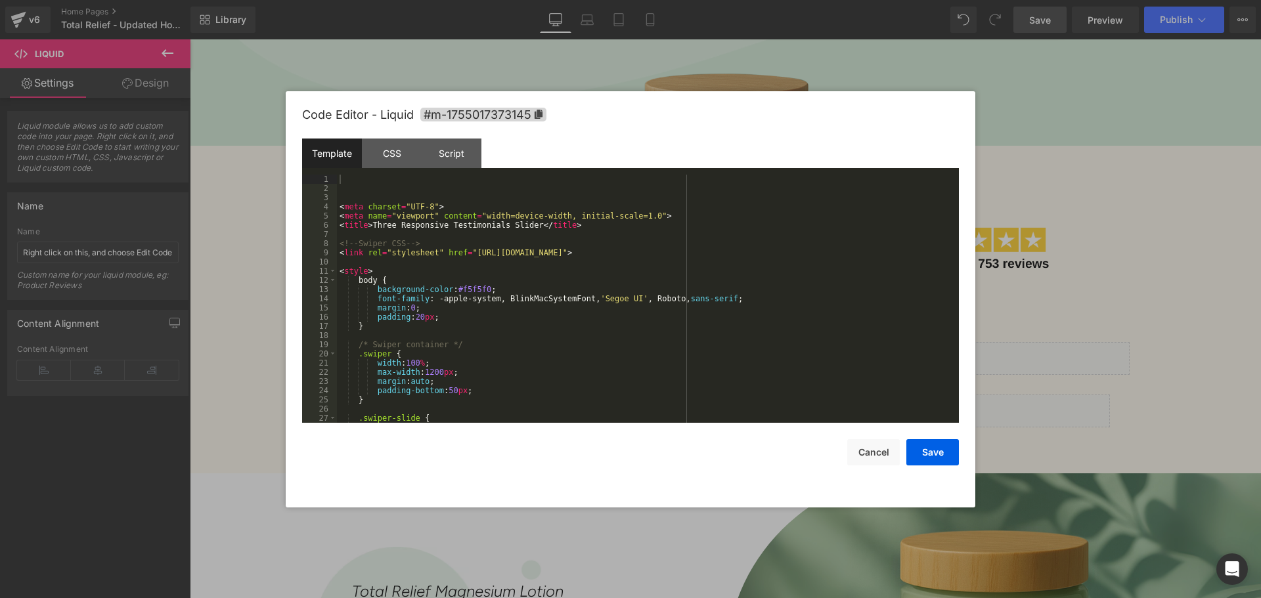
click at [537, 291] on div "< meta charset = "UTF-8" > < meta name = "viewport" content = "width=device-wid…" at bounding box center [645, 308] width 616 height 267
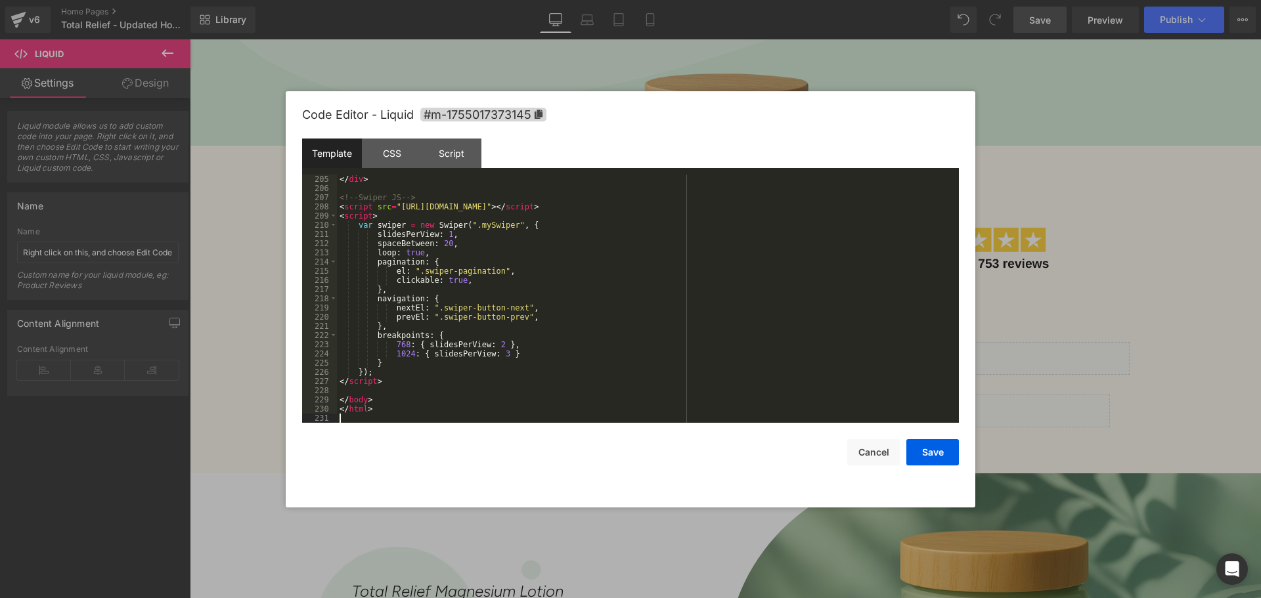
scroll to position [1921, 0]
click at [929, 453] on button "Save" at bounding box center [932, 452] width 53 height 26
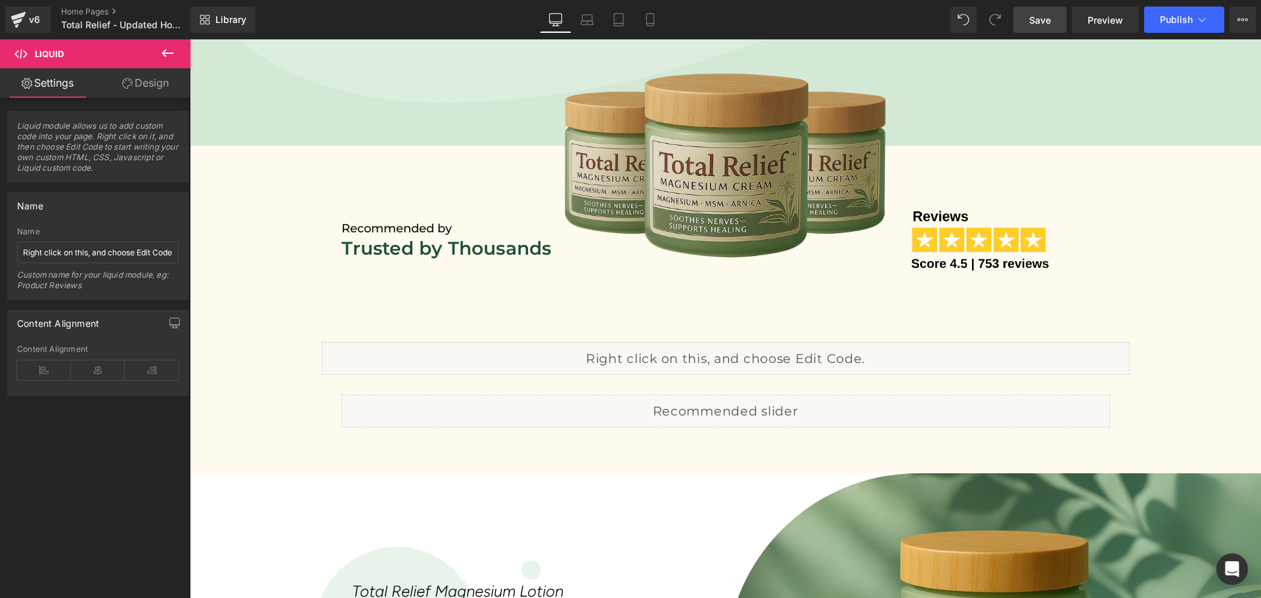
click at [1043, 22] on span "Save" at bounding box center [1040, 20] width 22 height 14
click at [1095, 15] on span "Preview" at bounding box center [1104, 20] width 35 height 14
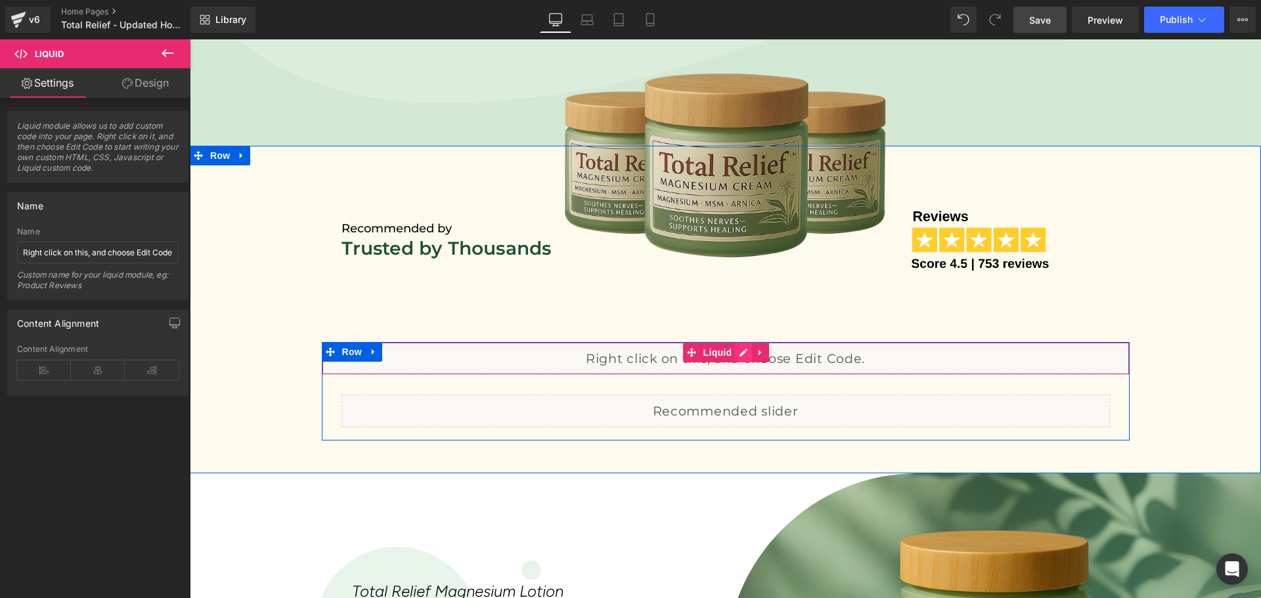
click at [734, 351] on div "Liquid" at bounding box center [726, 358] width 808 height 33
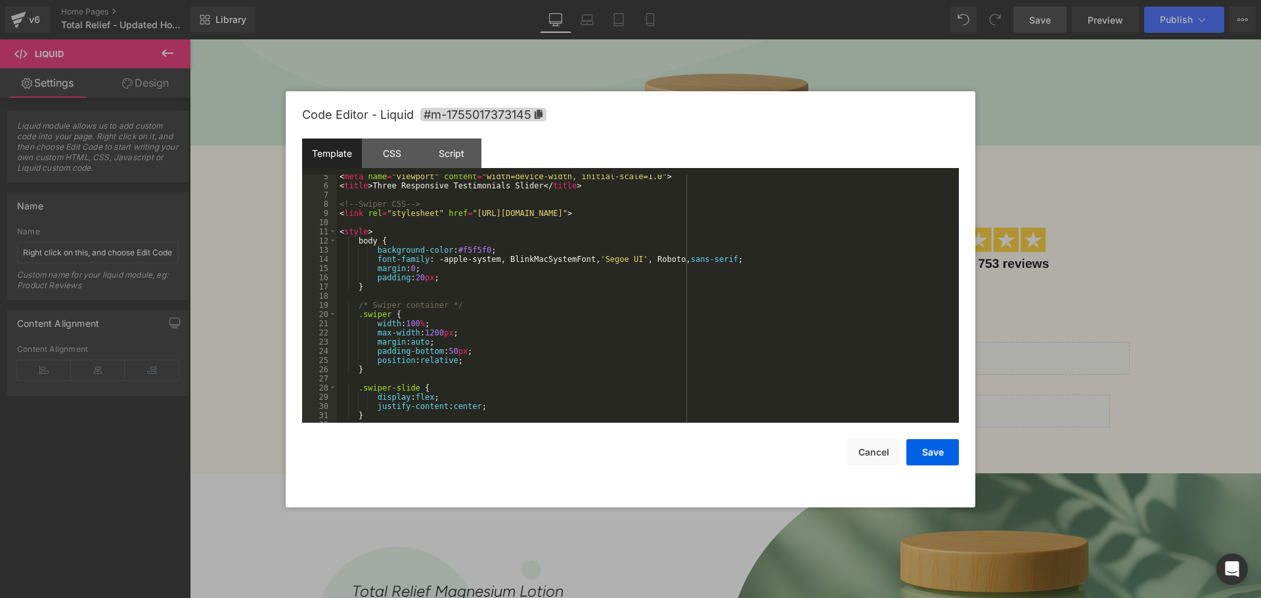
scroll to position [0, 0]
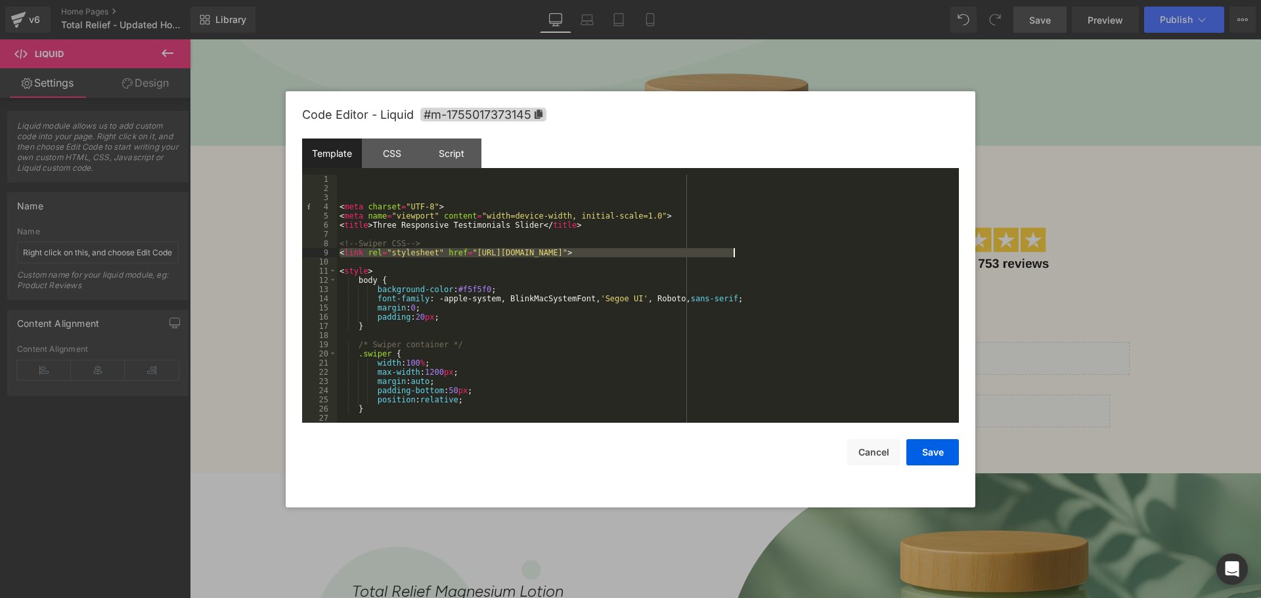
drag, startPoint x: 341, startPoint y: 255, endPoint x: 735, endPoint y: 255, distance: 394.6
click at [735, 255] on div "< meta charset = "UTF-8" > < meta name = "viewport" content = "width=device-wid…" at bounding box center [645, 308] width 616 height 267
drag, startPoint x: 871, startPoint y: 450, endPoint x: 637, endPoint y: 353, distance: 252.5
click at [871, 450] on button "Cancel" at bounding box center [873, 452] width 53 height 26
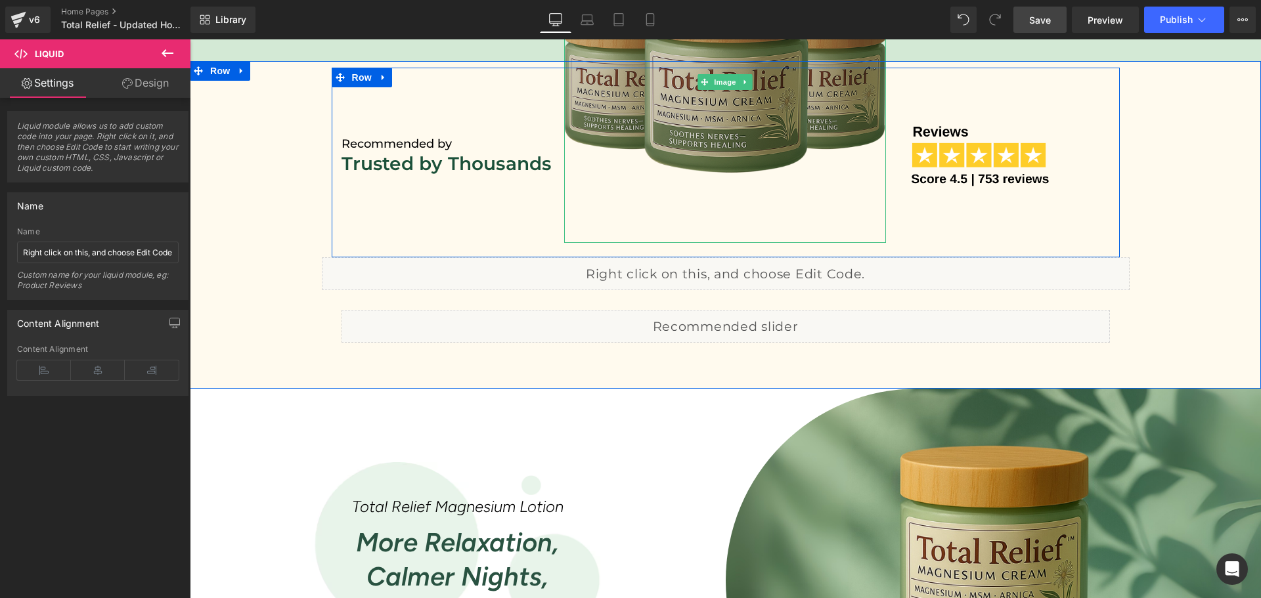
scroll to position [832, 0]
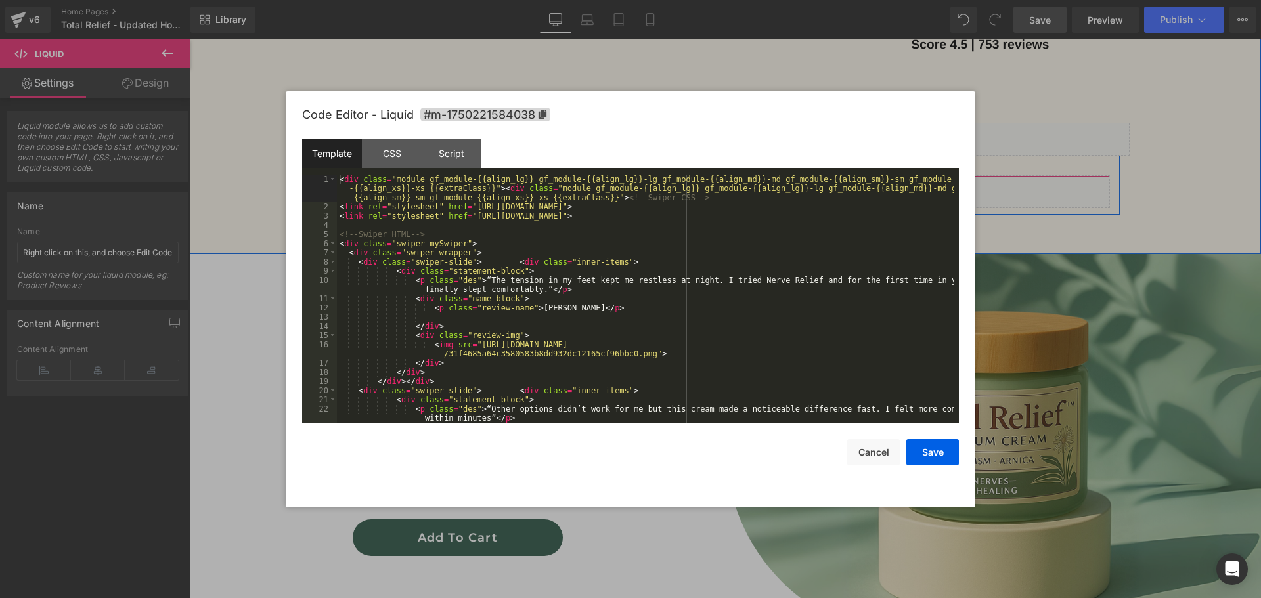
click at [735, 186] on div "Liquid" at bounding box center [725, 191] width 768 height 33
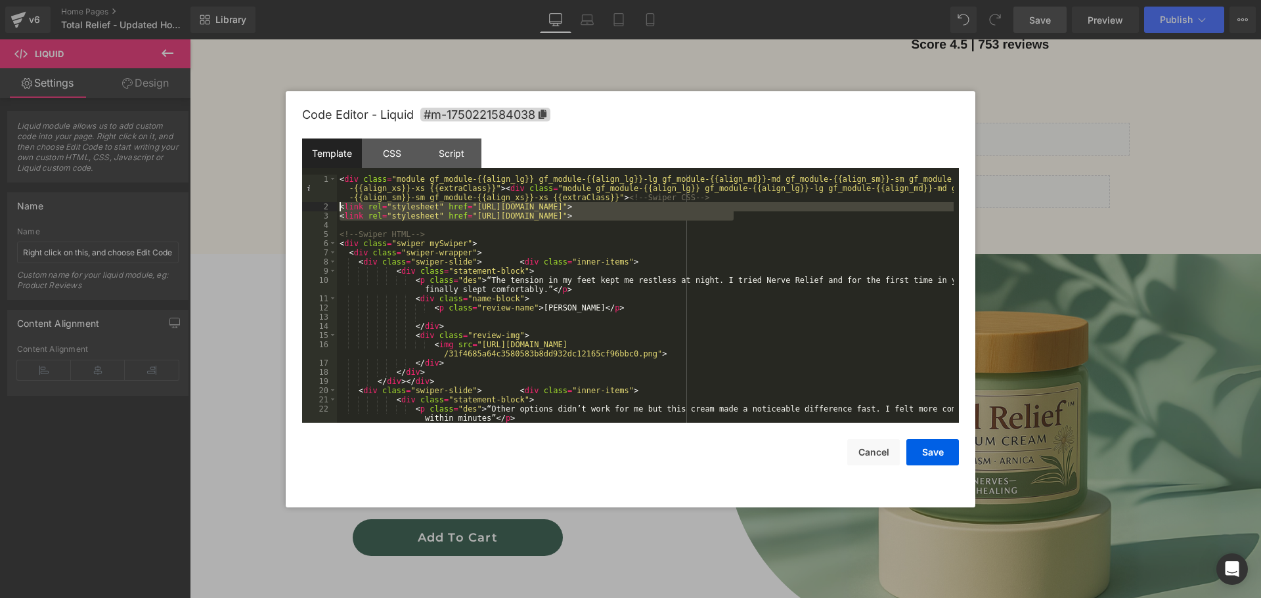
drag, startPoint x: 734, startPoint y: 216, endPoint x: 328, endPoint y: 206, distance: 405.8
click at [328, 206] on pre "1 2 3 4 5 6 7 8 9 10 11 12 13 14 15 16 17 18 19 20 21 22 23 < div class = "modu…" at bounding box center [630, 299] width 657 height 248
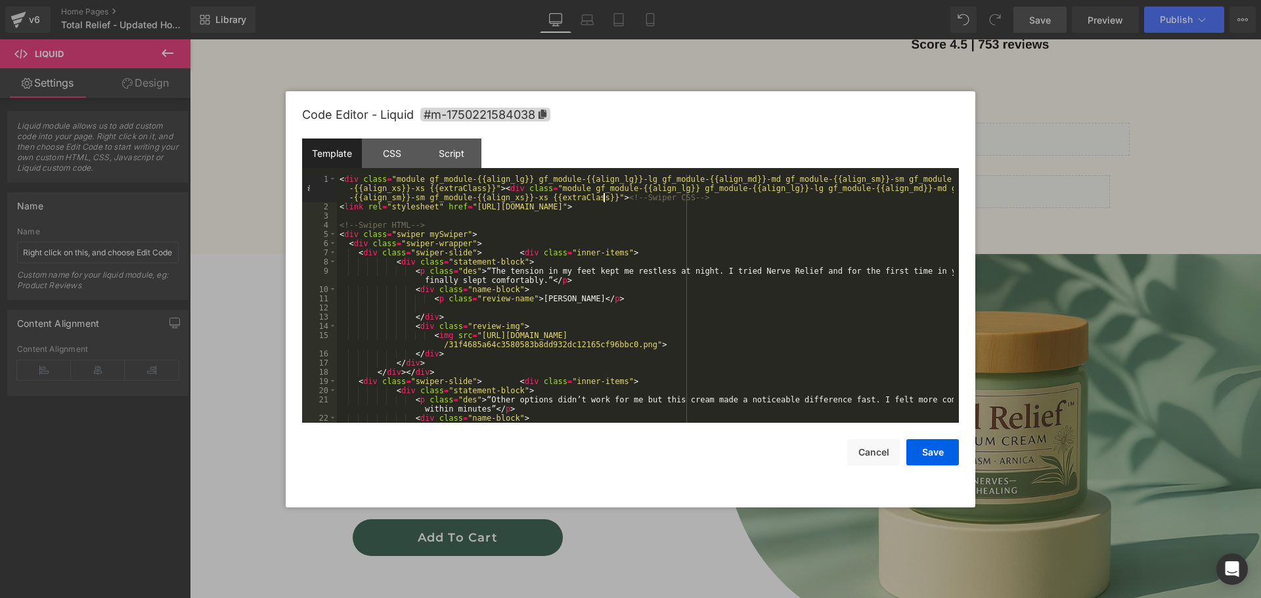
click at [603, 198] on div "< div class = "module gf_module-{{align_lg}} gf_module-{{align_lg}}-lg gf_modul…" at bounding box center [645, 317] width 616 height 285
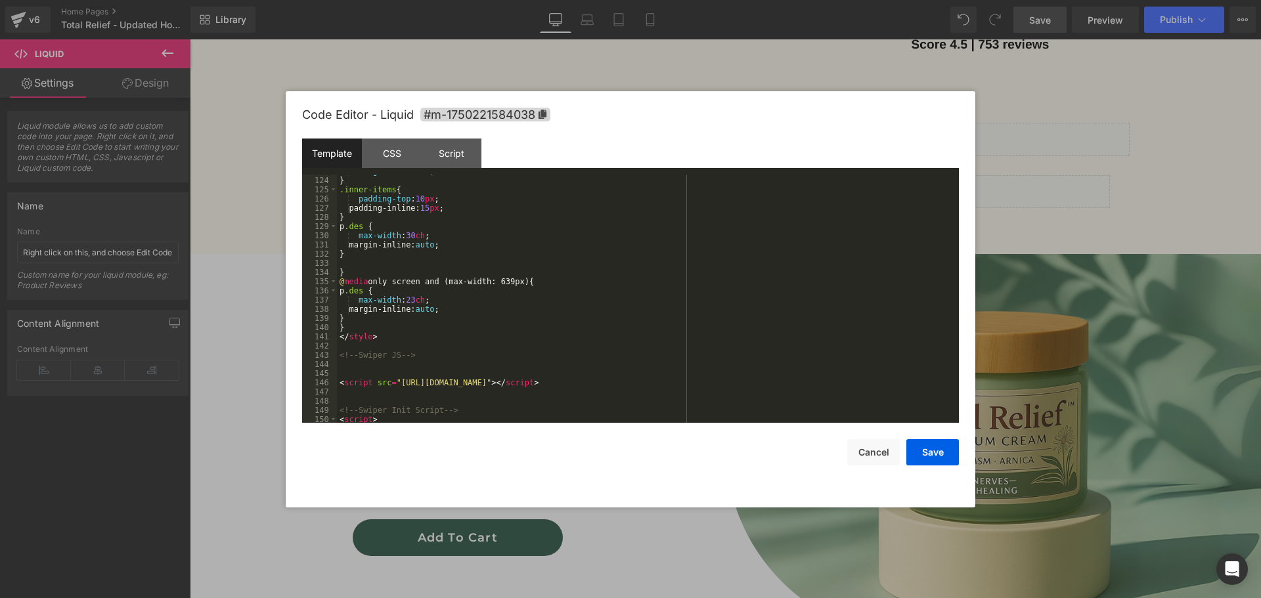
scroll to position [1379, 0]
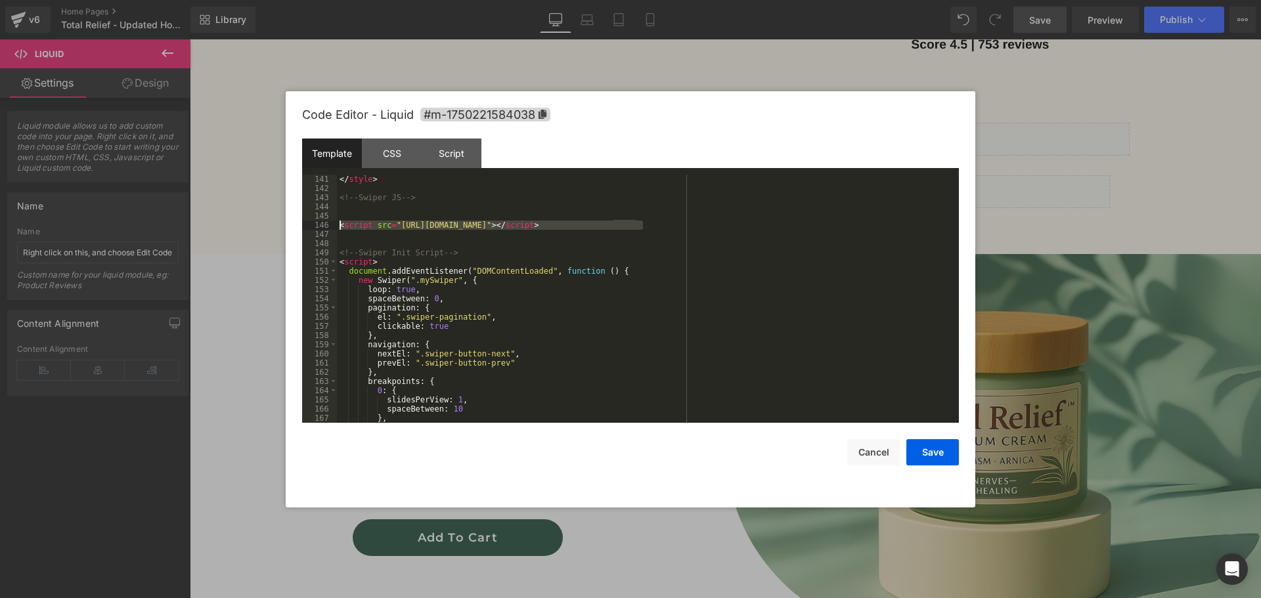
drag, startPoint x: 651, startPoint y: 226, endPoint x: 320, endPoint y: 226, distance: 330.9
click at [320, 226] on pre "141 142 143 144 145 146 147 148 149 150 151 152 153 154 155 156 157 158 159 160…" at bounding box center [630, 299] width 657 height 248
click at [648, 221] on div "</ style > <!-- Swiper JS --> < script src = "https://cdn.jsdelivr.net/npm/swip…" at bounding box center [645, 299] width 616 height 248
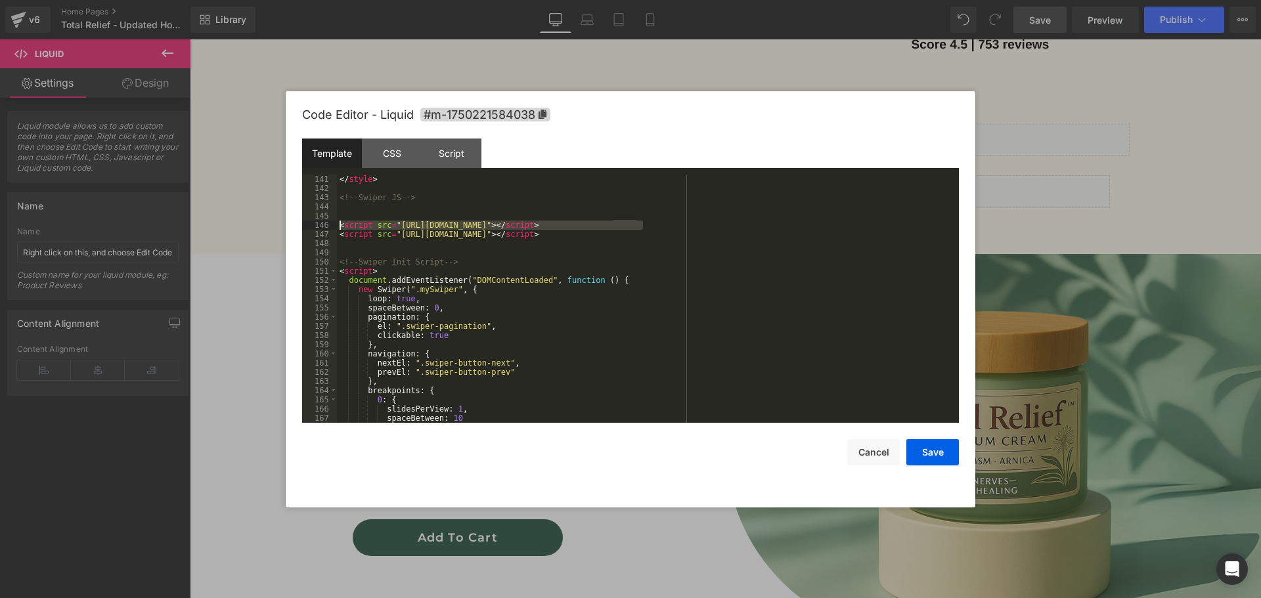
drag, startPoint x: 648, startPoint y: 221, endPoint x: 324, endPoint y: 229, distance: 324.4
click at [324, 229] on pre "141 142 143 144 145 146 147 148 149 150 151 152 153 154 155 156 157 158 159 160…" at bounding box center [630, 299] width 657 height 248
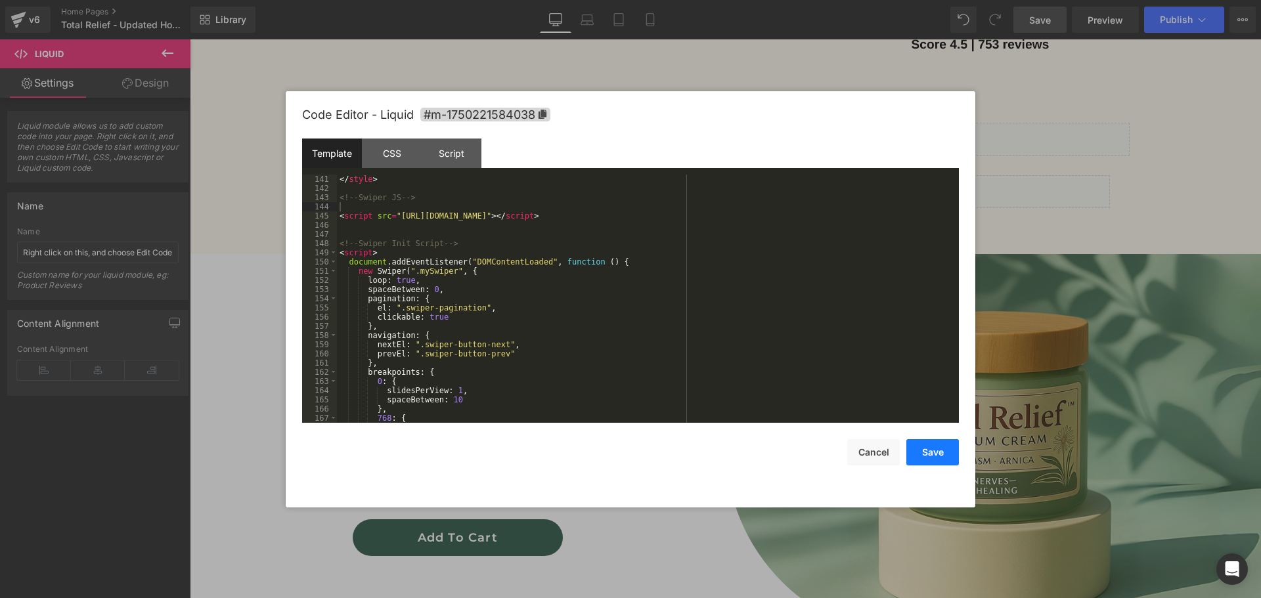
click at [928, 450] on button "Save" at bounding box center [932, 452] width 53 height 26
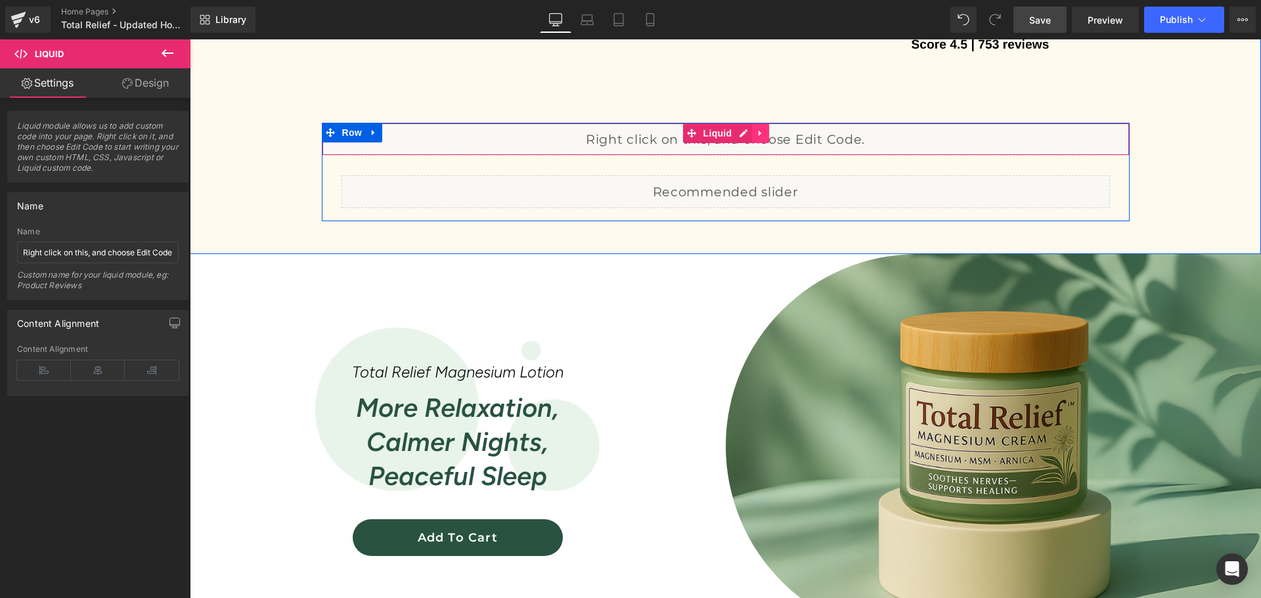
click at [758, 132] on icon at bounding box center [759, 134] width 3 height 6
click at [764, 131] on icon at bounding box center [768, 133] width 9 height 9
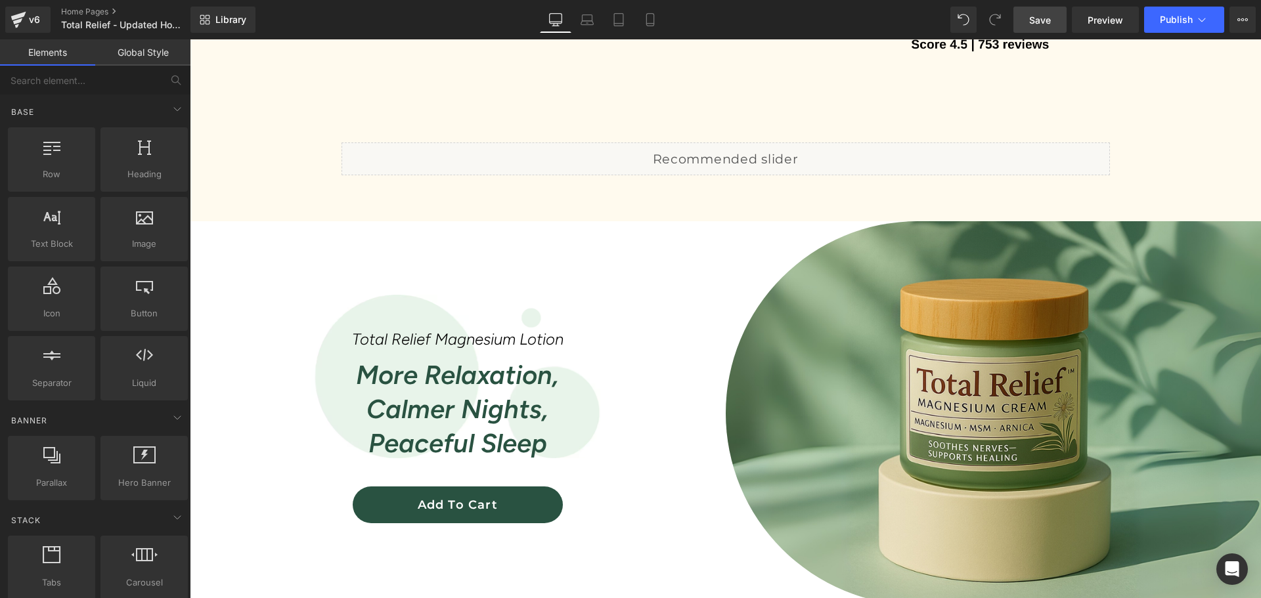
click at [1046, 20] on span "Save" at bounding box center [1040, 20] width 22 height 14
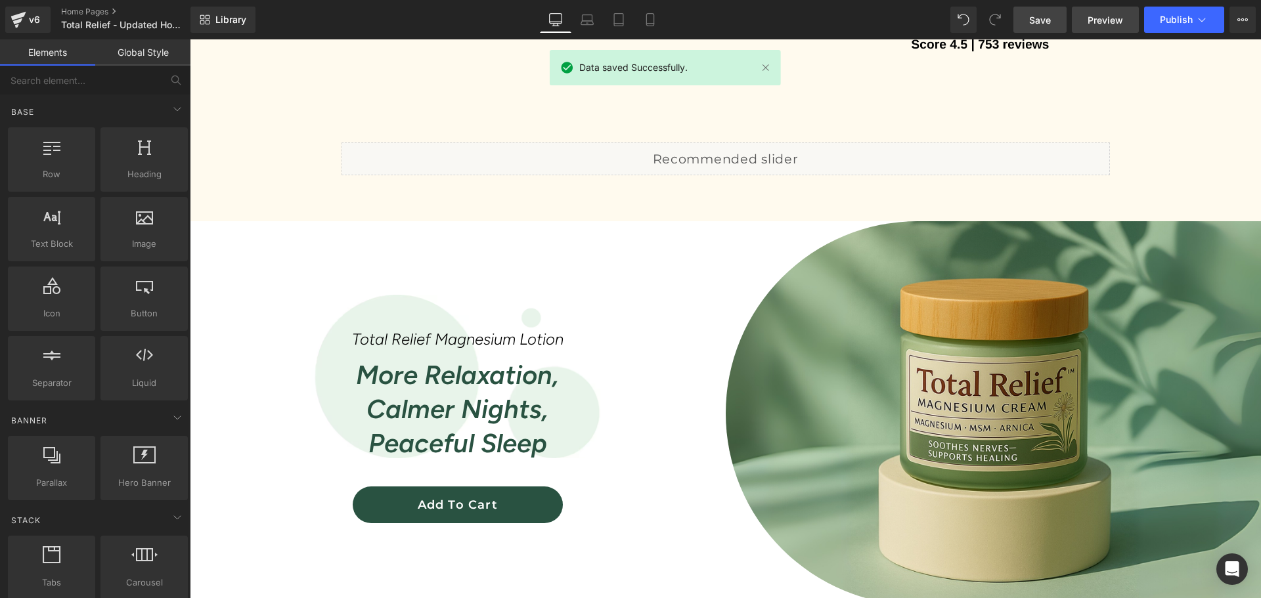
click at [1108, 16] on span "Preview" at bounding box center [1104, 20] width 35 height 14
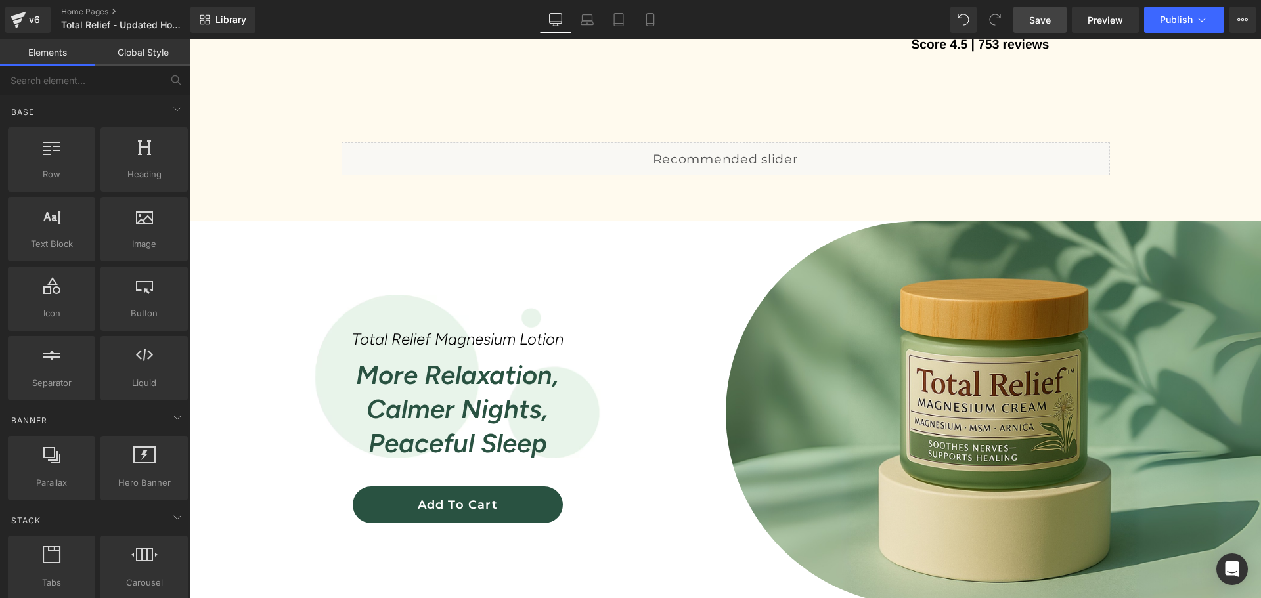
click at [1050, 12] on link "Save" at bounding box center [1039, 20] width 53 height 26
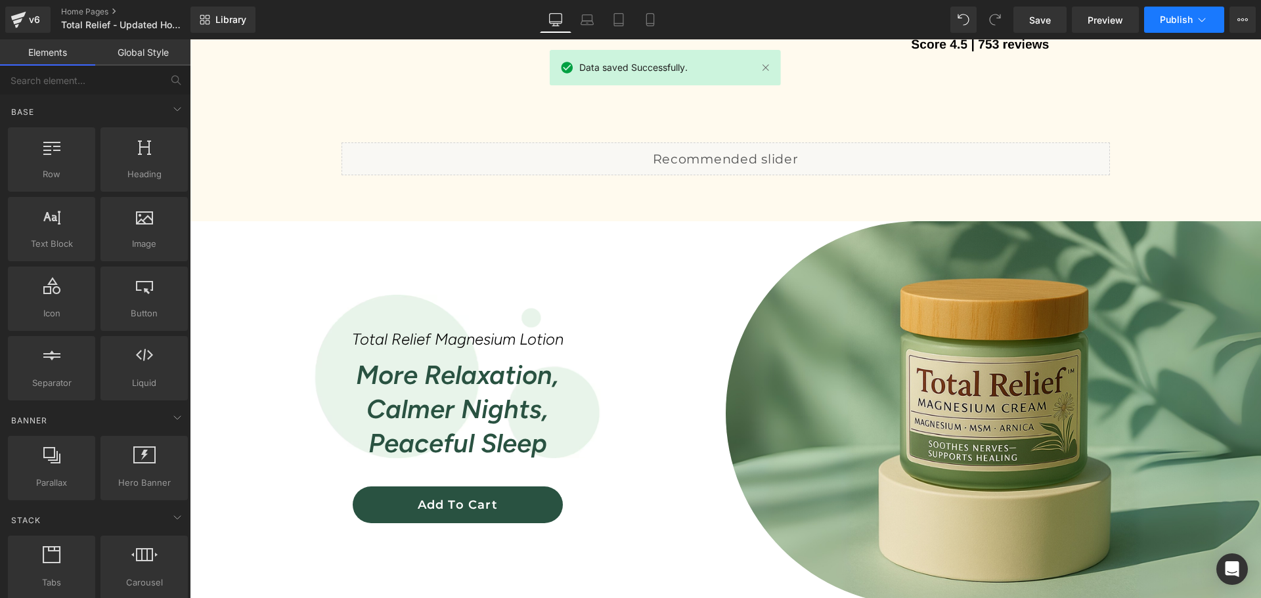
click at [1197, 20] on icon at bounding box center [1201, 19] width 13 height 13
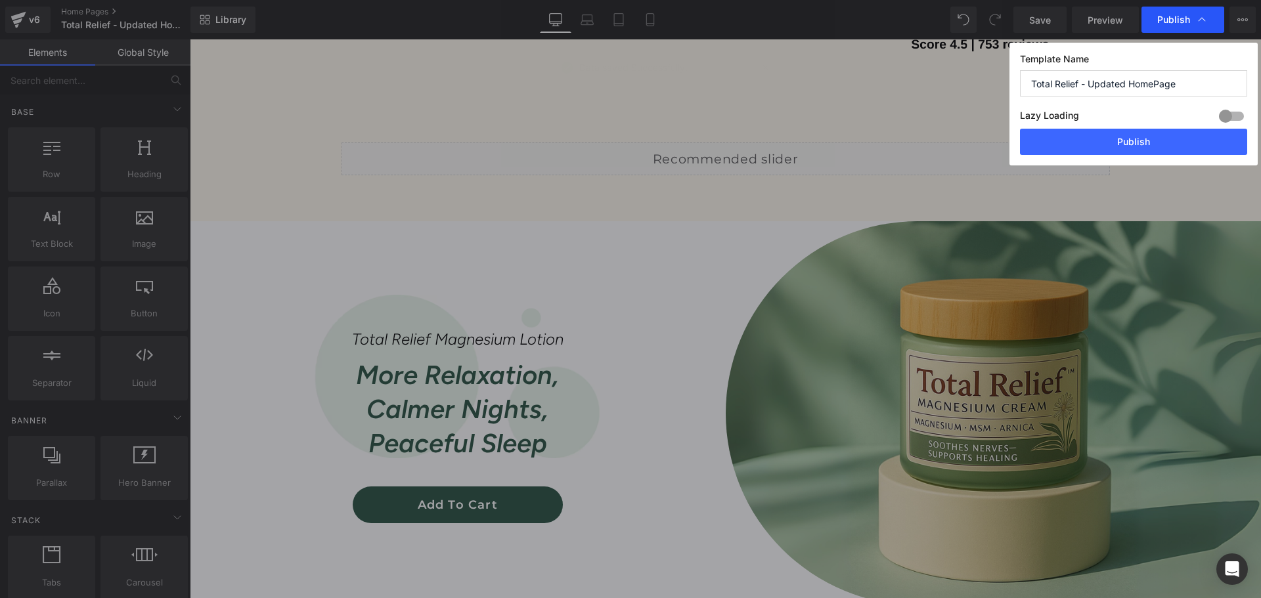
click at [1161, 18] on span "Publish" at bounding box center [1173, 20] width 33 height 12
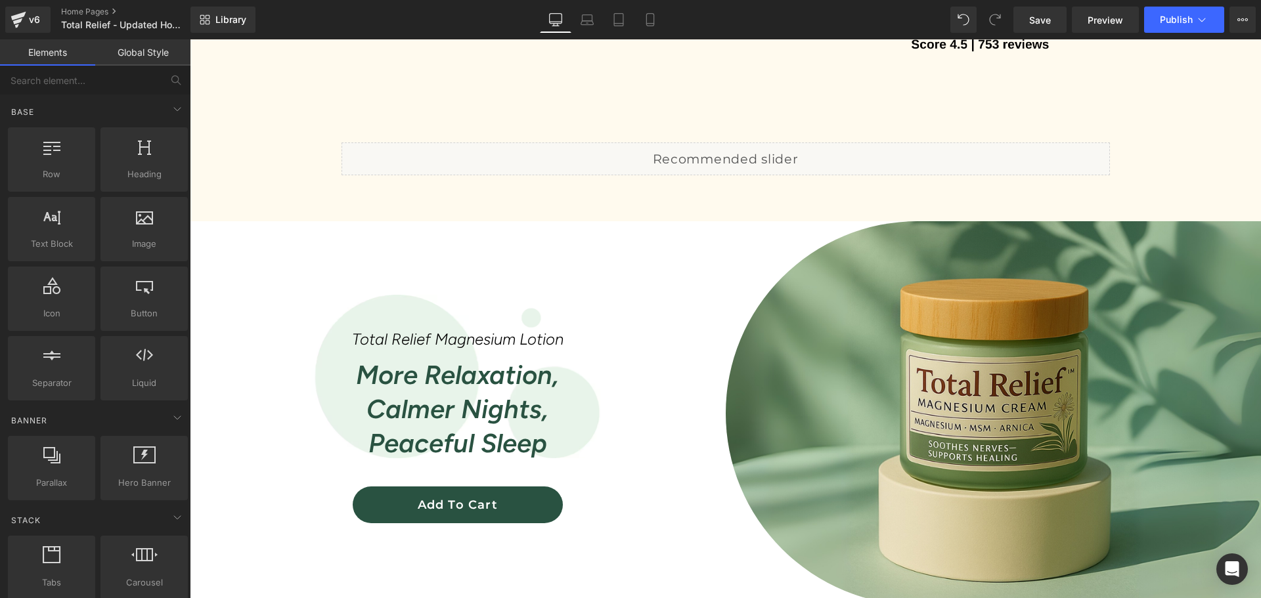
click at [1161, 18] on span "Publish" at bounding box center [1175, 19] width 33 height 11
click at [1102, 16] on span "Preview" at bounding box center [1104, 20] width 35 height 14
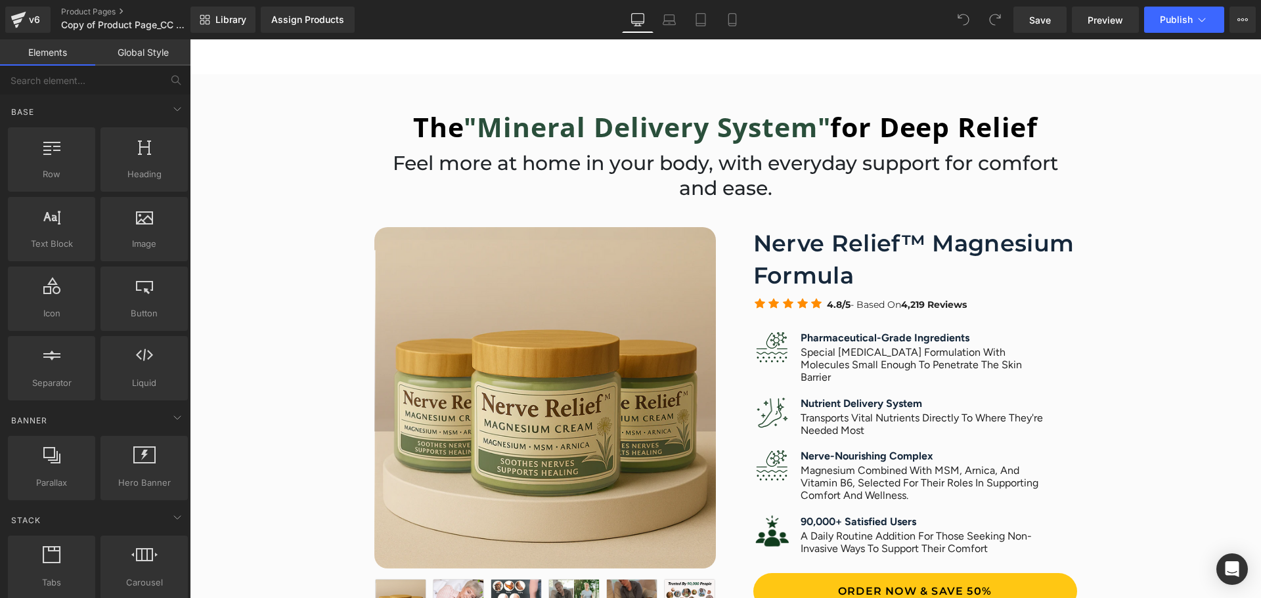
scroll to position [613, 0]
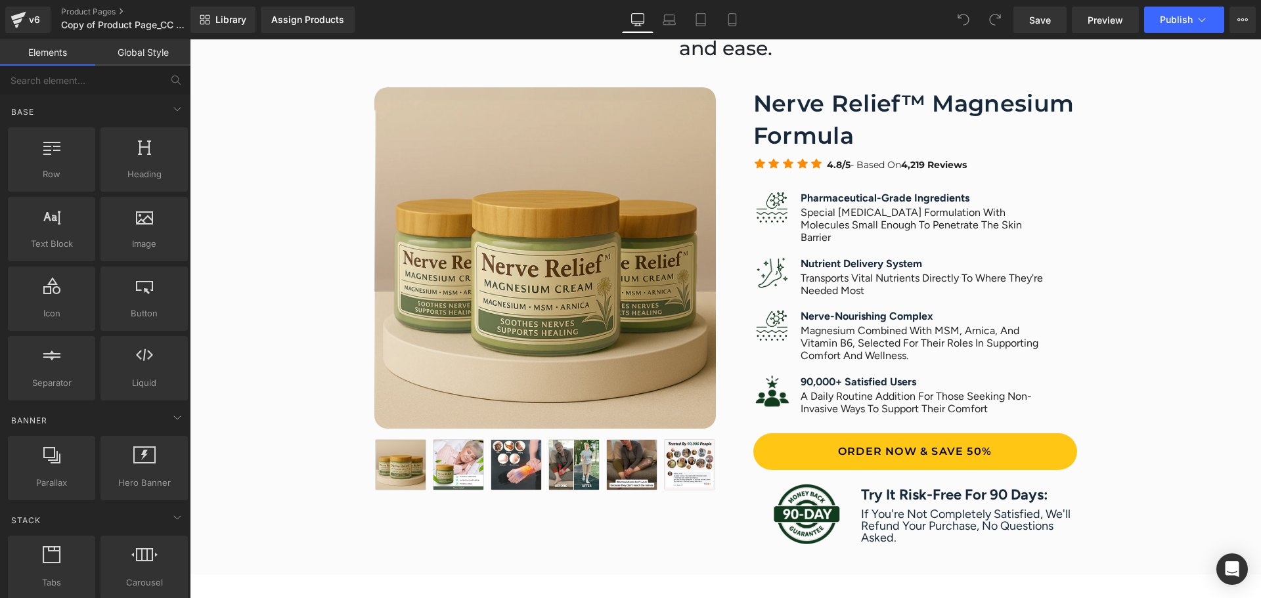
click at [562, 246] on img at bounding box center [544, 257] width 341 height 341
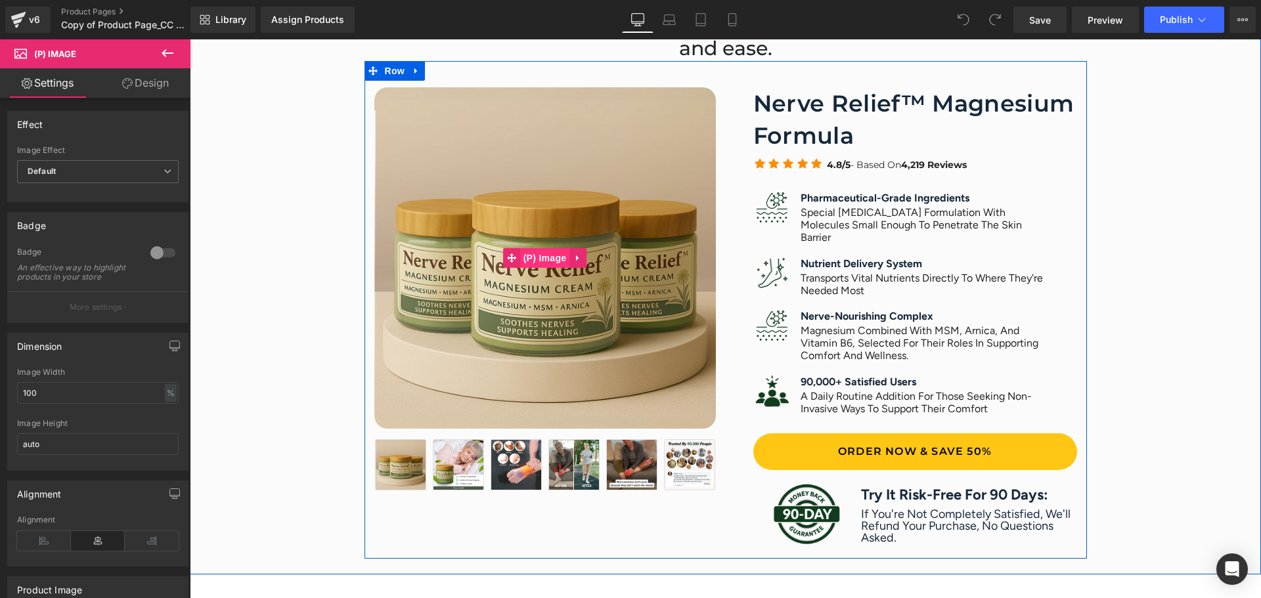
click at [553, 258] on span "(P) Image" at bounding box center [545, 258] width 50 height 20
click at [525, 305] on img at bounding box center [544, 257] width 341 height 341
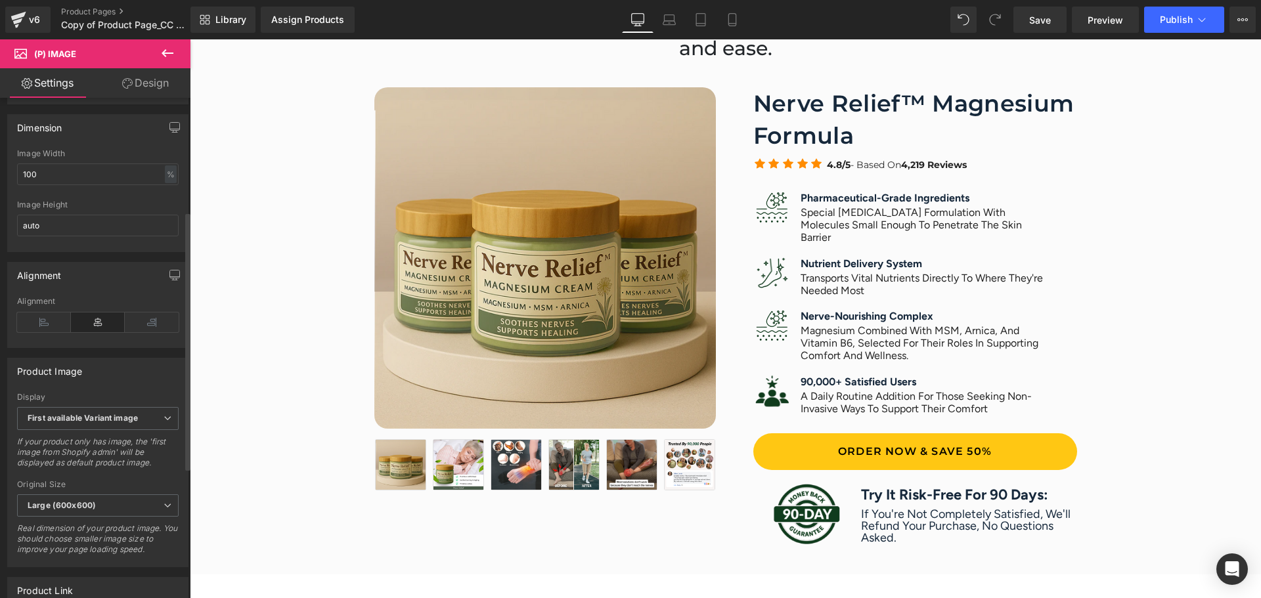
scroll to position [471, 0]
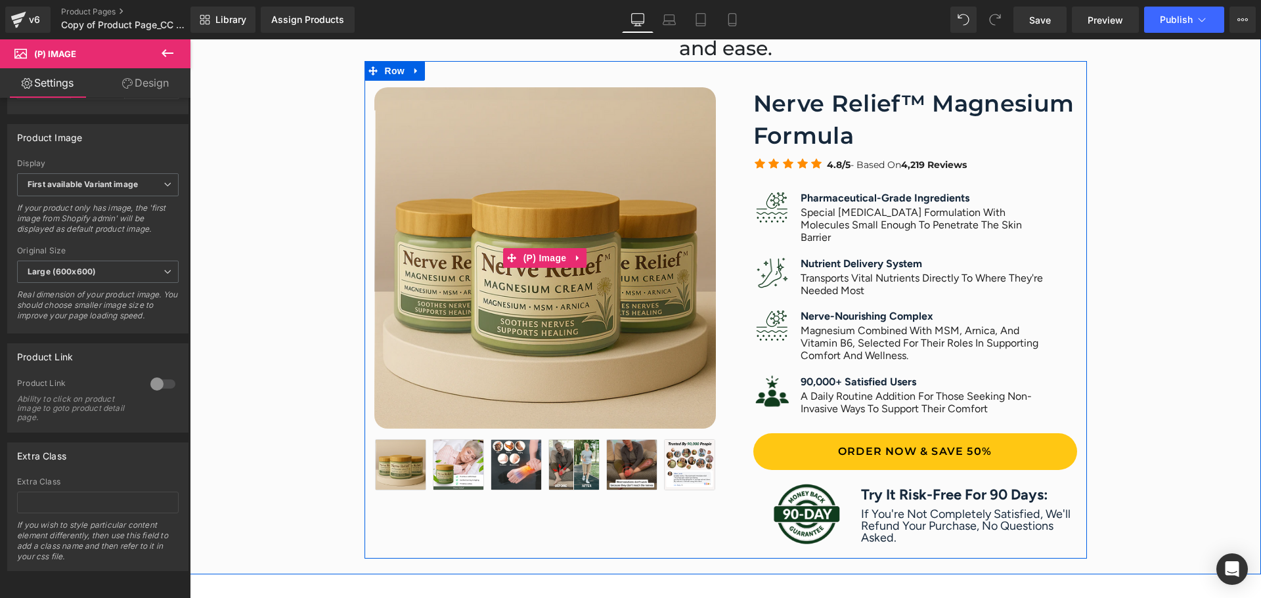
click at [584, 214] on img at bounding box center [544, 257] width 341 height 341
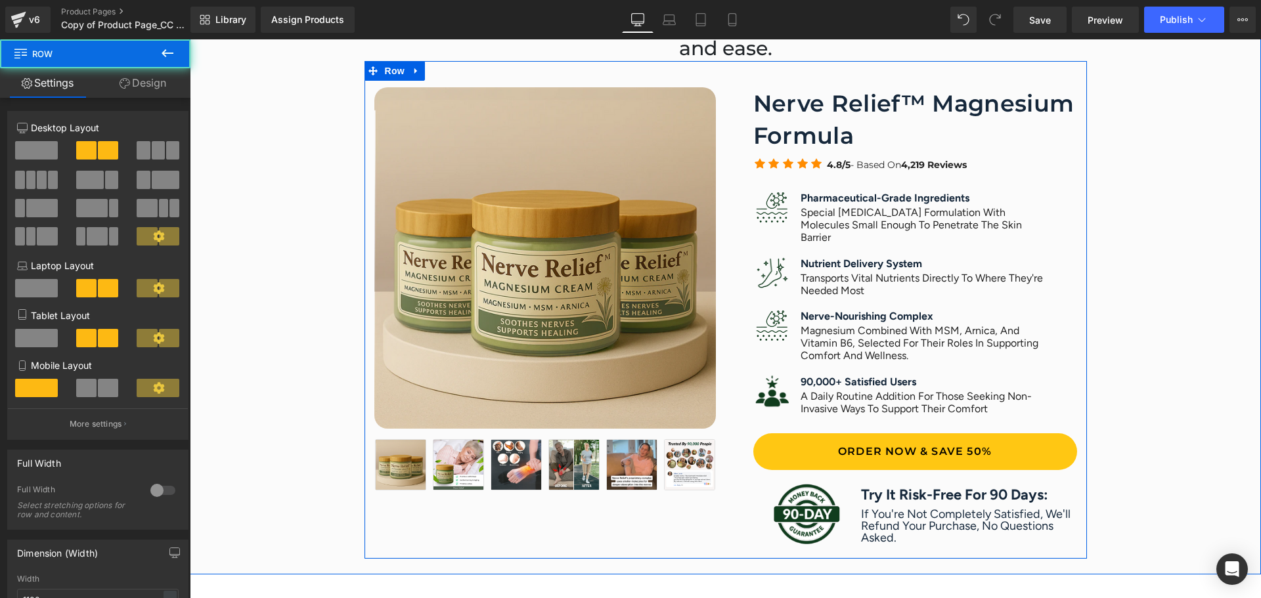
click at [725, 215] on div "Nerve Relief™ Magnesium Formula Heading Icon Icon Icon Icon Icon Icon List Hoz …" at bounding box center [905, 319] width 361 height 465
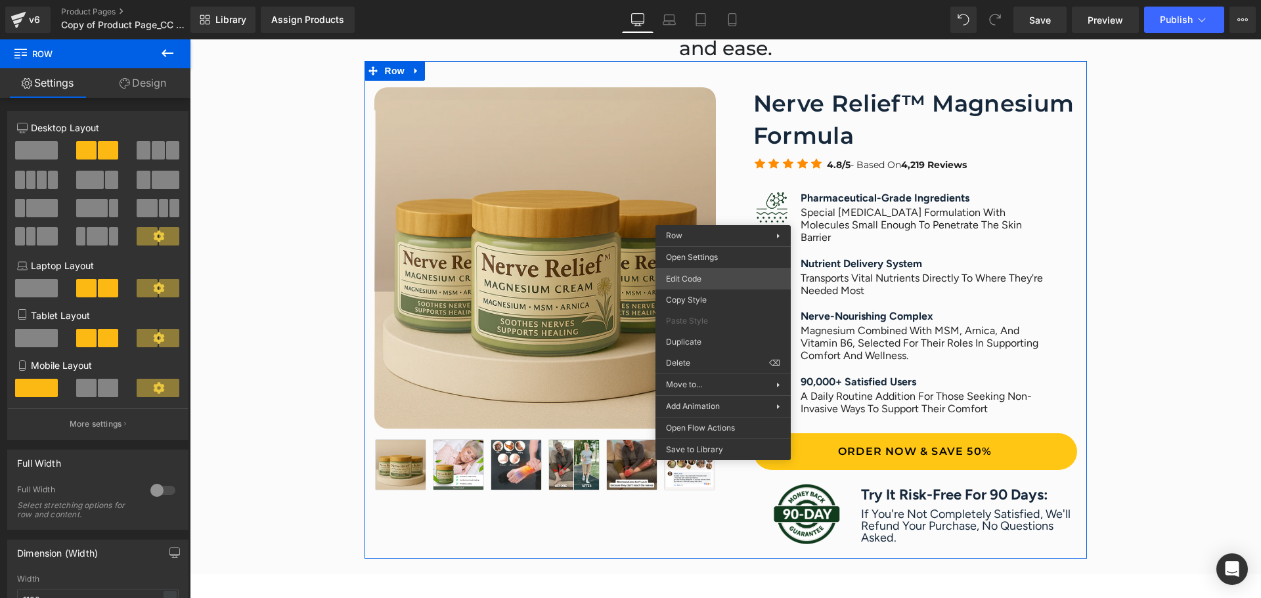
click at [729, 0] on div "(P) Image You are previewing how the will restyle your page. You can not edit E…" at bounding box center [630, 0] width 1261 height 0
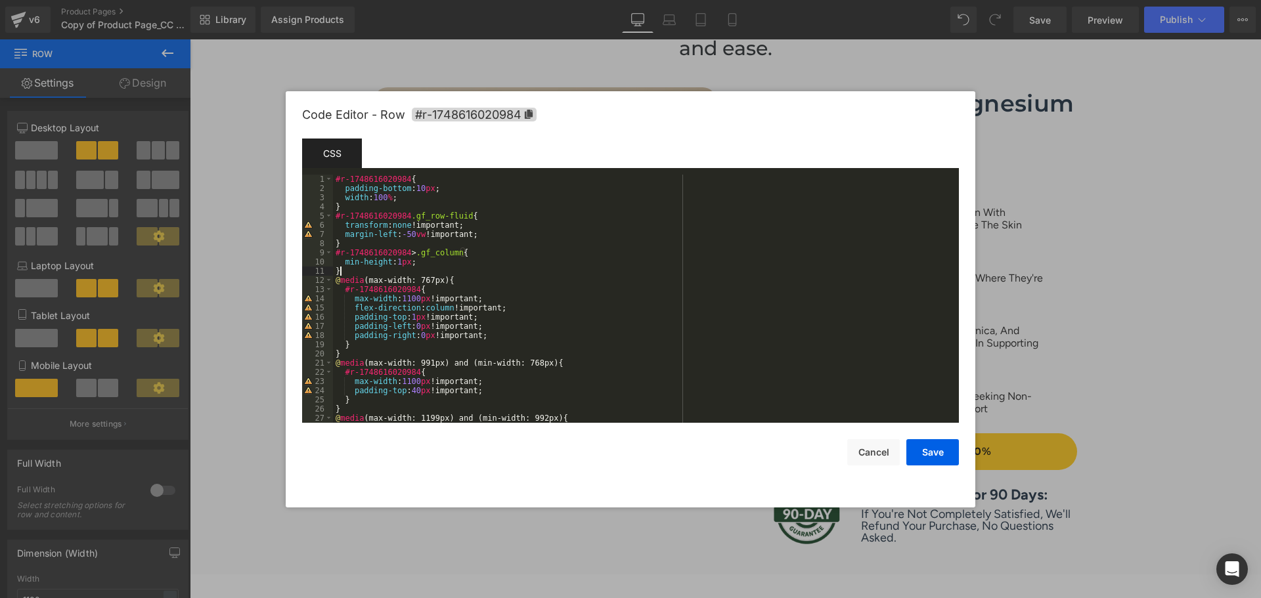
click at [601, 269] on div "#r-1748616020984 { padding-bottom : 10 px ; width : 100 % ; } #r-1748616020984 …" at bounding box center [643, 308] width 620 height 267
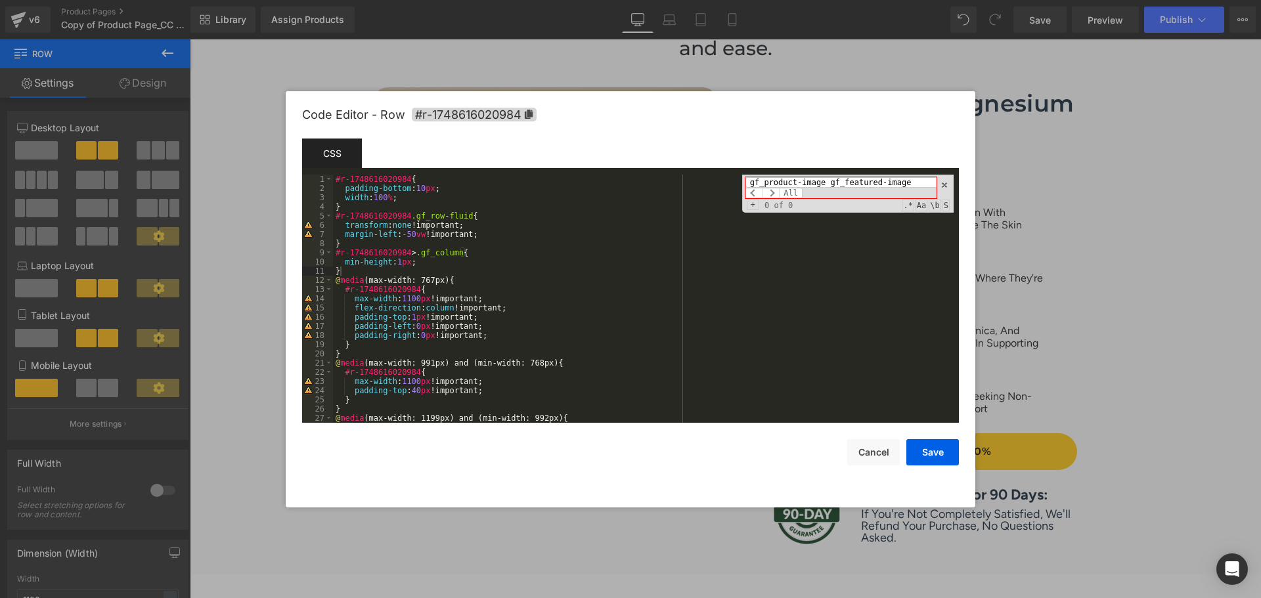
drag, startPoint x: 909, startPoint y: 182, endPoint x: 825, endPoint y: 184, distance: 84.1
click at [825, 184] on input "gf_product-image gf_featured-image" at bounding box center [840, 182] width 191 height 11
type input "gf_product-image"
click at [796, 194] on span "All" at bounding box center [791, 193] width 24 height 11
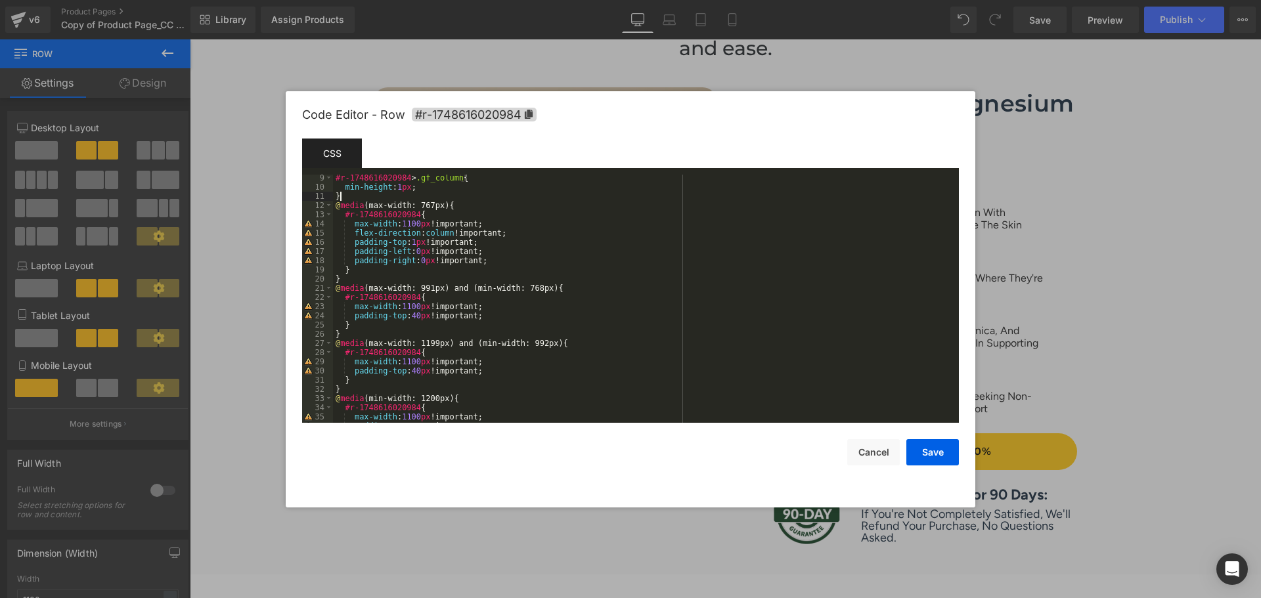
scroll to position [0, 0]
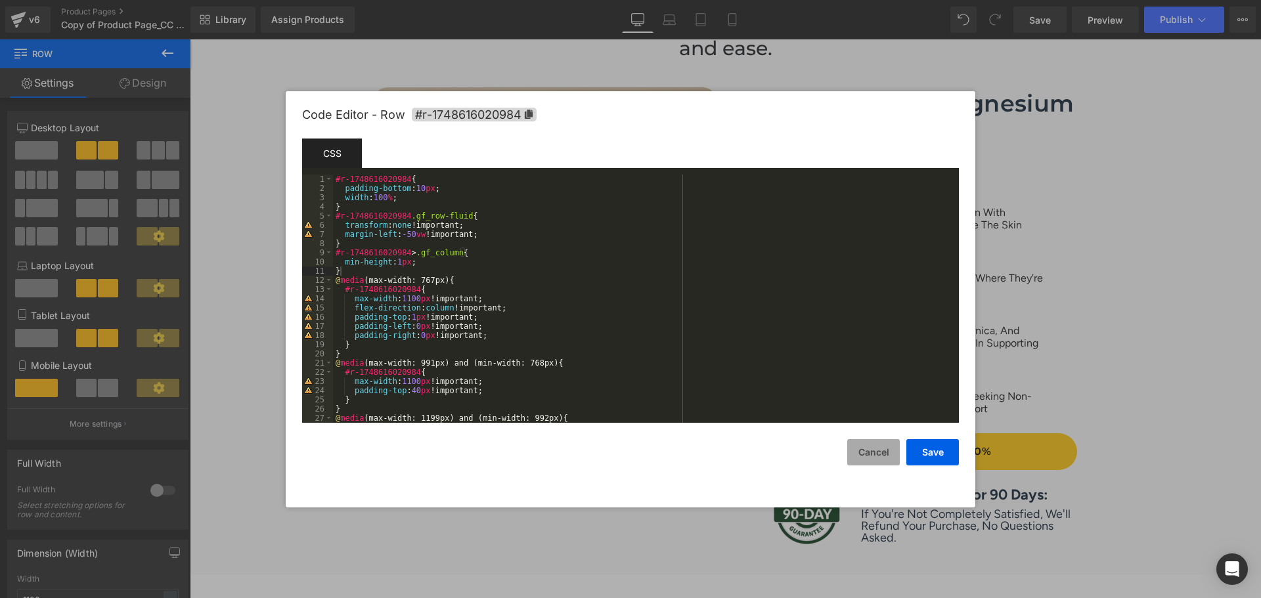
click at [879, 456] on button "Cancel" at bounding box center [873, 452] width 53 height 26
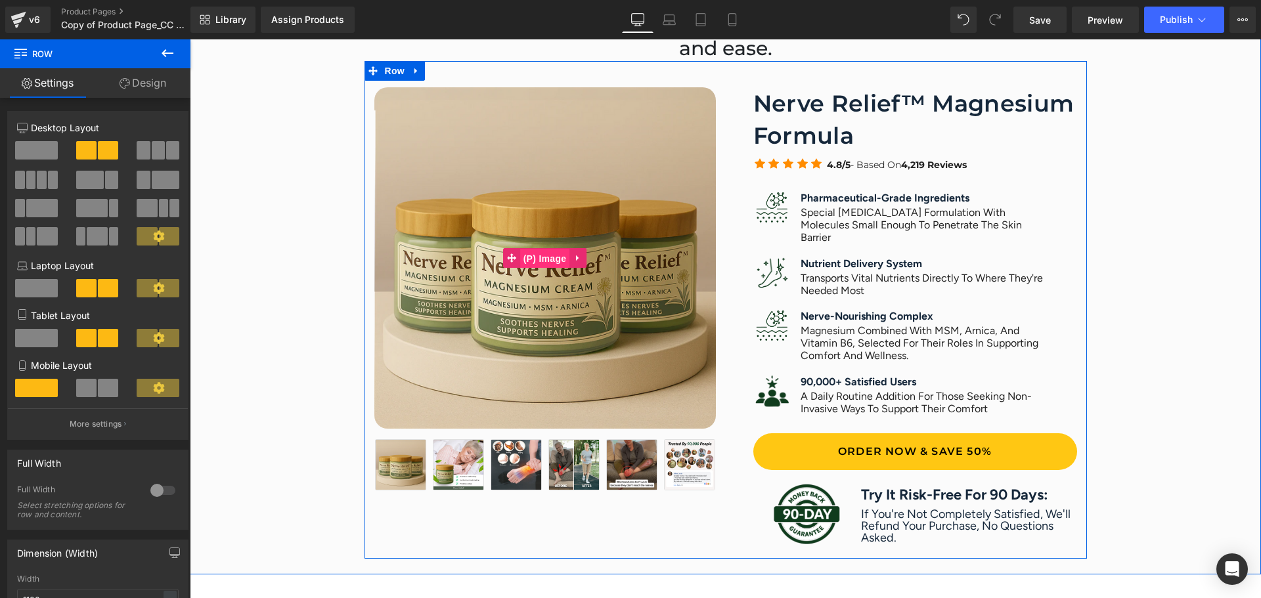
click at [548, 254] on span "(P) Image" at bounding box center [545, 259] width 50 height 20
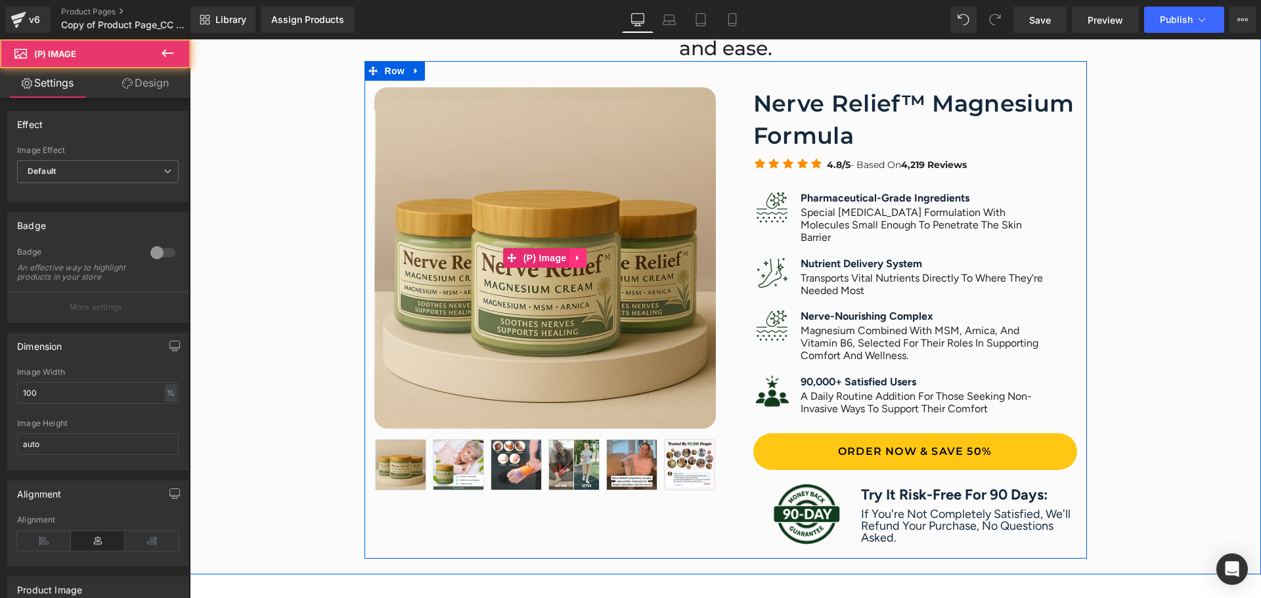
click at [574, 256] on icon at bounding box center [577, 258] width 9 height 10
click at [522, 258] on span "(P) Image" at bounding box center [545, 259] width 50 height 20
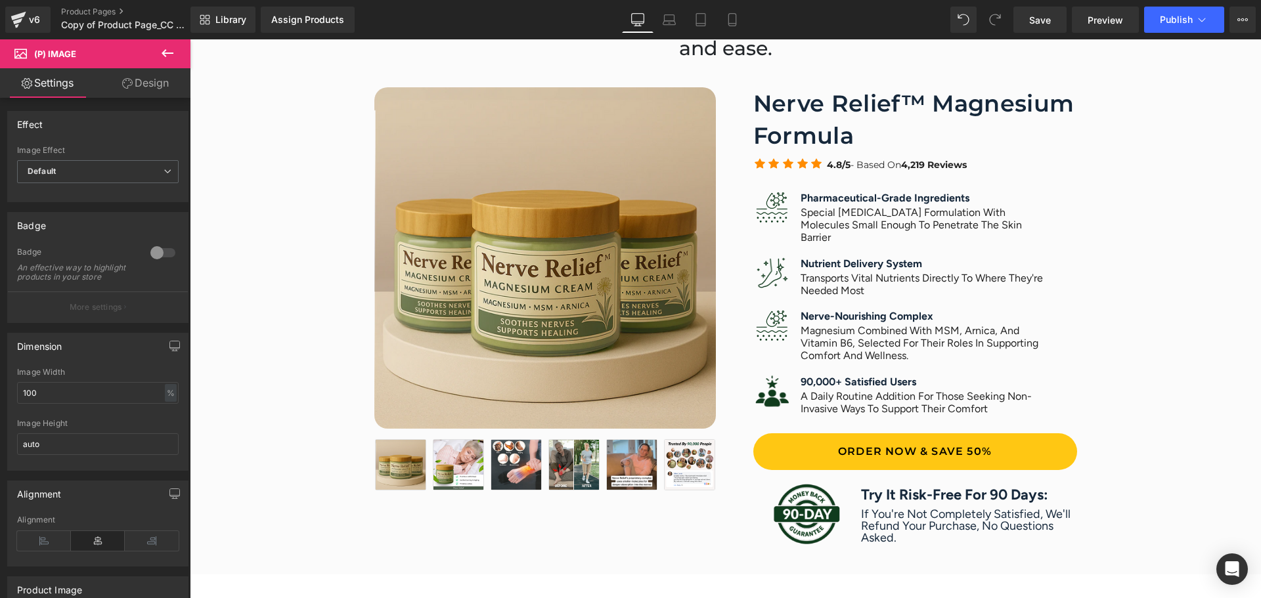
click at [171, 54] on icon at bounding box center [168, 53] width 12 height 8
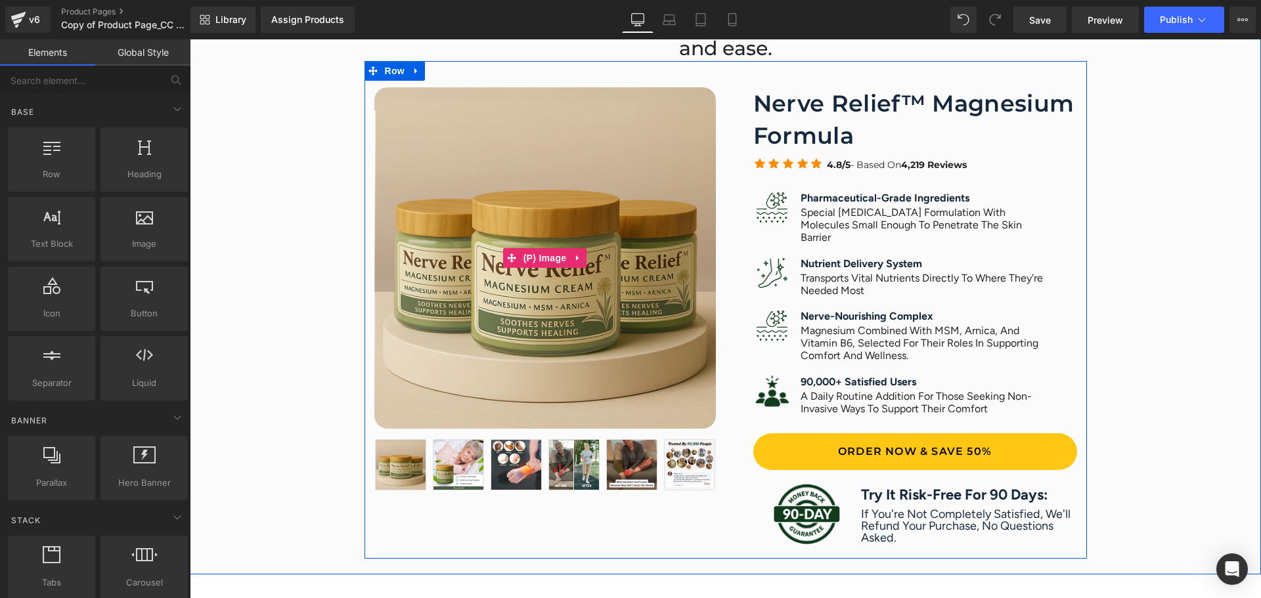
click at [525, 252] on span "(P) Image" at bounding box center [545, 258] width 50 height 20
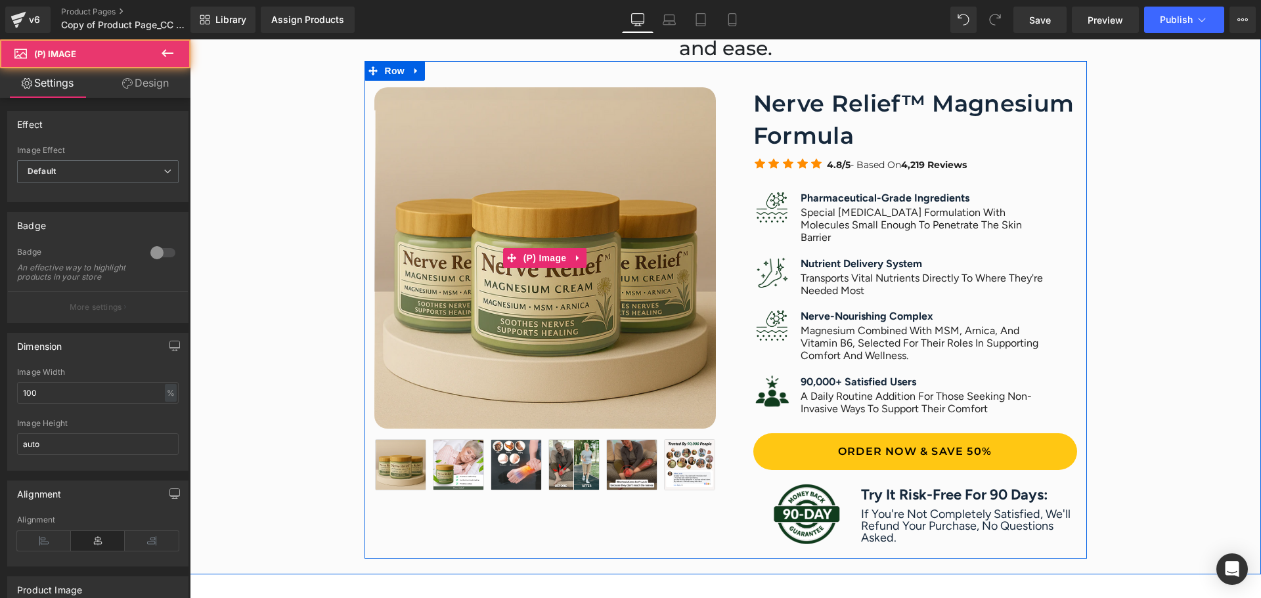
click at [542, 169] on img at bounding box center [544, 257] width 341 height 341
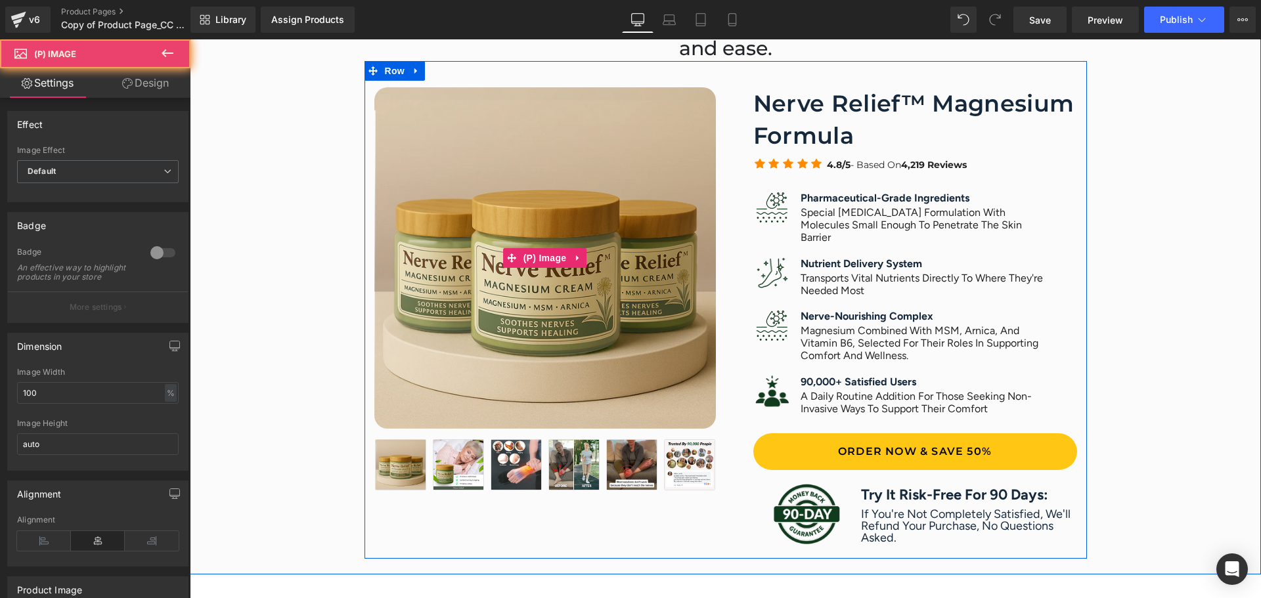
click at [542, 169] on img at bounding box center [544, 257] width 341 height 341
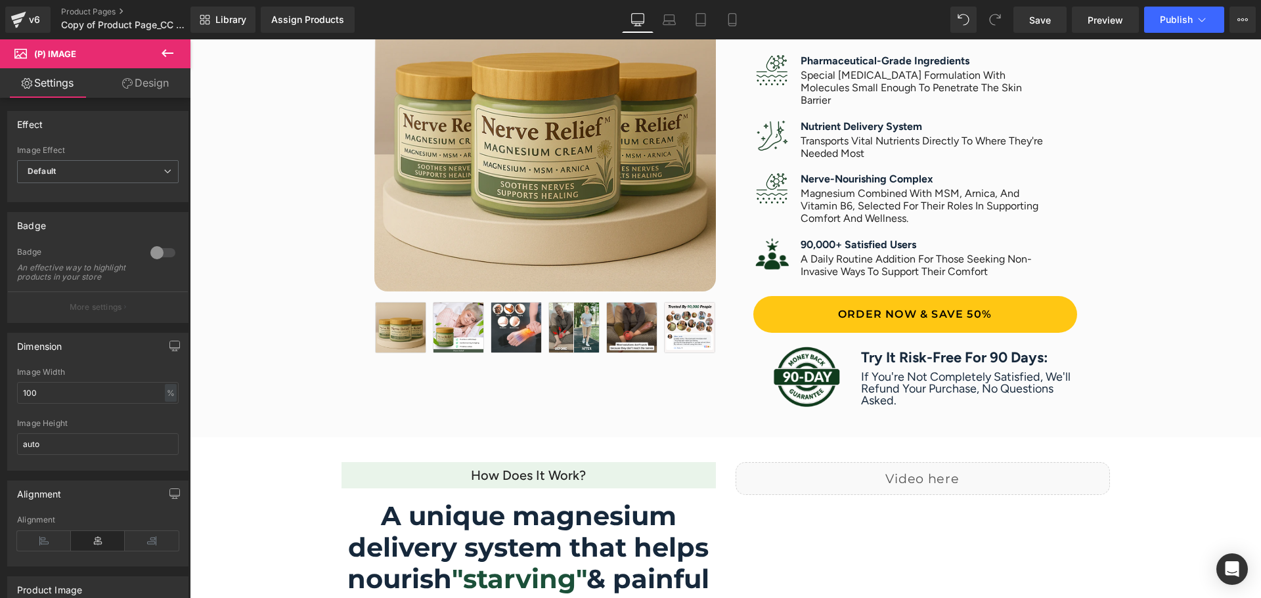
scroll to position [569, 0]
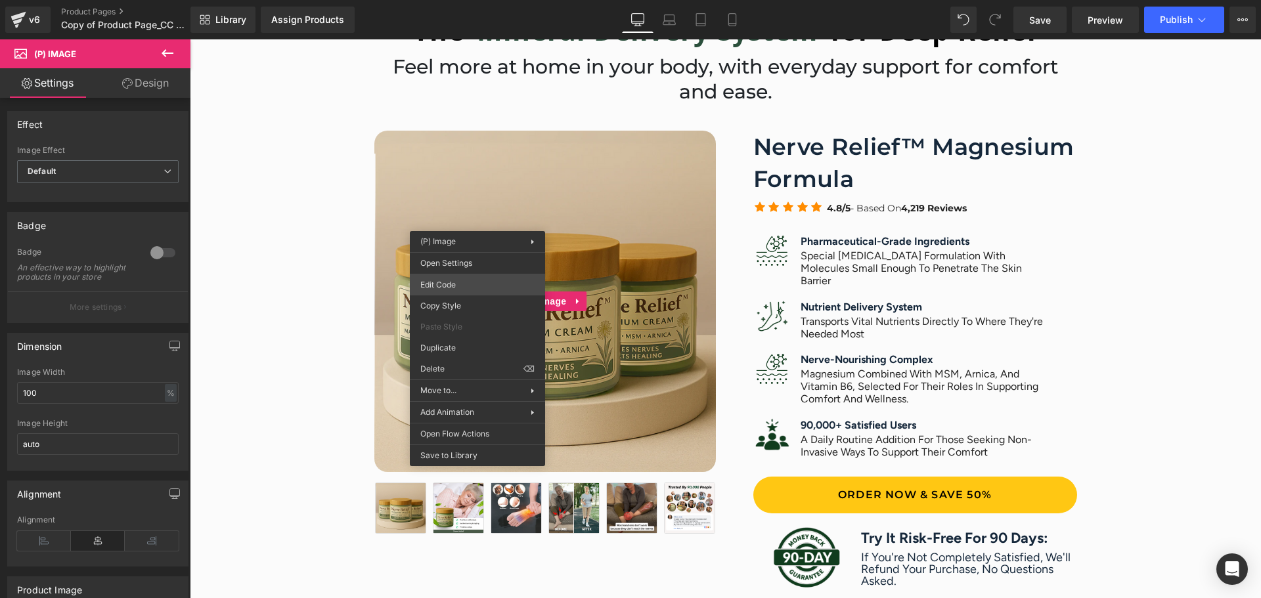
click at [469, 0] on div "(P) Image You are previewing how the will restyle your page. You can not edit E…" at bounding box center [630, 0] width 1261 height 0
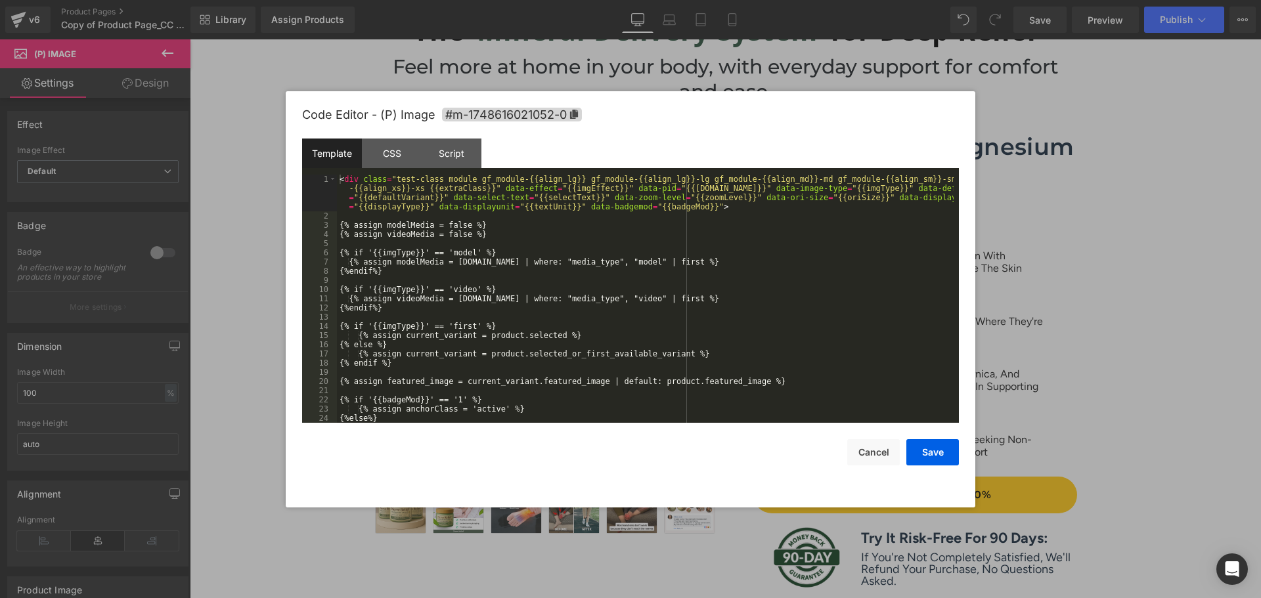
click at [696, 291] on div "< div class = "test-class module gf_module-{{align_lg}} gf_module-{{align_lg}}-…" at bounding box center [645, 322] width 616 height 294
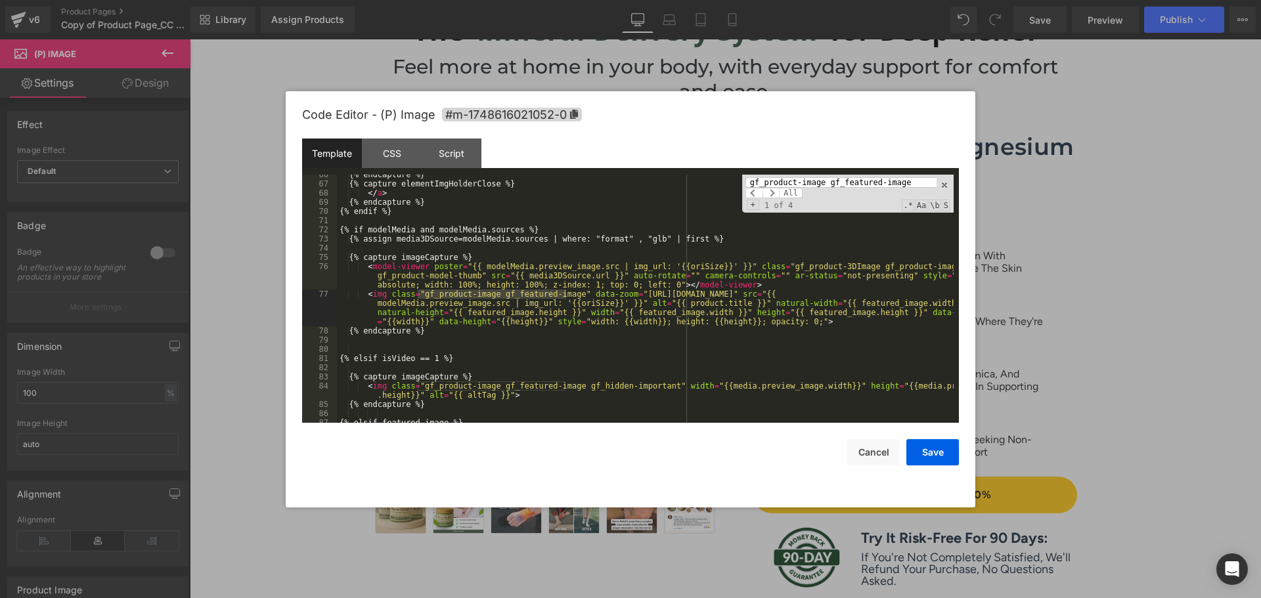
scroll to position [630, 0]
type input "gf_product-image gf_featured-image"
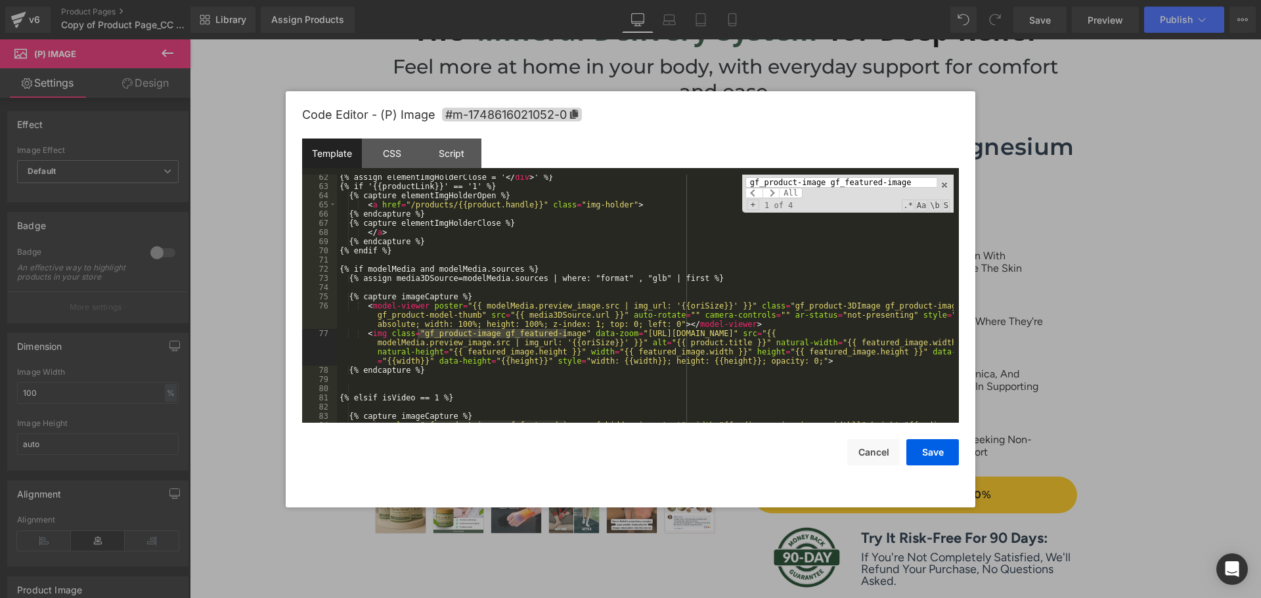
scroll to position [590, 0]
click at [774, 191] on span at bounding box center [770, 193] width 17 height 11
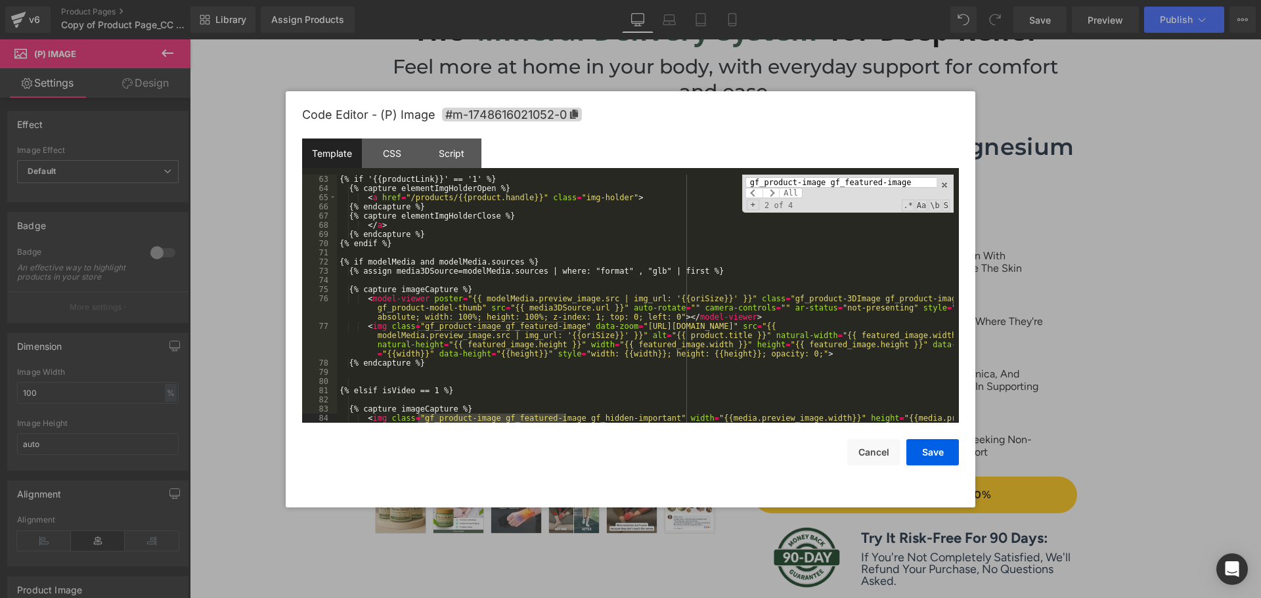
scroll to position [676, 0]
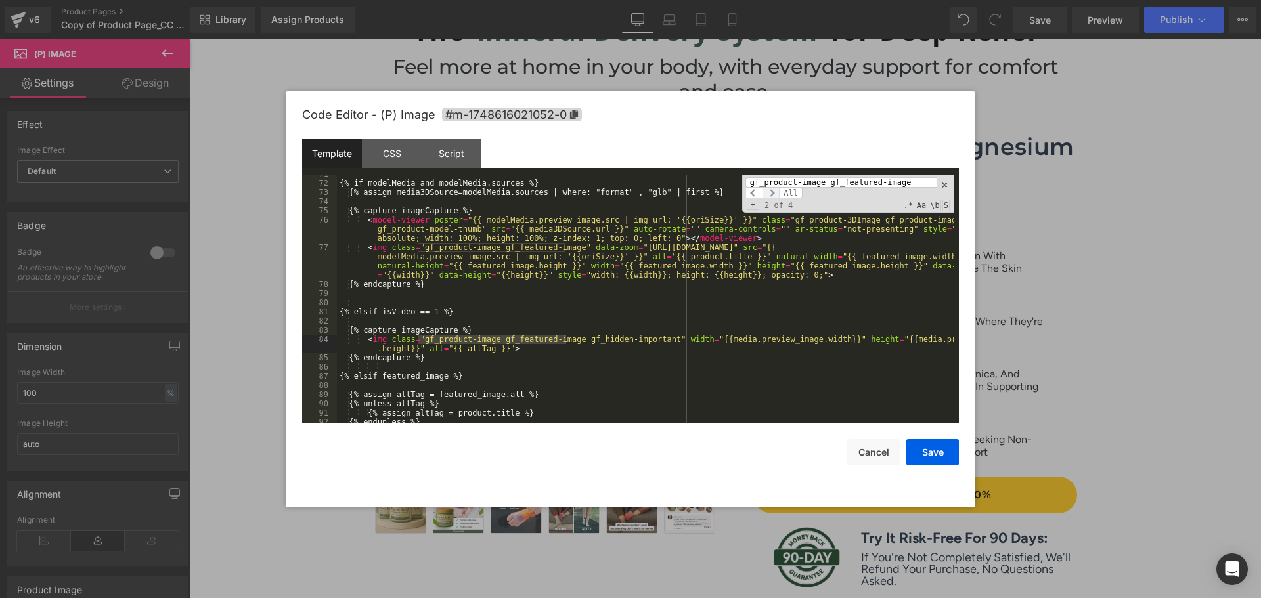
click at [776, 196] on span at bounding box center [770, 193] width 17 height 11
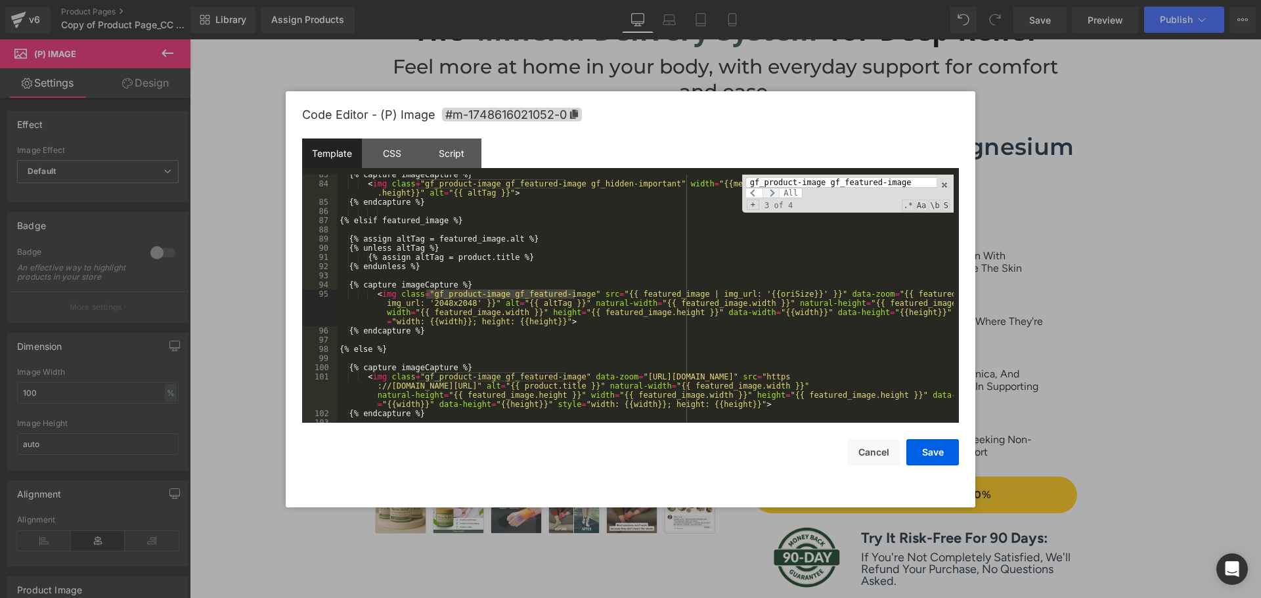
scroll to position [832, 0]
click at [773, 189] on span at bounding box center [770, 193] width 17 height 11
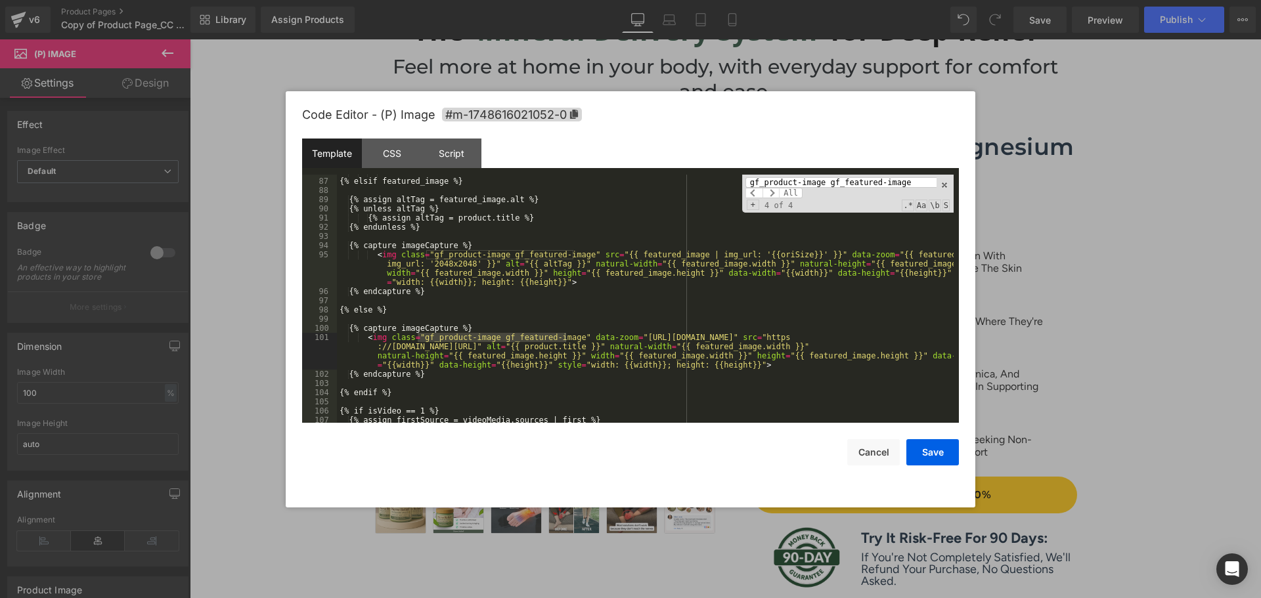
scroll to position [911, 0]
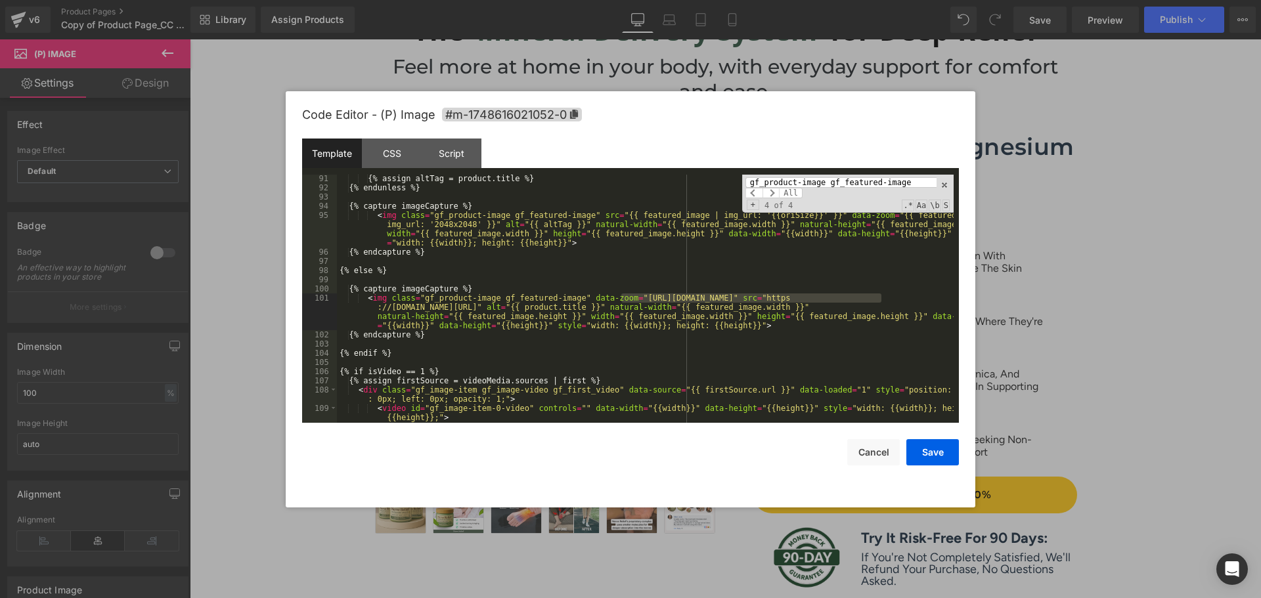
drag, startPoint x: 620, startPoint y: 296, endPoint x: 883, endPoint y: 297, distance: 263.3
click at [883, 297] on div "{% assign altTag = product.title %} {% endunless %} {% capture imageCapture %} …" at bounding box center [645, 307] width 616 height 267
click at [869, 459] on button "Cancel" at bounding box center [873, 452] width 53 height 26
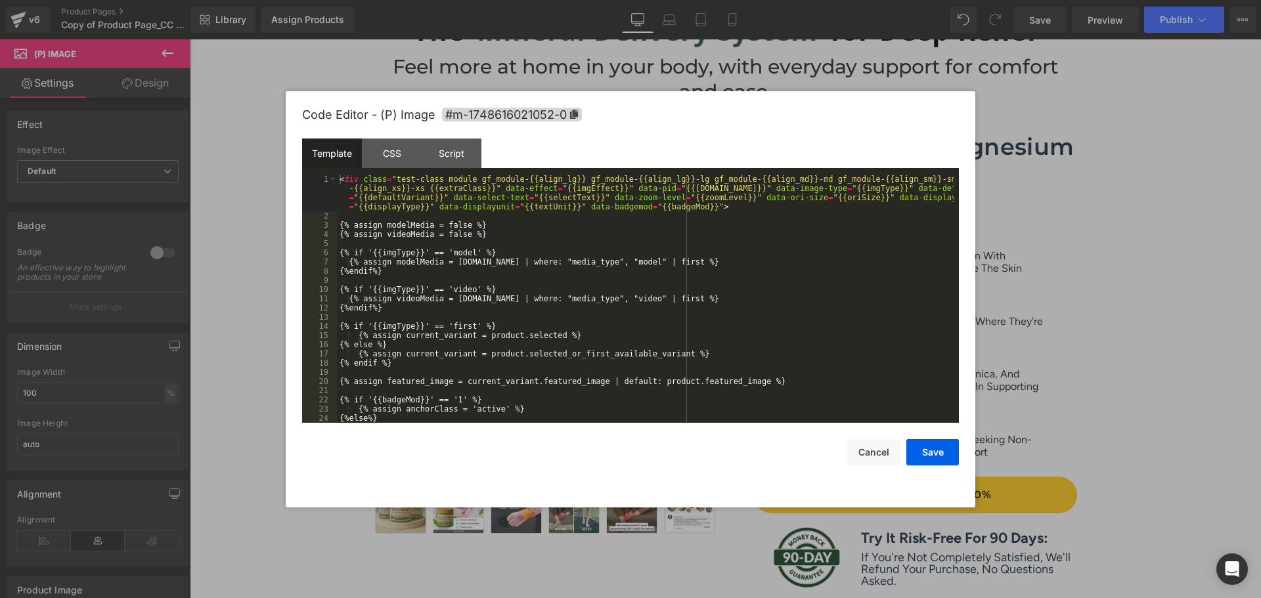
click at [553, 0] on div "(P) Image You are previewing how the will restyle your page. You can not edit E…" at bounding box center [630, 0] width 1261 height 0
click at [618, 259] on div "< div class = "test-class module gf_module-{{align_lg}} gf_module-{{align_lg}}-…" at bounding box center [645, 322] width 616 height 294
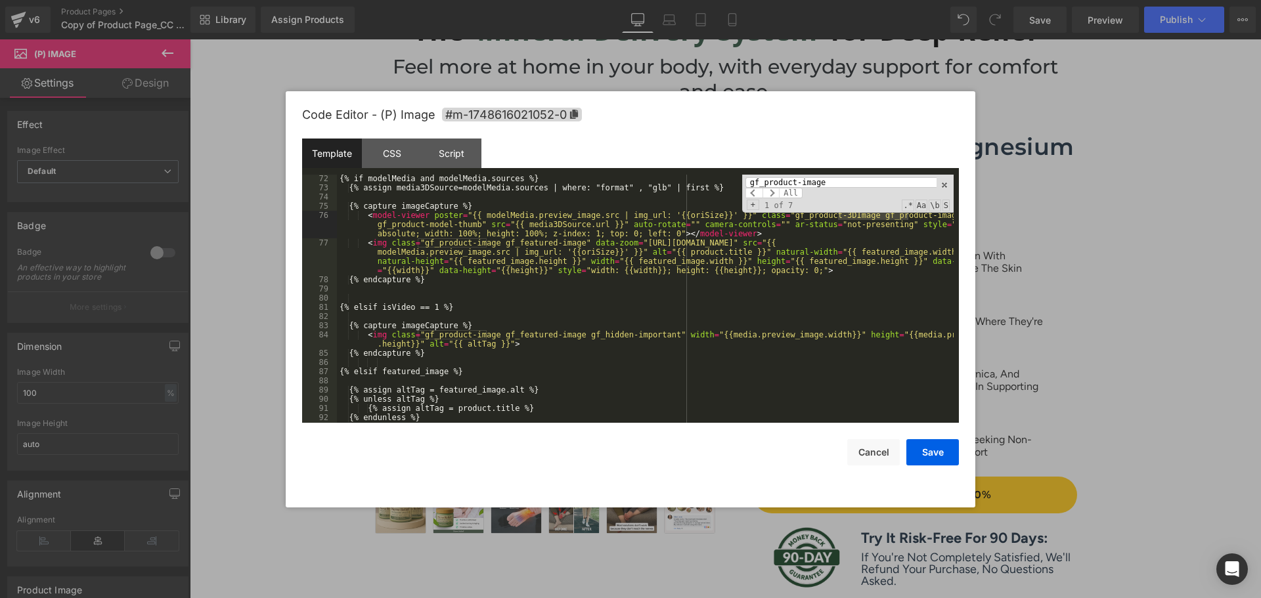
scroll to position [641, 0]
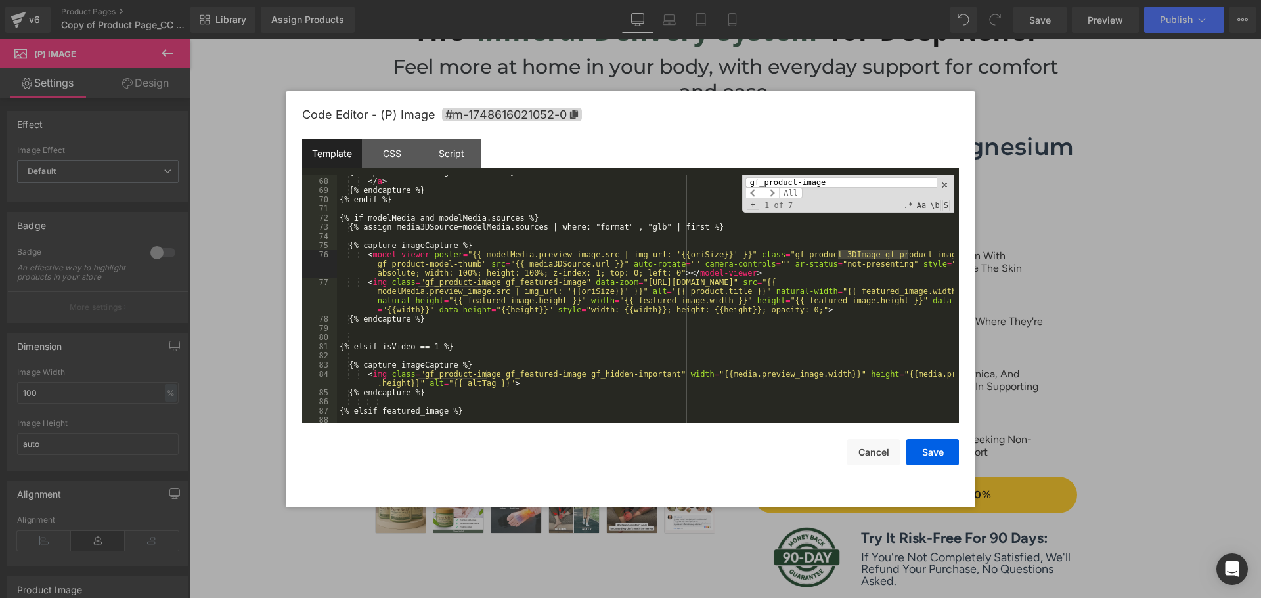
type input "gf_product-image"
drag, startPoint x: 625, startPoint y: 284, endPoint x: 884, endPoint y: 278, distance: 259.4
click at [884, 278] on div "{% capture elementImgHolderClose %} </ a > {% endcapture %} {% endif %} {% if m…" at bounding box center [645, 300] width 616 height 267
click at [775, 191] on span at bounding box center [770, 193] width 17 height 11
click at [775, 190] on span at bounding box center [770, 193] width 17 height 11
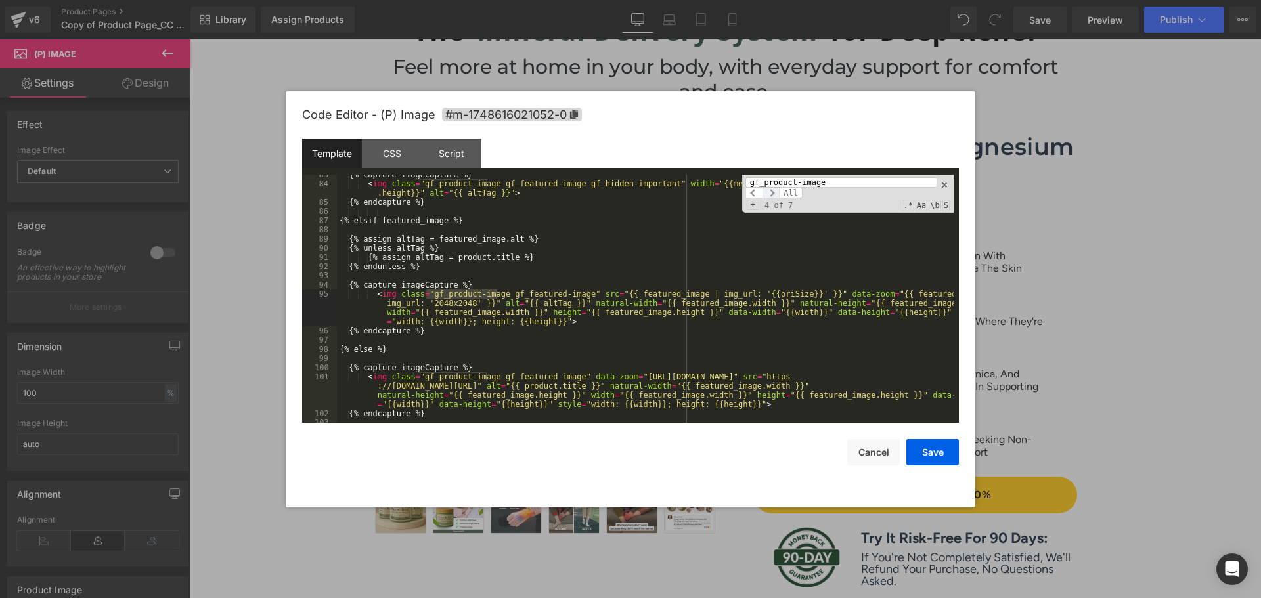
scroll to position [832, 0]
click at [773, 191] on span at bounding box center [770, 193] width 17 height 11
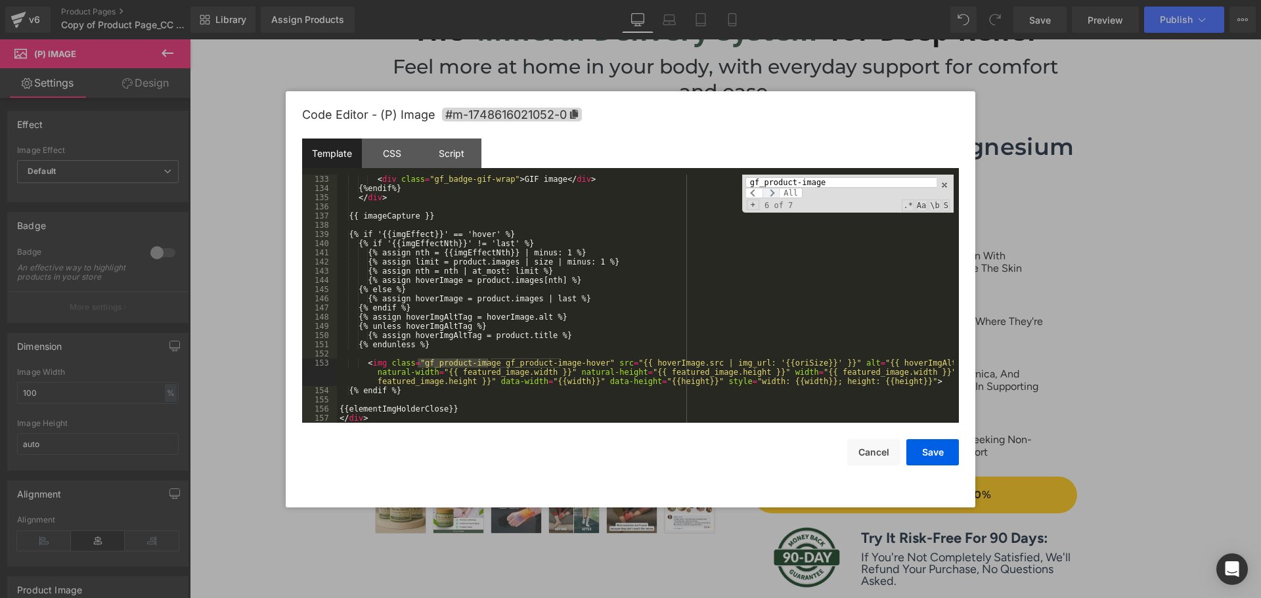
click at [772, 192] on span at bounding box center [770, 193] width 17 height 11
click at [771, 190] on span at bounding box center [770, 193] width 17 height 11
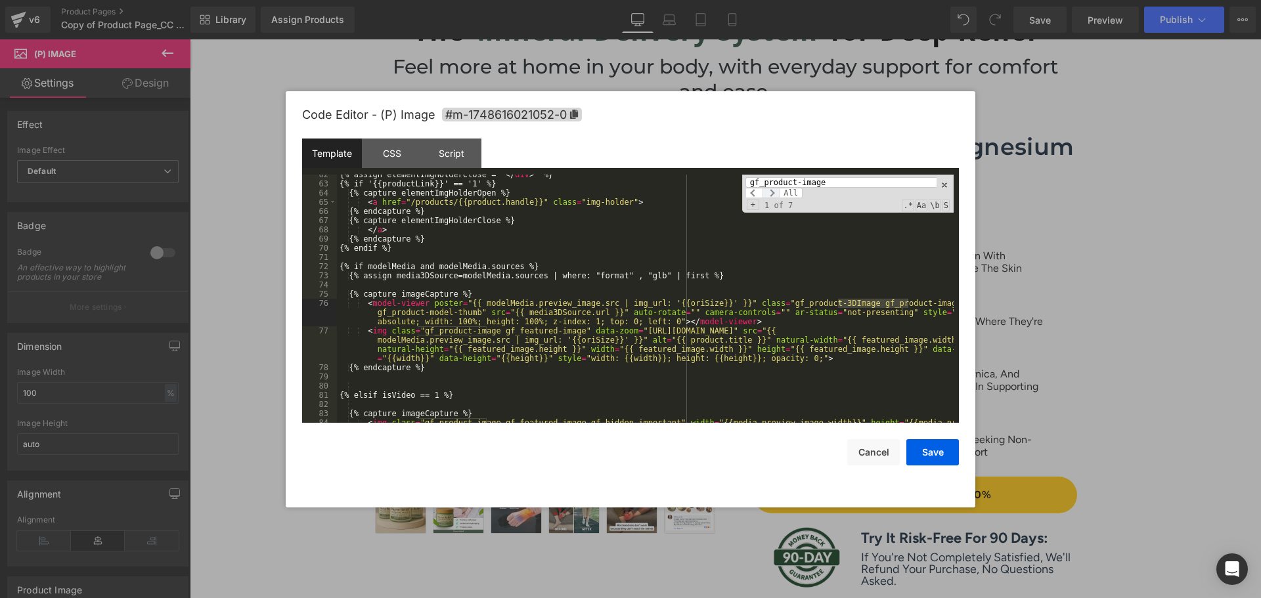
scroll to position [593, 0]
click at [738, 320] on div "{% assign elementImgHolderClose = ' </ div > ' %} {% if '{{productLink}}' == '1…" at bounding box center [645, 308] width 616 height 276
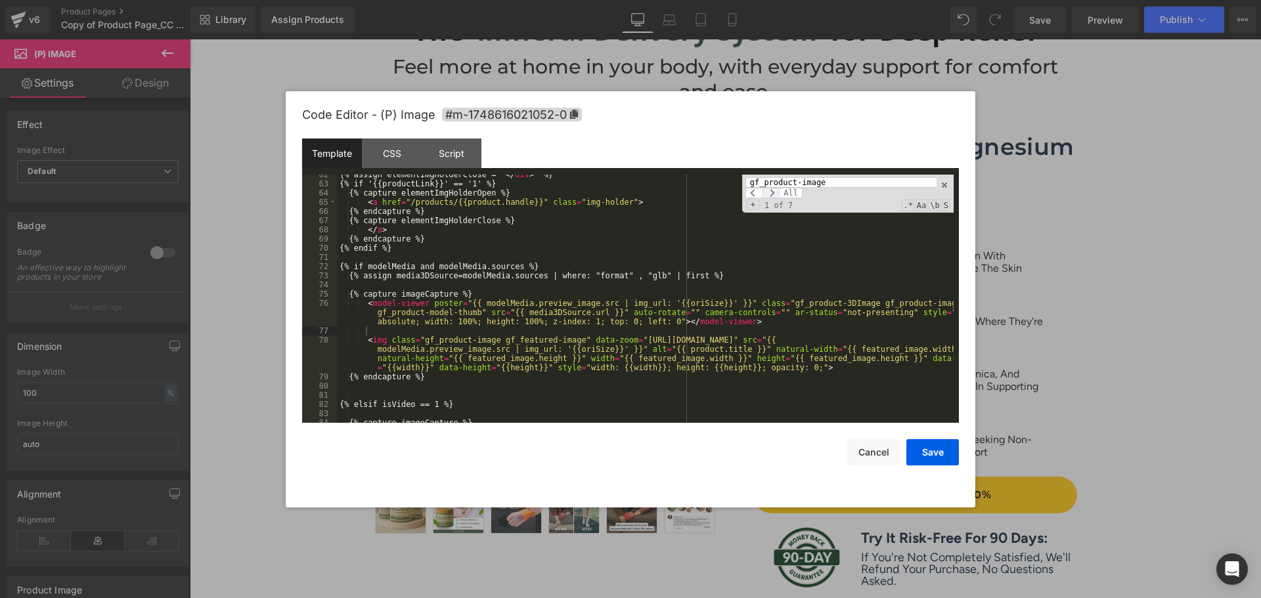
click at [779, 190] on span at bounding box center [770, 193] width 17 height 11
click at [776, 190] on span at bounding box center [770, 193] width 17 height 11
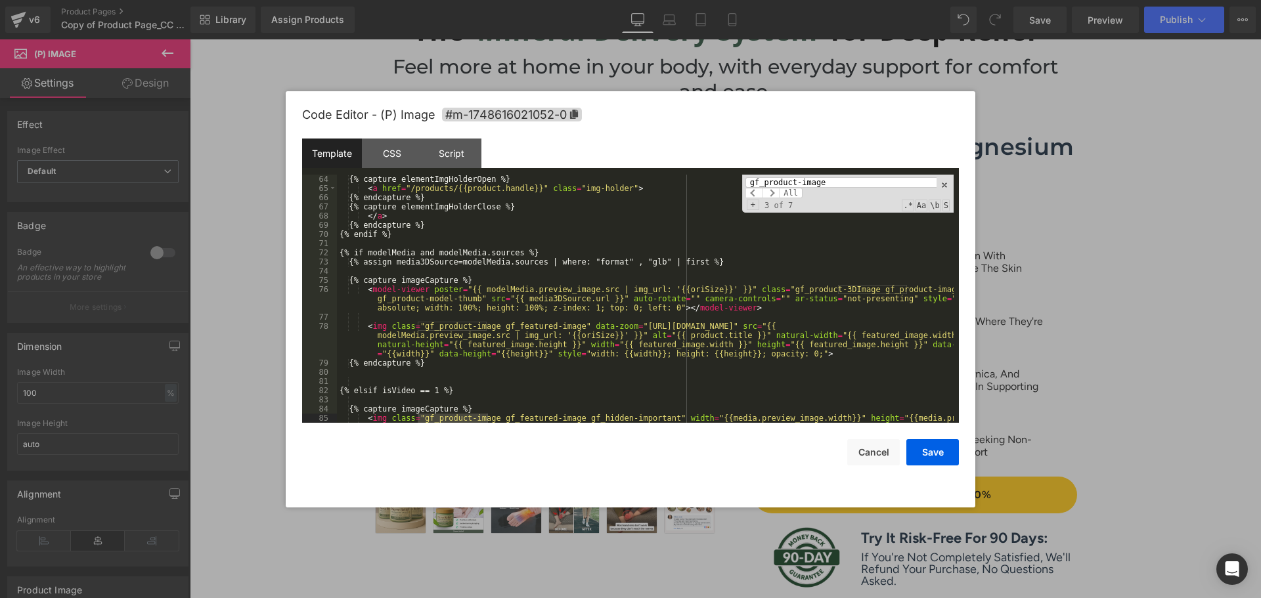
scroll to position [646, 0]
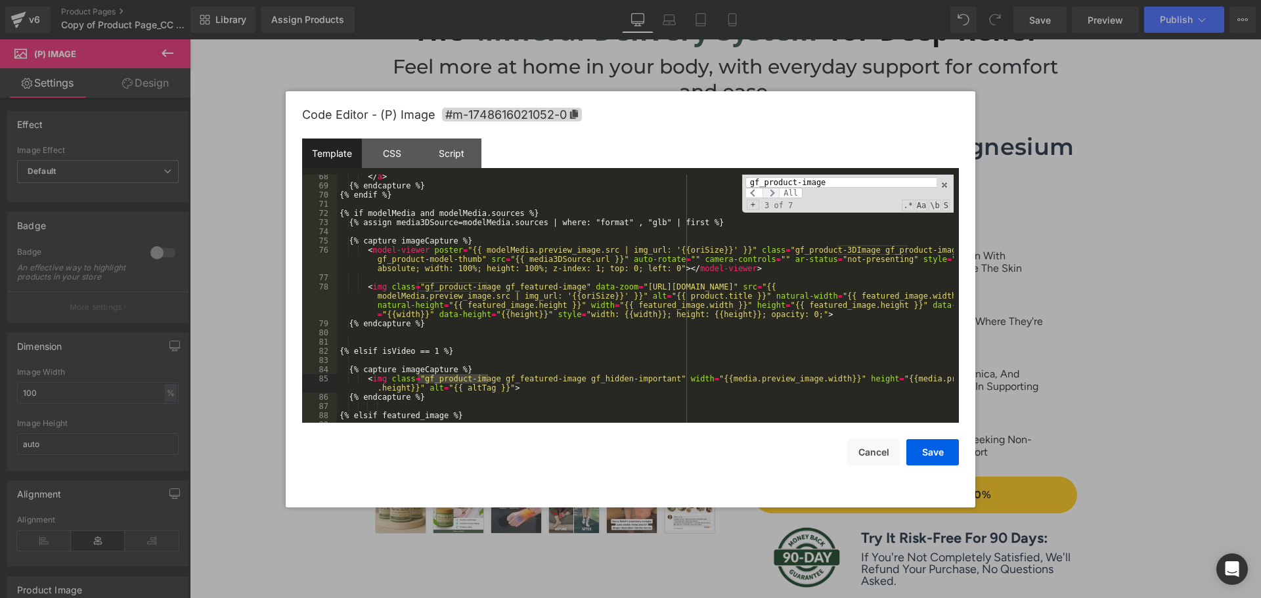
click at [775, 192] on span at bounding box center [770, 193] width 17 height 11
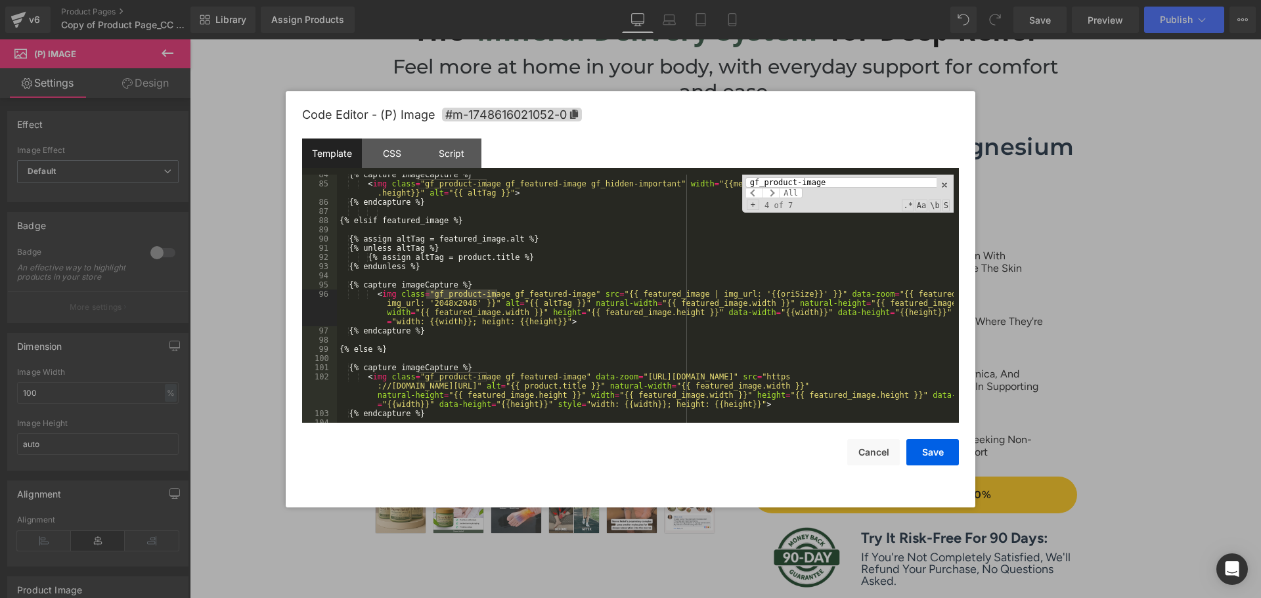
scroll to position [920, 0]
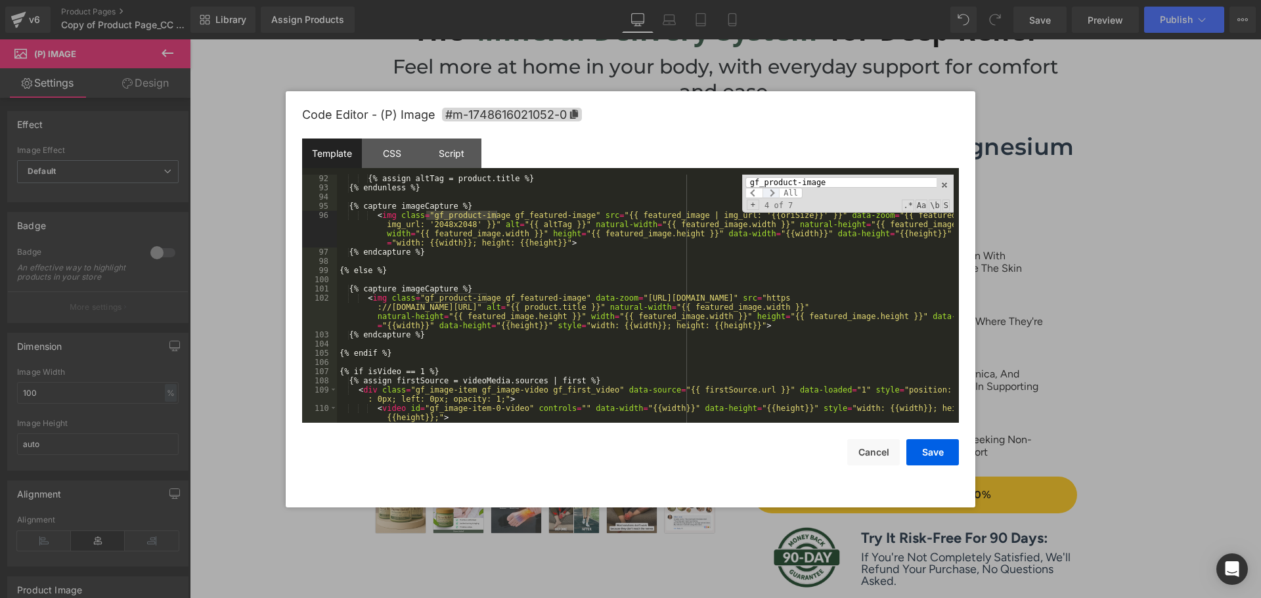
click at [775, 191] on span at bounding box center [770, 193] width 17 height 11
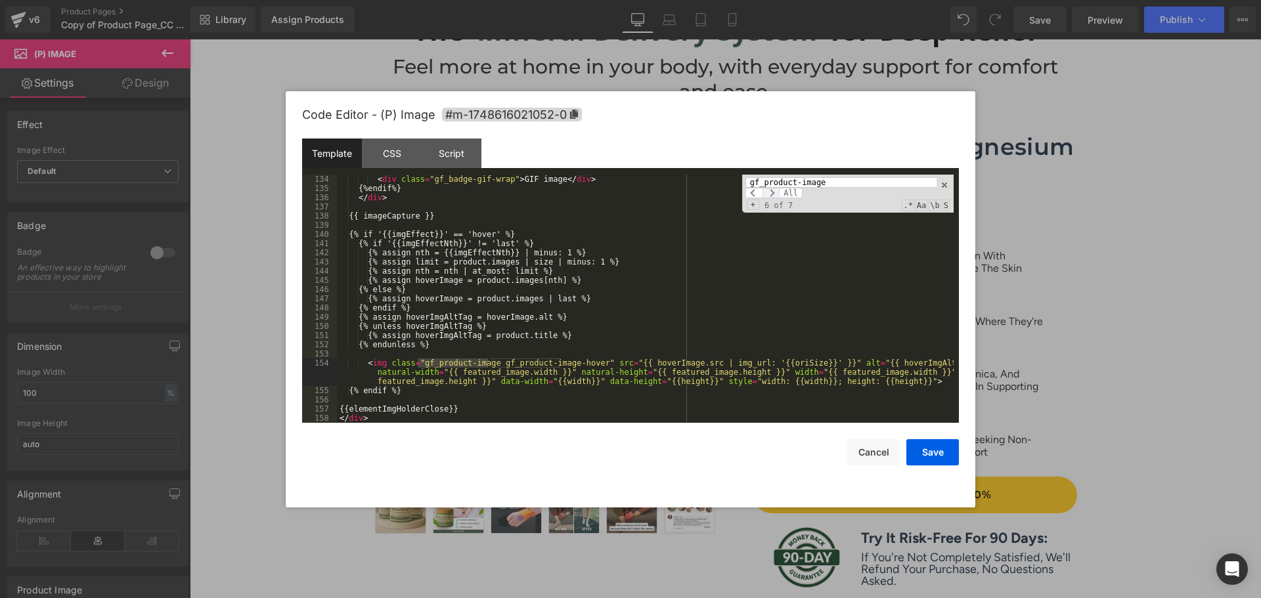
scroll to position [1379, 0]
click at [873, 453] on button "Cancel" at bounding box center [873, 452] width 53 height 26
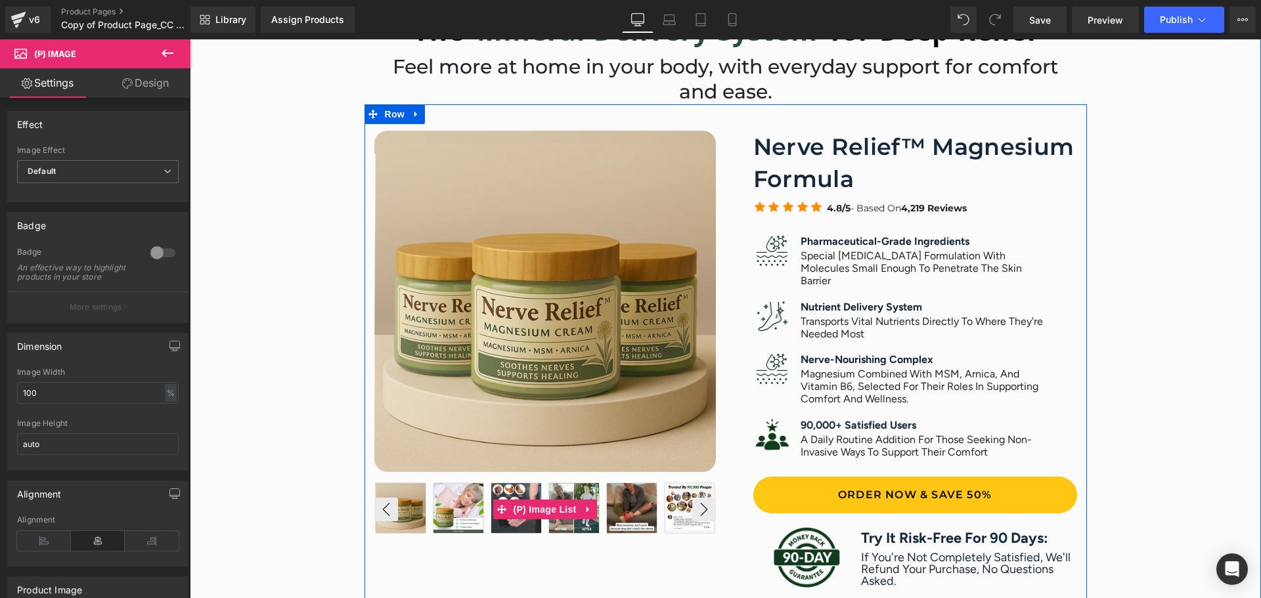
click at [402, 505] on img at bounding box center [401, 508] width 50 height 50
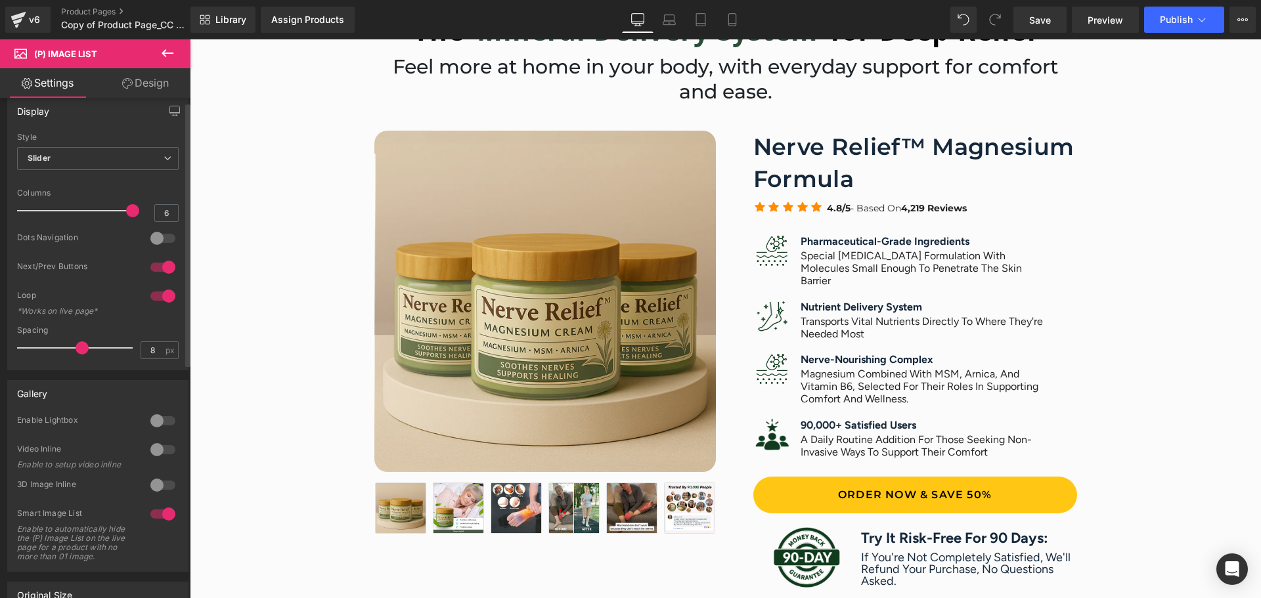
scroll to position [0, 0]
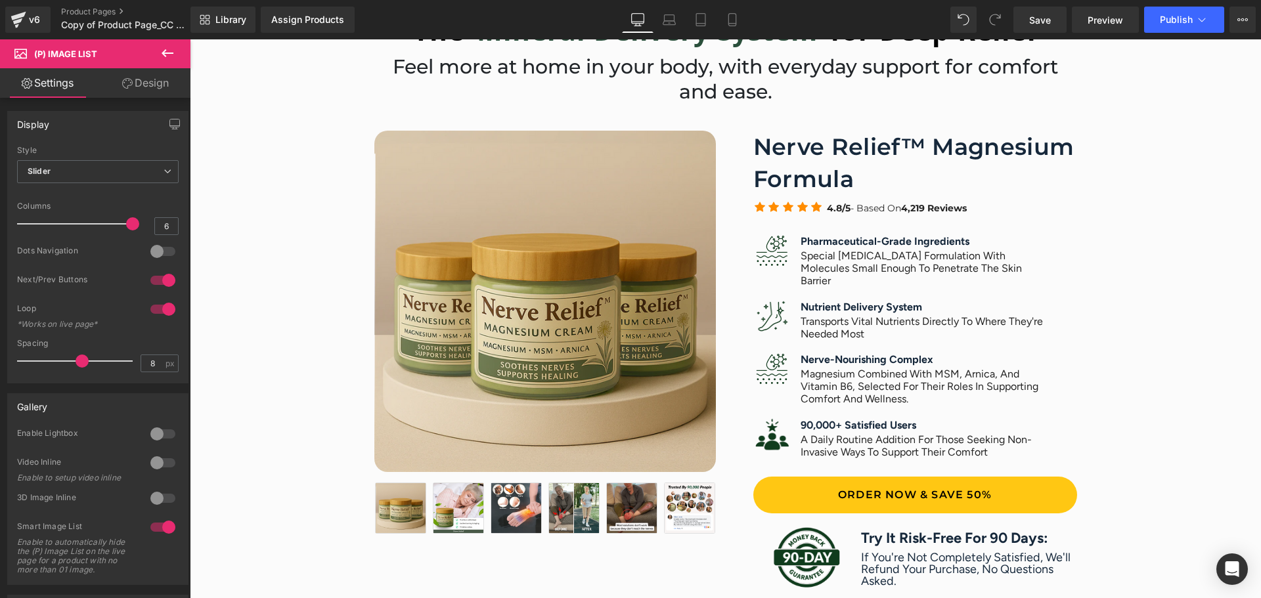
click at [146, 78] on link "Design" at bounding box center [145, 83] width 95 height 30
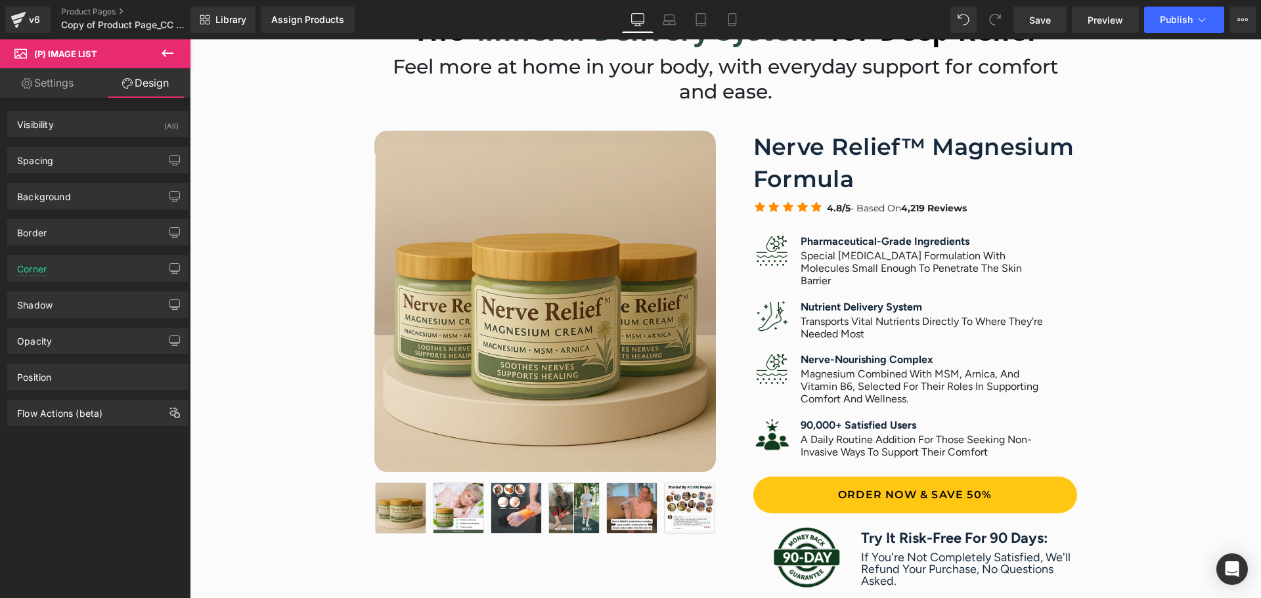
click at [66, 74] on link "Settings" at bounding box center [47, 83] width 95 height 30
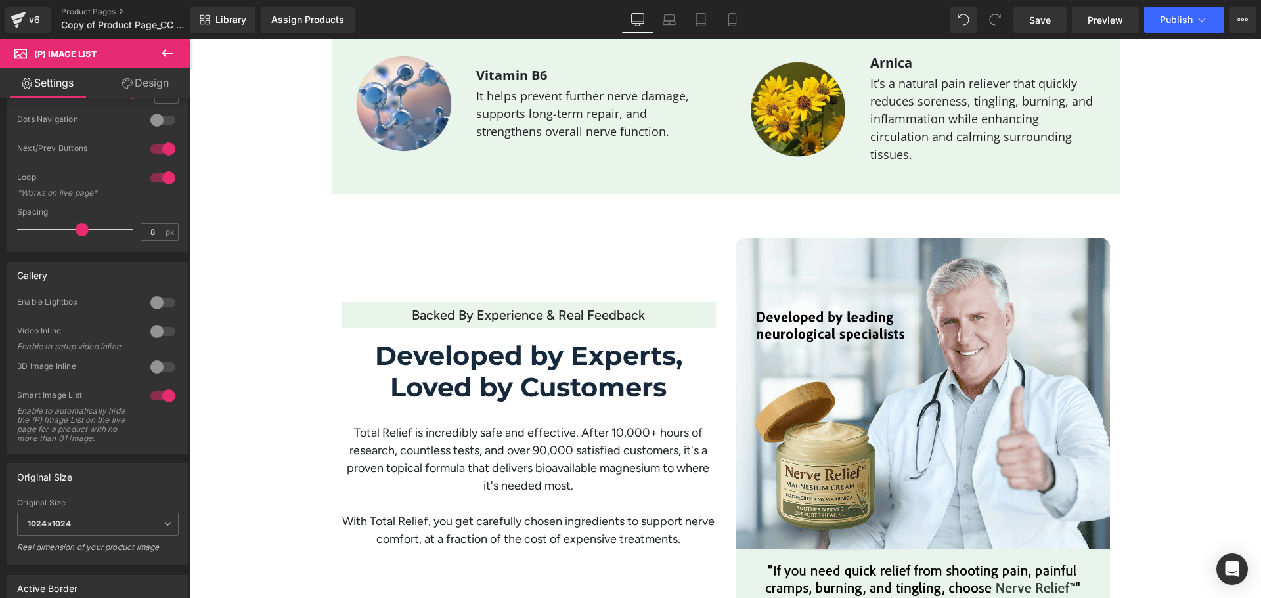
scroll to position [1970, 0]
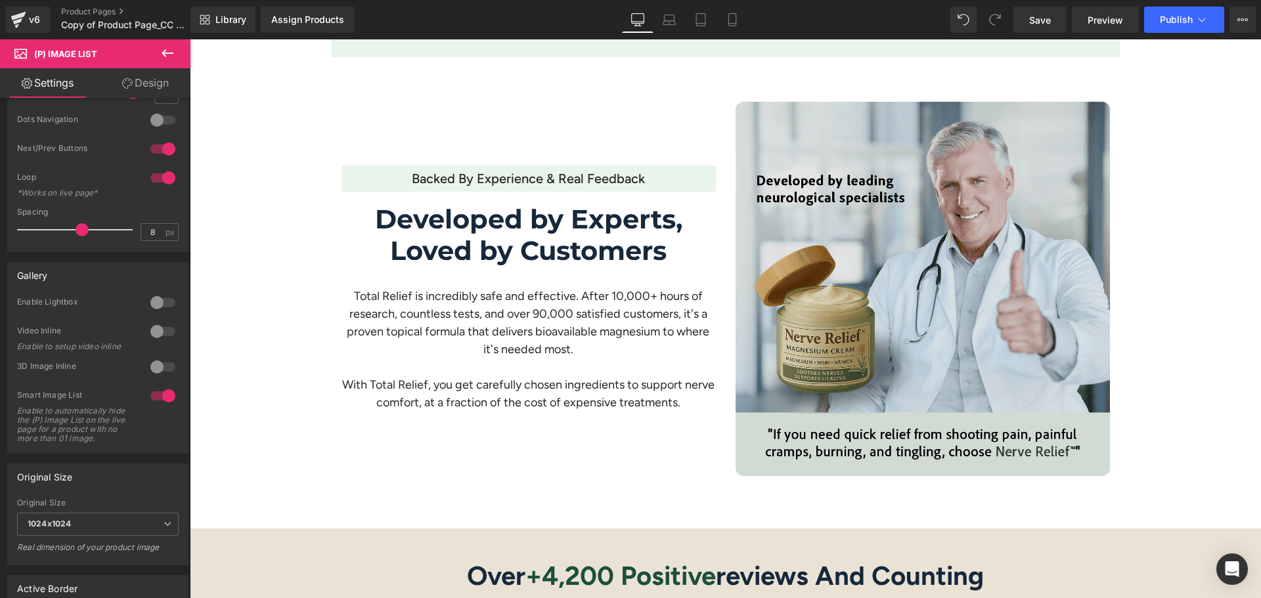
click at [943, 250] on img at bounding box center [922, 289] width 374 height 374
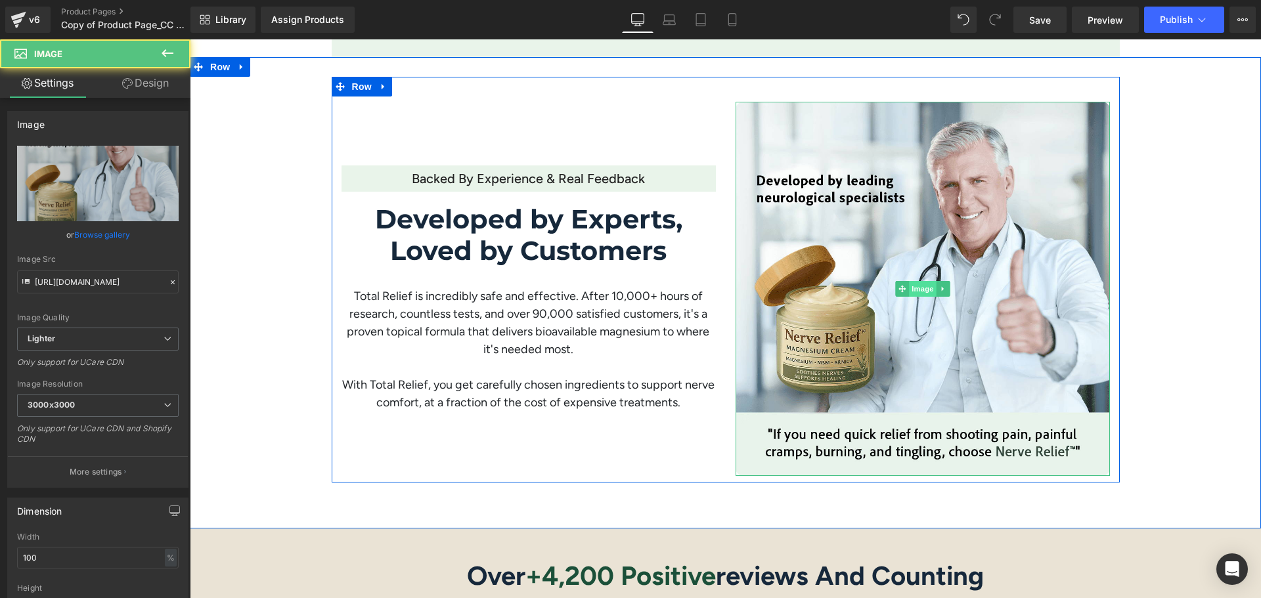
click at [917, 281] on span "Image" at bounding box center [923, 289] width 28 height 16
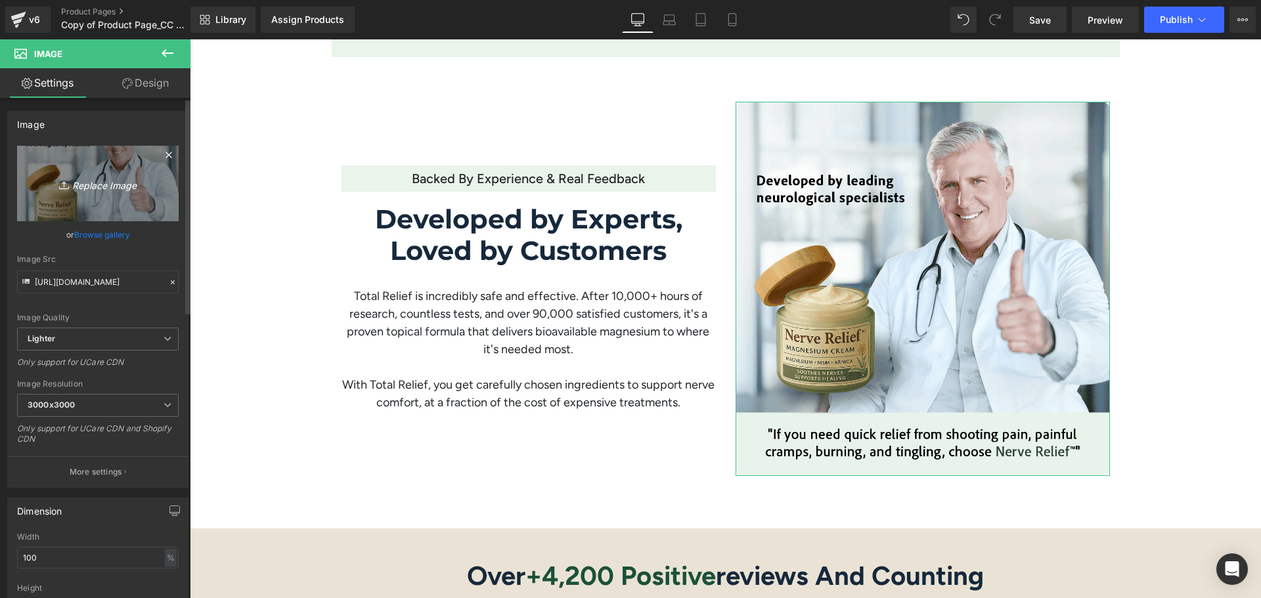
click at [97, 181] on icon "Replace Image" at bounding box center [97, 183] width 105 height 16
type input "C:\fakepath\A dentist promoting QuietLab Plus with a thumbs-up, featuring the I…"
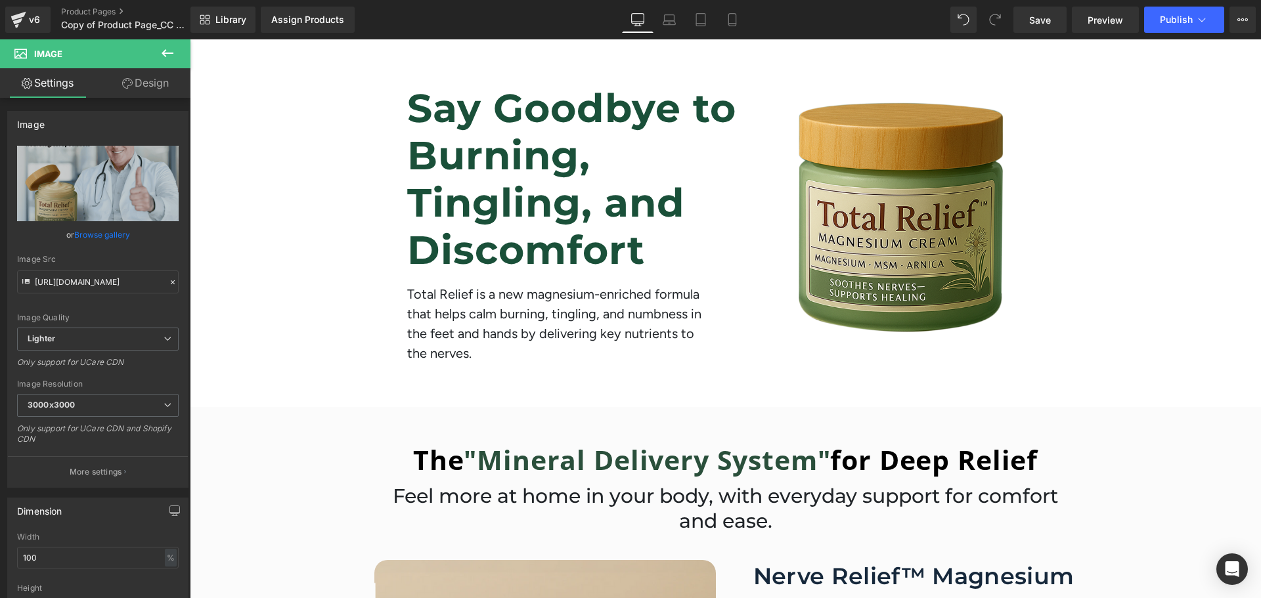
scroll to position [44, 0]
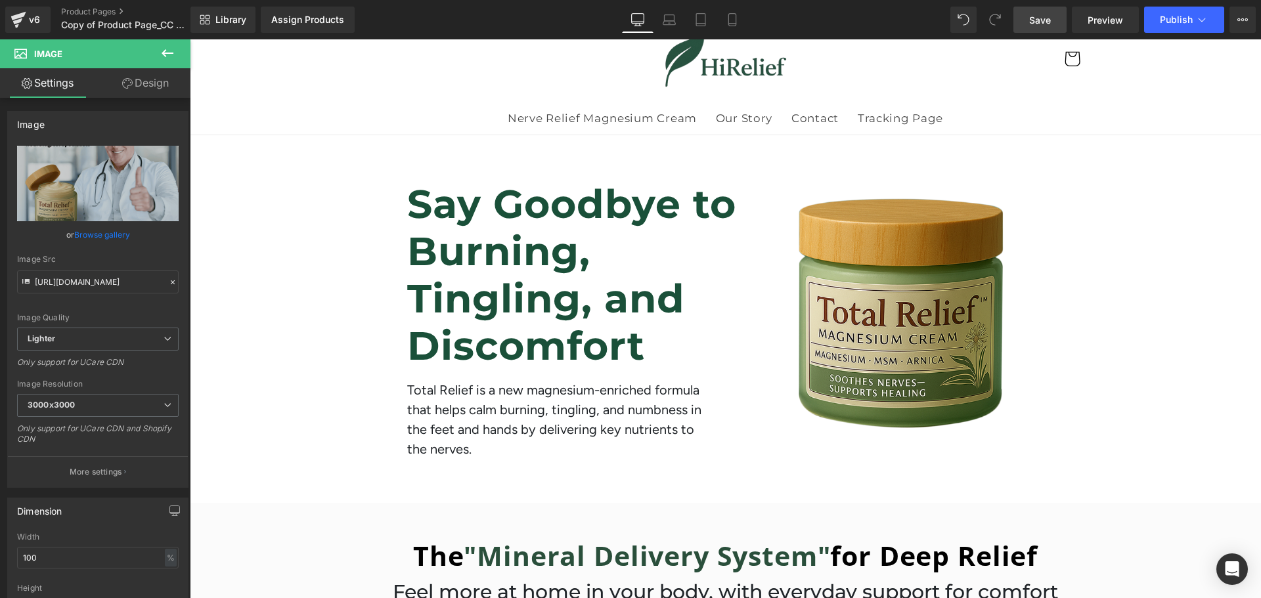
drag, startPoint x: 1041, startPoint y: 11, endPoint x: 737, endPoint y: 284, distance: 408.7
click at [1041, 11] on link "Save" at bounding box center [1039, 20] width 53 height 26
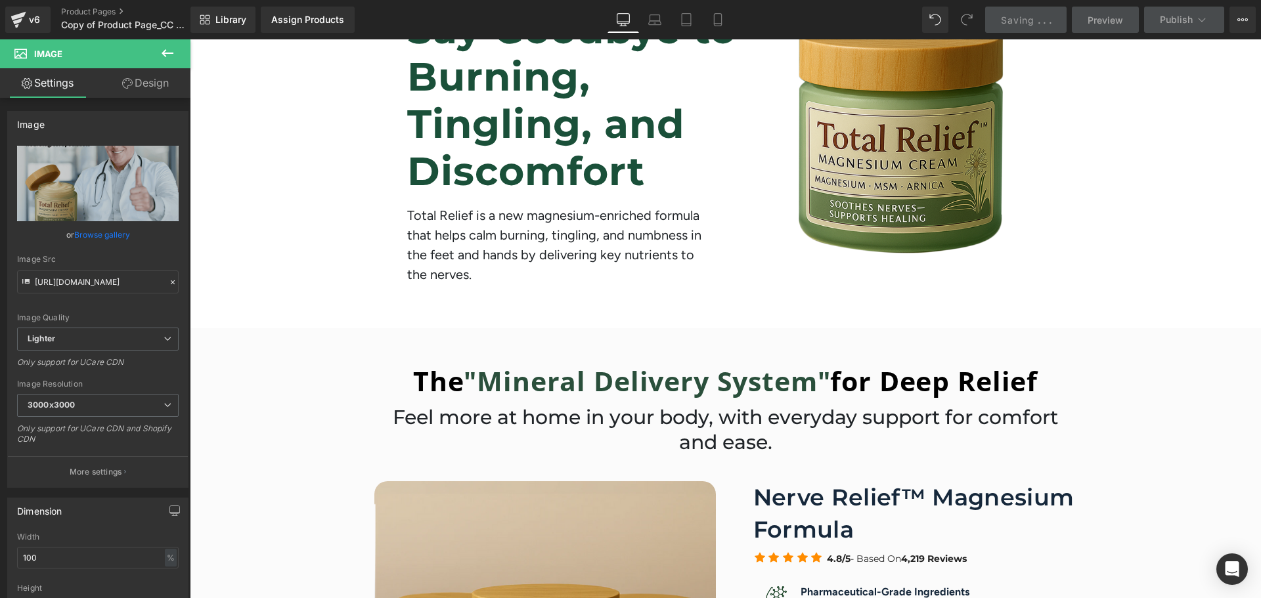
scroll to position [481, 0]
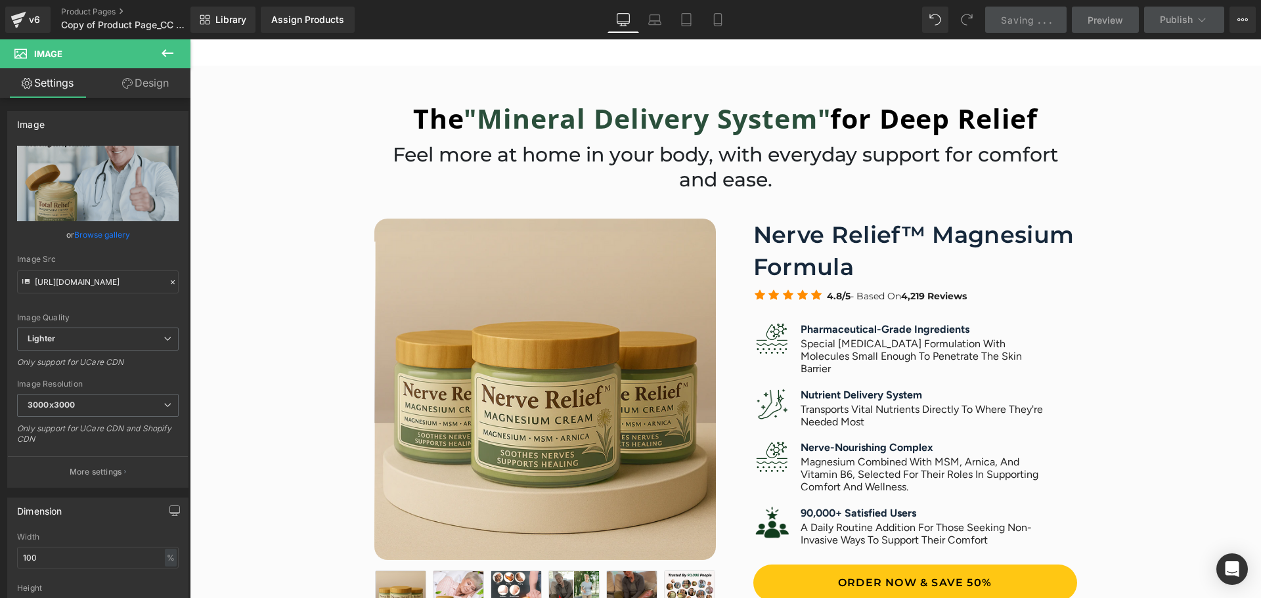
click at [754, 240] on h1 "Nerve Relief™ Magnesium Formula" at bounding box center [915, 251] width 324 height 64
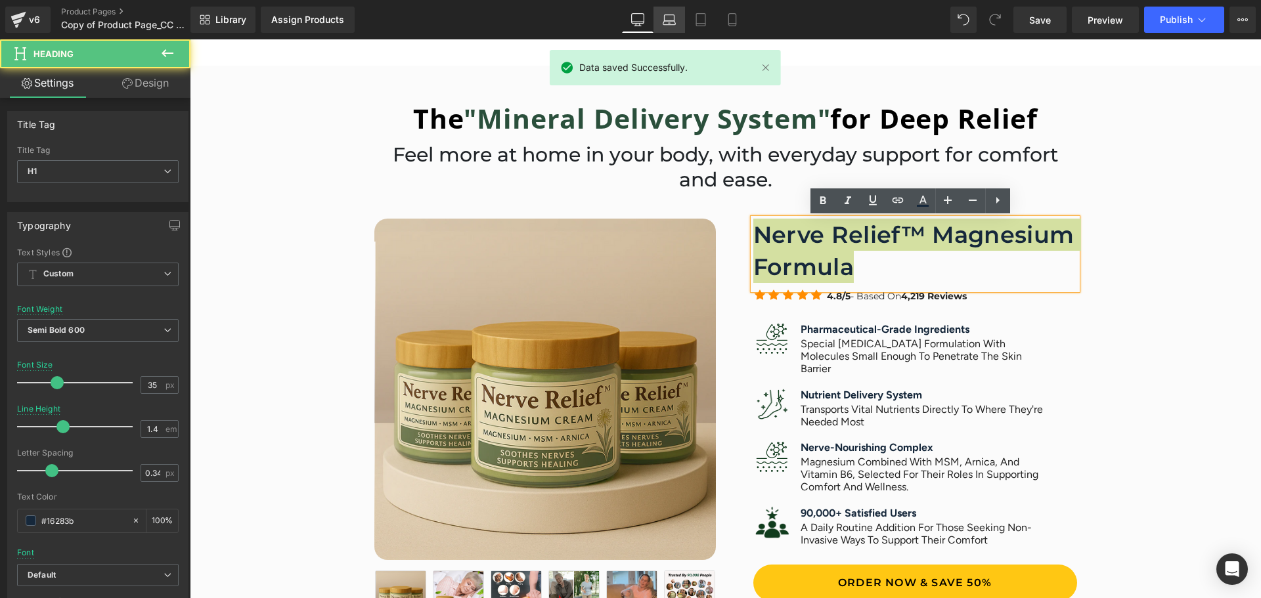
click at [664, 15] on icon at bounding box center [669, 18] width 10 height 6
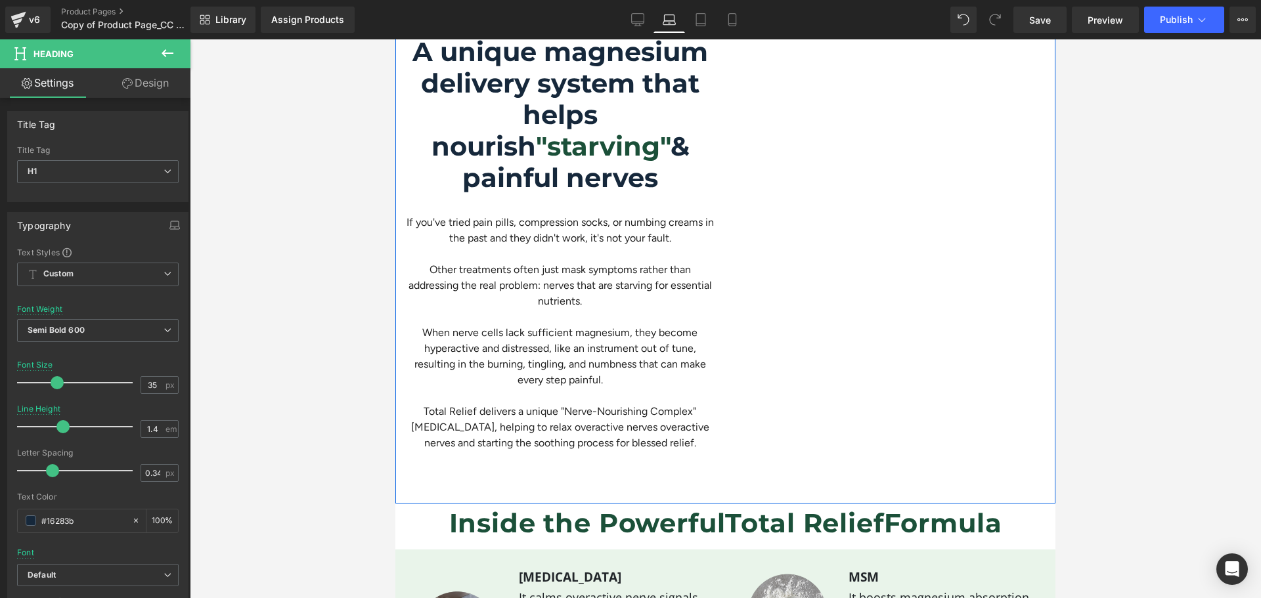
scroll to position [1533, 0]
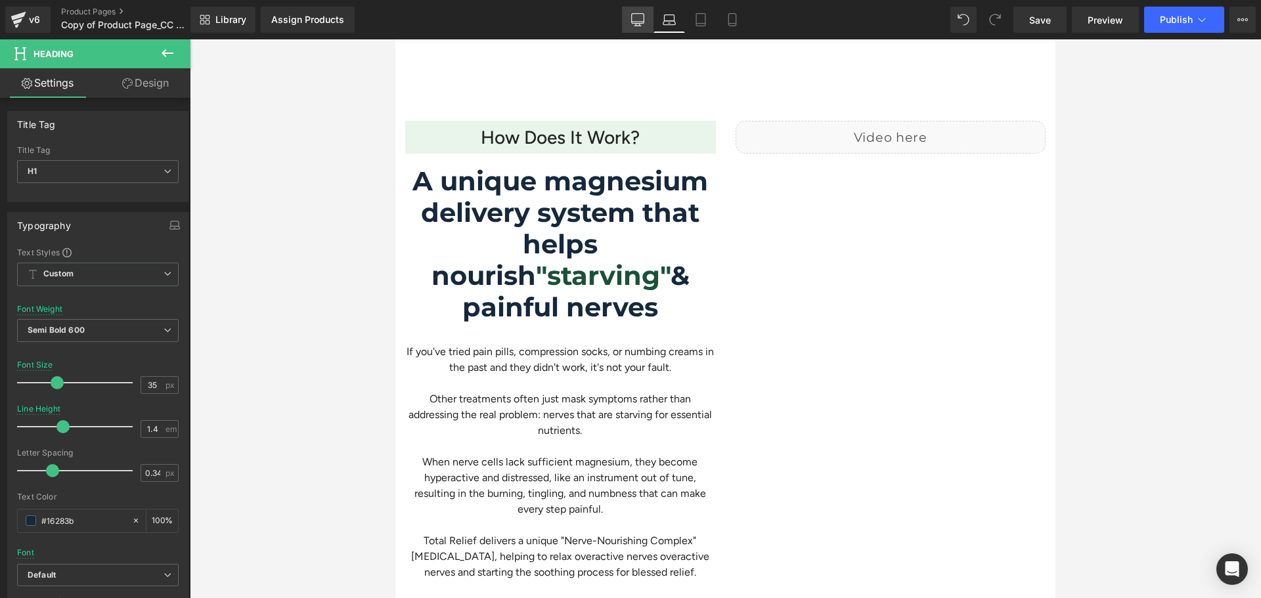
click at [637, 21] on icon at bounding box center [637, 19] width 13 height 13
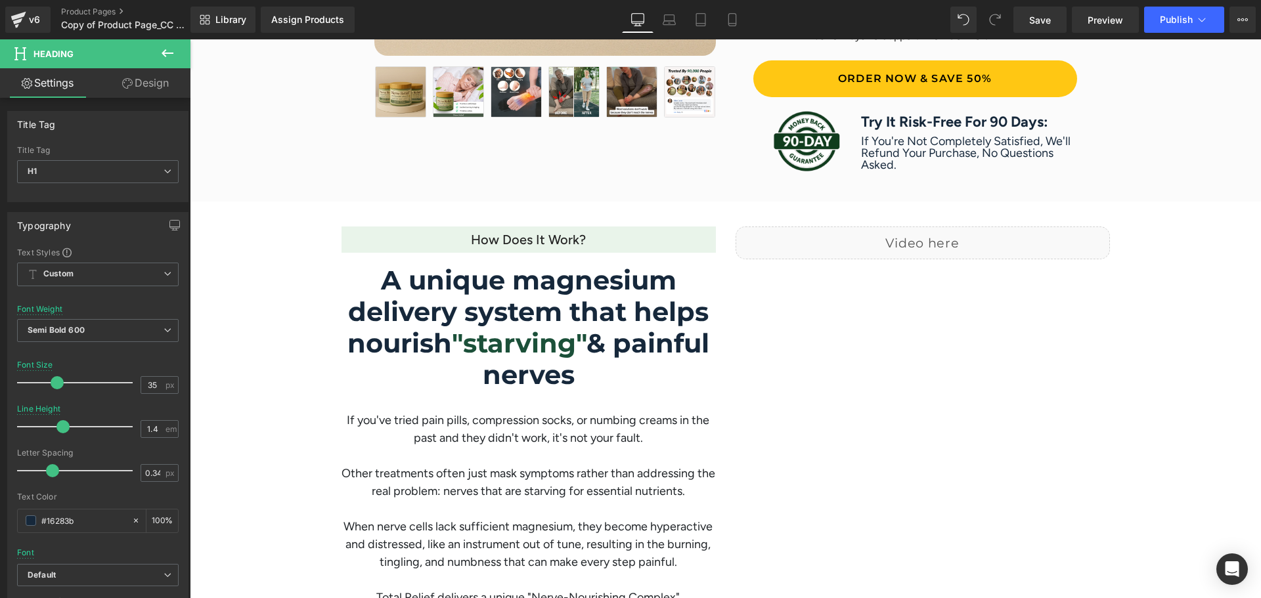
scroll to position [0, 0]
drag, startPoint x: 821, startPoint y: 277, endPoint x: 750, endPoint y: 274, distance: 71.6
click h1 "Nerve Relief™ Magnesium Formula"
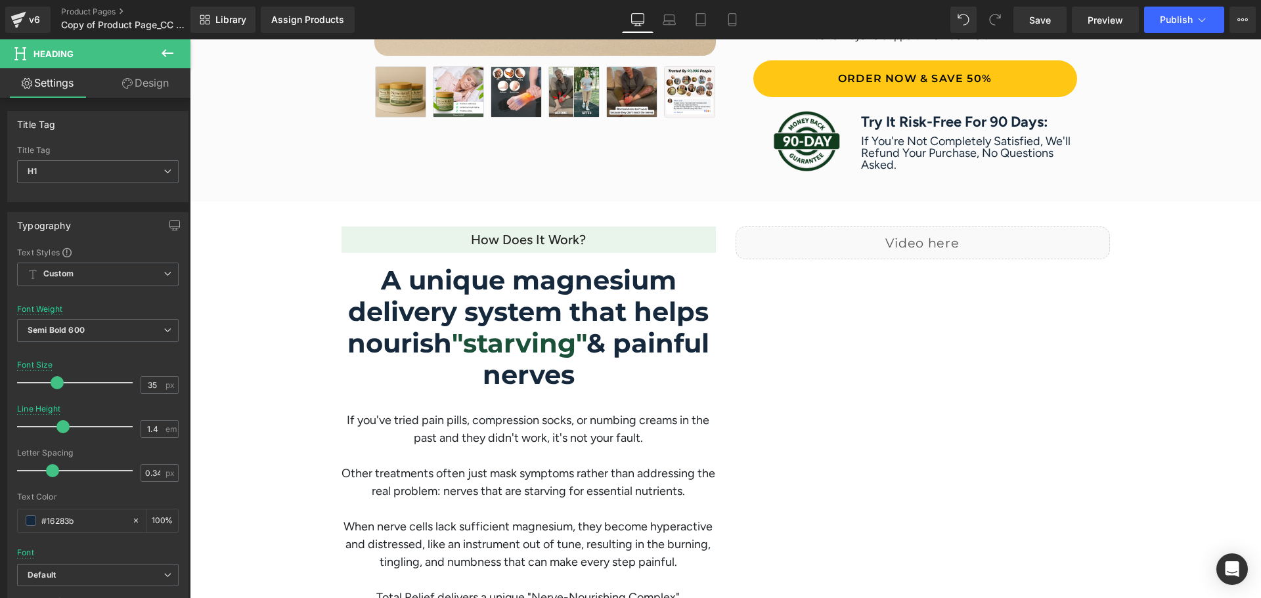
scroll to position [219, 0]
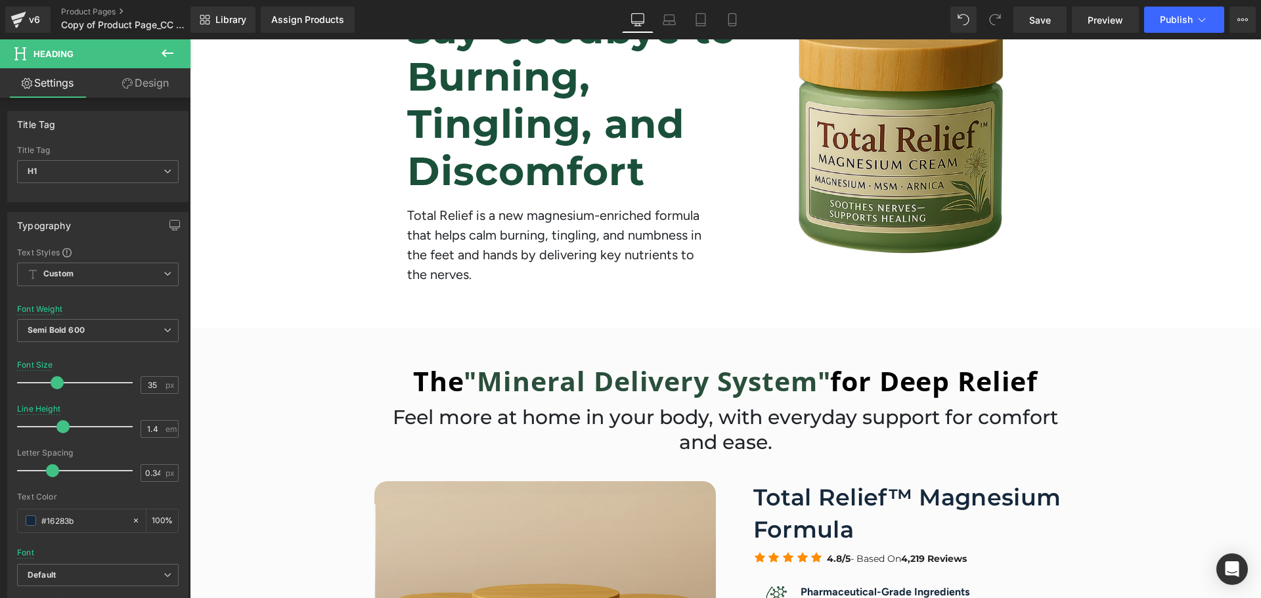
click at [1041, 16] on span "Save" at bounding box center [1040, 20] width 22 height 14
